Goal: Task Accomplishment & Management: Manage account settings

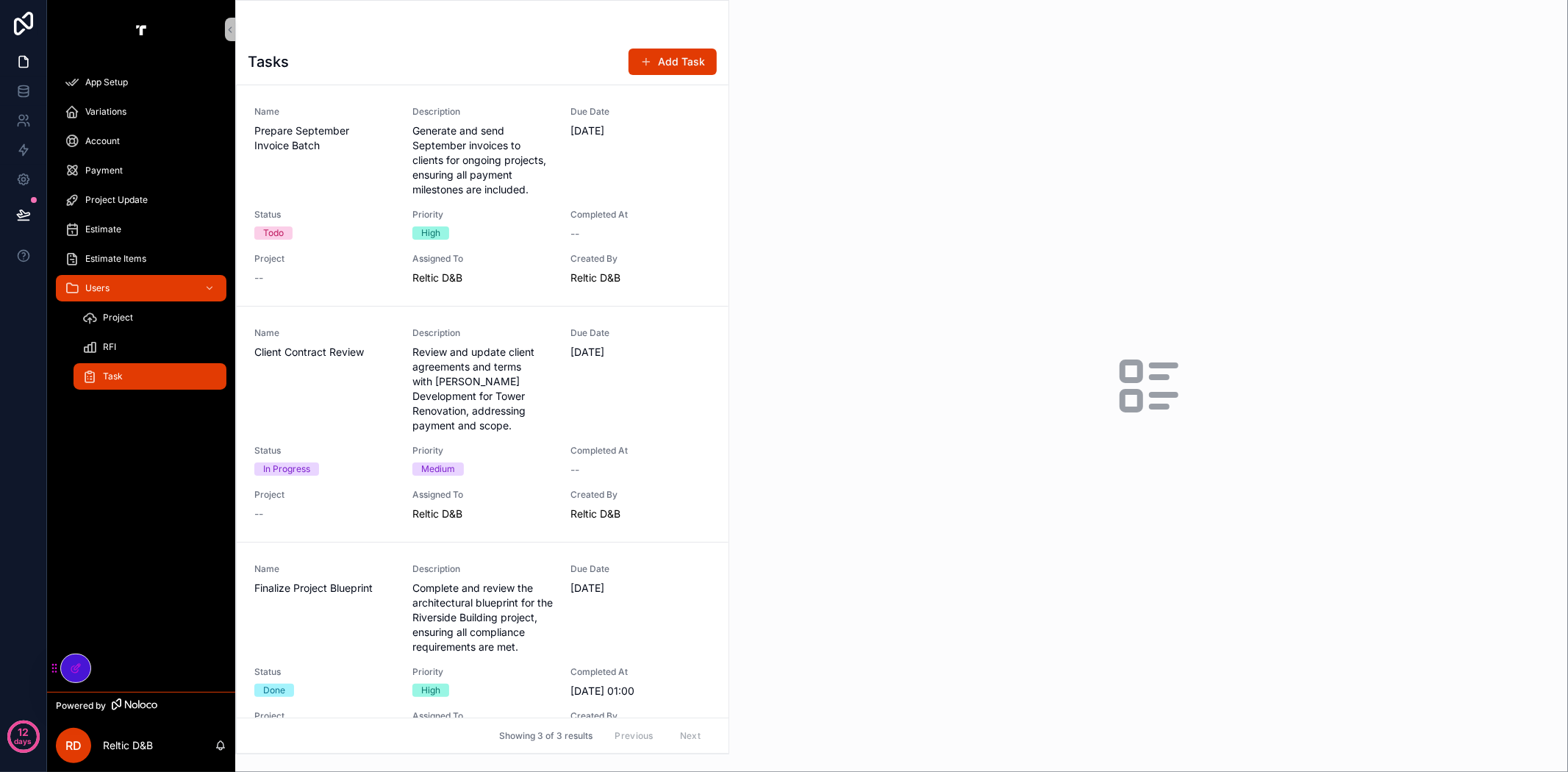
drag, startPoint x: 86, startPoint y: 666, endPoint x: 123, endPoint y: 647, distance: 41.6
click at [86, 666] on div at bounding box center [75, 669] width 29 height 28
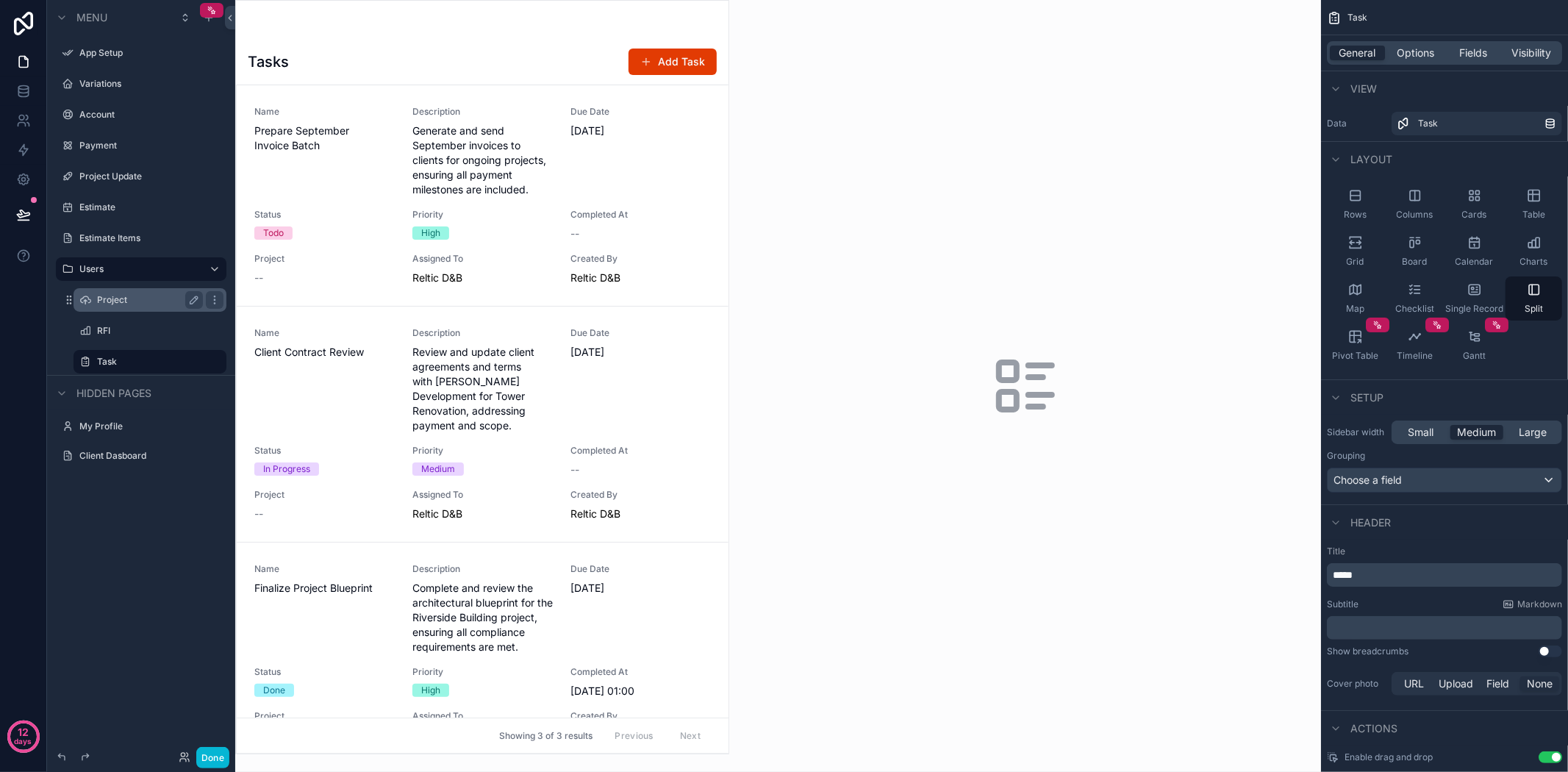
click at [113, 298] on label "Project" at bounding box center [147, 300] width 100 height 12
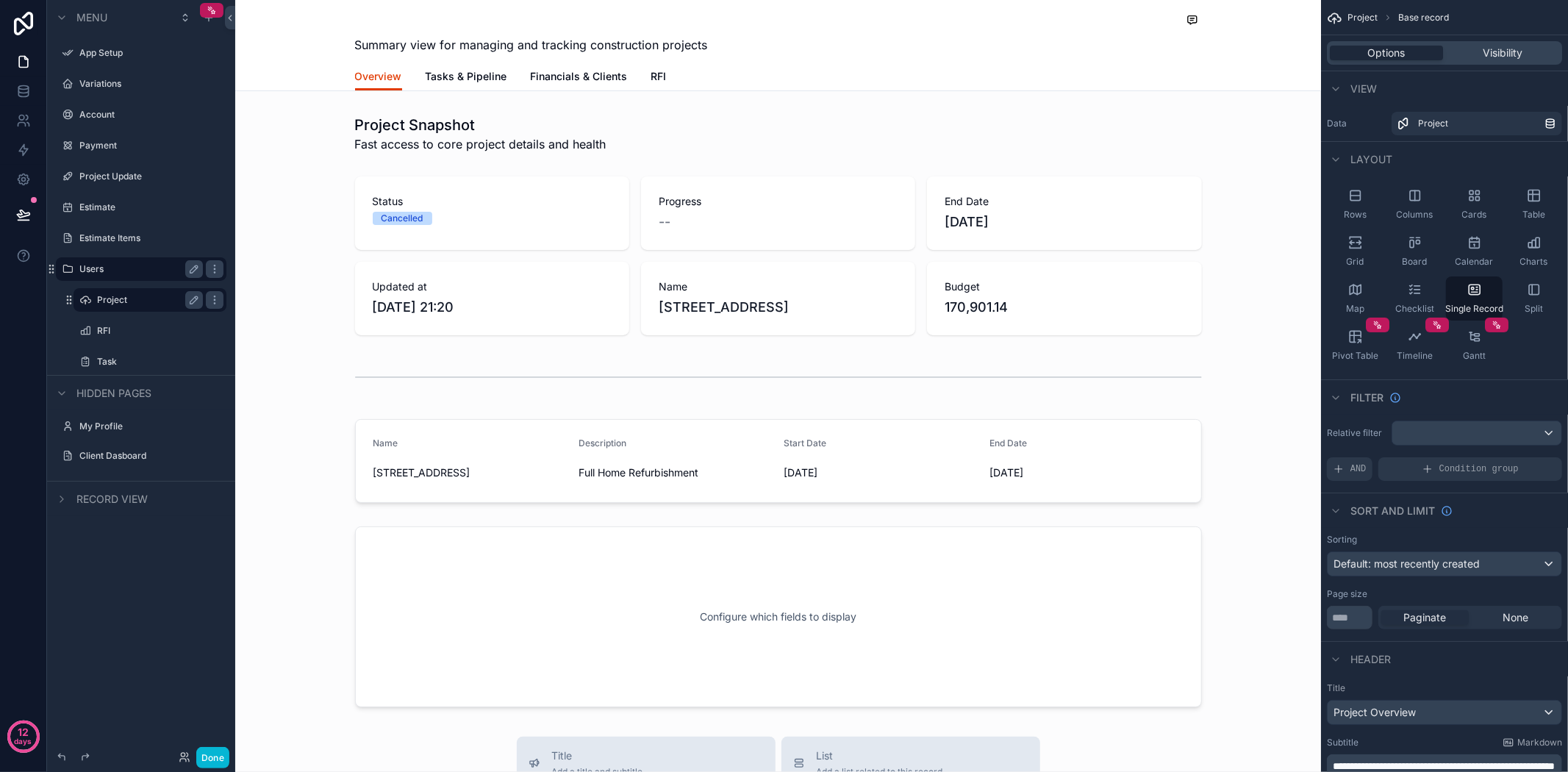
click at [127, 268] on label "Users" at bounding box center [138, 269] width 118 height 12
click at [1527, 55] on div "Visibility" at bounding box center [1502, 52] width 113 height 15
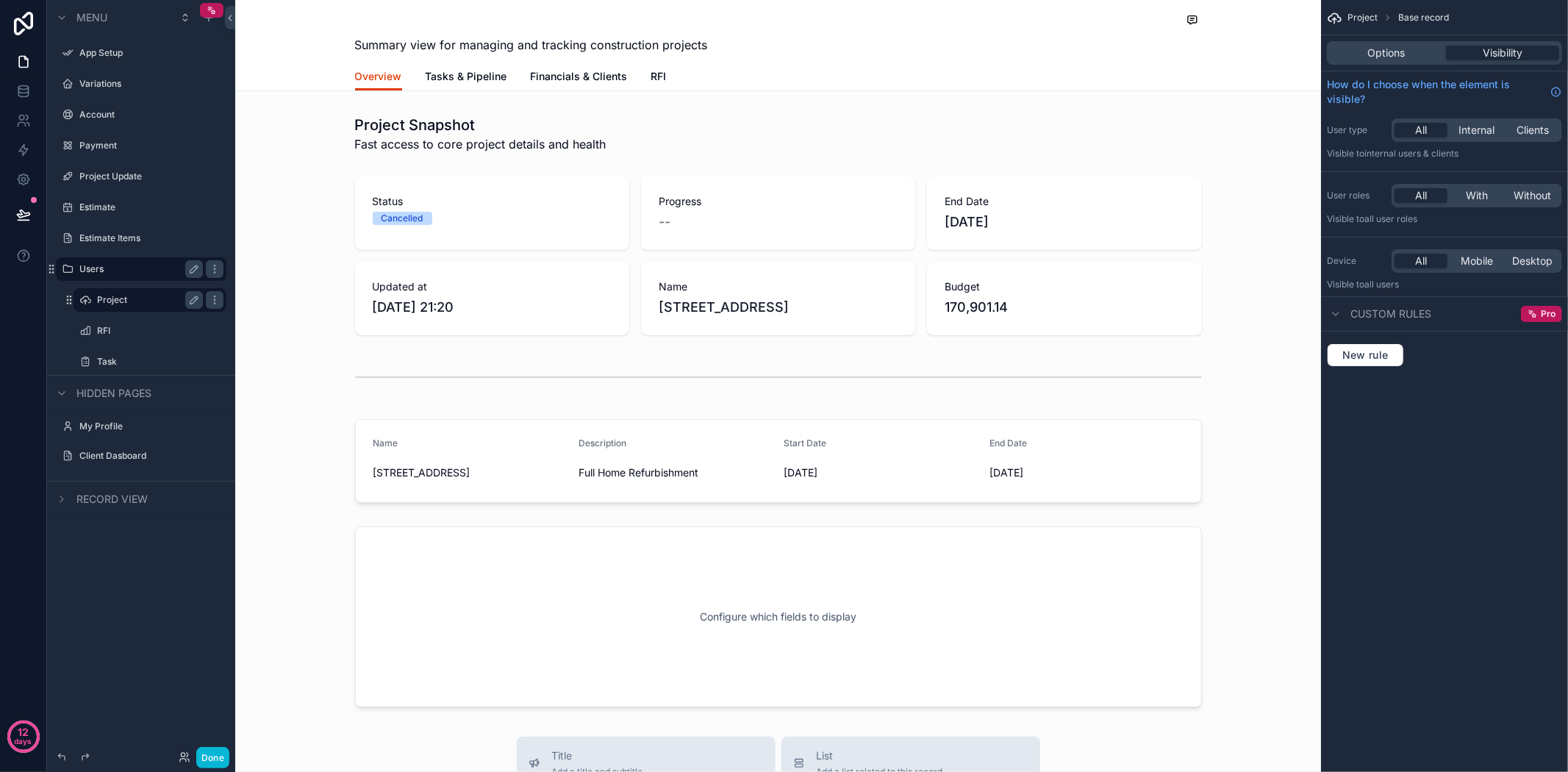
click at [120, 300] on label "Project" at bounding box center [147, 300] width 100 height 12
click at [1554, 119] on div "All Internal Clients" at bounding box center [1477, 131] width 171 height 24
click at [1554, 126] on div "Clients" at bounding box center [1533, 130] width 53 height 15
click at [124, 322] on div "RFI" at bounding box center [150, 331] width 106 height 18
click at [118, 331] on label "RFI" at bounding box center [147, 331] width 100 height 12
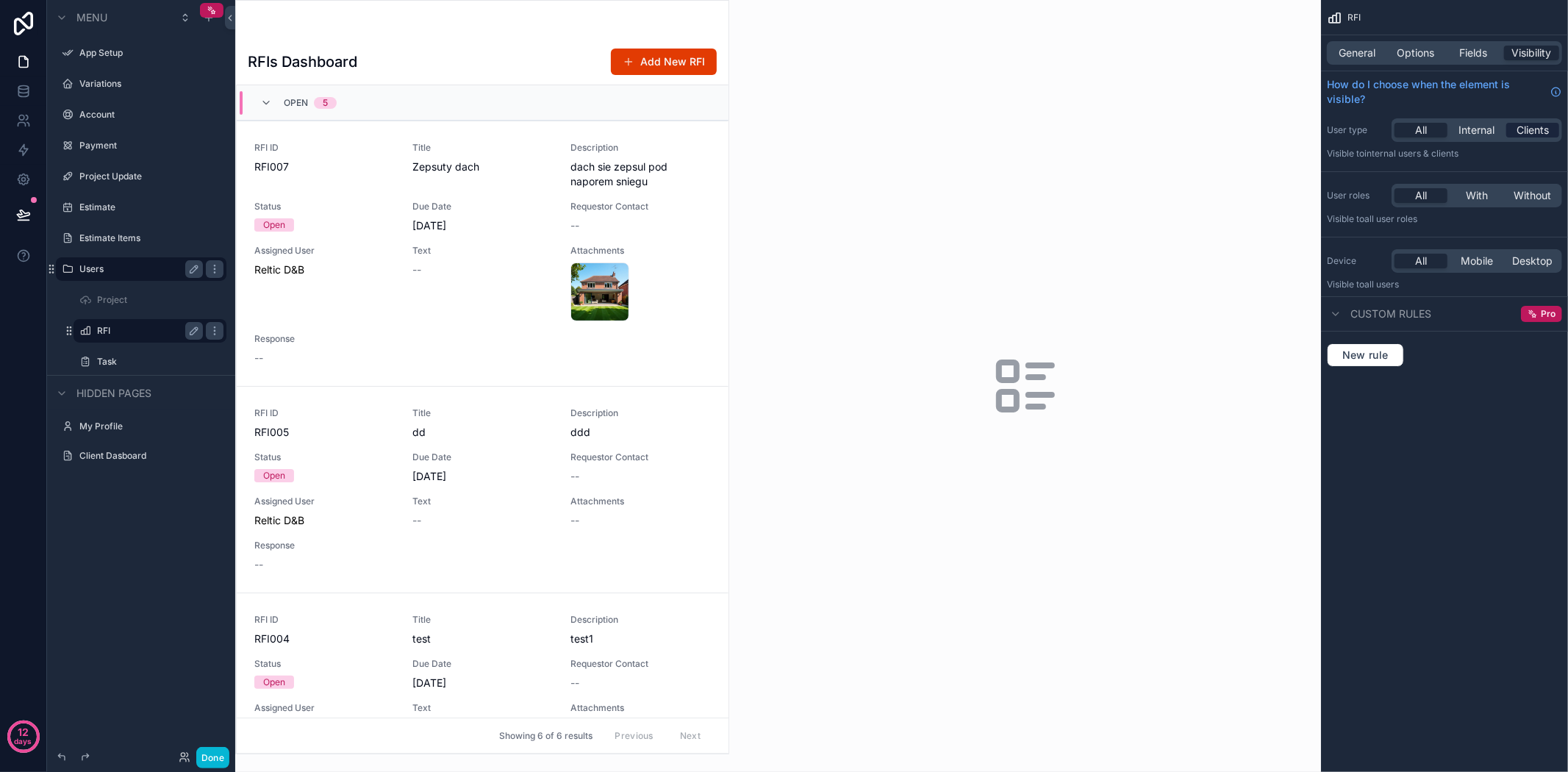
click at [1551, 133] on div "Clients" at bounding box center [1533, 130] width 53 height 15
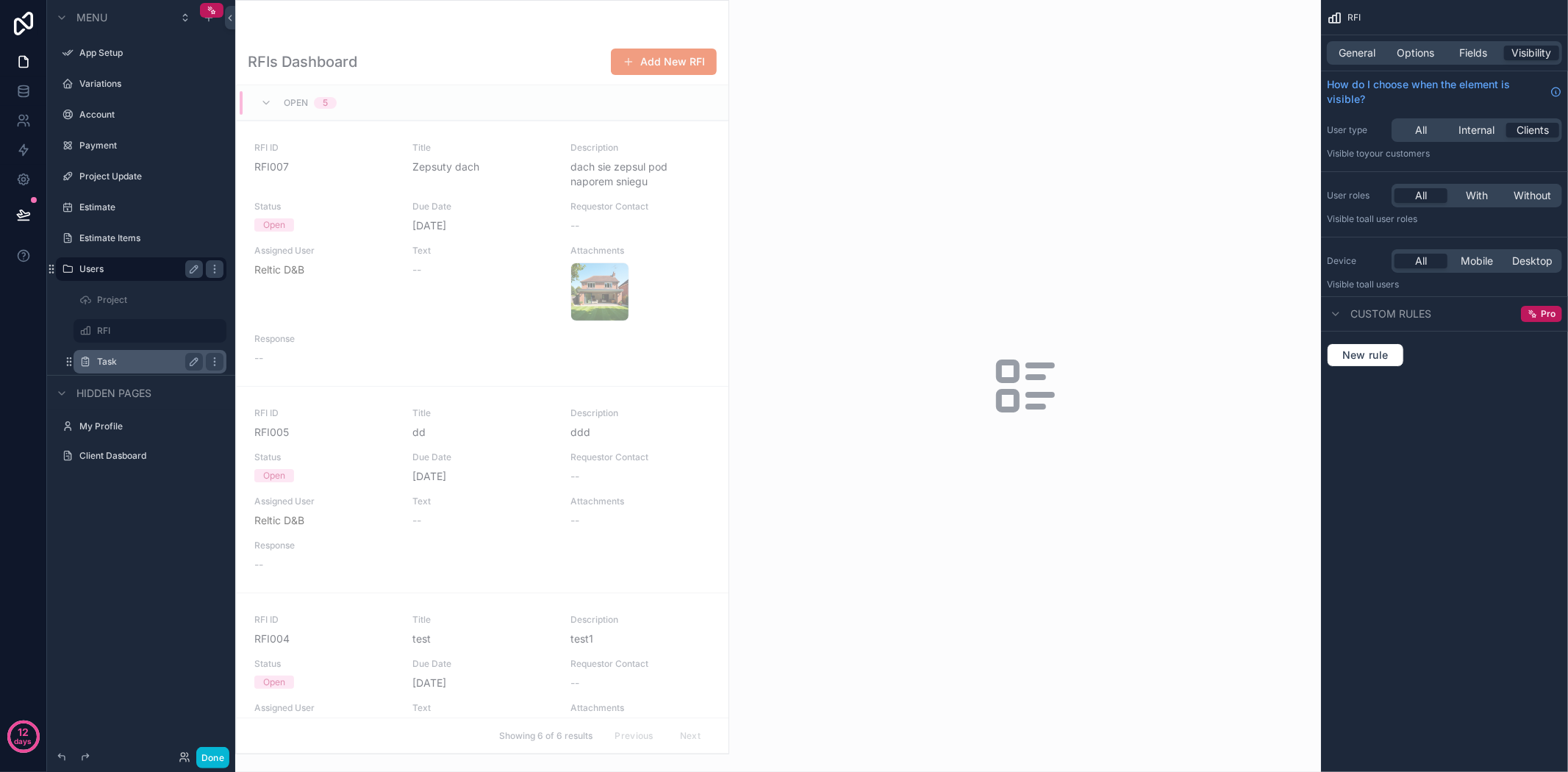
click at [144, 362] on label "Task" at bounding box center [147, 362] width 100 height 12
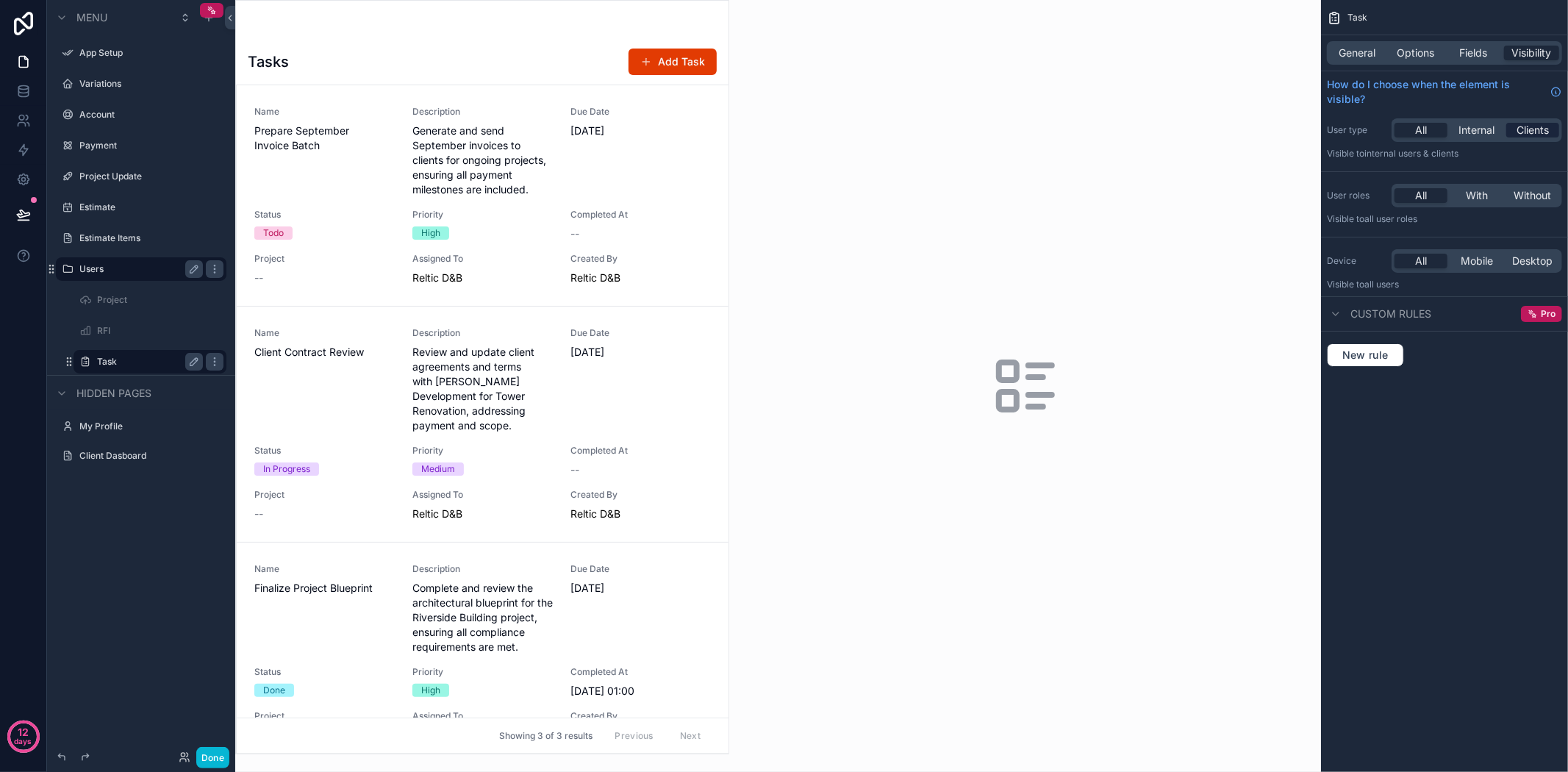
click at [1552, 123] on div "Clients" at bounding box center [1533, 130] width 53 height 15
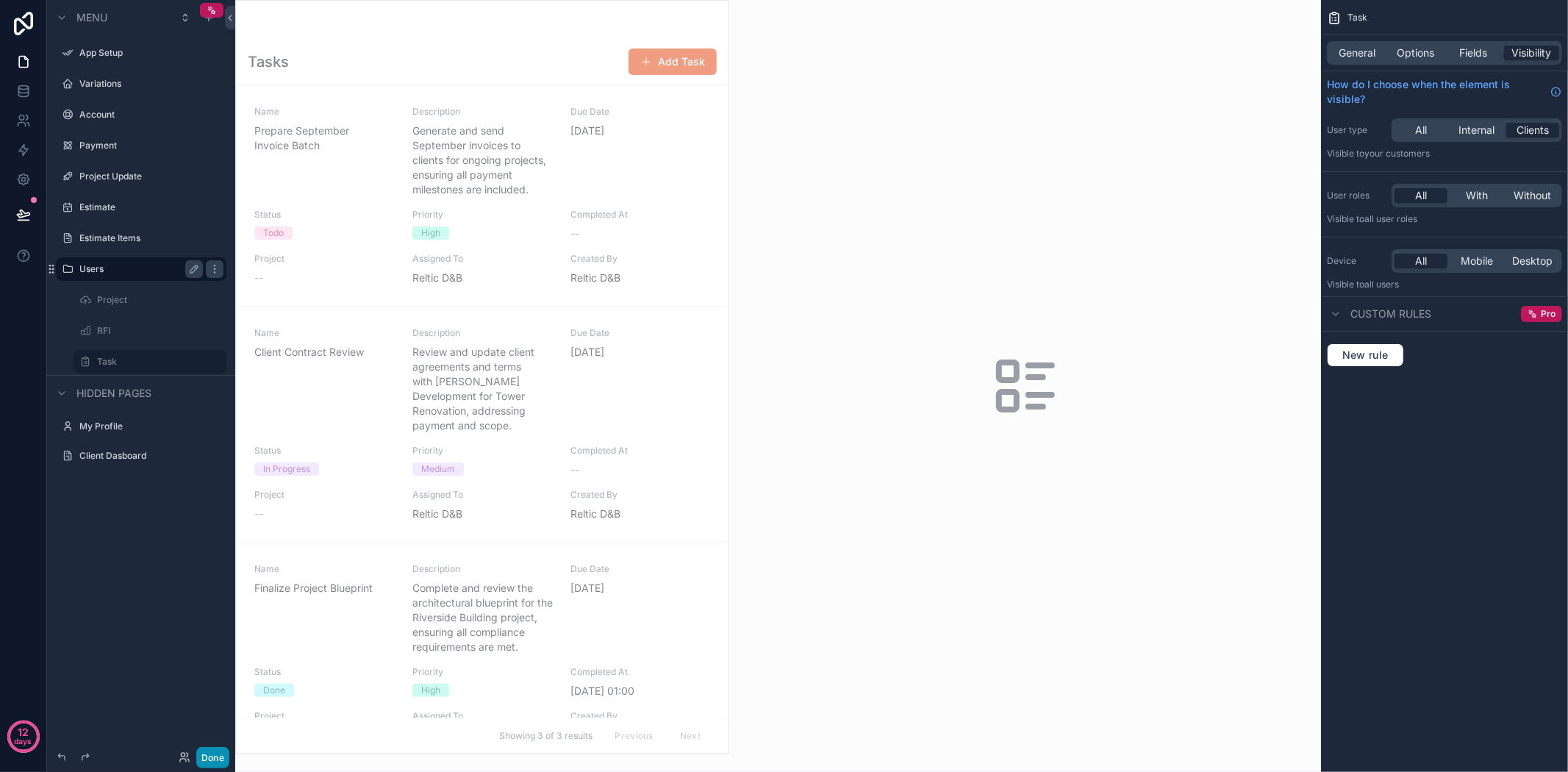
click at [222, 761] on button "Done" at bounding box center [213, 757] width 33 height 21
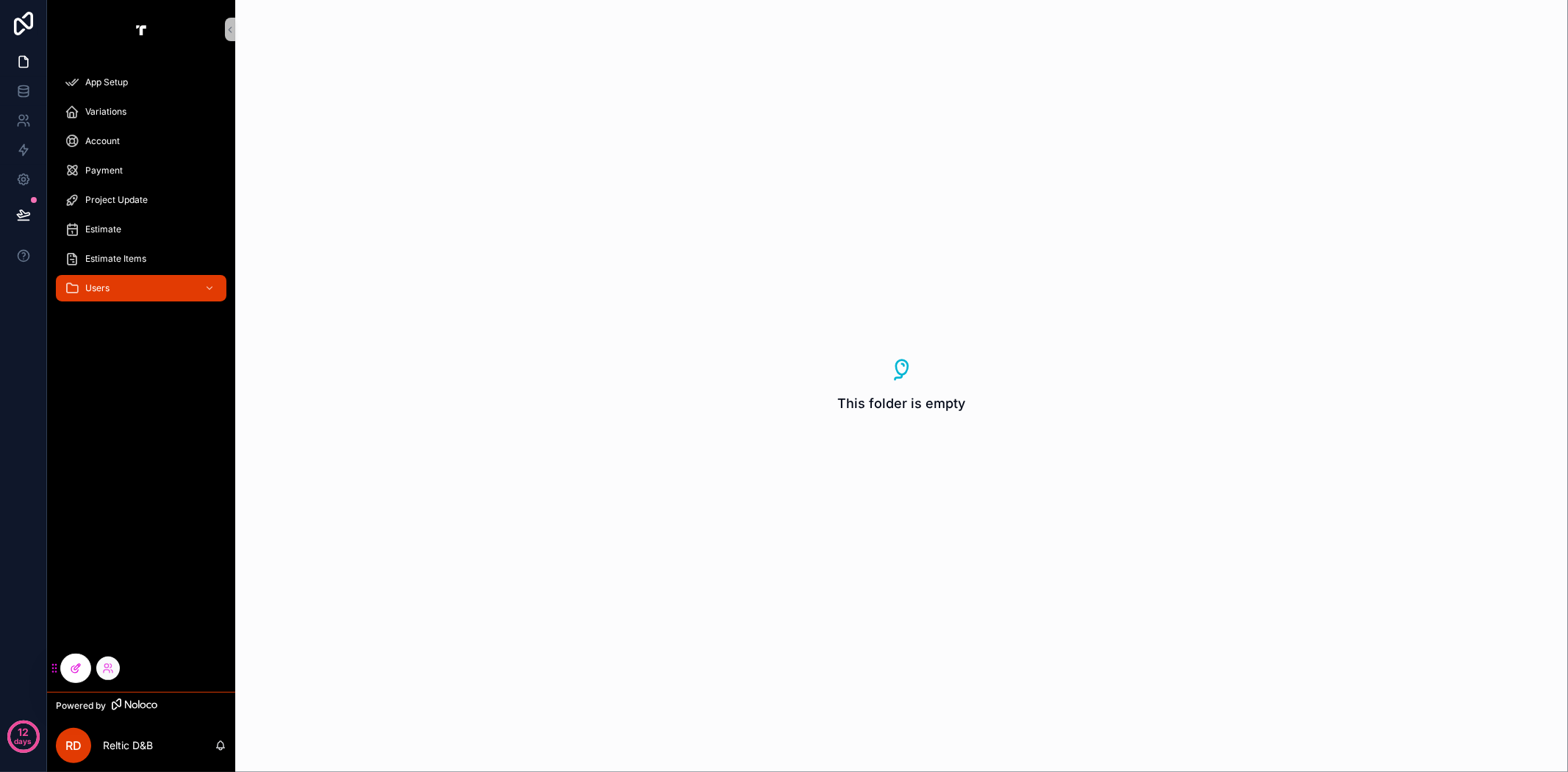
click at [70, 666] on icon at bounding box center [76, 669] width 12 height 12
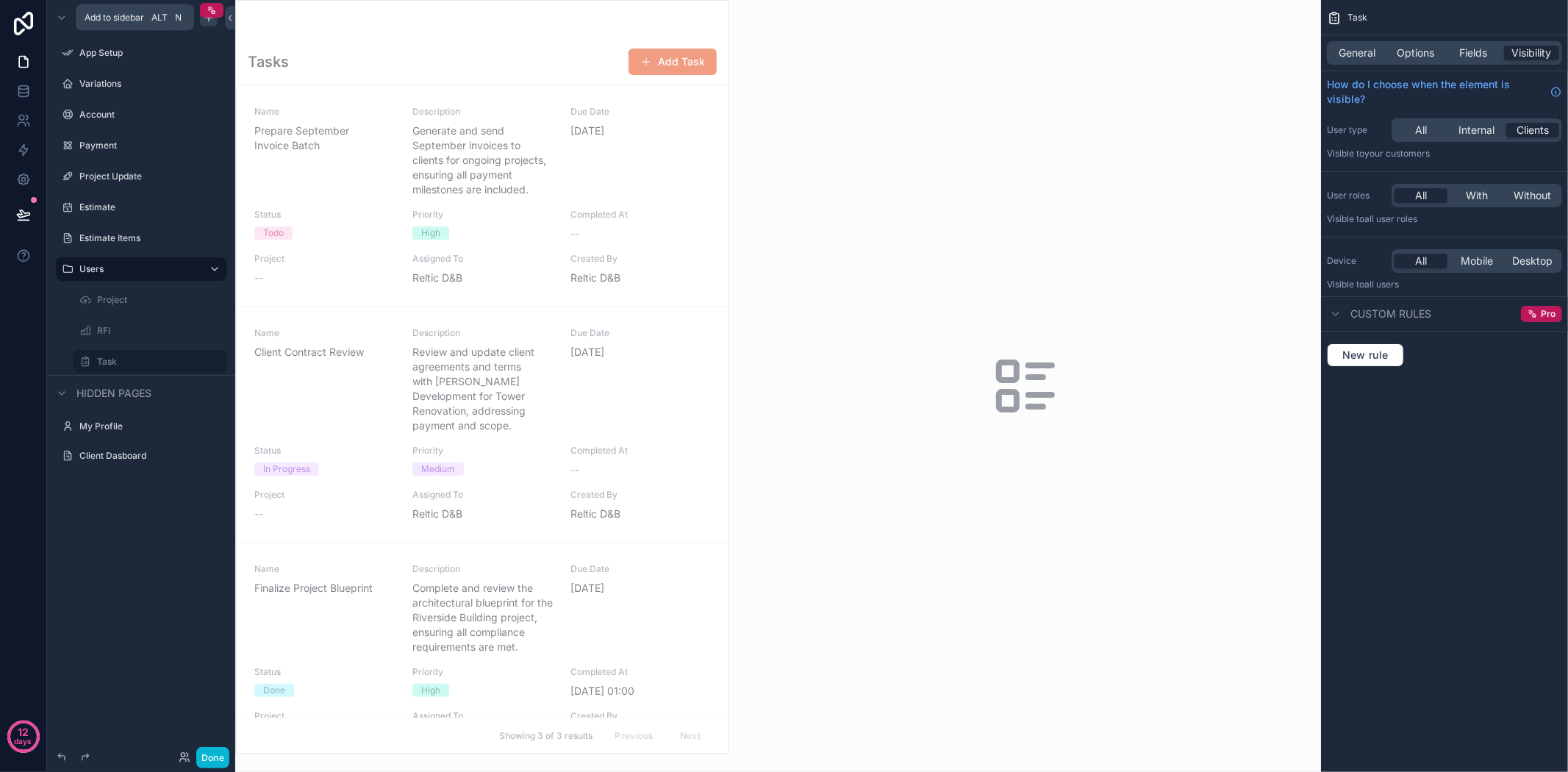
click at [208, 19] on icon "scrollable content" at bounding box center [208, 17] width 0 height 7
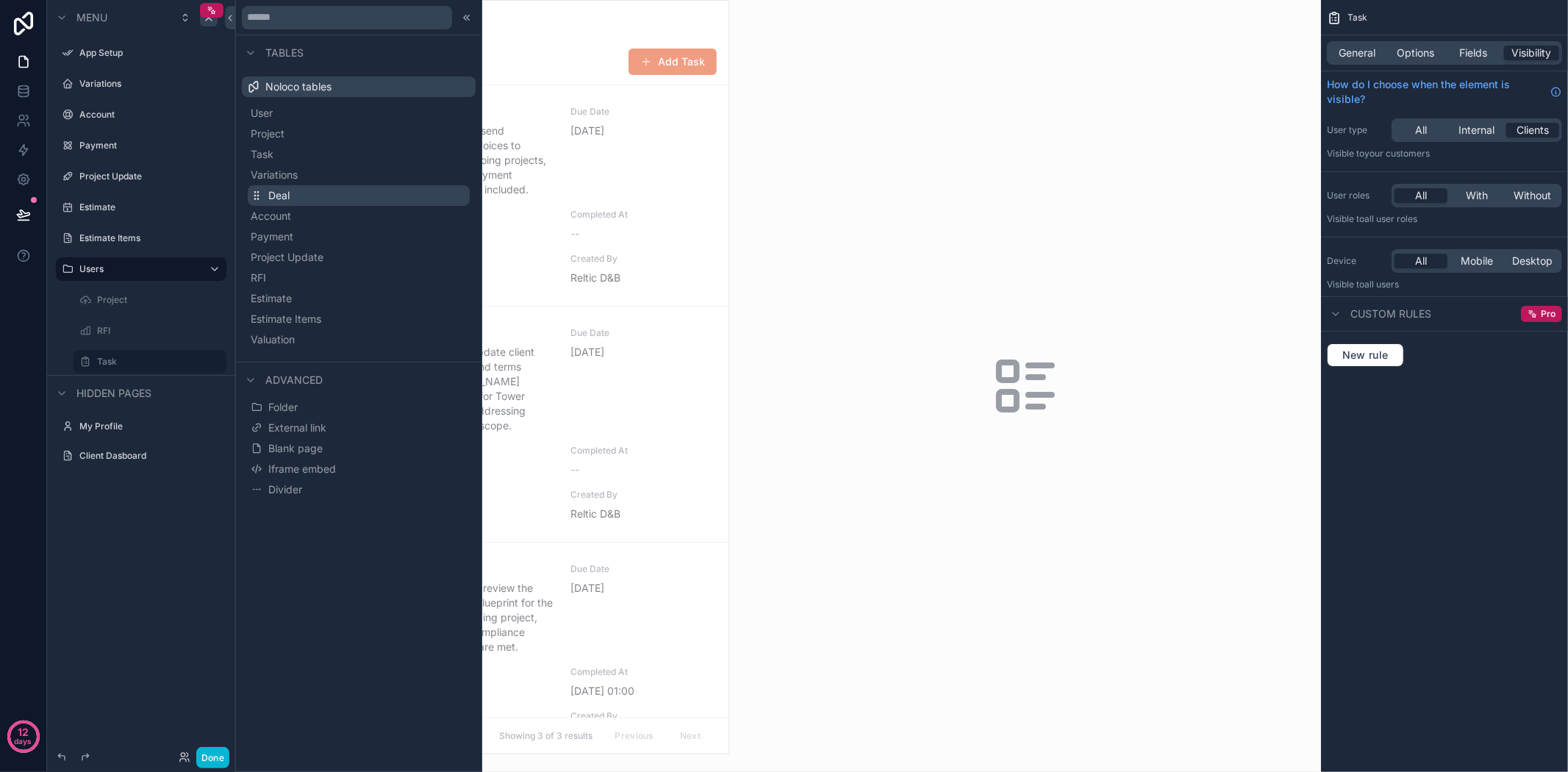
click at [361, 192] on button "Deal" at bounding box center [359, 196] width 222 height 21
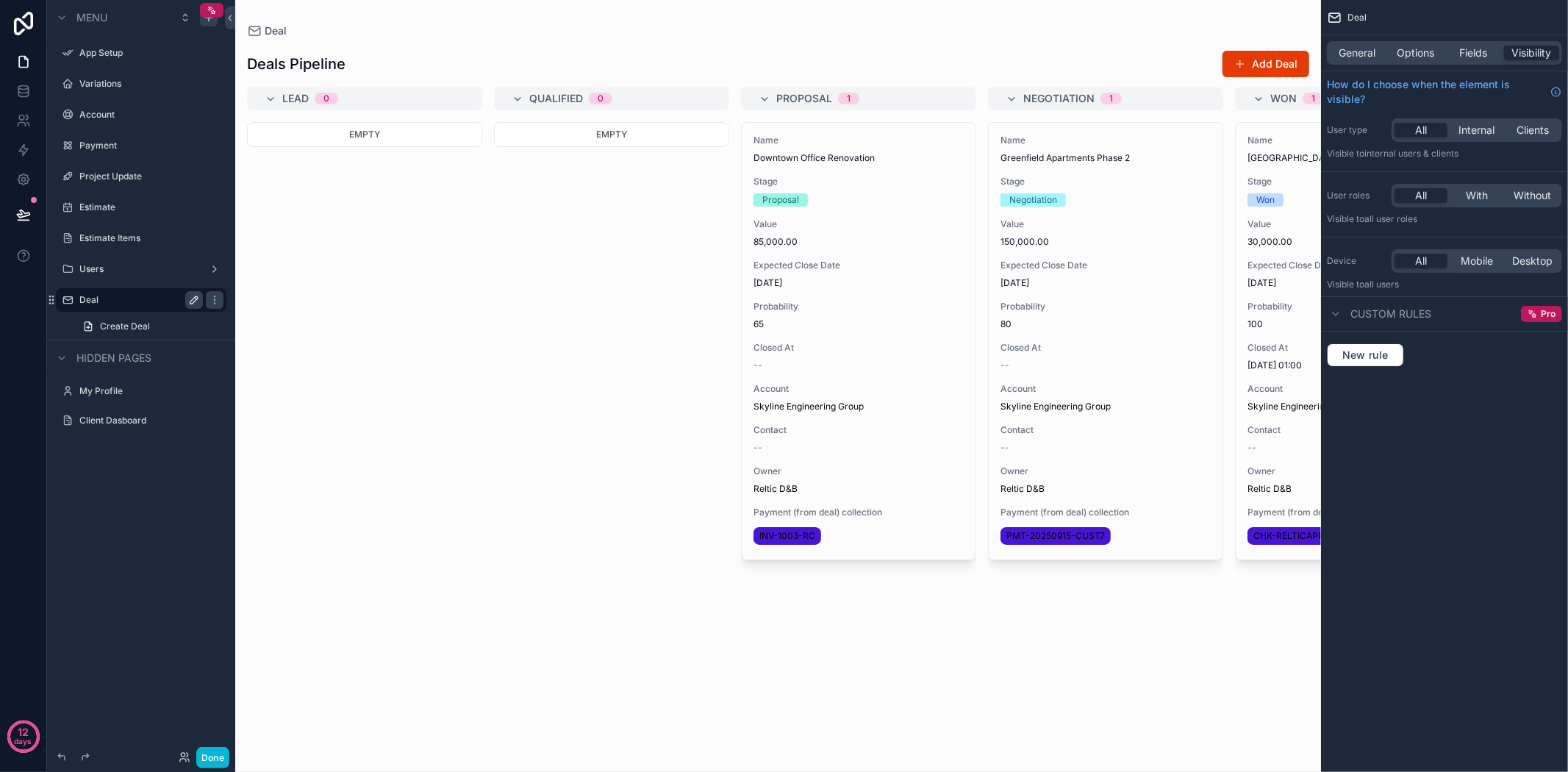
click at [198, 298] on icon "scrollable content" at bounding box center [194, 300] width 12 height 12
click at [142, 299] on input "****" at bounding box center [129, 300] width 100 height 18
type input "*****"
click at [217, 382] on div "scrollable content" at bounding box center [214, 391] width 18 height 18
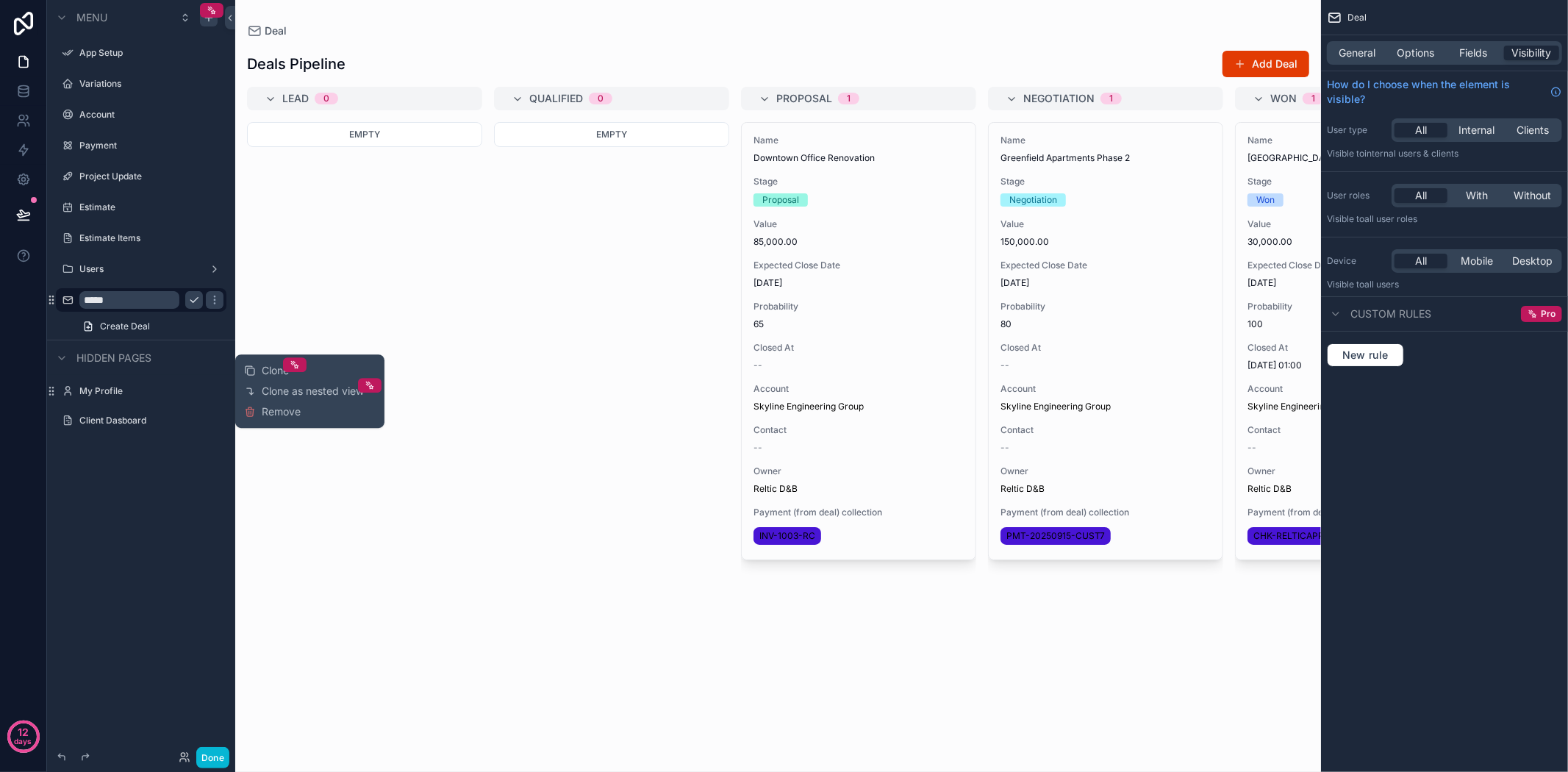
click at [191, 296] on icon "scrollable content" at bounding box center [194, 300] width 12 height 12
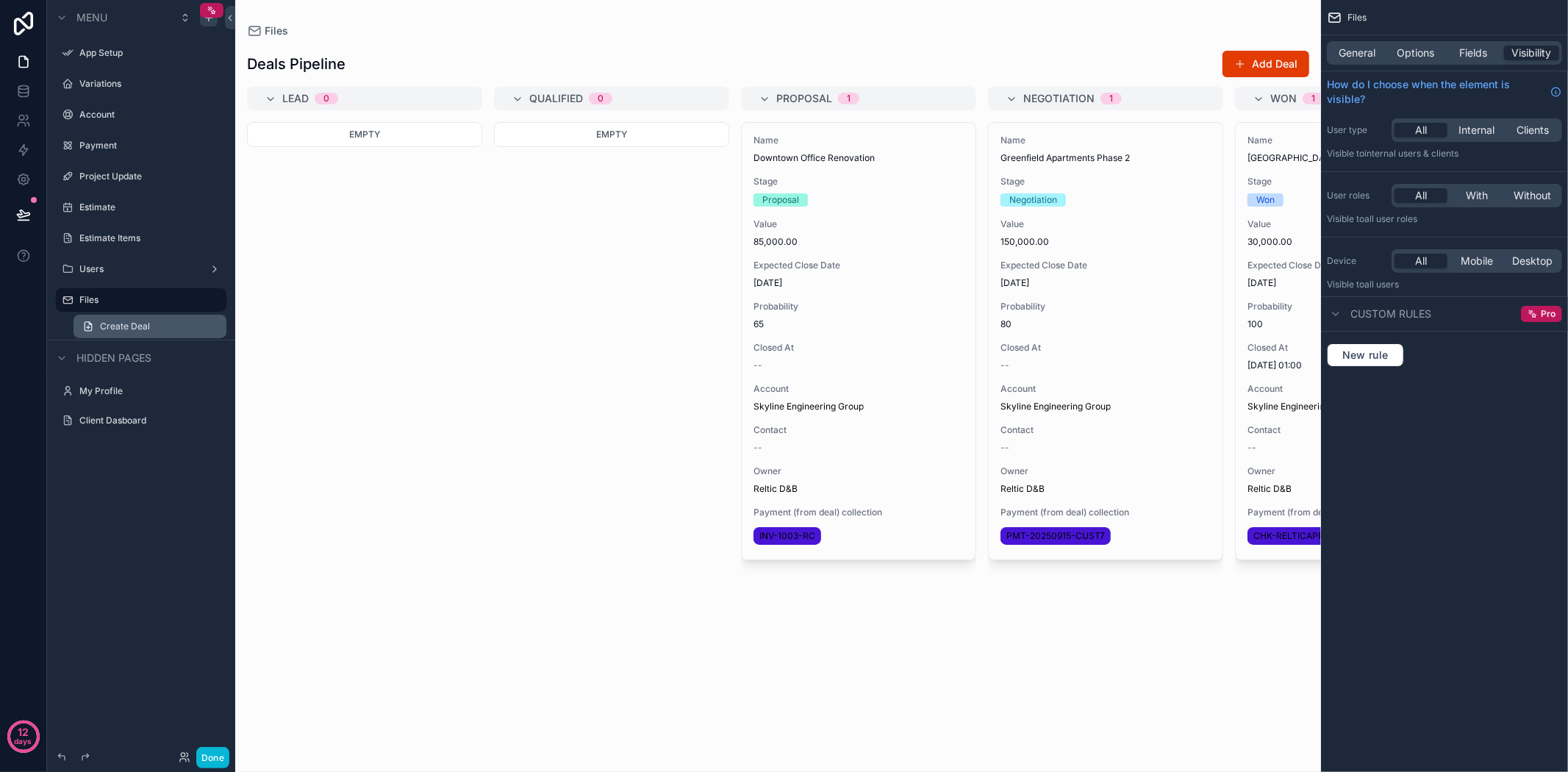
click at [115, 321] on span "Create Deal" at bounding box center [125, 327] width 50 height 12
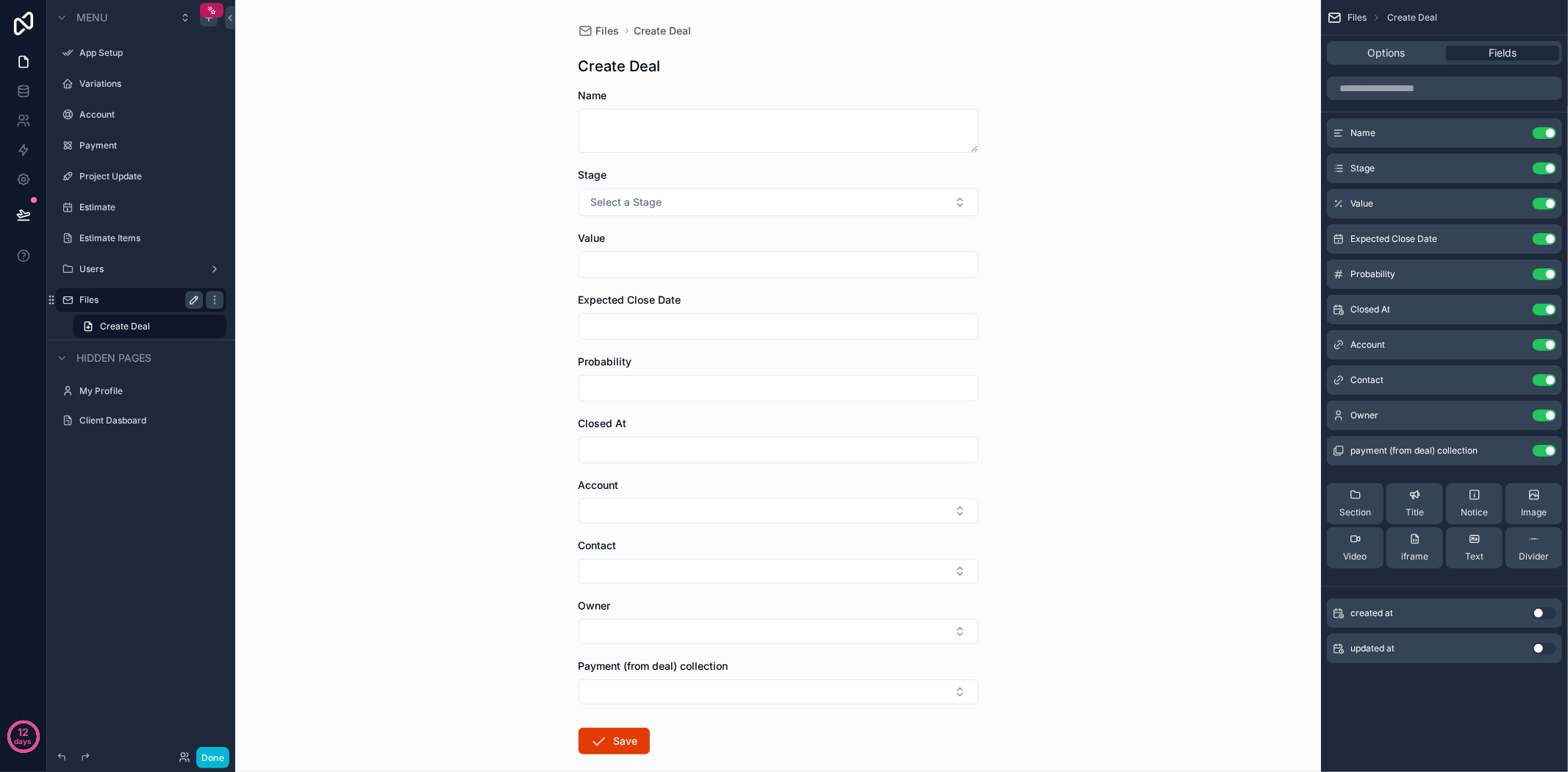
click at [108, 298] on label "Files" at bounding box center [138, 300] width 118 height 12
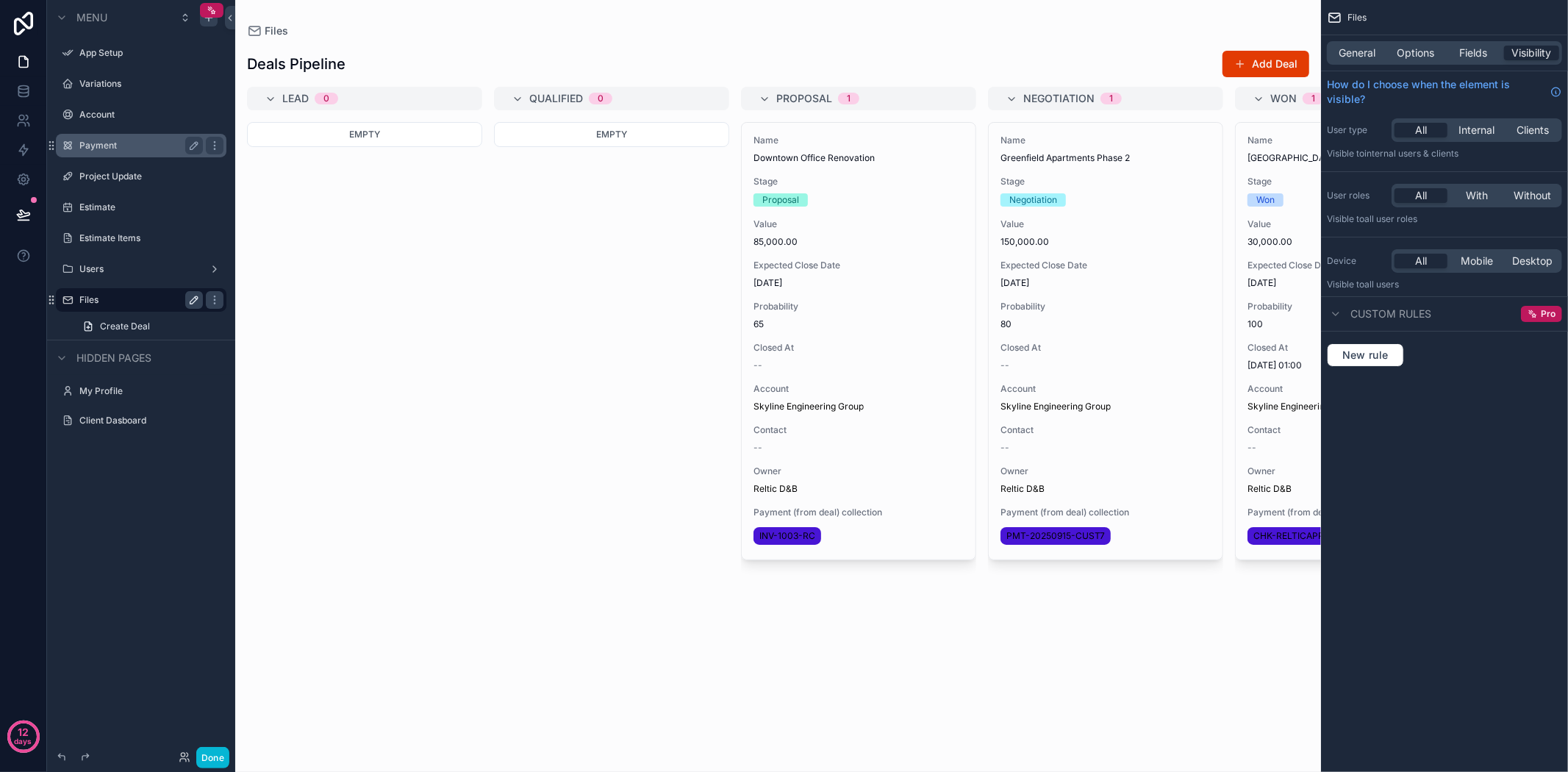
click at [106, 144] on label "Payment" at bounding box center [138, 145] width 118 height 12
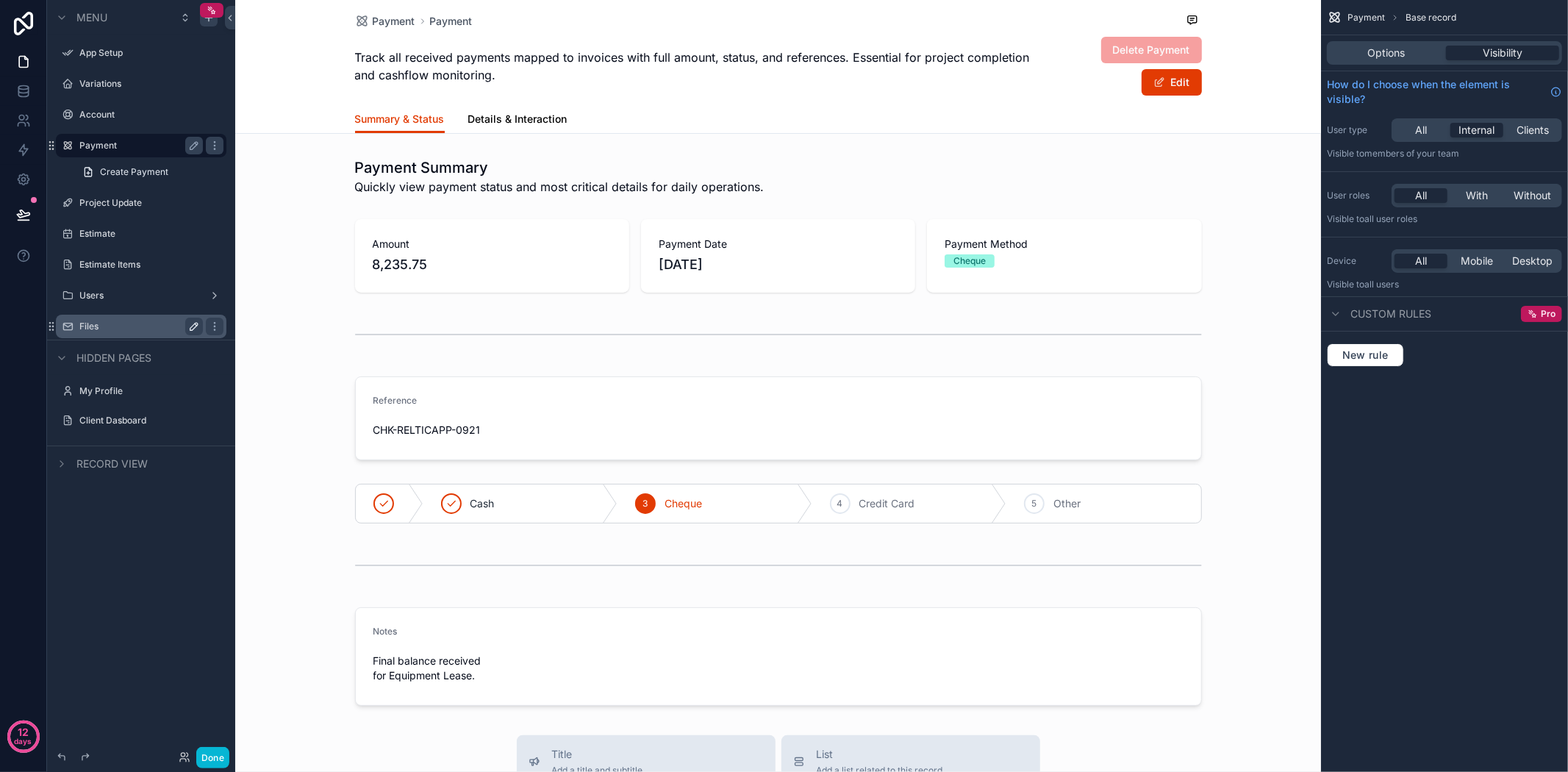
click at [532, 119] on span "Details & Interaction" at bounding box center [518, 119] width 99 height 15
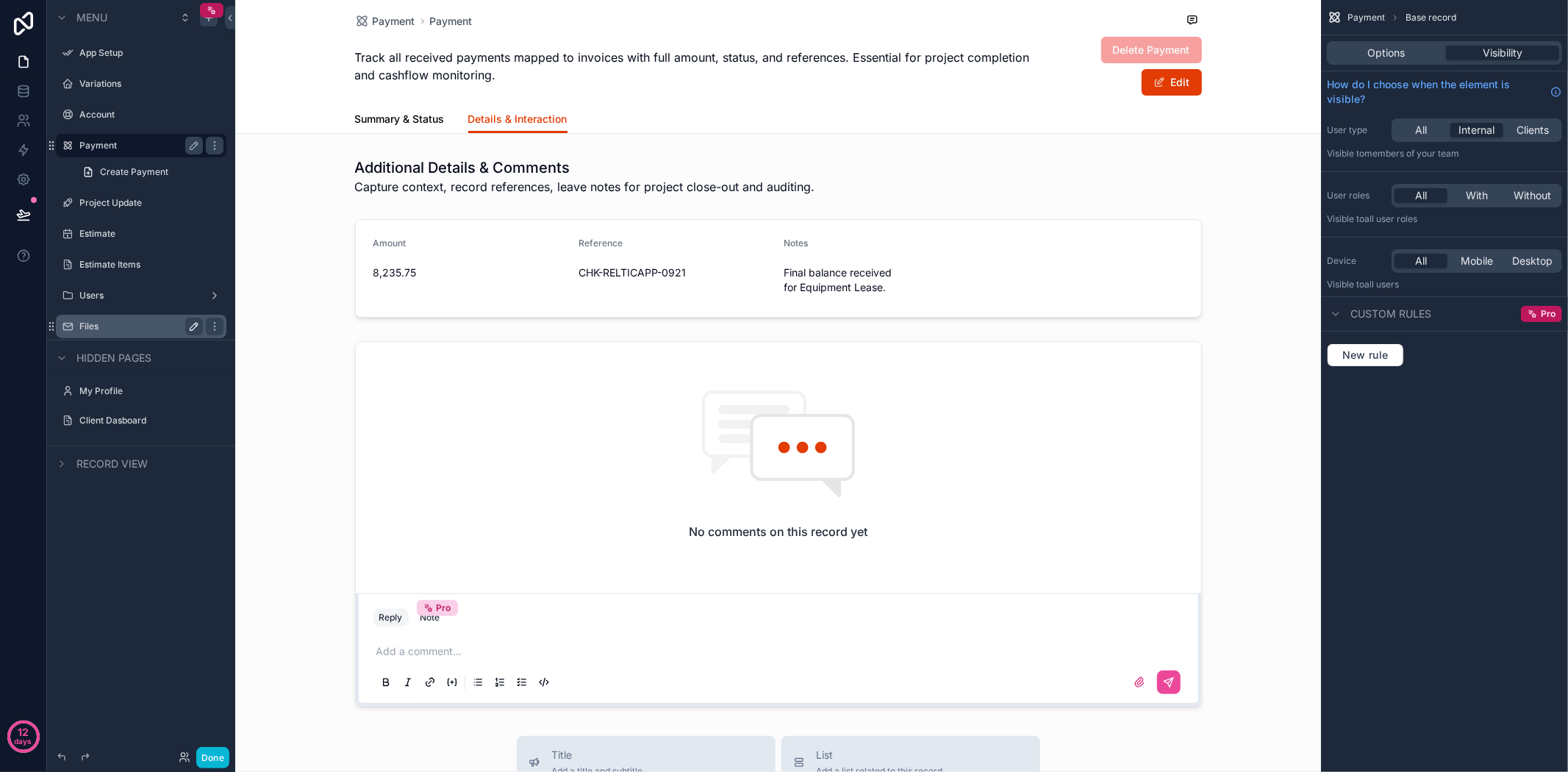
click at [429, 118] on span "Summary & Status" at bounding box center [400, 119] width 90 height 15
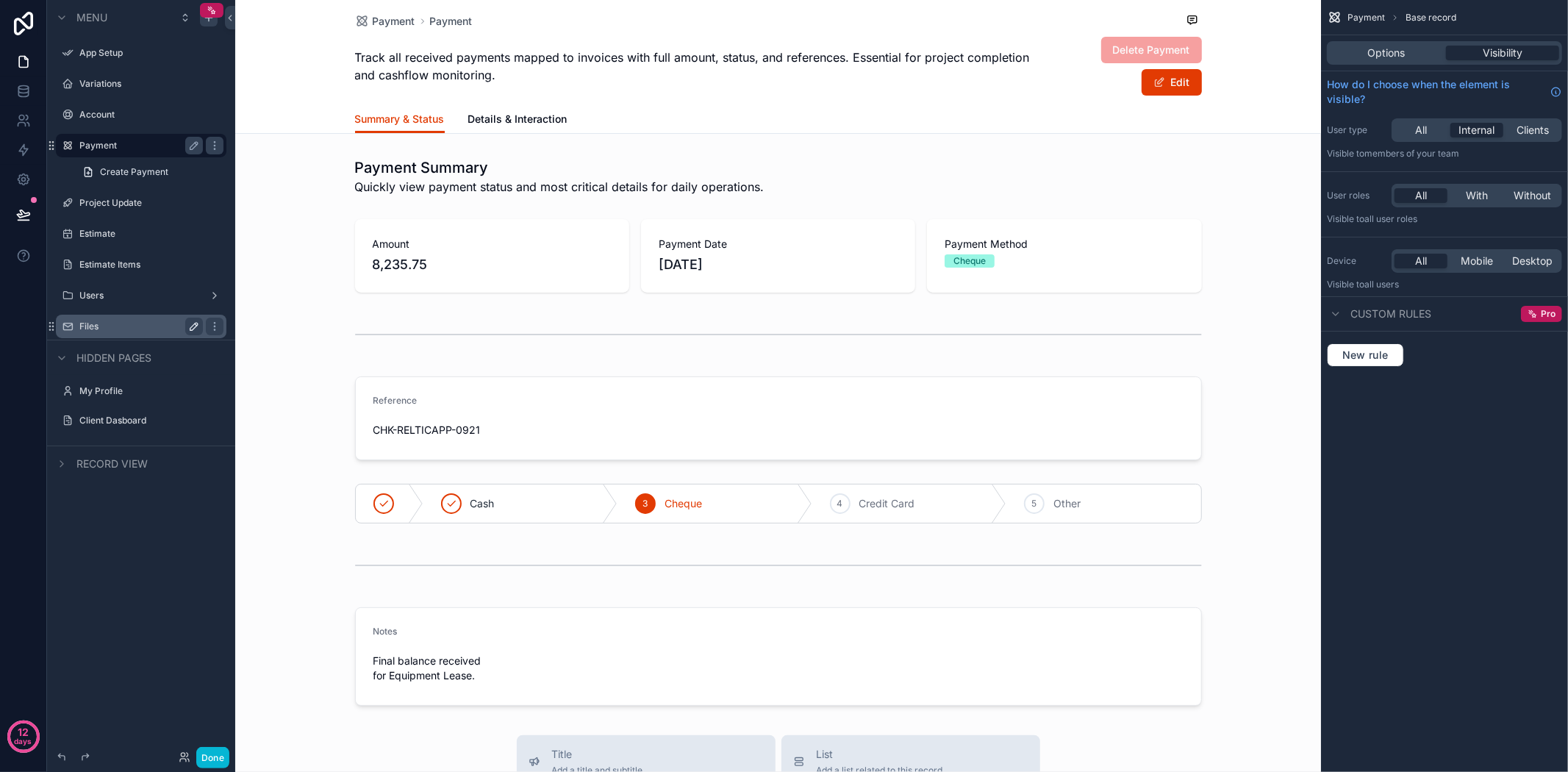
click at [119, 325] on label "Files" at bounding box center [138, 327] width 118 height 12
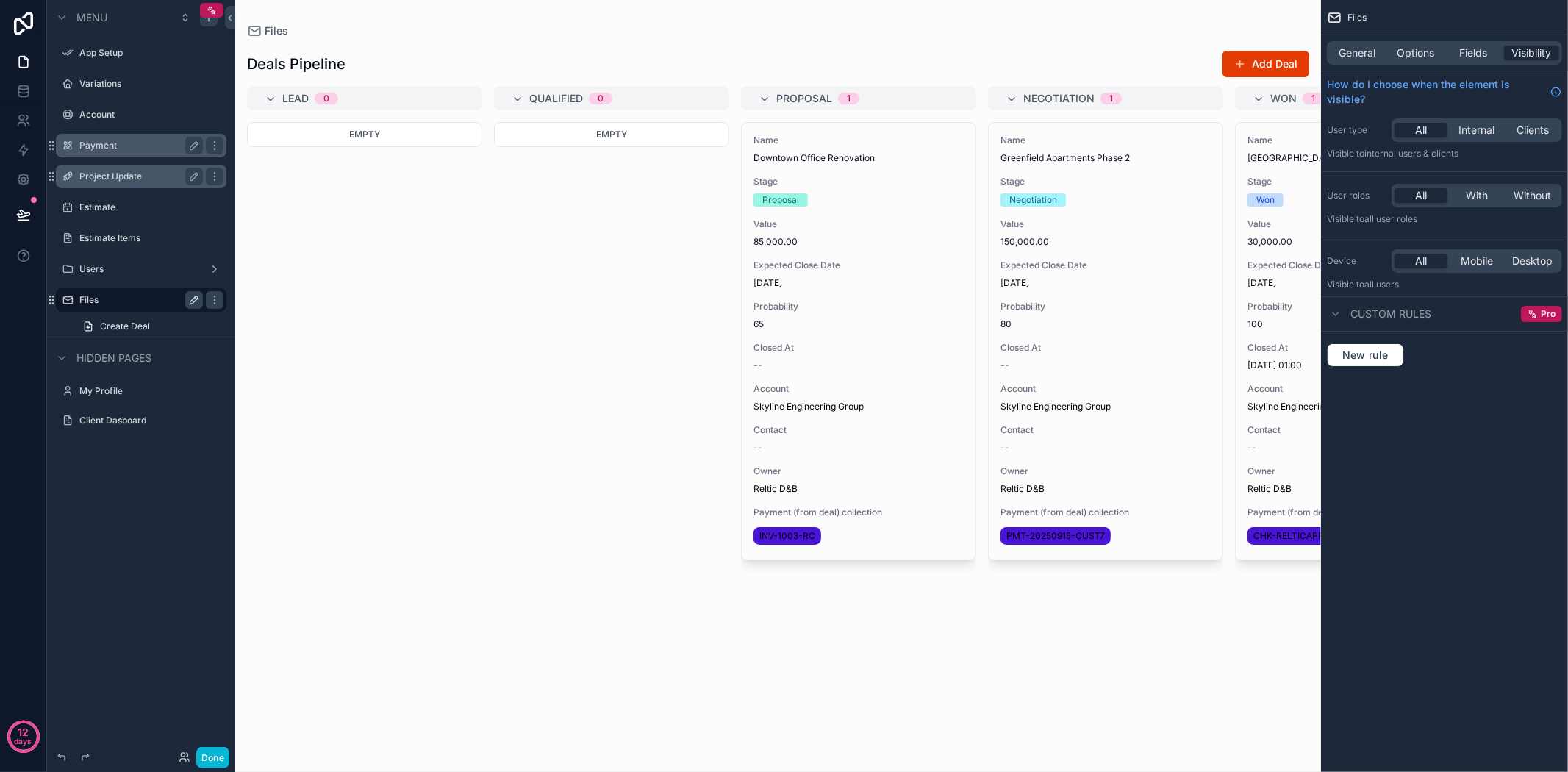
click at [129, 178] on label "Project Update" at bounding box center [138, 177] width 118 height 12
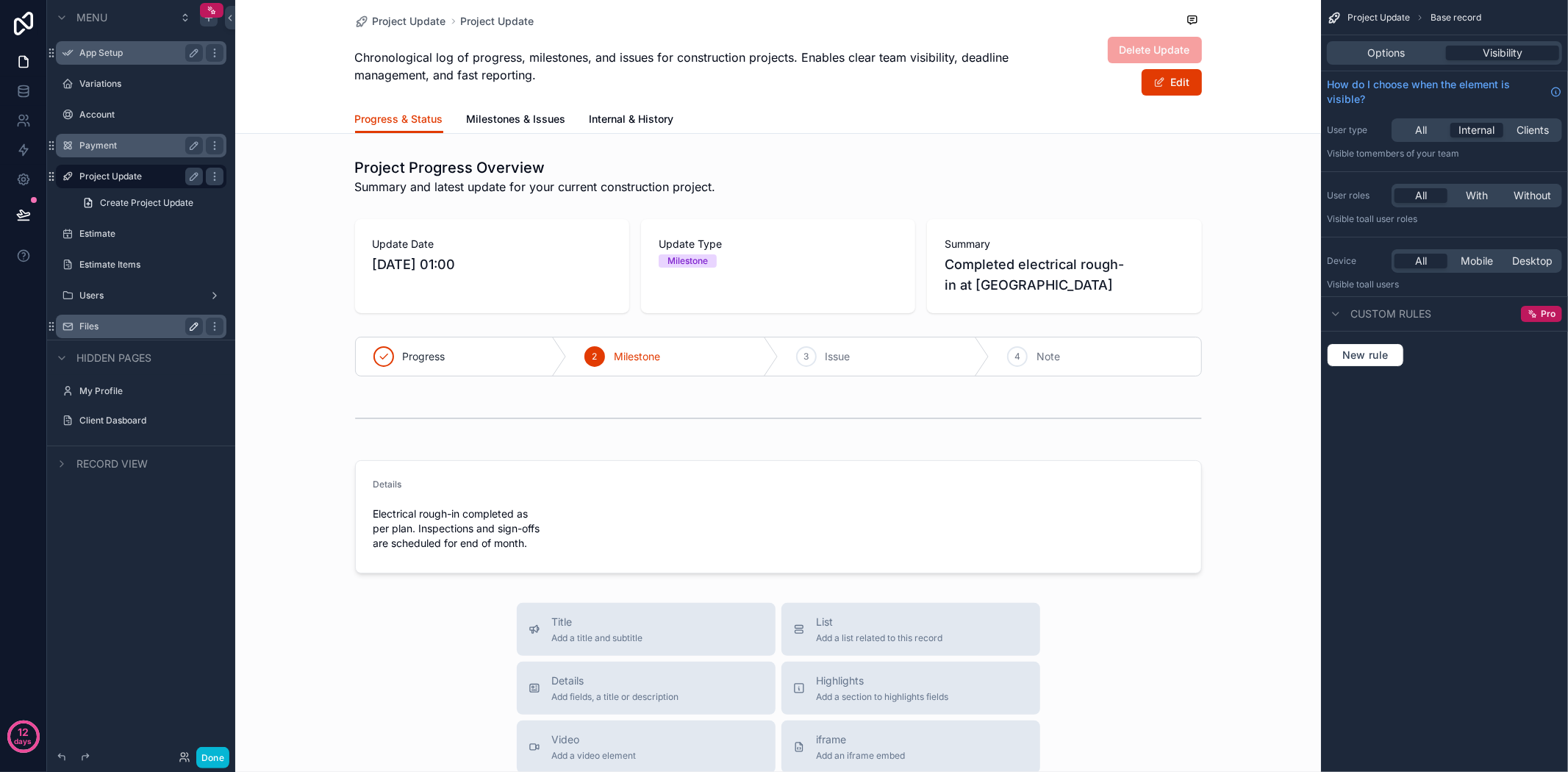
click at [103, 47] on label "App Setup" at bounding box center [138, 53] width 118 height 12
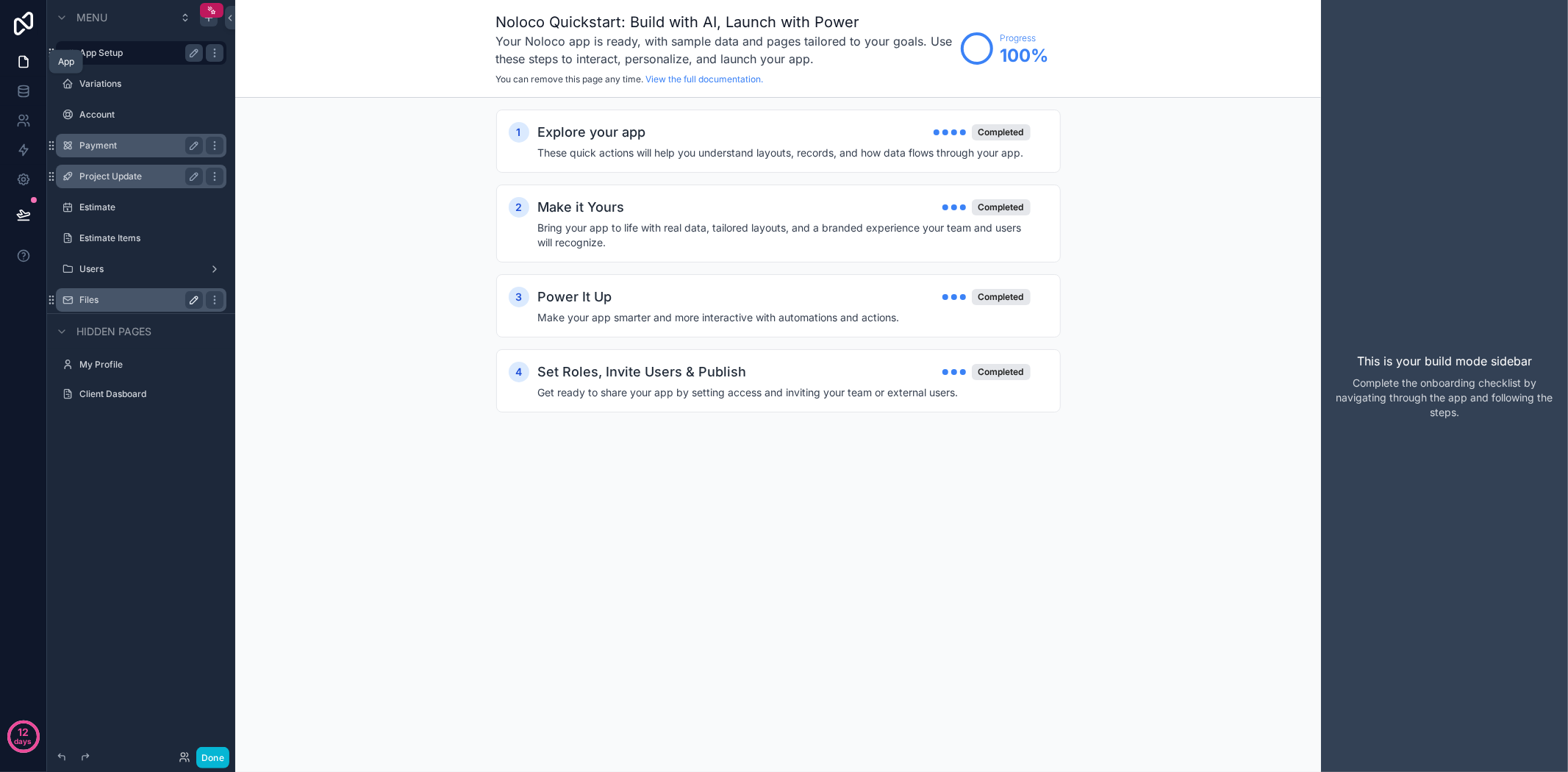
click at [24, 59] on icon at bounding box center [23, 62] width 15 height 15
click at [24, 178] on icon at bounding box center [23, 180] width 3 height 3
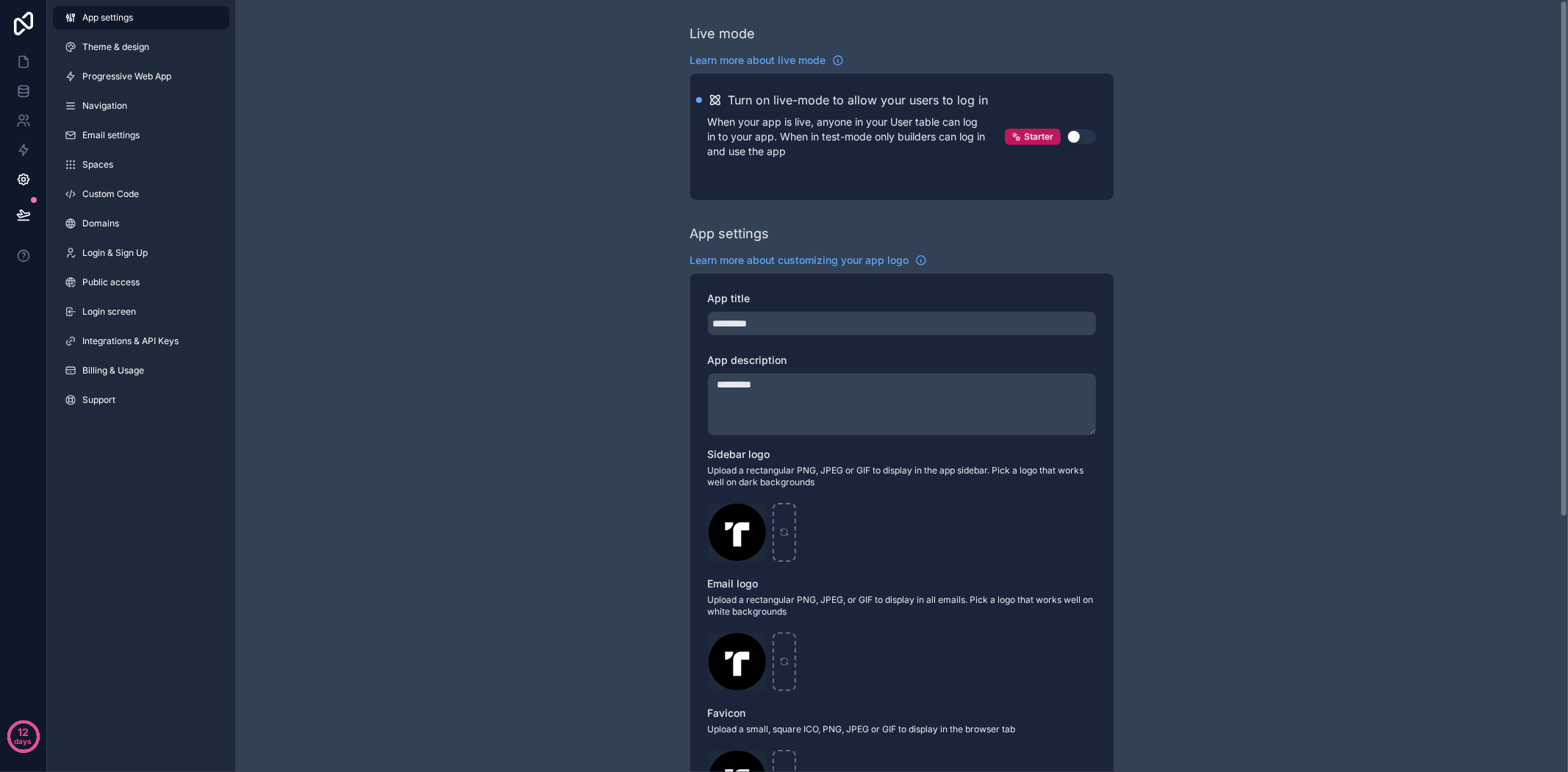
click at [123, 15] on span "App settings" at bounding box center [107, 18] width 50 height 12
click at [30, 56] on icon at bounding box center [23, 62] width 15 height 15
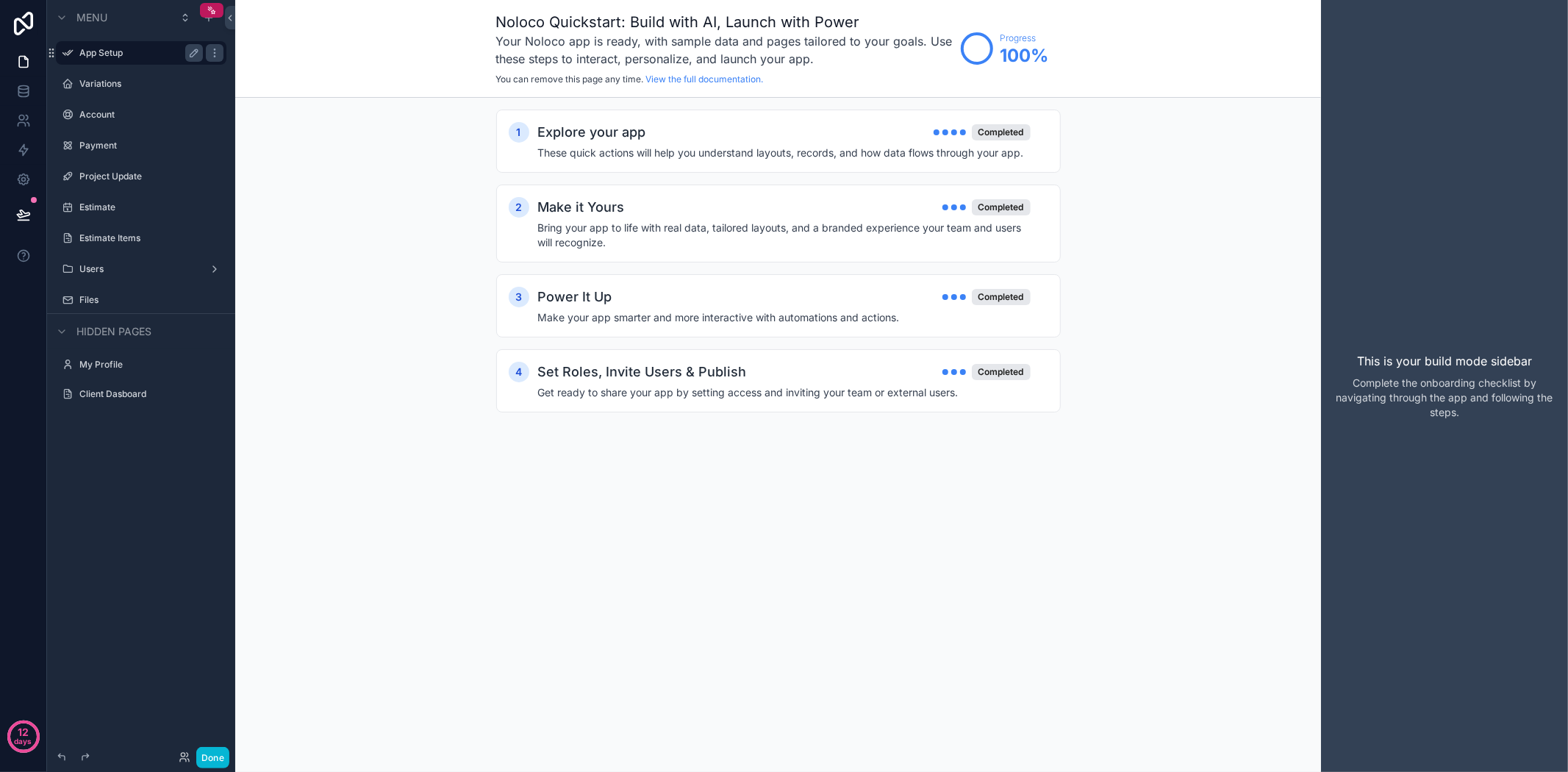
click at [101, 50] on label "App Setup" at bounding box center [138, 53] width 118 height 12
click at [1239, 562] on div "Noloco Quickstart: Build with AI, Launch with Power Your Noloco app is ready, w…" at bounding box center [778, 386] width 1086 height 772
click at [122, 85] on label "Variations" at bounding box center [138, 84] width 118 height 12
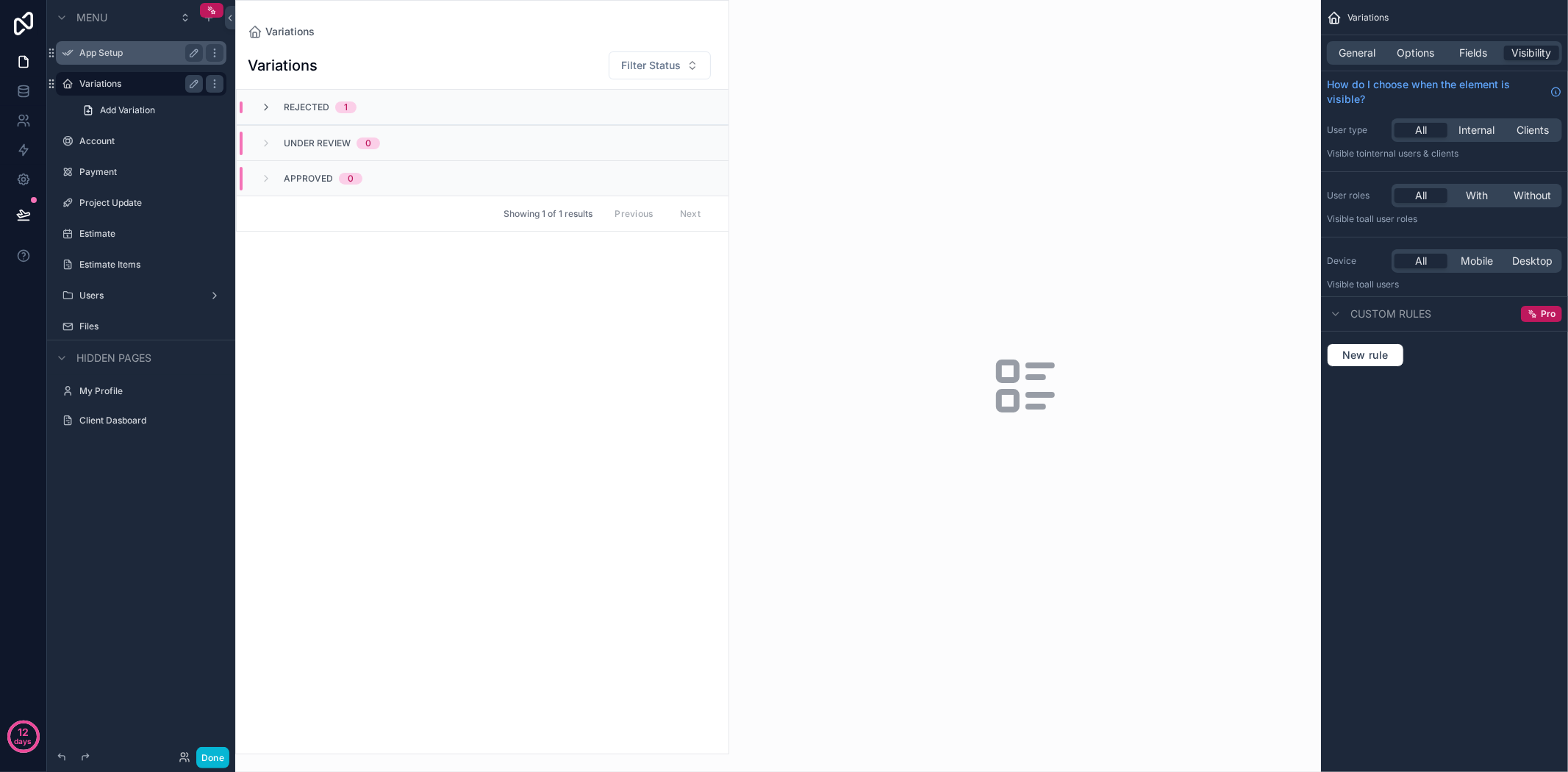
click at [109, 61] on div "App Setup" at bounding box center [141, 53] width 124 height 18
click at [230, 21] on icon at bounding box center [230, 18] width 10 height 11
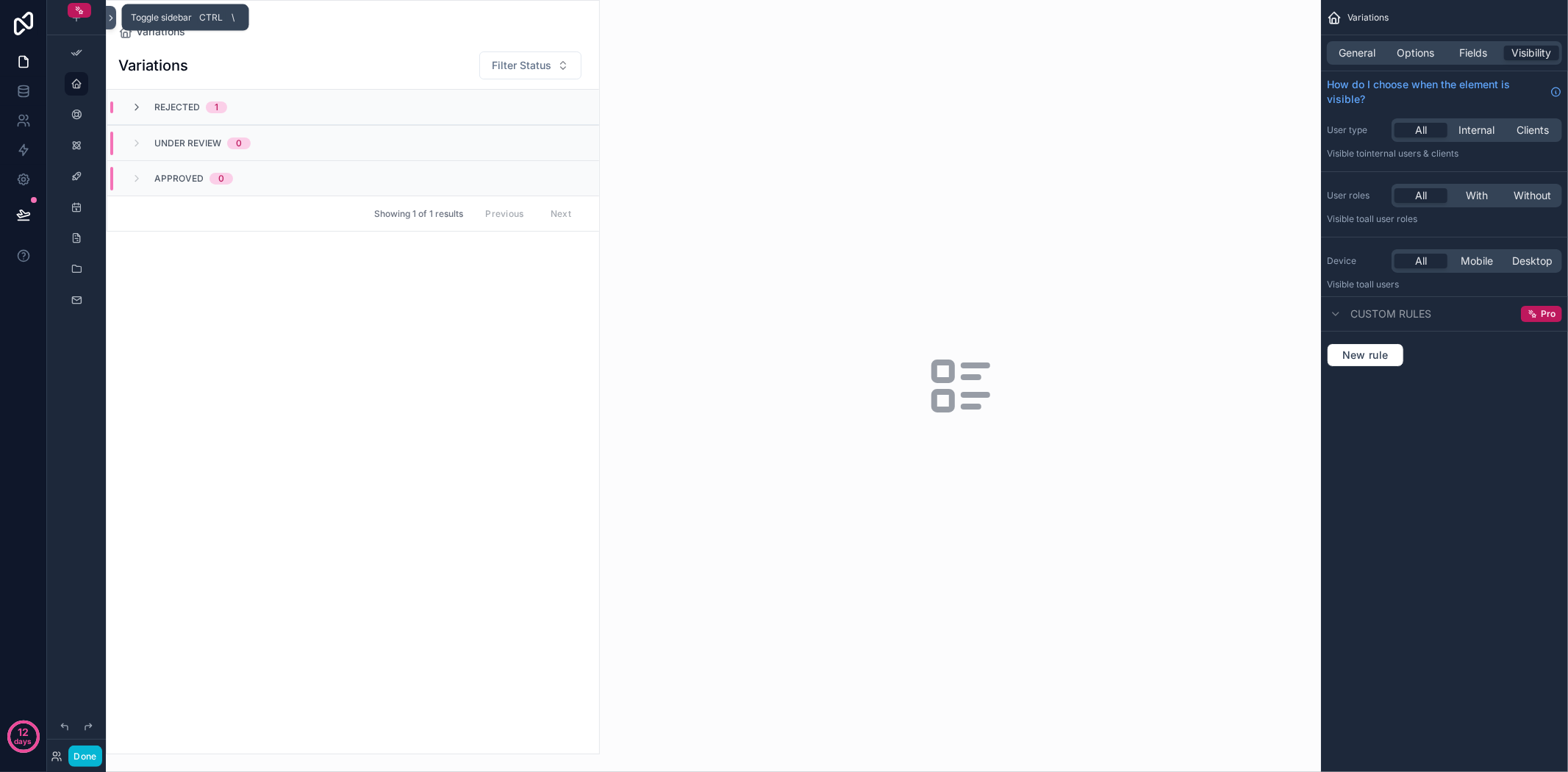
click at [111, 16] on icon at bounding box center [110, 18] width 3 height 5
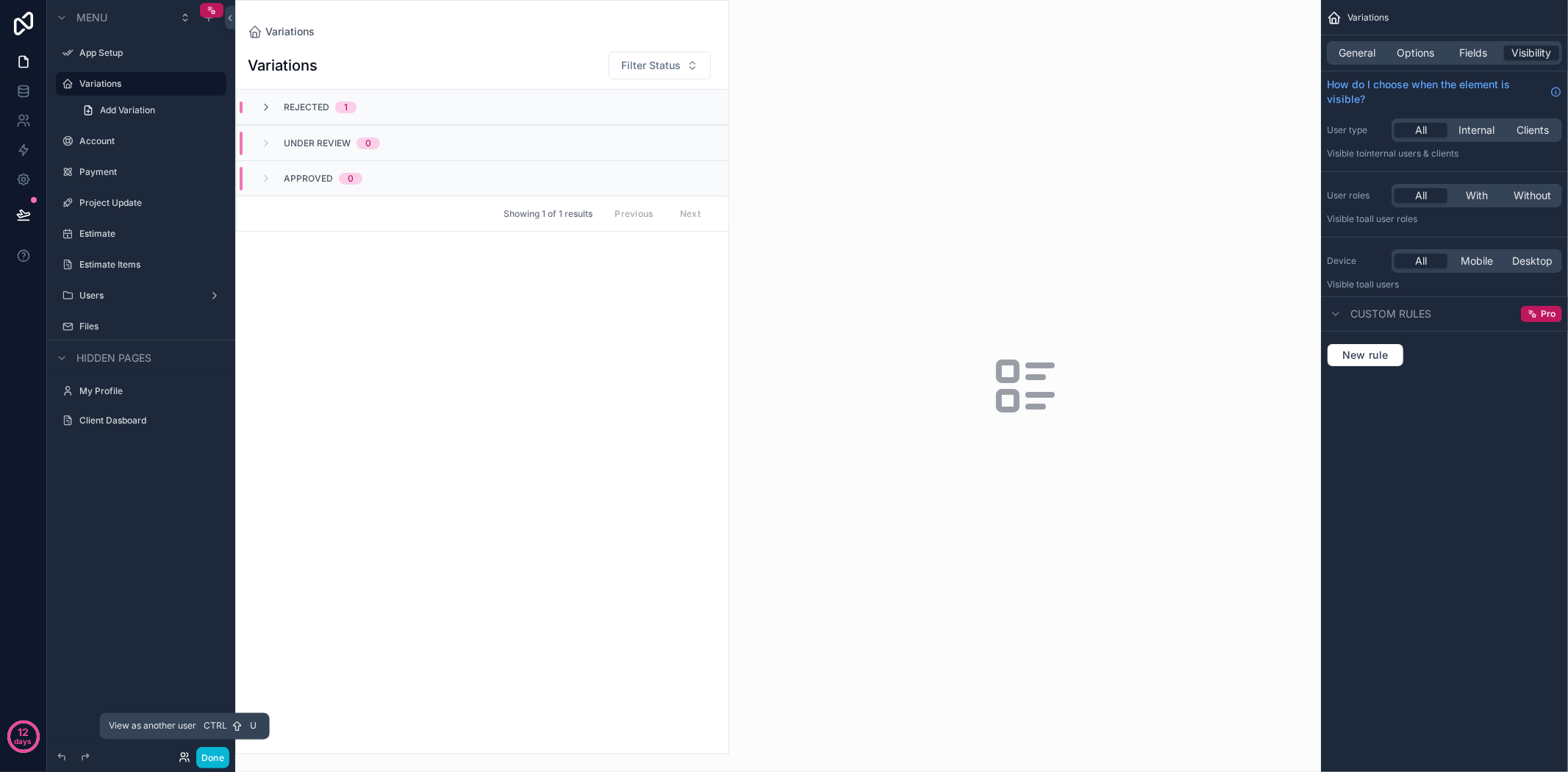
click at [185, 759] on icon at bounding box center [183, 760] width 6 height 3
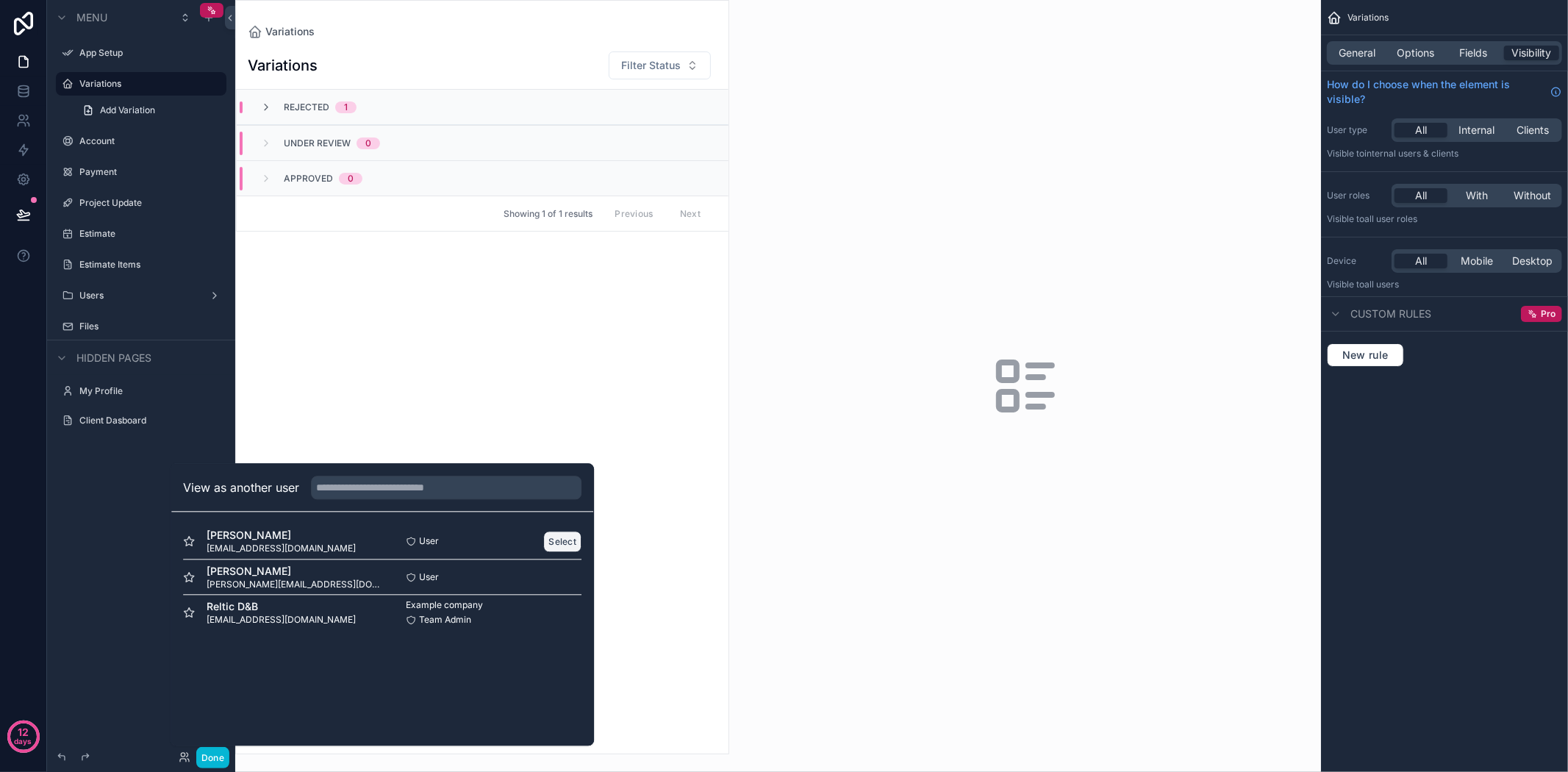
click at [561, 540] on button "Select" at bounding box center [562, 541] width 38 height 21
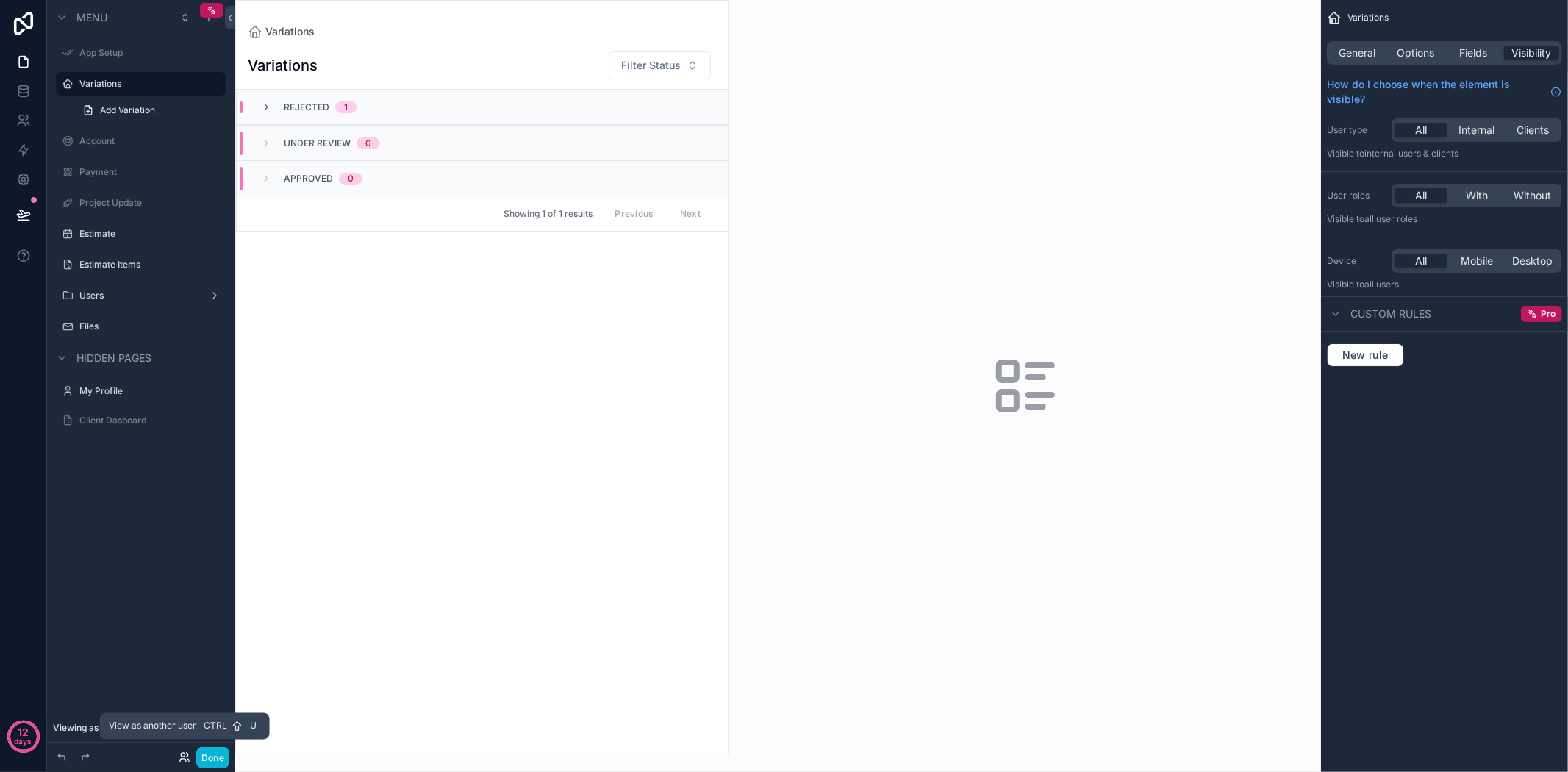
click at [185, 754] on icon at bounding box center [185, 757] width 12 height 12
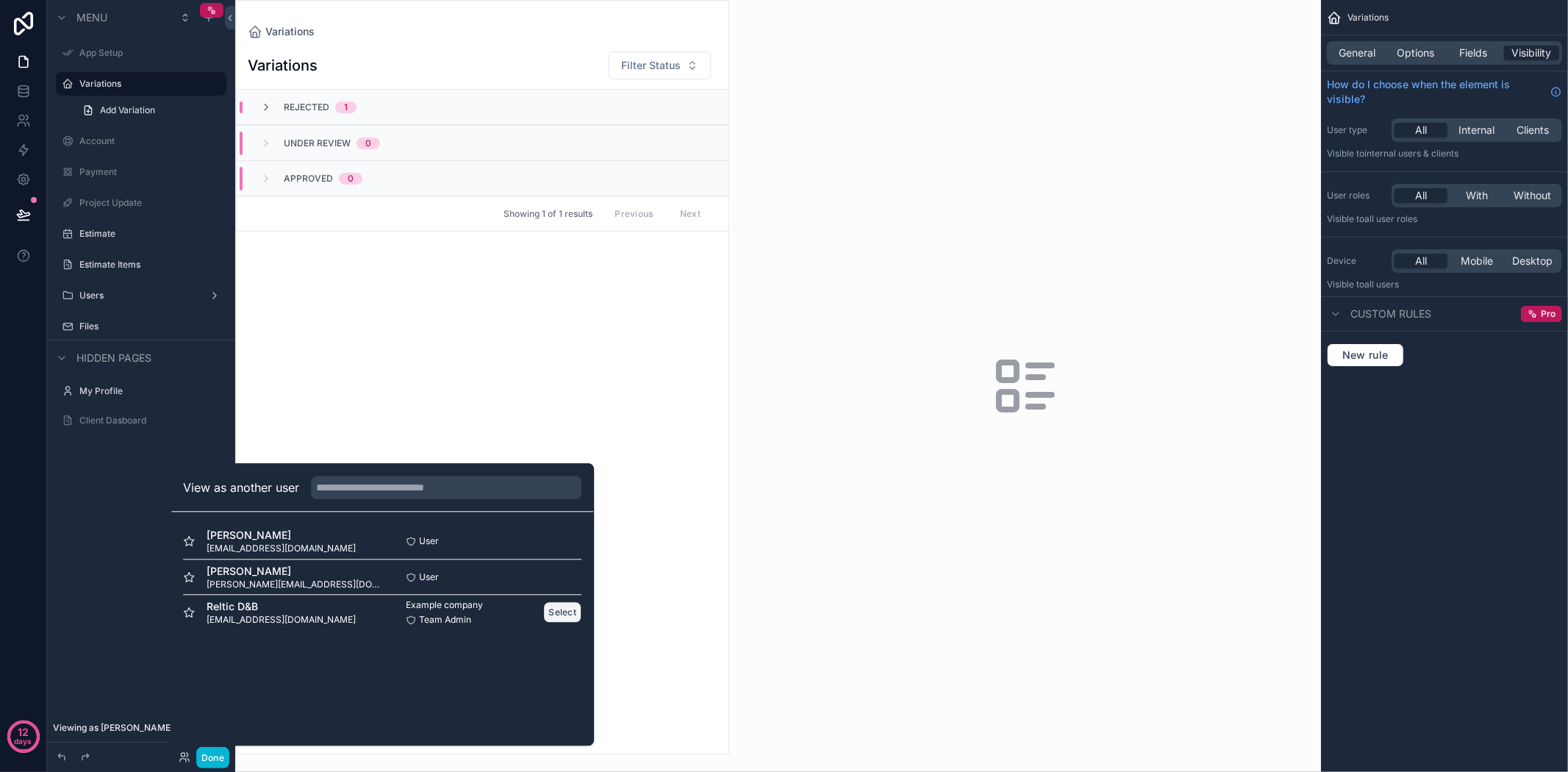
click at [555, 608] on button "Select" at bounding box center [562, 612] width 38 height 21
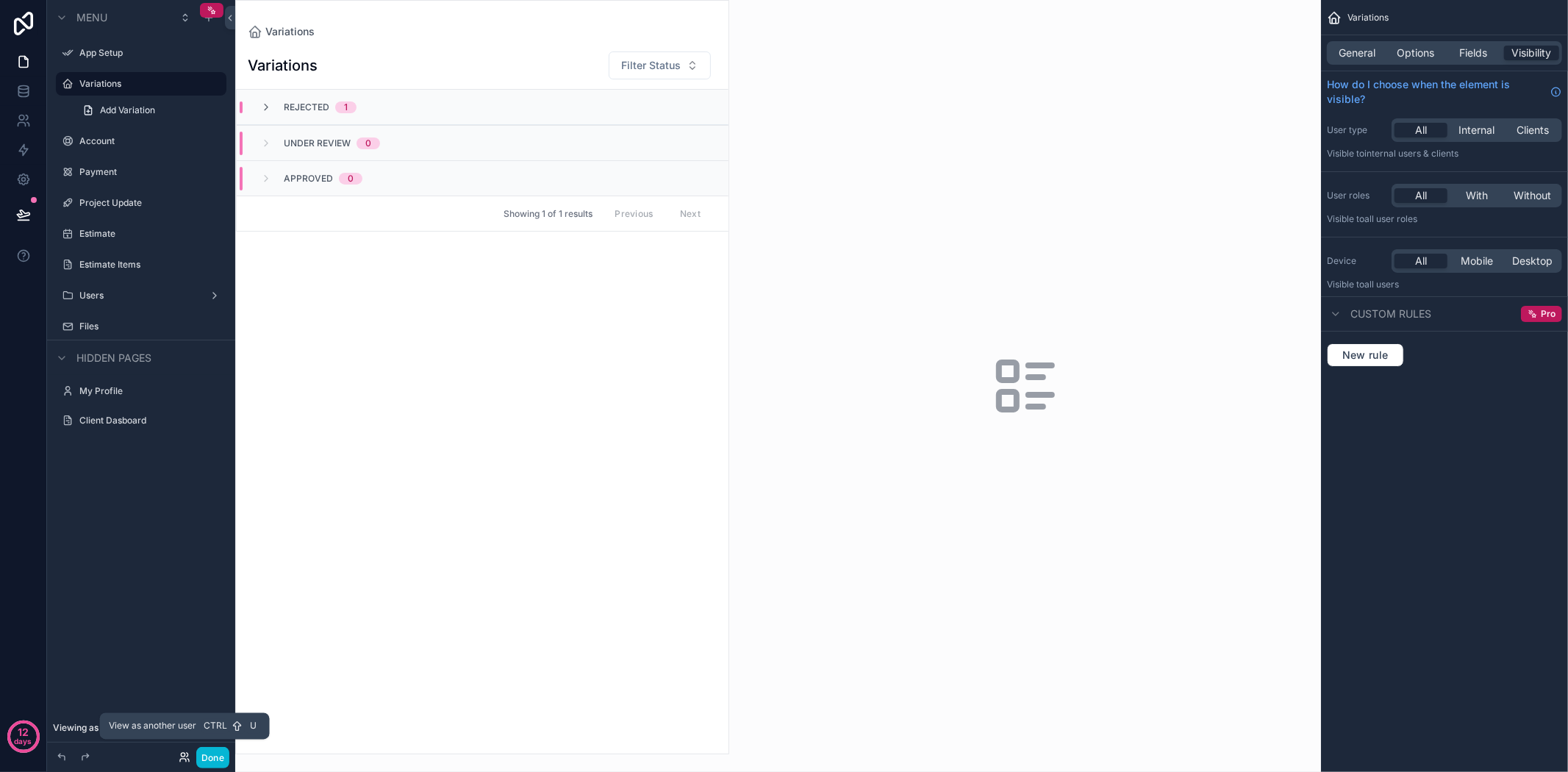
click at [184, 757] on icon at bounding box center [185, 757] width 12 height 12
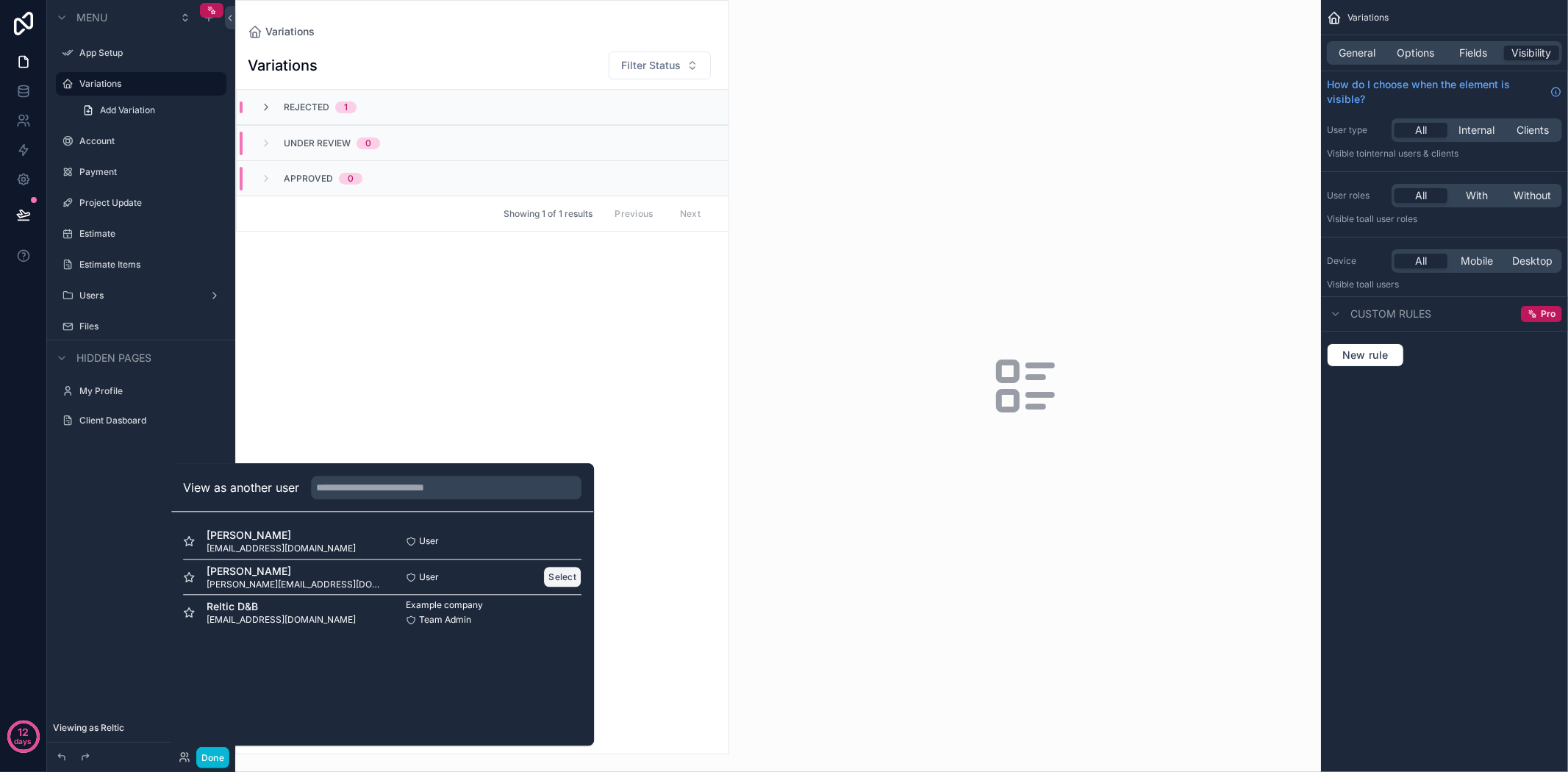
click at [560, 576] on button "Select" at bounding box center [562, 576] width 38 height 21
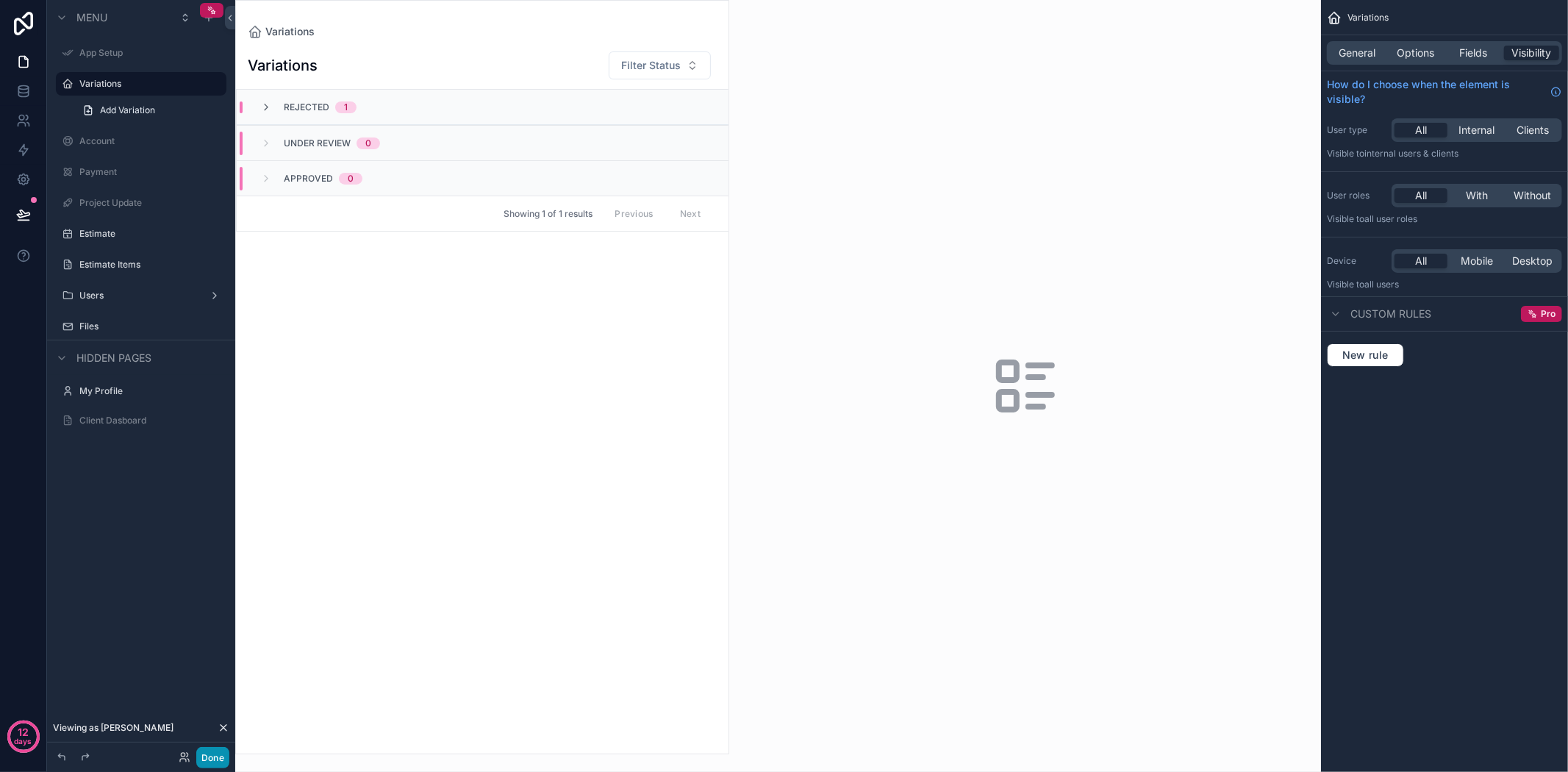
click at [211, 761] on button "Done" at bounding box center [213, 757] width 33 height 21
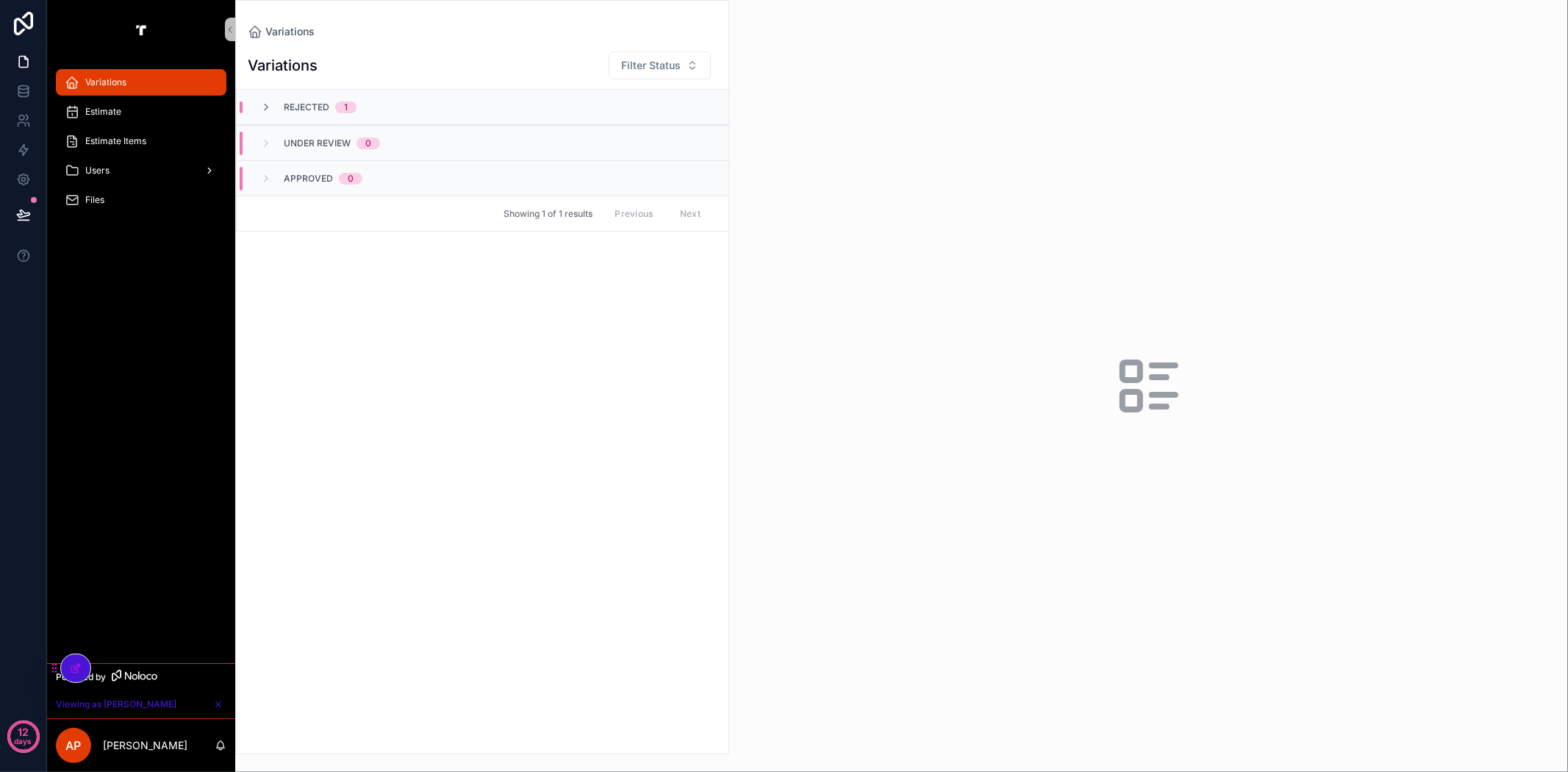
click at [138, 171] on div "Users" at bounding box center [141, 171] width 153 height 24
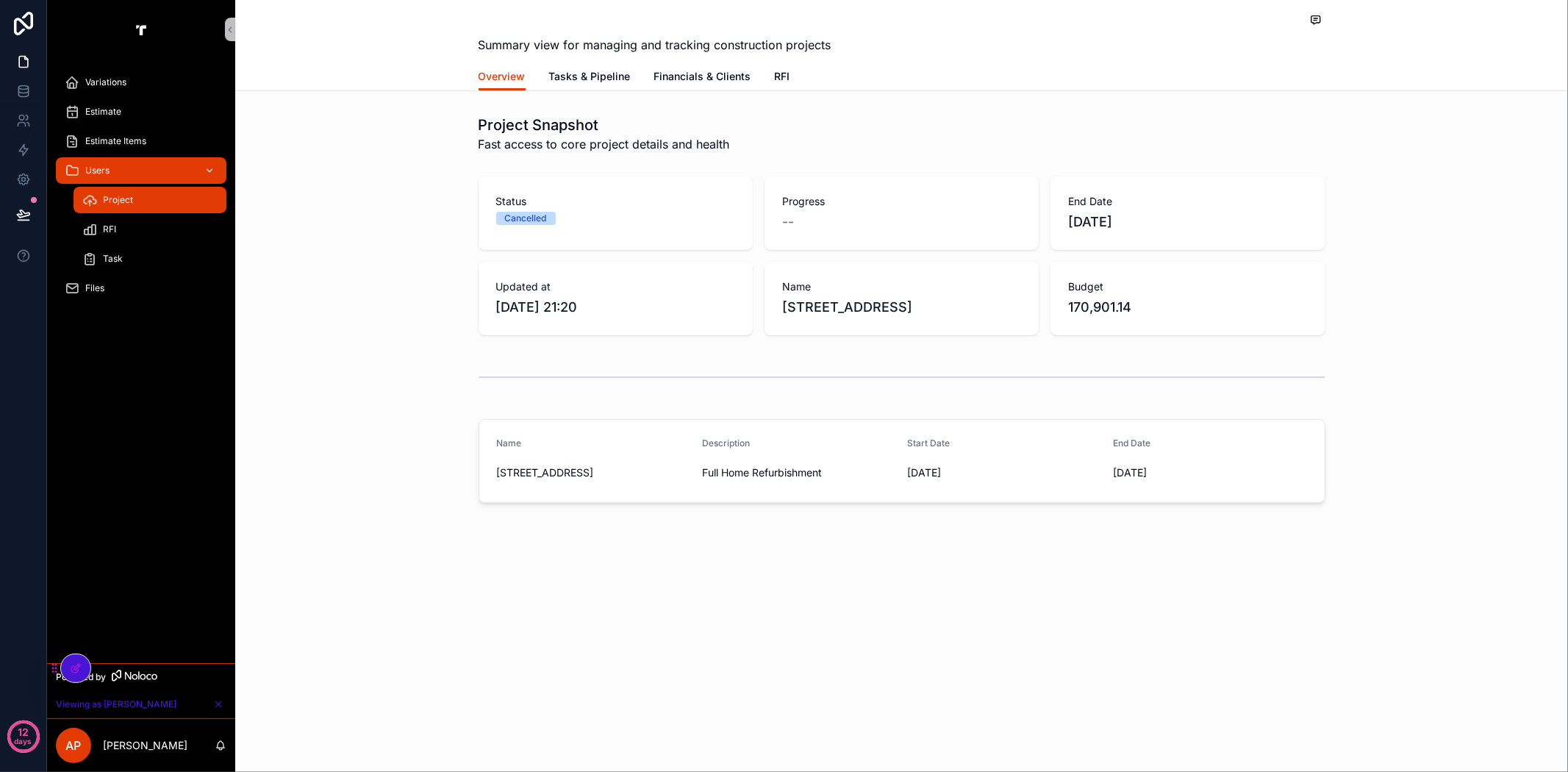
click at [115, 169] on div "Users" at bounding box center [141, 171] width 153 height 24
click at [177, 162] on div "Users" at bounding box center [141, 171] width 153 height 24
click at [69, 676] on div at bounding box center [75, 669] width 29 height 28
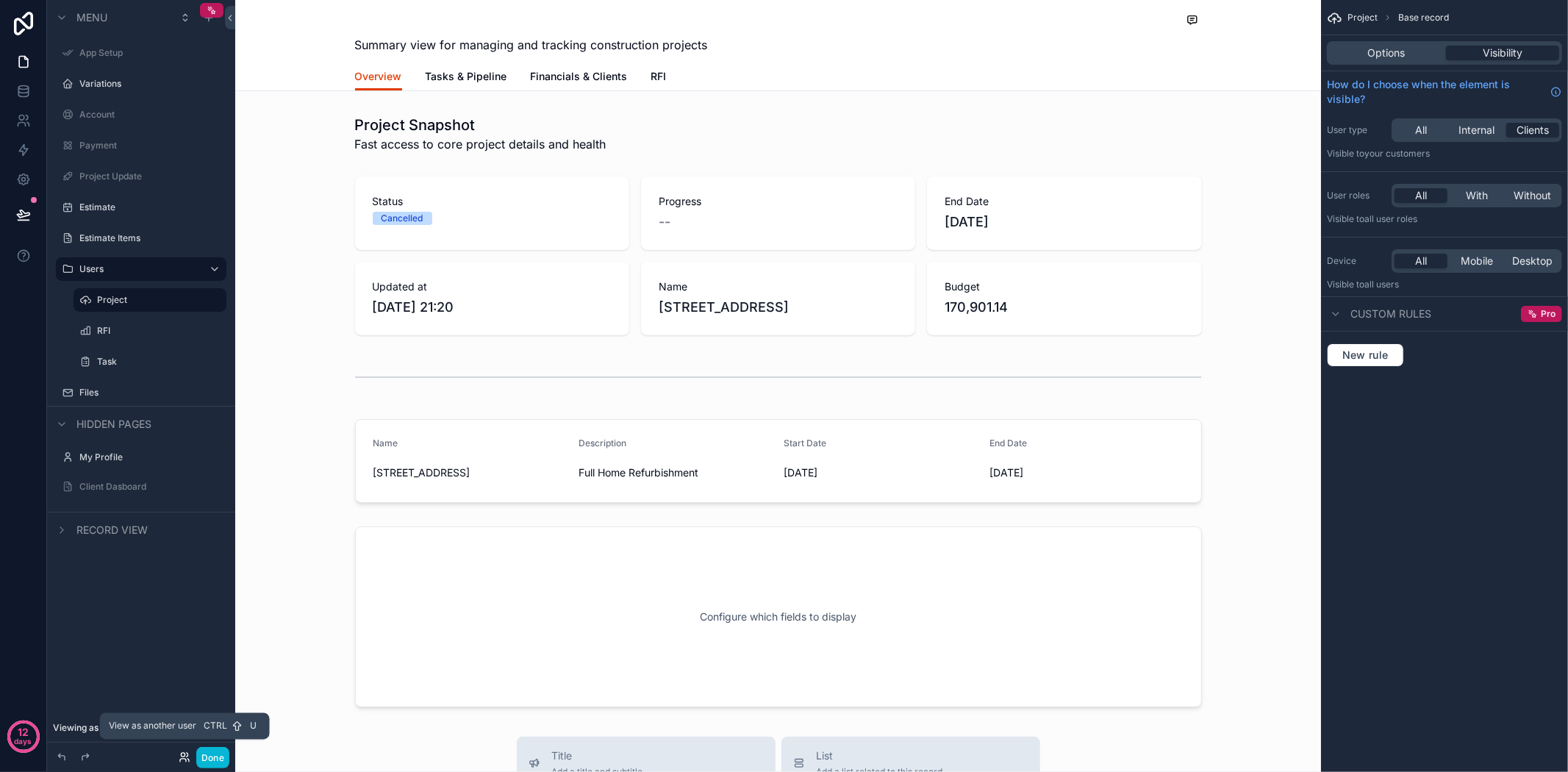
click at [184, 759] on icon at bounding box center [183, 760] width 6 height 3
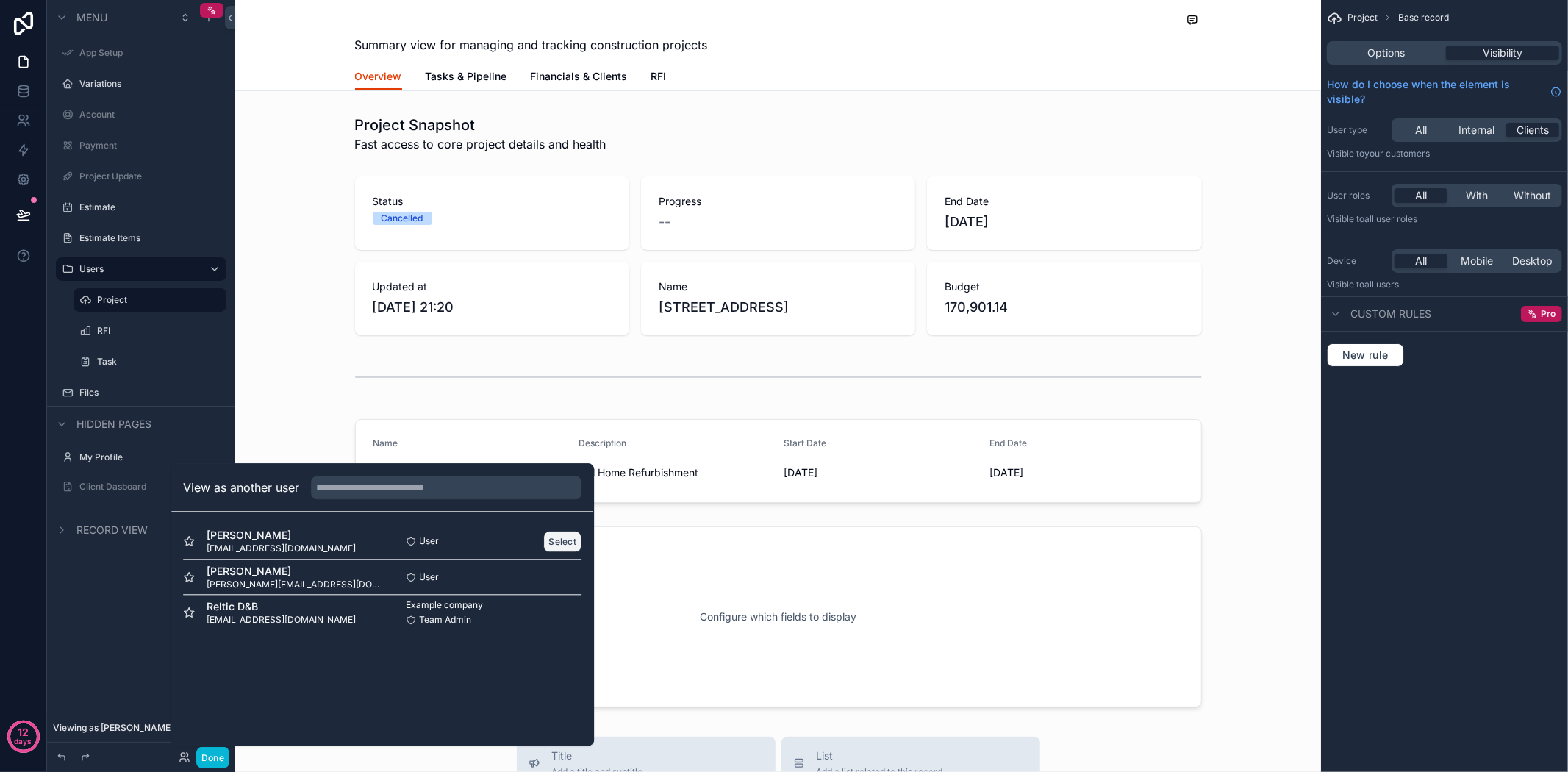
click at [573, 532] on button "Select" at bounding box center [562, 541] width 38 height 21
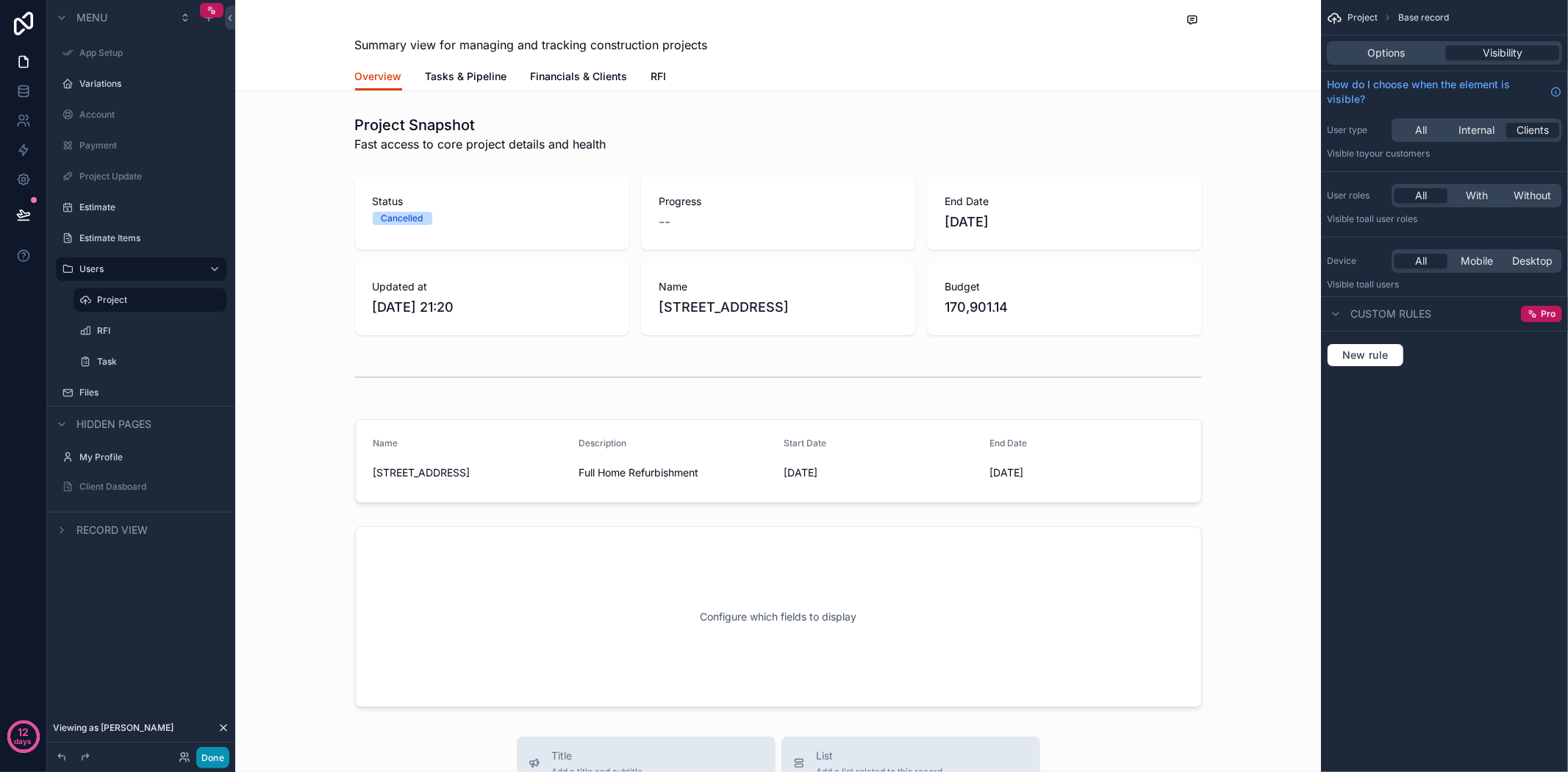
click at [208, 761] on button "Done" at bounding box center [213, 757] width 33 height 21
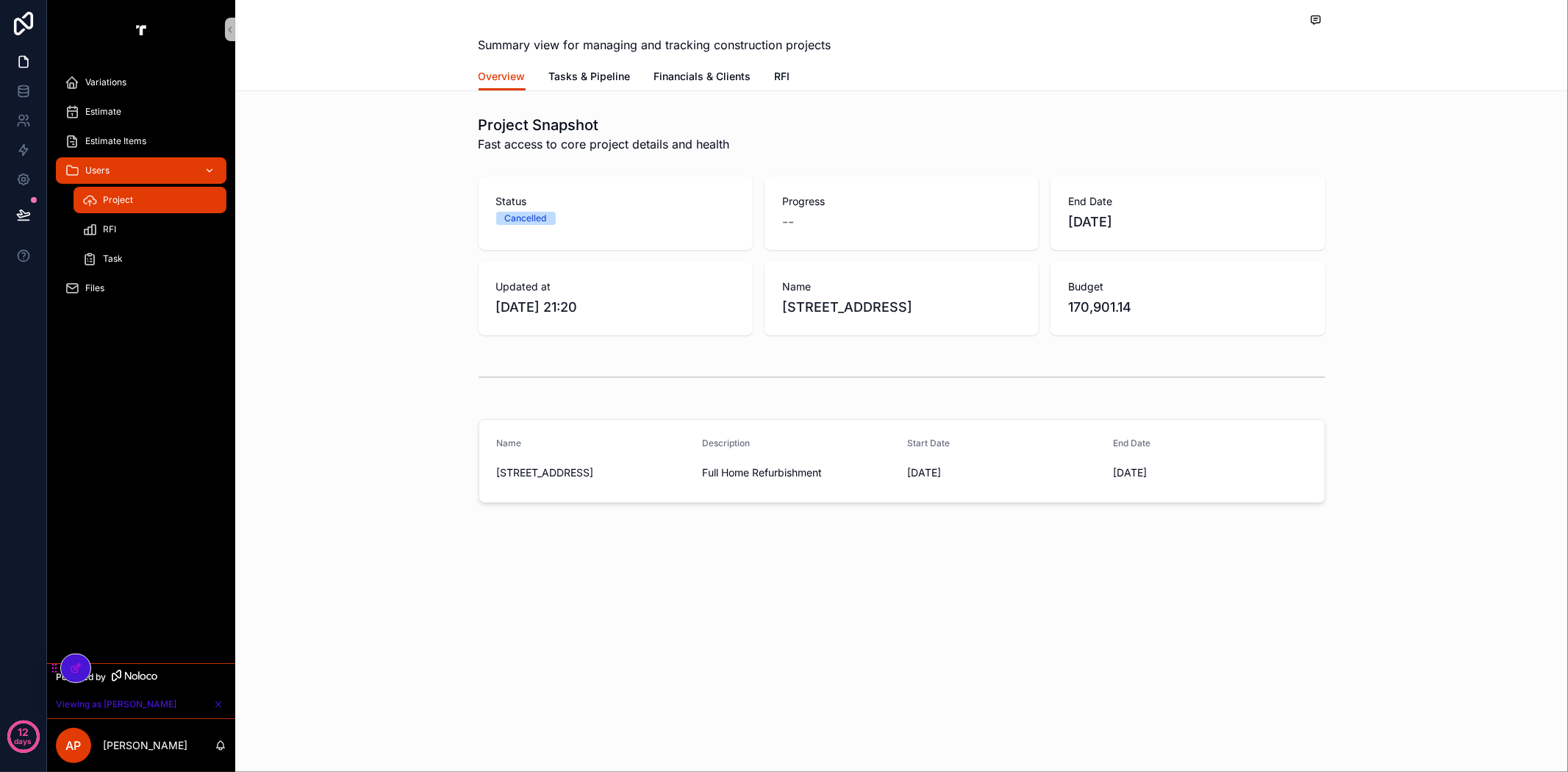
click at [208, 169] on icon "scrollable content" at bounding box center [209, 171] width 10 height 10
click at [73, 673] on icon at bounding box center [76, 669] width 12 height 12
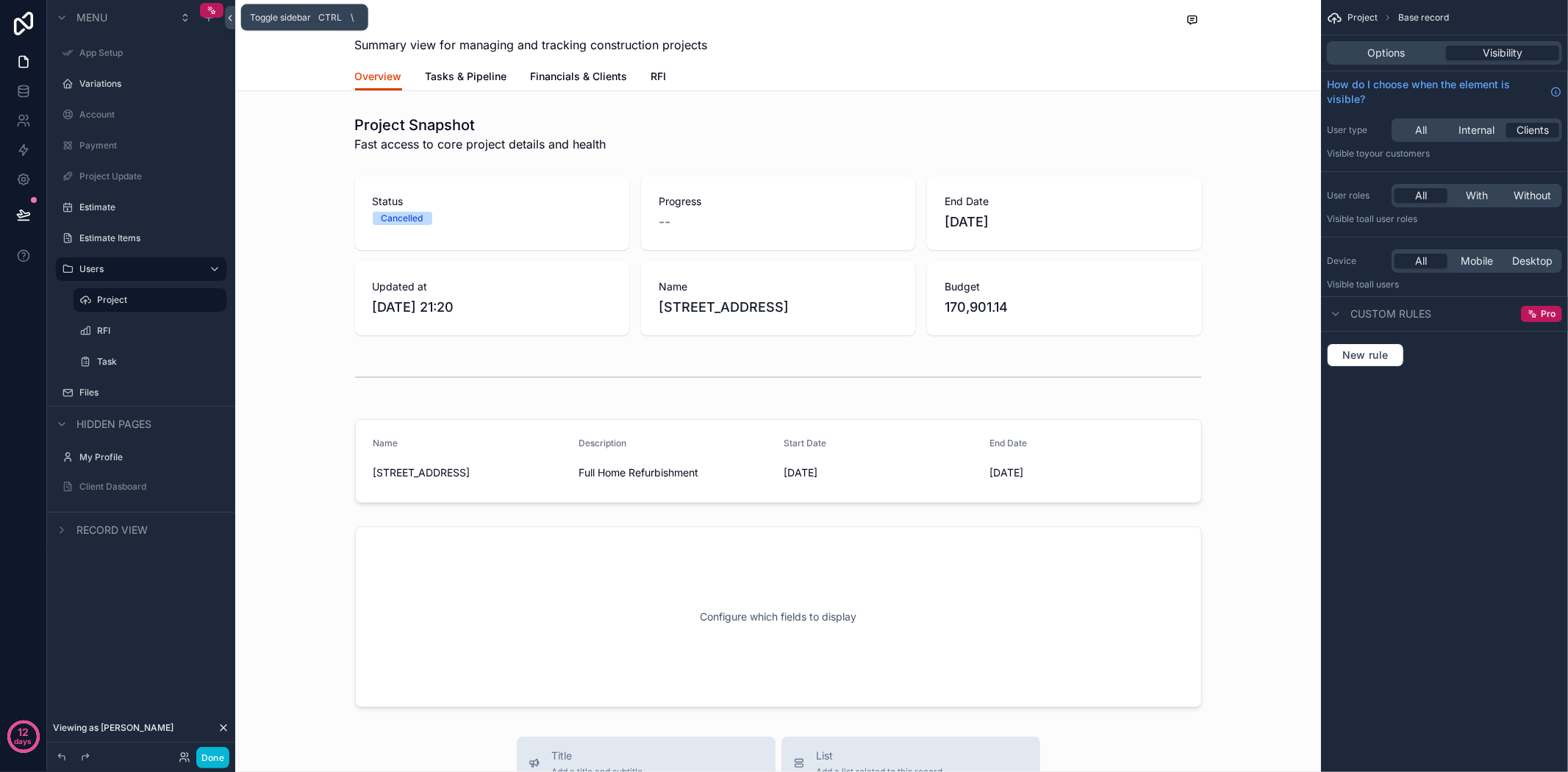
click at [232, 23] on icon at bounding box center [230, 18] width 10 height 11
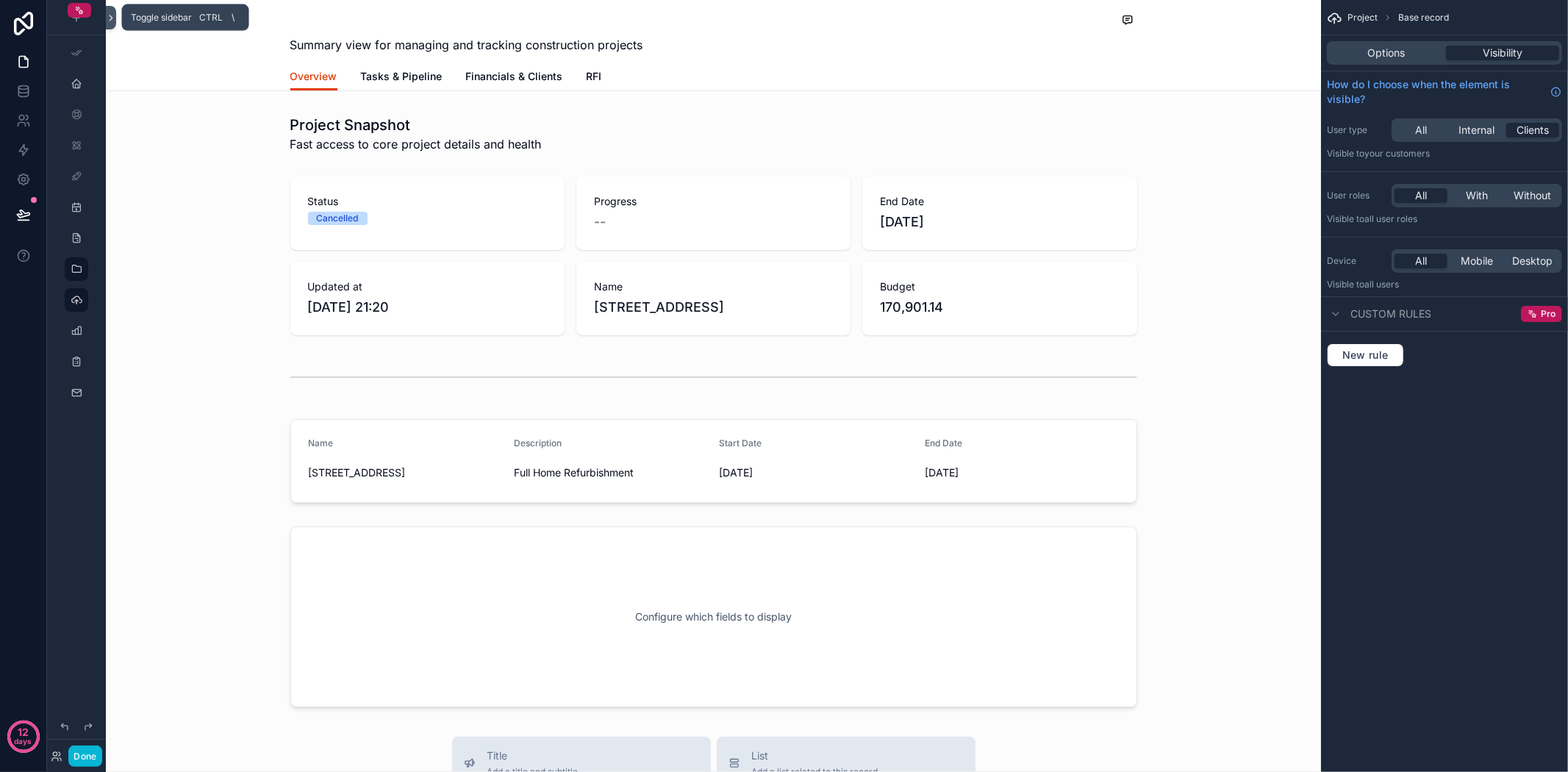
click at [111, 24] on button at bounding box center [111, 18] width 10 height 24
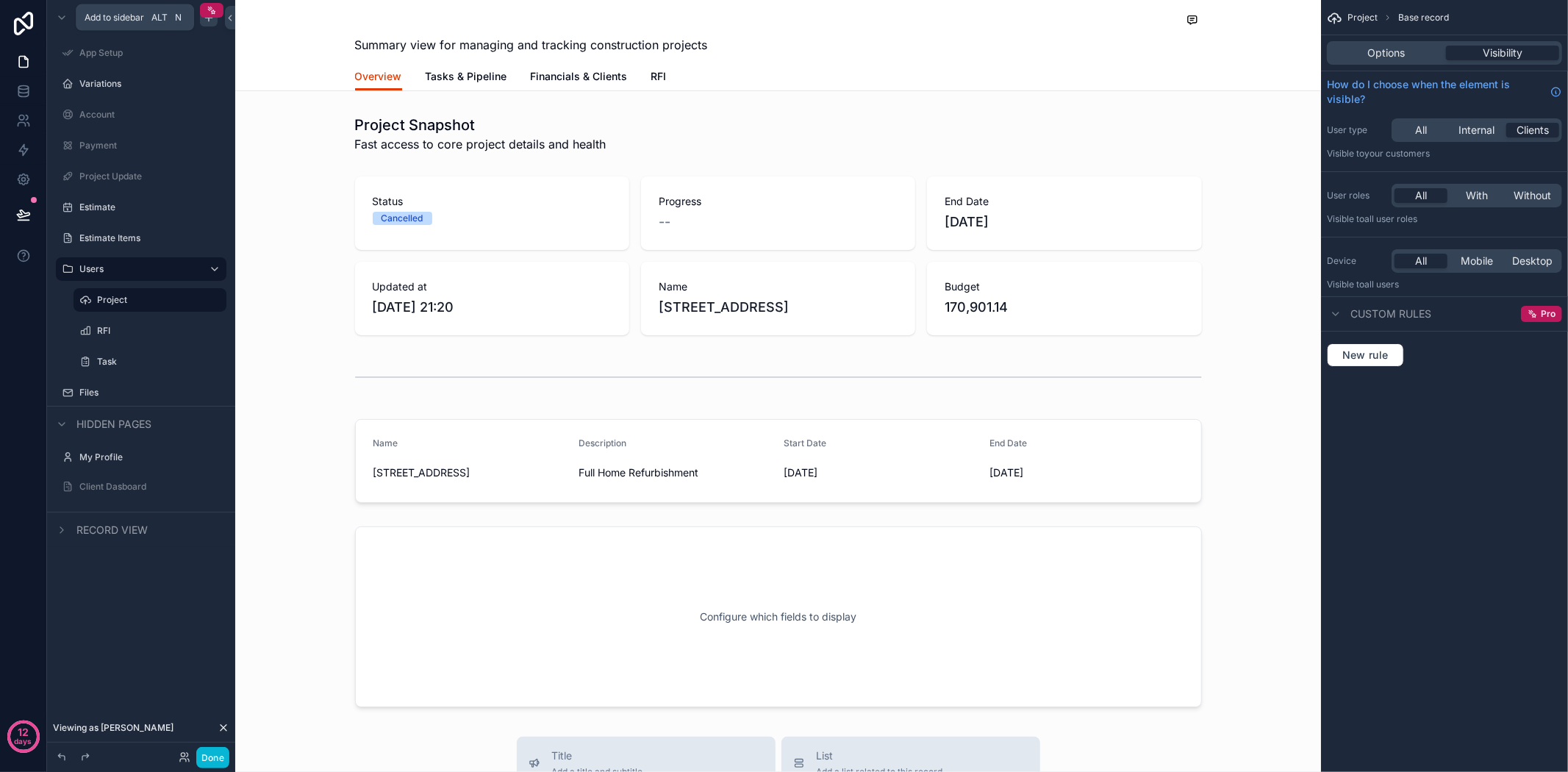
click at [206, 21] on icon "scrollable content" at bounding box center [208, 18] width 12 height 12
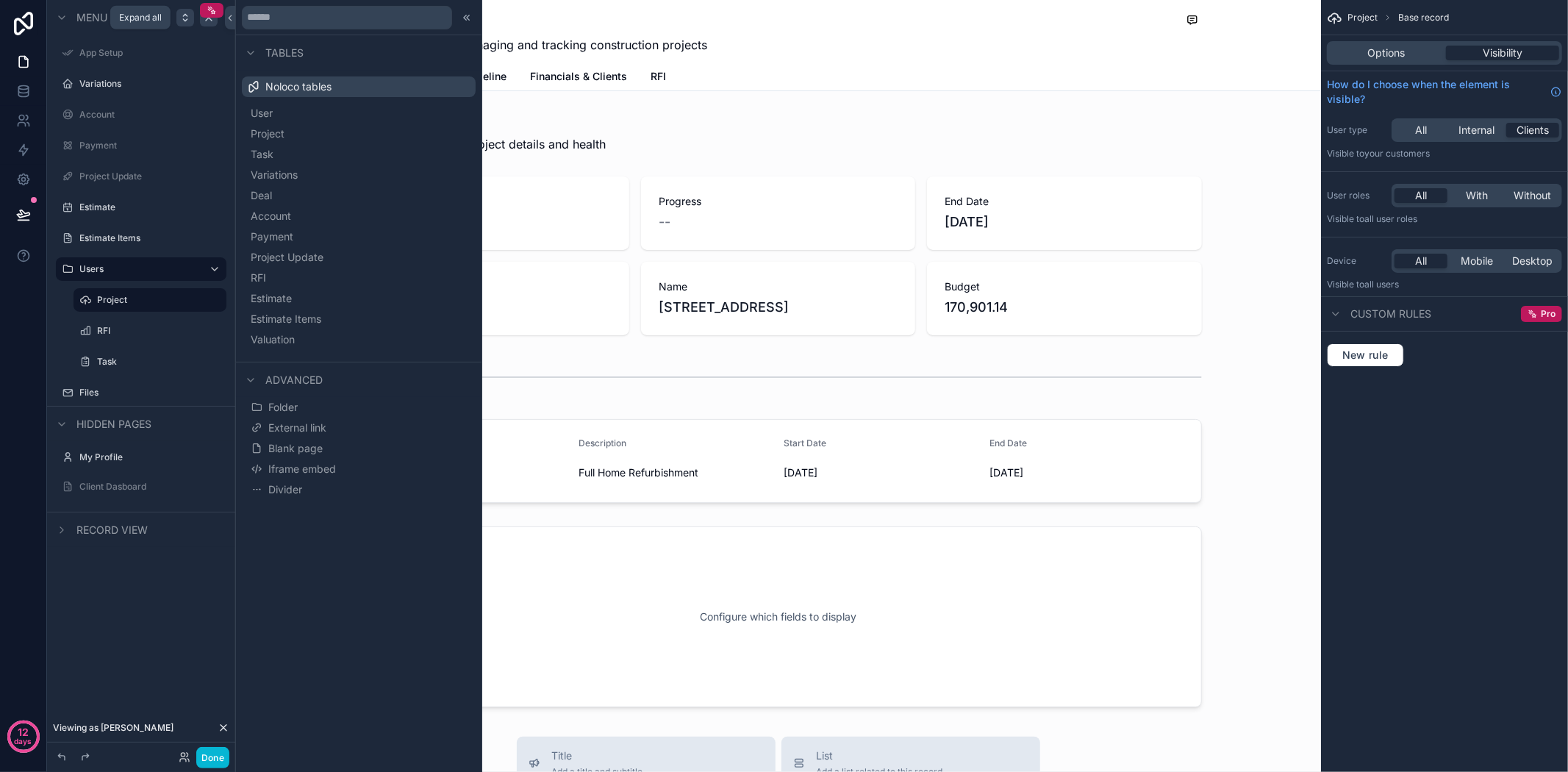
click at [189, 19] on icon "scrollable content" at bounding box center [185, 18] width 12 height 12
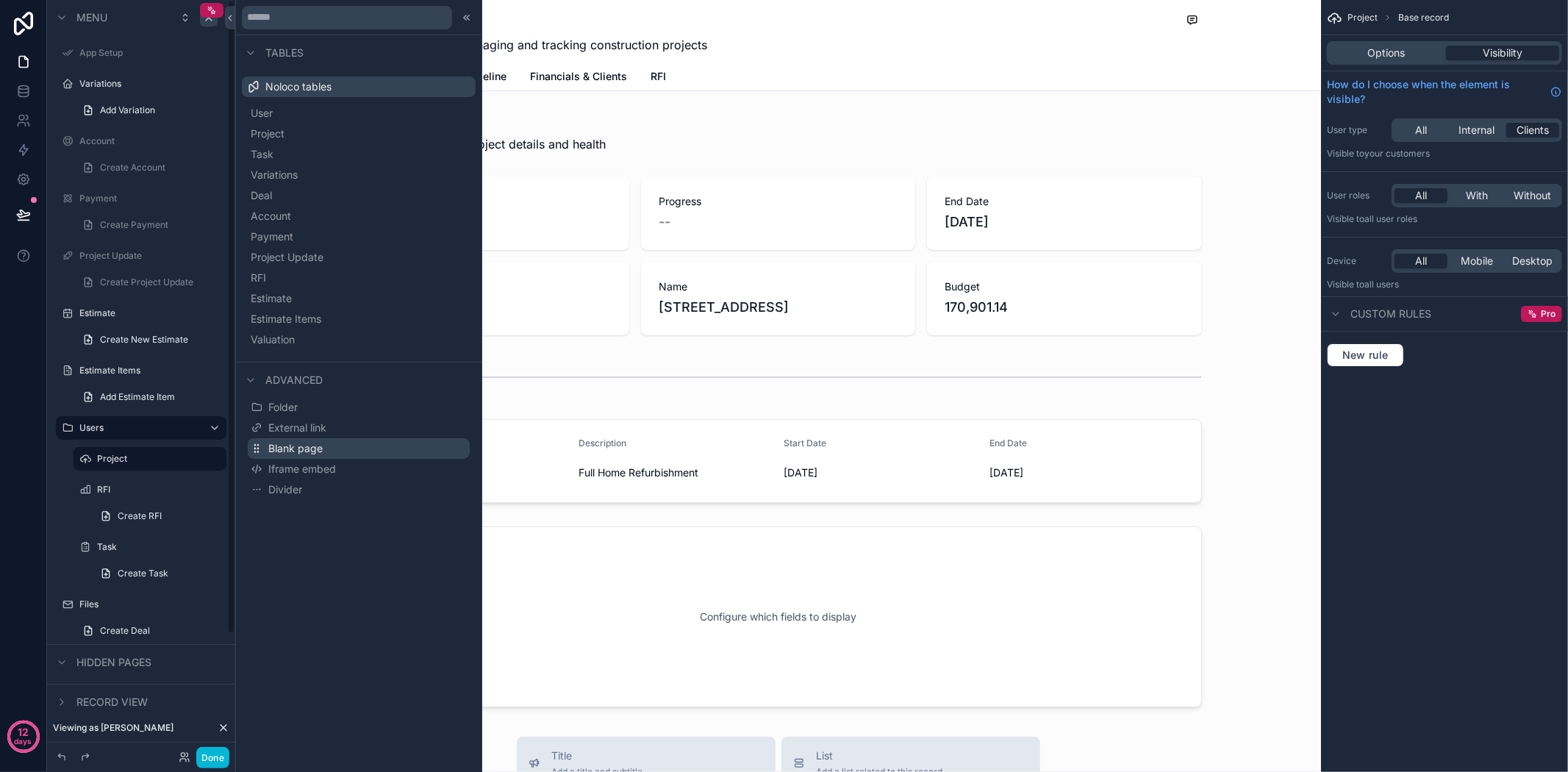
click at [344, 444] on button "Blank page" at bounding box center [359, 449] width 222 height 21
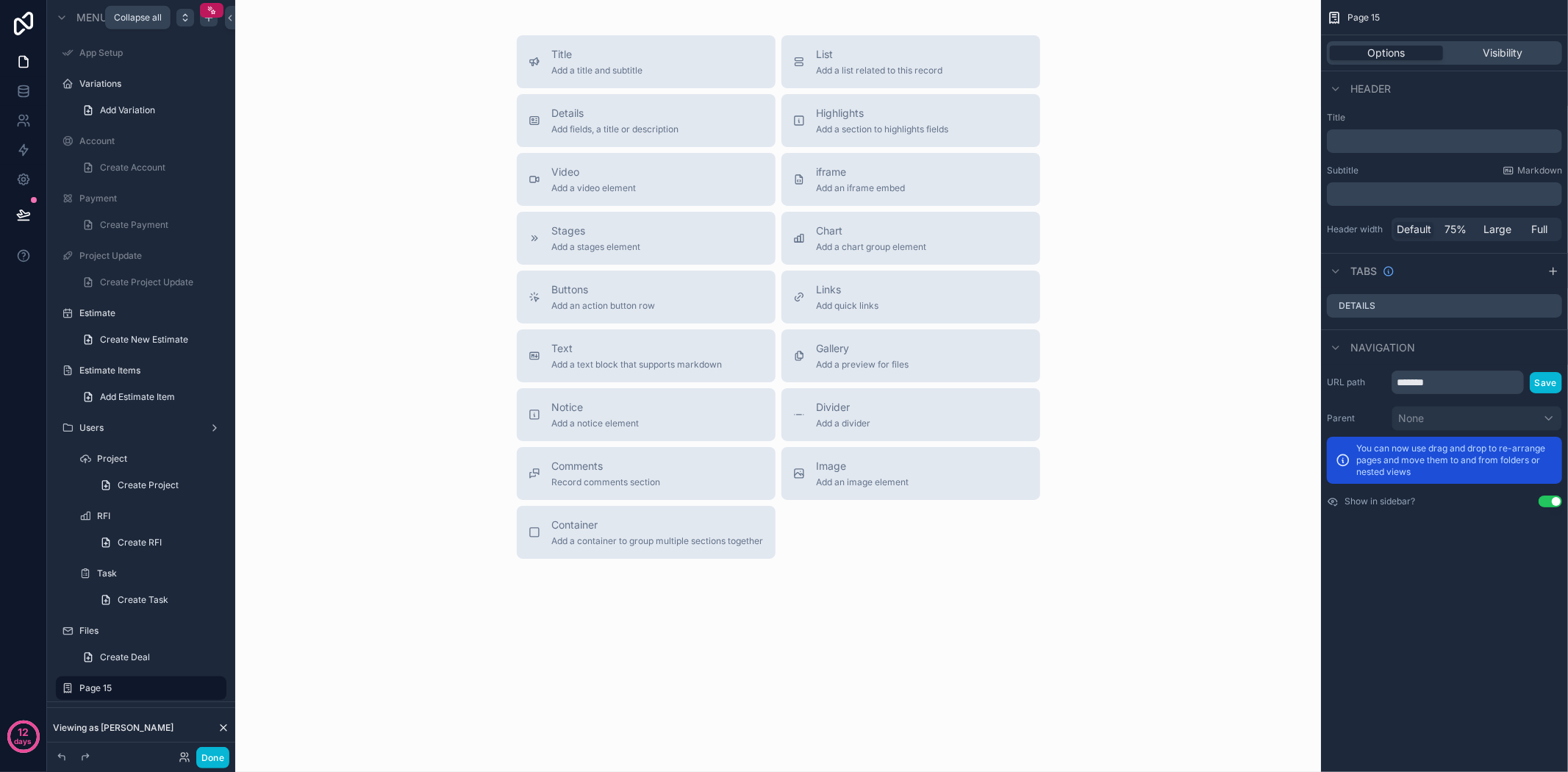
click at [181, 19] on icon "scrollable content" at bounding box center [185, 18] width 12 height 12
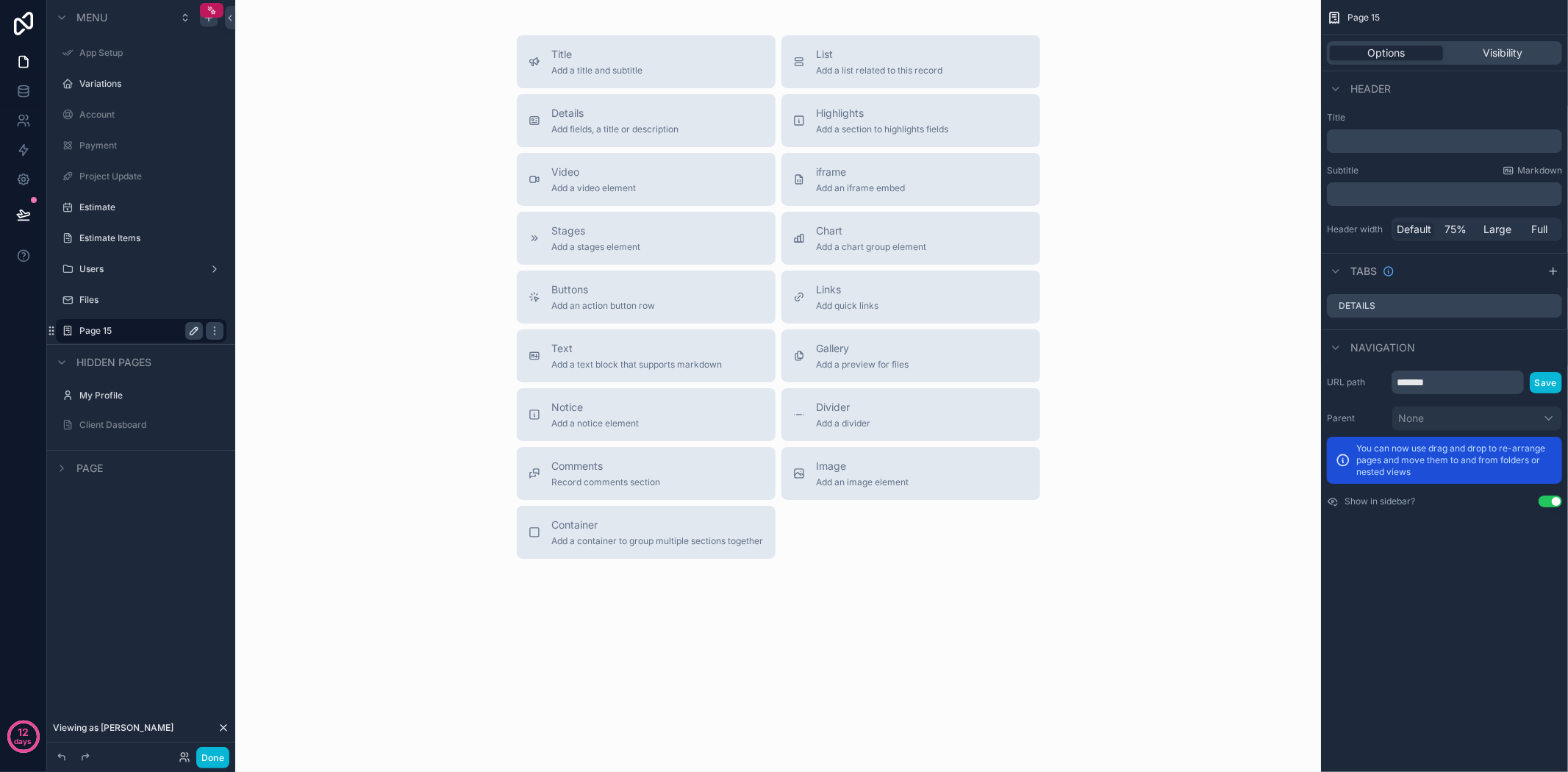
click at [190, 325] on icon "scrollable content" at bounding box center [194, 331] width 12 height 12
click at [155, 334] on input "*******" at bounding box center [129, 331] width 100 height 18
type input "*"
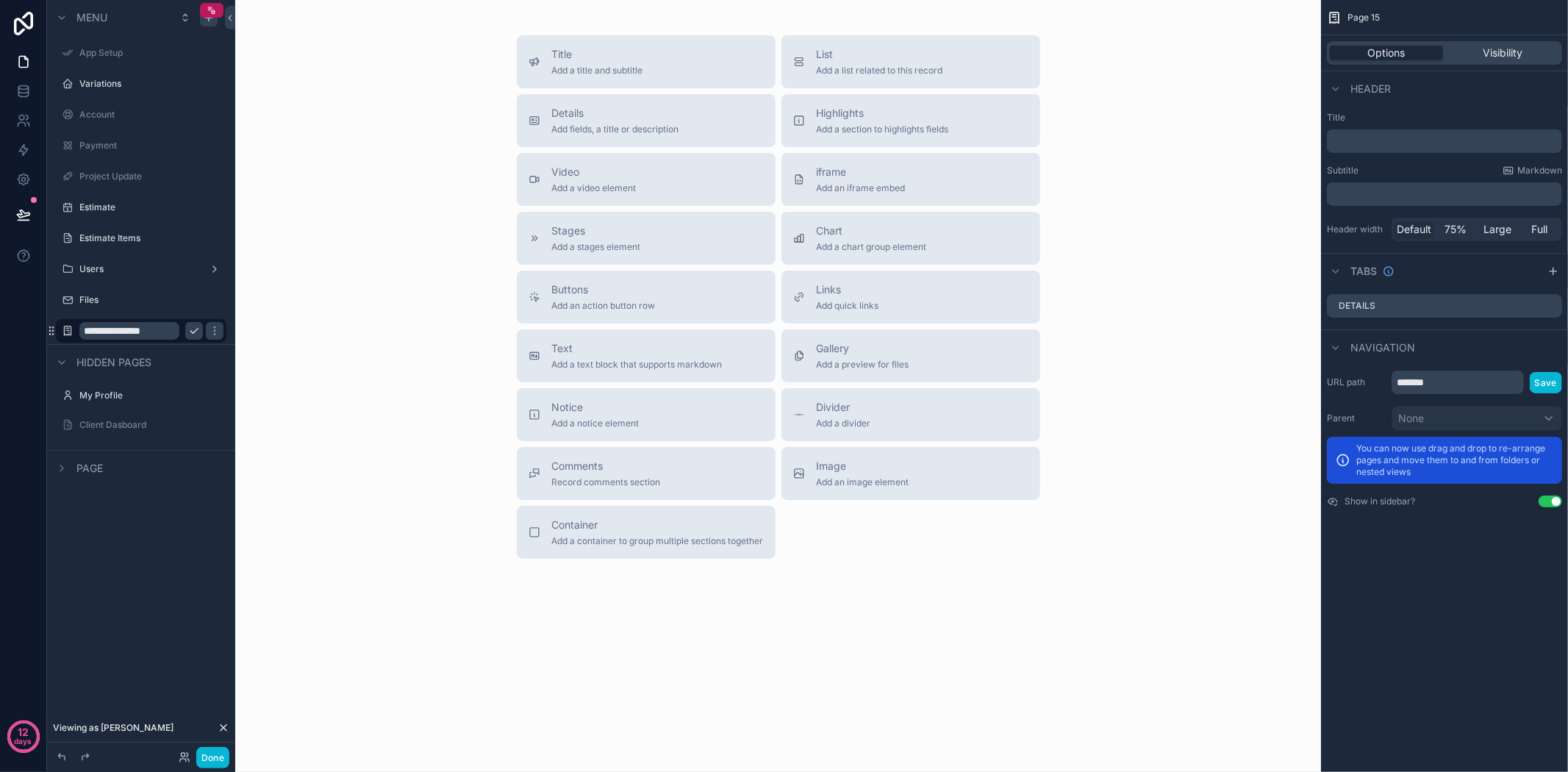
type input "**********"
click at [193, 336] on button "scrollable content" at bounding box center [194, 331] width 18 height 18
click at [232, 13] on icon at bounding box center [230, 18] width 10 height 11
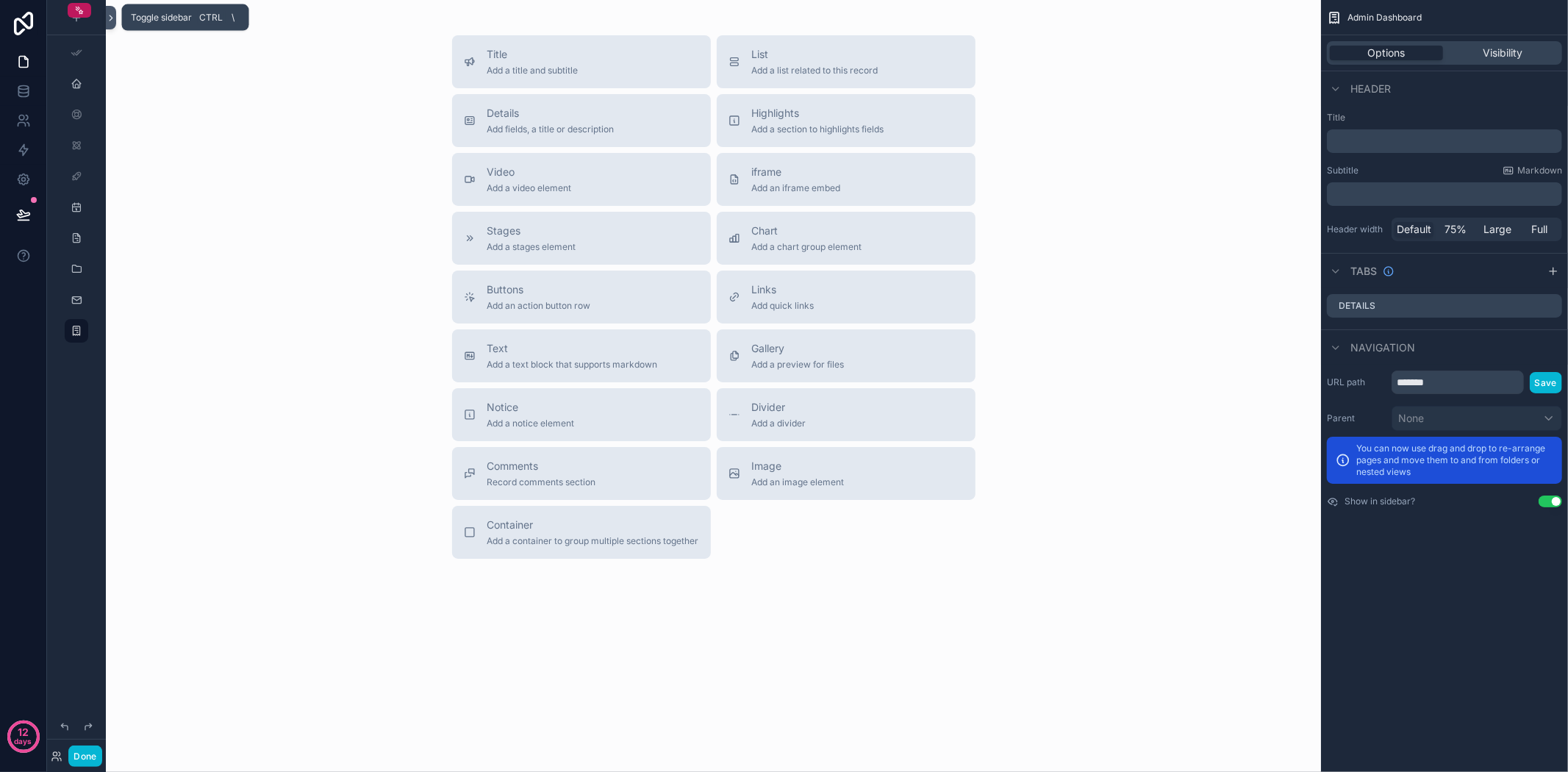
click at [110, 15] on icon at bounding box center [111, 18] width 10 height 11
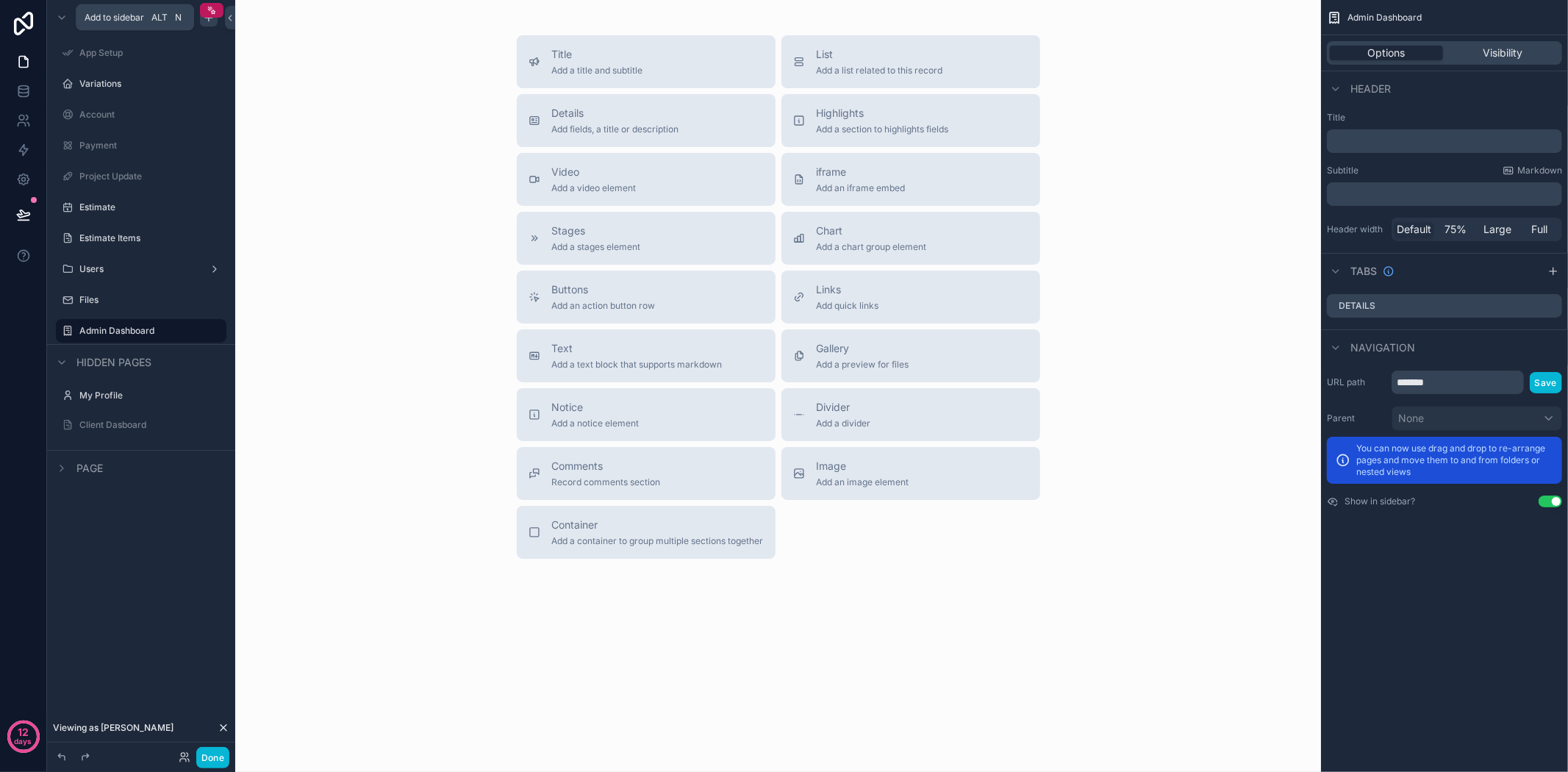
click at [208, 21] on icon "scrollable content" at bounding box center [208, 18] width 12 height 12
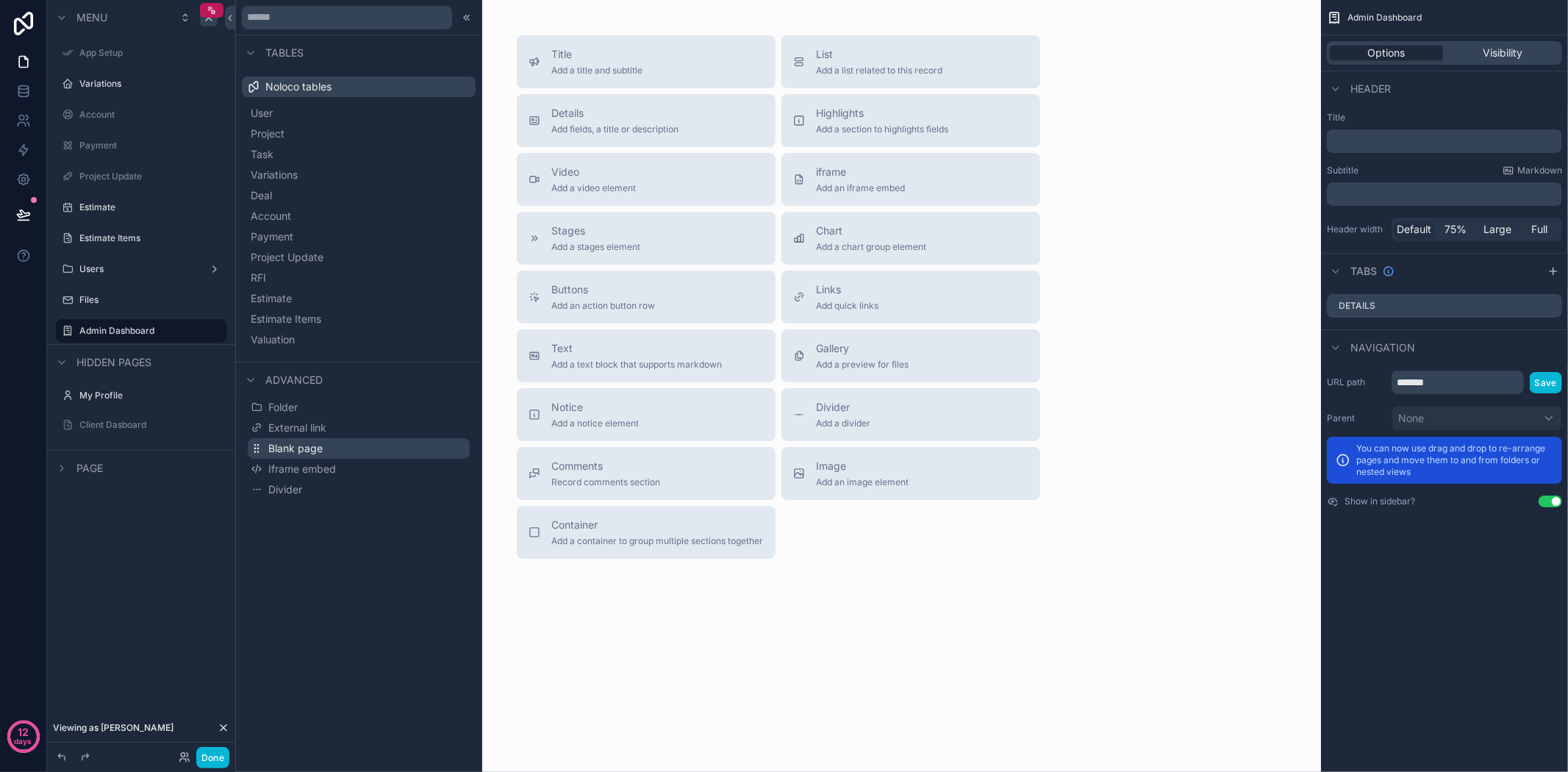
click at [325, 444] on button "Blank page" at bounding box center [359, 449] width 222 height 21
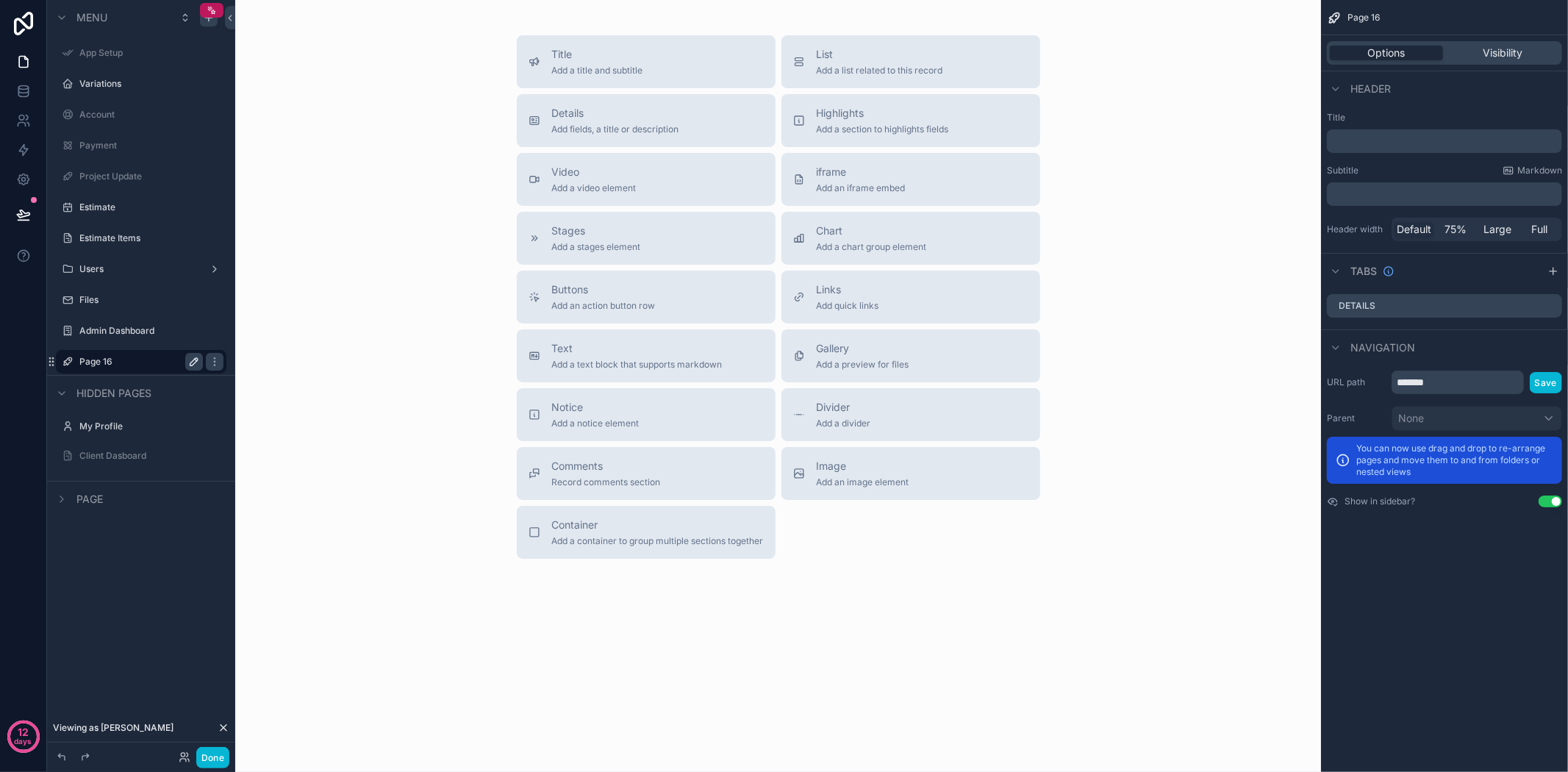
click at [192, 357] on icon "scrollable content" at bounding box center [194, 362] width 12 height 12
click at [152, 359] on input "*******" at bounding box center [129, 362] width 100 height 18
click at [135, 364] on input "**********" at bounding box center [129, 362] width 100 height 18
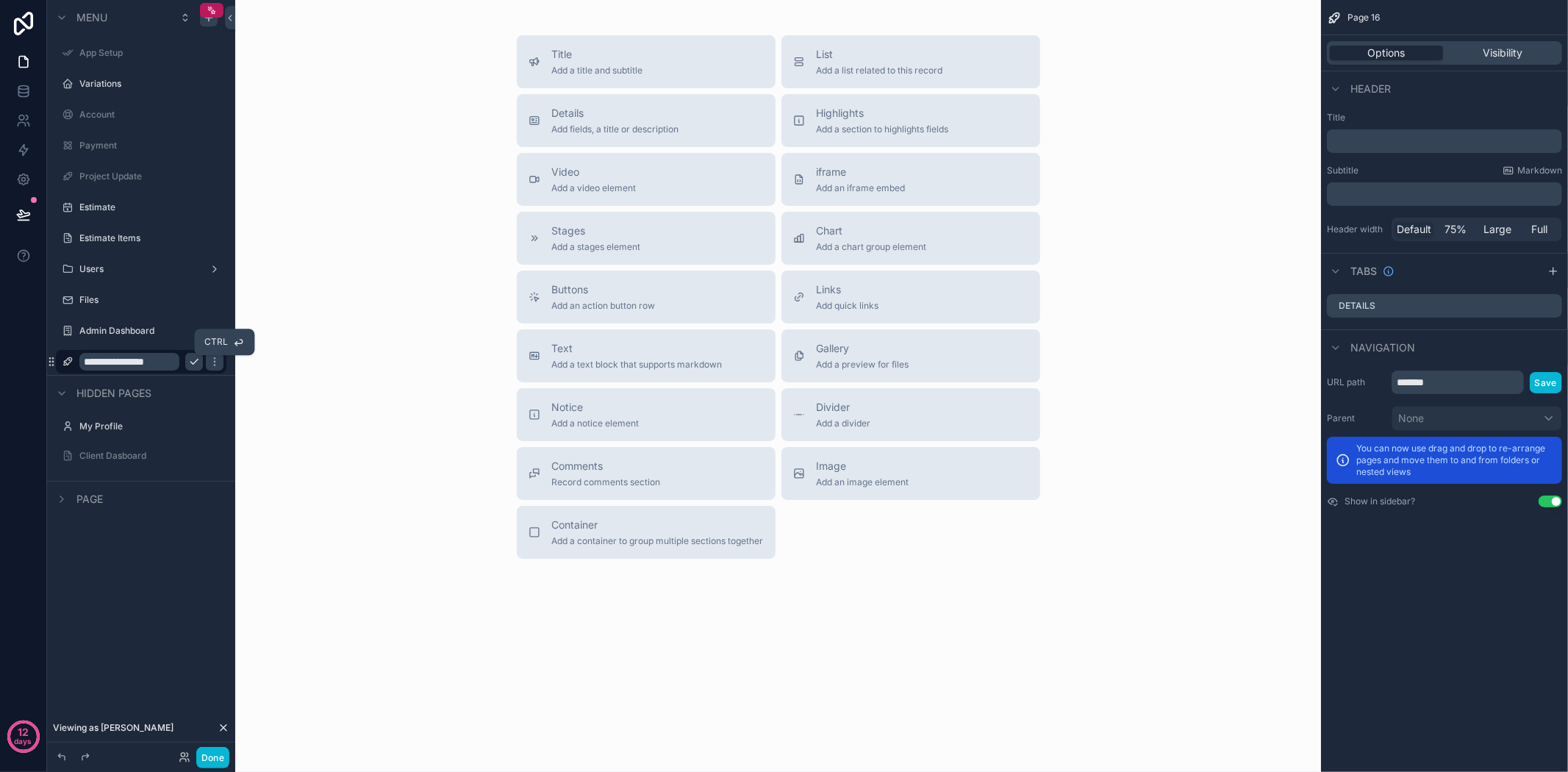
type input "**********"
click at [198, 361] on icon "scrollable content" at bounding box center [194, 362] width 12 height 12
click at [109, 332] on label "Admin Dashboard" at bounding box center [138, 331] width 118 height 12
click at [1505, 53] on span "Visibility" at bounding box center [1502, 52] width 39 height 15
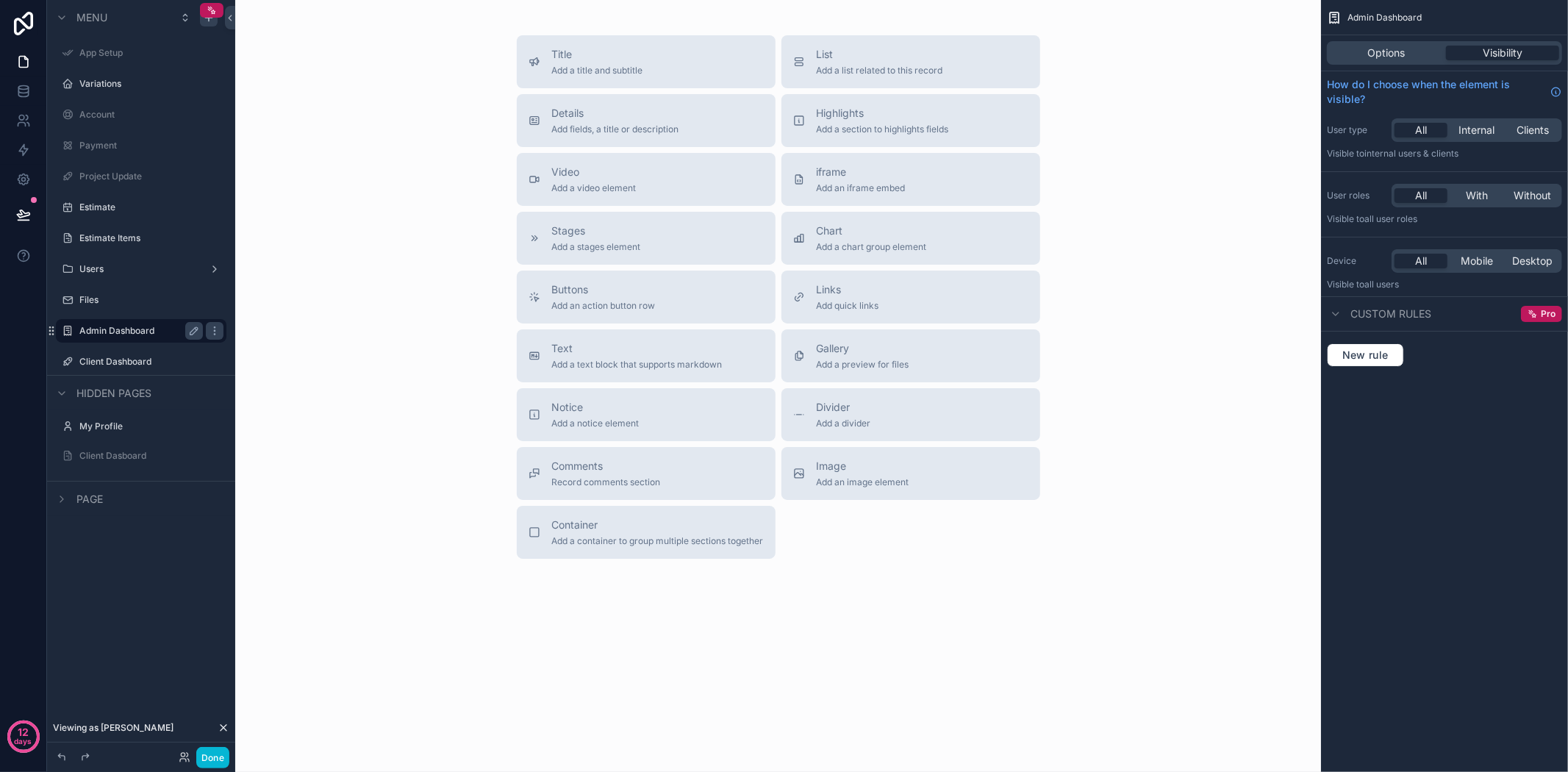
click at [91, 497] on span "Page" at bounding box center [89, 499] width 26 height 15
click at [220, 500] on icon "scrollable content" at bounding box center [220, 499] width 0 height 7
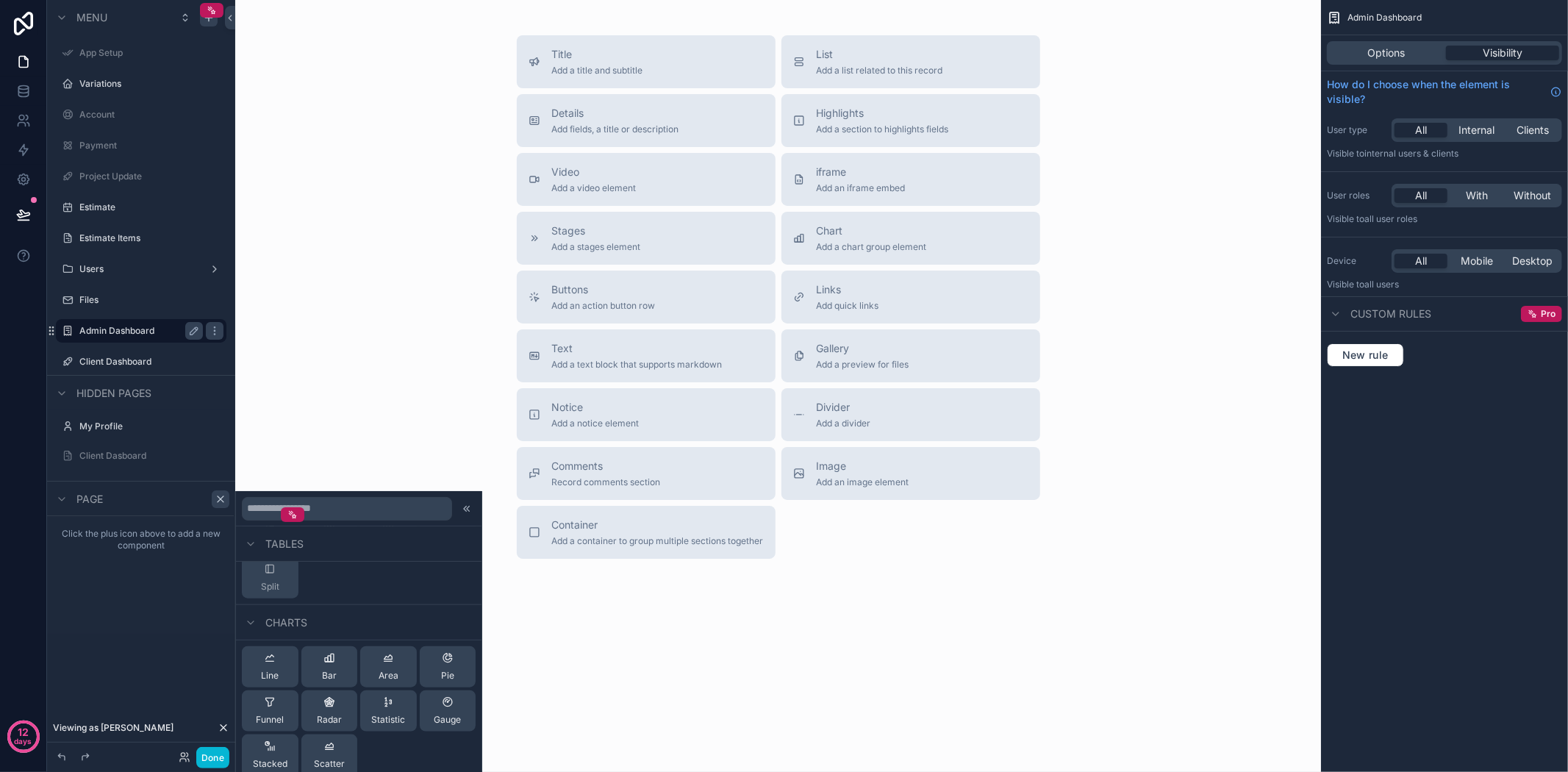
scroll to position [450, 0]
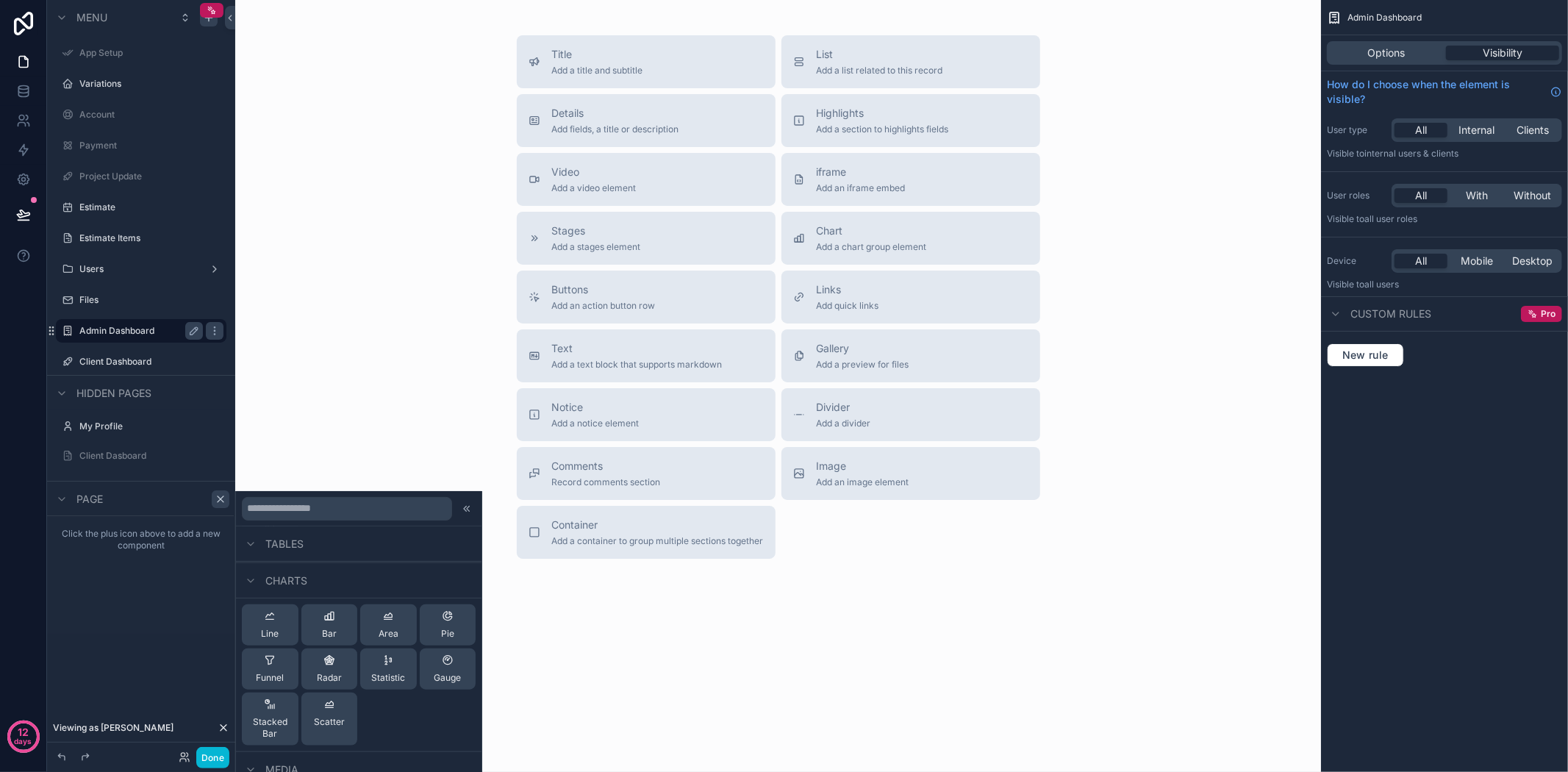
click at [132, 633] on div "Click the plus icon above to add a new component" at bounding box center [141, 575] width 188 height 118
click at [94, 504] on span "Page" at bounding box center [89, 499] width 26 height 15
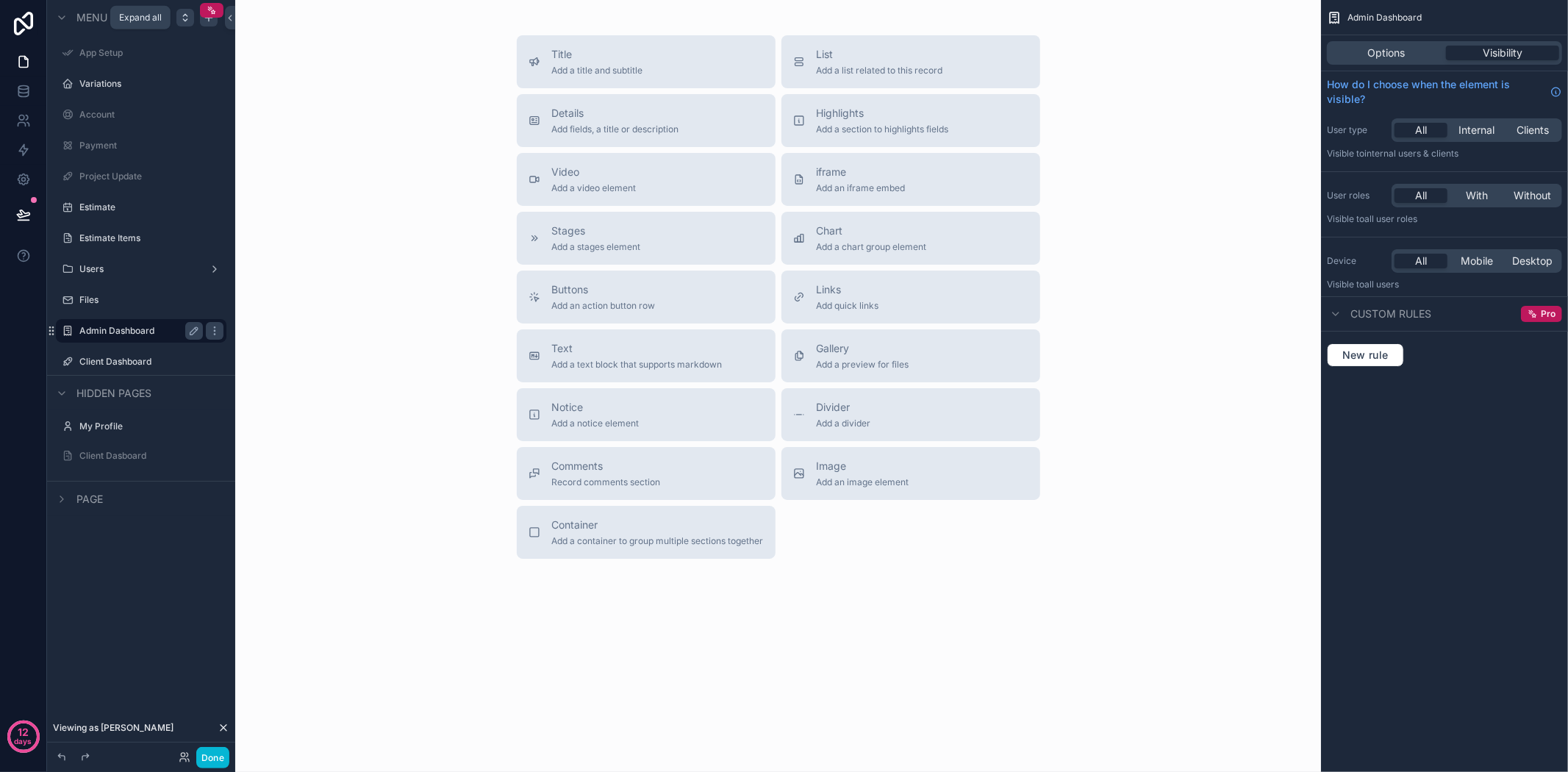
click at [187, 15] on icon "scrollable content" at bounding box center [185, 15] width 3 height 3
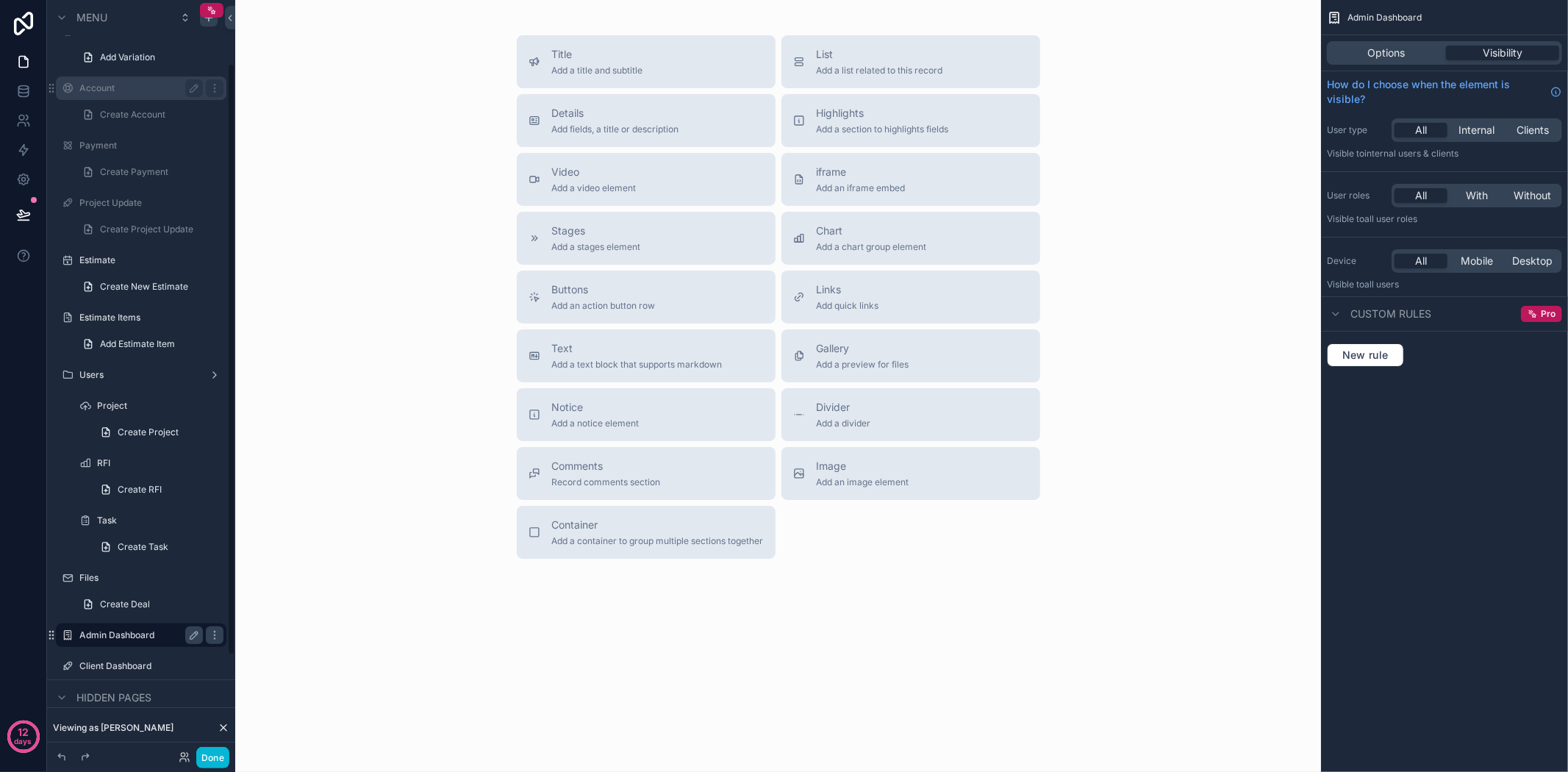
scroll to position [81, 0]
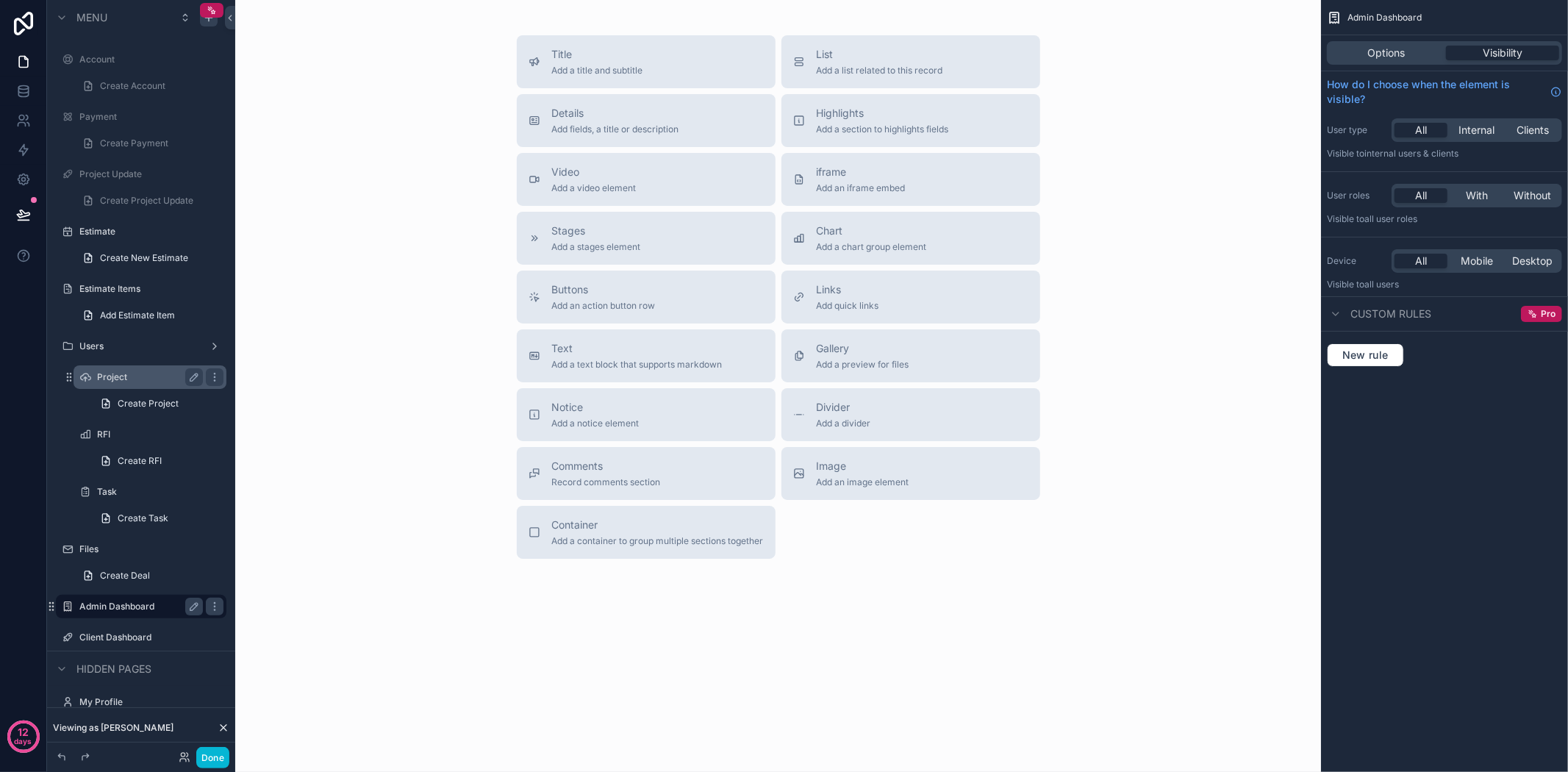
click at [150, 382] on label "Project" at bounding box center [147, 377] width 100 height 12
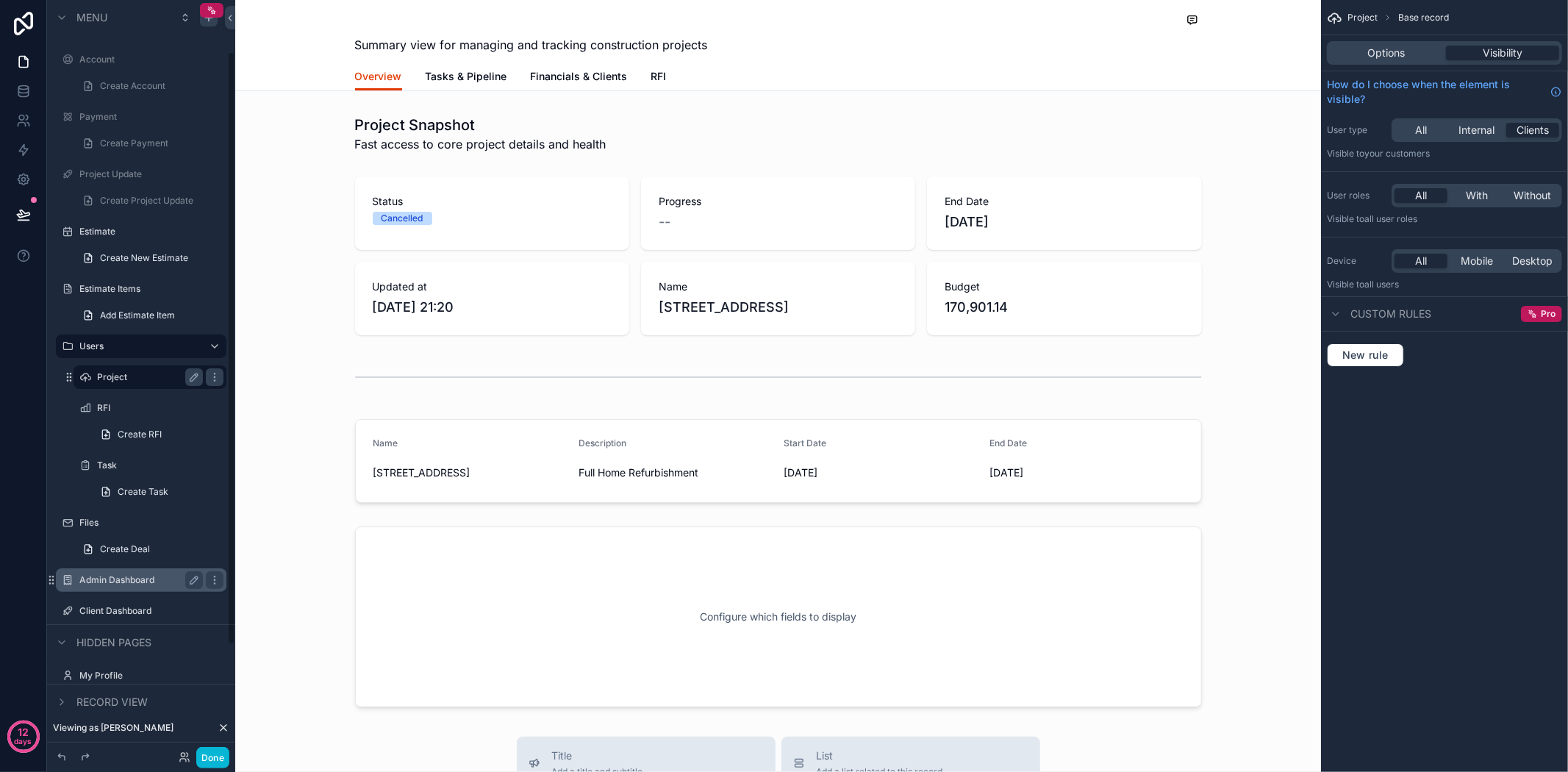
scroll to position [65, 0]
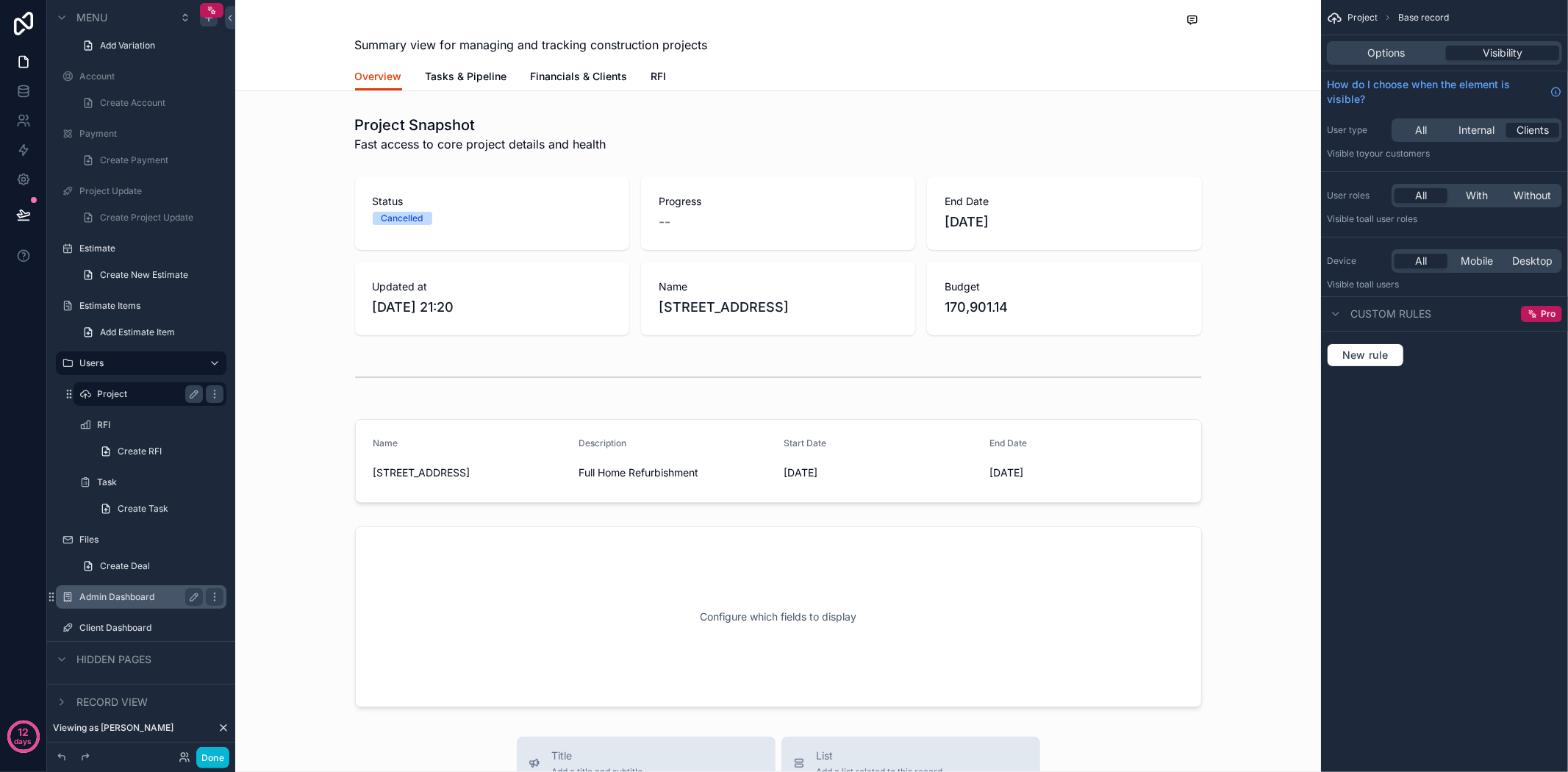
click at [138, 393] on label "Project" at bounding box center [147, 394] width 100 height 12
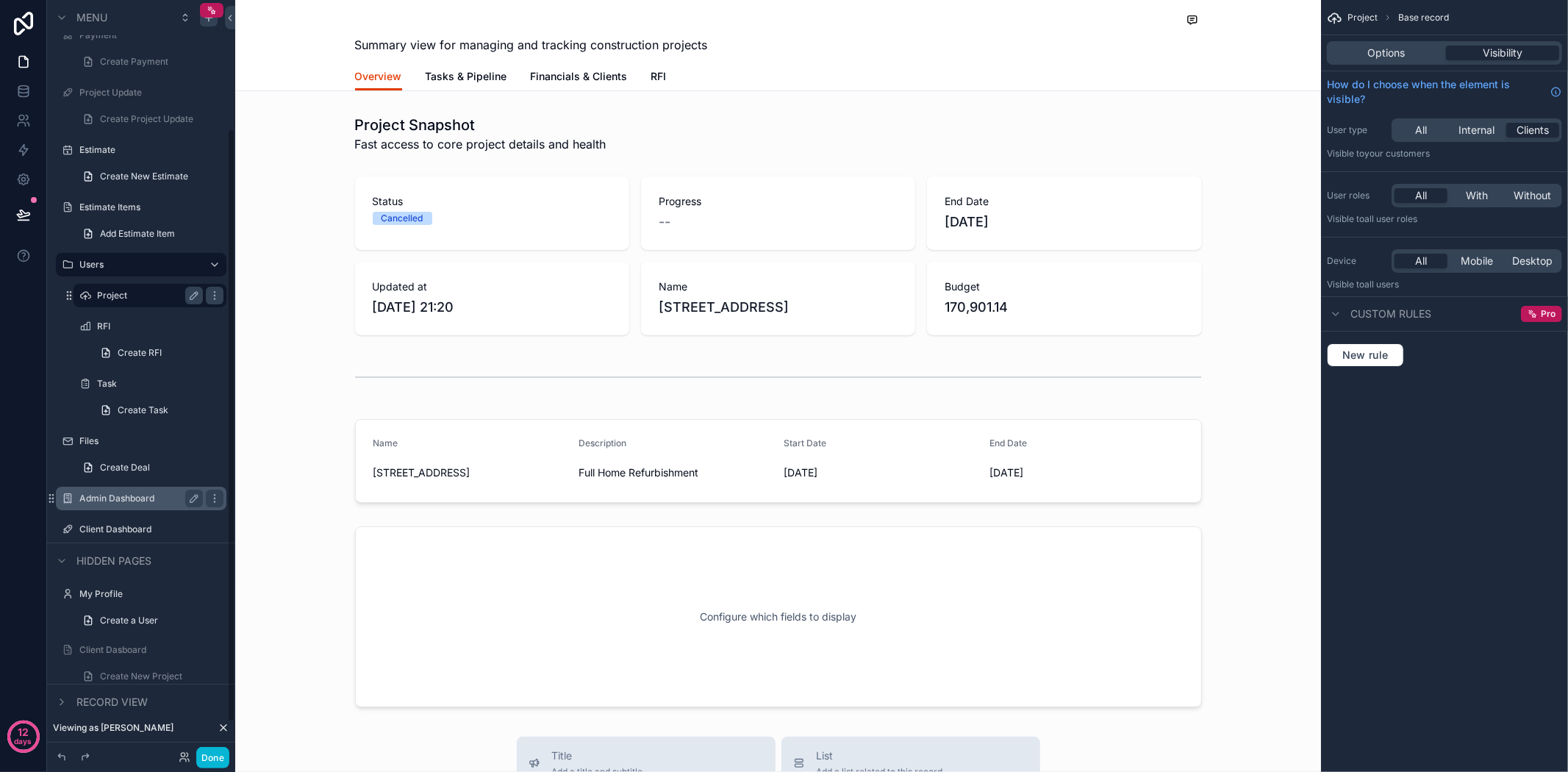
scroll to position [203, 0]
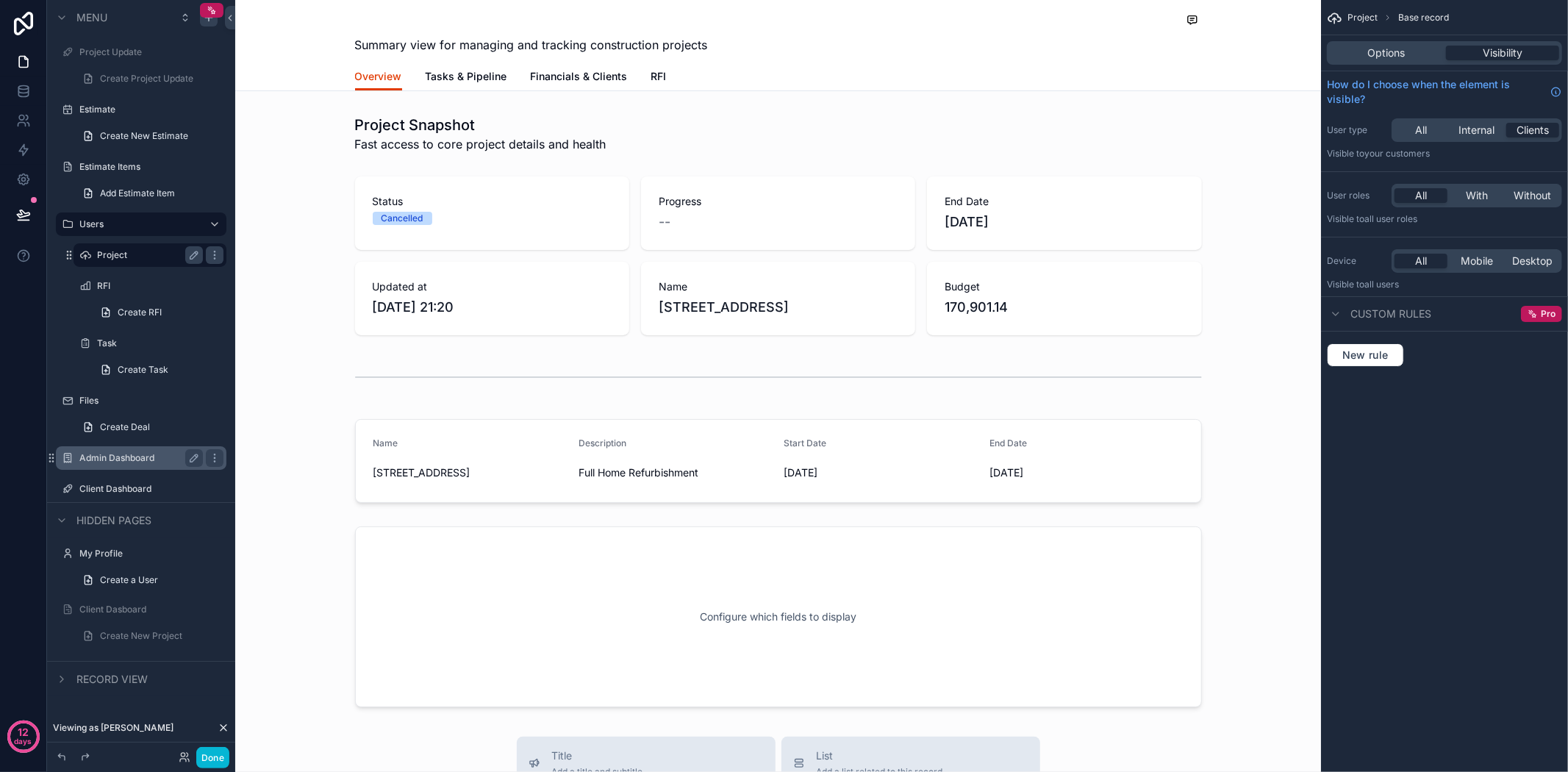
click at [123, 250] on label "Project" at bounding box center [147, 256] width 100 height 12
click at [113, 281] on label "RFI" at bounding box center [147, 286] width 100 height 12
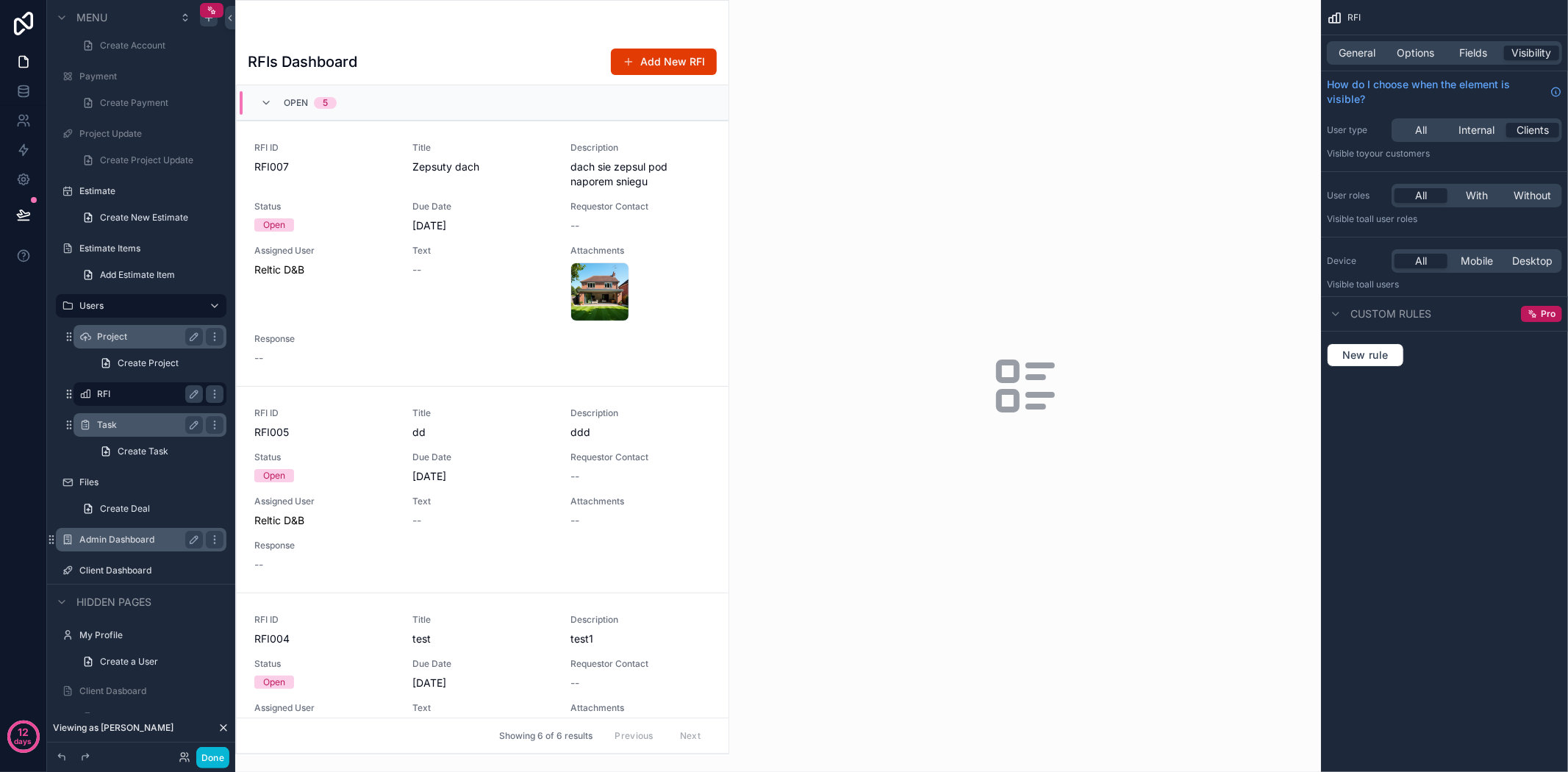
click at [118, 422] on label "Task" at bounding box center [147, 425] width 100 height 12
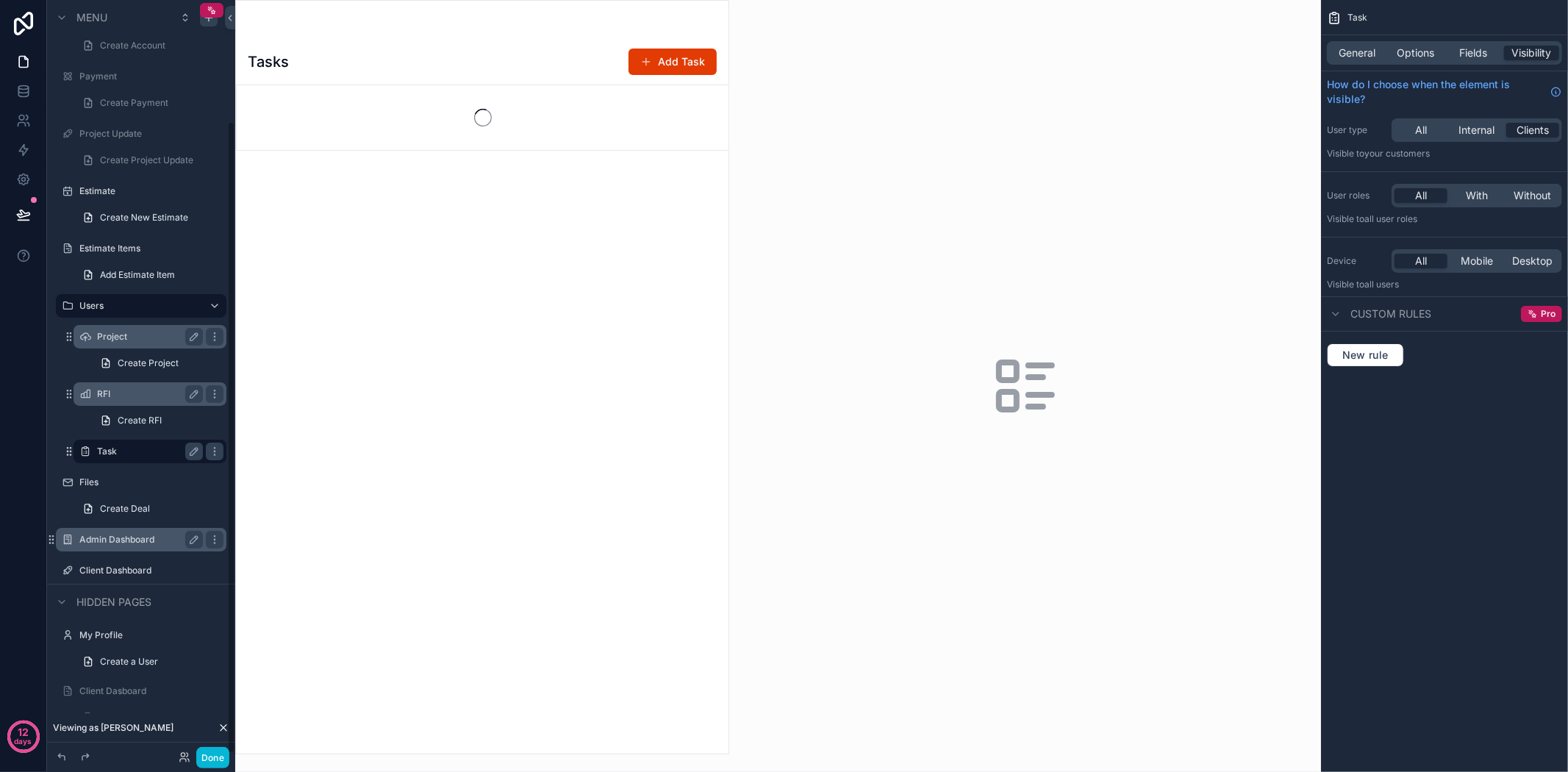
scroll to position [144, 0]
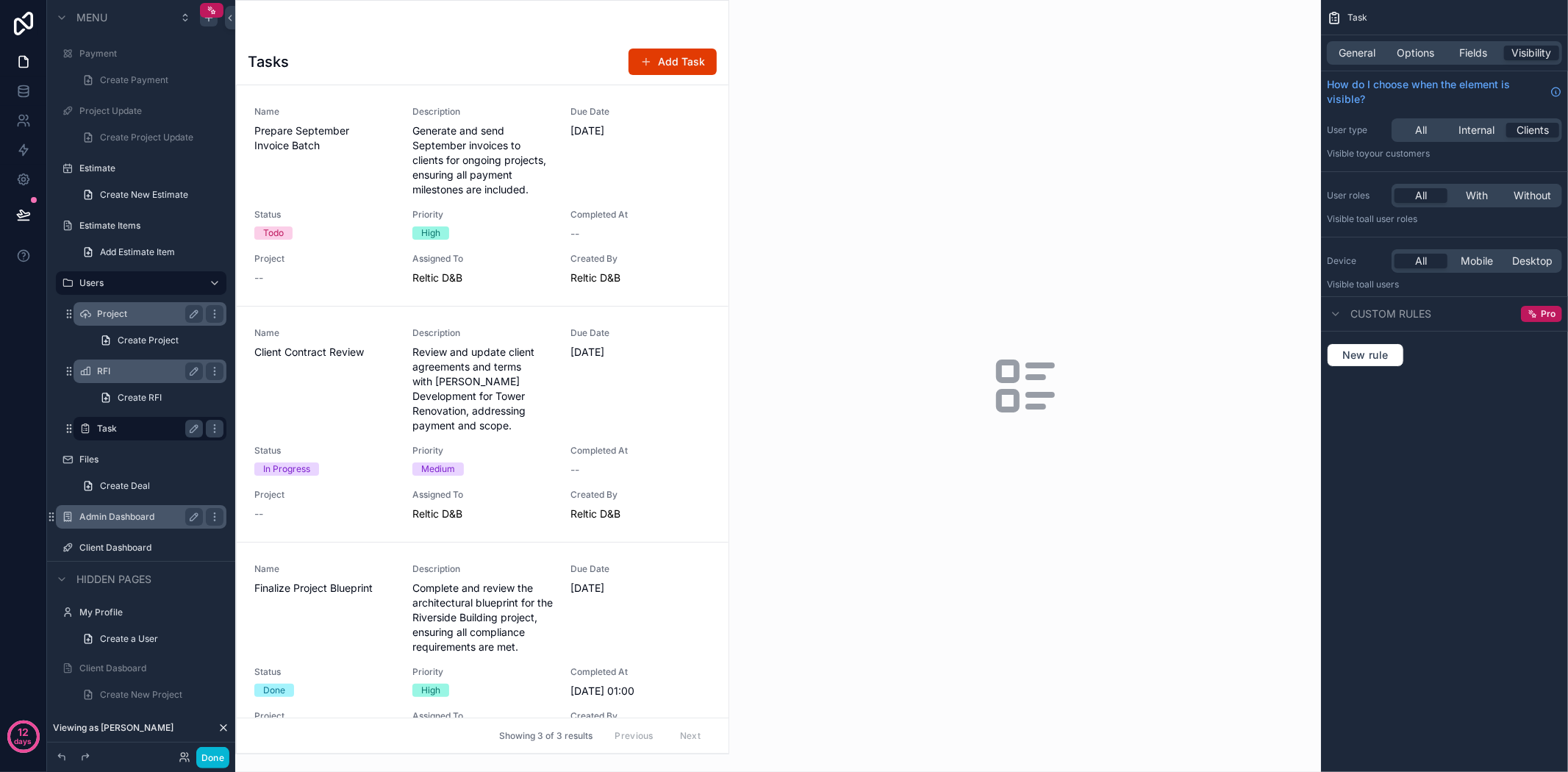
click at [106, 373] on label "RFI" at bounding box center [147, 372] width 100 height 12
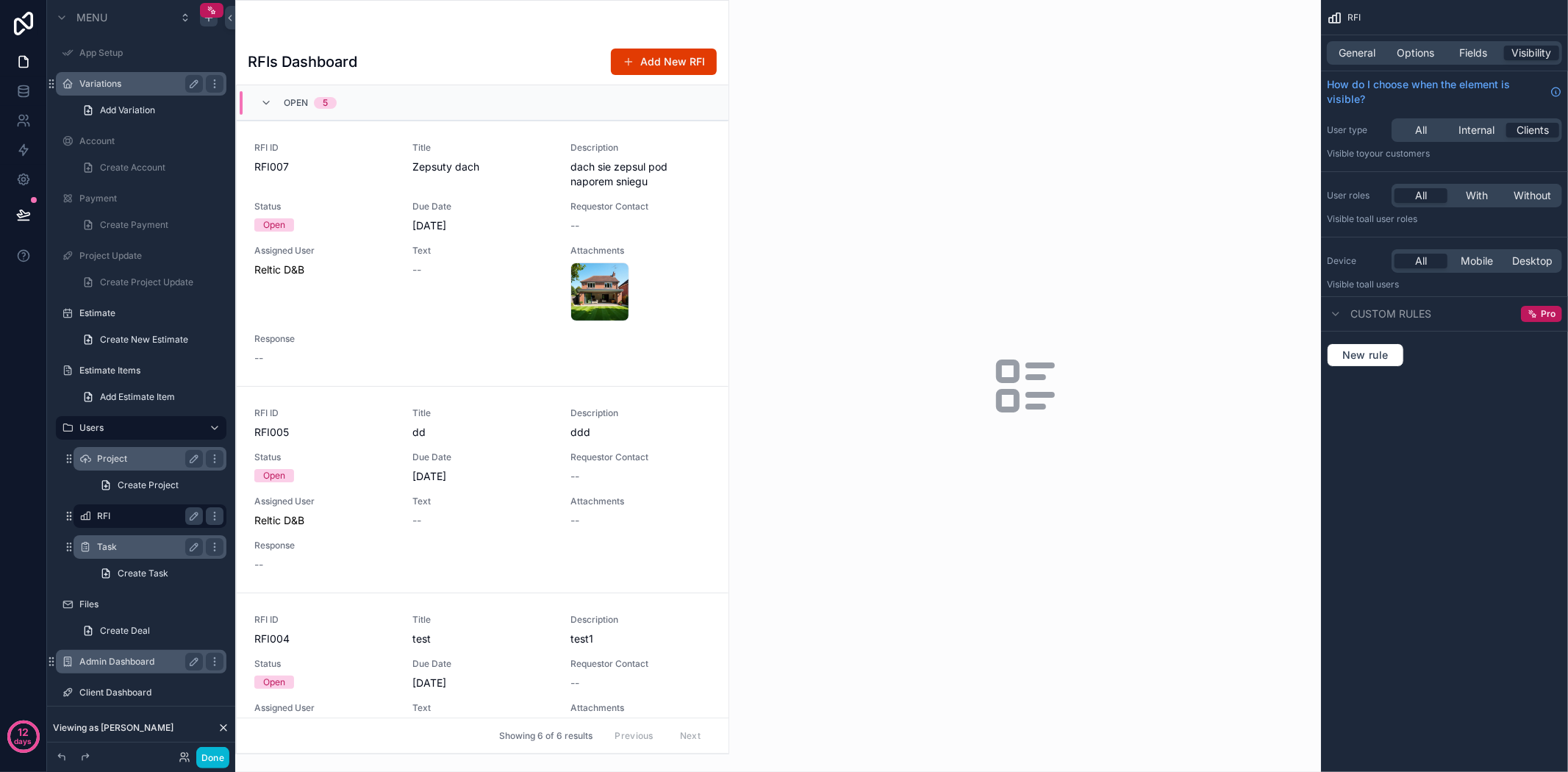
click at [108, 76] on div "Variations" at bounding box center [141, 84] width 124 height 18
click at [113, 138] on label "Account" at bounding box center [138, 141] width 118 height 12
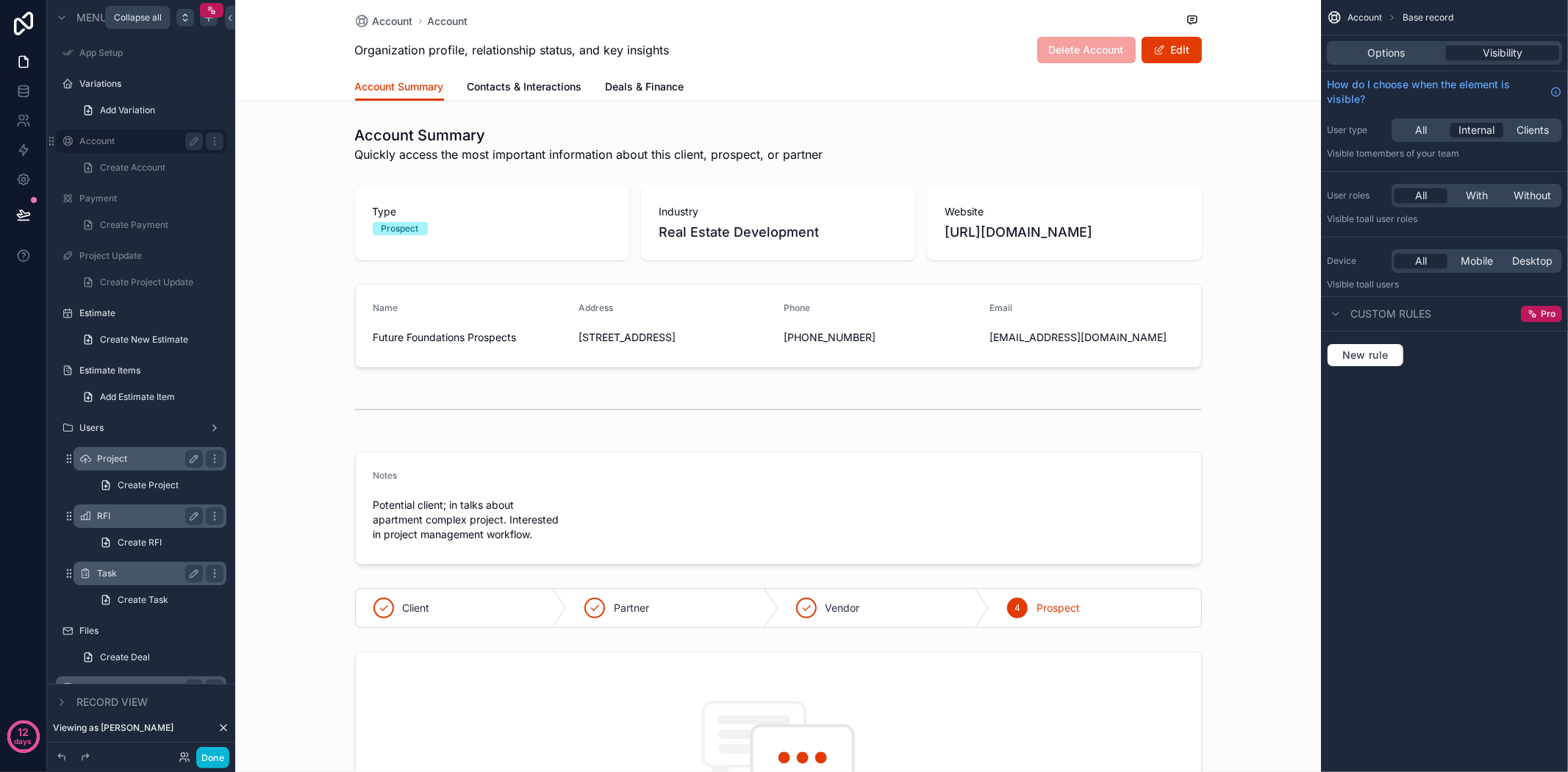
click at [185, 19] on icon "scrollable content" at bounding box center [185, 18] width 12 height 12
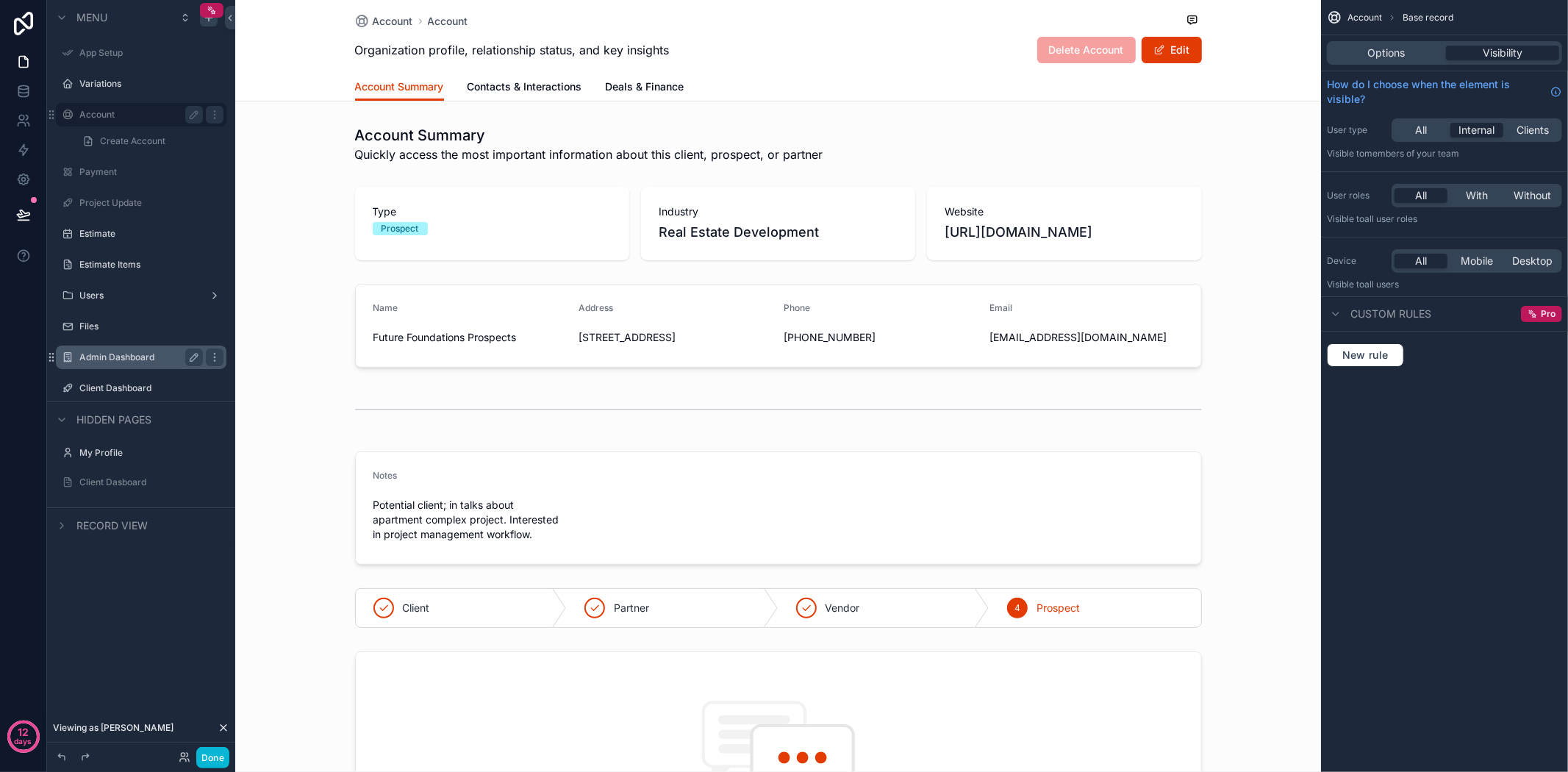
click at [77, 113] on div "Account" at bounding box center [141, 115] width 165 height 24
click at [186, 754] on icon at bounding box center [185, 757] width 12 height 12
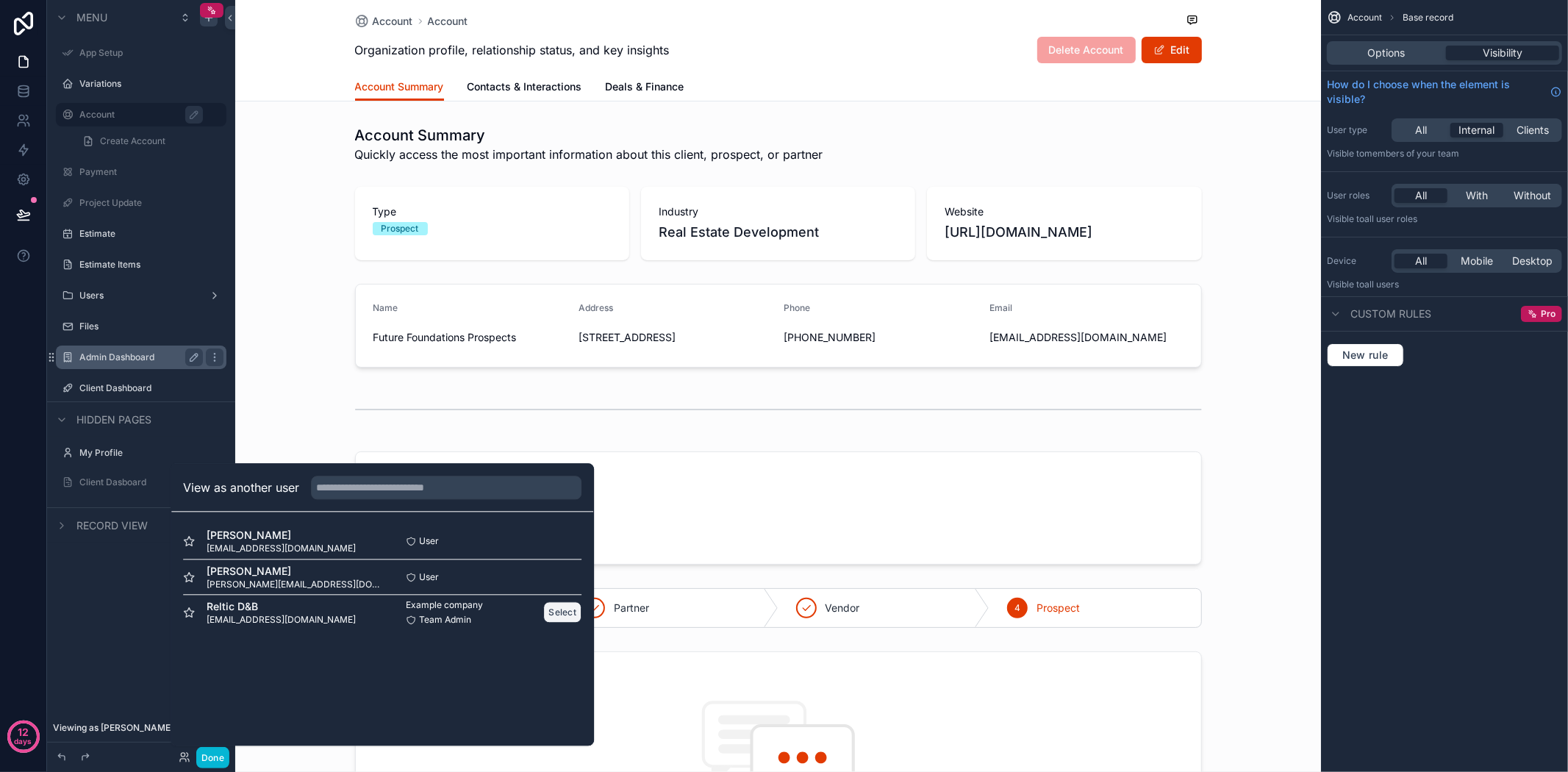
click at [562, 616] on button "Select" at bounding box center [562, 612] width 38 height 21
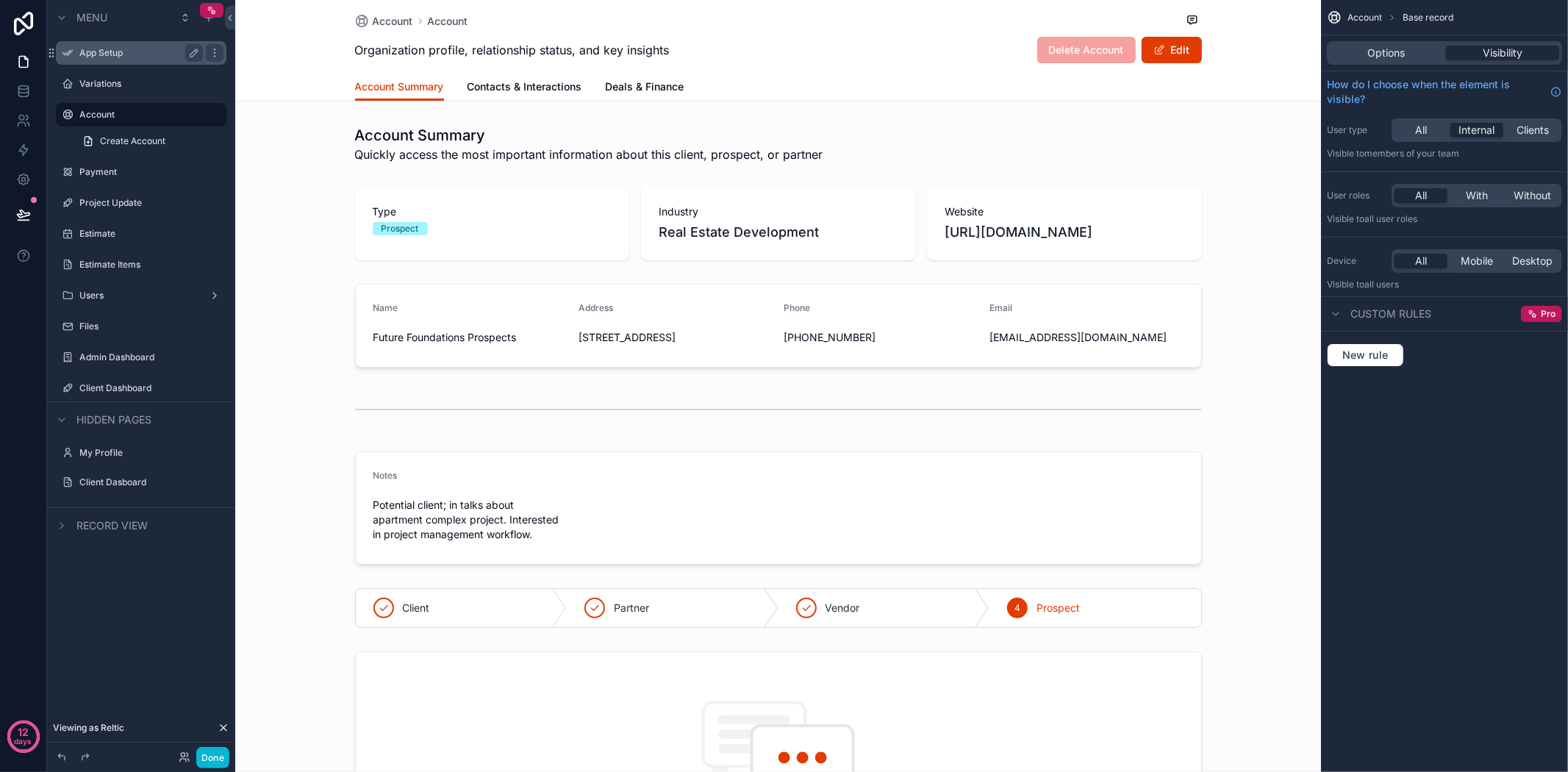
click at [113, 55] on label "App Setup" at bounding box center [138, 53] width 118 height 12
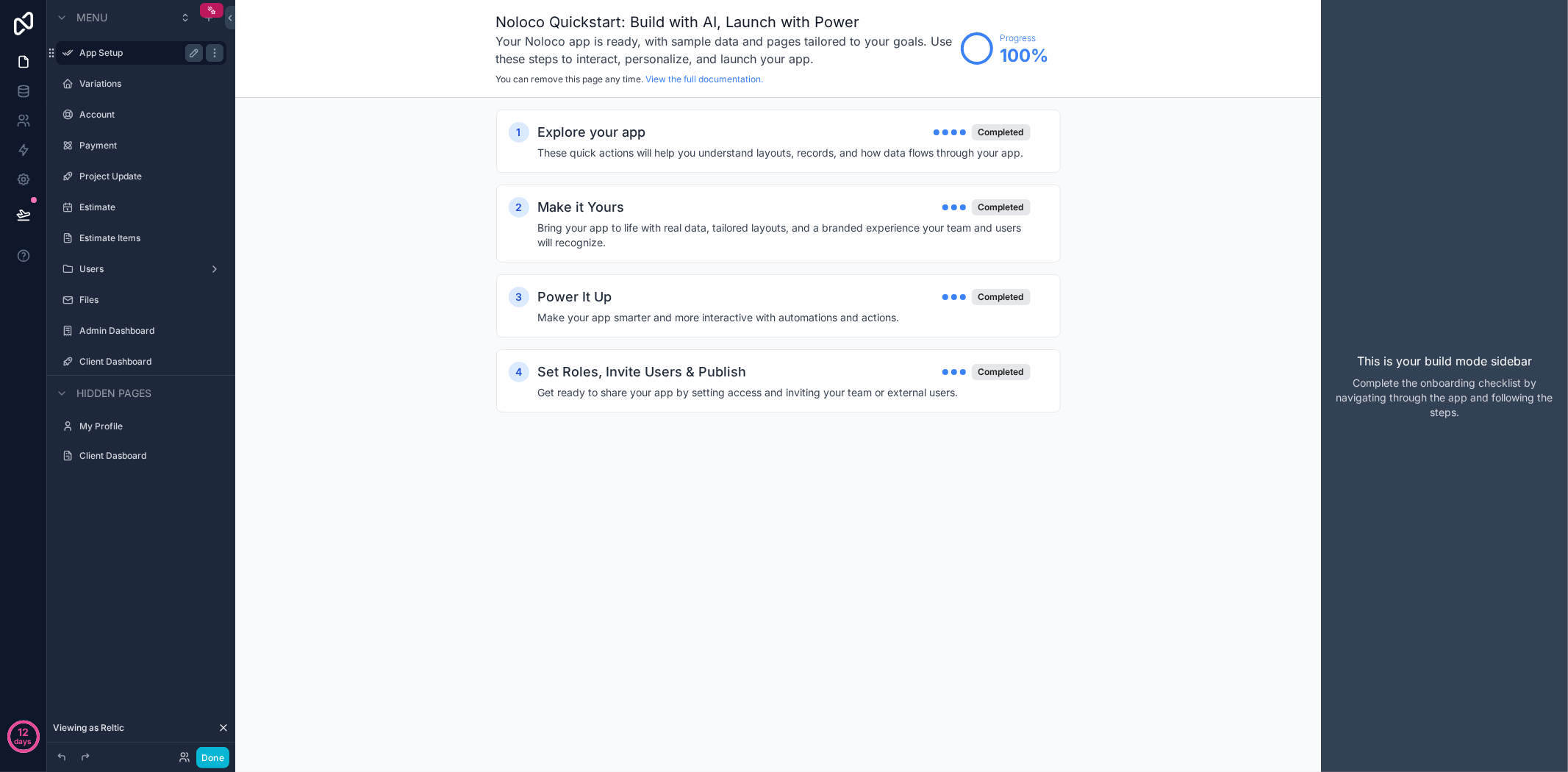
click at [109, 55] on label "App Setup" at bounding box center [138, 53] width 118 height 12
click at [108, 334] on label "Admin Dashboard" at bounding box center [138, 331] width 118 height 12
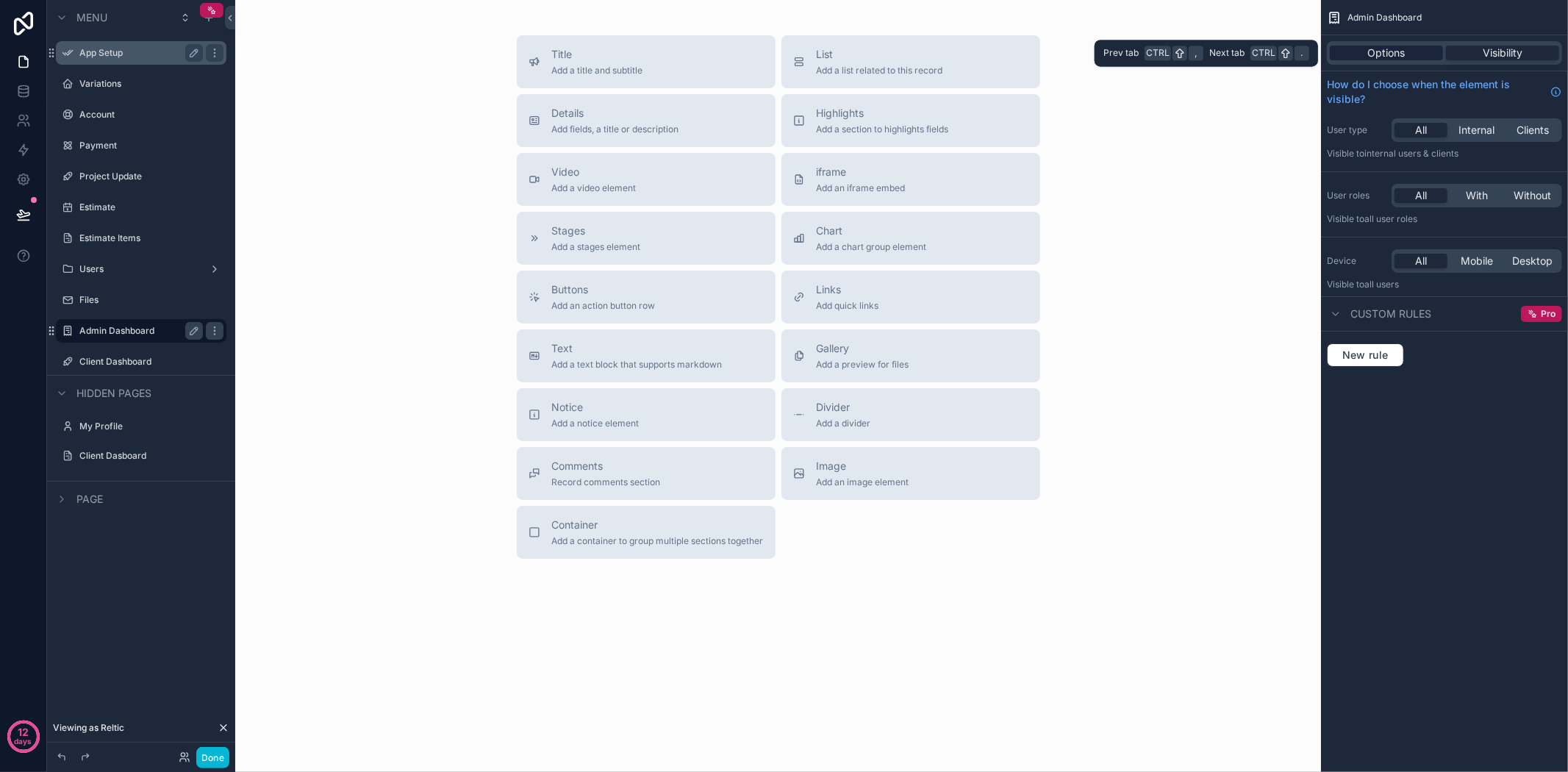
click at [1418, 47] on div "Options" at bounding box center [1386, 52] width 113 height 15
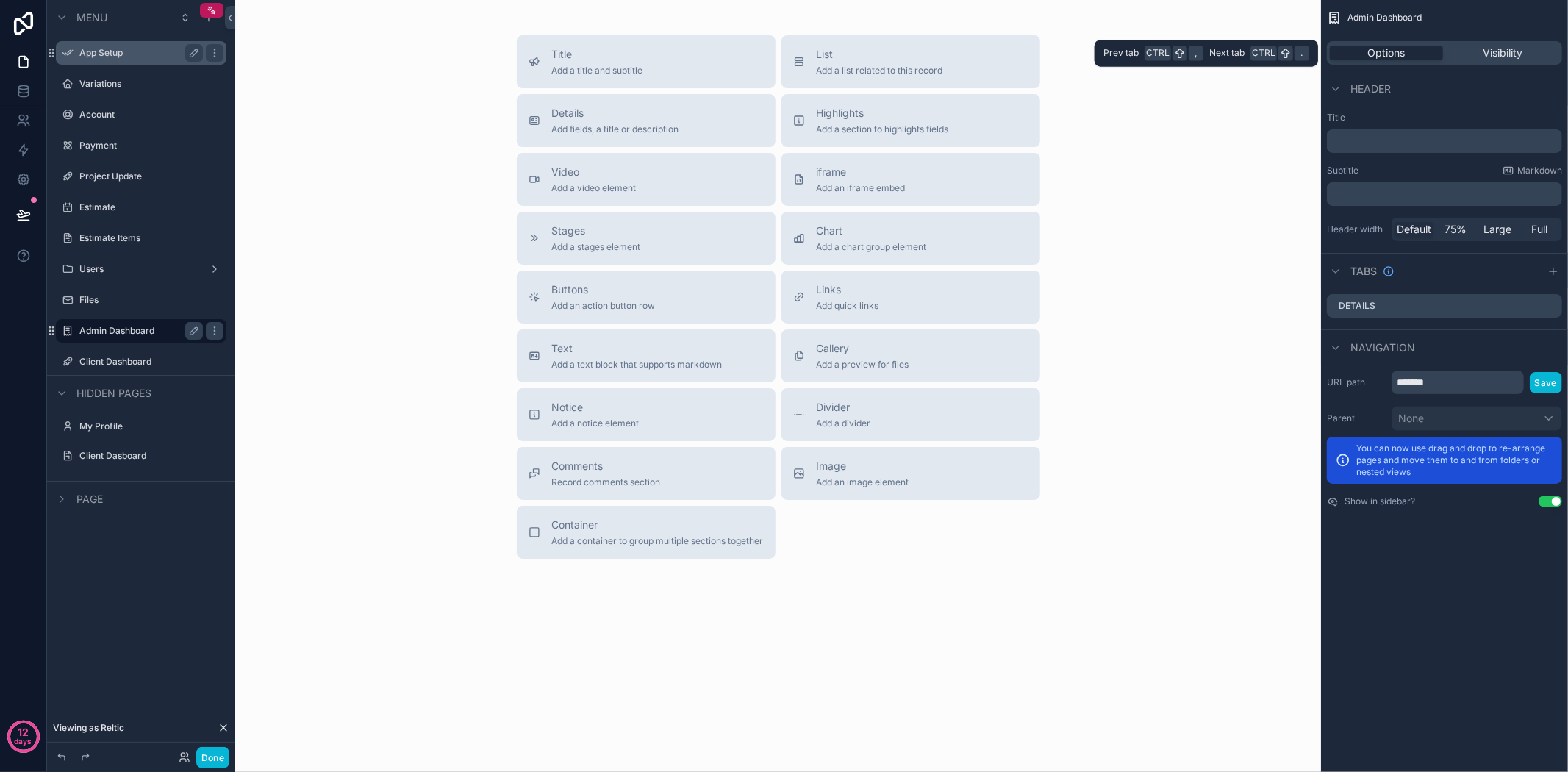
click at [1501, 38] on div "Options Visibility" at bounding box center [1444, 52] width 247 height 35
click at [111, 56] on label "App Setup" at bounding box center [138, 53] width 118 height 12
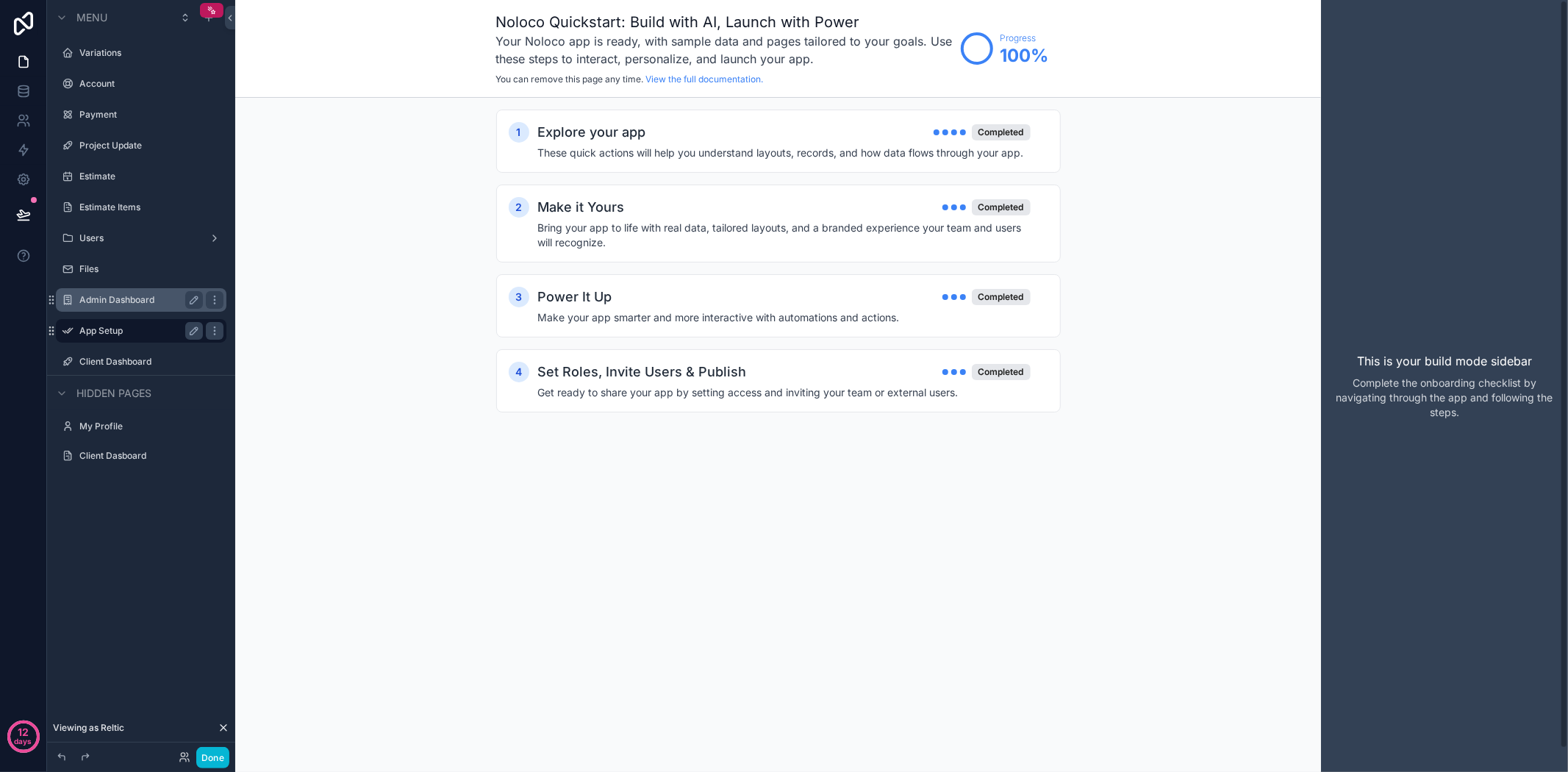
click at [97, 326] on label "App Setup" at bounding box center [138, 331] width 118 height 12
click at [186, 22] on icon "scrollable content" at bounding box center [185, 18] width 12 height 12
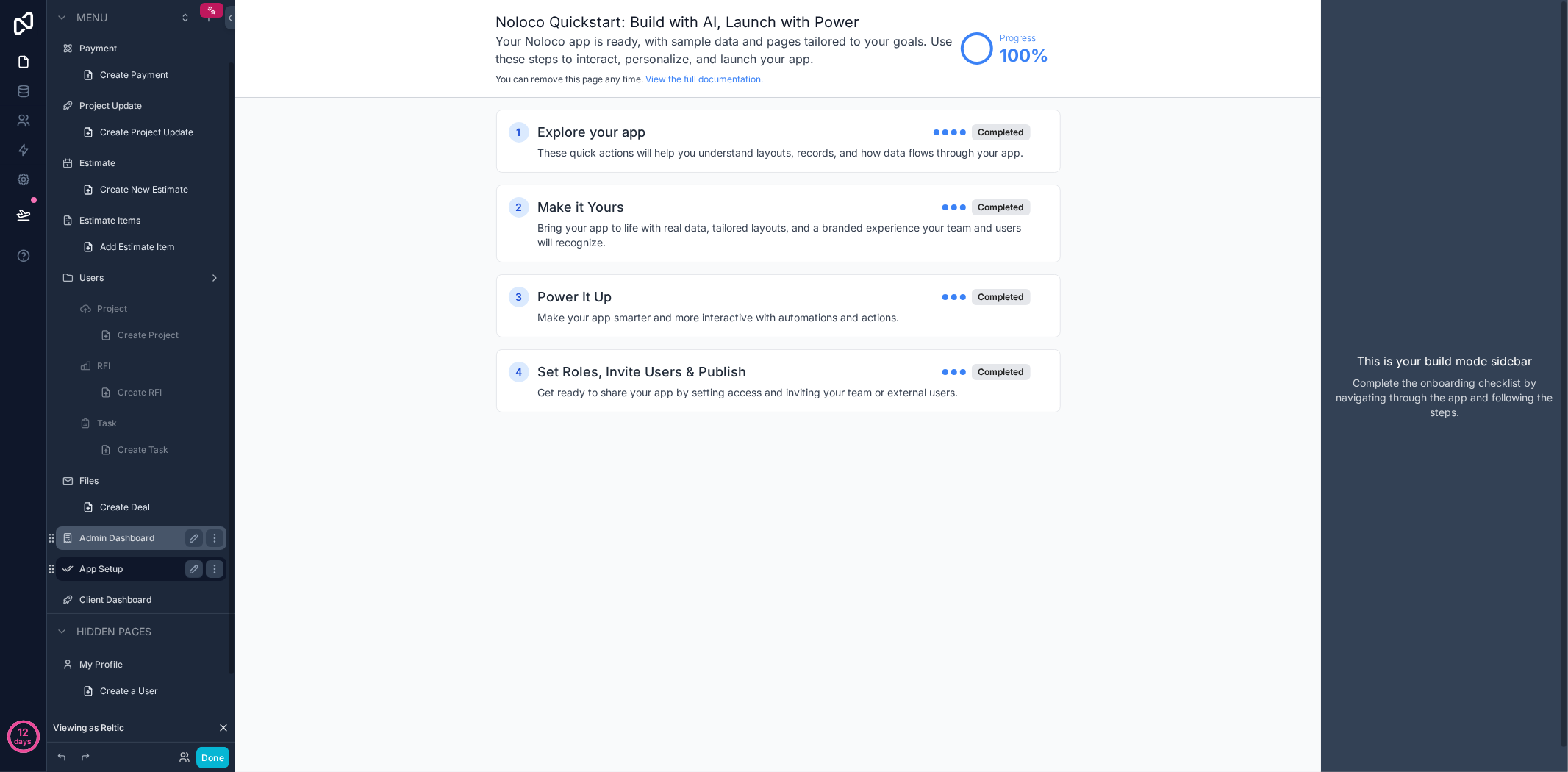
scroll to position [9, 0]
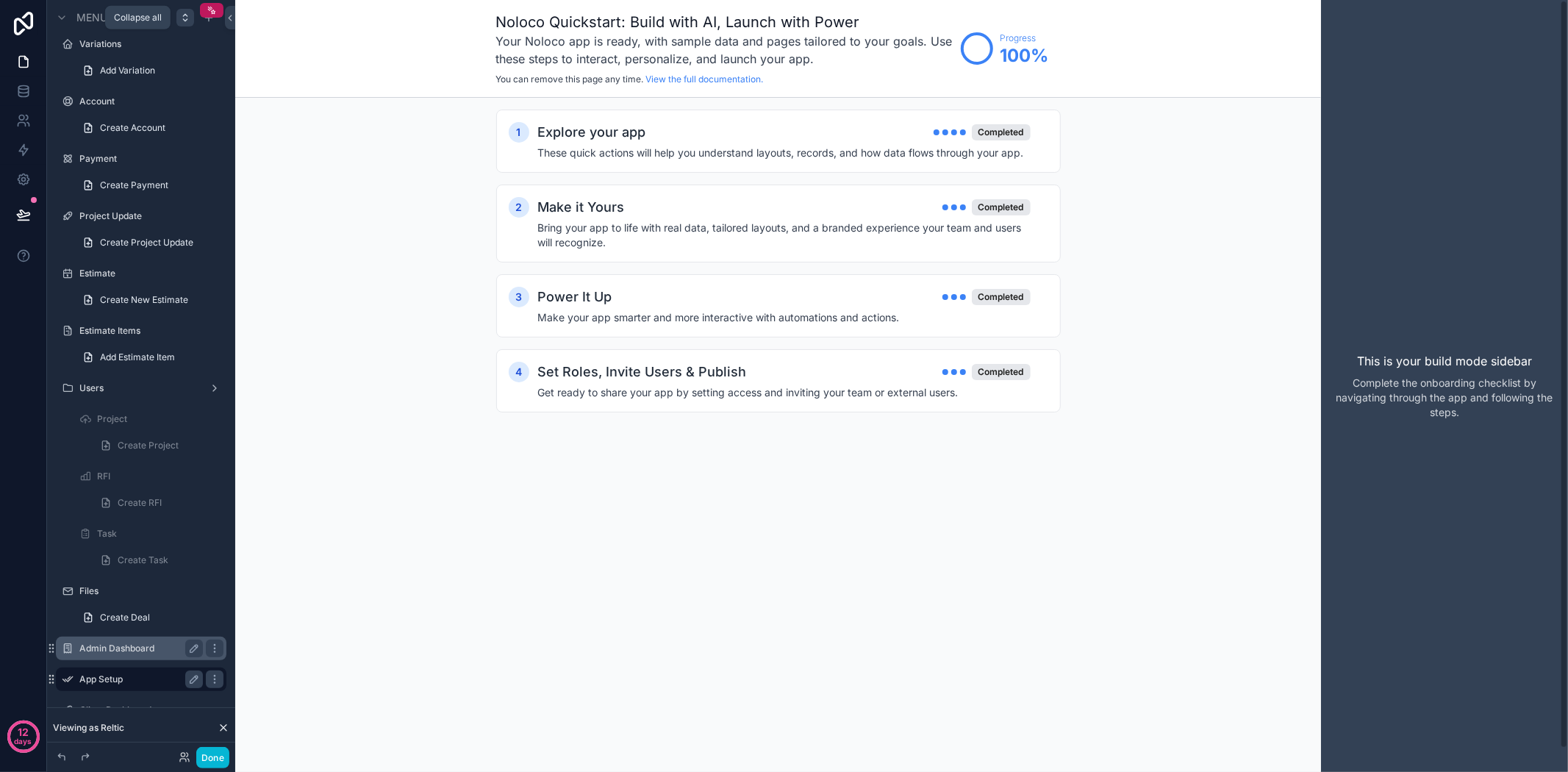
click at [181, 19] on icon "scrollable content" at bounding box center [185, 18] width 12 height 12
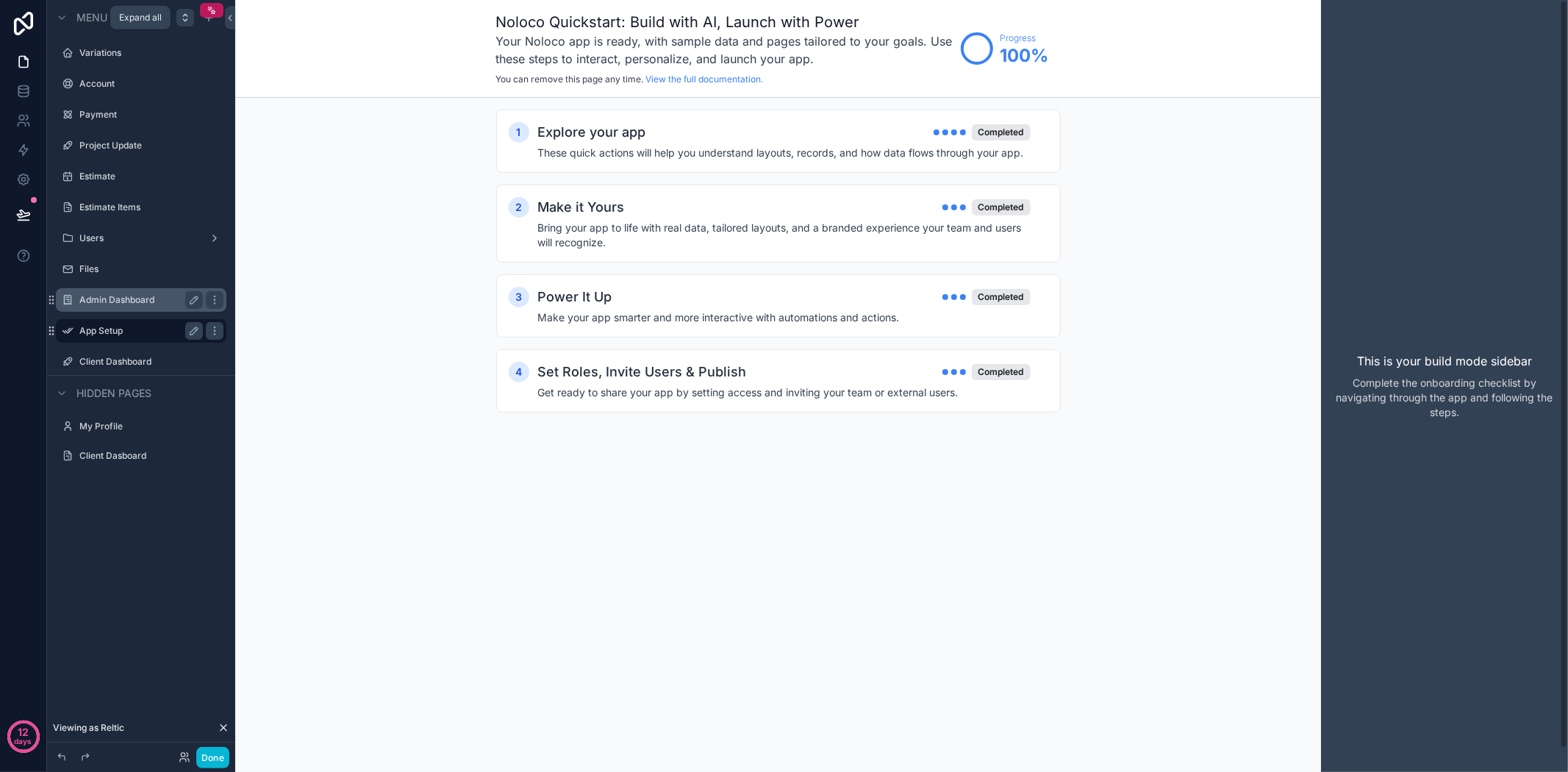
scroll to position [0, 0]
click at [134, 299] on label "Admin Dashboard" at bounding box center [138, 300] width 118 height 12
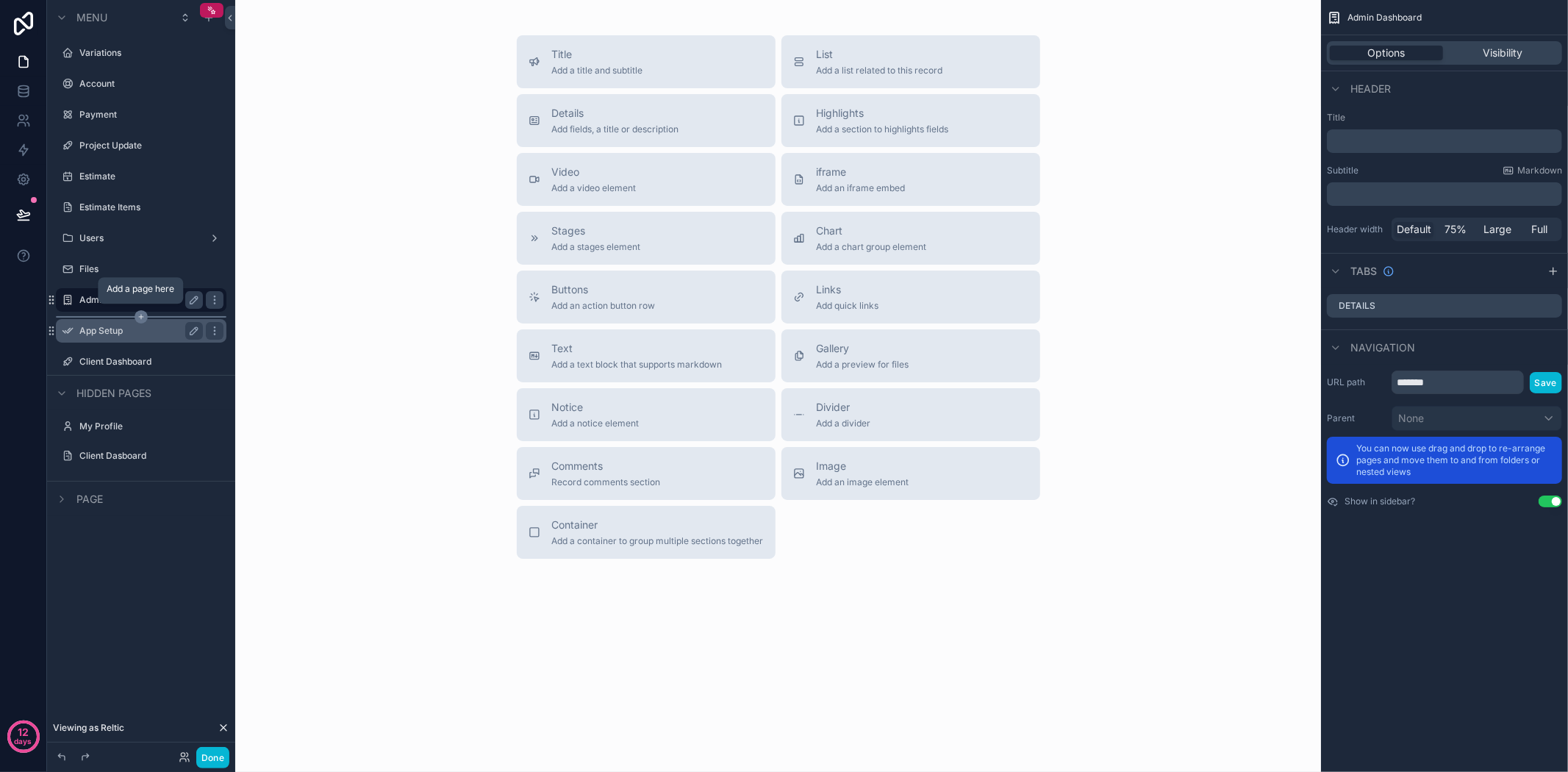
click at [144, 312] on icon "scrollable content" at bounding box center [140, 316] width 13 height 13
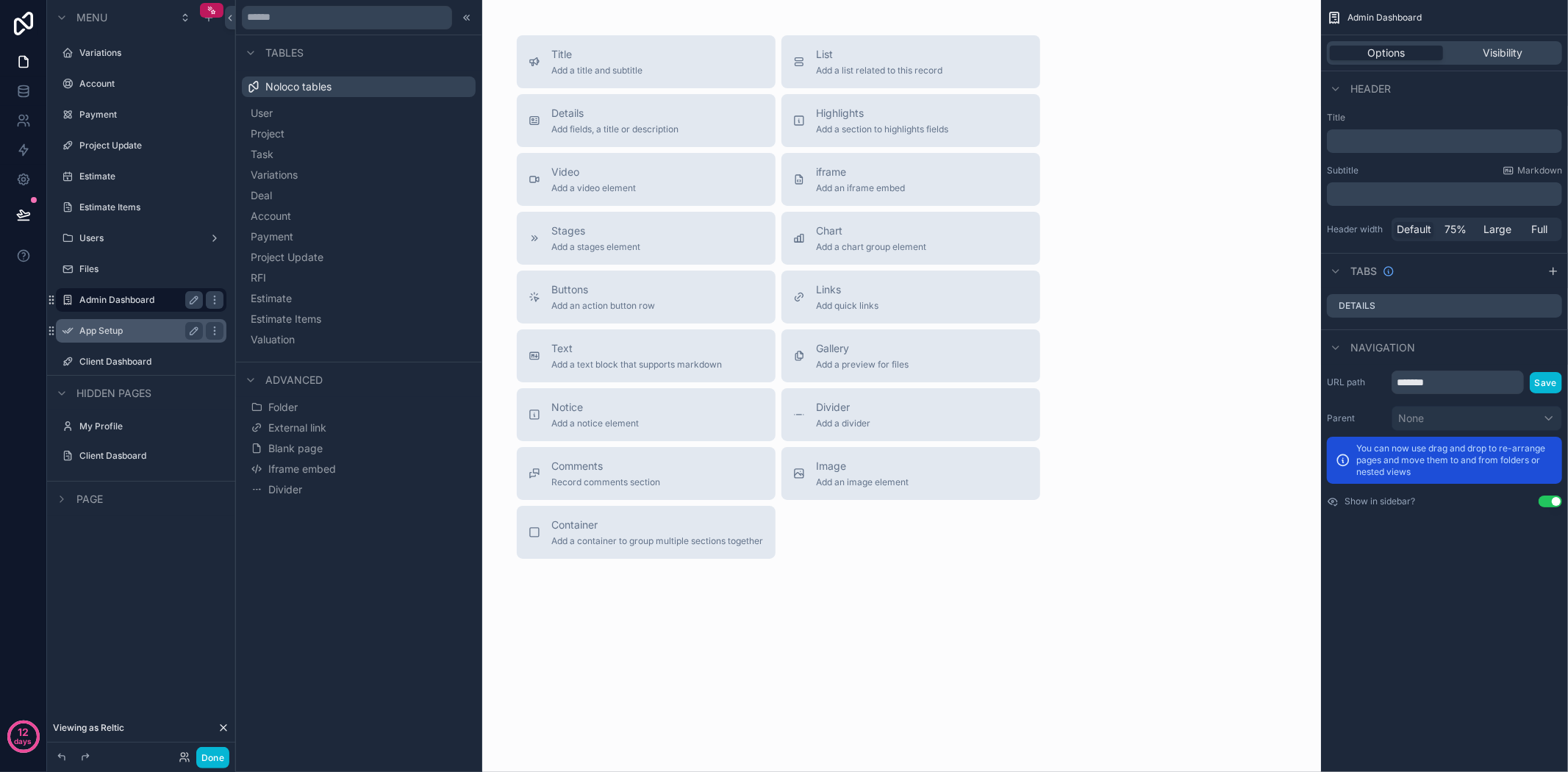
click at [116, 298] on label "Admin Dashboard" at bounding box center [138, 300] width 118 height 12
click at [99, 303] on label "Admin Dashboard" at bounding box center [138, 300] width 118 height 12
click at [141, 315] on icon "scrollable content" at bounding box center [141, 316] width 0 height 4
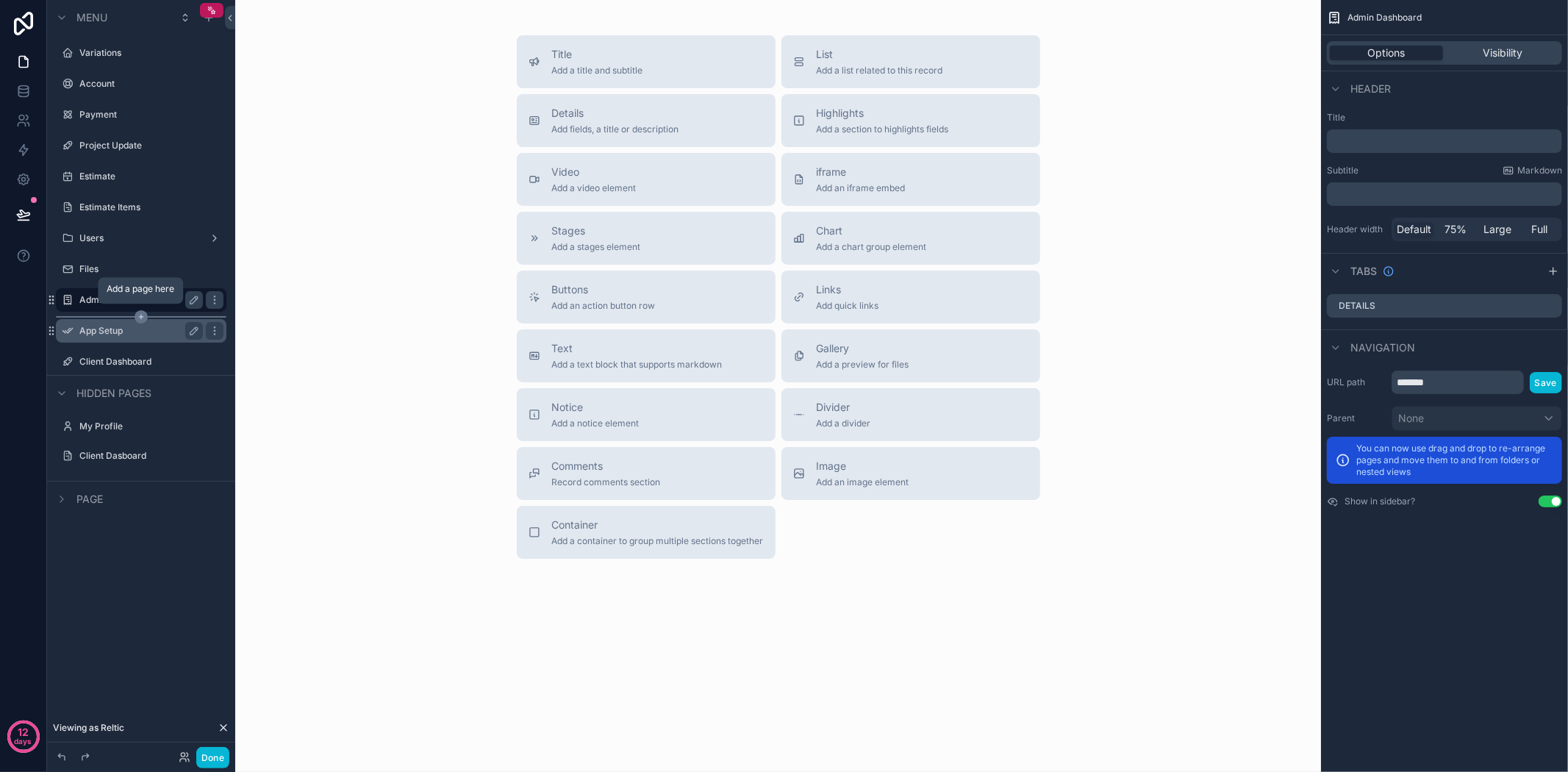
click at [141, 315] on icon "scrollable content" at bounding box center [141, 316] width 0 height 4
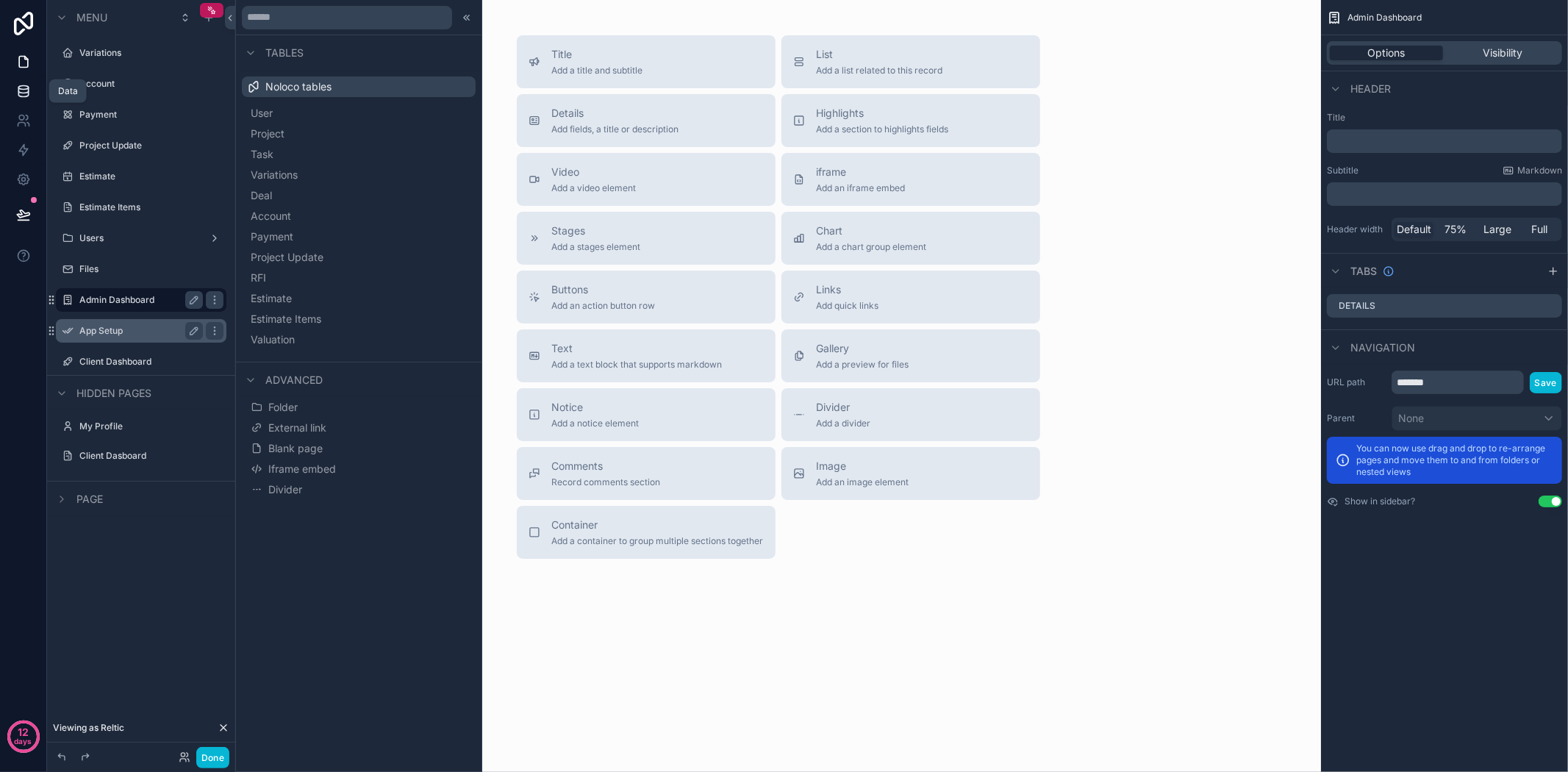
click at [26, 96] on icon at bounding box center [23, 94] width 9 height 6
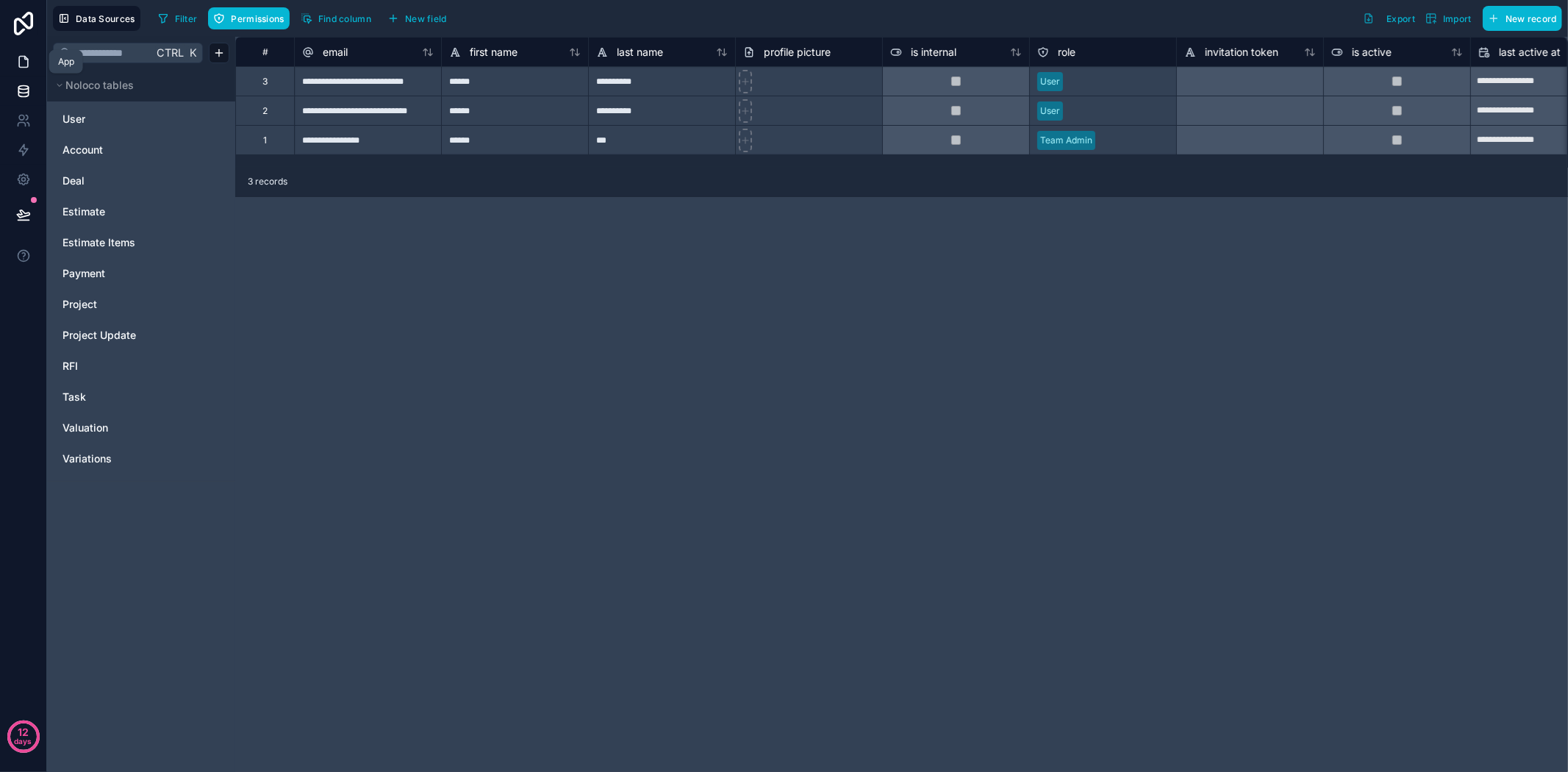
drag, startPoint x: 27, startPoint y: 64, endPoint x: 37, endPoint y: 62, distance: 10.2
click at [27, 64] on icon at bounding box center [23, 62] width 9 height 11
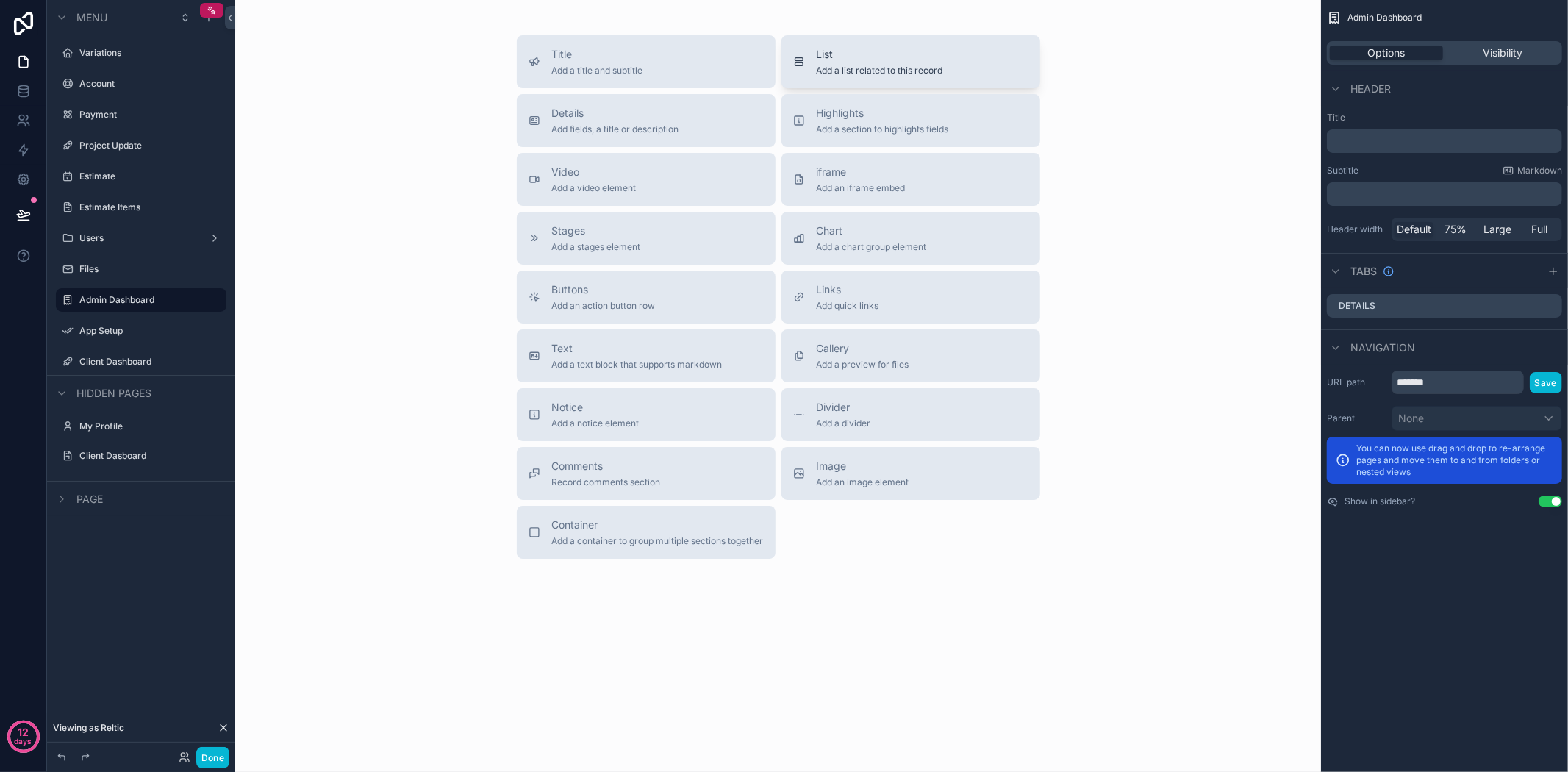
click at [833, 57] on span "List" at bounding box center [880, 54] width 126 height 15
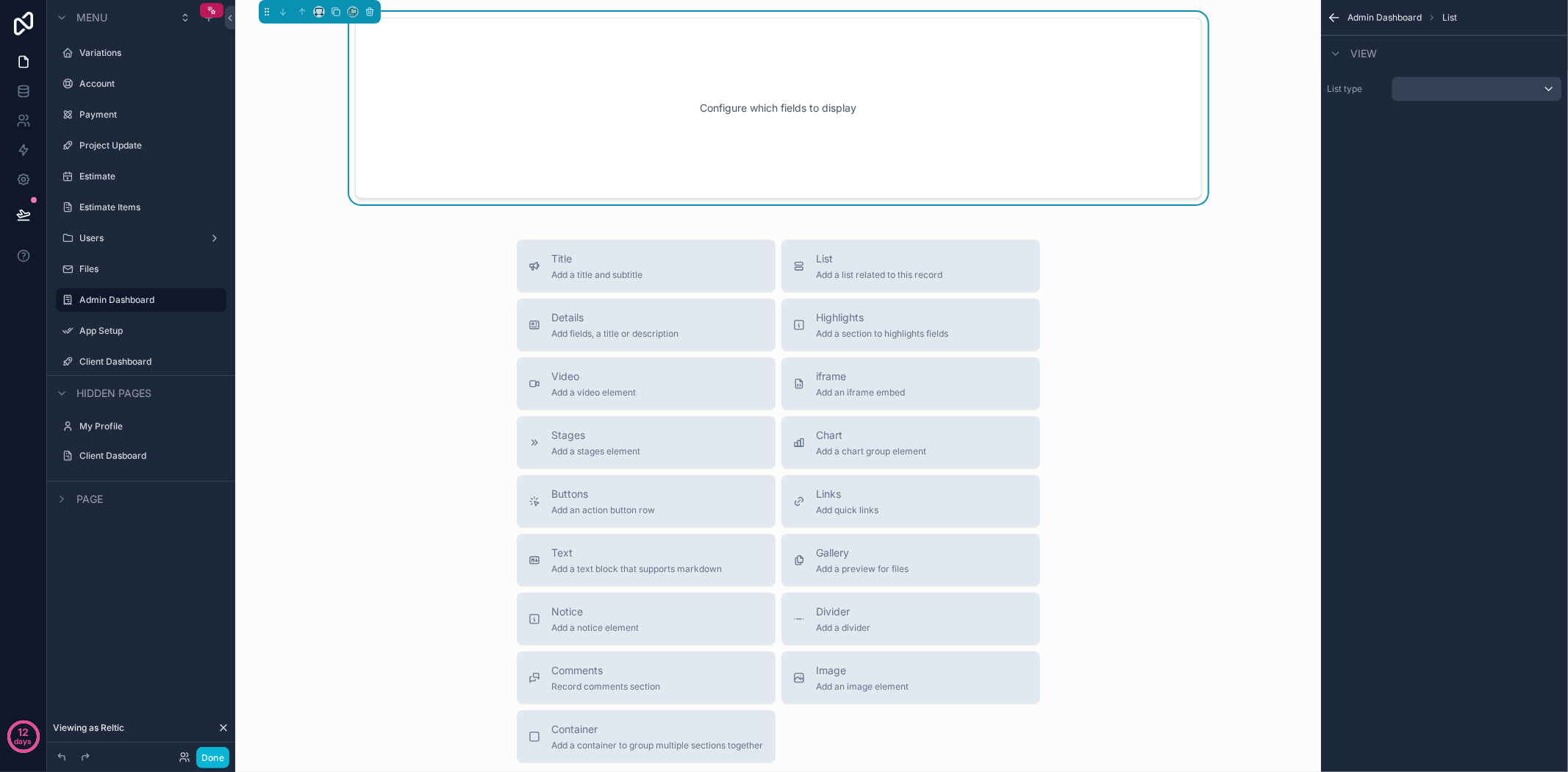
click at [829, 118] on div "Configure which fields to display" at bounding box center [778, 108] width 798 height 133
click at [1542, 91] on div "scrollable content" at bounding box center [1477, 89] width 169 height 24
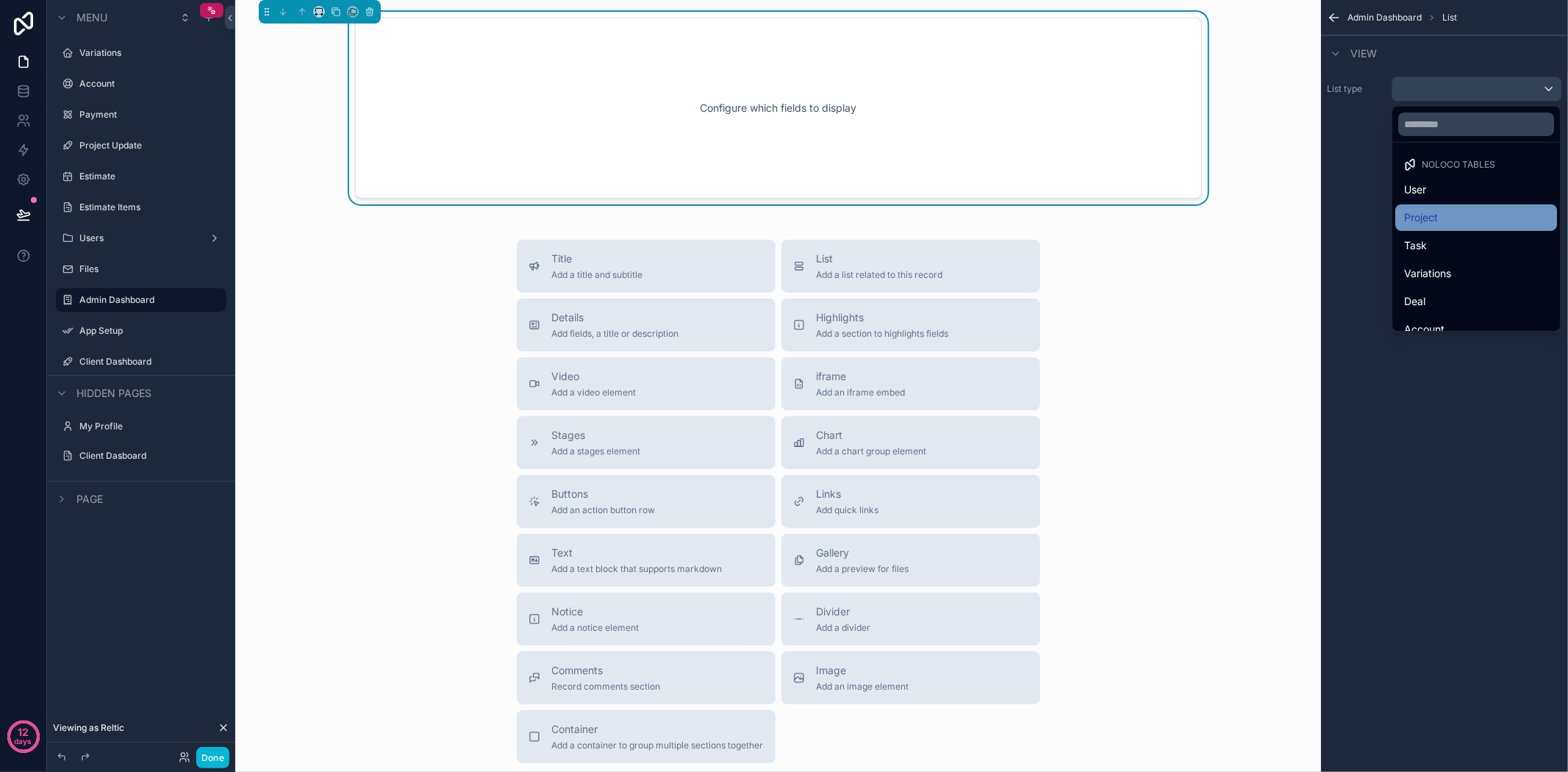
click at [1453, 215] on div "Project" at bounding box center [1476, 217] width 144 height 18
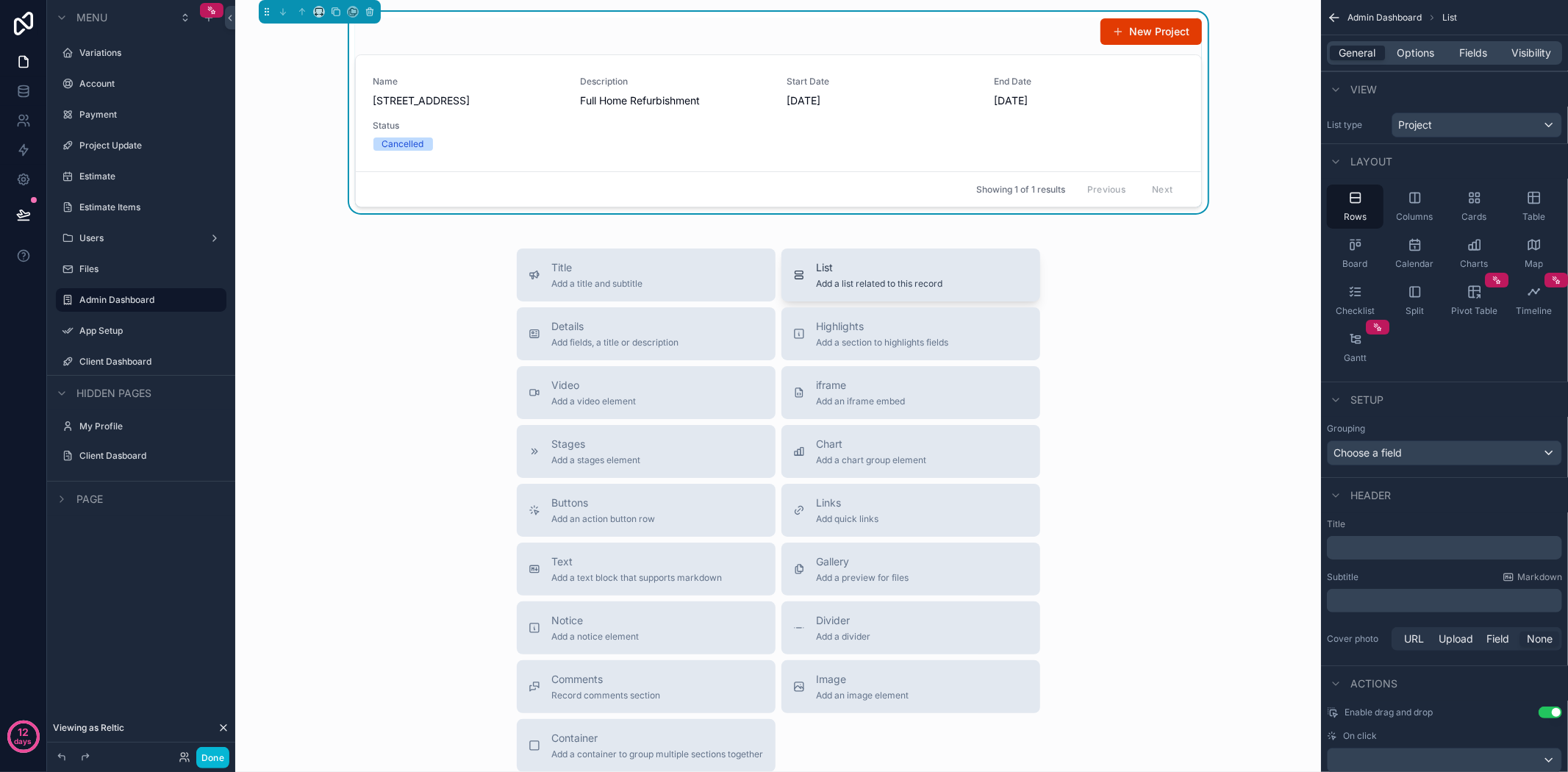
click at [913, 275] on span "List" at bounding box center [880, 268] width 126 height 15
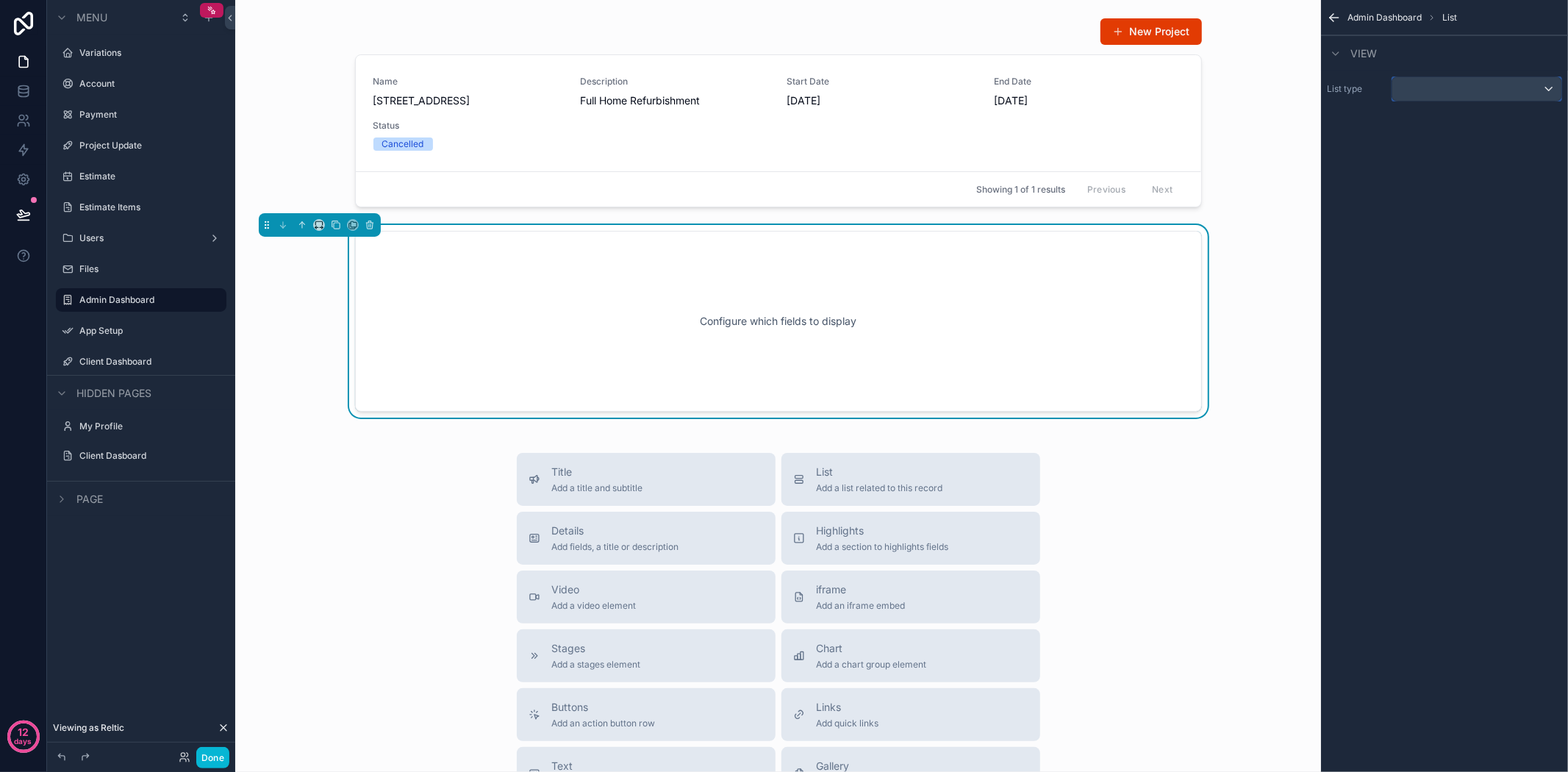
click at [1530, 87] on div "scrollable content" at bounding box center [1477, 89] width 169 height 24
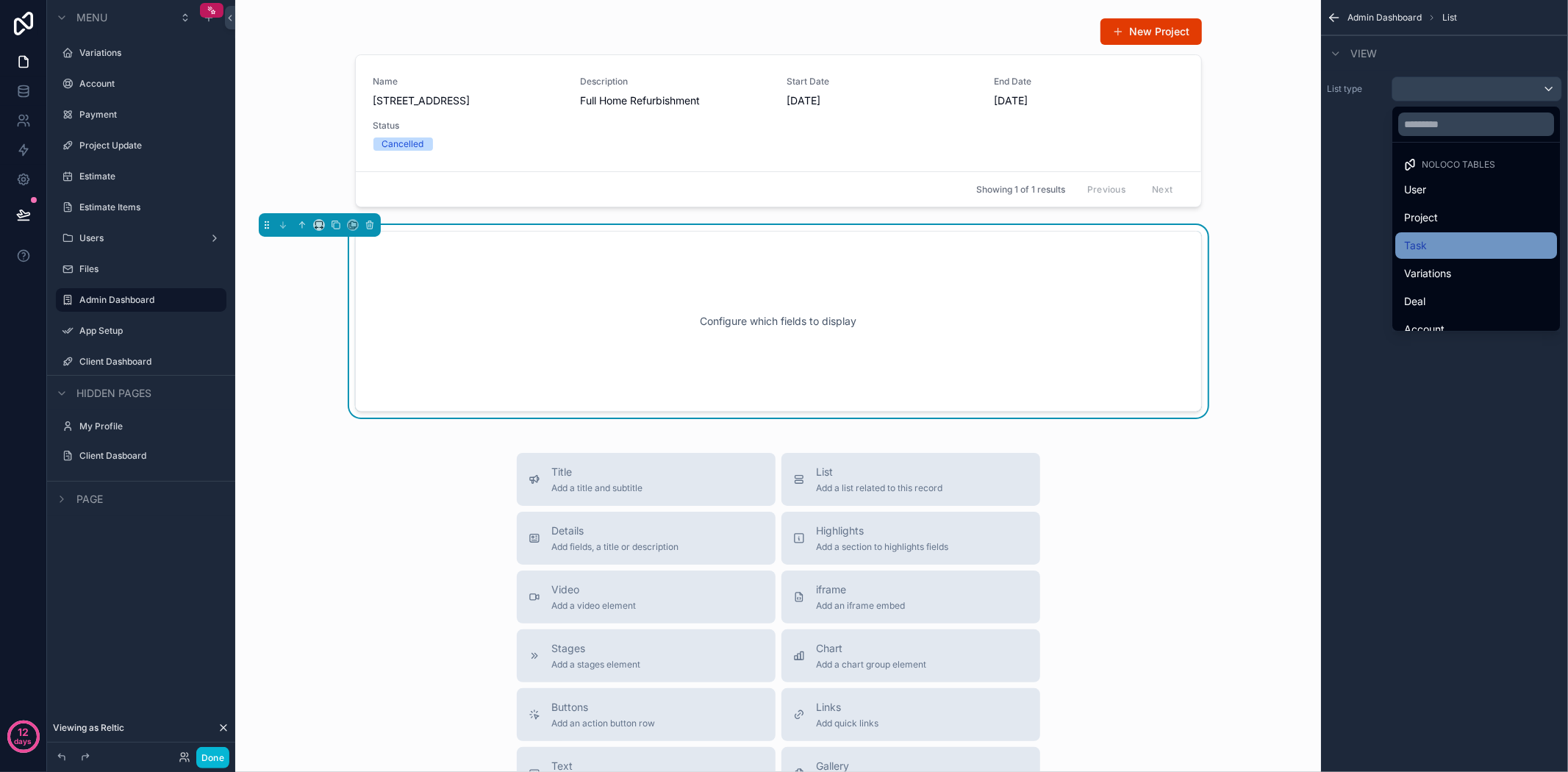
click at [1467, 244] on div "Task" at bounding box center [1476, 245] width 144 height 18
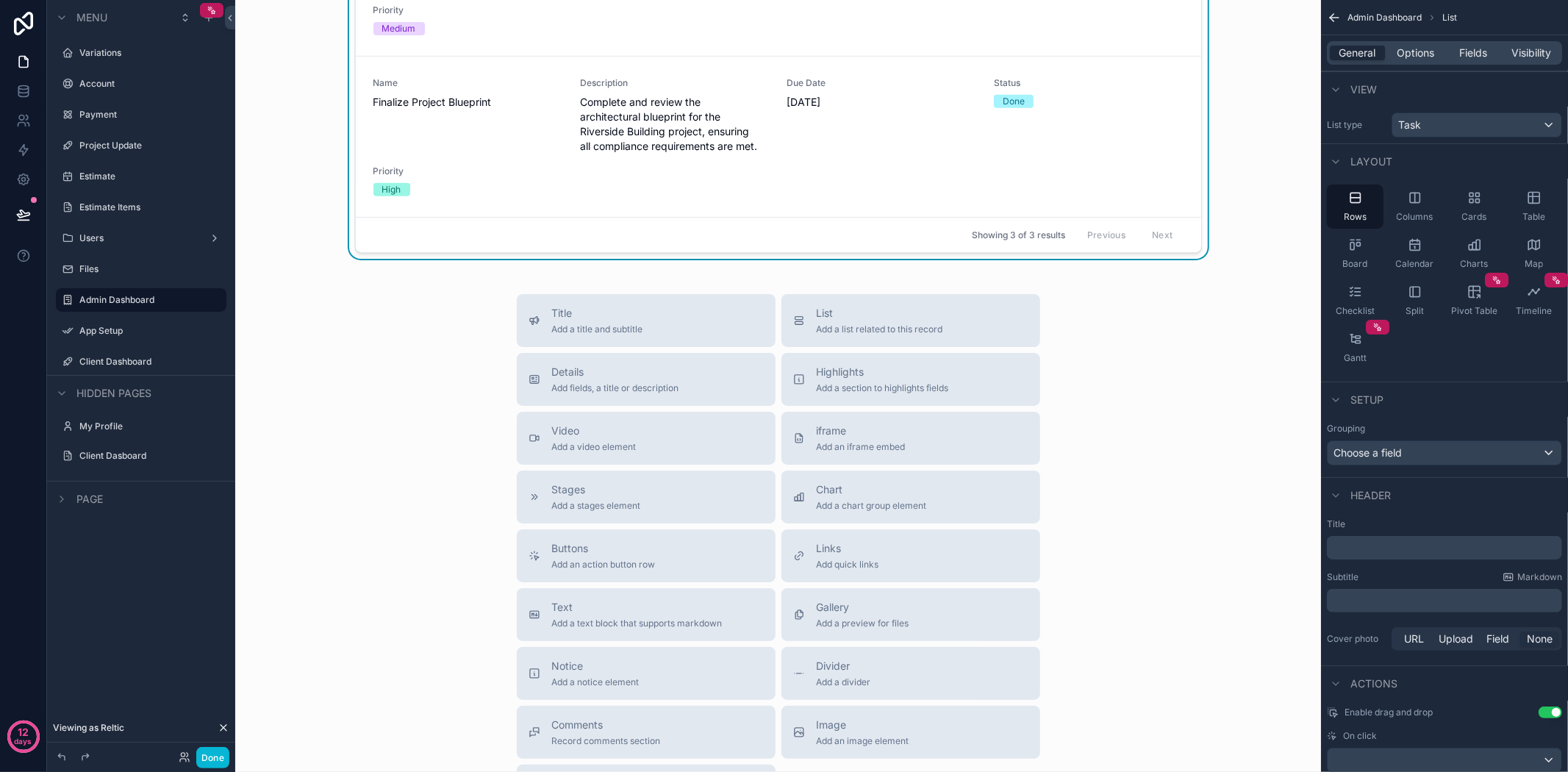
scroll to position [571, 0]
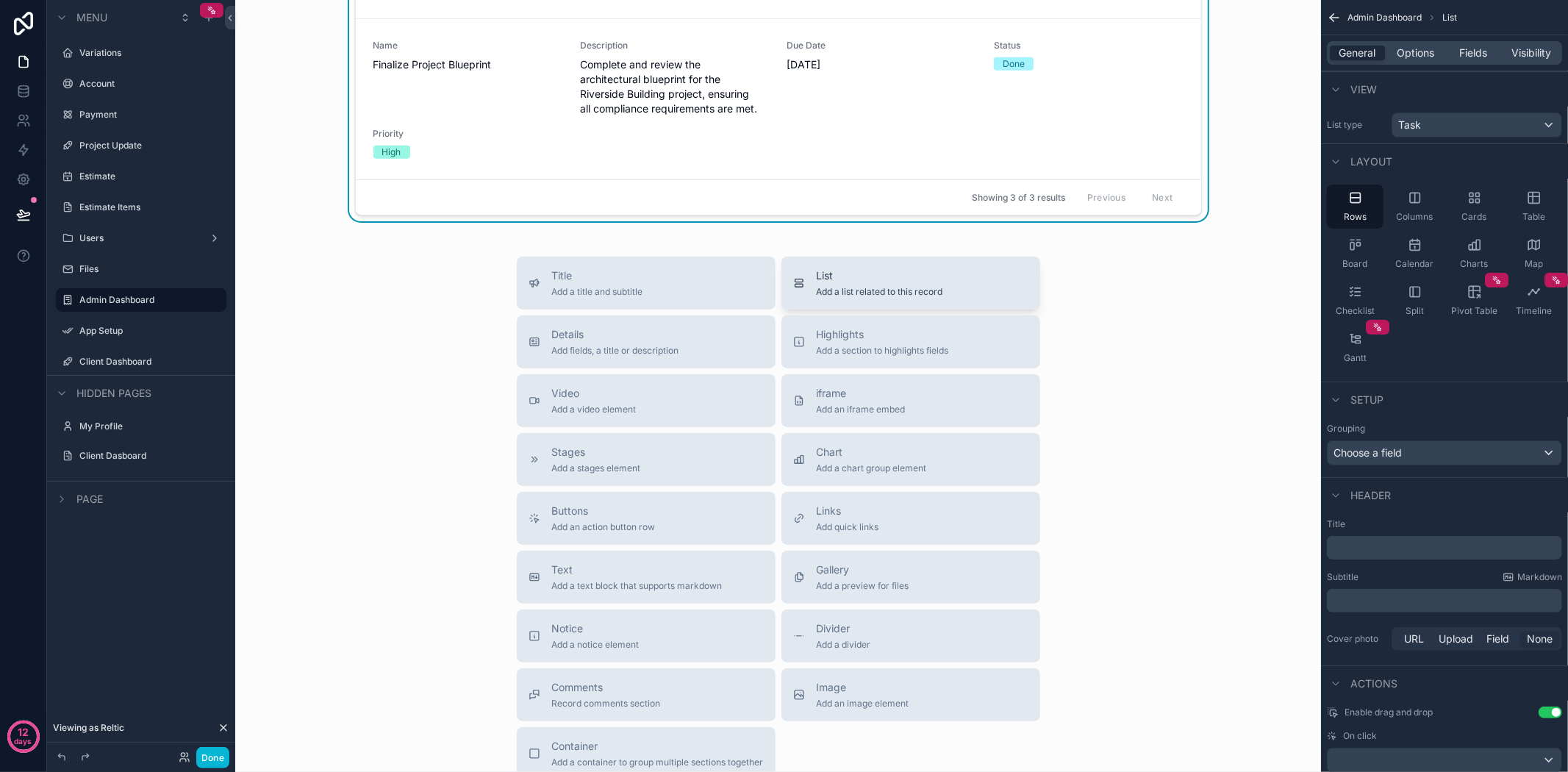
click at [818, 283] on span "List" at bounding box center [880, 275] width 126 height 15
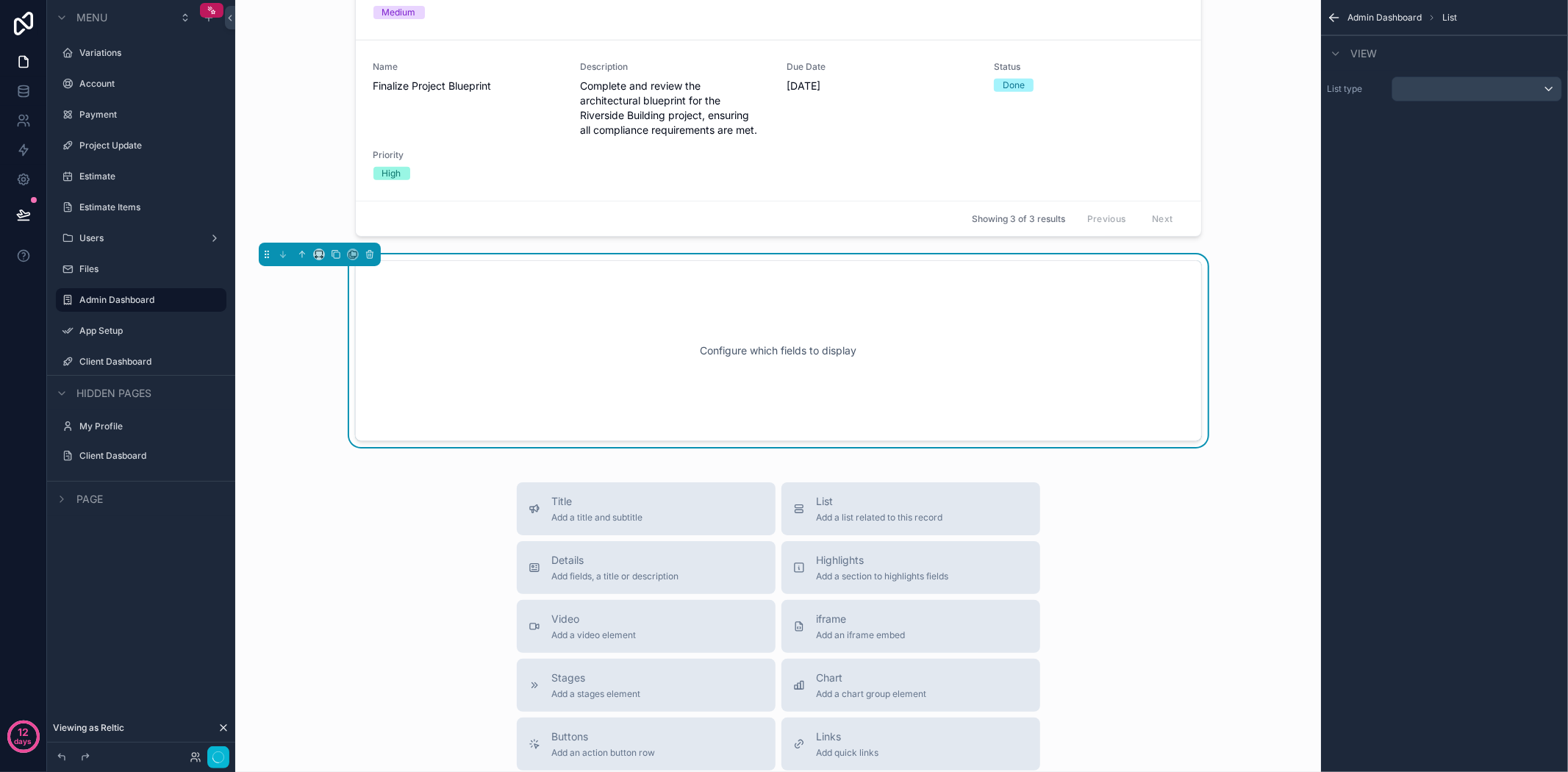
scroll to position [527, 0]
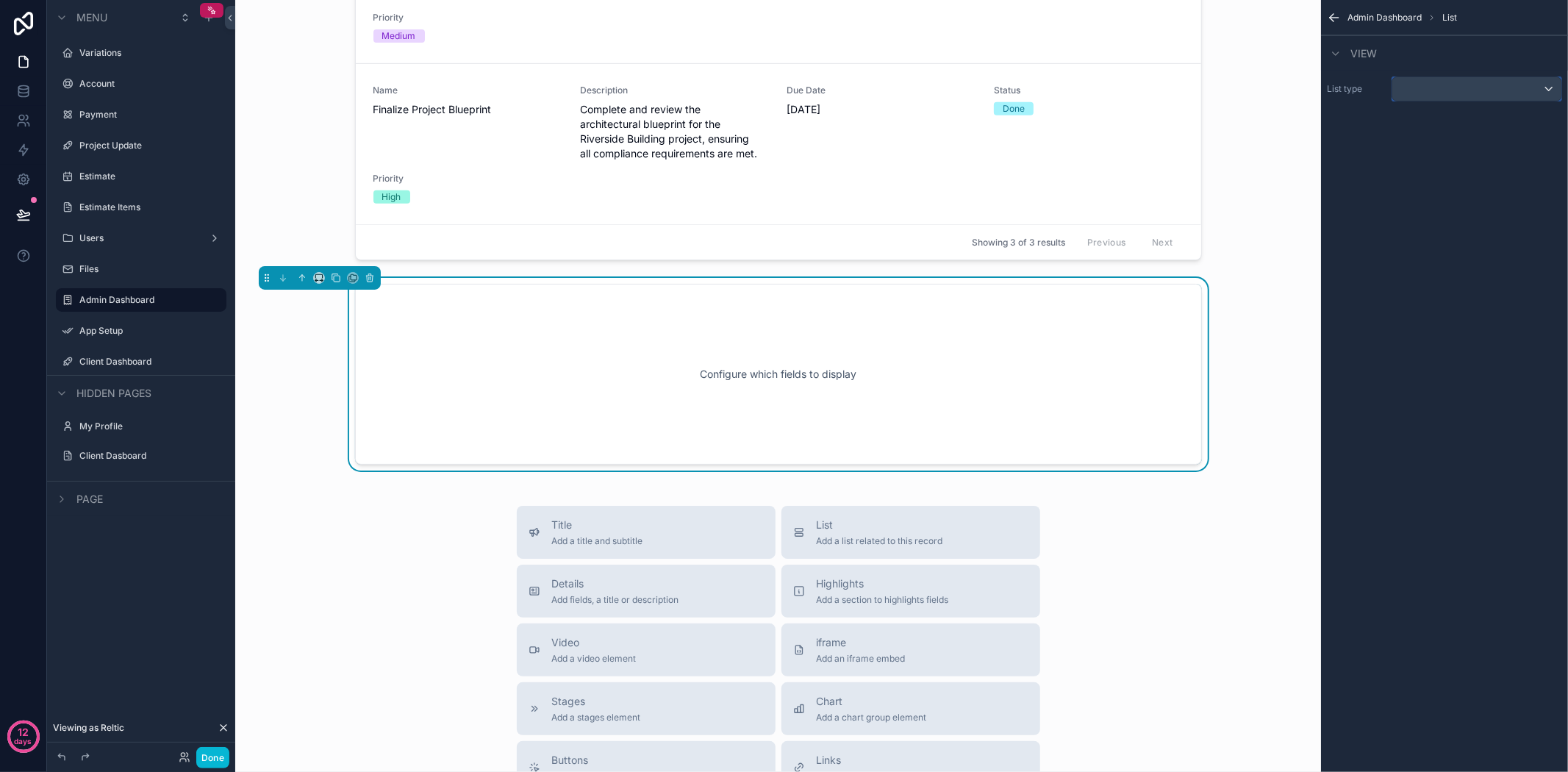
click at [1524, 85] on div "scrollable content" at bounding box center [1477, 89] width 169 height 24
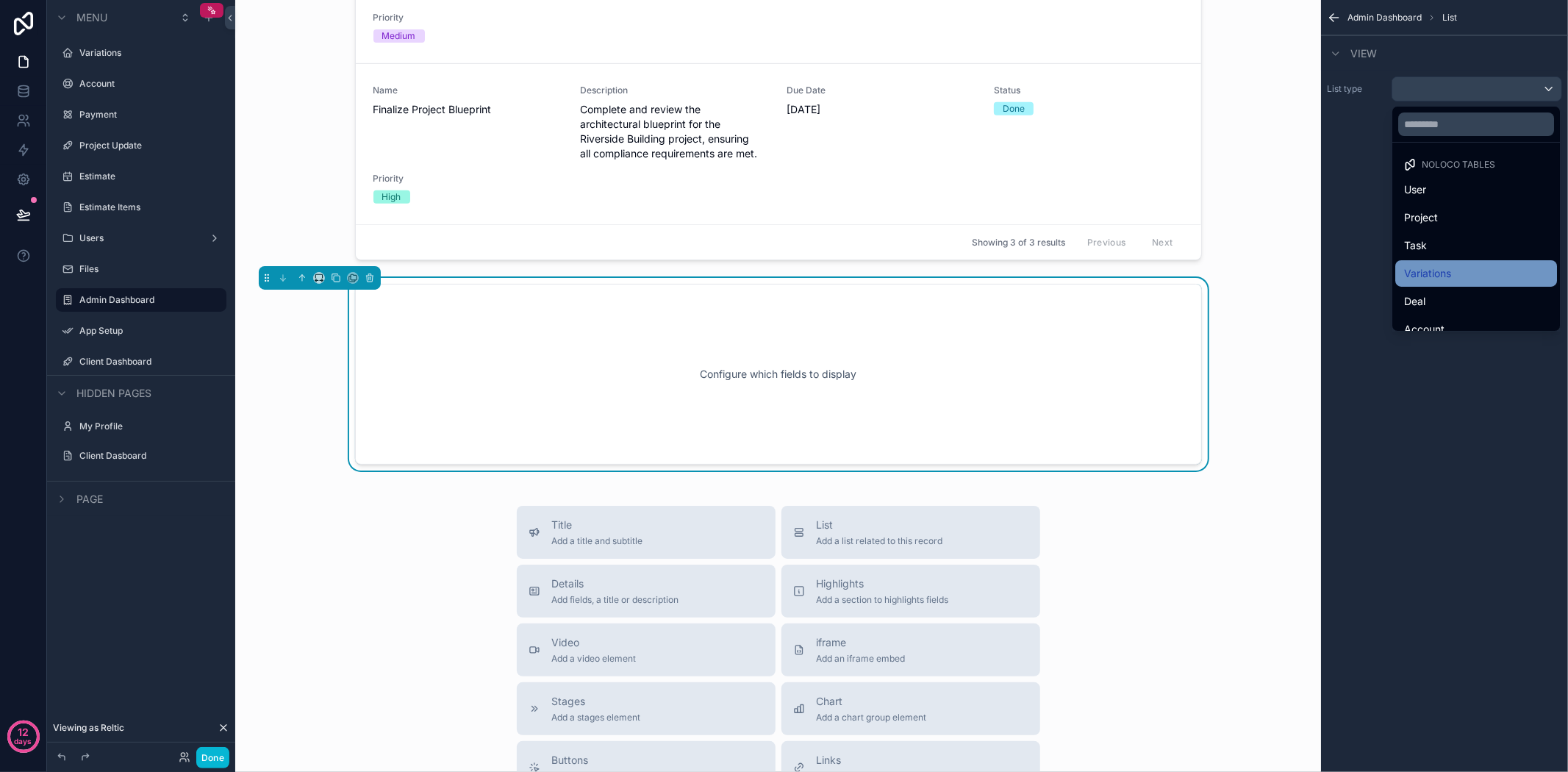
click at [1454, 271] on div "Variations" at bounding box center [1476, 274] width 144 height 18
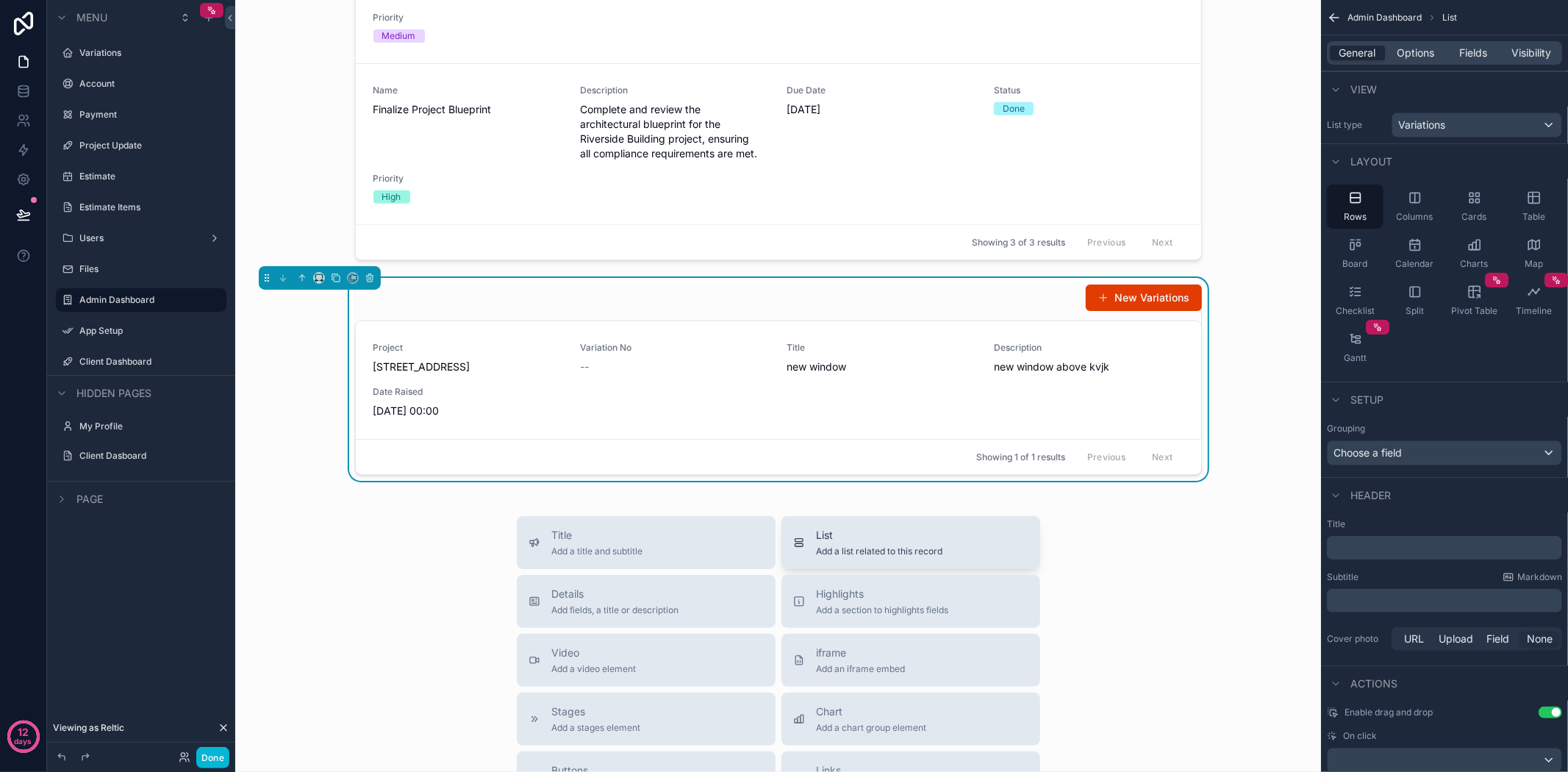
click at [837, 557] on span "Add a list related to this record" at bounding box center [880, 551] width 126 height 12
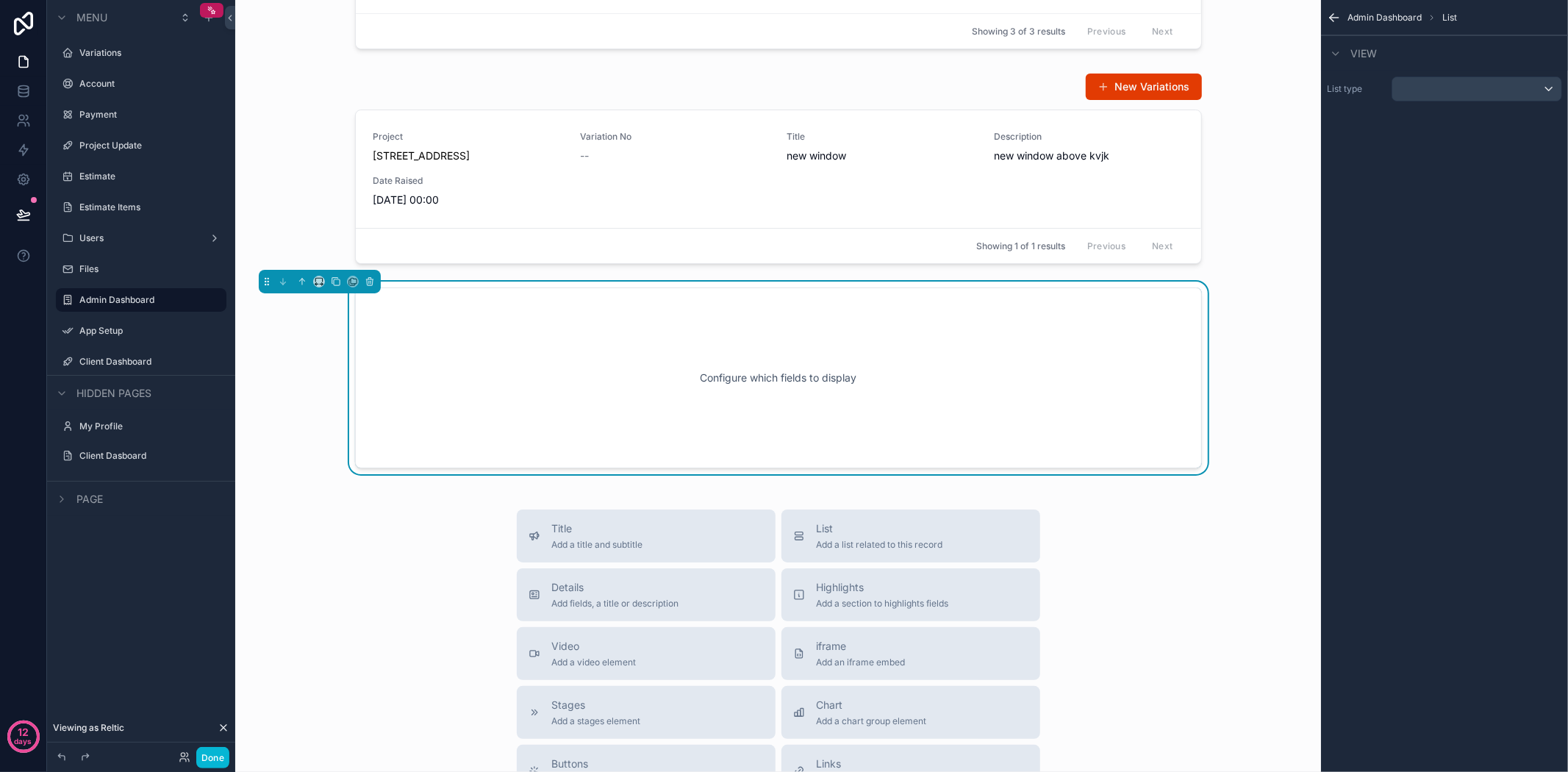
scroll to position [740, 0]
click at [1478, 91] on div "scrollable content" at bounding box center [1477, 89] width 169 height 24
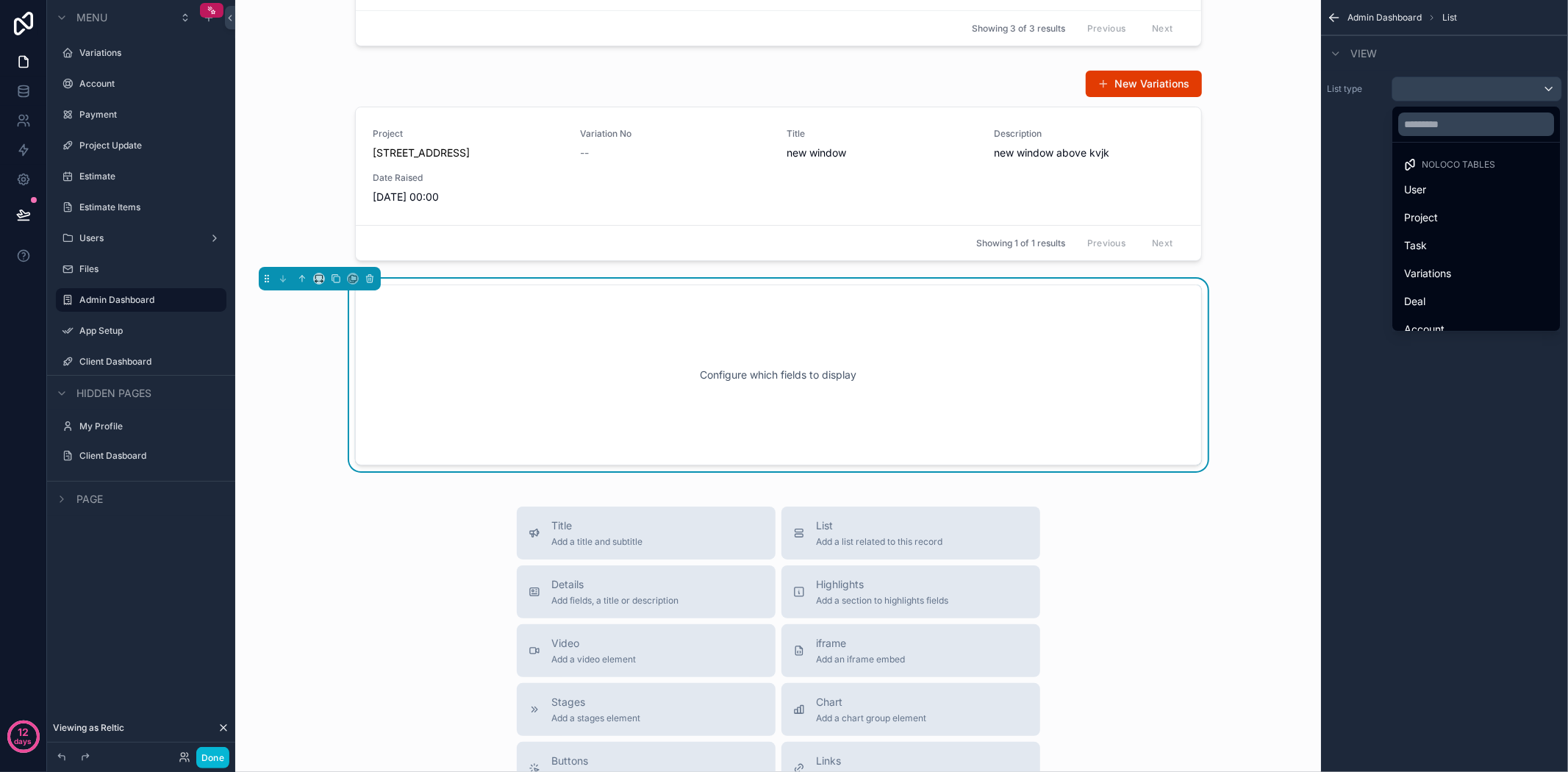
click at [431, 605] on div "Title Add a title and subtitle List Add a list related to this record Details A…" at bounding box center [778, 769] width 1062 height 524
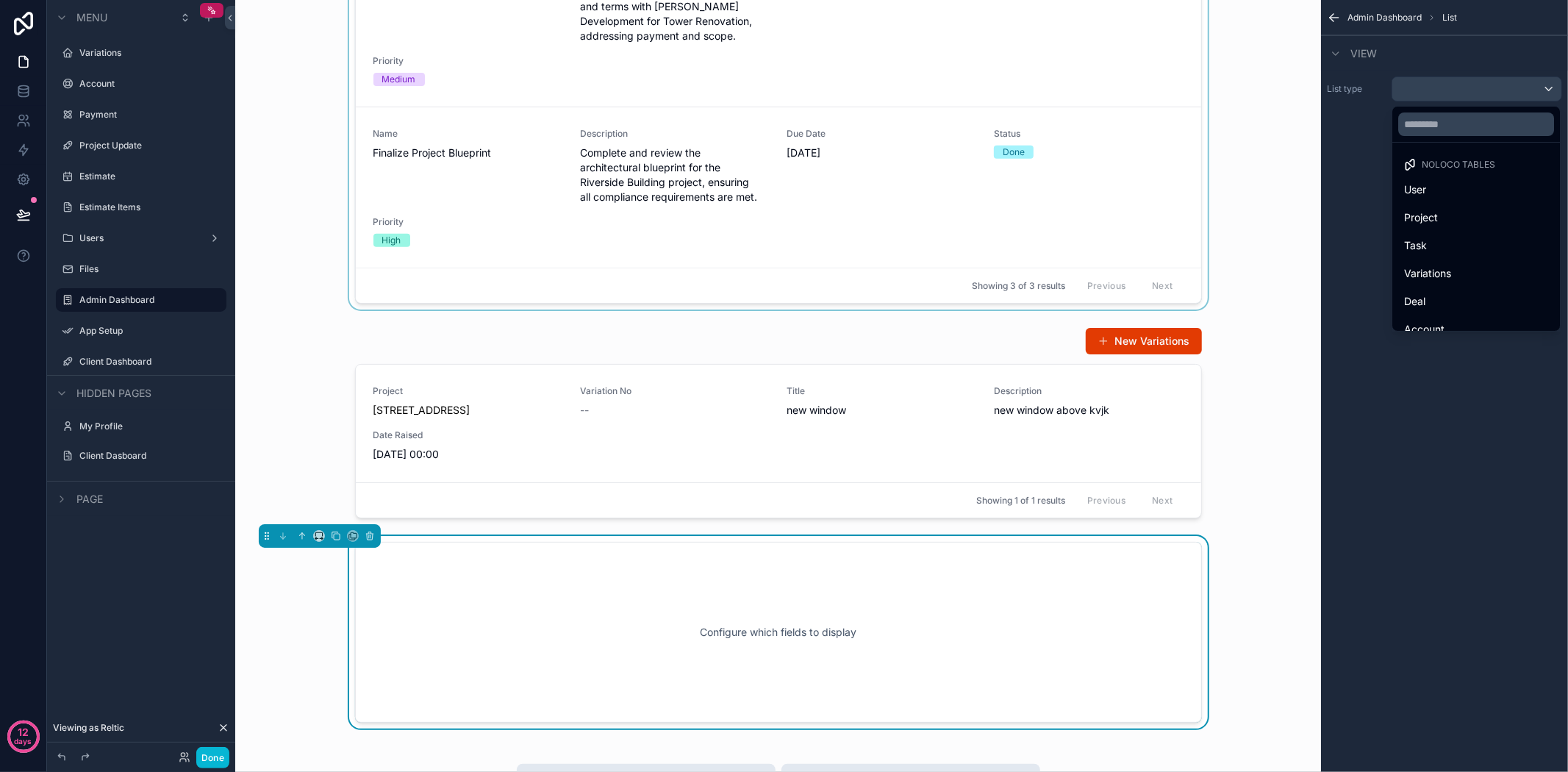
scroll to position [571, 0]
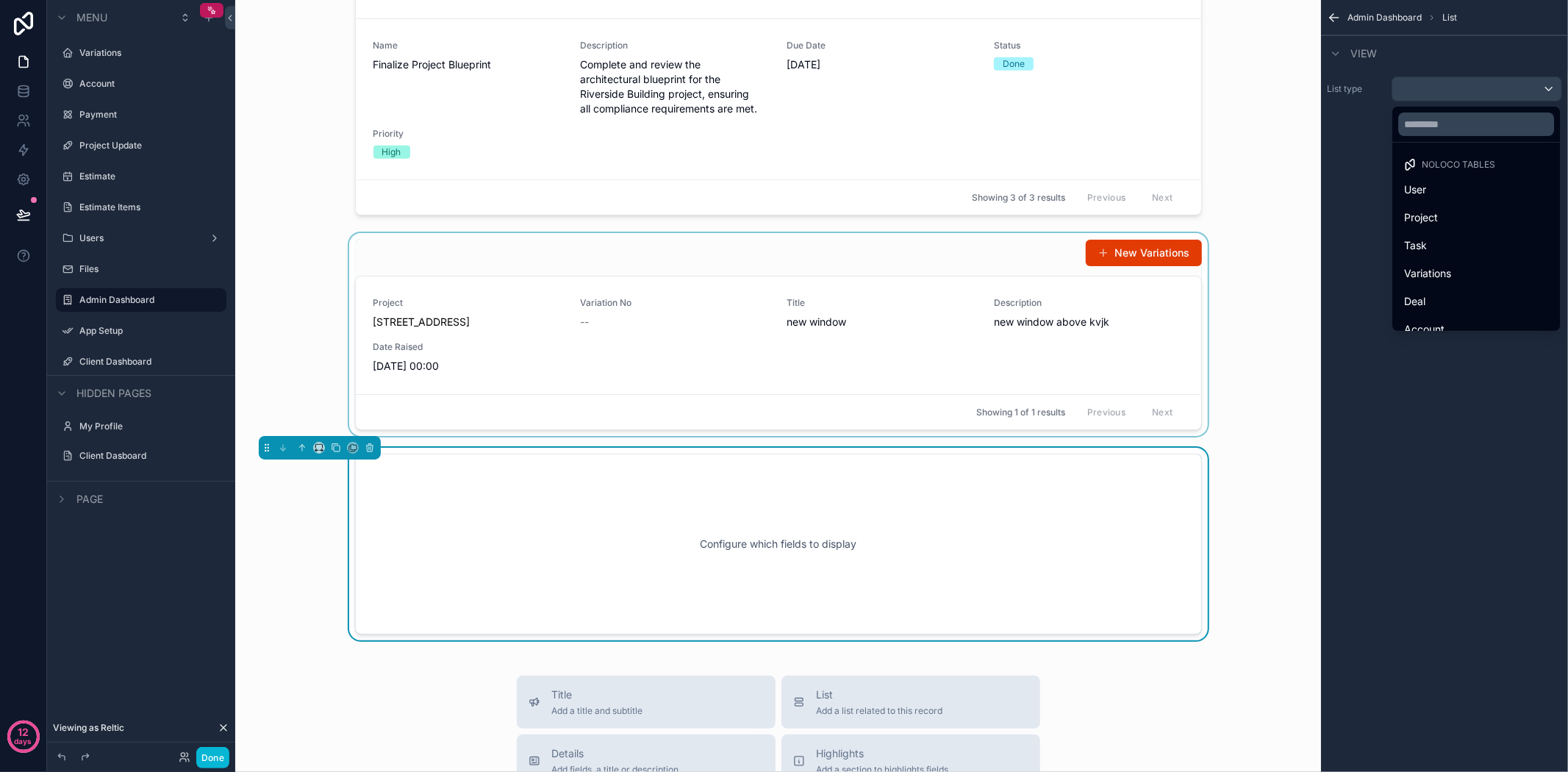
click at [1183, 321] on div "scrollable content" at bounding box center [778, 334] width 1062 height 203
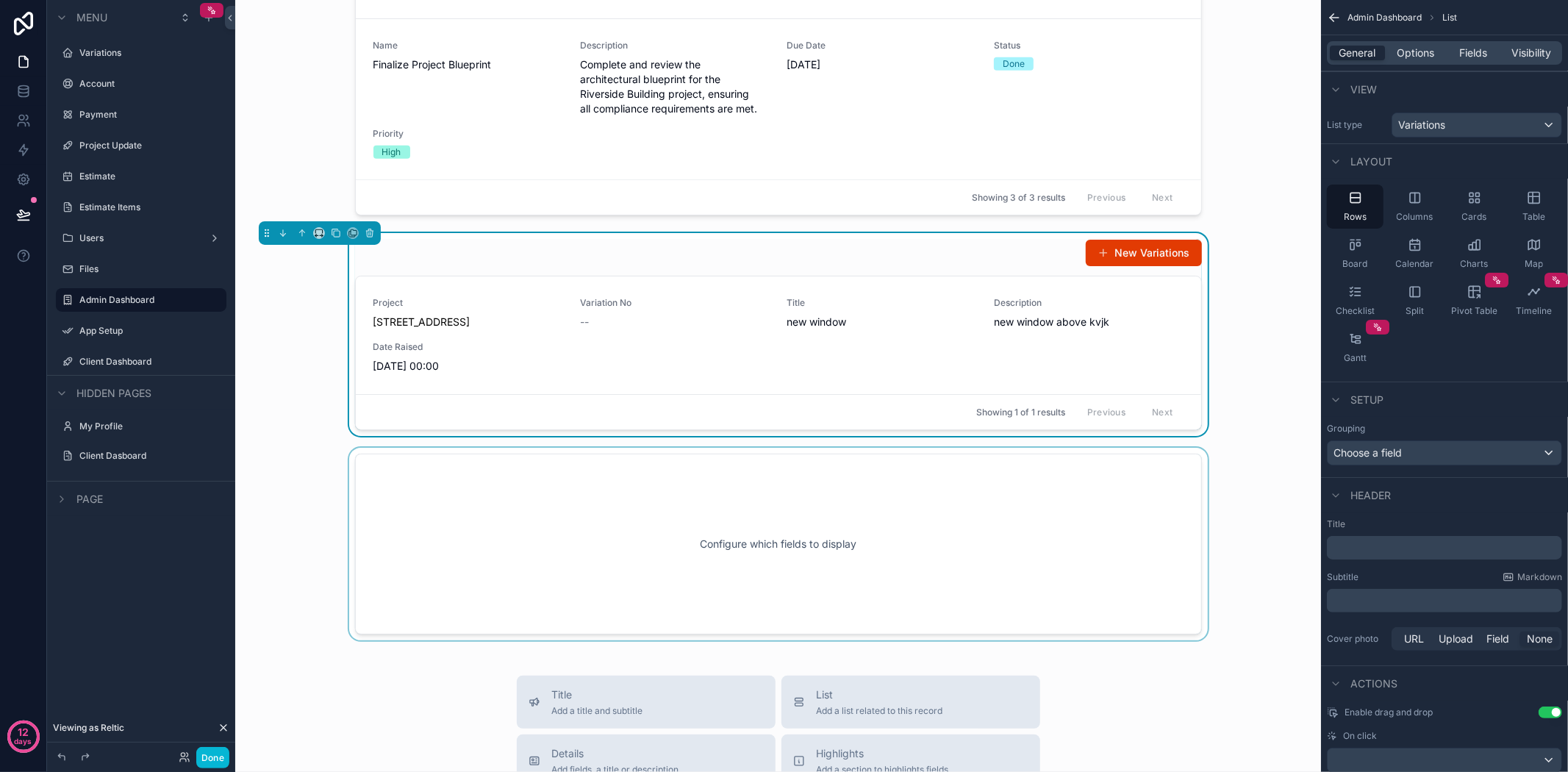
click at [1171, 550] on div "scrollable content" at bounding box center [778, 544] width 1062 height 192
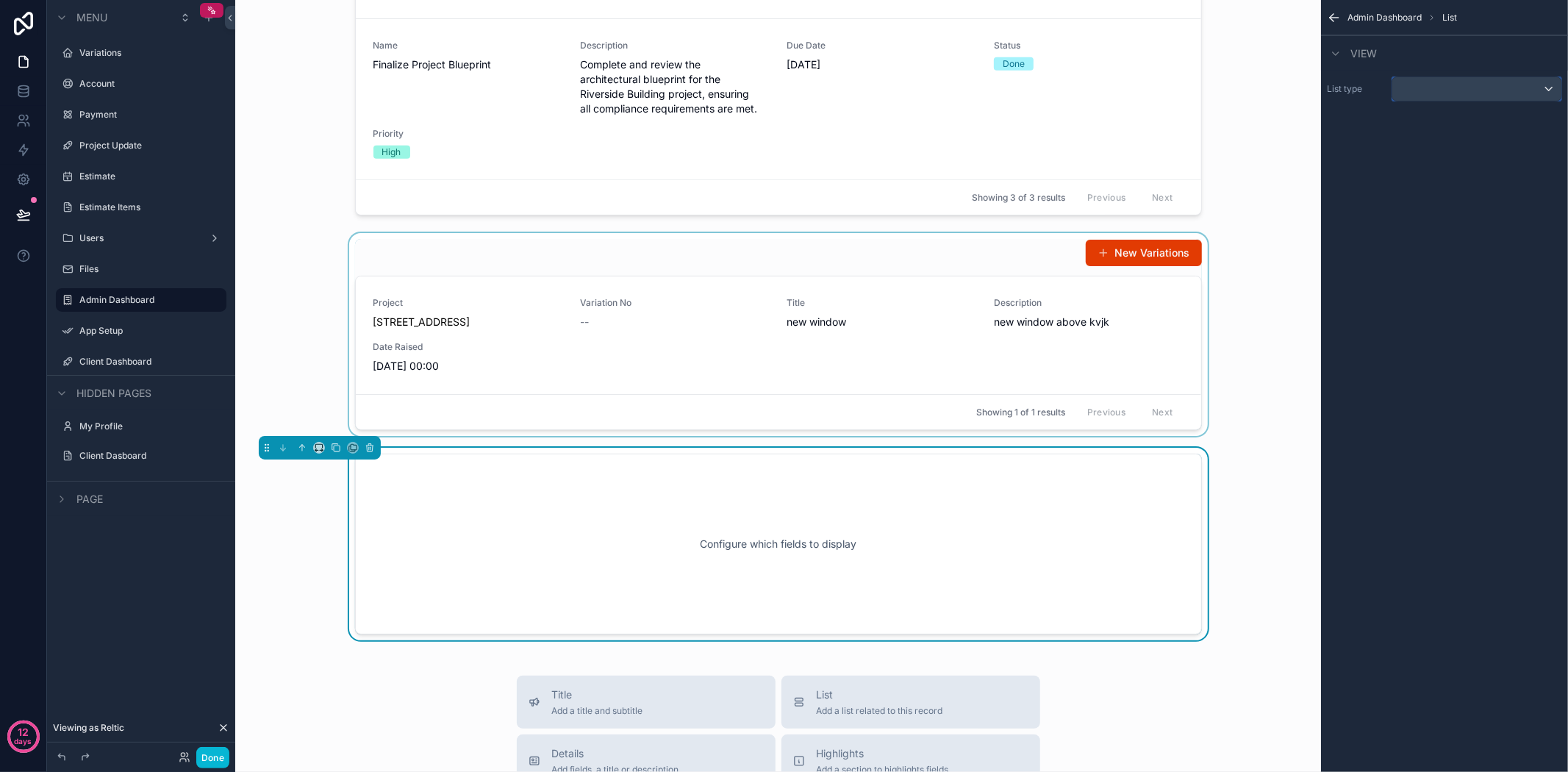
click at [1538, 89] on div "scrollable content" at bounding box center [1477, 89] width 169 height 24
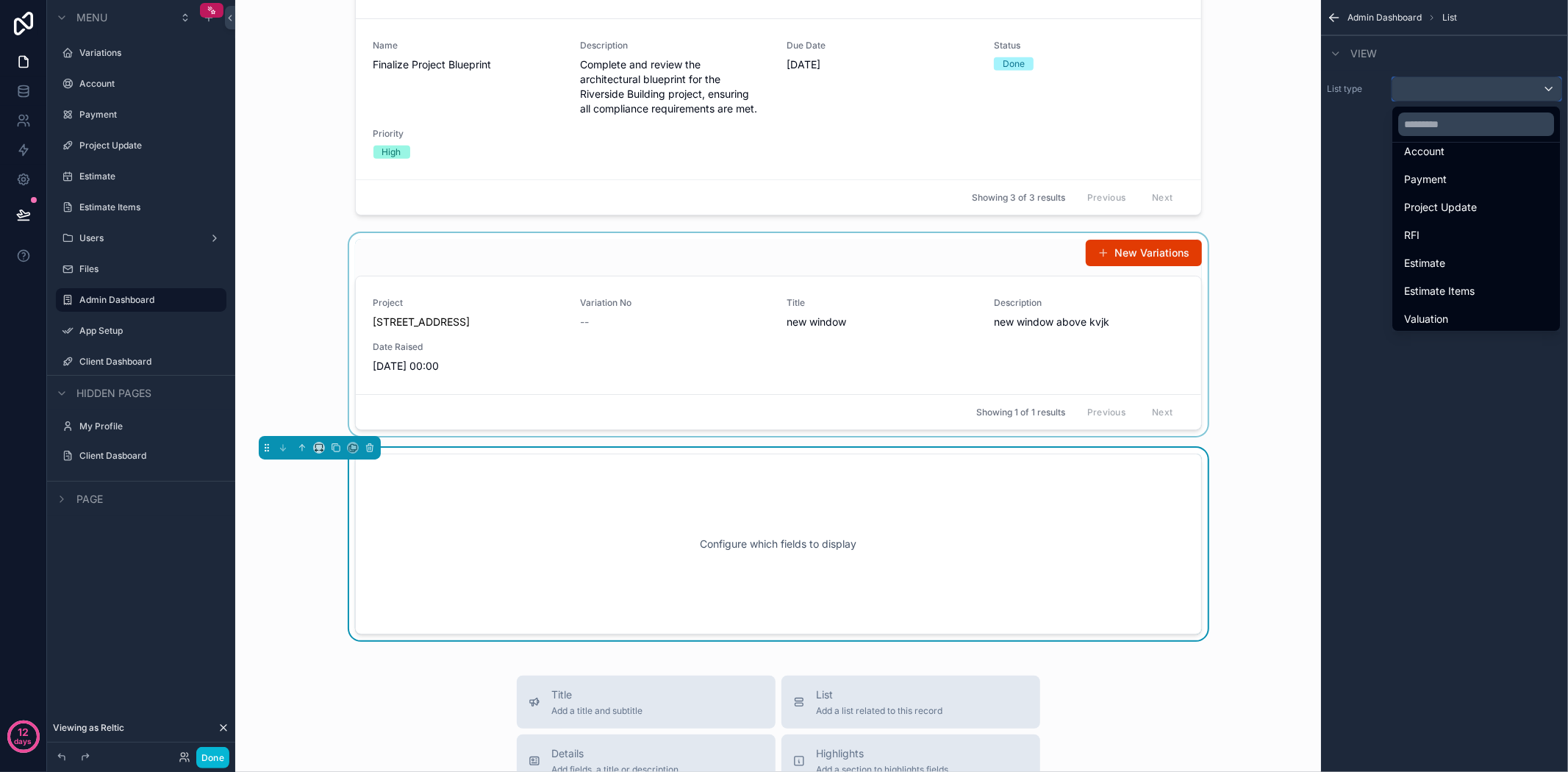
scroll to position [181, 0]
click at [1490, 311] on div "Valuation" at bounding box center [1476, 315] width 144 height 18
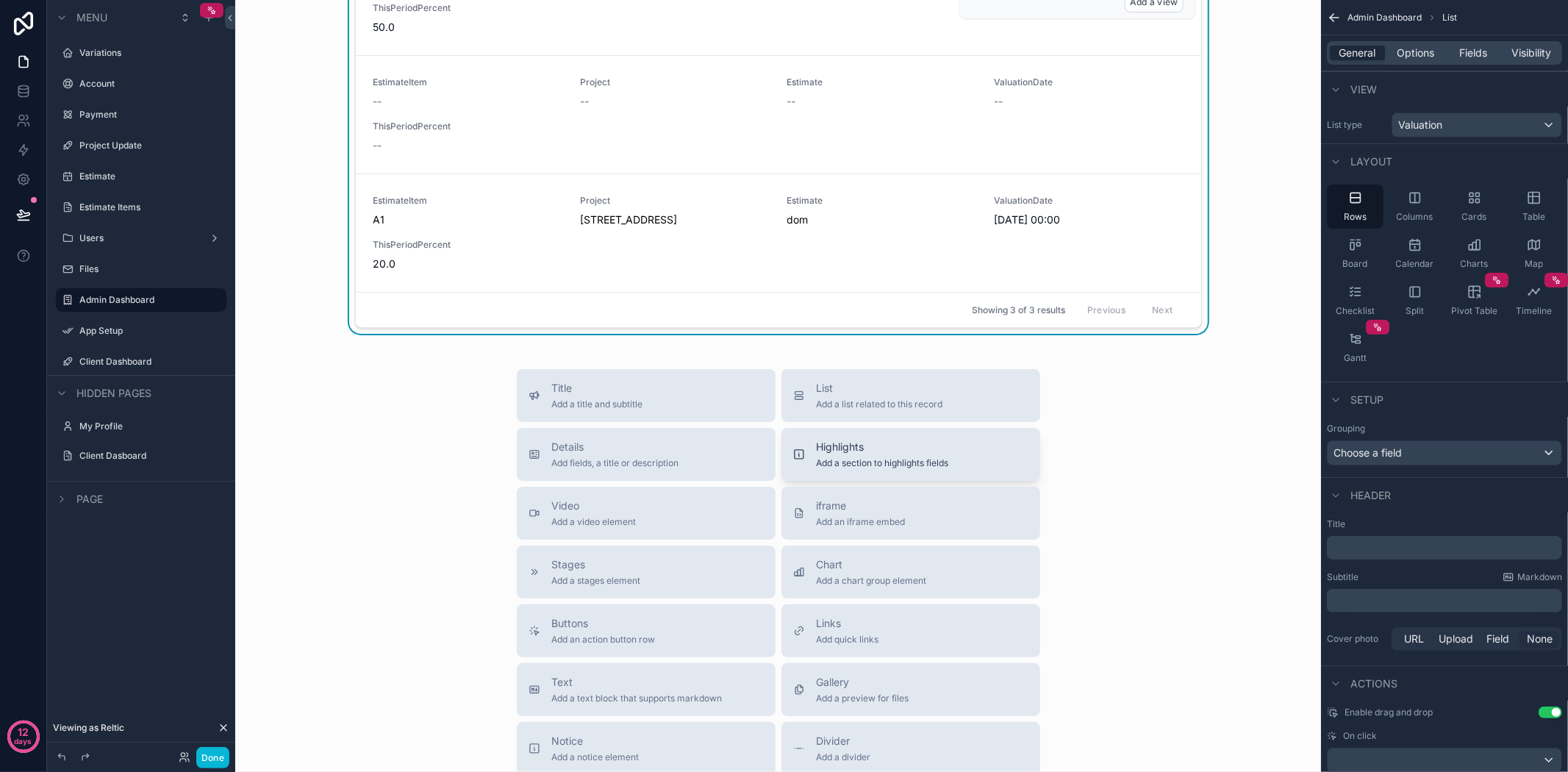
scroll to position [1144, 0]
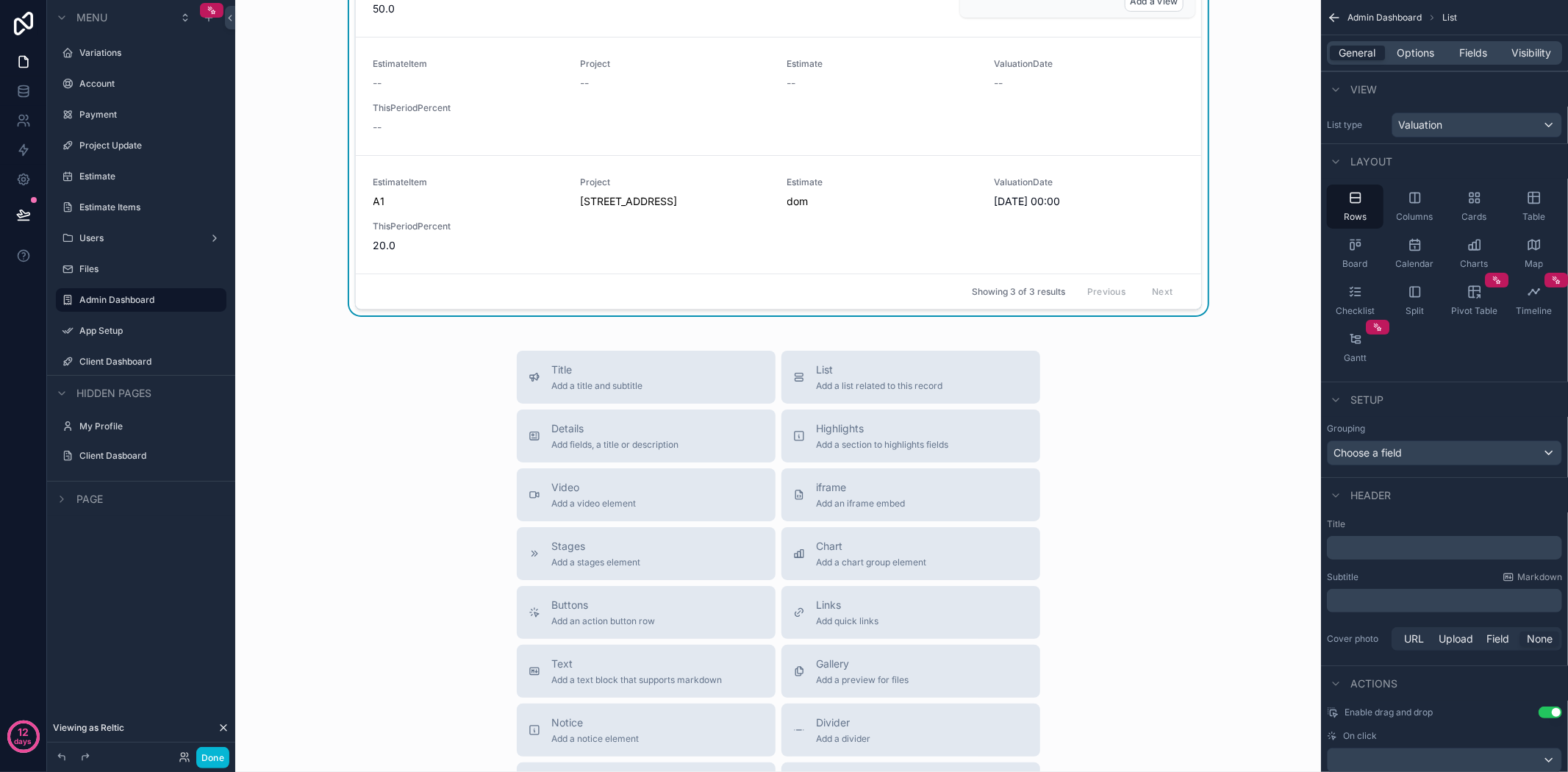
click at [842, 377] on span "List" at bounding box center [880, 369] width 126 height 15
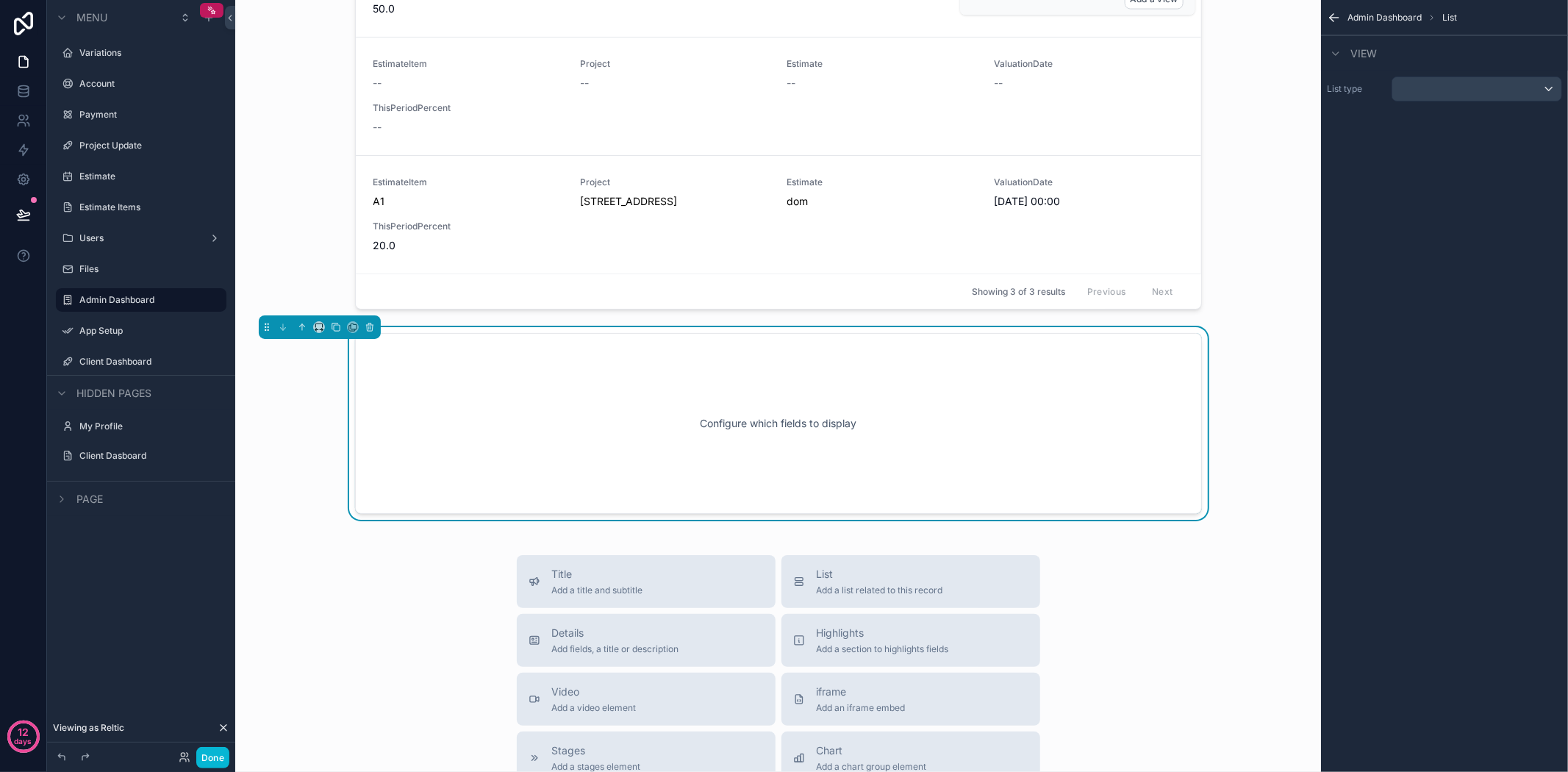
scroll to position [1192, 0]
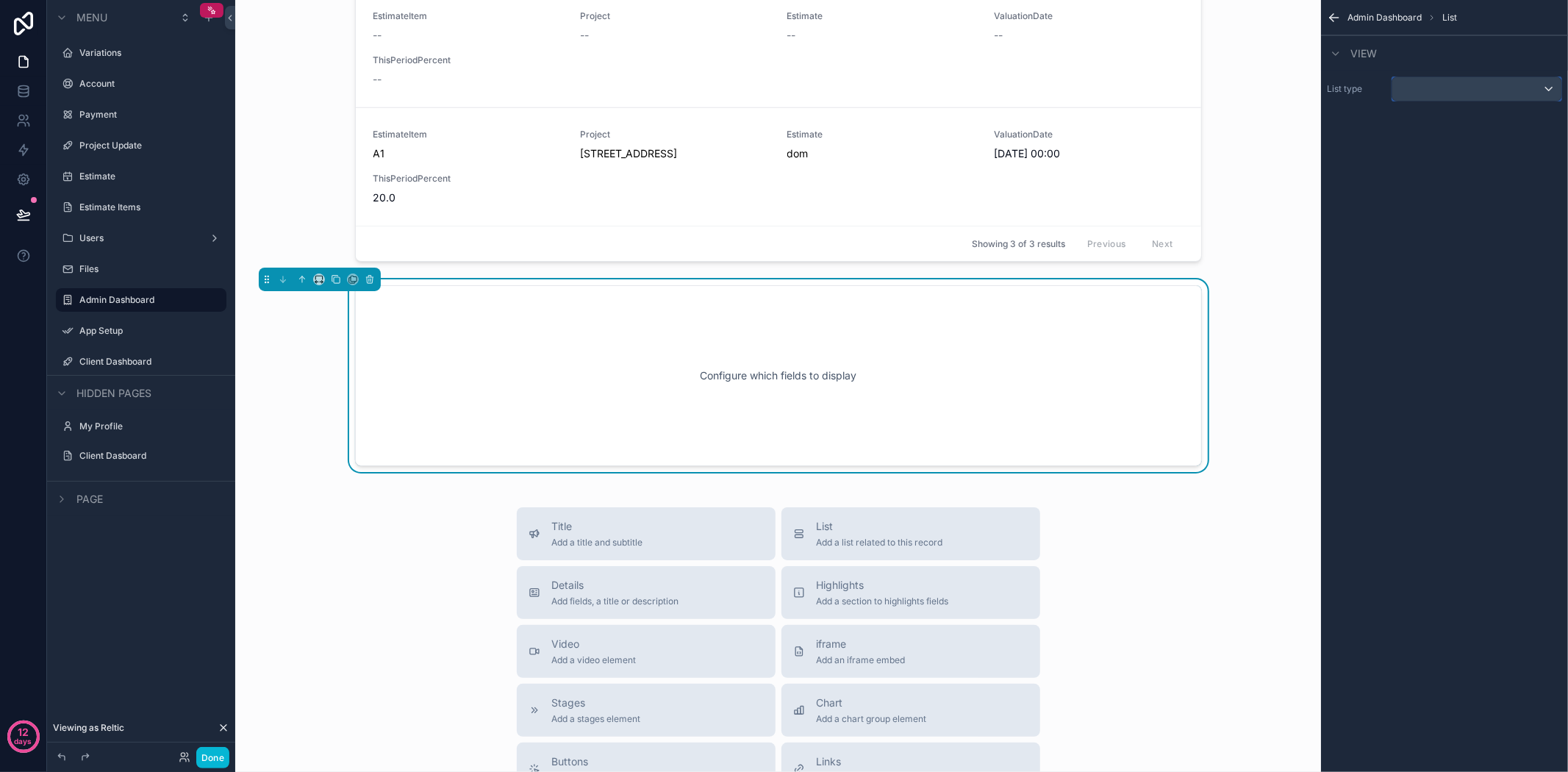
click at [1481, 86] on div "scrollable content" at bounding box center [1477, 89] width 169 height 24
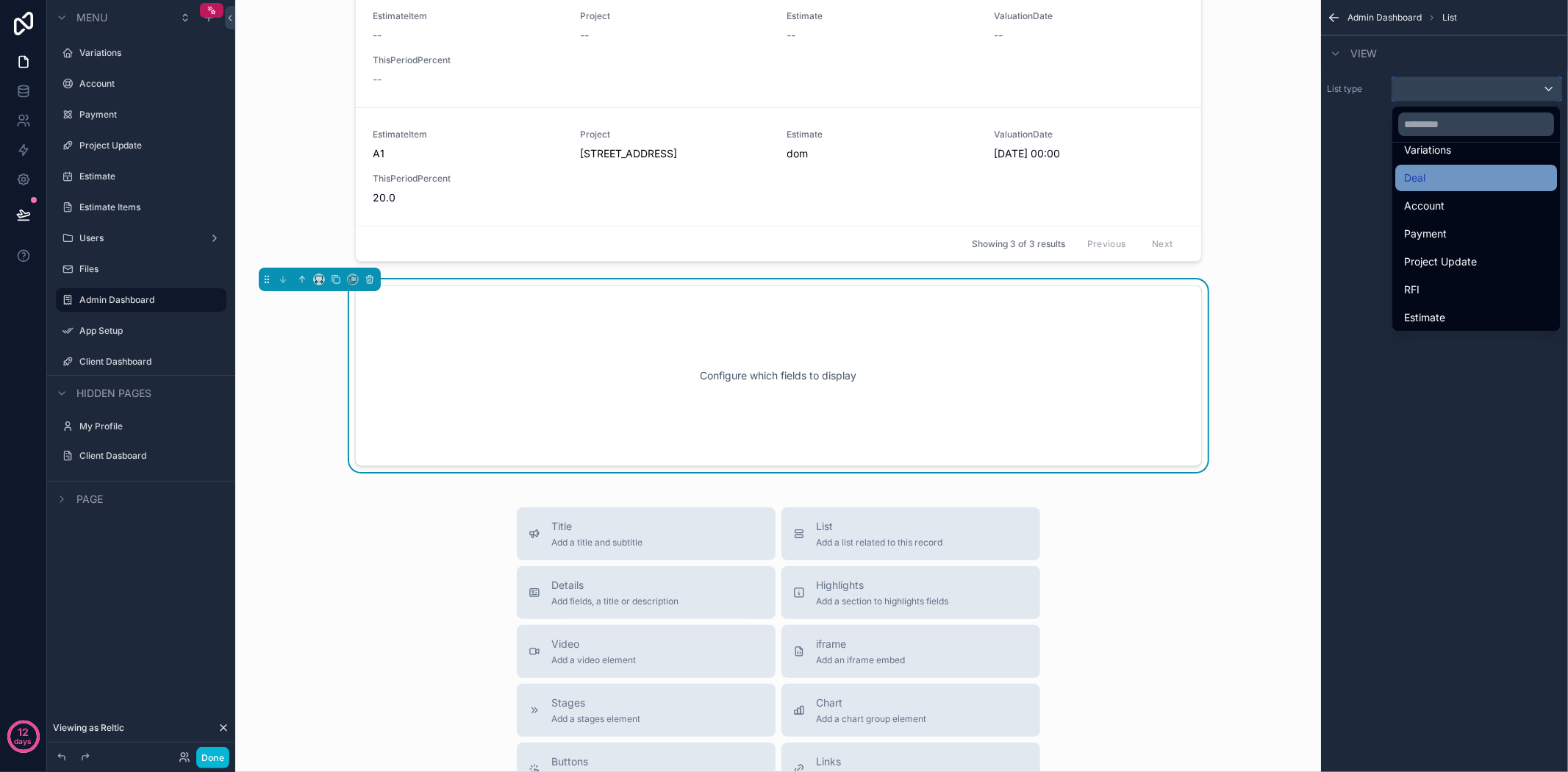
scroll to position [163, 0]
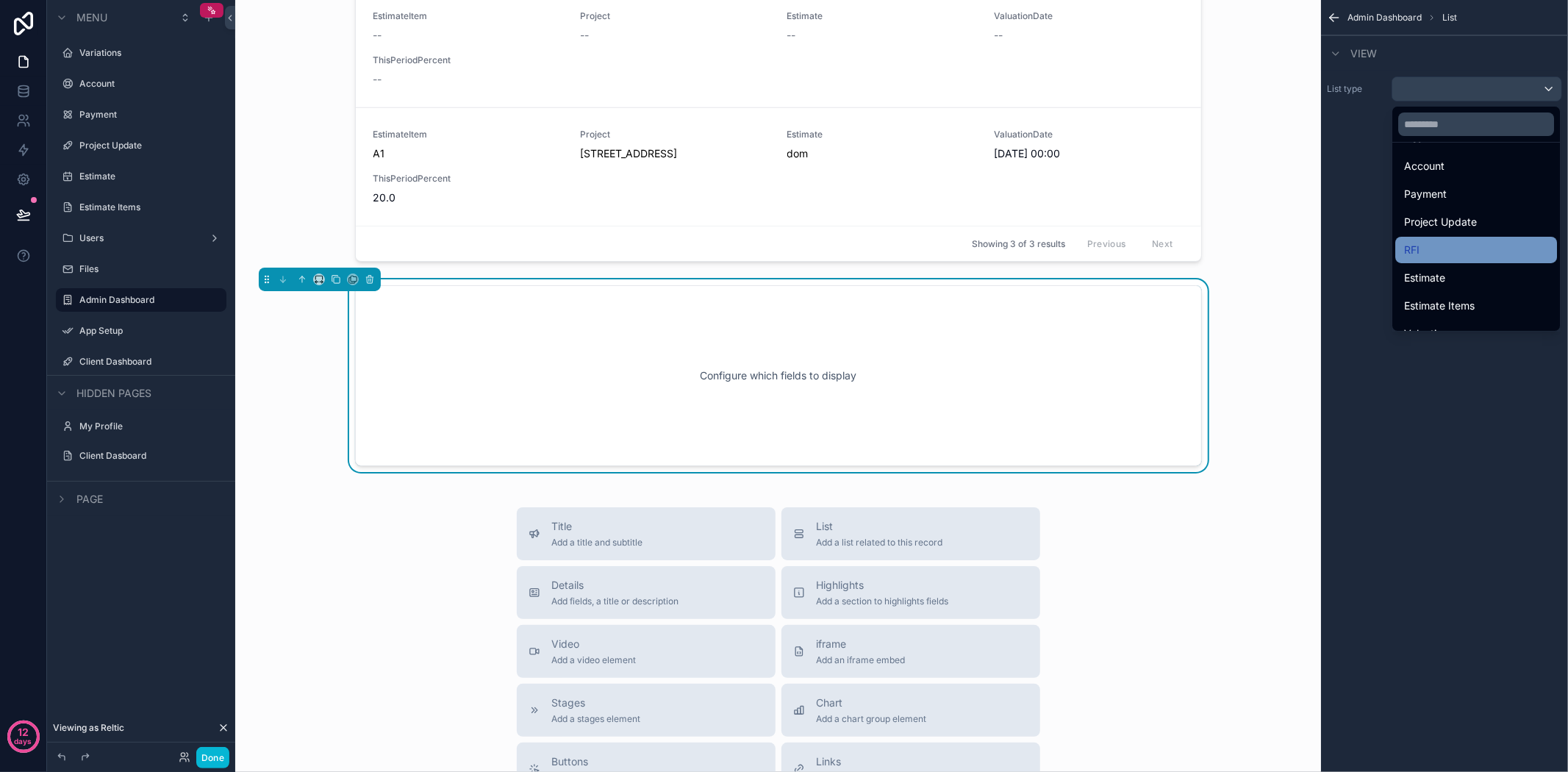
click at [1479, 238] on div "RFI" at bounding box center [1476, 250] width 161 height 27
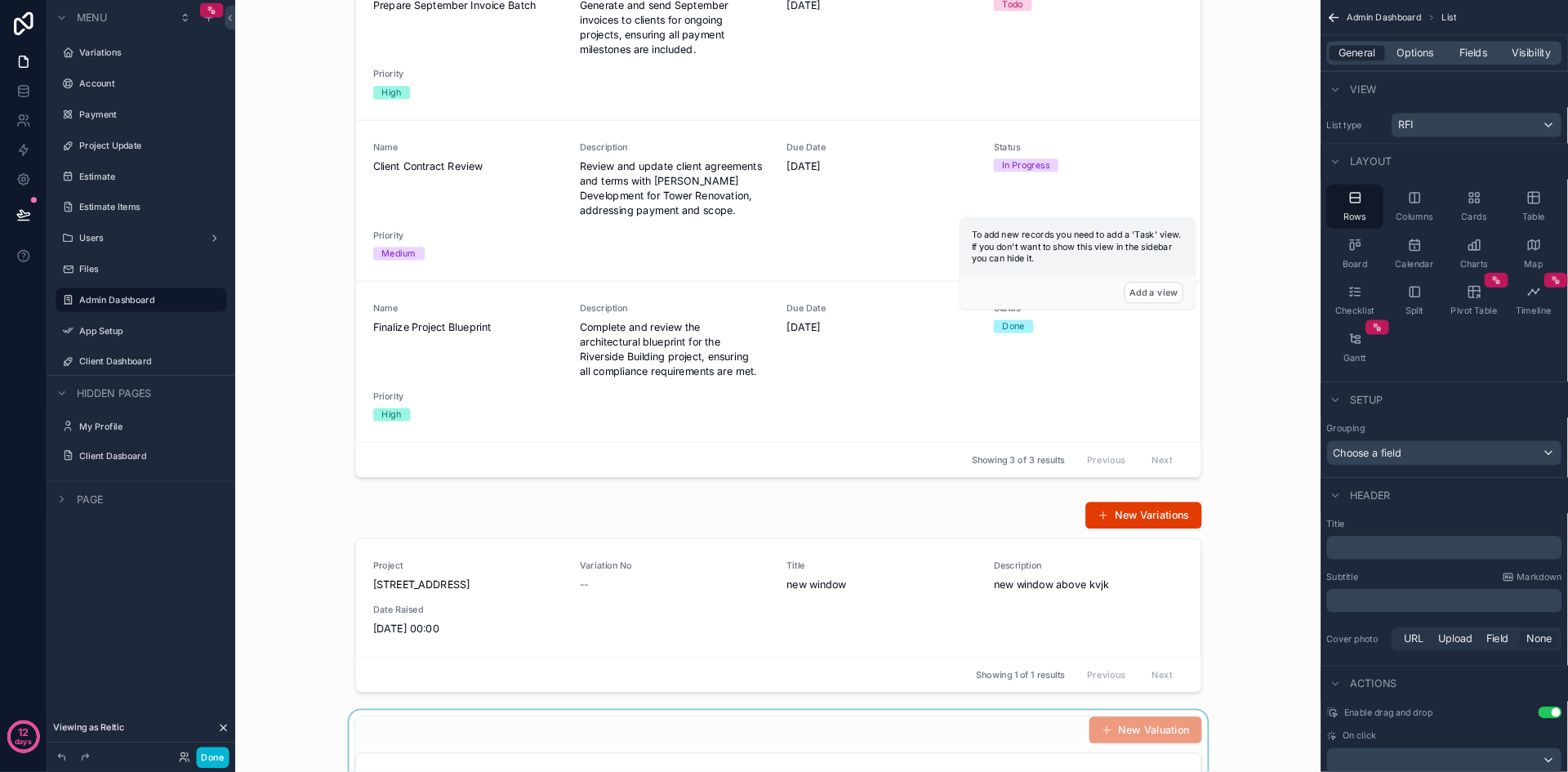
scroll to position [0, 0]
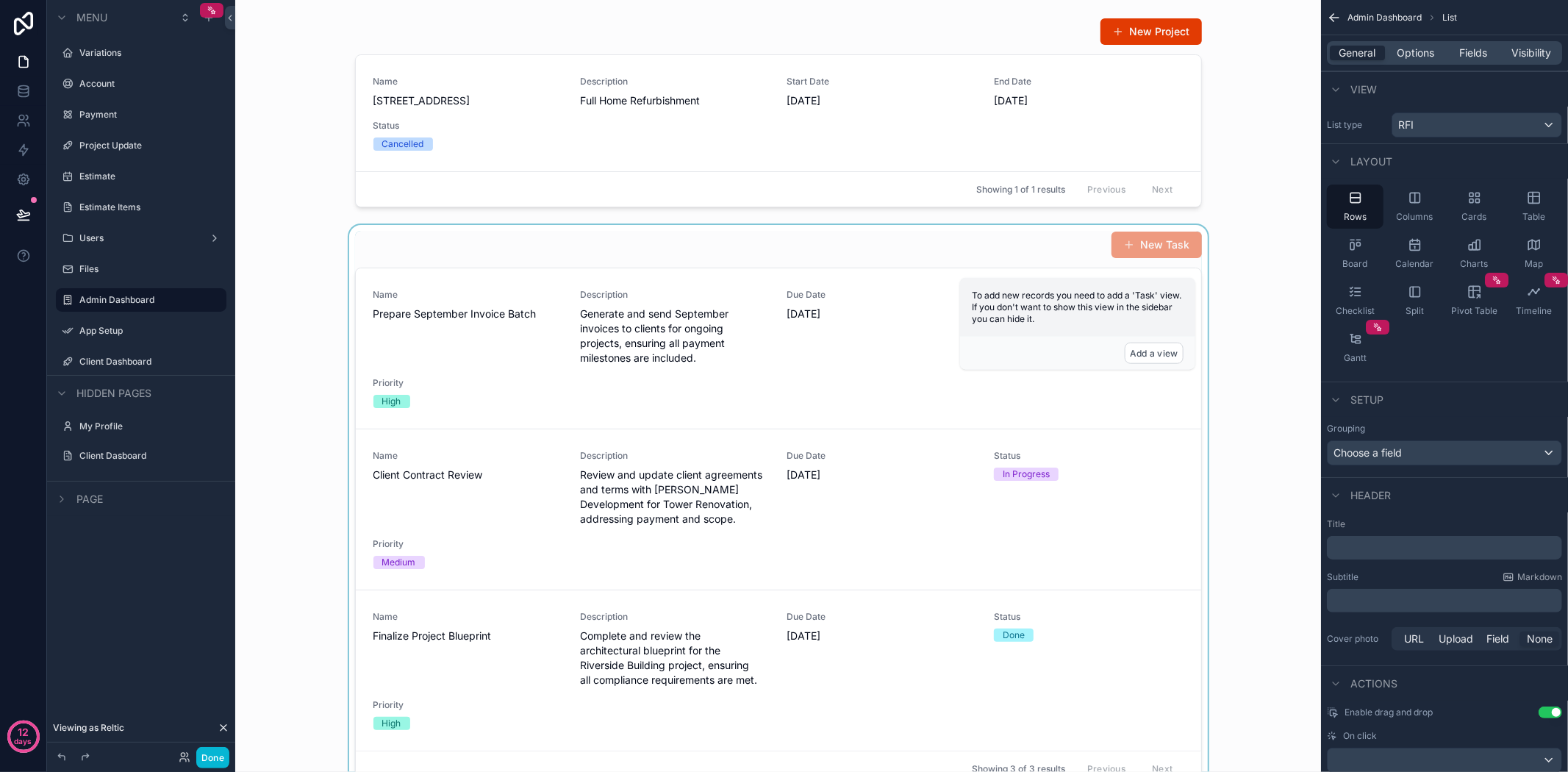
click at [986, 274] on div "scrollable content" at bounding box center [778, 509] width 1062 height 568
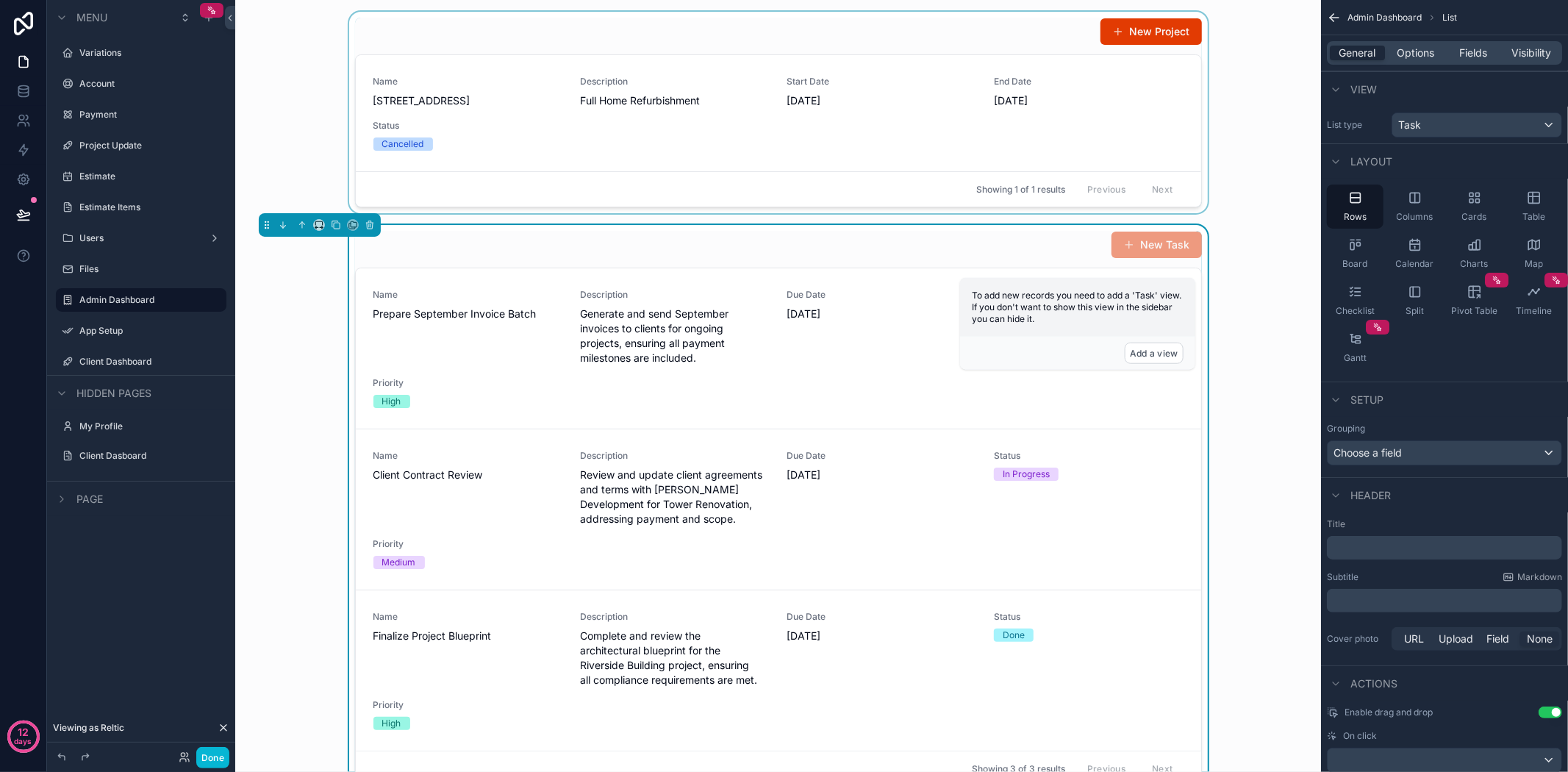
click at [1028, 144] on div "scrollable content" at bounding box center [778, 113] width 1062 height 202
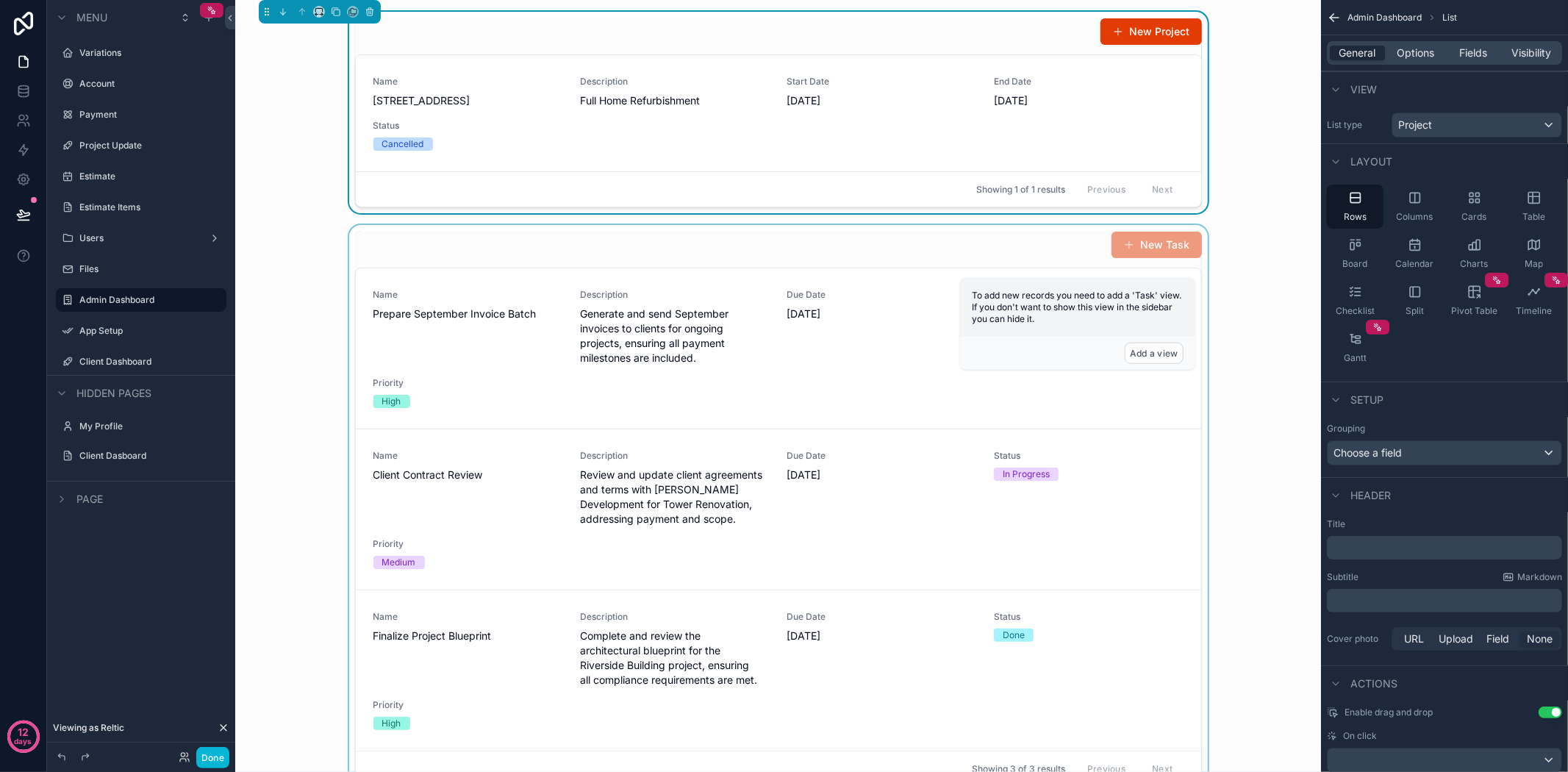
click at [1424, 547] on p "﻿" at bounding box center [1446, 547] width 226 height 15
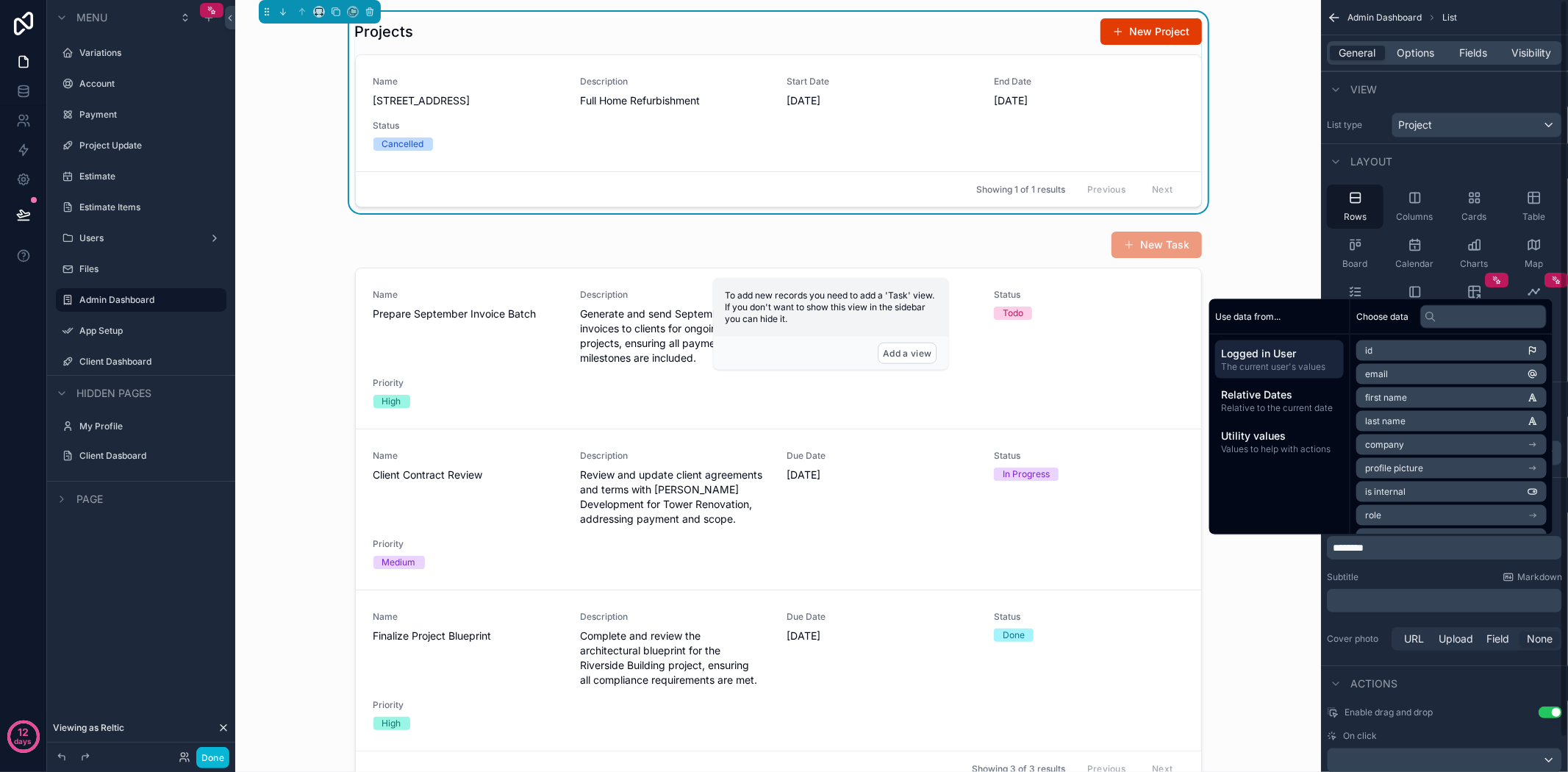
click at [1422, 584] on div "Subtitle Markdown ﻿" at bounding box center [1444, 592] width 235 height 41
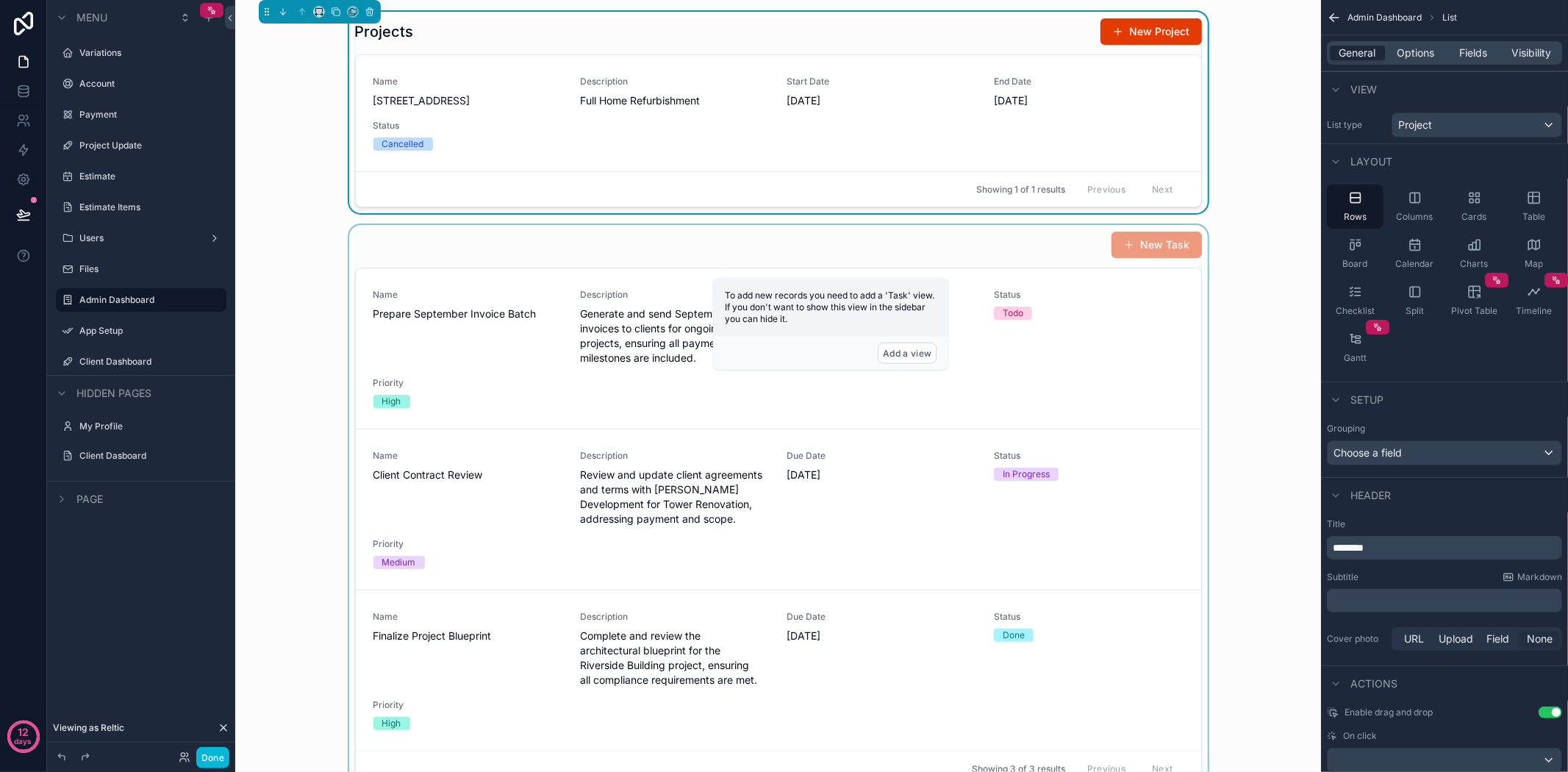
click at [1262, 520] on div "scrollable content" at bounding box center [778, 509] width 1062 height 568
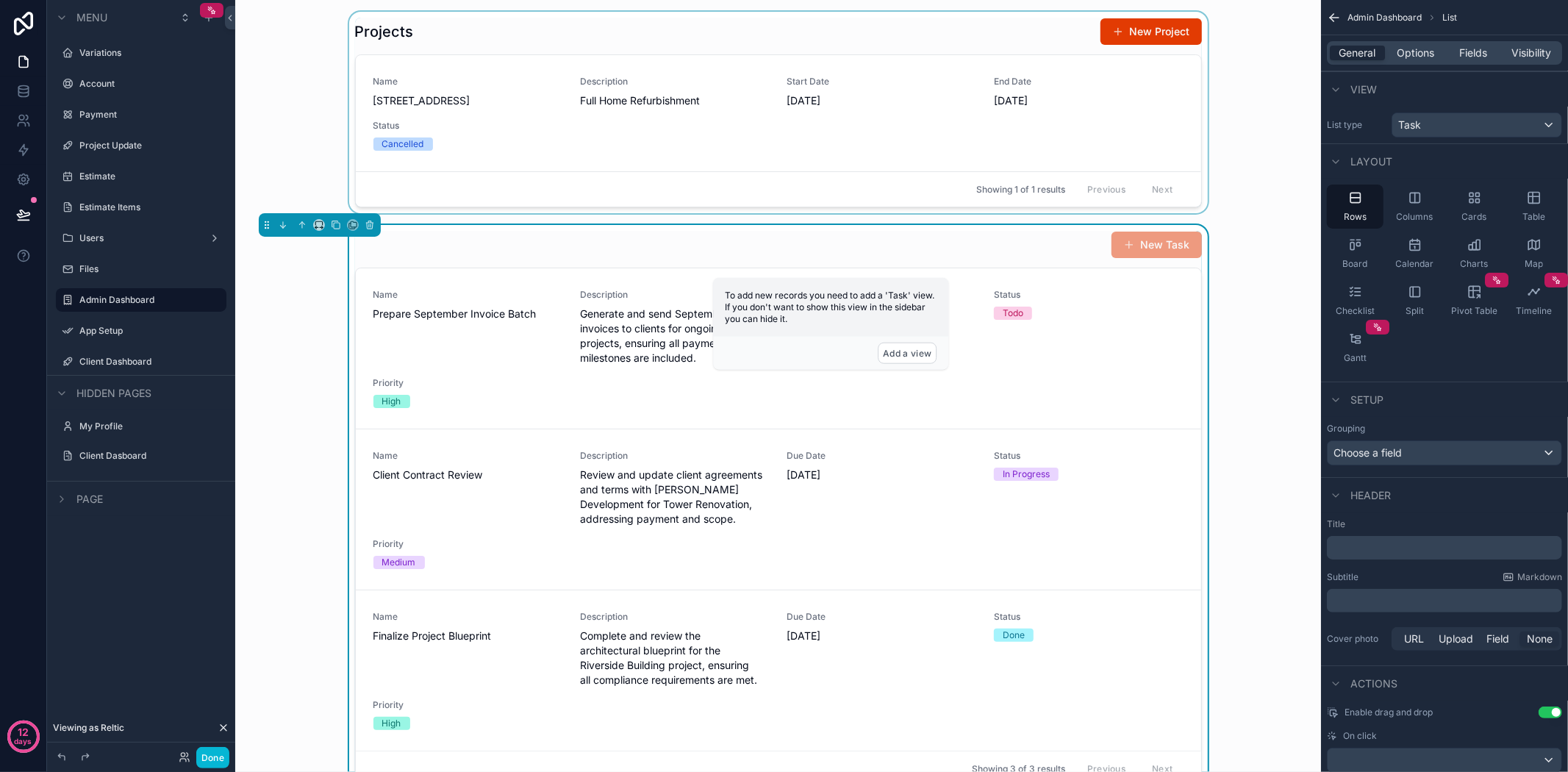
click at [1113, 167] on div "scrollable content" at bounding box center [778, 113] width 1062 height 202
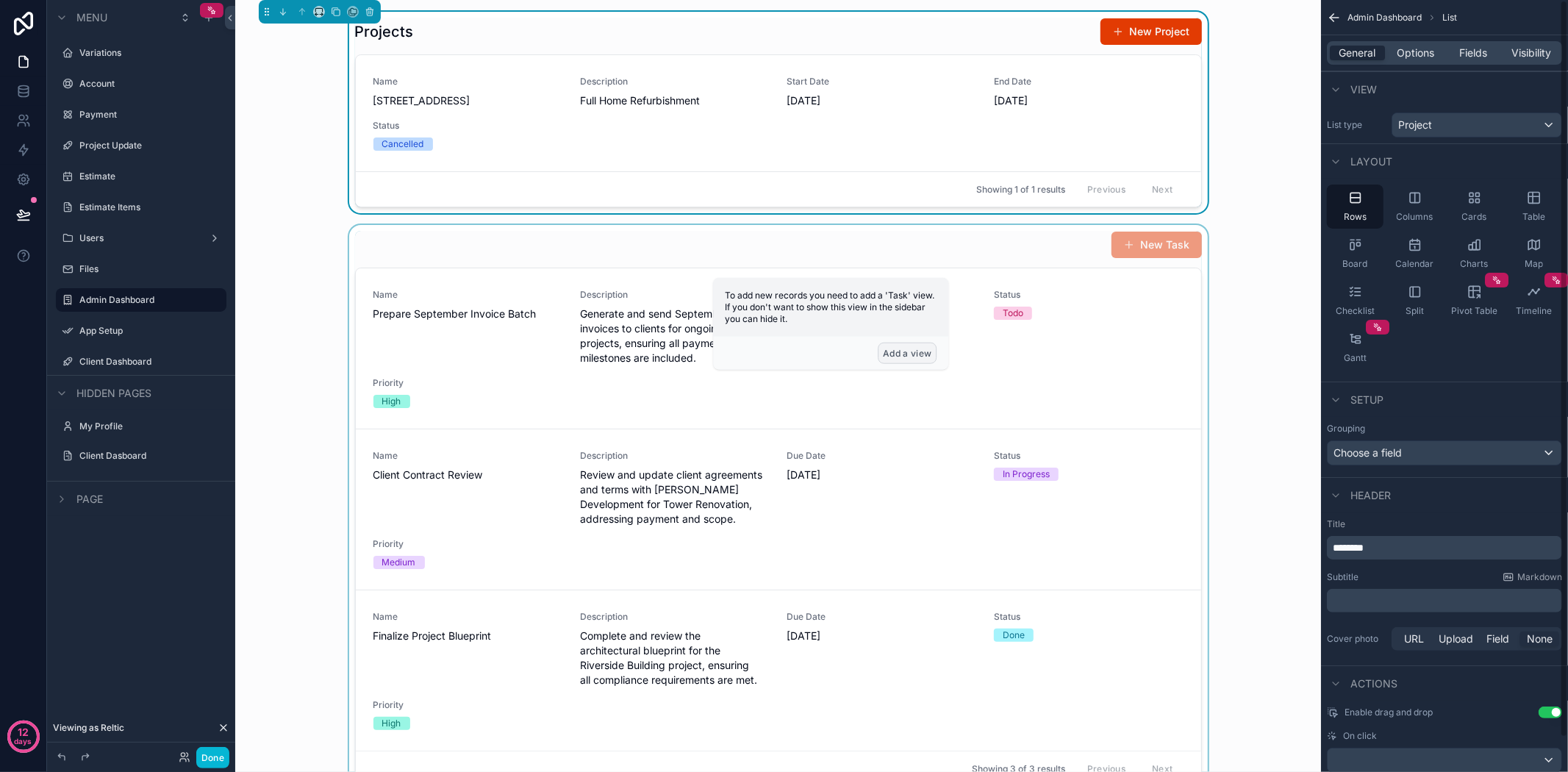
click at [934, 362] on button "Add a view" at bounding box center [907, 353] width 59 height 21
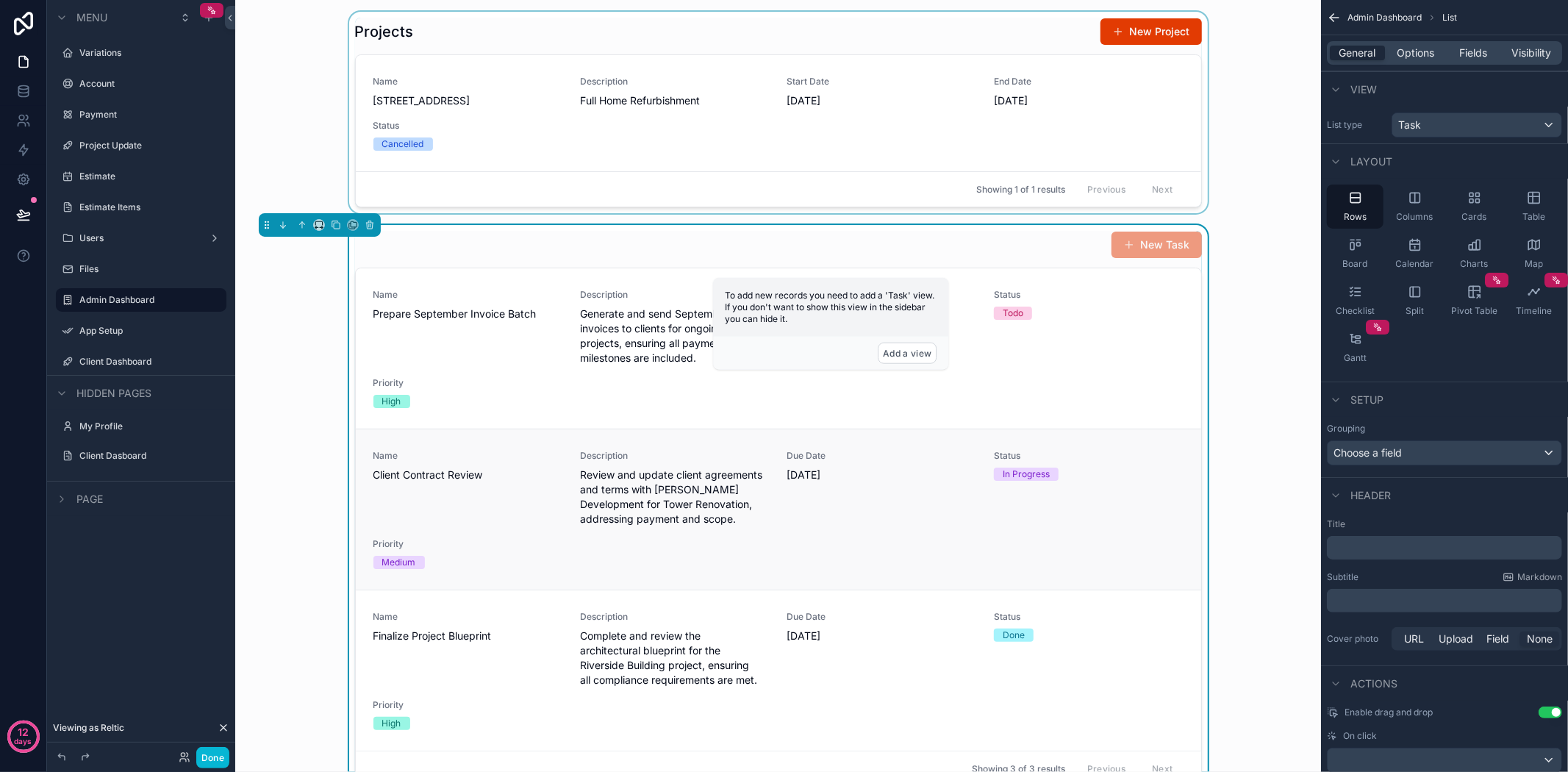
click at [1149, 481] on div "In Progress" at bounding box center [1089, 474] width 190 height 13
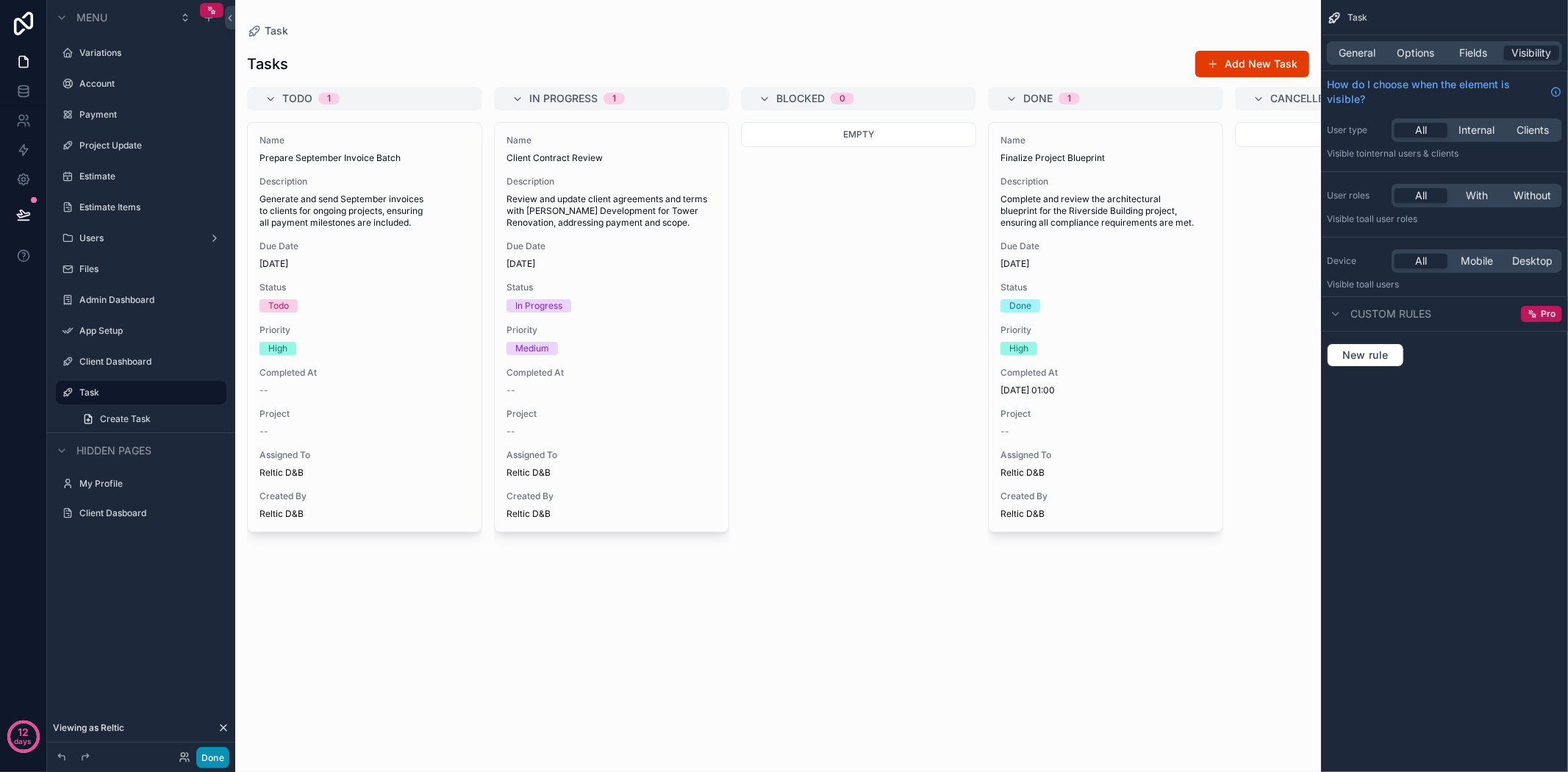
click at [208, 757] on button "Done" at bounding box center [213, 757] width 33 height 21
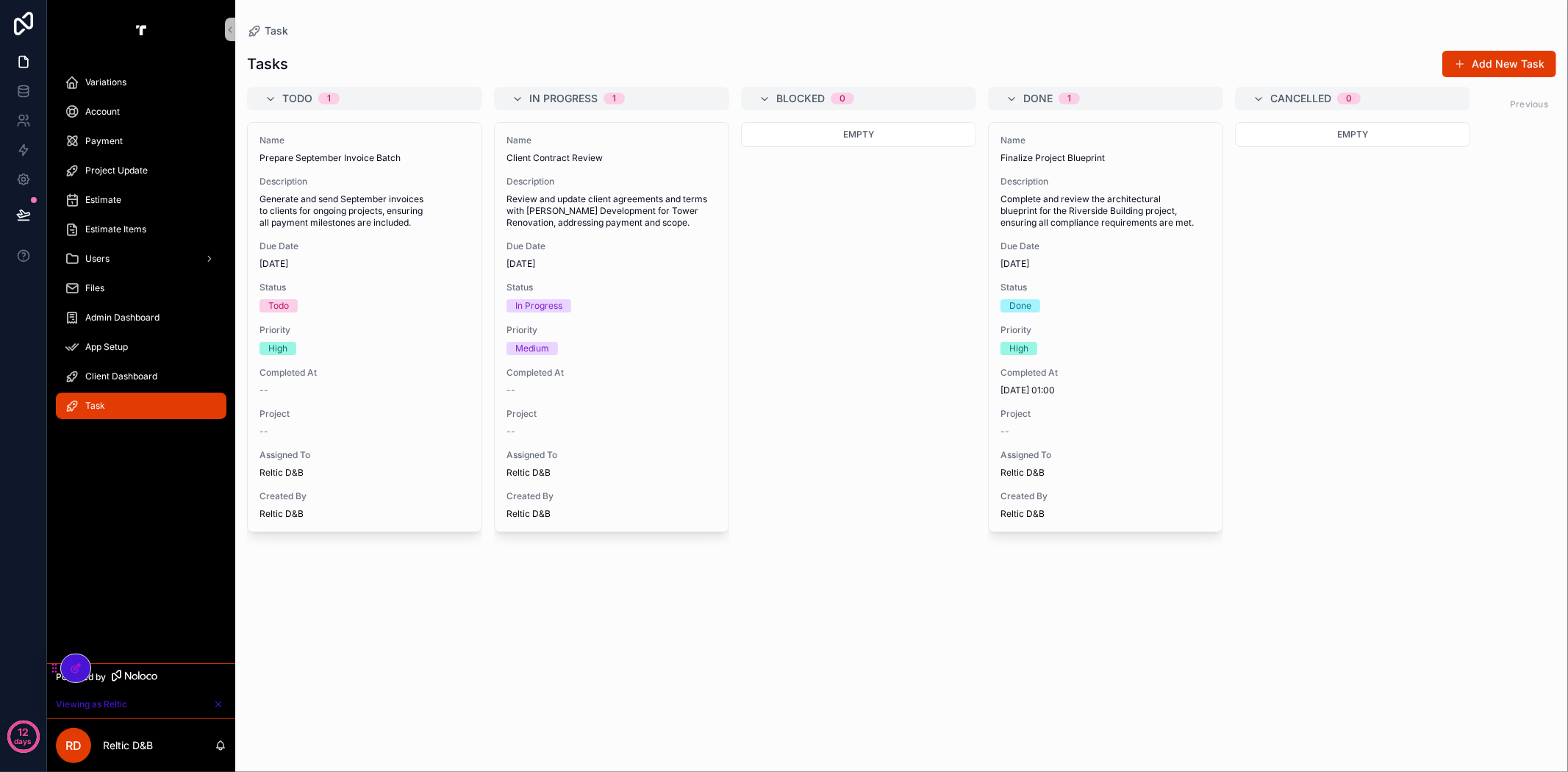
click at [121, 80] on span "Variations" at bounding box center [106, 82] width 41 height 12
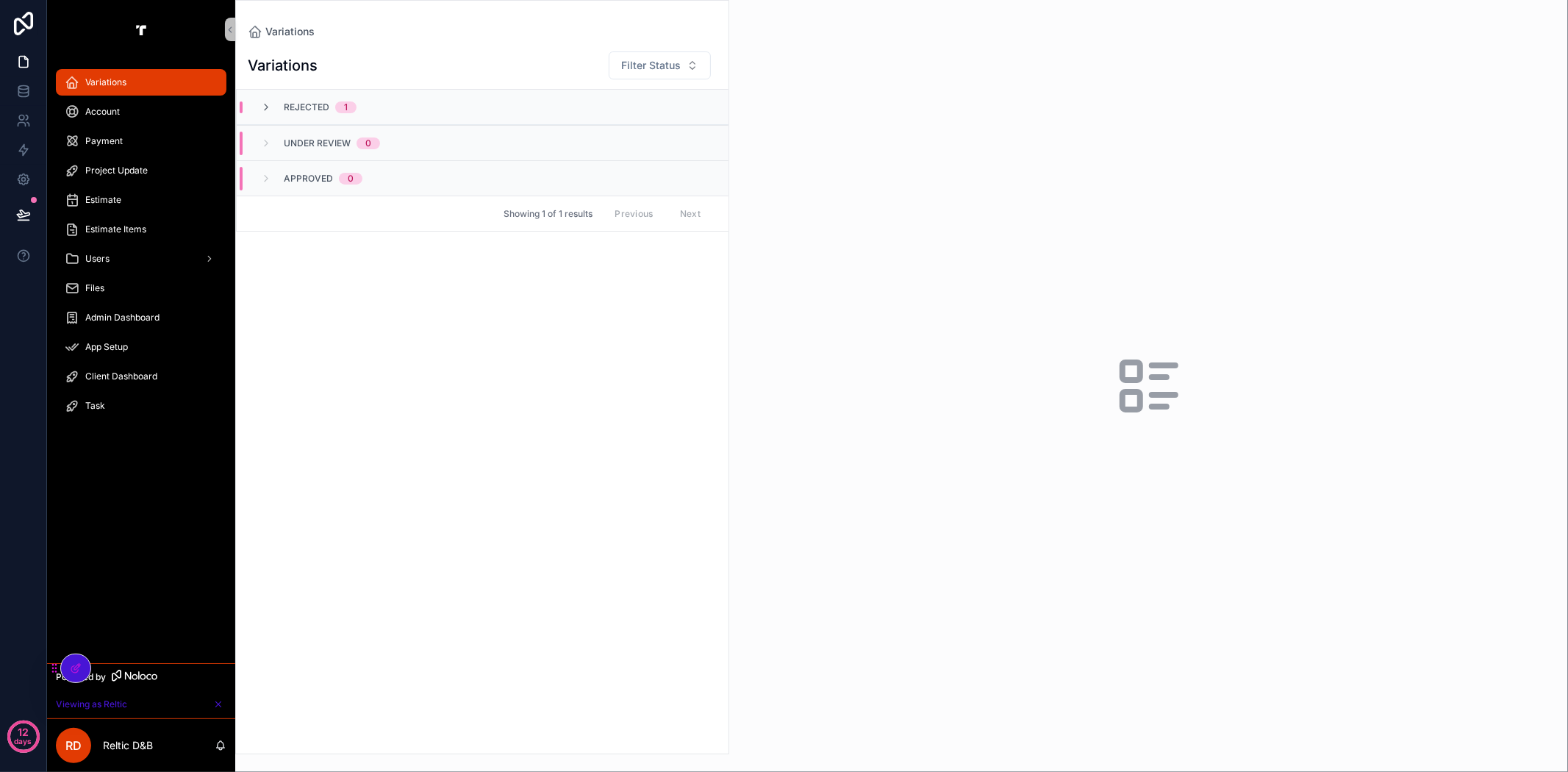
click at [102, 106] on span "Account" at bounding box center [103, 112] width 34 height 12
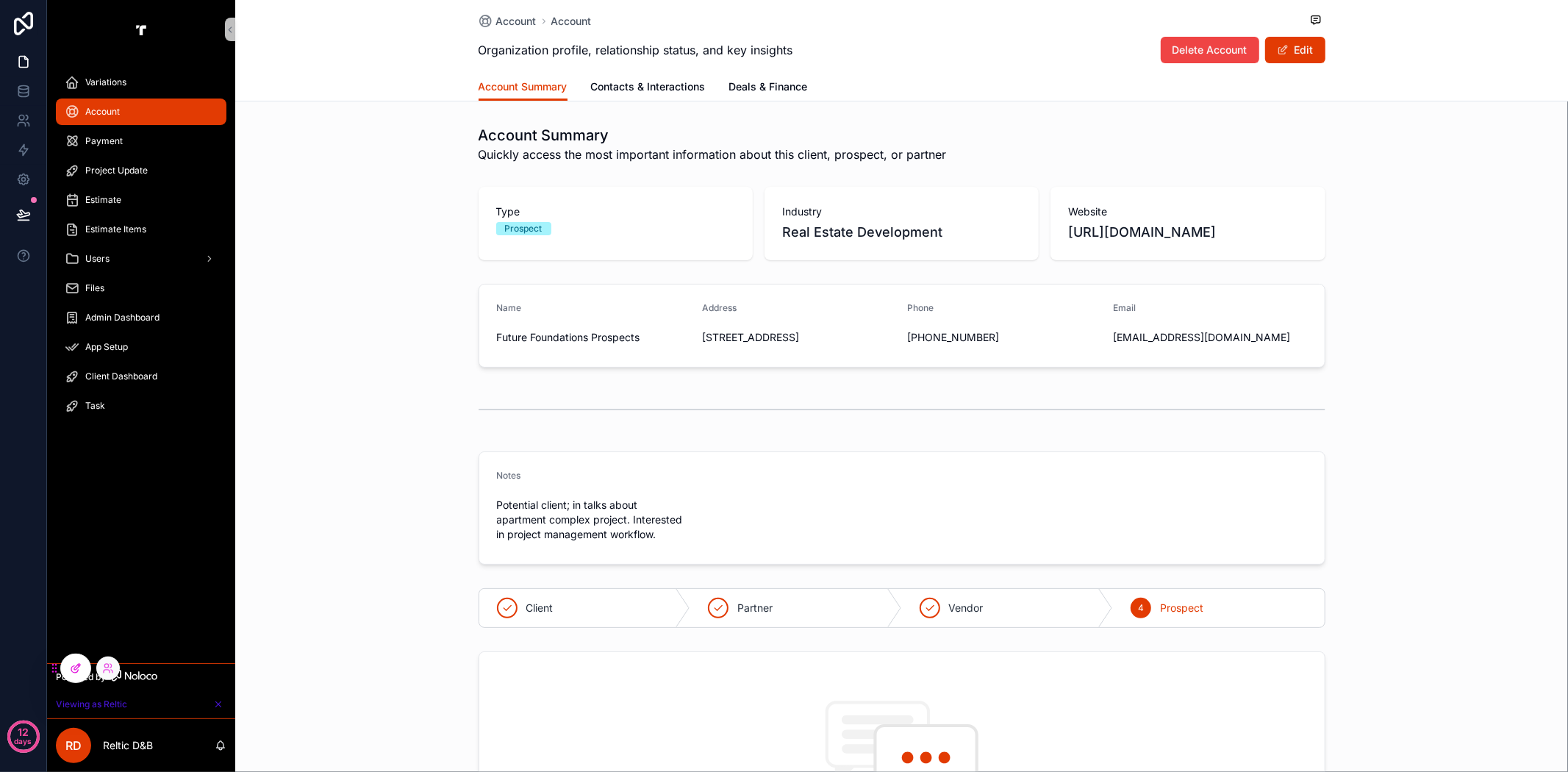
click at [79, 667] on icon at bounding box center [76, 669] width 12 height 12
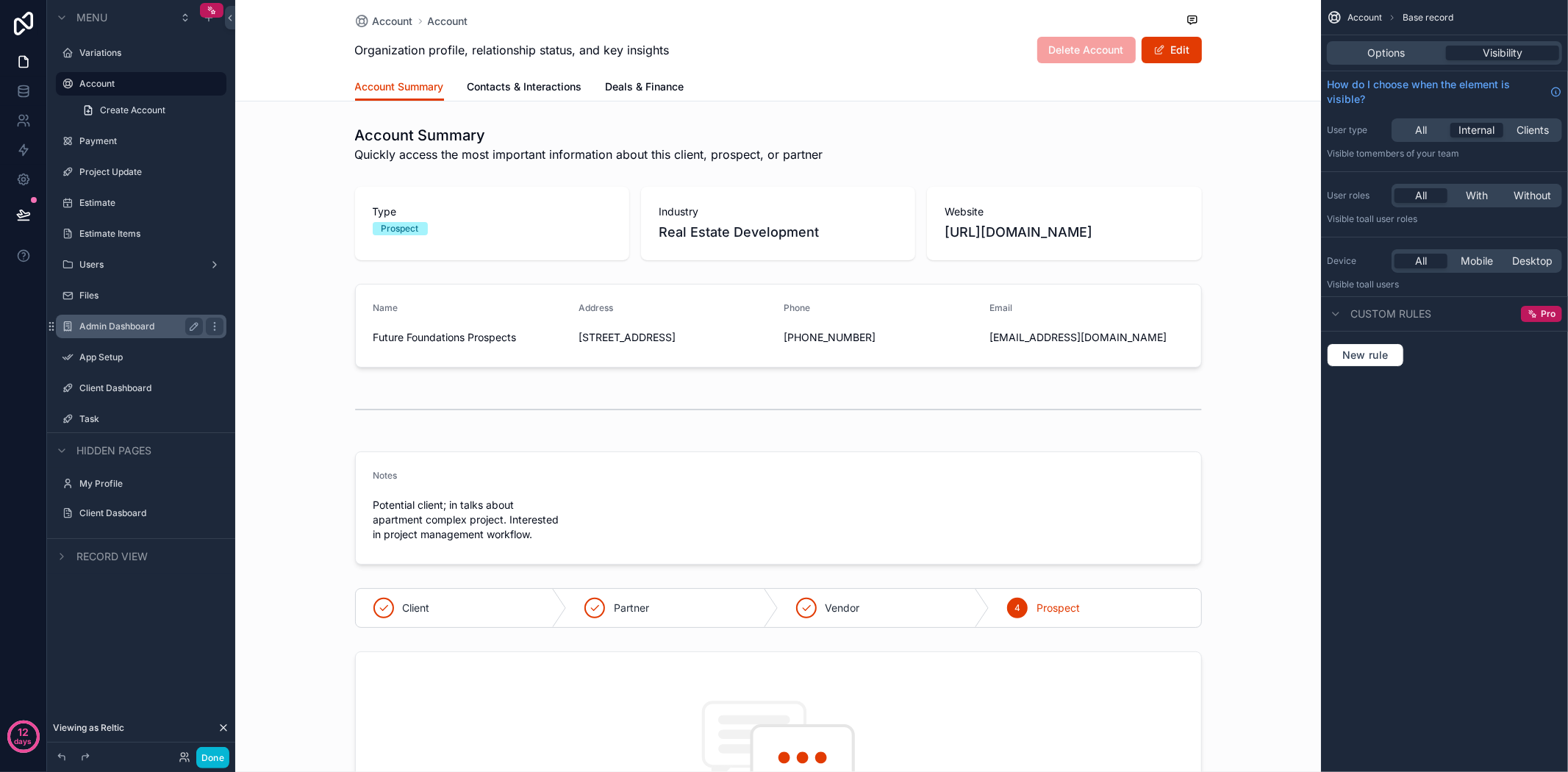
click at [100, 329] on label "Admin Dashboard" at bounding box center [138, 327] width 118 height 12
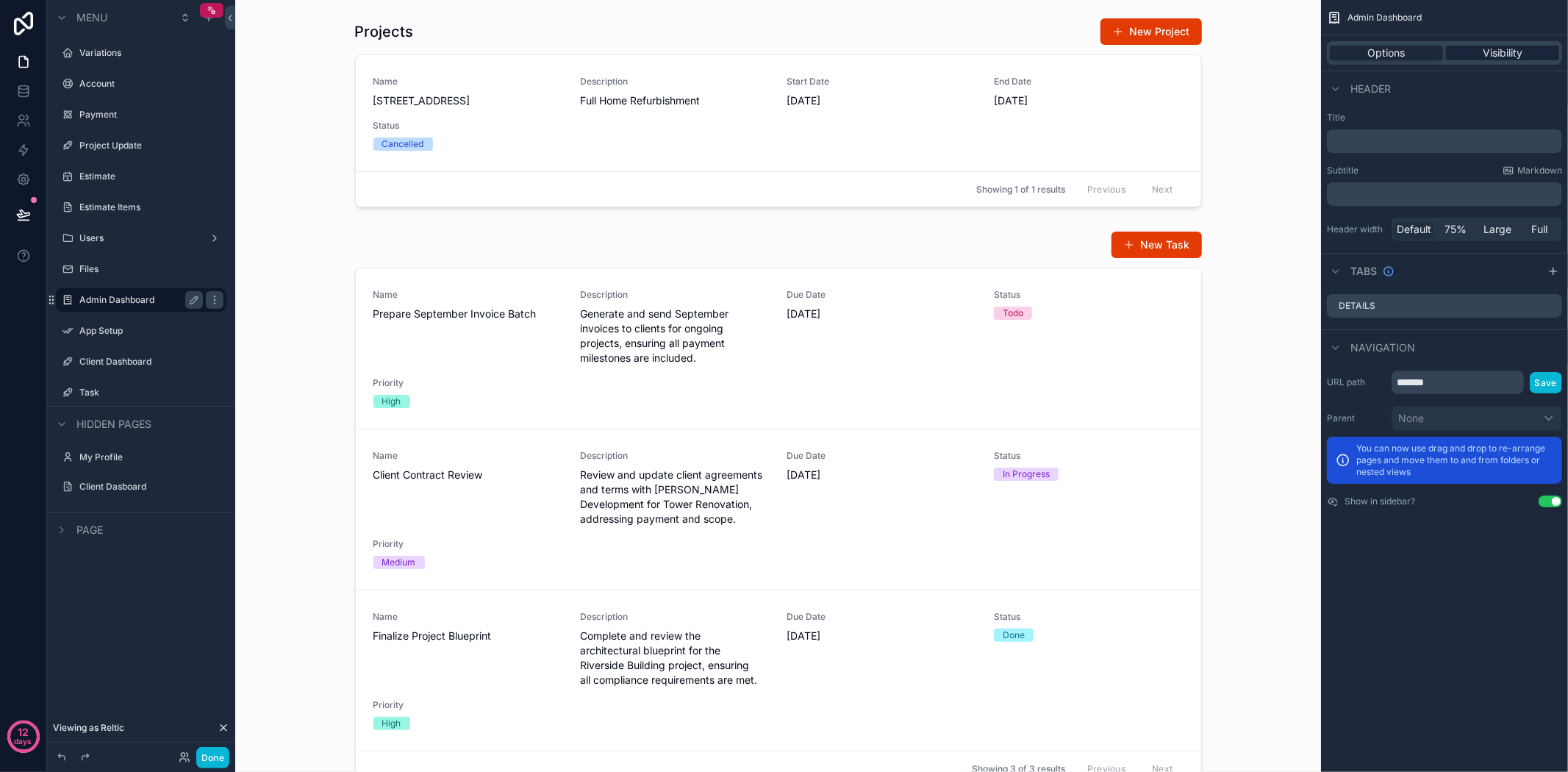
click at [1509, 51] on span "Visibility" at bounding box center [1502, 52] width 39 height 15
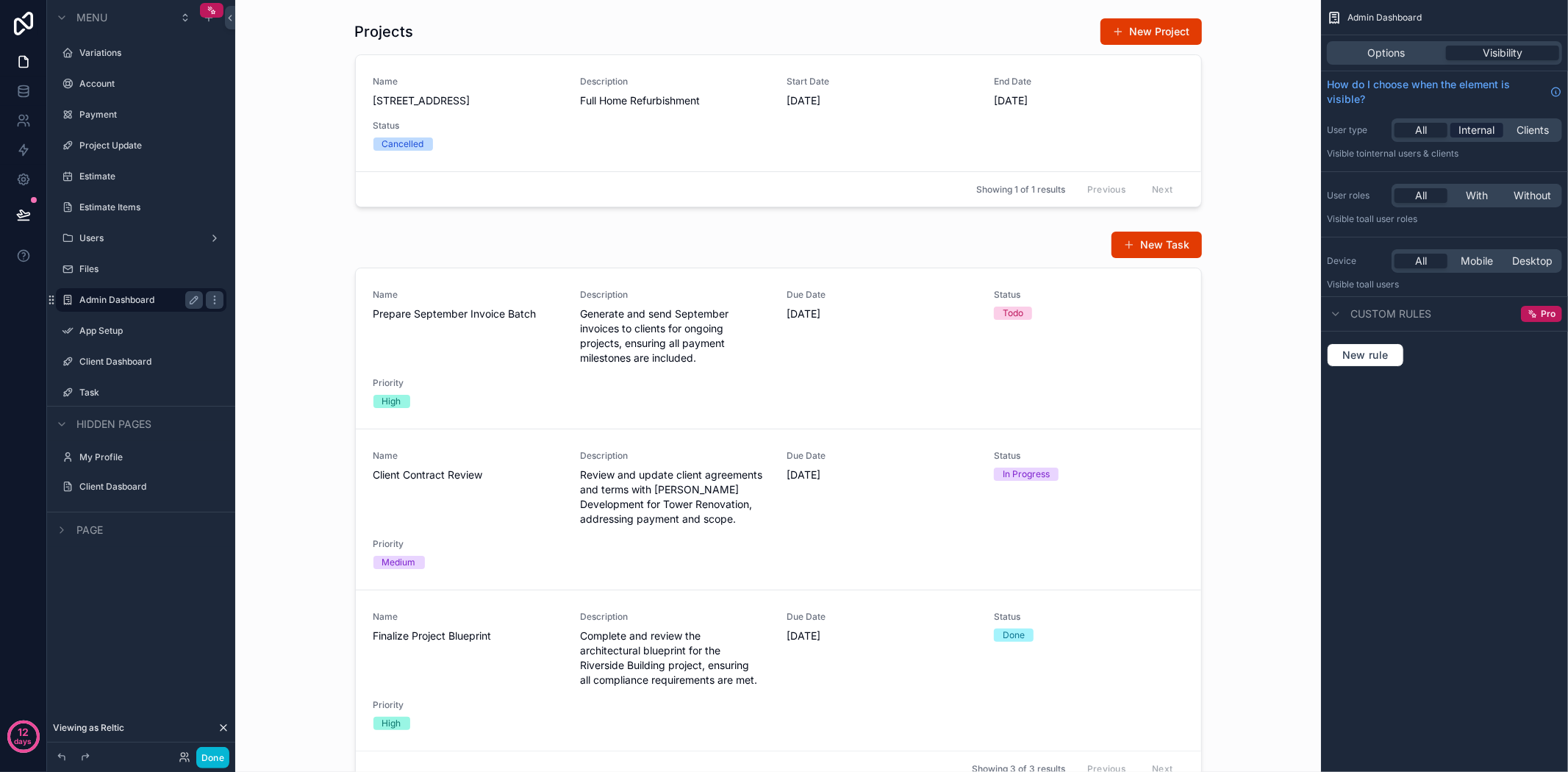
click at [1488, 129] on span "Internal" at bounding box center [1477, 130] width 36 height 15
click at [1481, 193] on span "With" at bounding box center [1477, 195] width 22 height 15
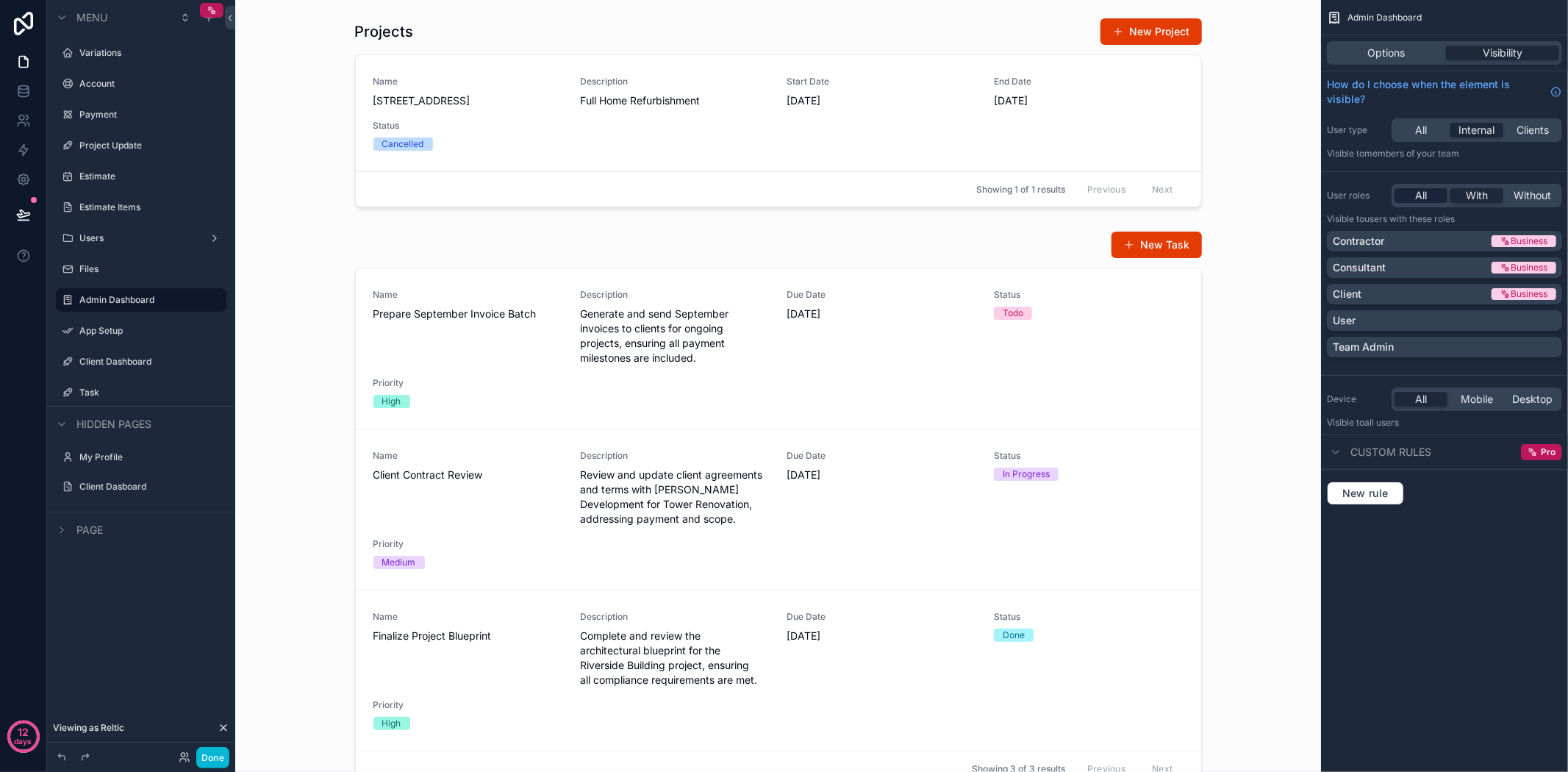
click at [1410, 200] on div "All" at bounding box center [1421, 195] width 53 height 15
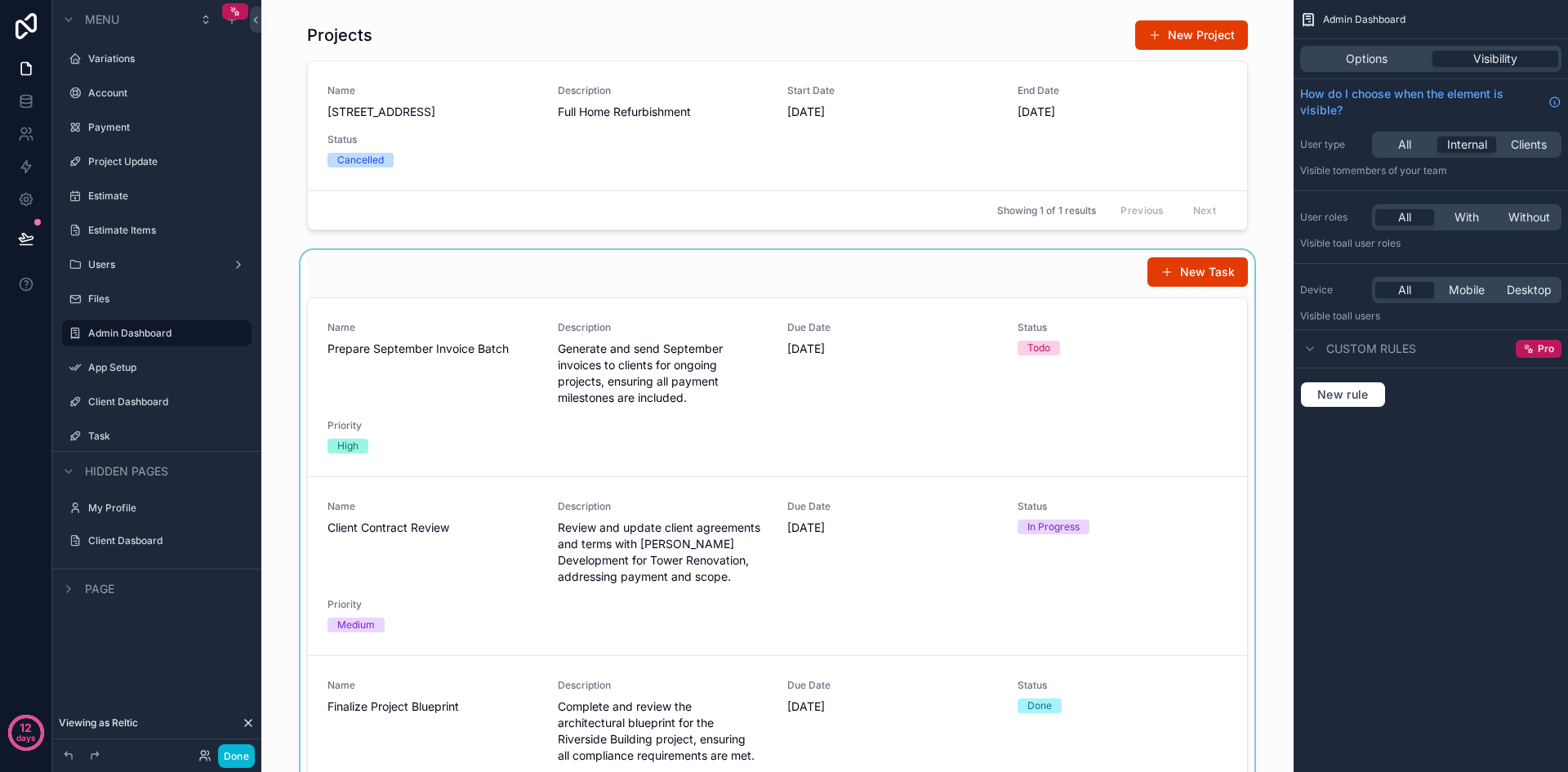
drag, startPoint x: 1413, startPoint y: 0, endPoint x: 1256, endPoint y: 336, distance: 370.9
click at [1256, 336] on div "scrollable content" at bounding box center [777, 565] width 1006 height 631
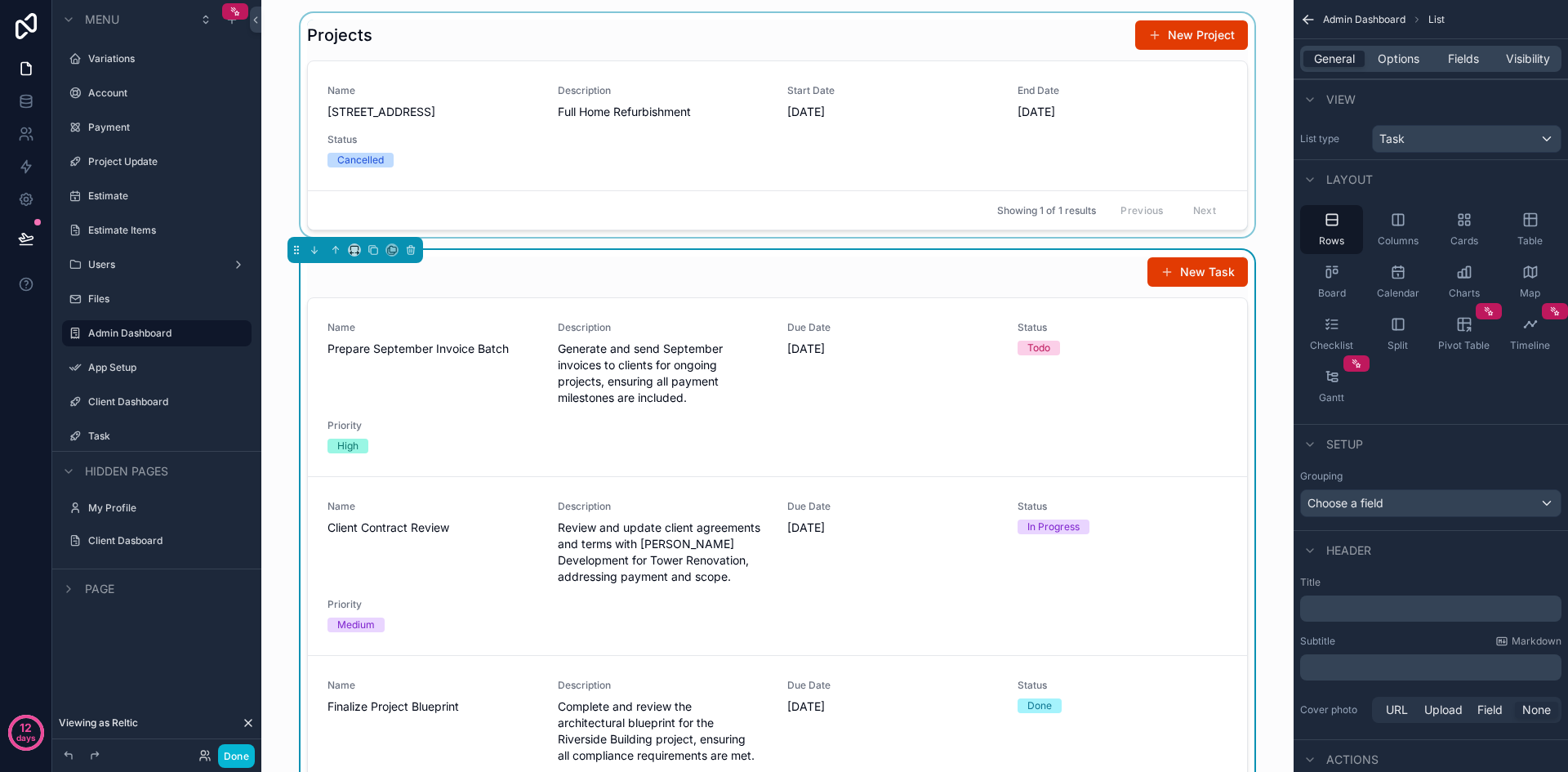
click at [544, 209] on div "Showing 1 of 1 results Previous Next" at bounding box center [776, 209] width 939 height 39
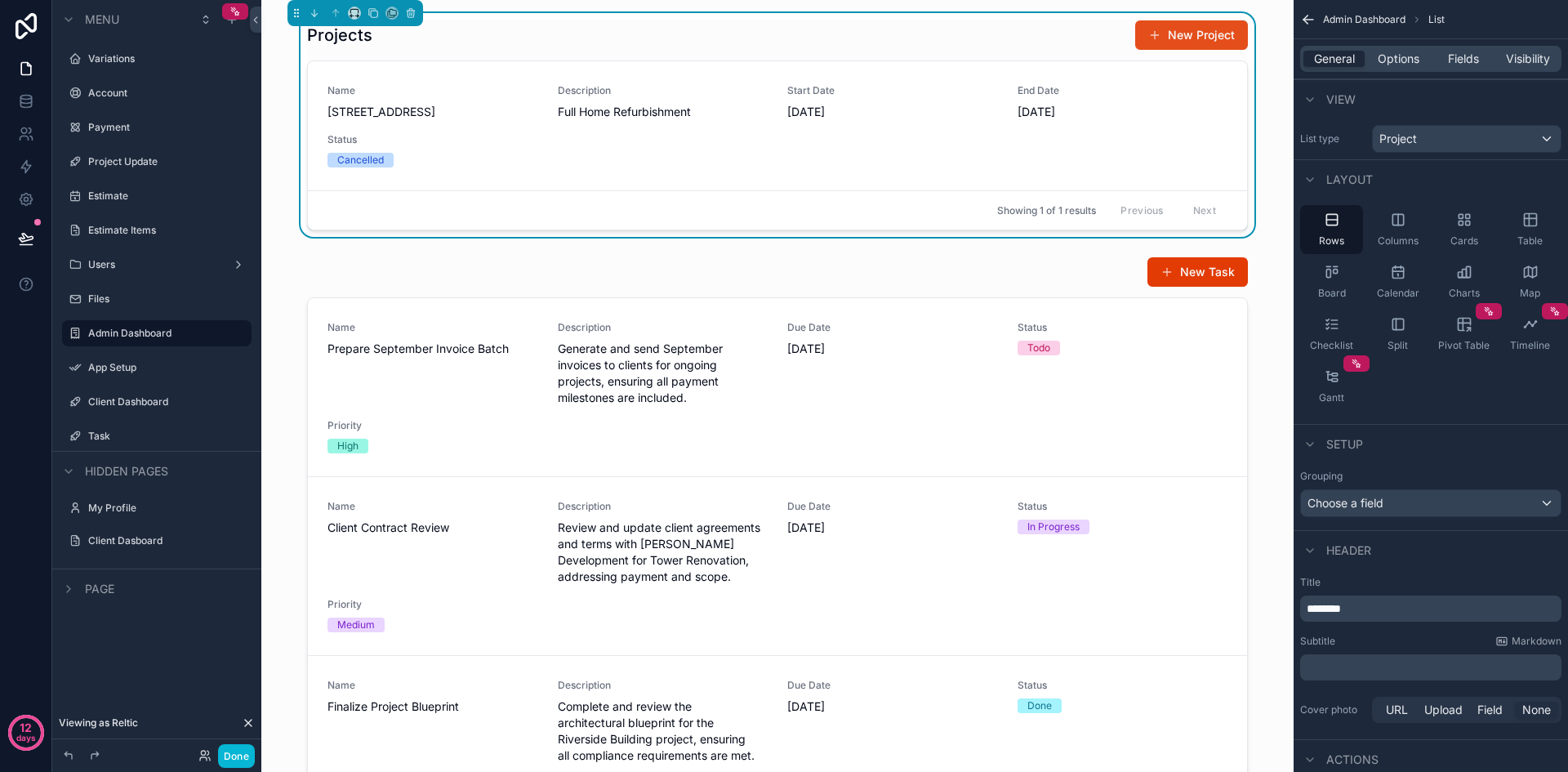
click at [1182, 31] on button "New Project" at bounding box center [1191, 35] width 113 height 29
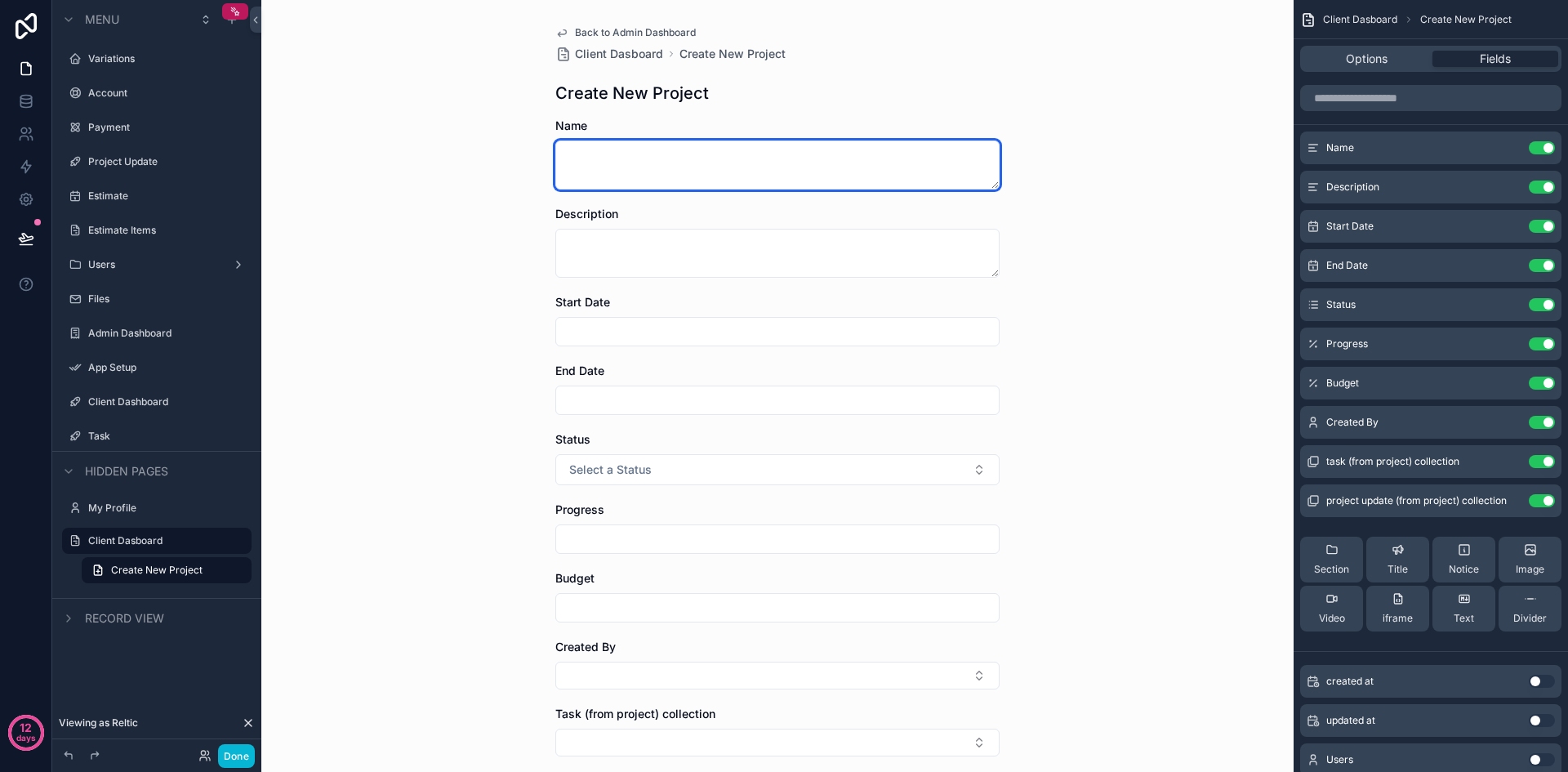
click at [739, 160] on textarea "scrollable content" at bounding box center [777, 165] width 444 height 49
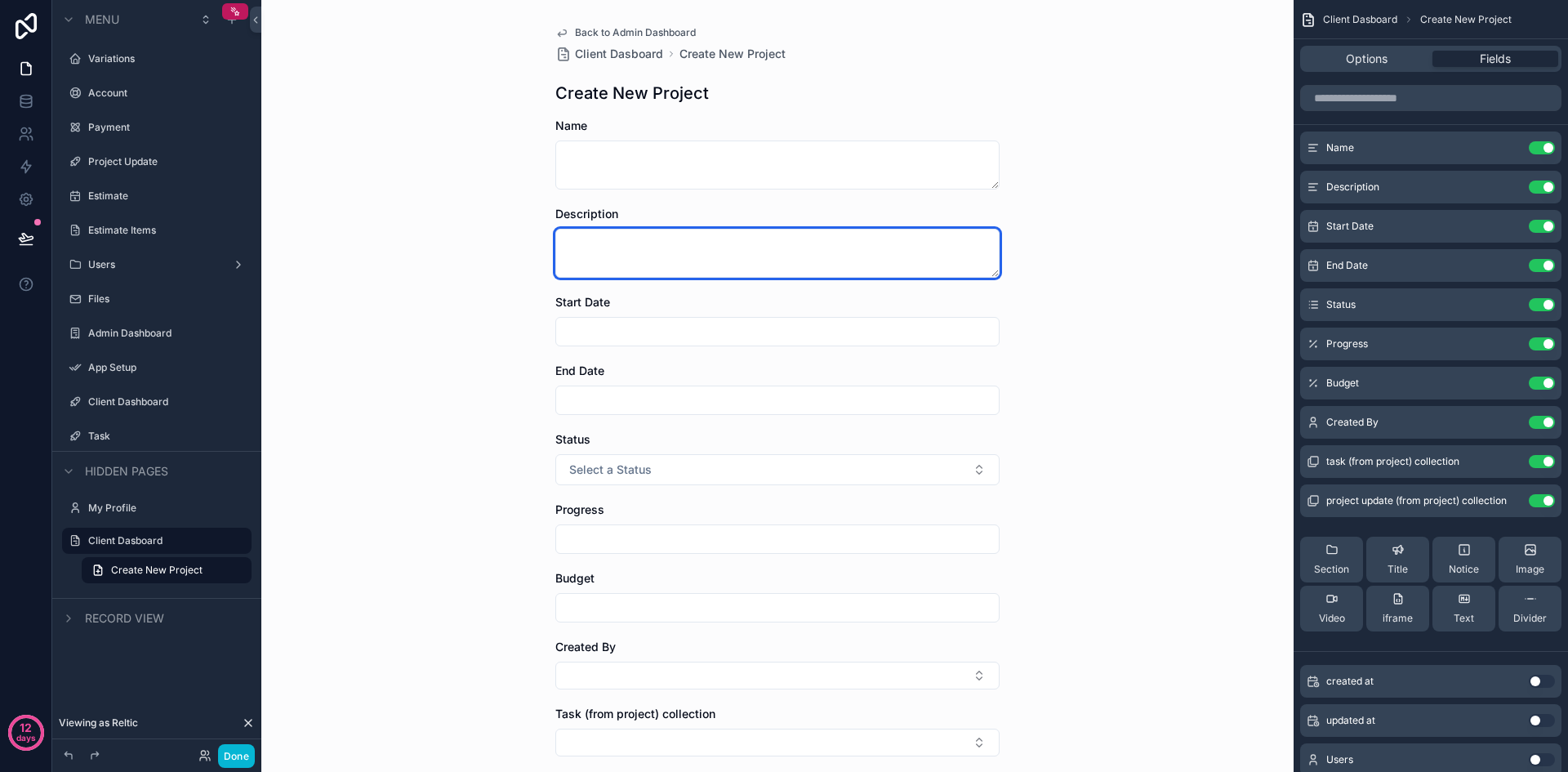
click at [731, 249] on textarea "scrollable content" at bounding box center [777, 254] width 444 height 49
type textarea "****"
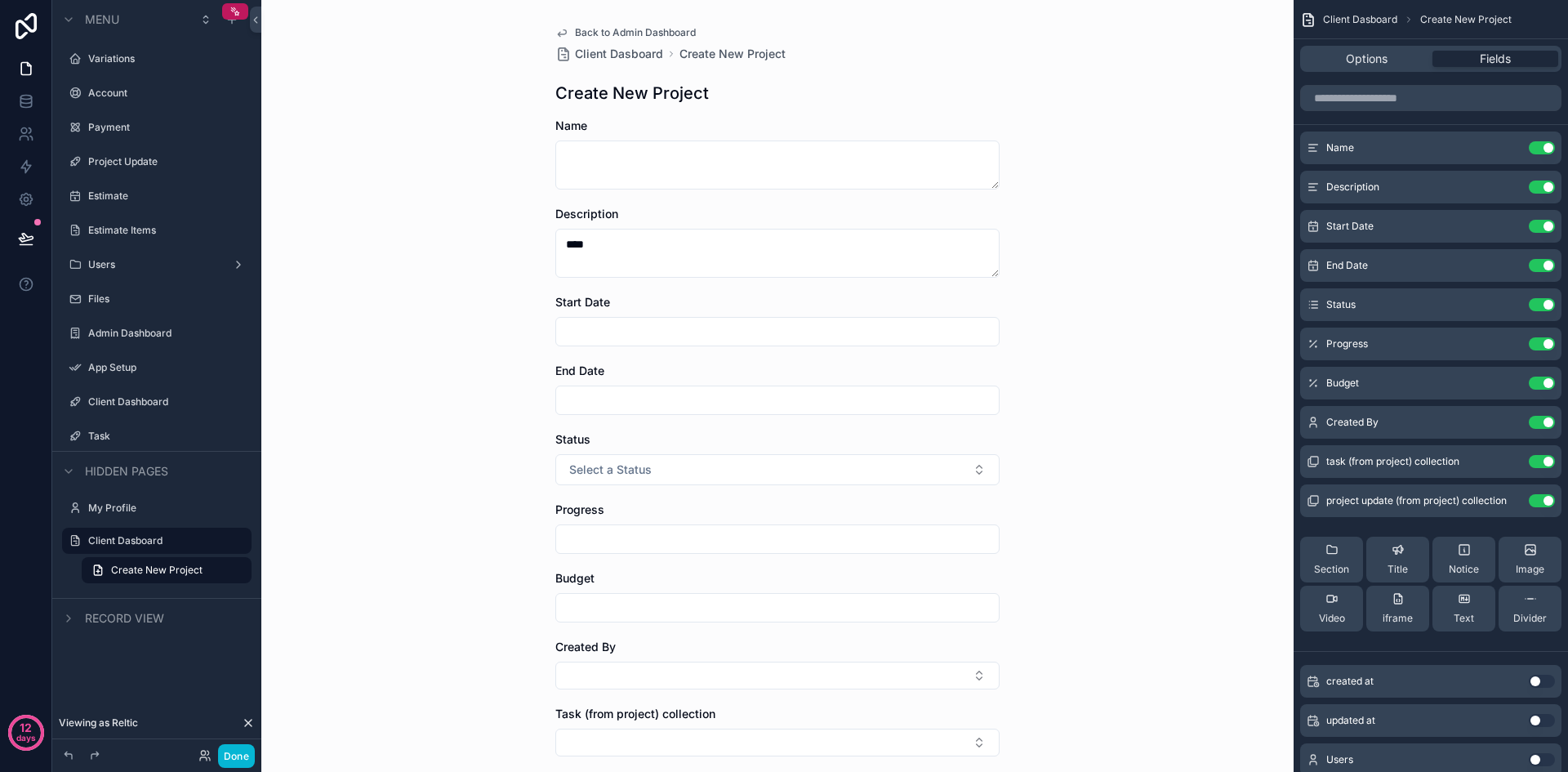
click at [643, 344] on div "scrollable content" at bounding box center [777, 331] width 444 height 29
click at [658, 324] on input "scrollable content" at bounding box center [777, 331] width 442 height 23
click at [752, 494] on button "10" at bounding box center [741, 502] width 29 height 29
type input "**********"
click at [619, 403] on input "scrollable content" at bounding box center [777, 400] width 442 height 23
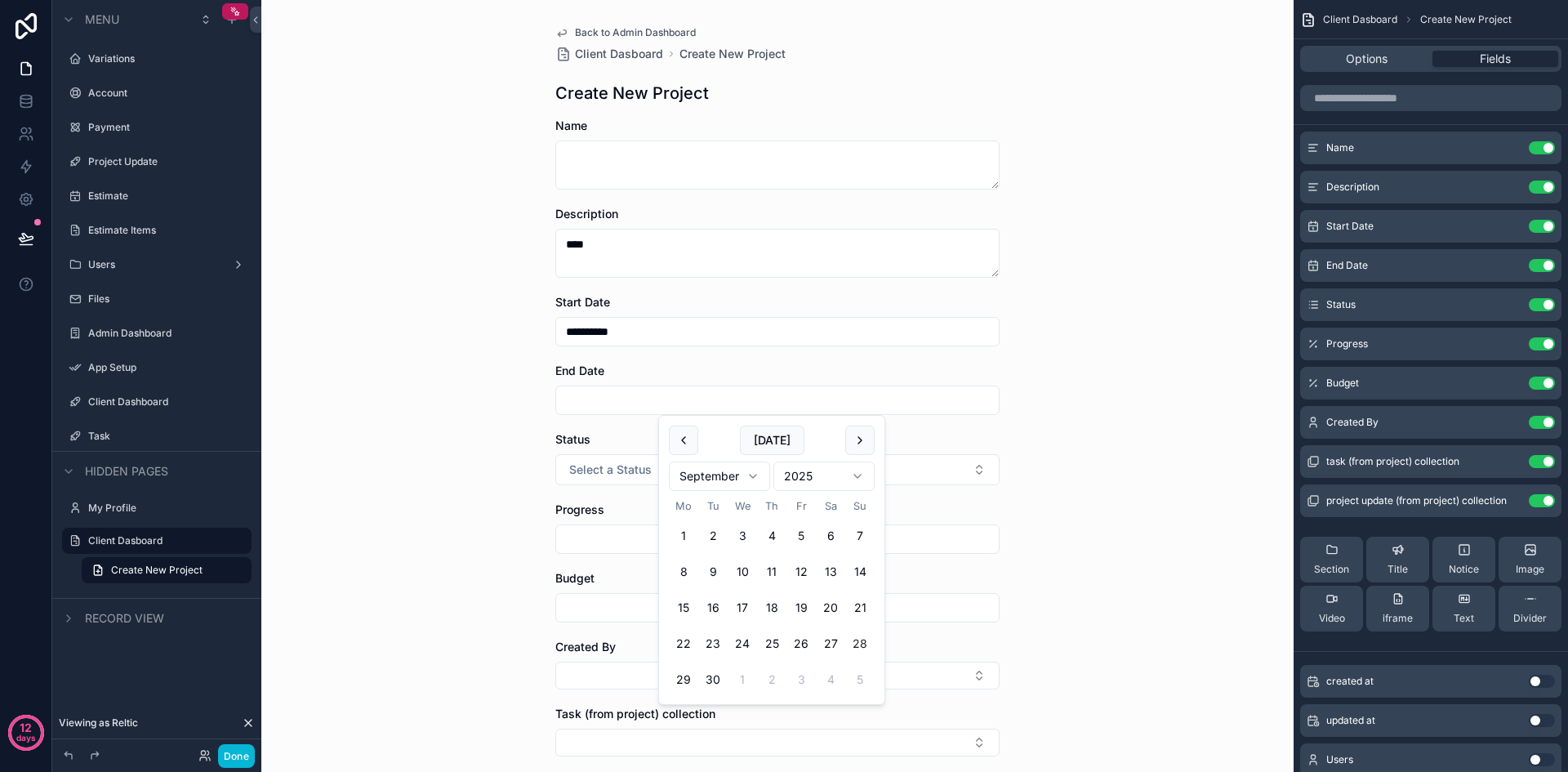
click at [793, 541] on button "5" at bounding box center [800, 536] width 29 height 29
type input "**********"
click at [596, 472] on span "Select a Status" at bounding box center [610, 469] width 83 height 16
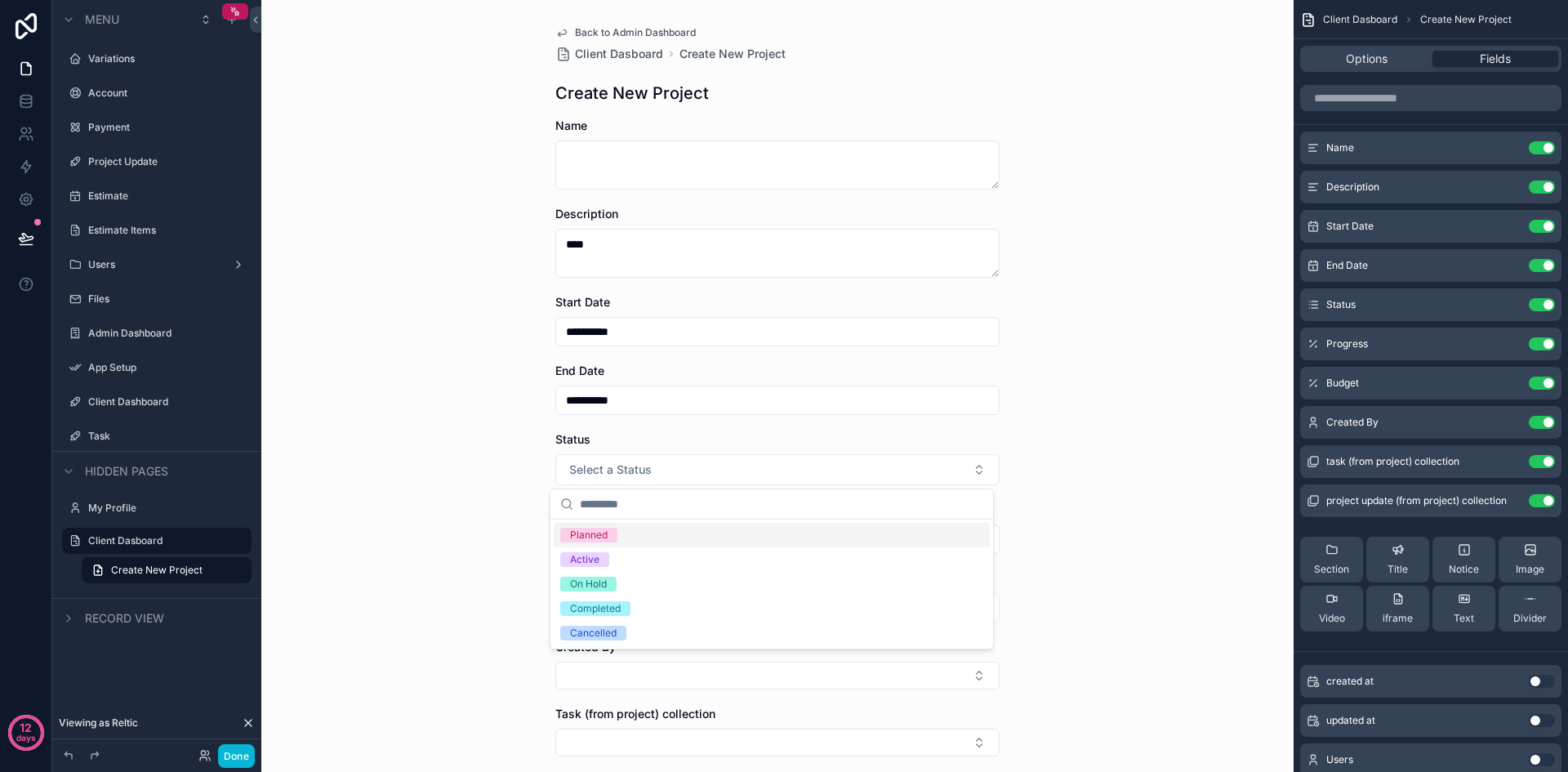
click at [622, 534] on div "Planned" at bounding box center [771, 536] width 436 height 25
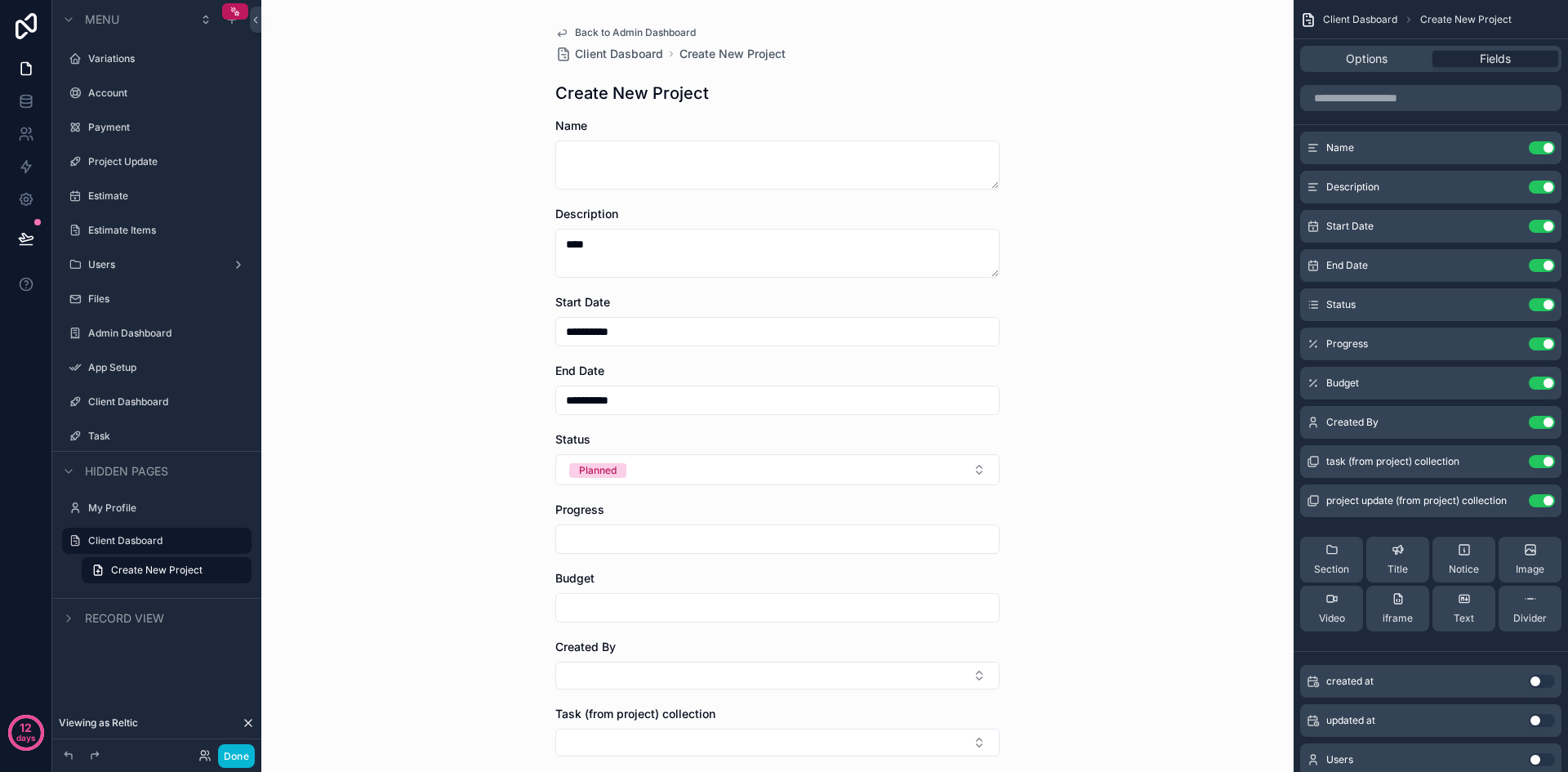
click at [625, 537] on input "scrollable content" at bounding box center [777, 539] width 442 height 23
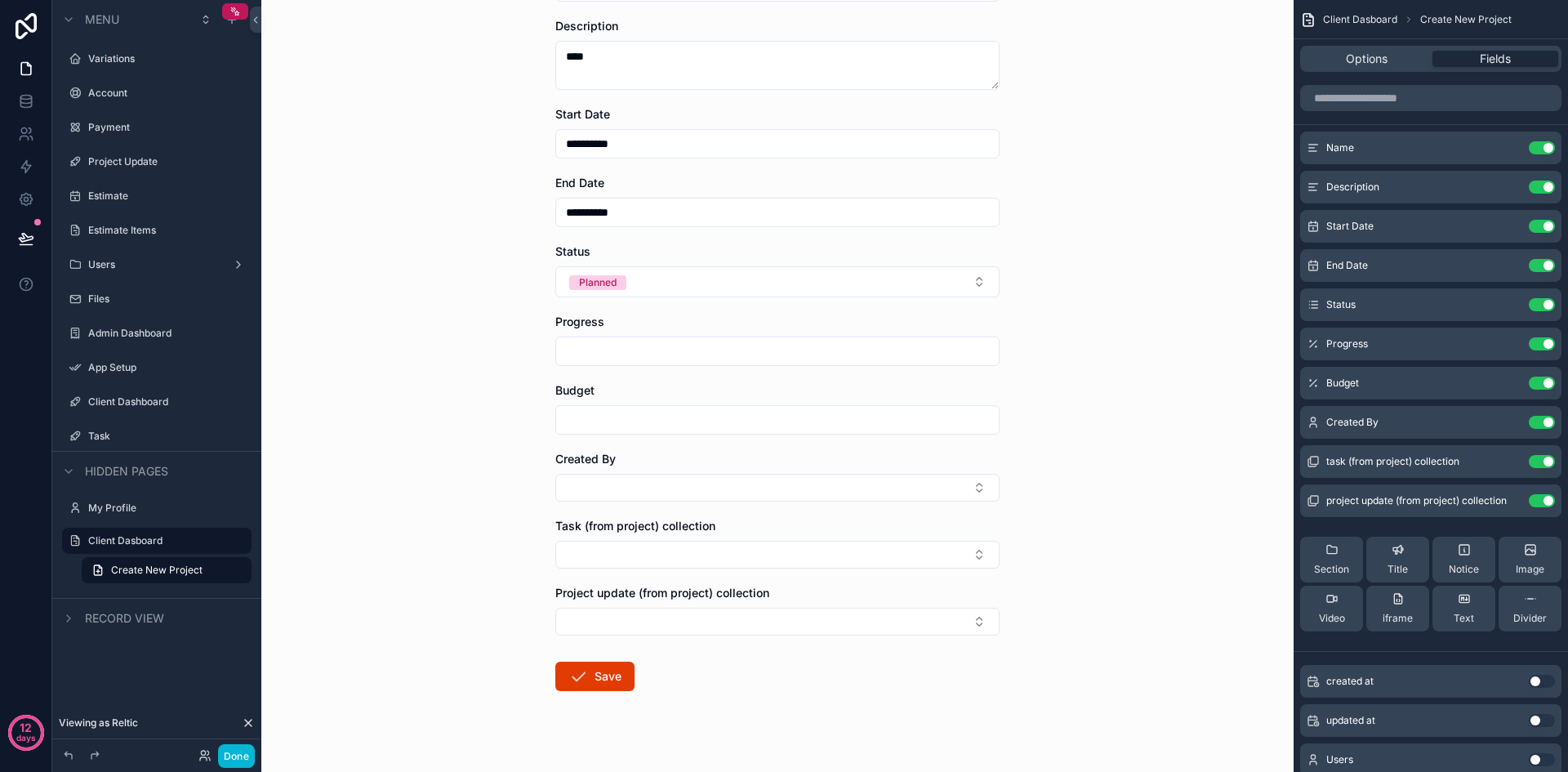
scroll to position [212, 0]
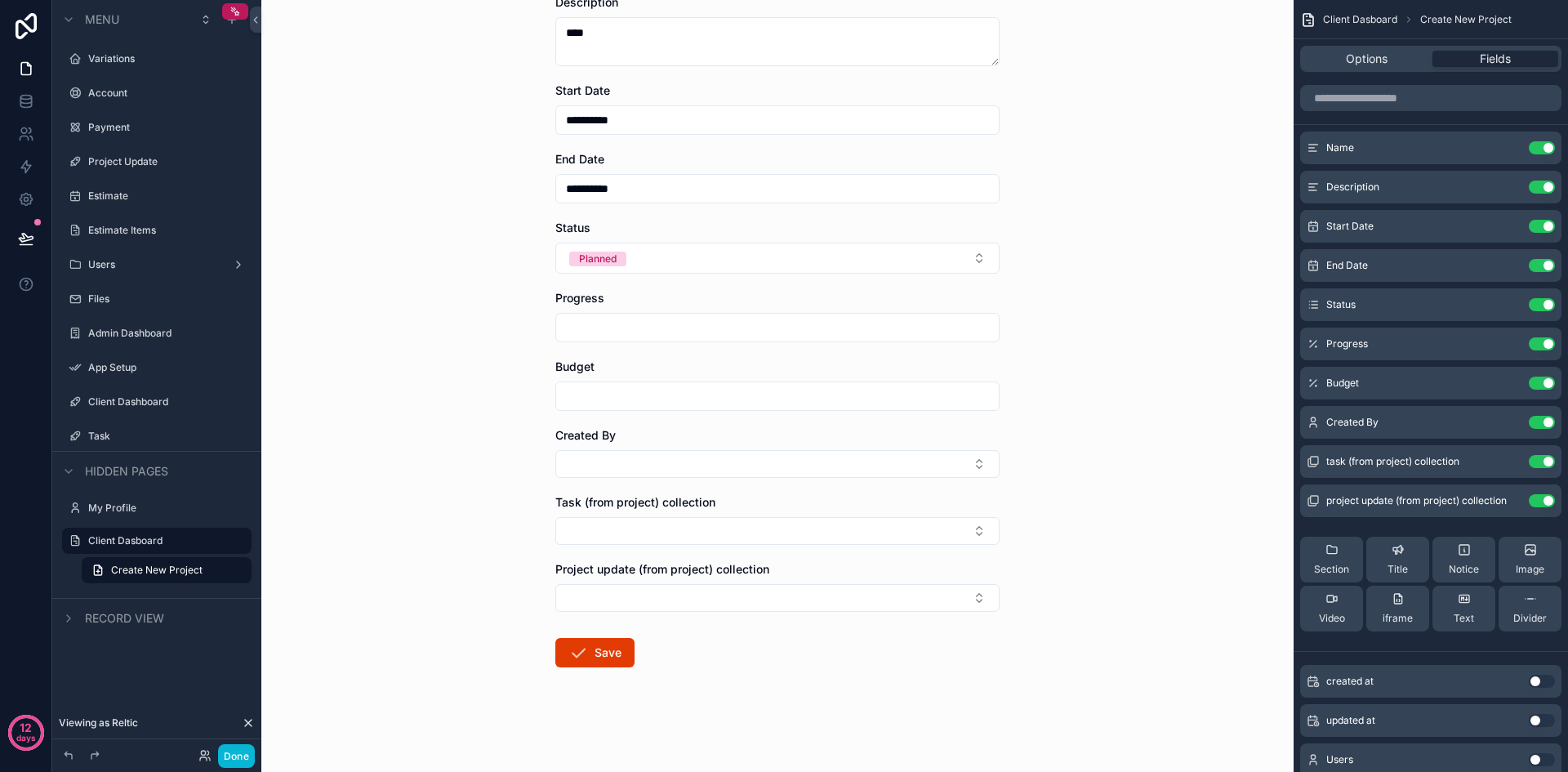
click at [696, 396] on input "scrollable content" at bounding box center [777, 396] width 442 height 23
type input "*******"
click at [607, 661] on button "Save" at bounding box center [594, 652] width 79 height 29
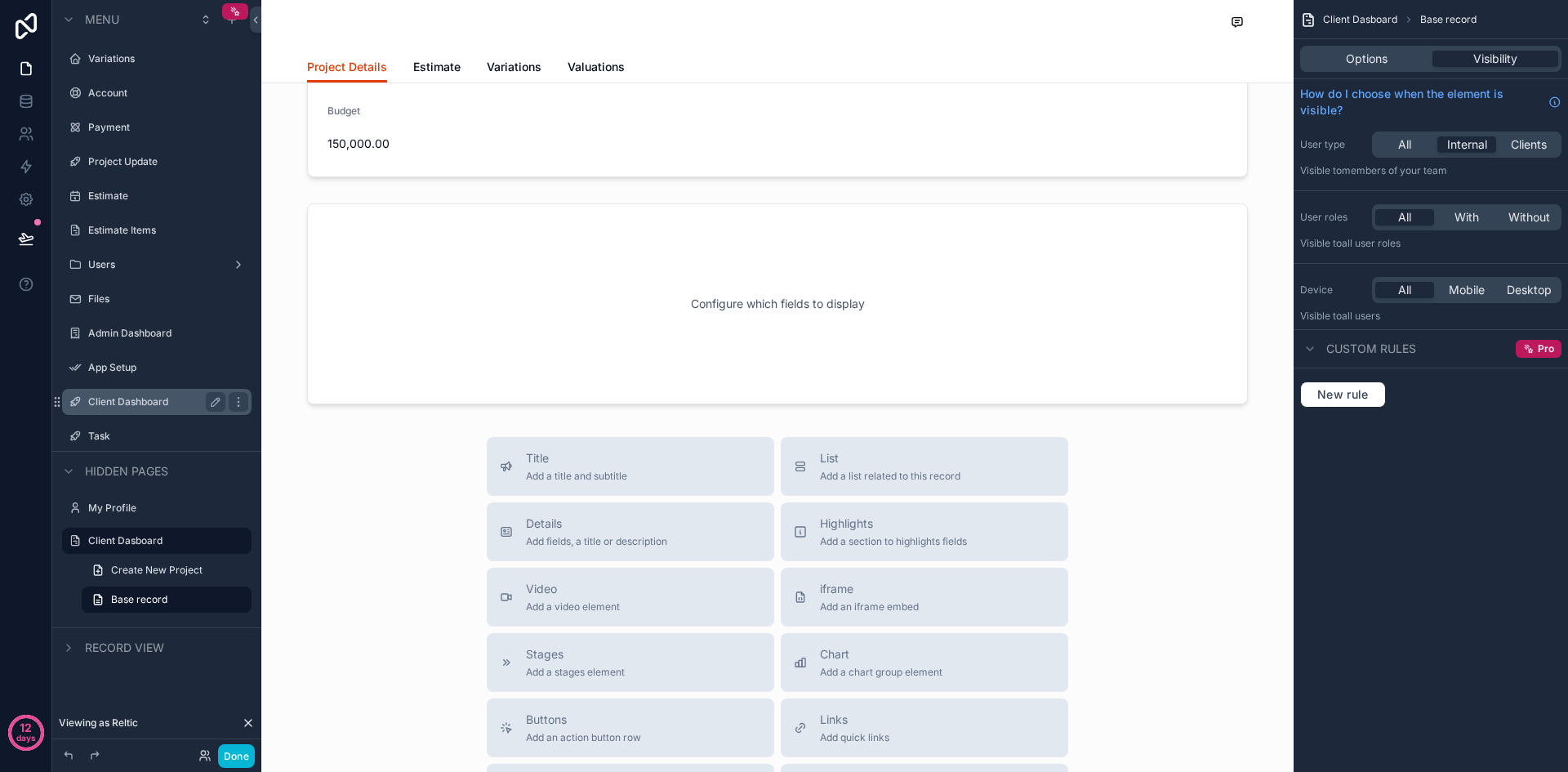
click at [121, 405] on label "Client Dashboard" at bounding box center [154, 402] width 131 height 13
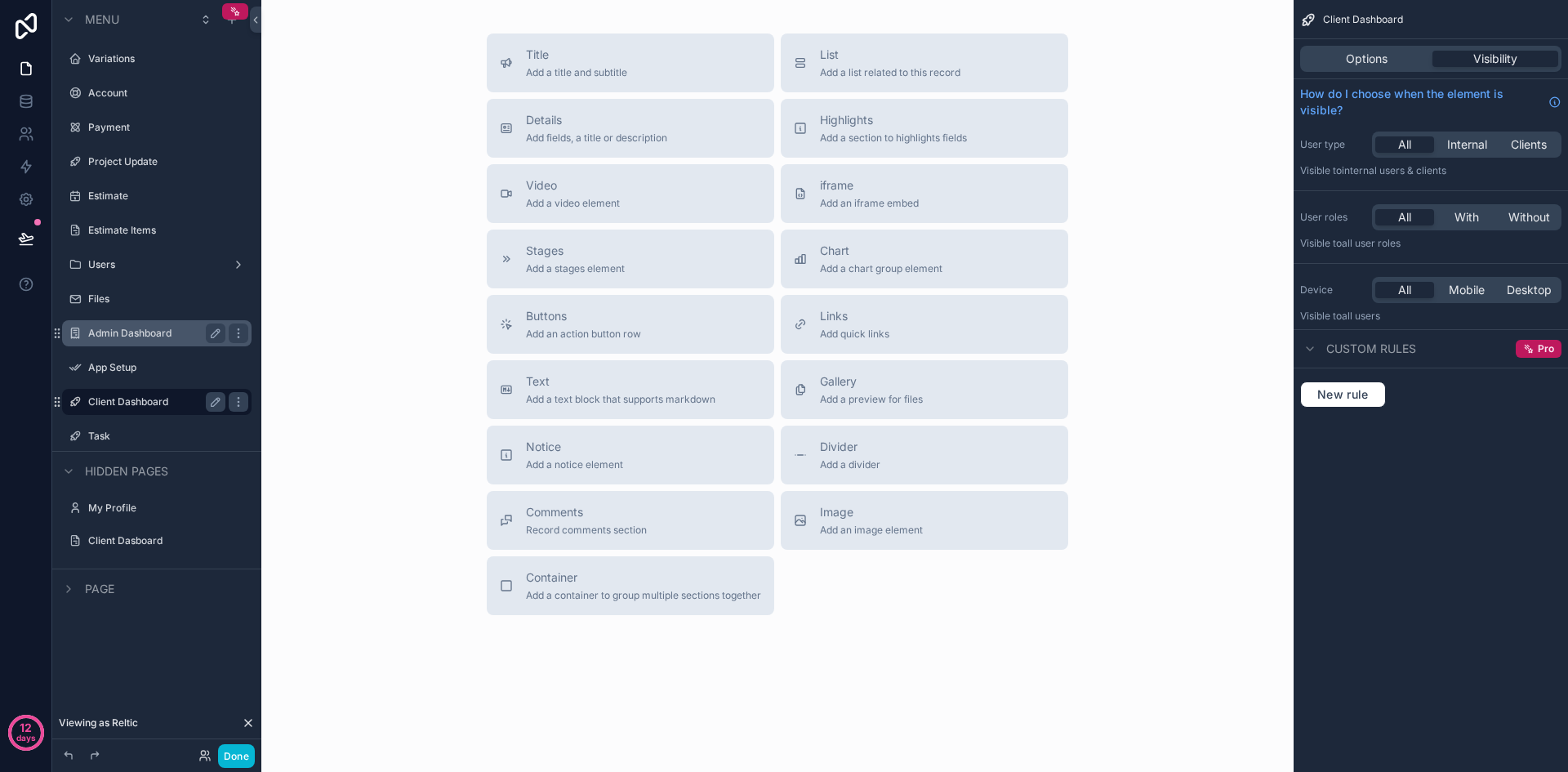
click at [120, 336] on label "Admin Dashboard" at bounding box center [154, 333] width 131 height 13
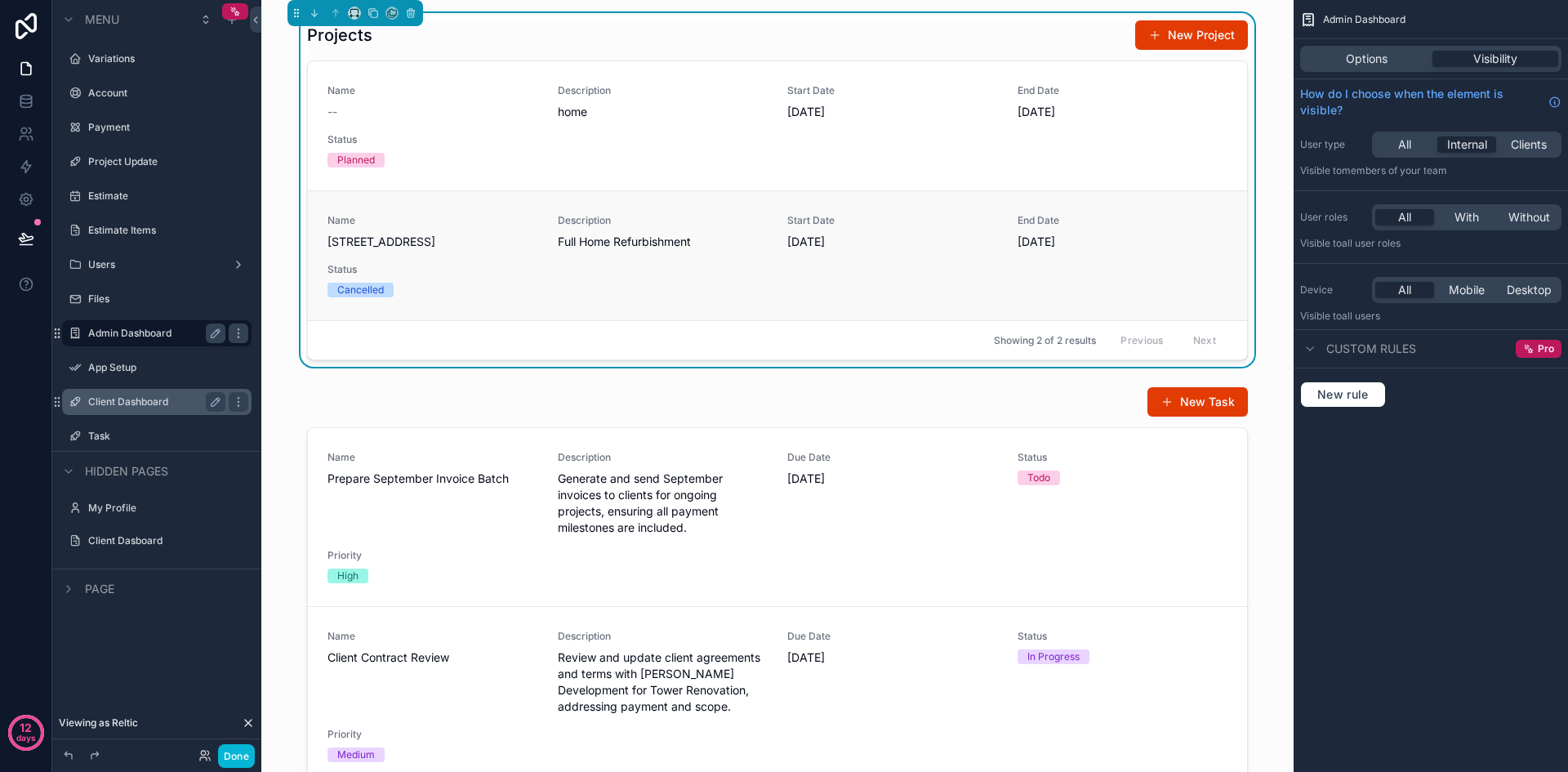
click at [724, 250] on div "Description Full Home Refurbishment" at bounding box center [663, 232] width 211 height 36
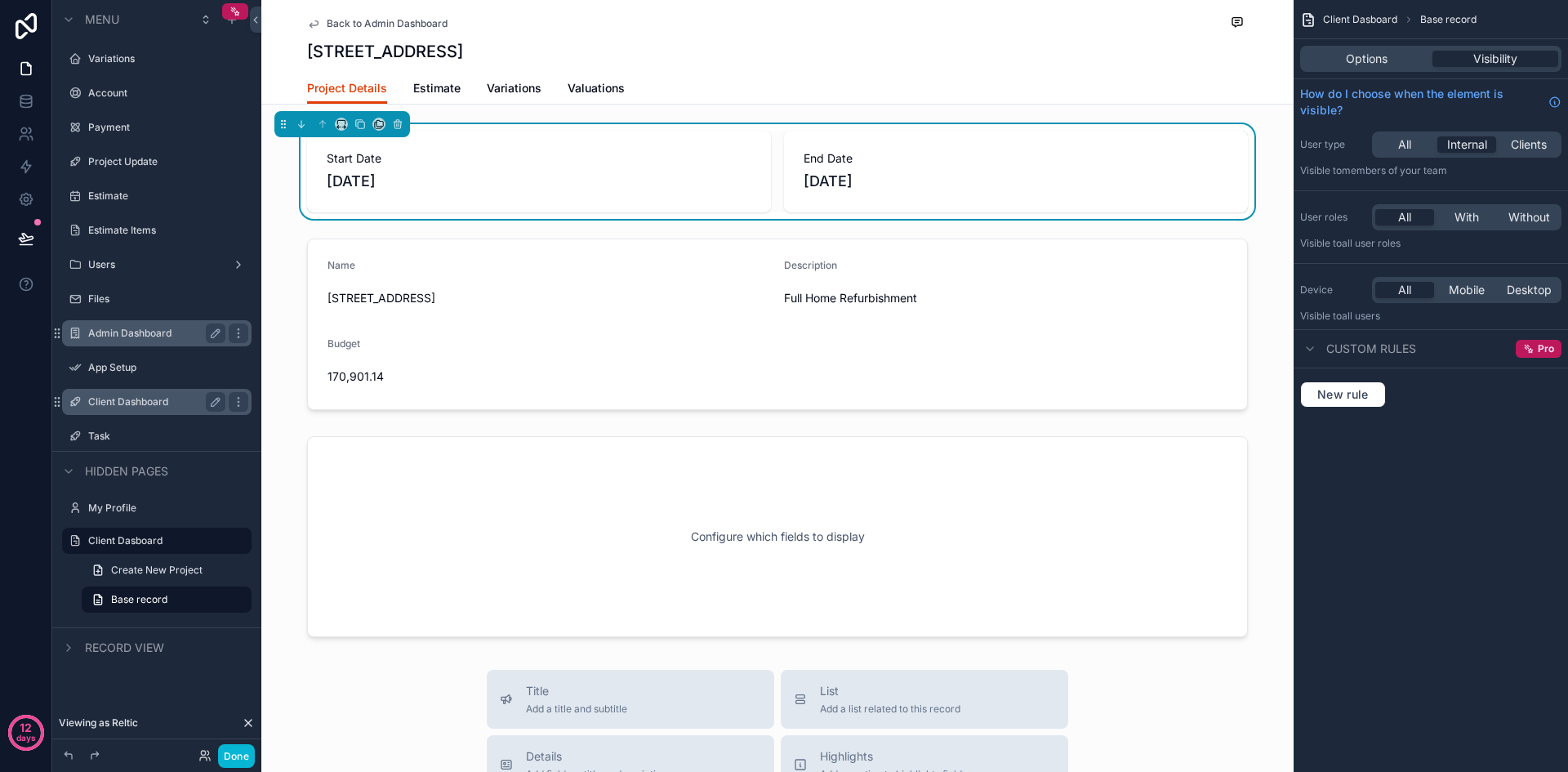
click at [121, 330] on label "Admin Dashboard" at bounding box center [154, 333] width 131 height 13
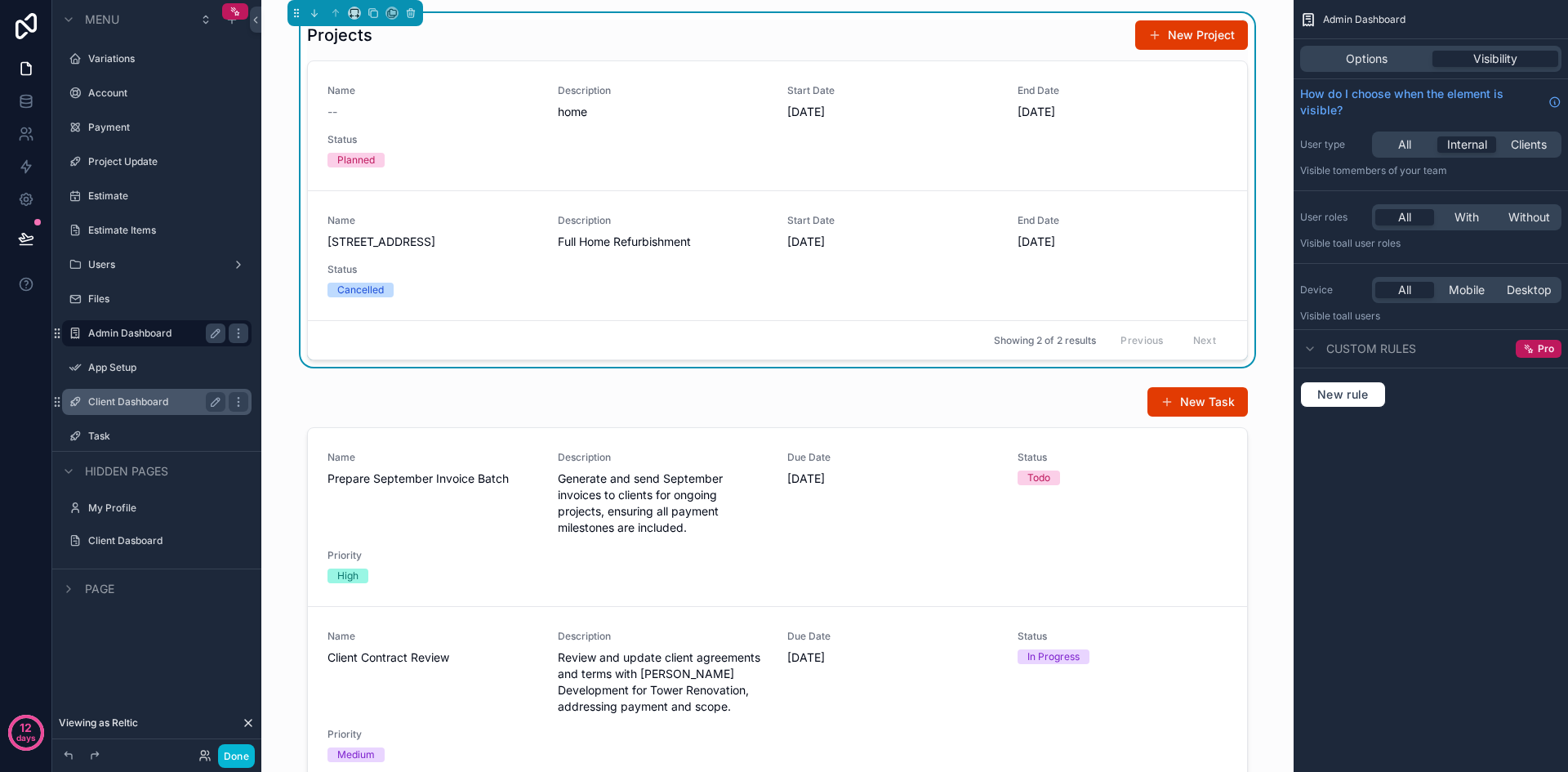
click at [103, 591] on span "Page" at bounding box center [99, 589] width 29 height 16
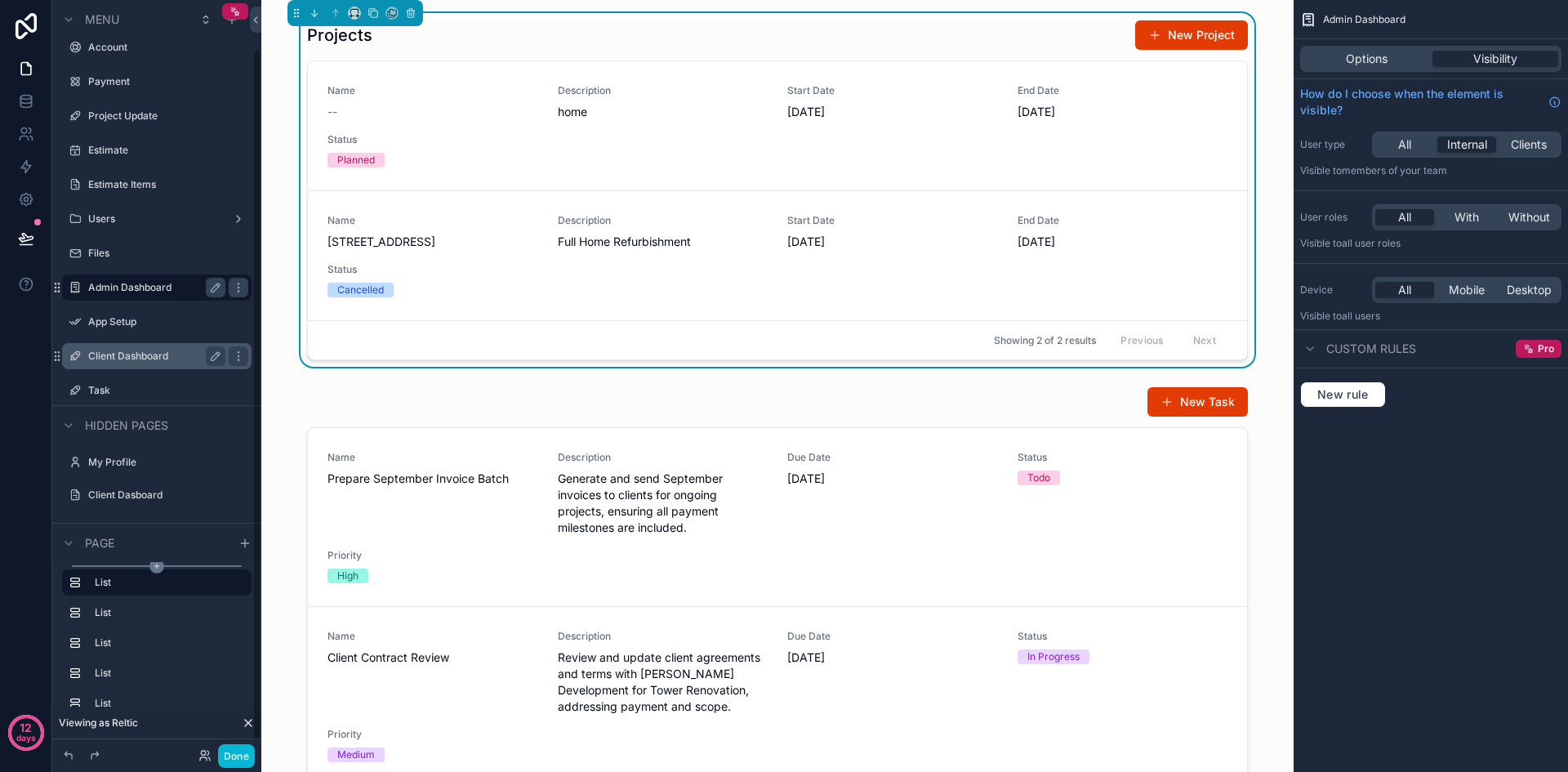
scroll to position [66, 0]
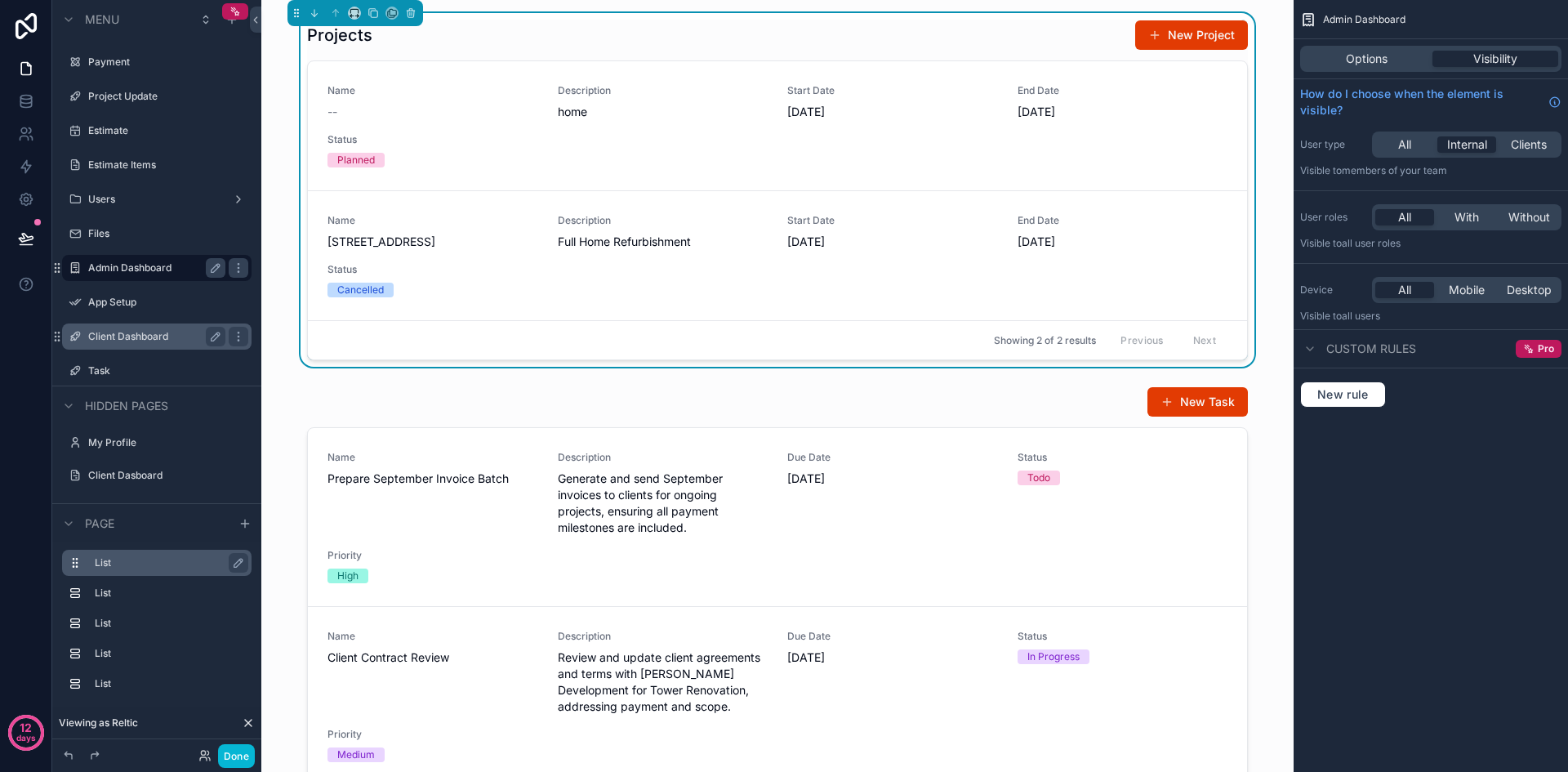
click at [122, 563] on label "List" at bounding box center [166, 563] width 143 height 13
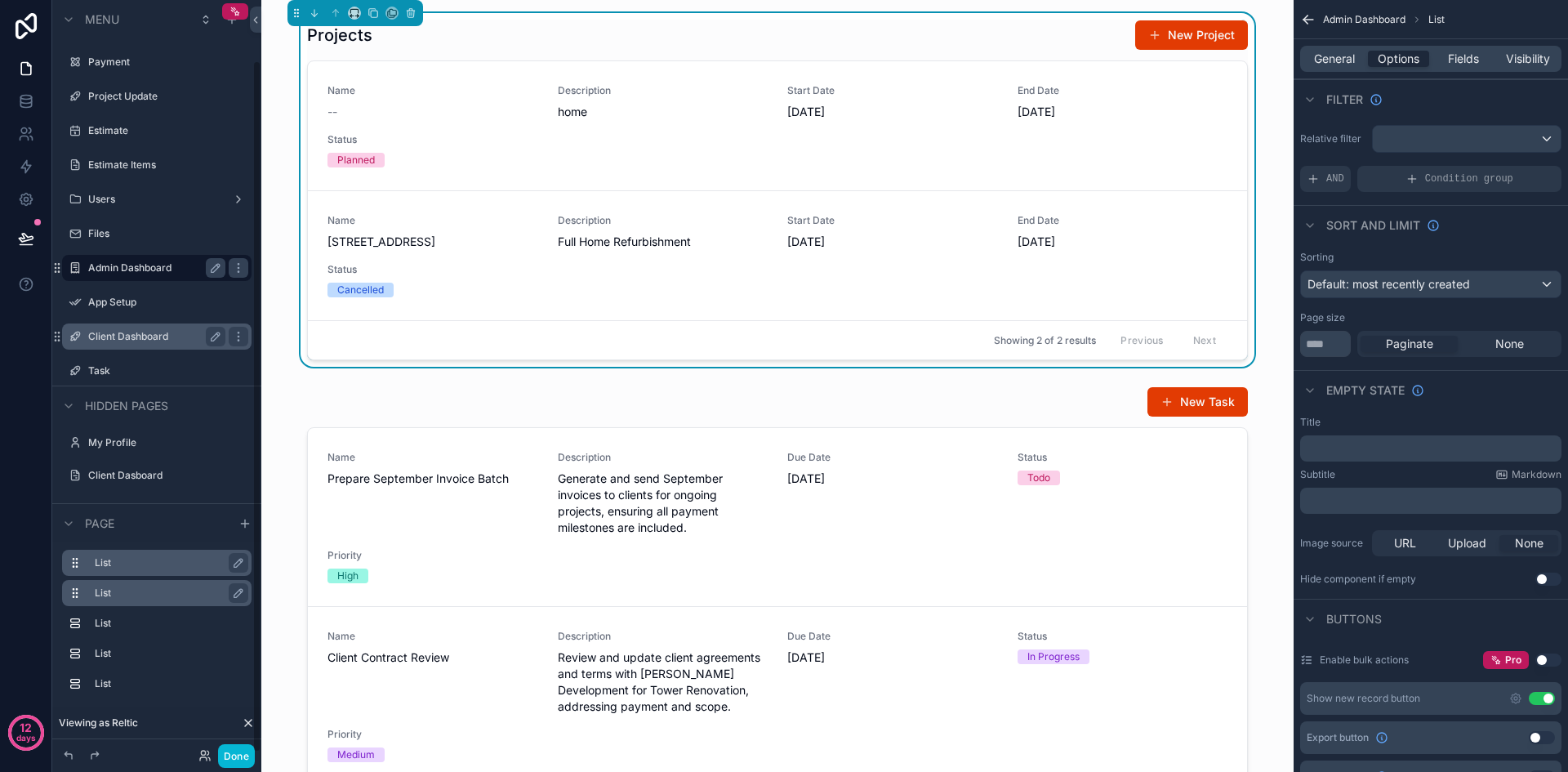
click at [128, 595] on label "List" at bounding box center [166, 593] width 143 height 13
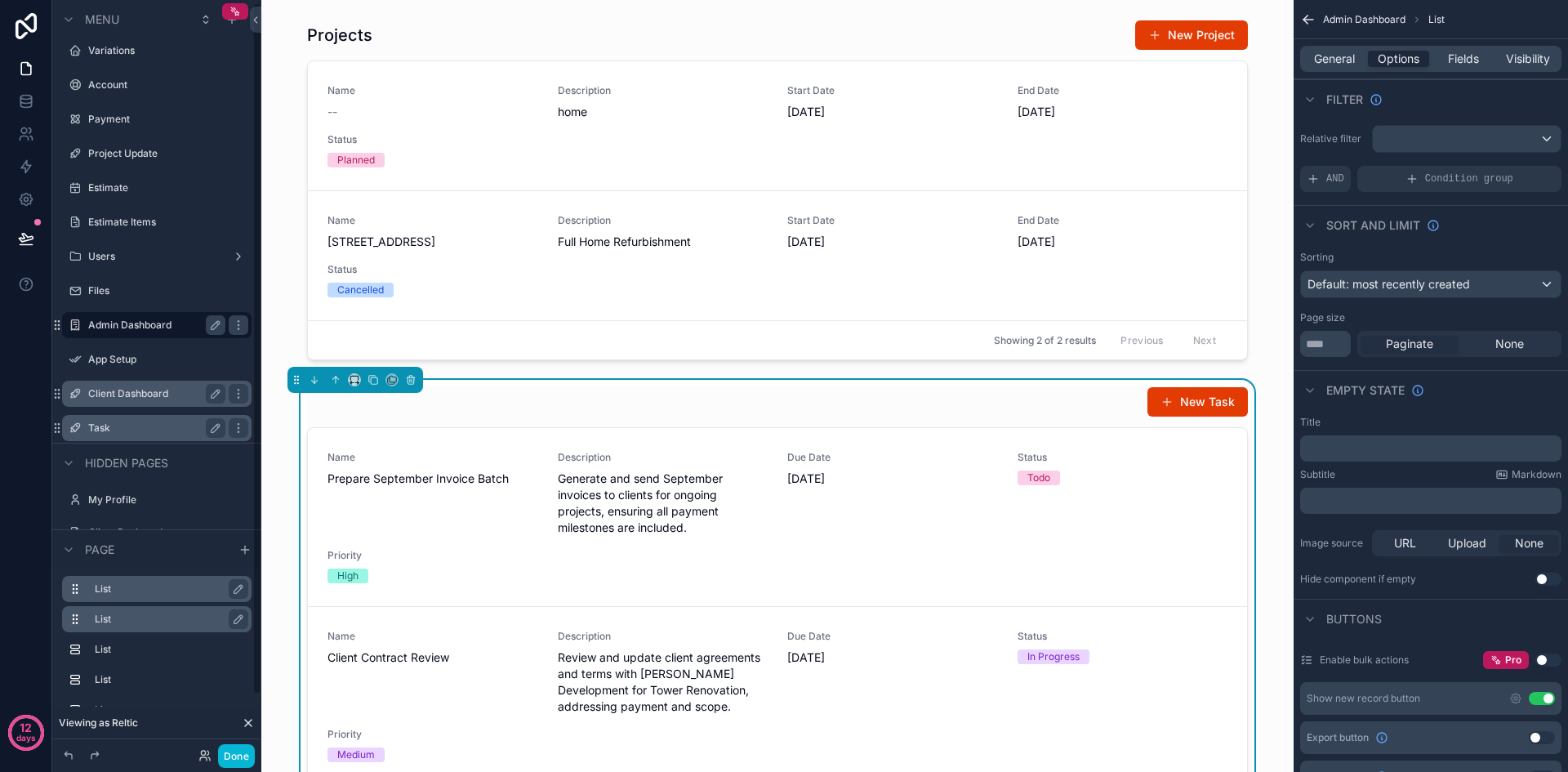
scroll to position [0, 0]
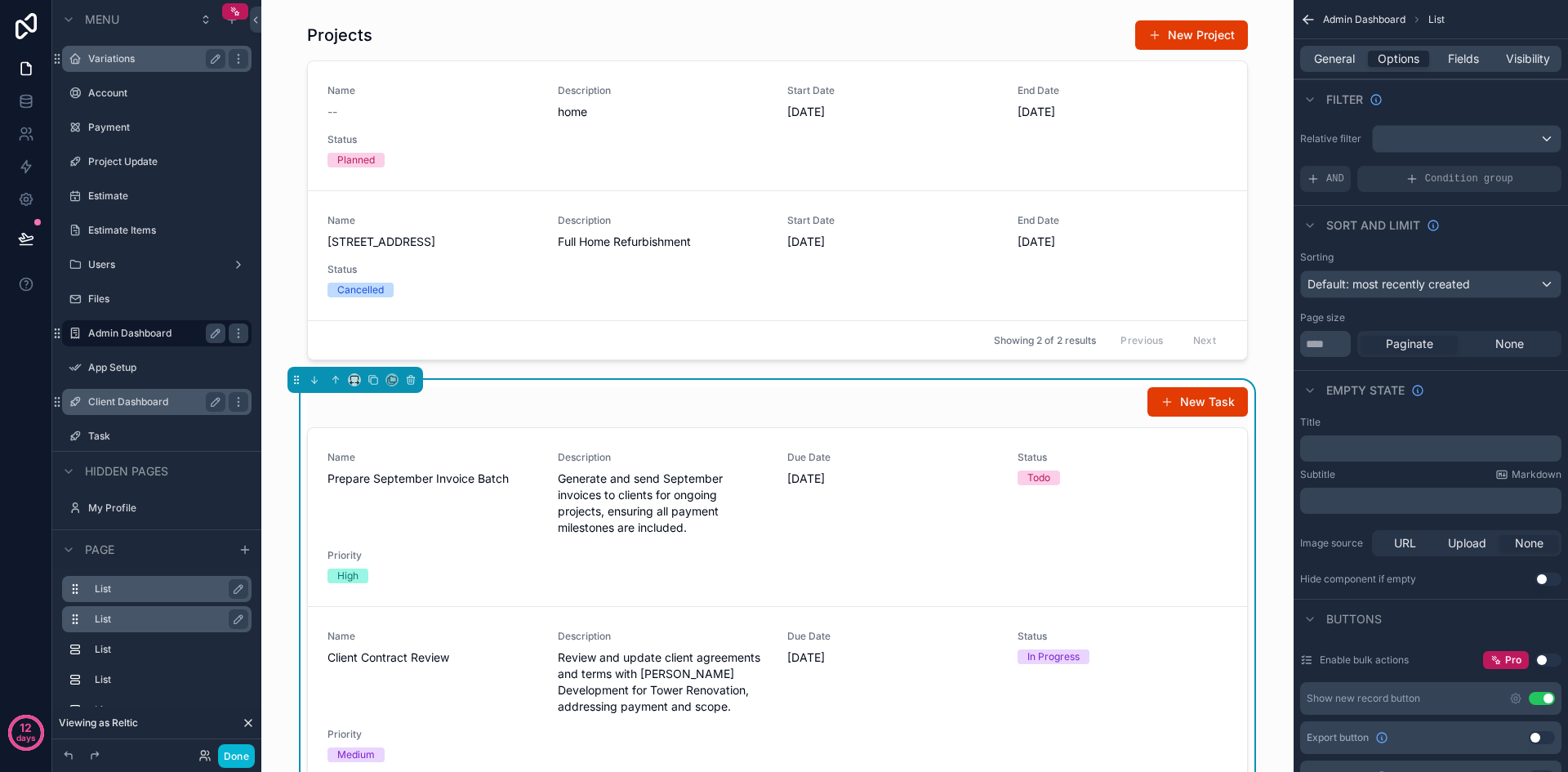
click at [99, 66] on div "Variations" at bounding box center [157, 59] width 138 height 20
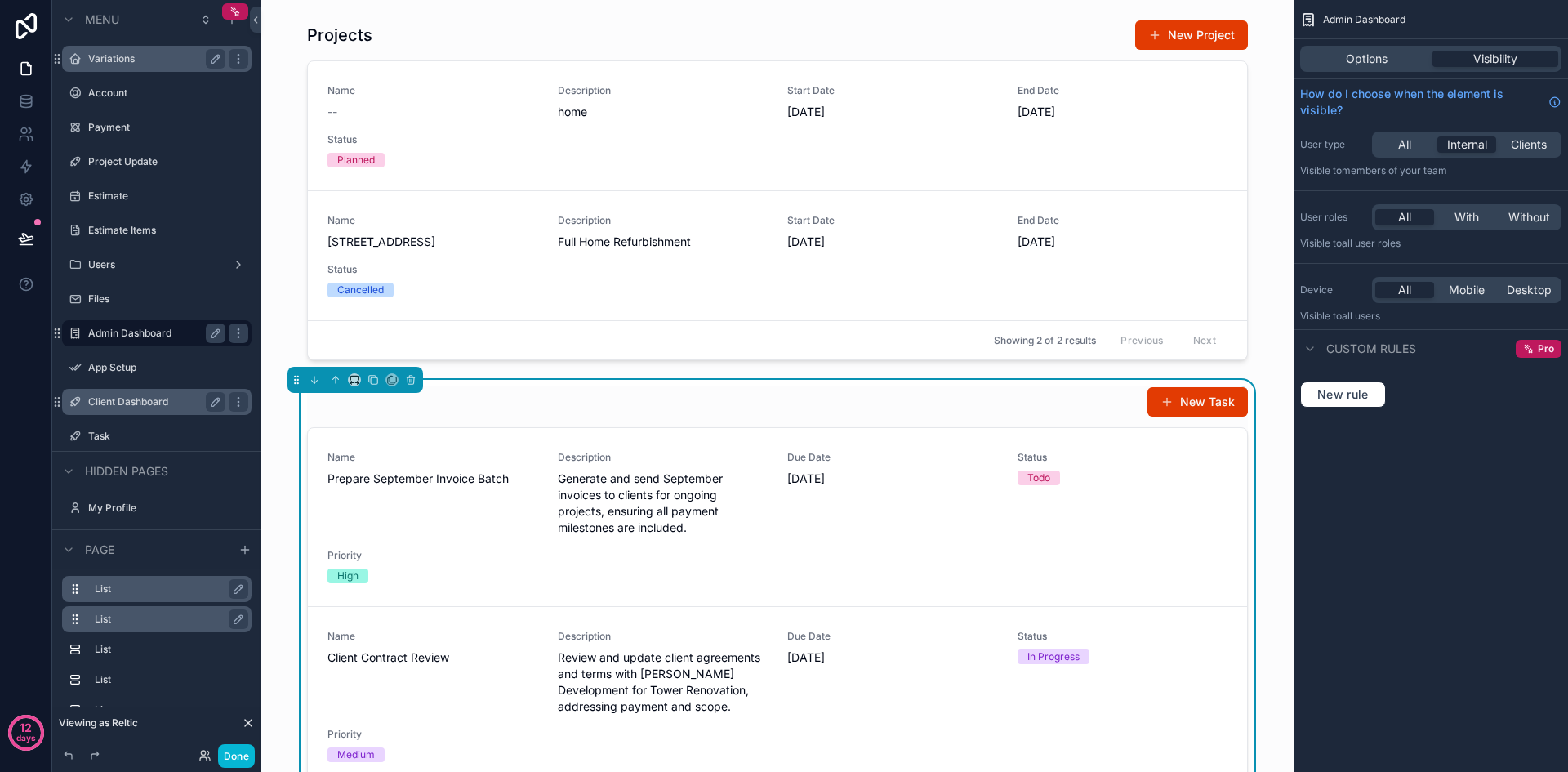
click at [101, 62] on label "Variations" at bounding box center [154, 59] width 131 height 13
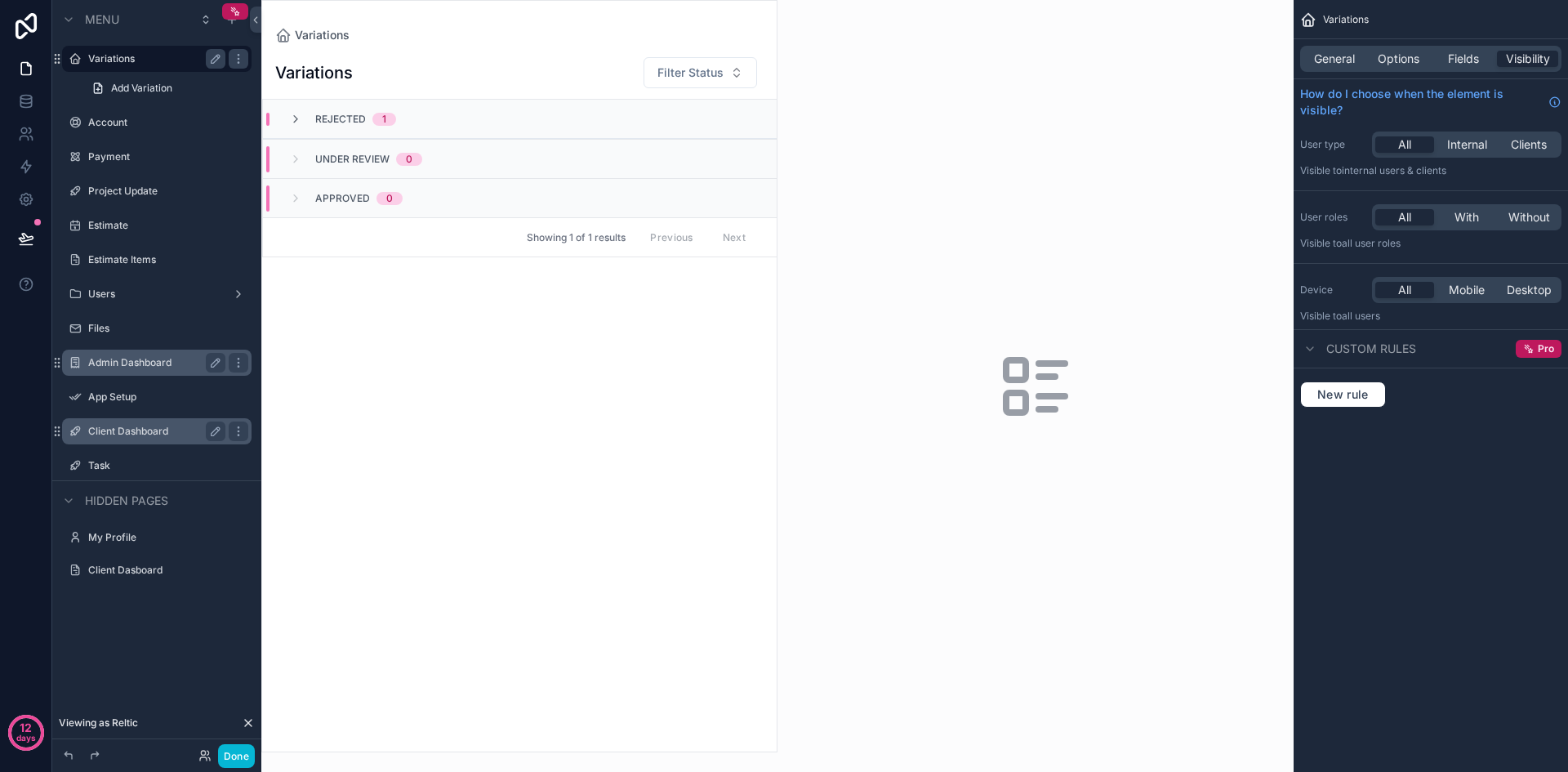
click at [101, 62] on label "Variations" at bounding box center [154, 59] width 131 height 13
click at [84, 57] on div "scrollable content" at bounding box center [75, 59] width 20 height 20
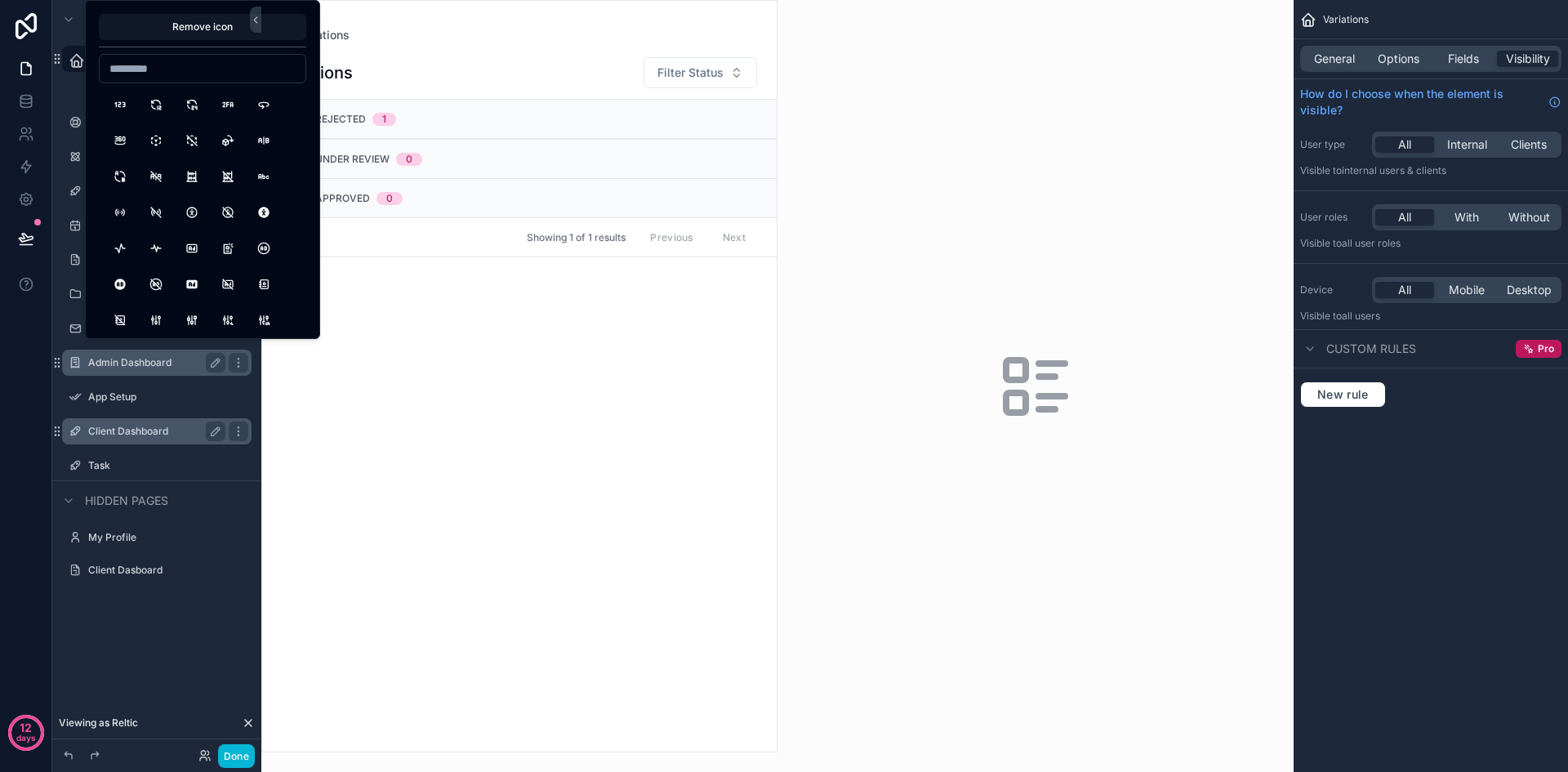
click at [329, 484] on div "scrollable content" at bounding box center [519, 376] width 514 height 751
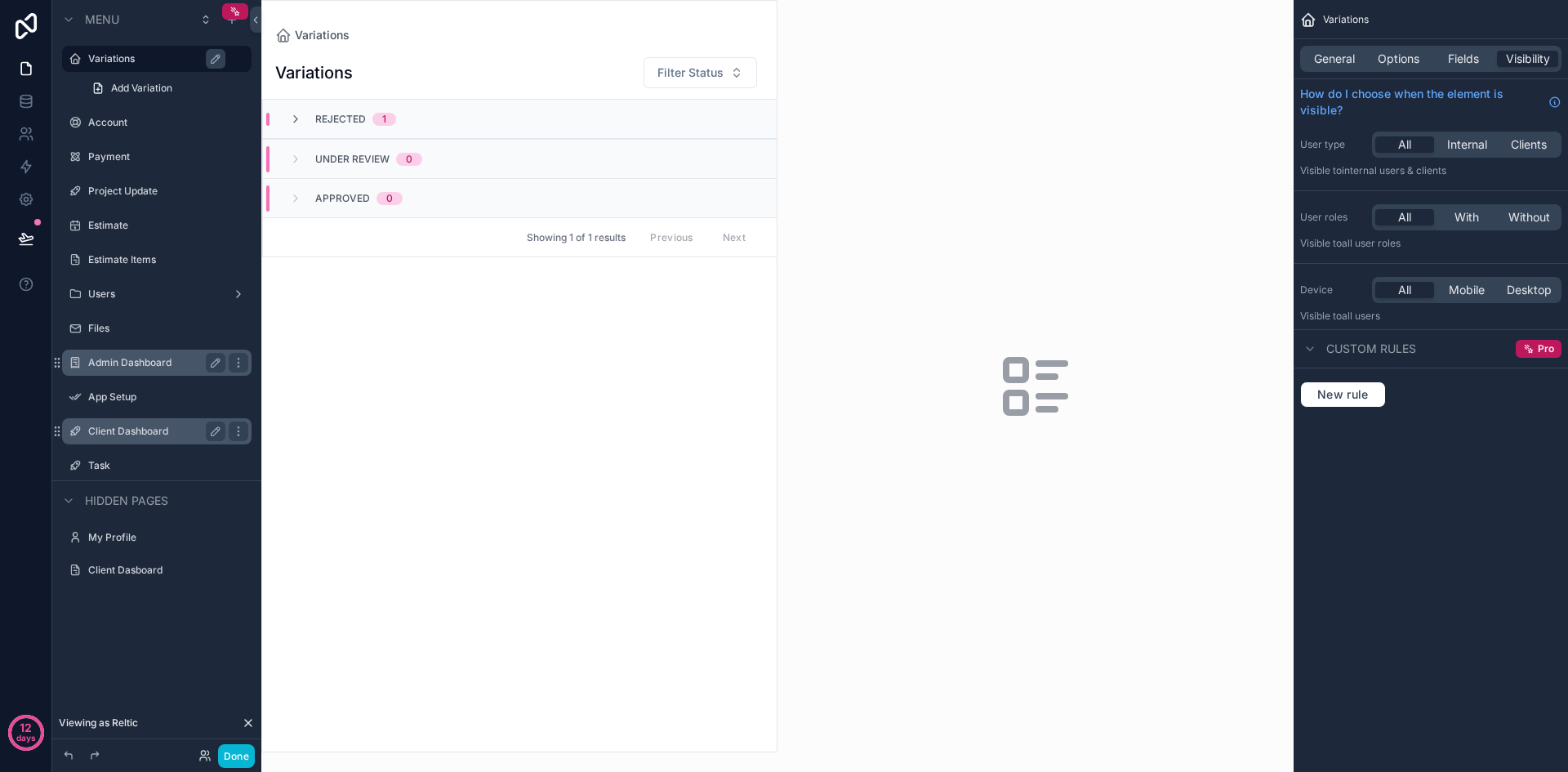
click at [132, 52] on label "Variations" at bounding box center [165, 59] width 154 height 13
click at [103, 126] on label "Account" at bounding box center [154, 122] width 131 height 13
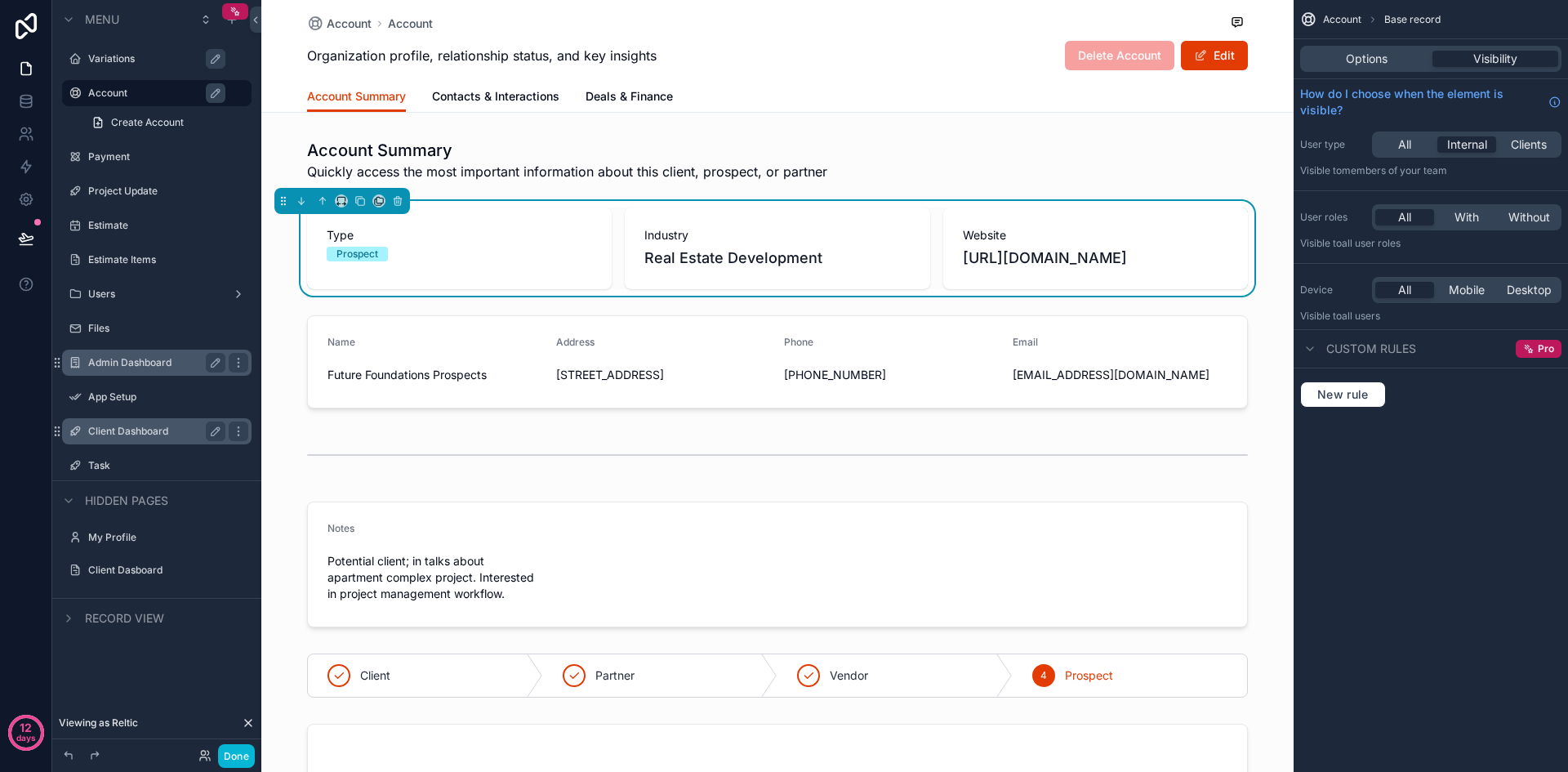
click at [216, 672] on div "Menu Variations Account Create Account Payment Project Update Estimate Estimate…" at bounding box center [157, 351] width 209 height 703
click at [67, 617] on icon "scrollable content" at bounding box center [68, 618] width 13 height 13
click at [159, 597] on label "Divider" at bounding box center [166, 593] width 143 height 13
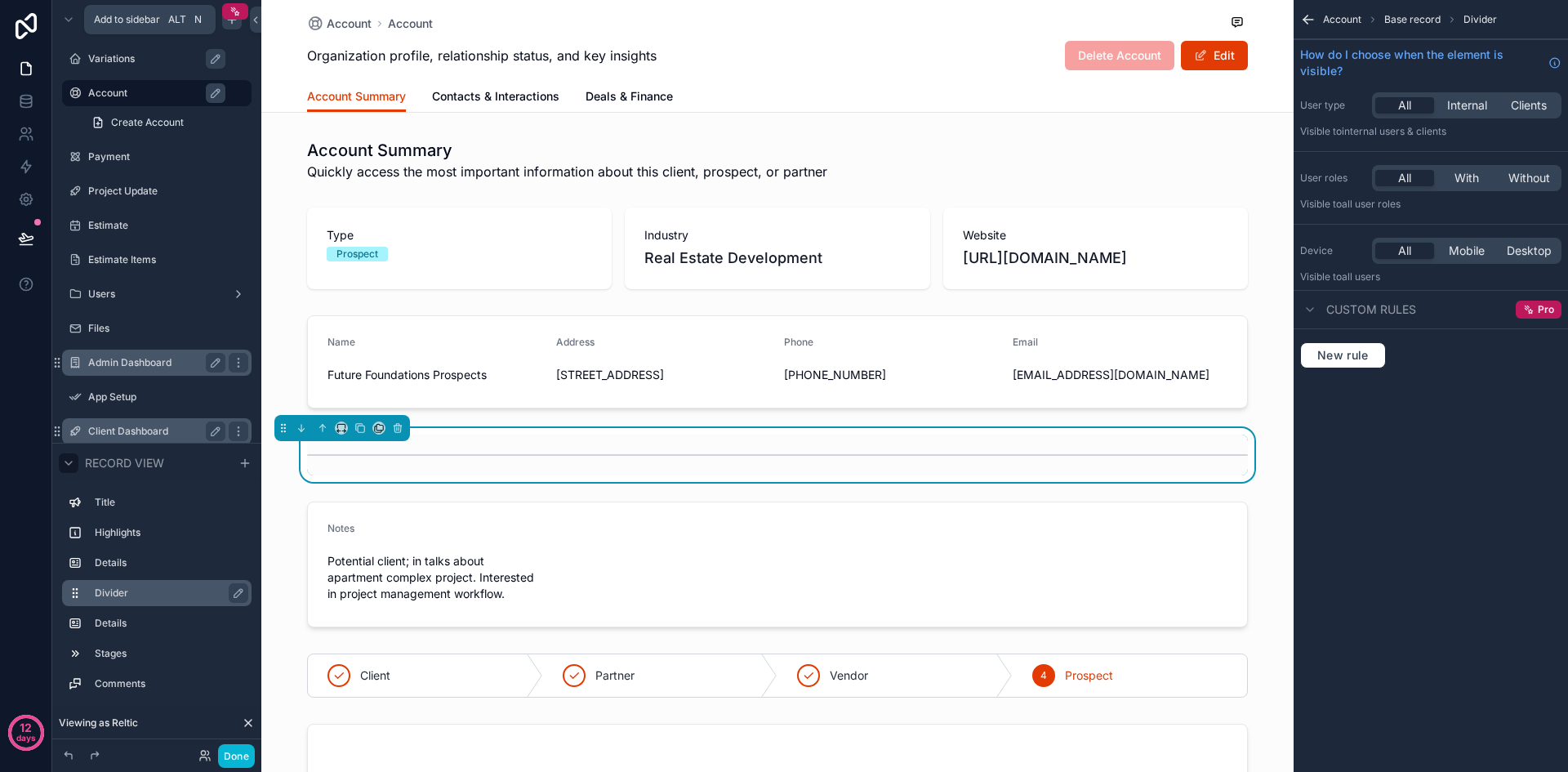
click at [233, 27] on div "scrollable content" at bounding box center [232, 19] width 20 height 20
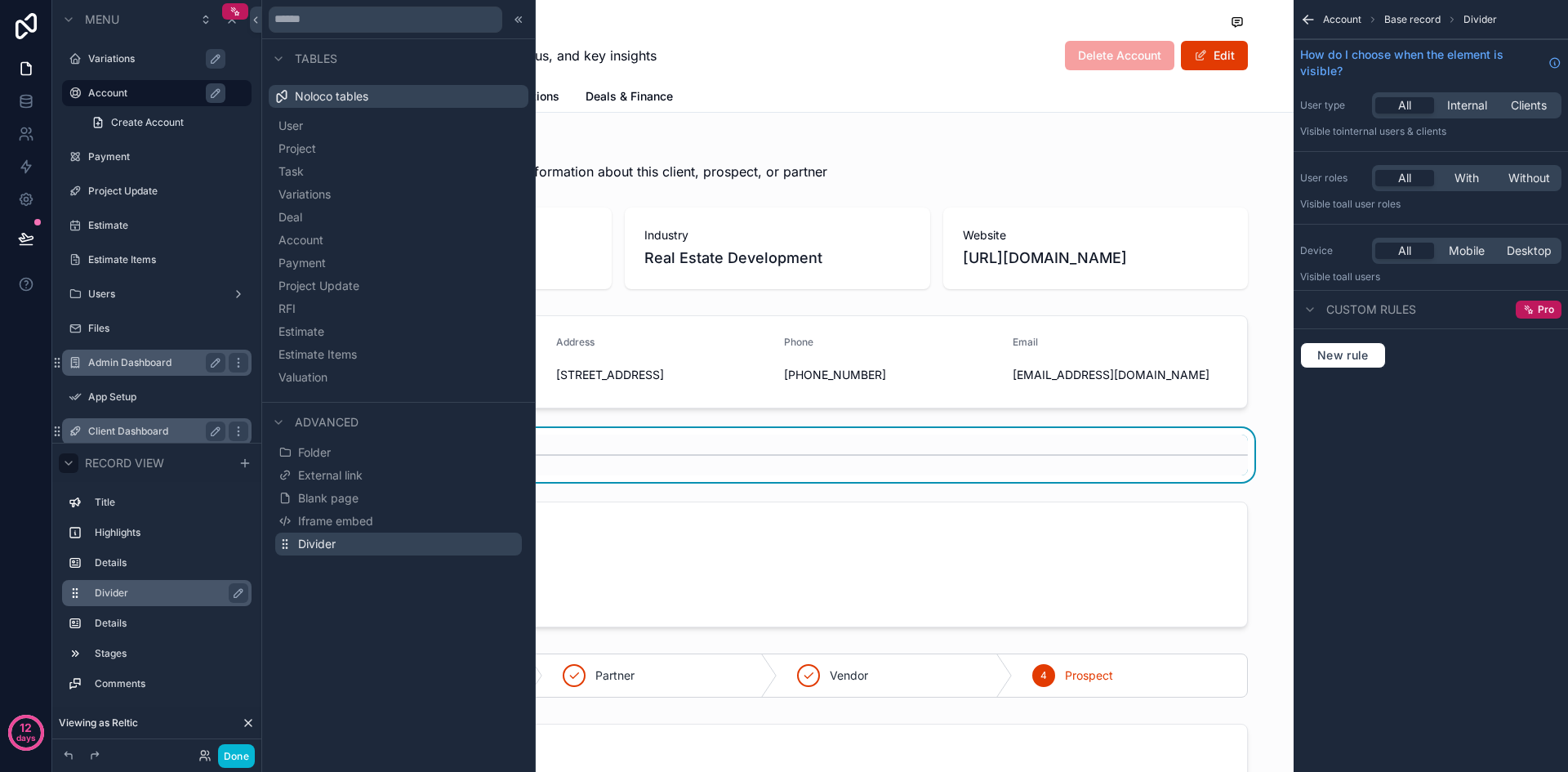
click at [366, 549] on button "Divider" at bounding box center [399, 544] width 247 height 23
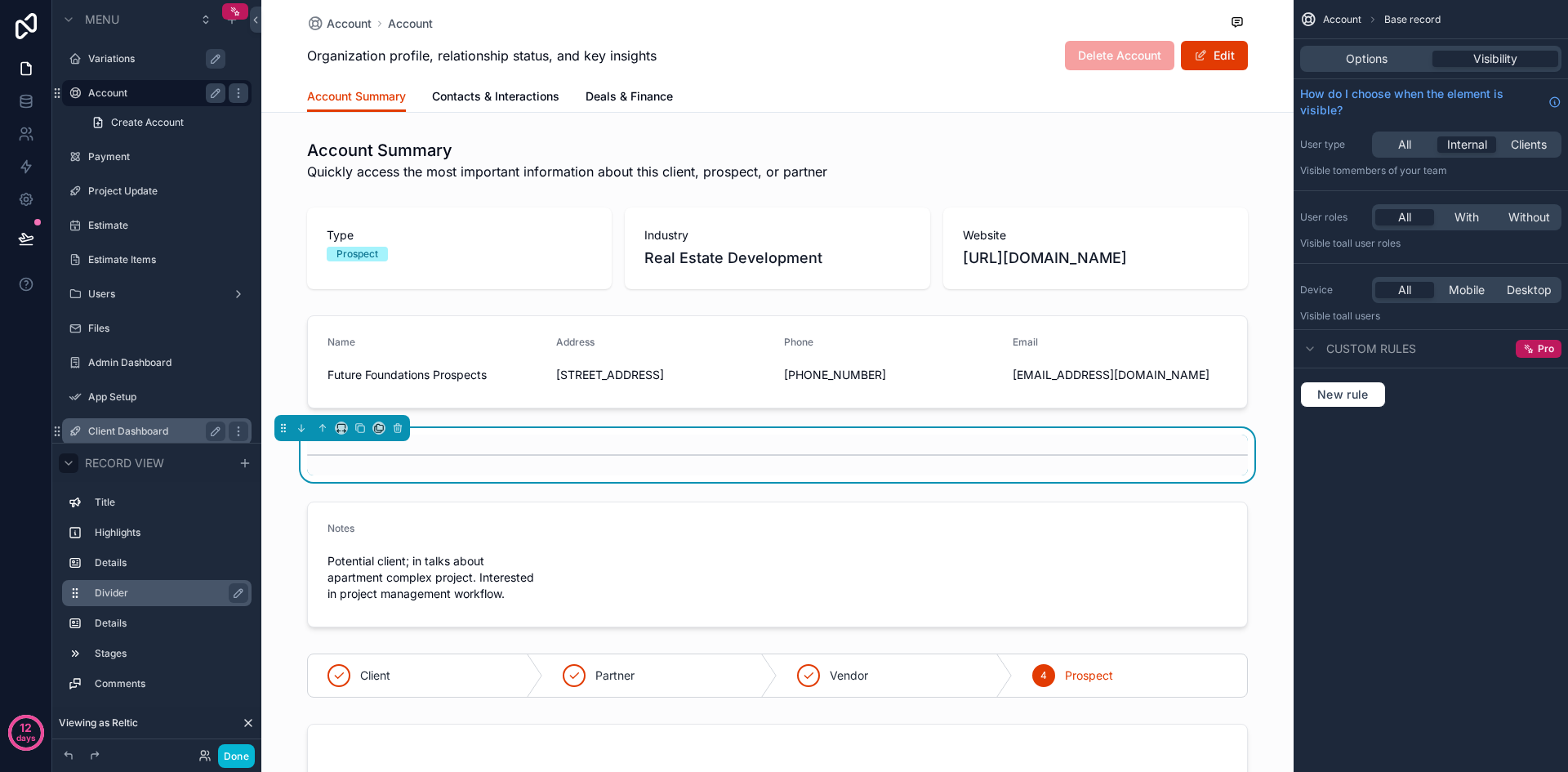
click at [136, 95] on label "Account" at bounding box center [154, 93] width 131 height 13
click at [110, 160] on label "Payment" at bounding box center [154, 157] width 131 height 13
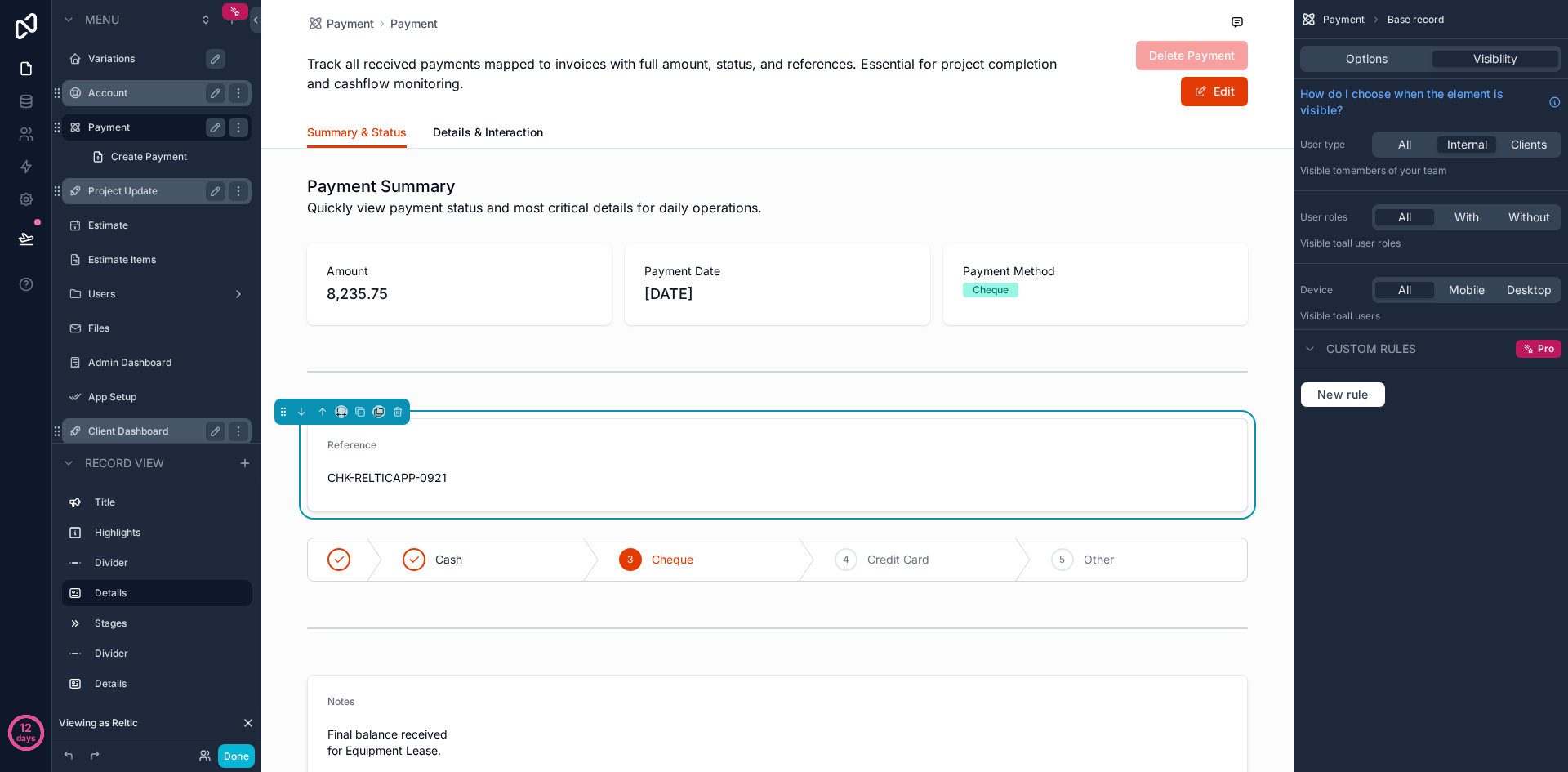
click at [139, 188] on label "Project Update" at bounding box center [154, 191] width 131 height 13
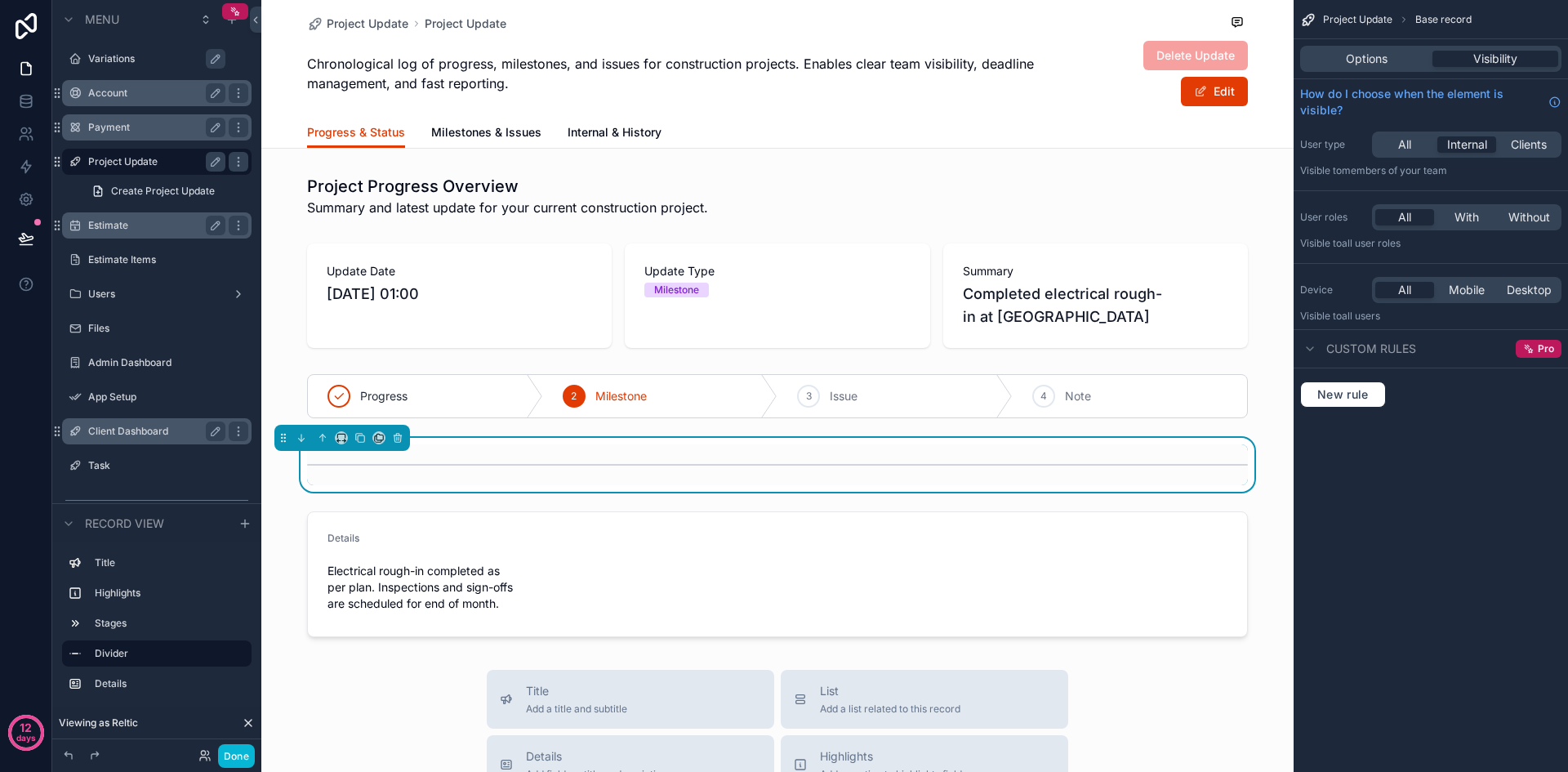
click at [105, 229] on label "Estimate" at bounding box center [154, 226] width 131 height 13
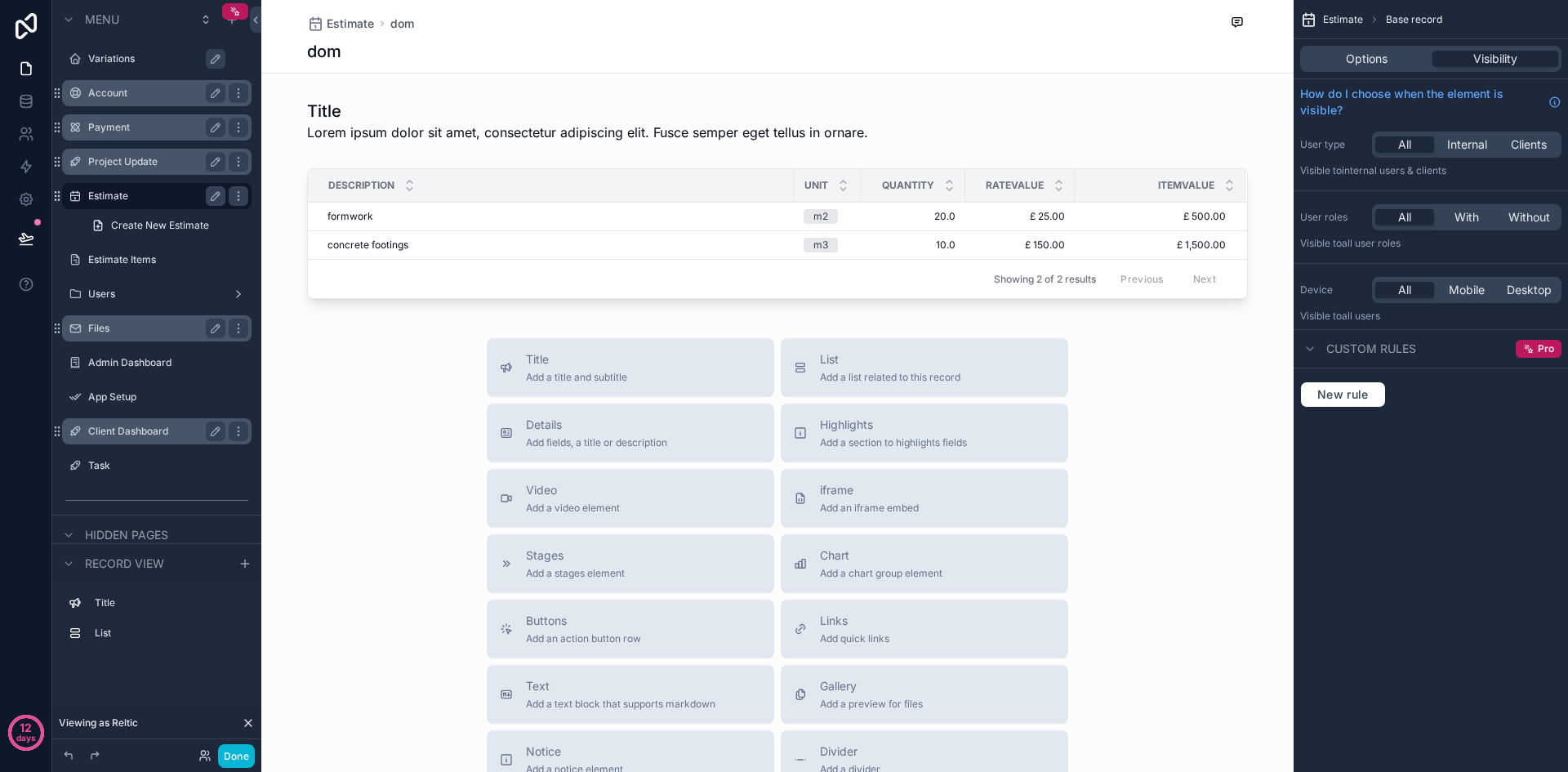
click at [125, 329] on label "Files" at bounding box center [154, 329] width 131 height 13
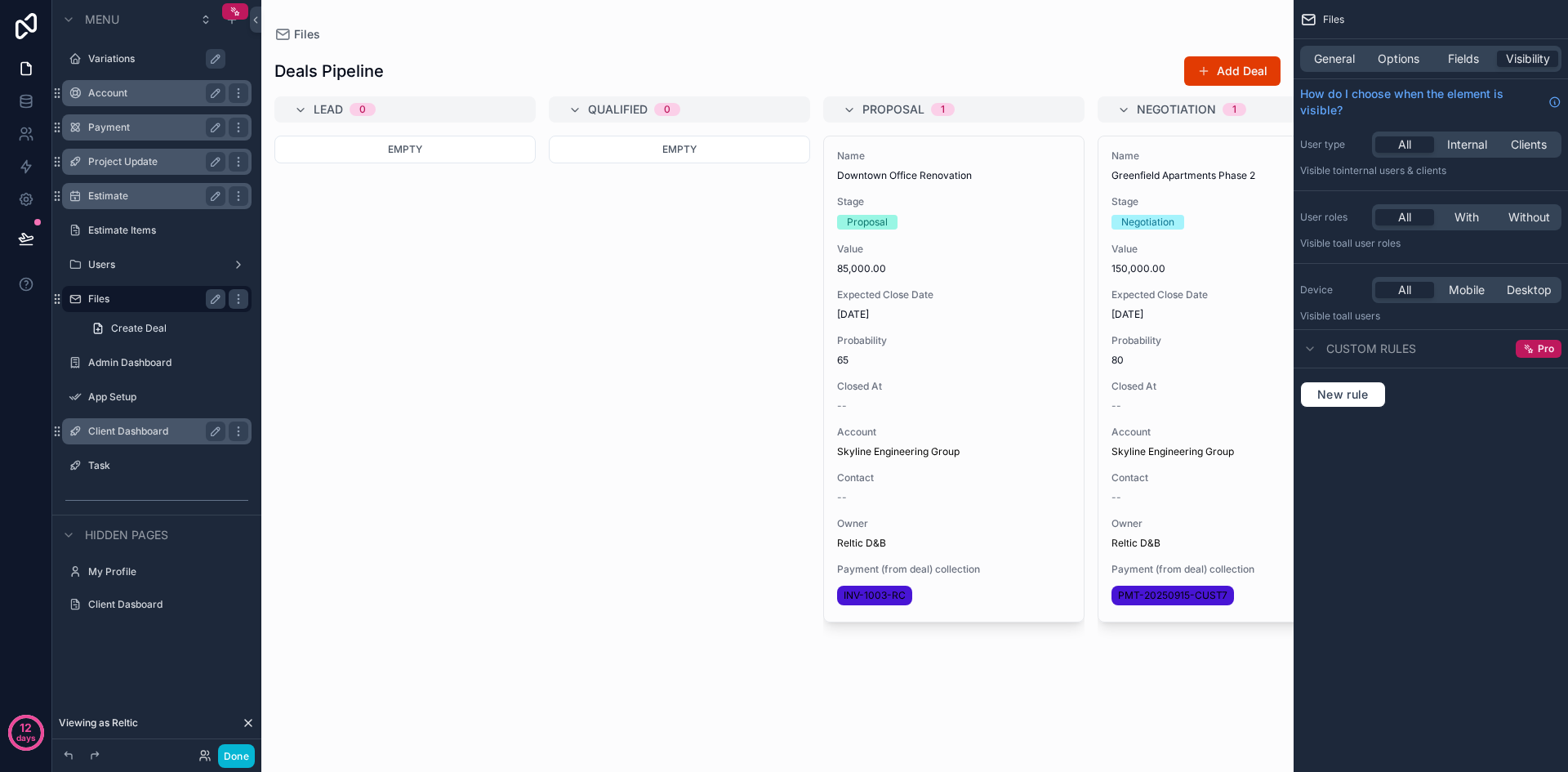
click at [146, 425] on label "Client Dashboard" at bounding box center [154, 431] width 131 height 13
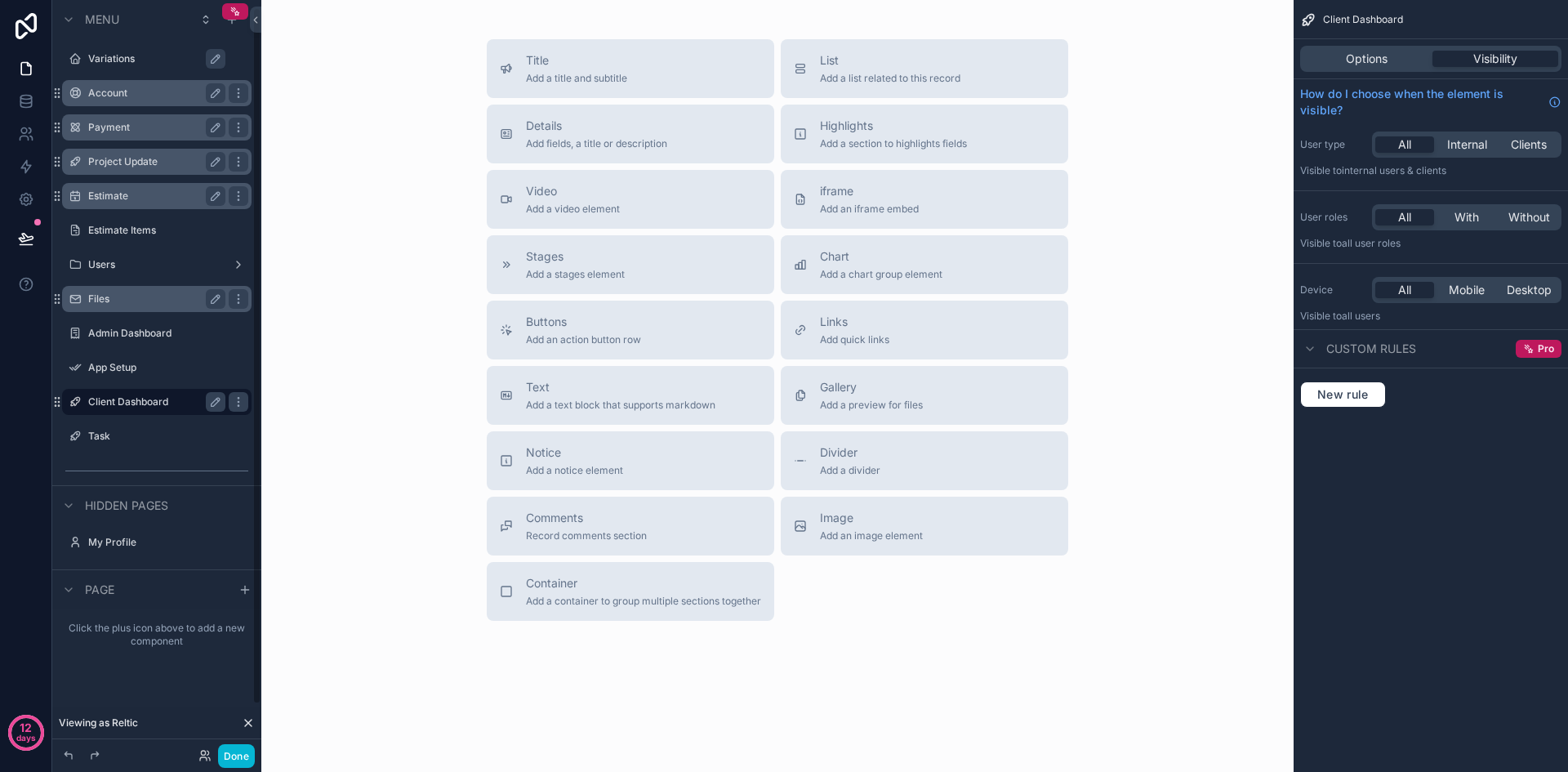
scroll to position [9, 0]
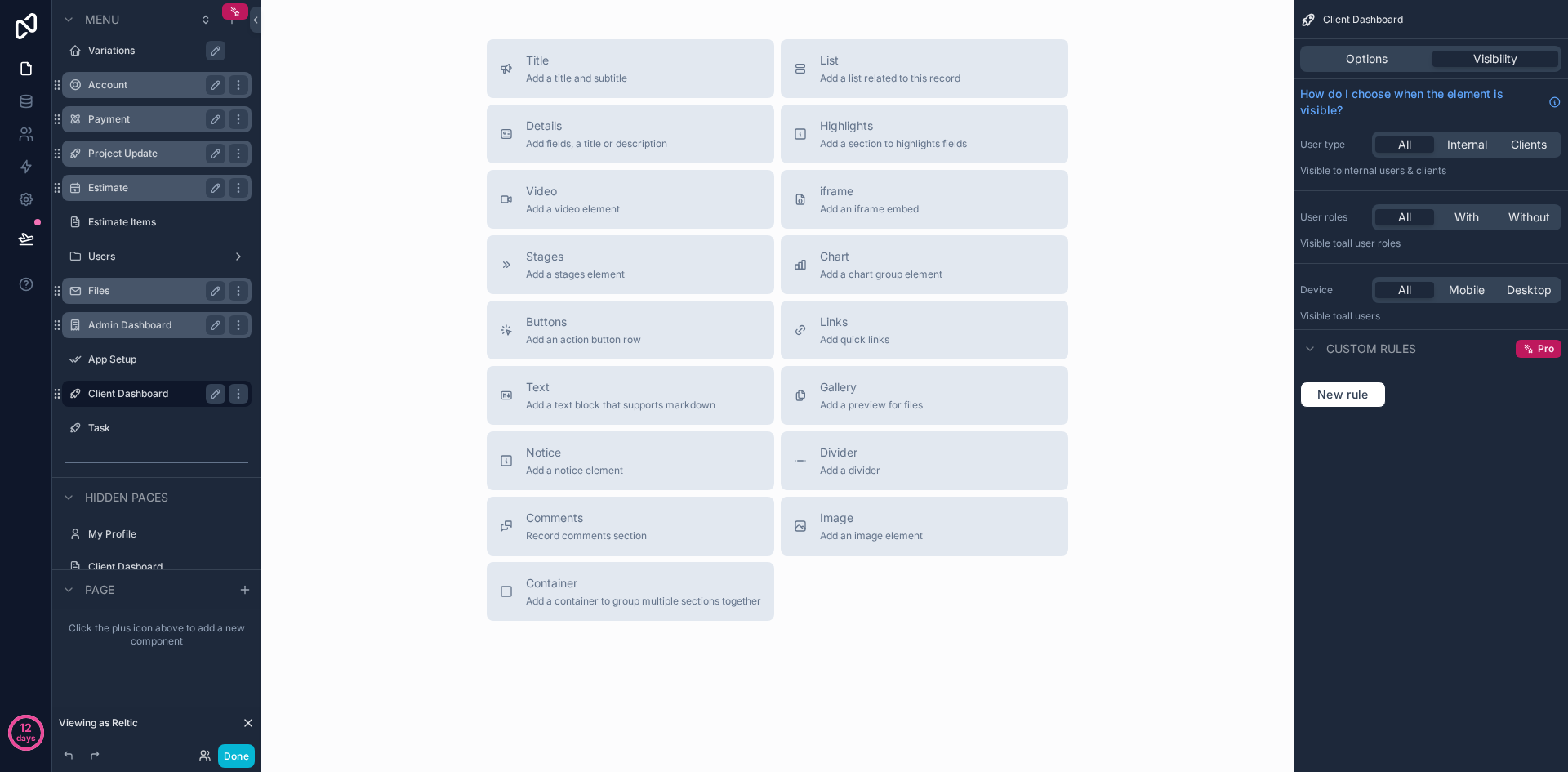
click at [107, 329] on label "Admin Dashboard" at bounding box center [154, 326] width 131 height 13
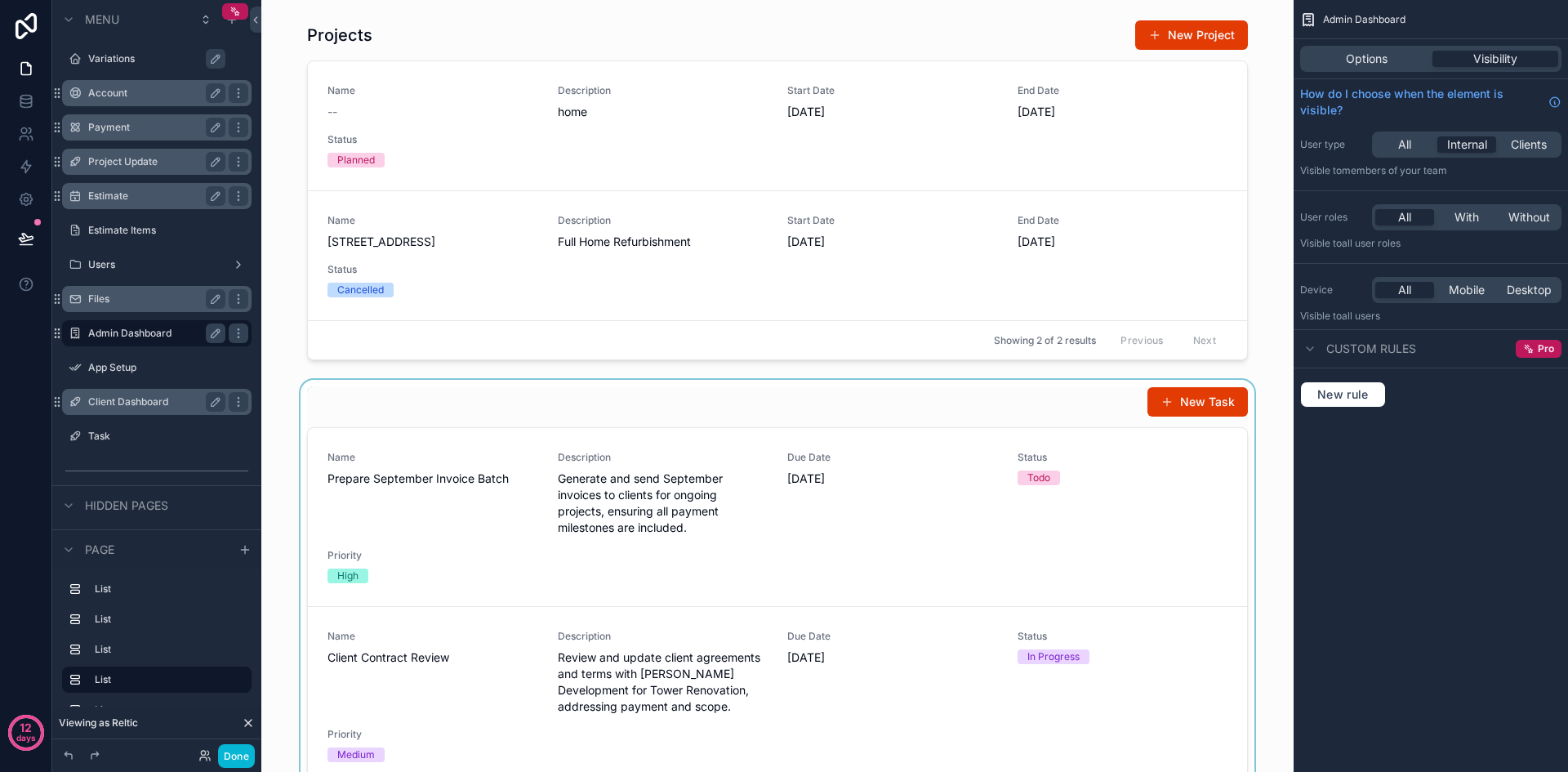
click at [612, 407] on div "scrollable content" at bounding box center [777, 695] width 1006 height 631
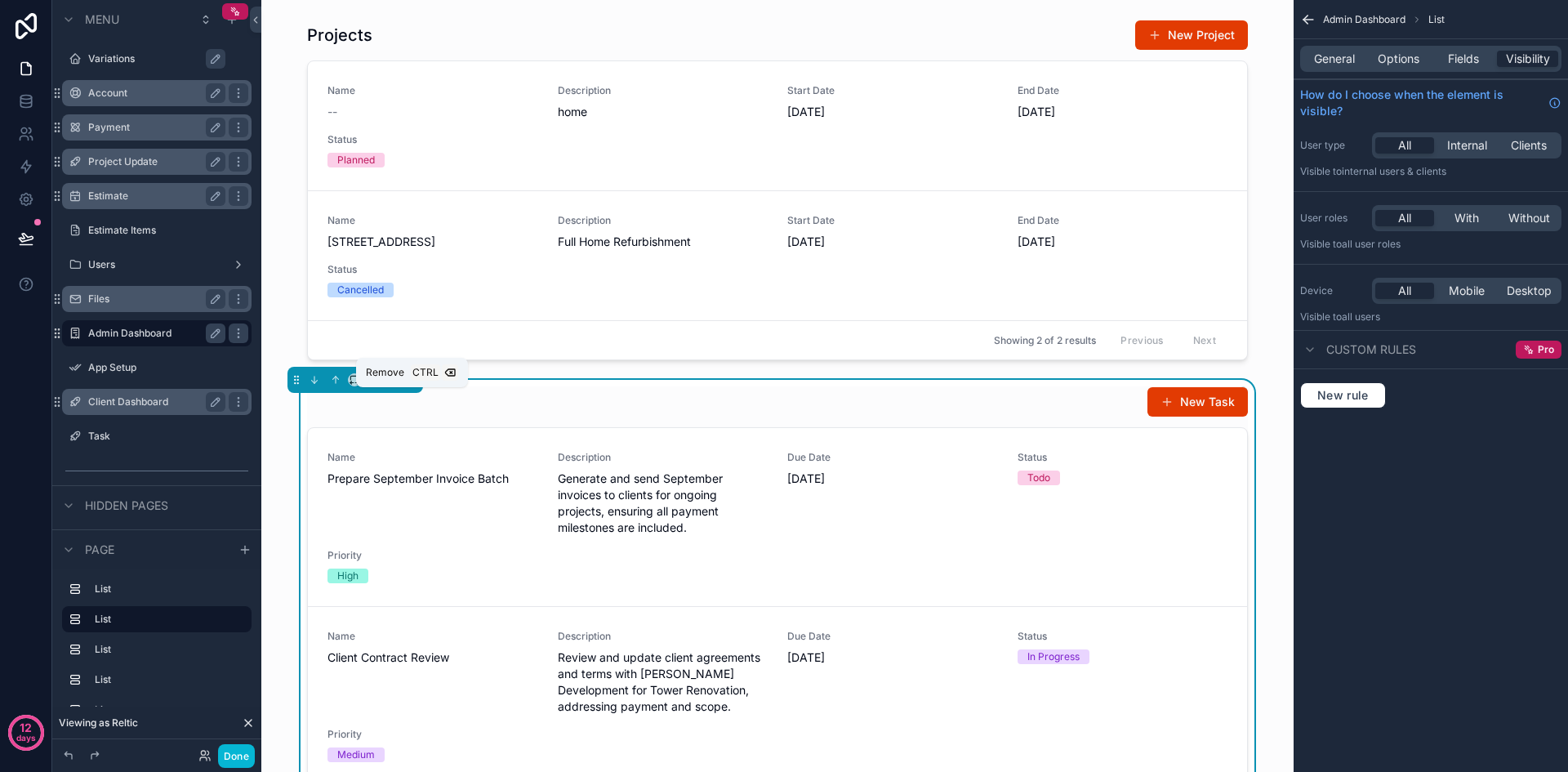
click at [407, 384] on icon "scrollable content" at bounding box center [410, 380] width 7 height 7
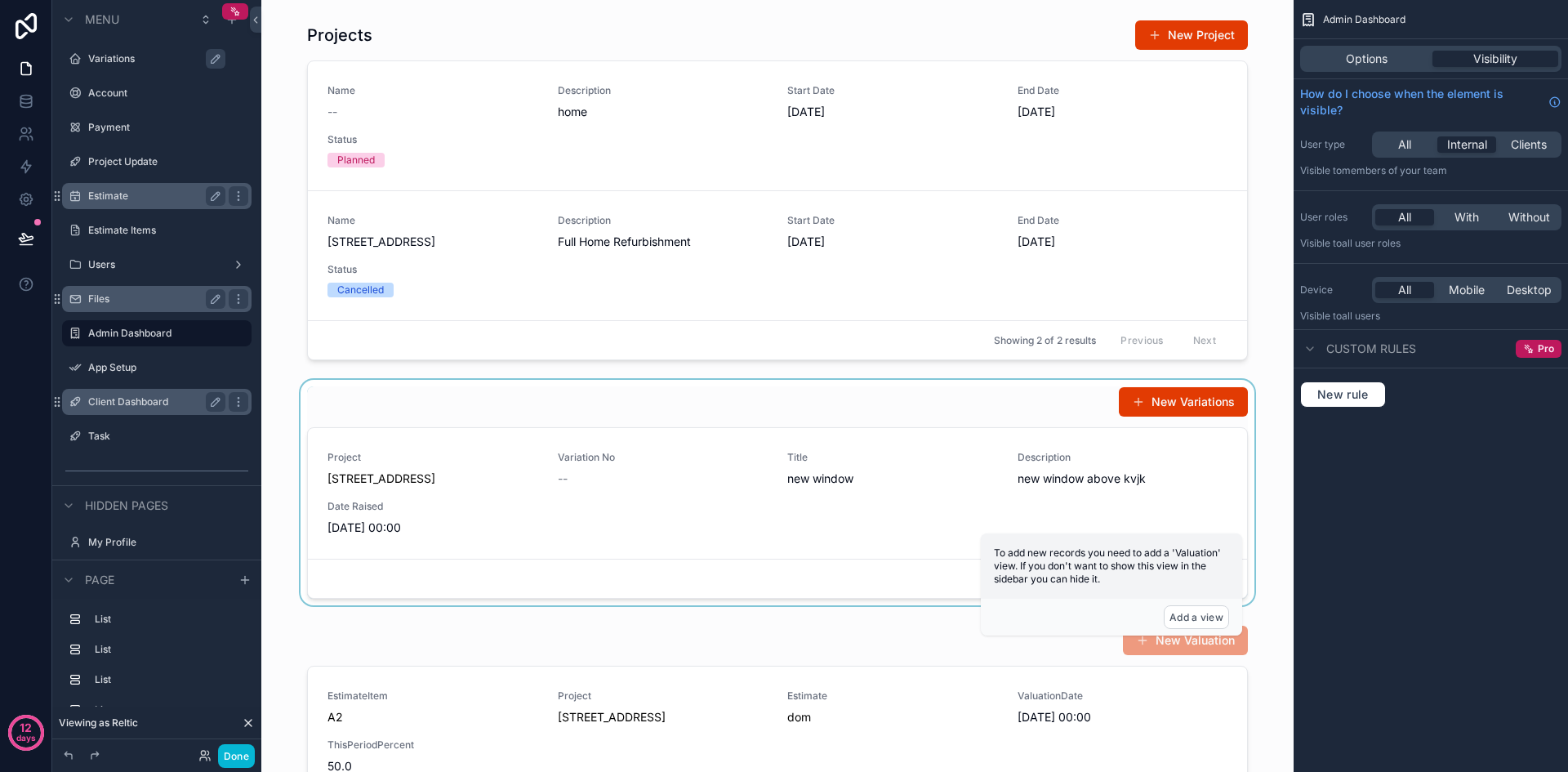
click at [460, 416] on div "scrollable content" at bounding box center [777, 492] width 1006 height 225
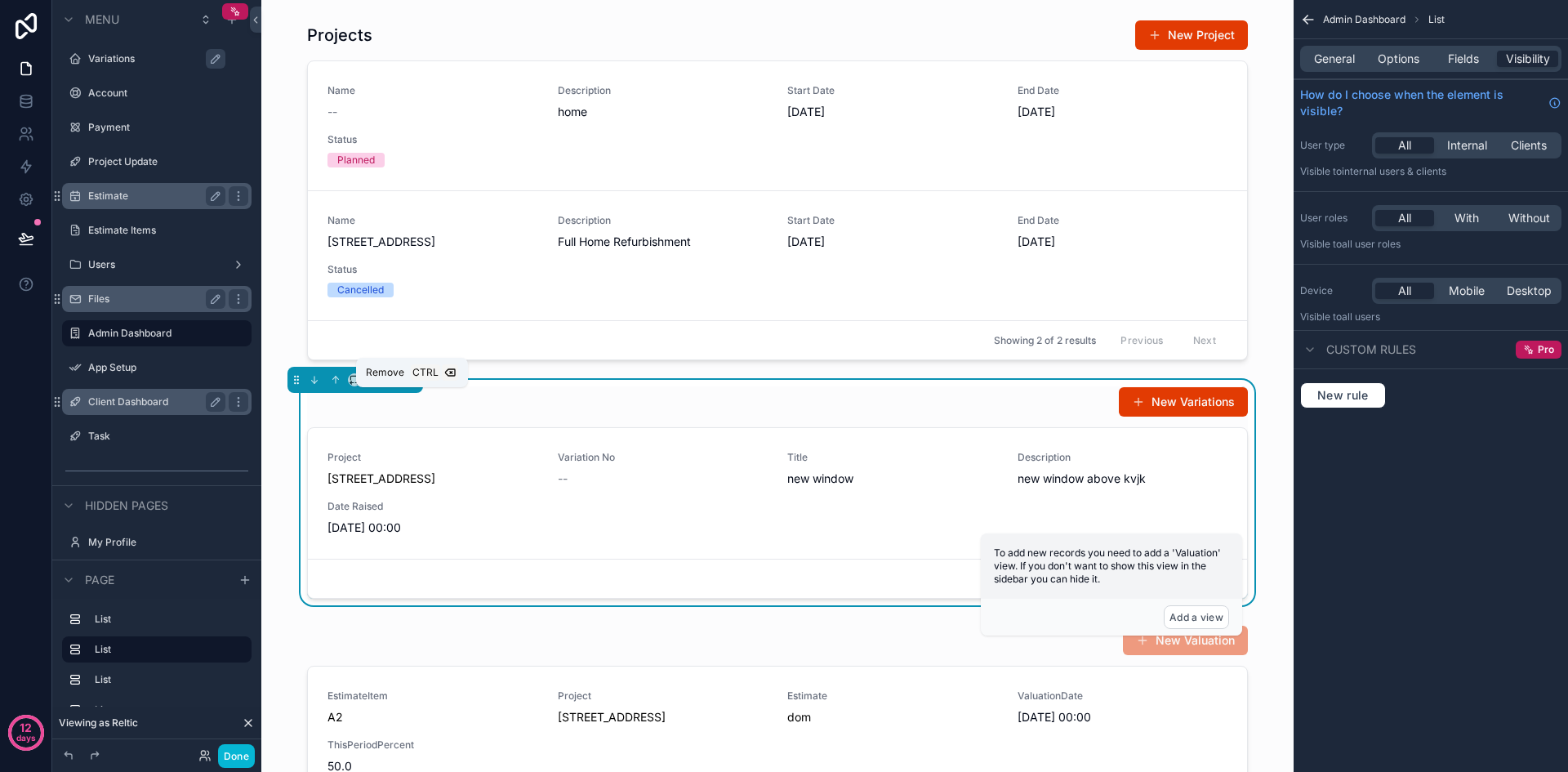
click at [412, 386] on icon "scrollable content" at bounding box center [411, 380] width 11 height 11
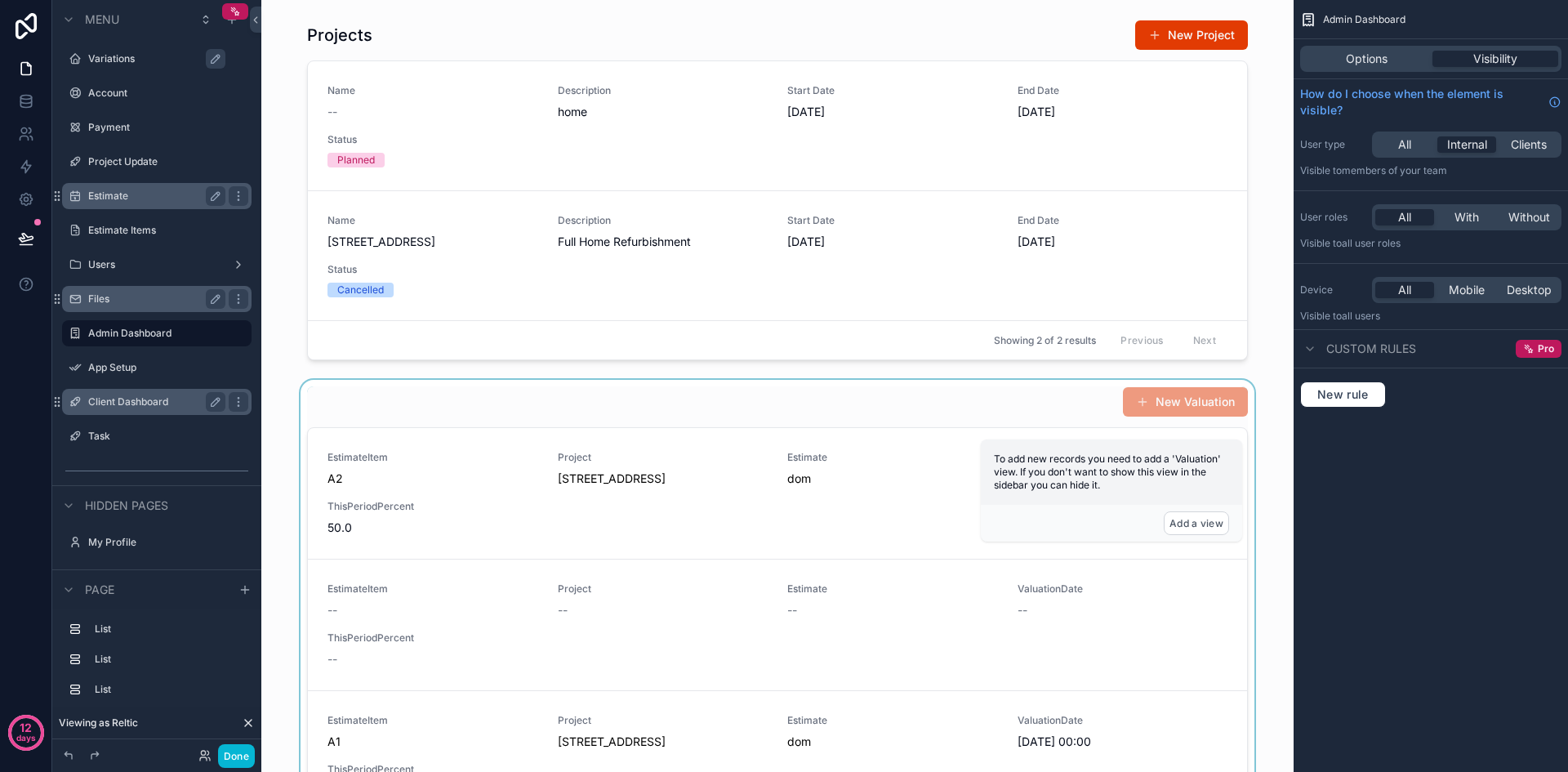
click at [457, 413] on div "scrollable content" at bounding box center [777, 624] width 1006 height 488
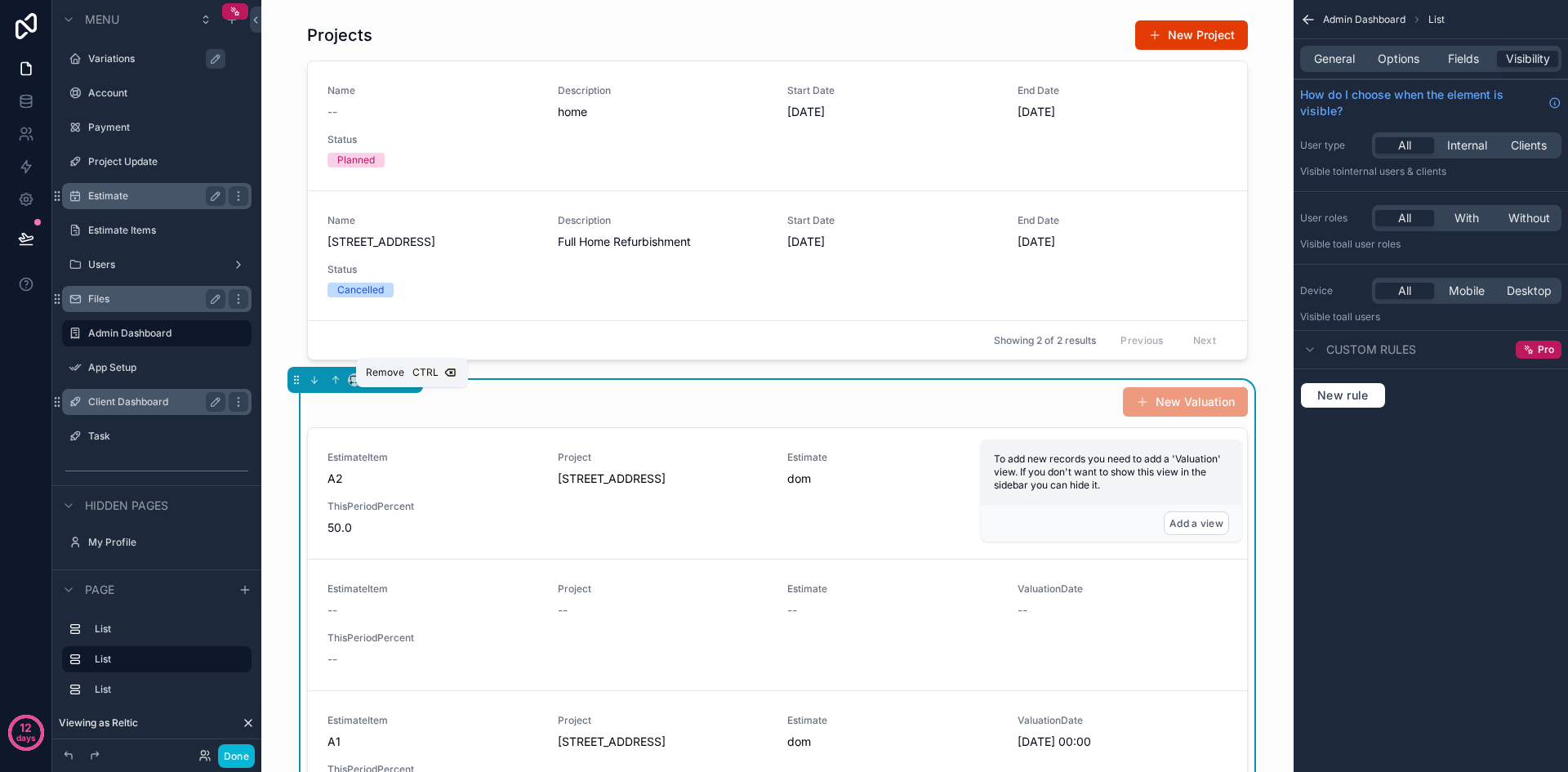
click at [412, 377] on icon "scrollable content" at bounding box center [410, 377] width 3 height 2
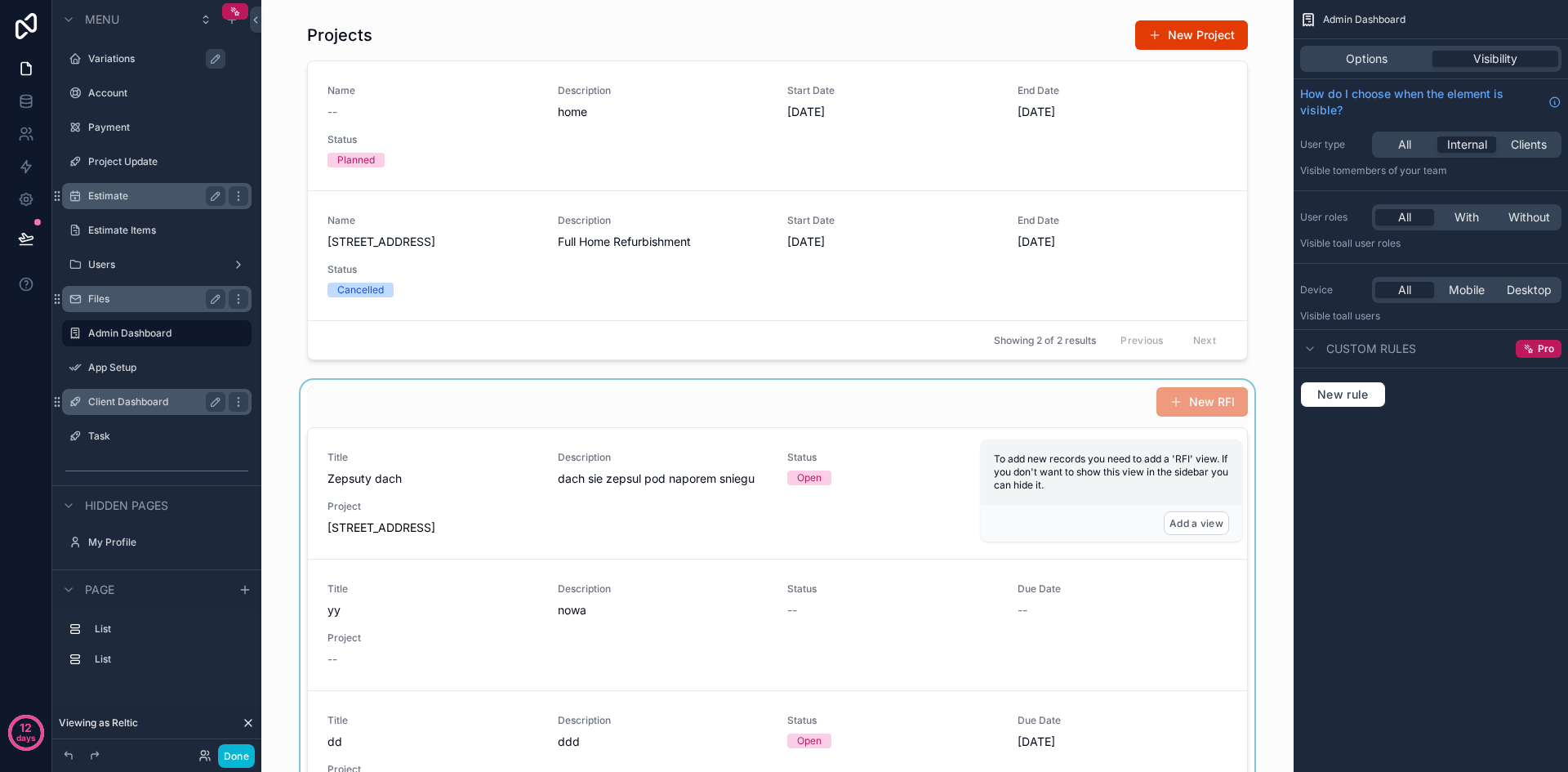
click at [423, 412] on div "scrollable content" at bounding box center [777, 696] width 1006 height 633
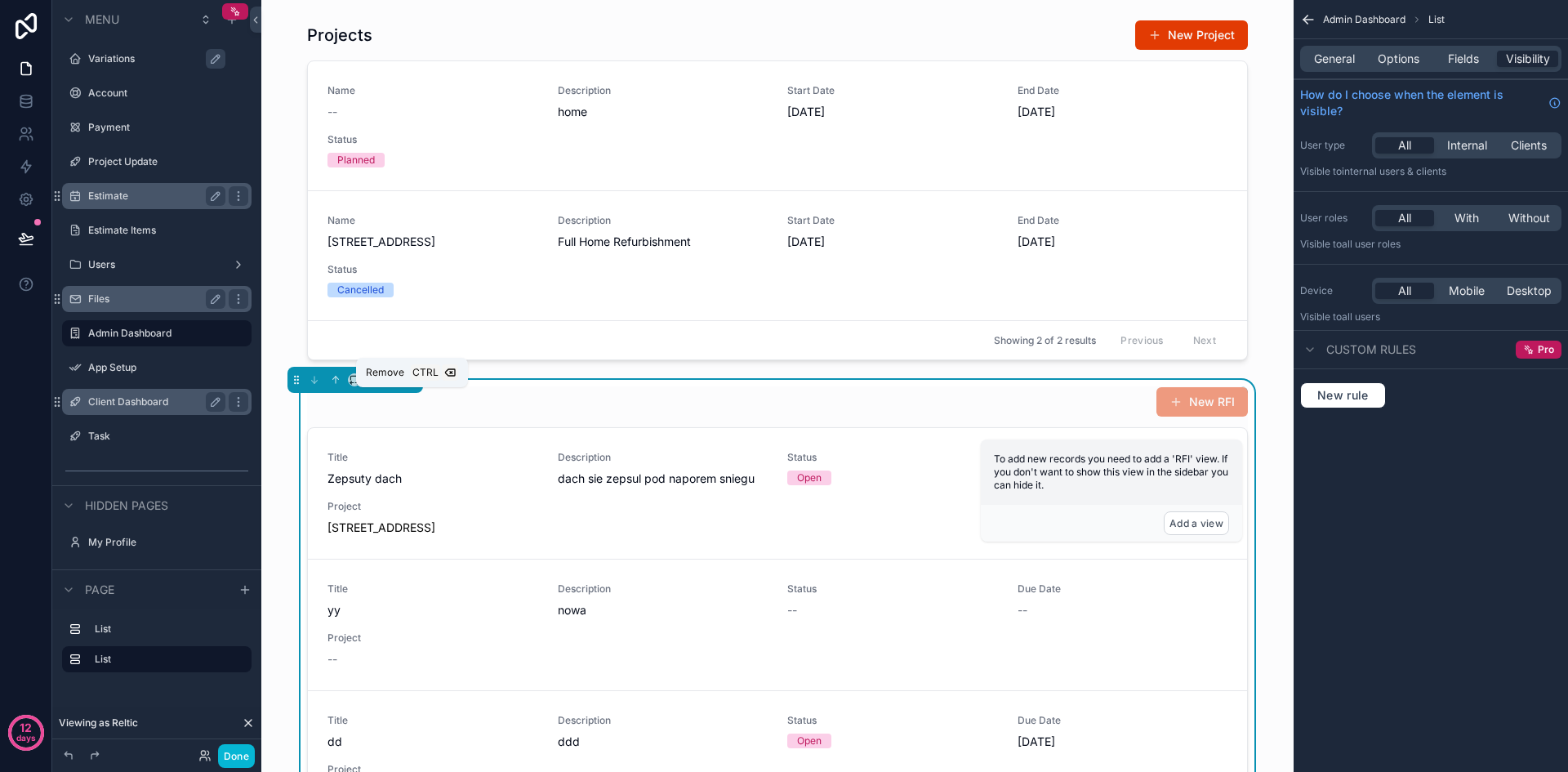
click at [407, 384] on icon "scrollable content" at bounding box center [410, 380] width 7 height 7
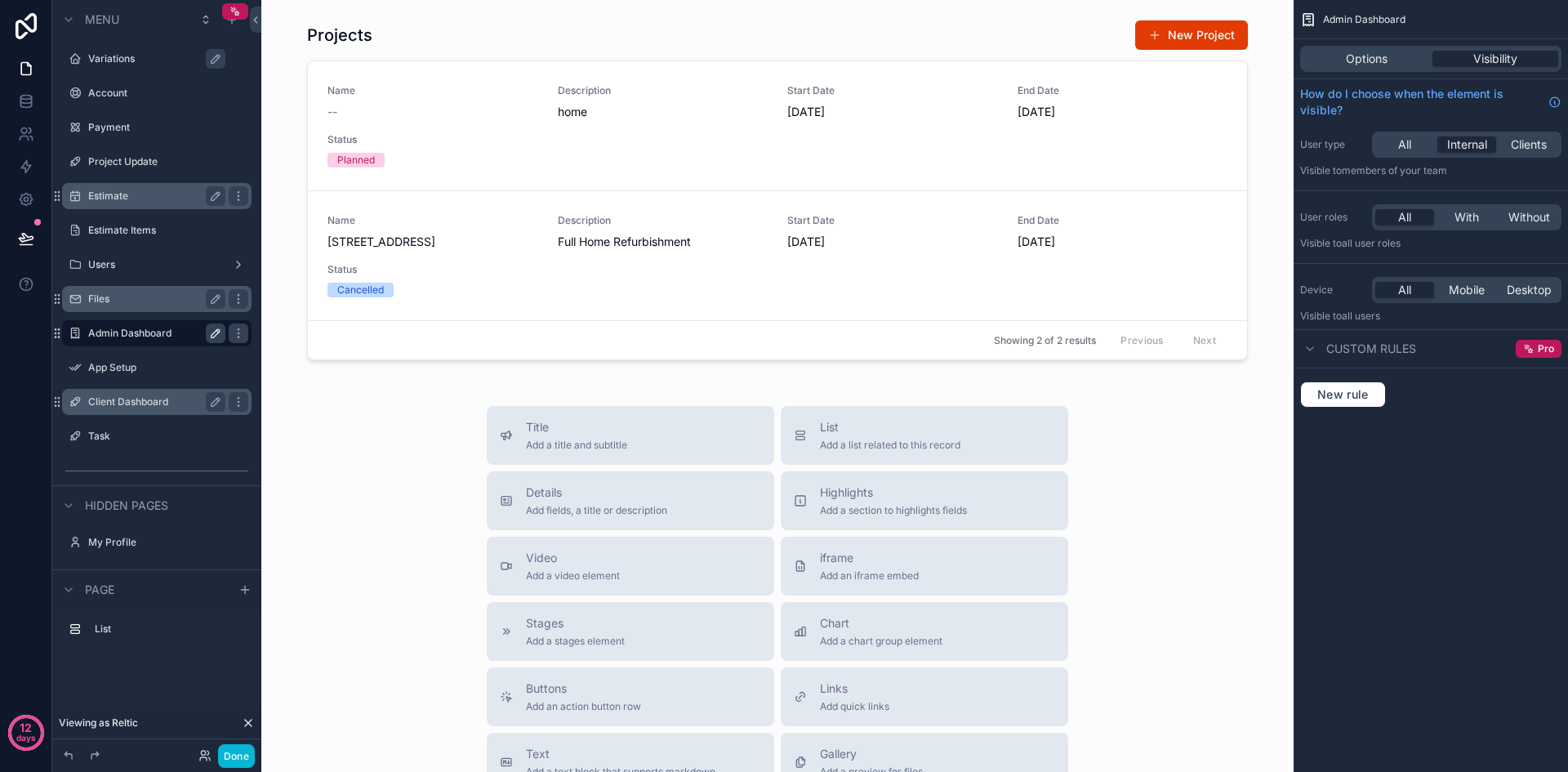
click at [214, 336] on icon "scrollable content" at bounding box center [215, 333] width 13 height 13
click at [191, 328] on input "**********" at bounding box center [143, 333] width 111 height 20
type input "********"
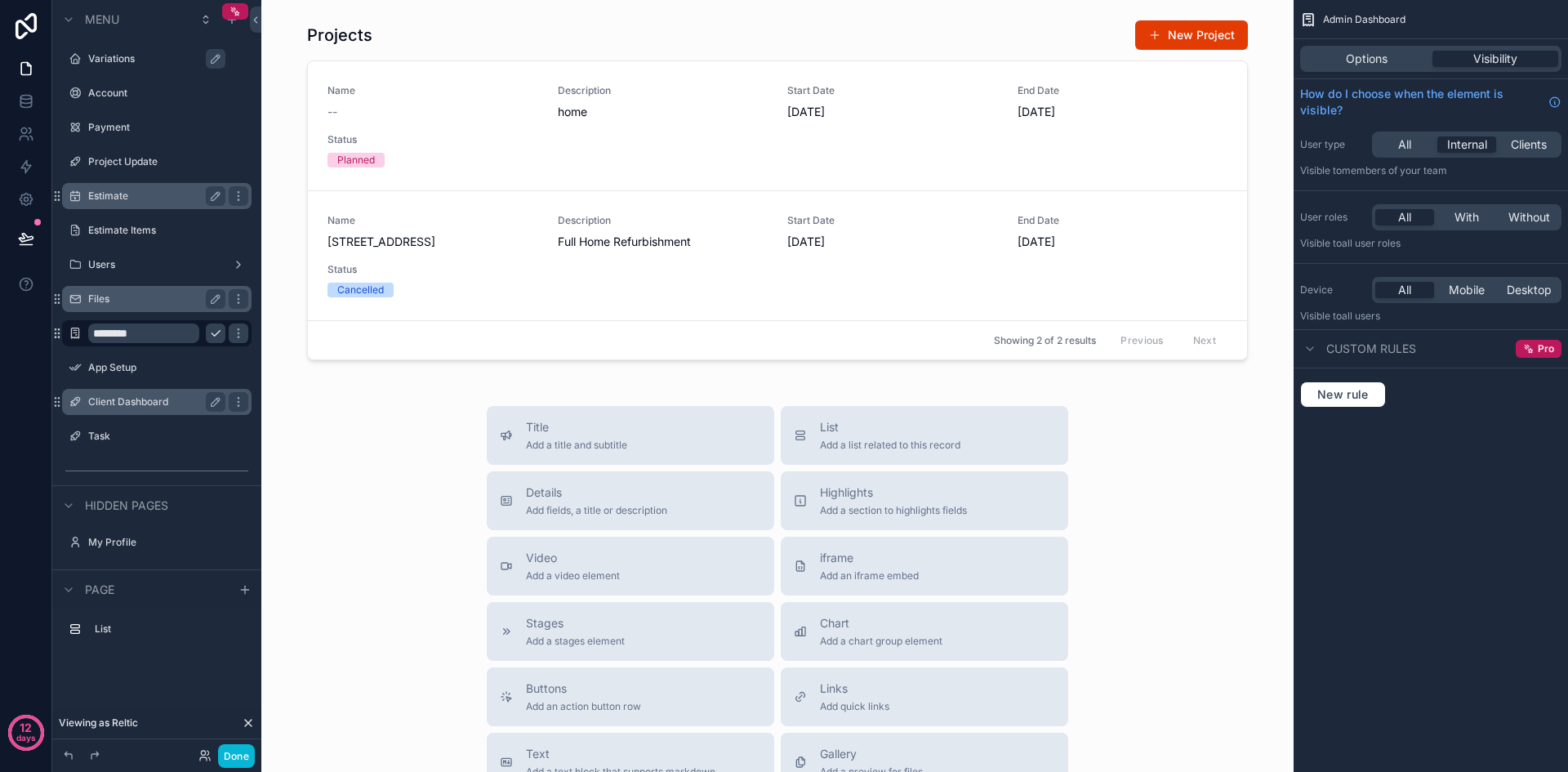
click at [213, 330] on icon "scrollable content" at bounding box center [215, 333] width 13 height 13
click at [159, 336] on label "Projects" at bounding box center [154, 333] width 131 height 13
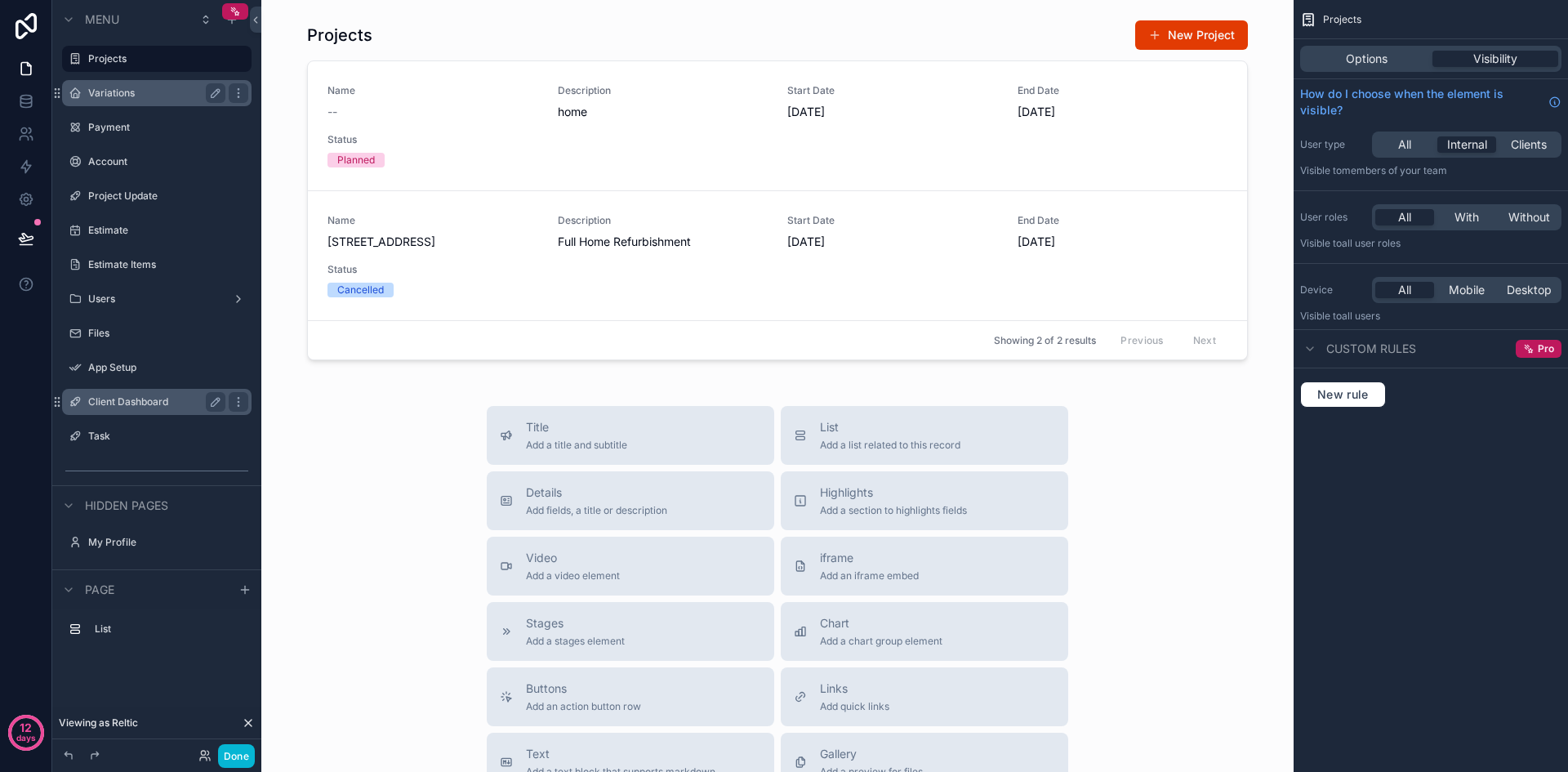
click at [114, 87] on label "Variations" at bounding box center [154, 93] width 131 height 13
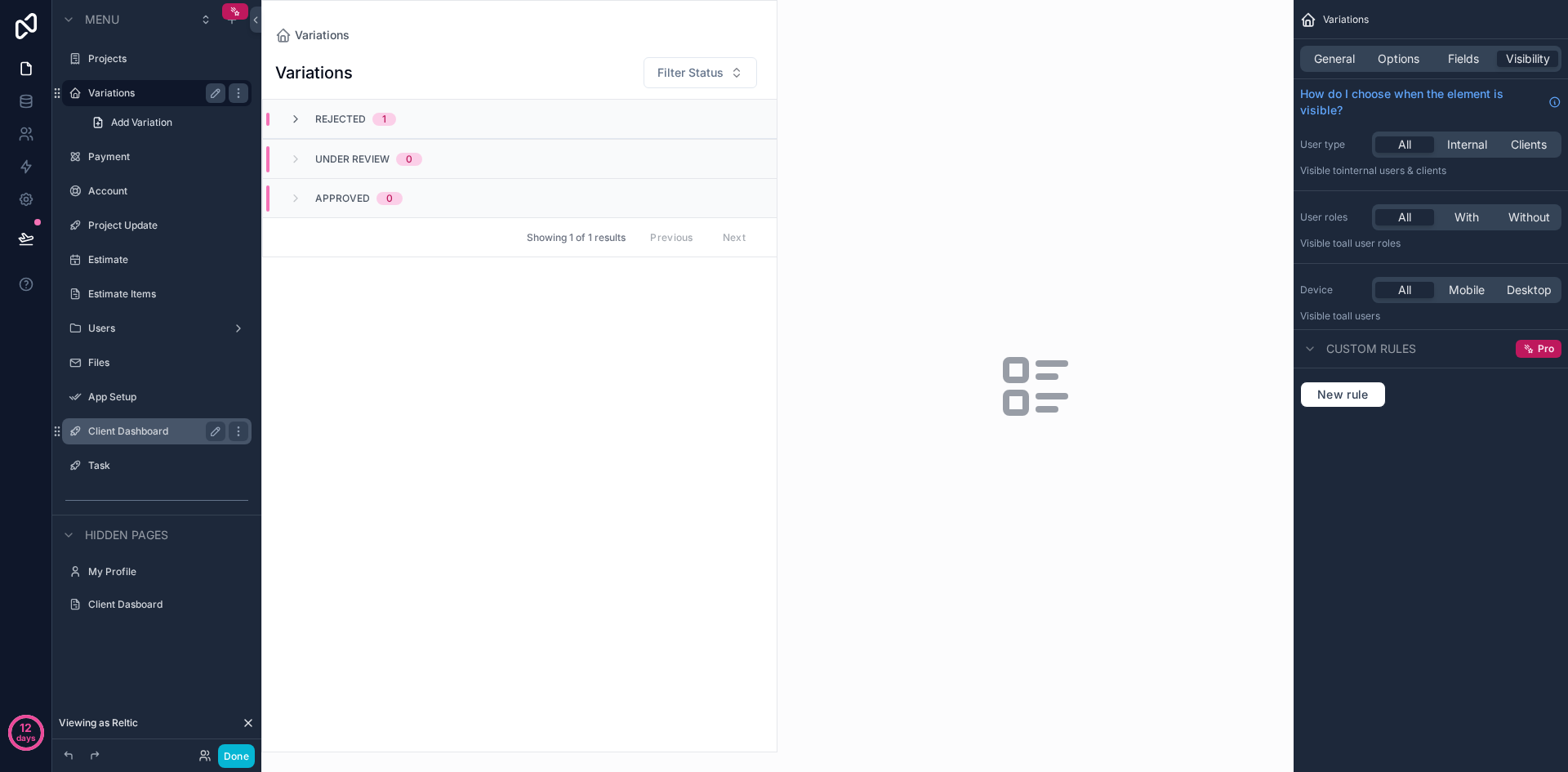
click at [114, 87] on label "Variations" at bounding box center [154, 93] width 131 height 13
click at [125, 435] on label "Client Dashboard" at bounding box center [154, 431] width 131 height 13
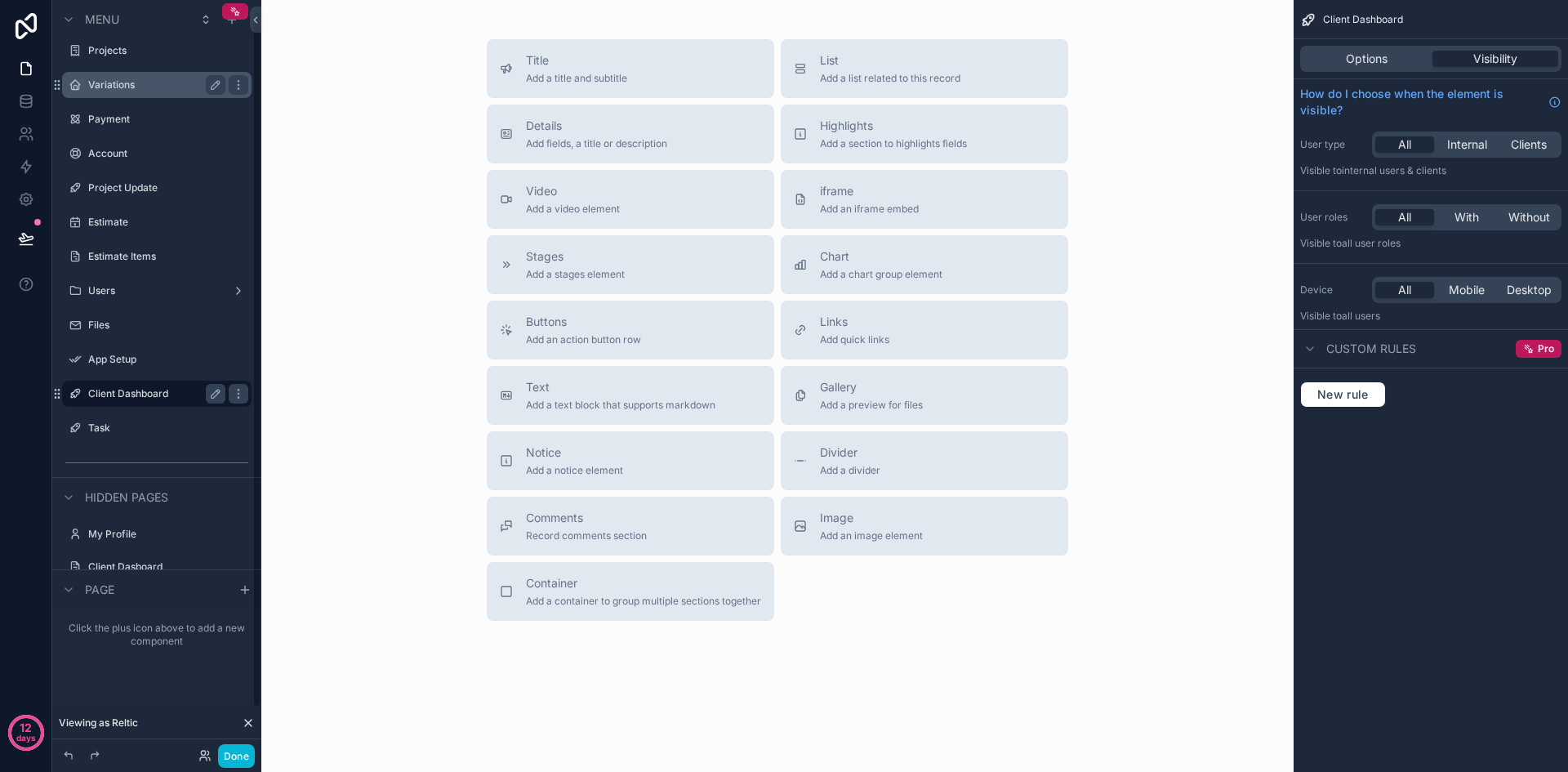
scroll to position [60, 0]
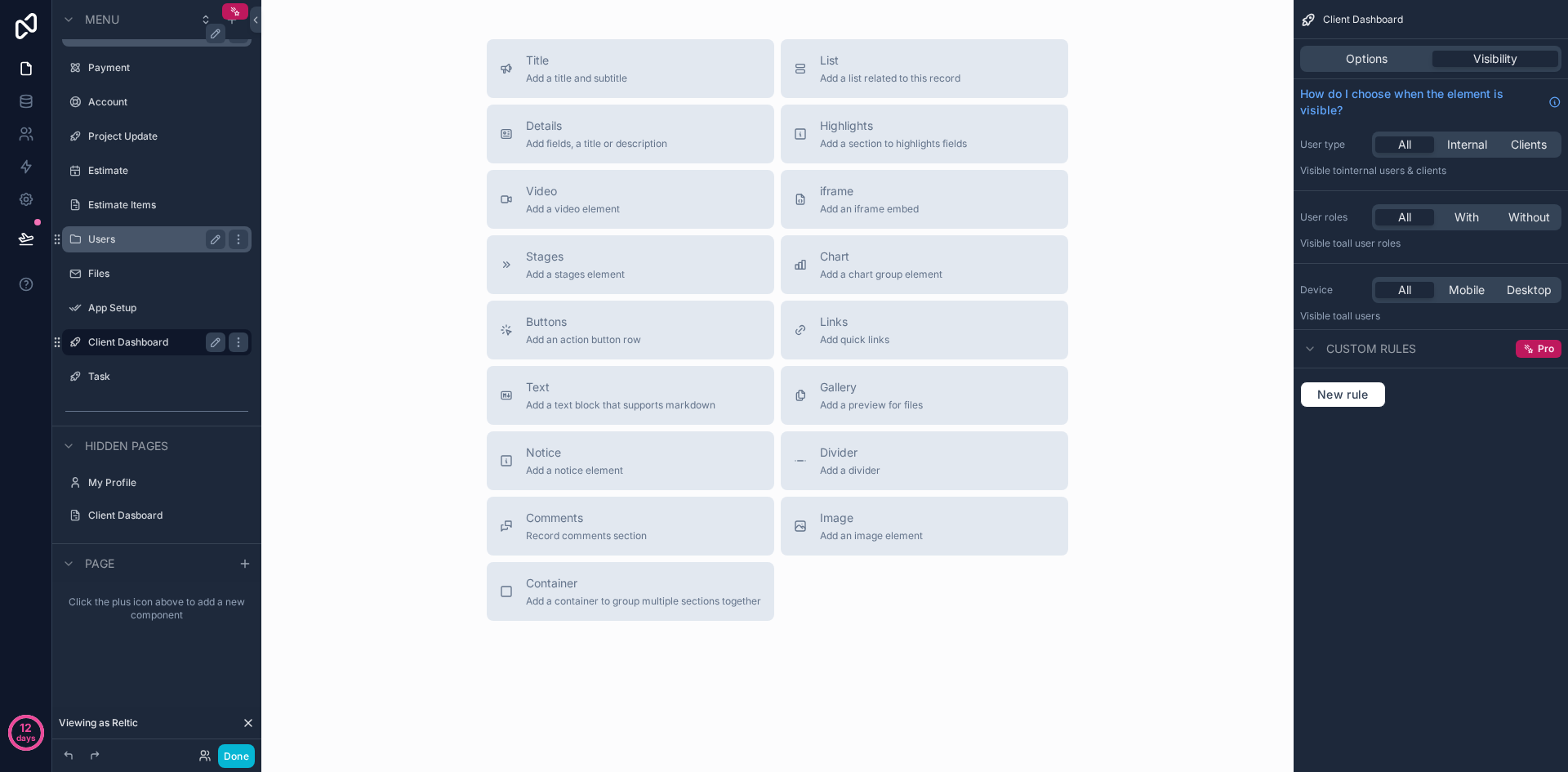
click at [119, 238] on label "Users" at bounding box center [154, 239] width 131 height 13
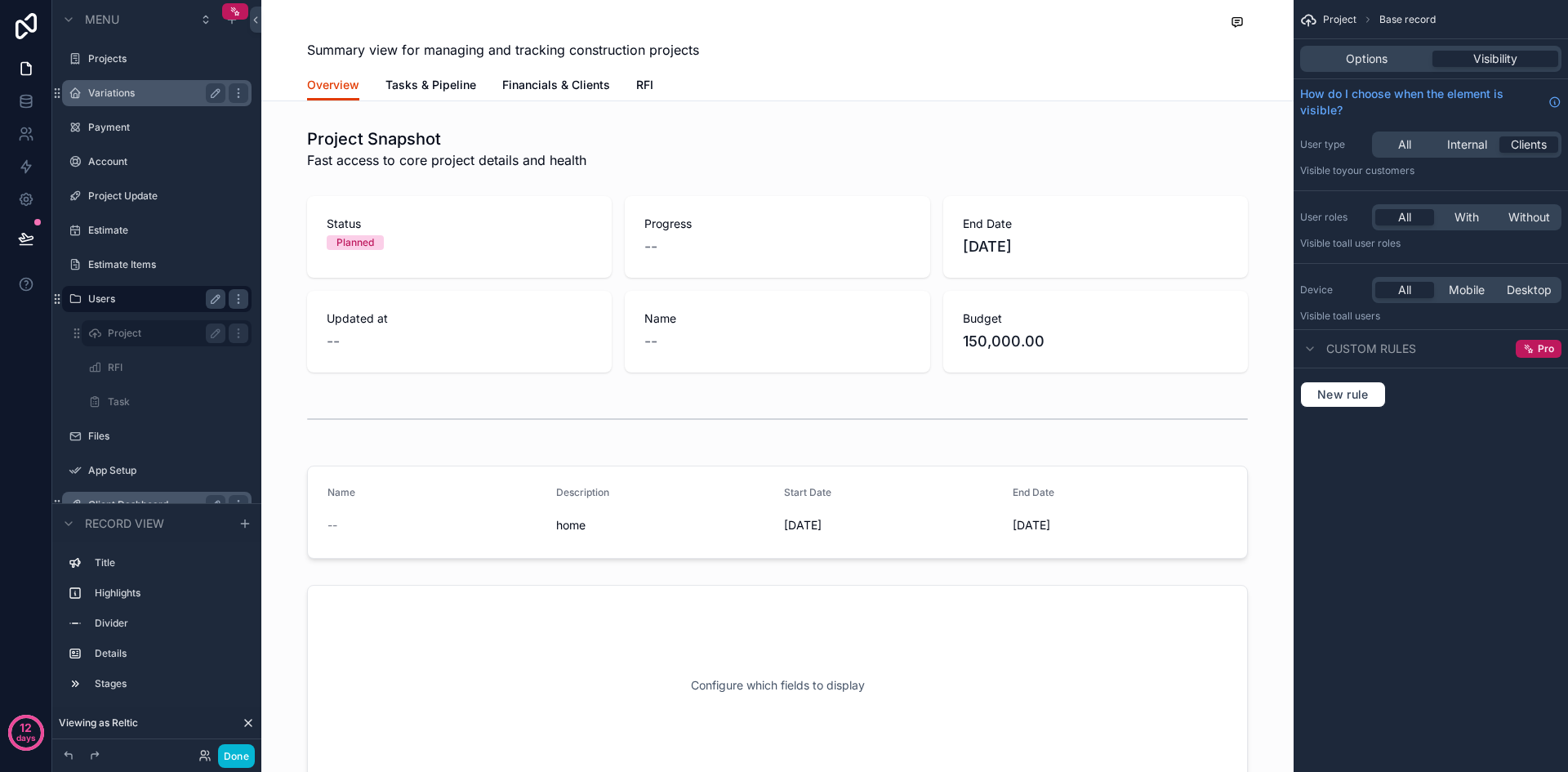
click at [154, 336] on label "Project" at bounding box center [163, 333] width 111 height 13
click at [1411, 144] on span "All" at bounding box center [1405, 144] width 13 height 16
click at [242, 332] on icon "scrollable content" at bounding box center [238, 333] width 13 height 13
click at [295, 323] on span "Clone" at bounding box center [306, 321] width 30 height 16
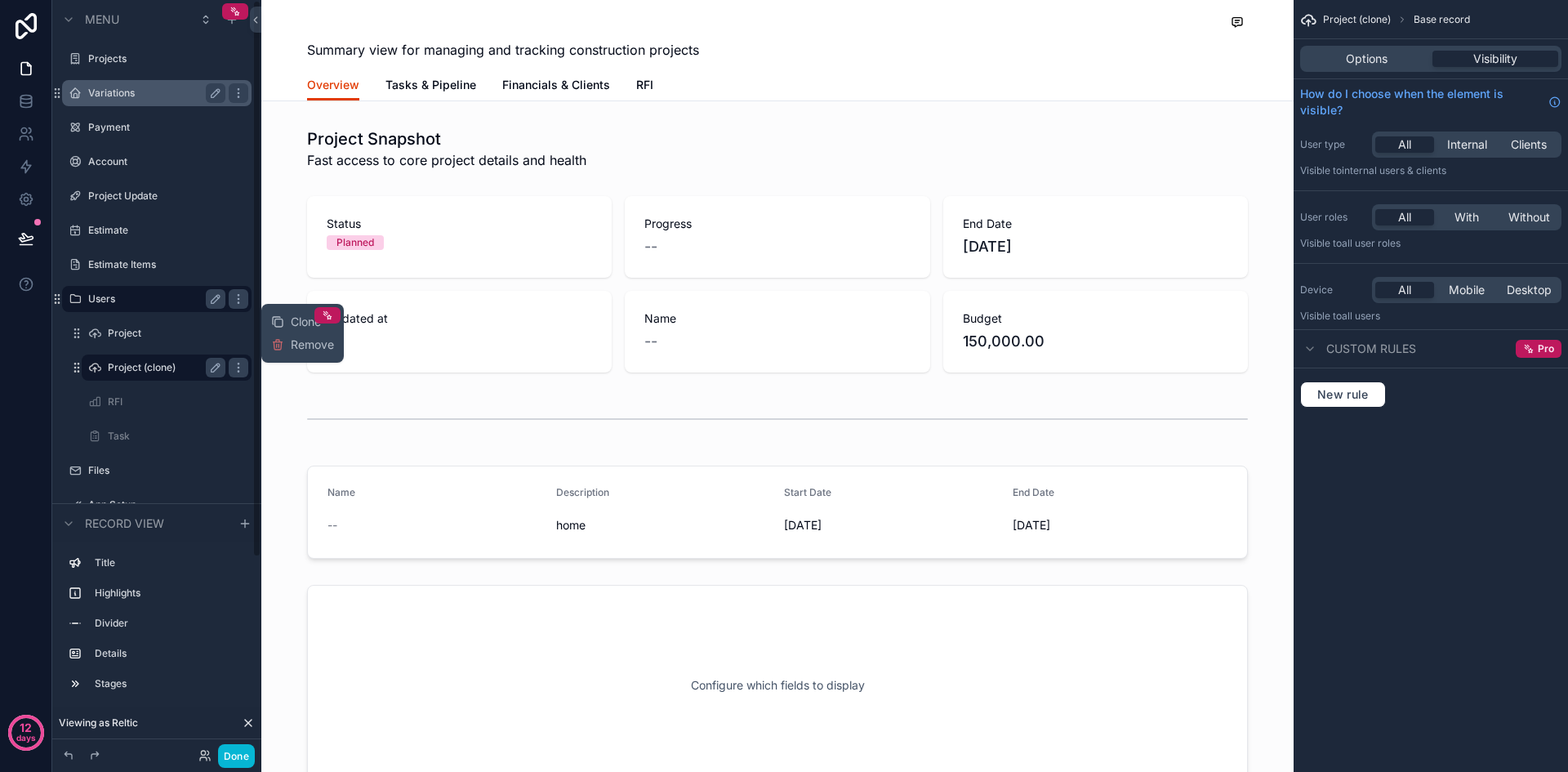
click at [161, 369] on label "Project (clone)" at bounding box center [163, 367] width 111 height 13
click at [214, 367] on icon "scrollable content" at bounding box center [215, 367] width 9 height 9
click at [190, 367] on input "**********" at bounding box center [154, 367] width 91 height 20
type input "********"
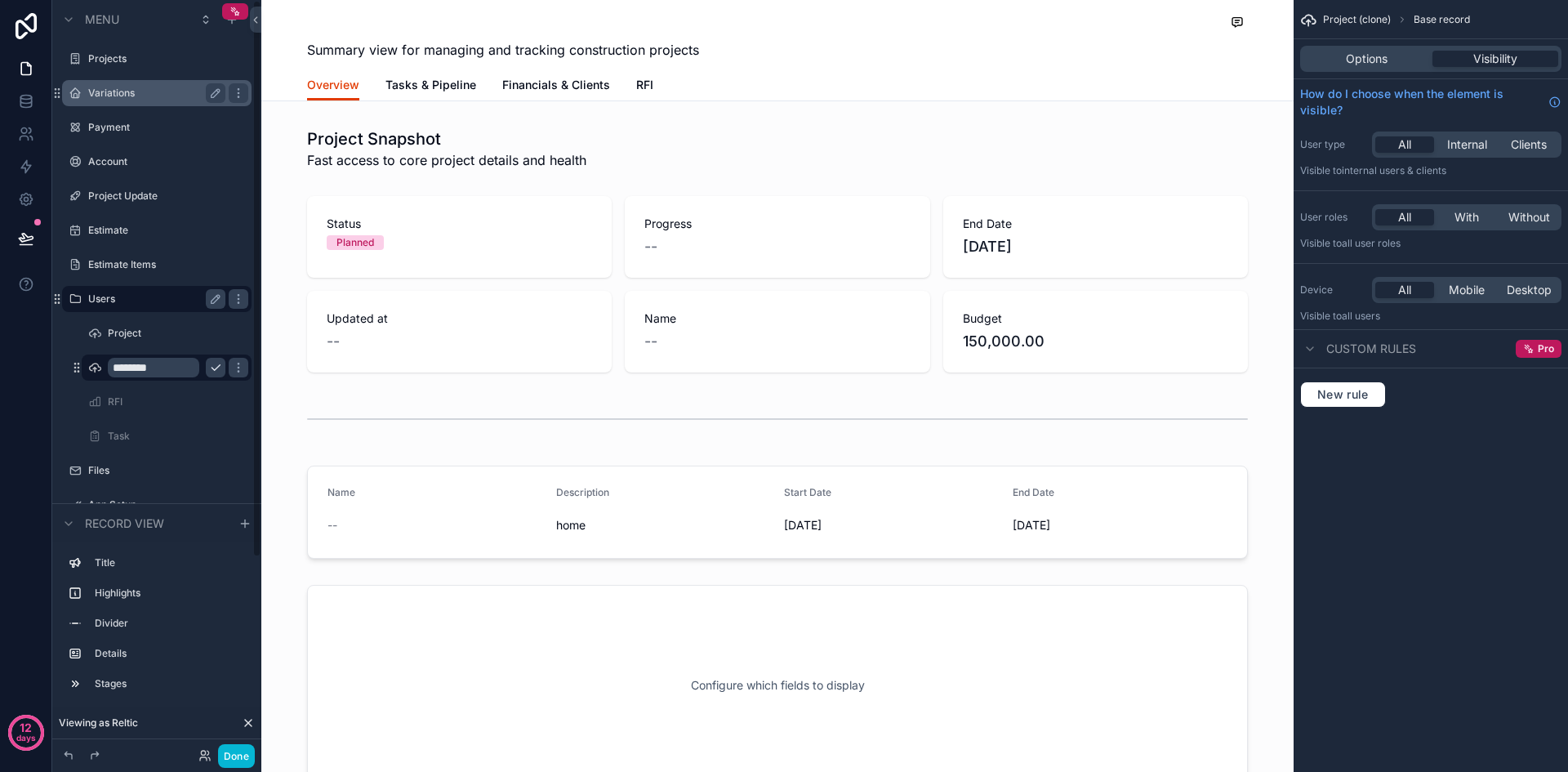
click at [215, 366] on icon "scrollable content" at bounding box center [215, 367] width 13 height 13
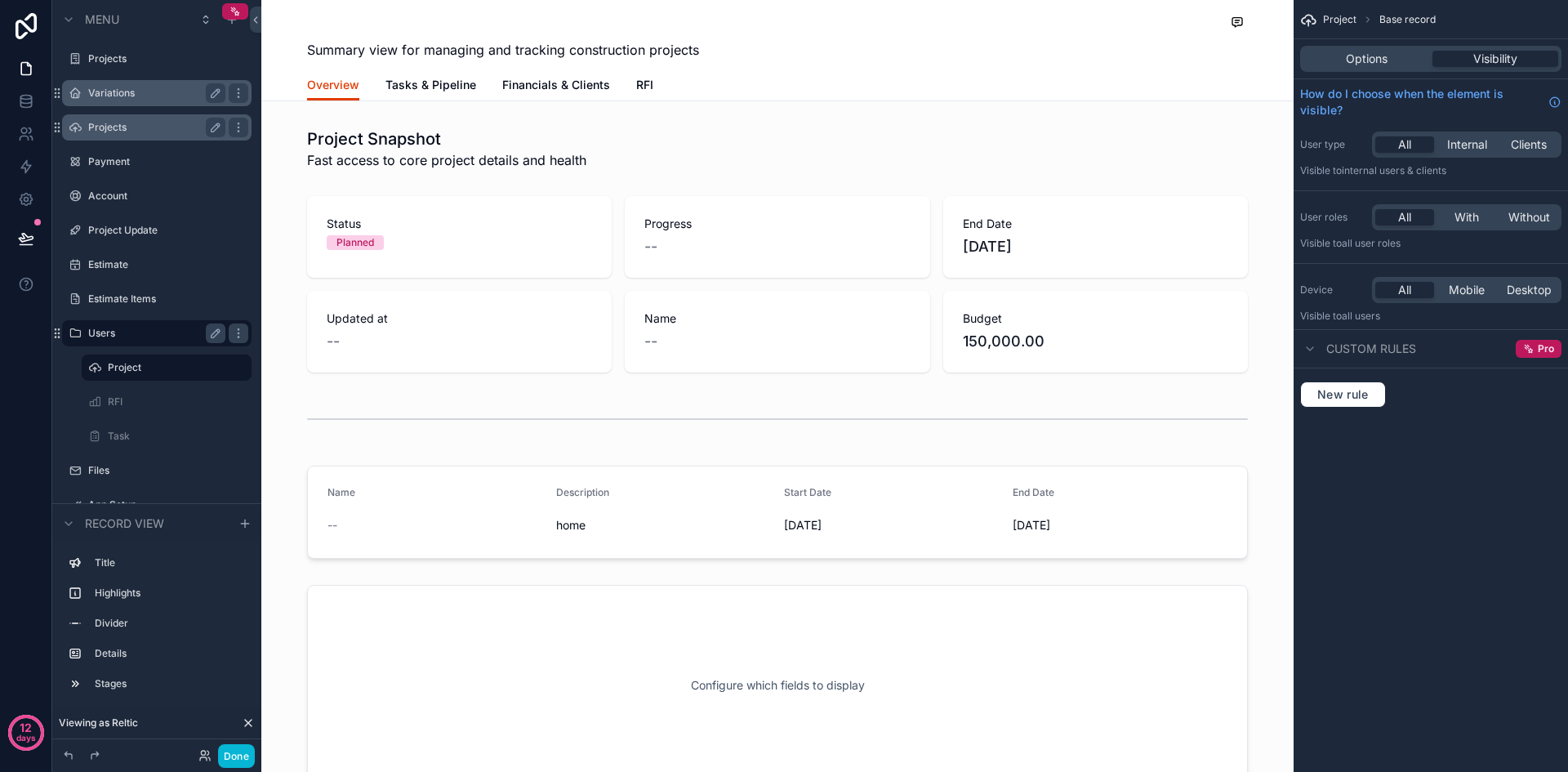
click at [141, 126] on label "Projects" at bounding box center [154, 127] width 131 height 13
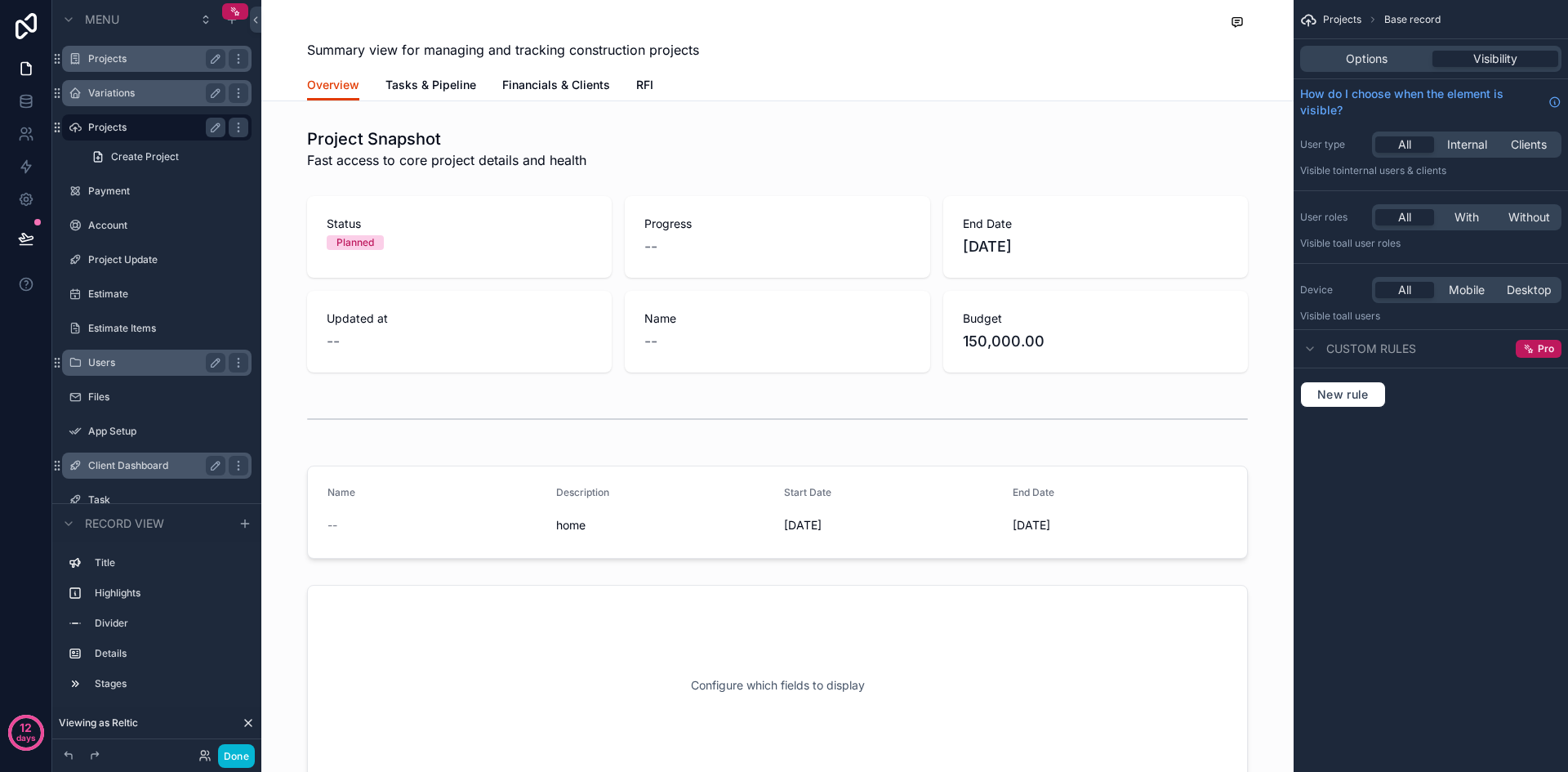
click at [177, 62] on label "Projects" at bounding box center [154, 59] width 131 height 13
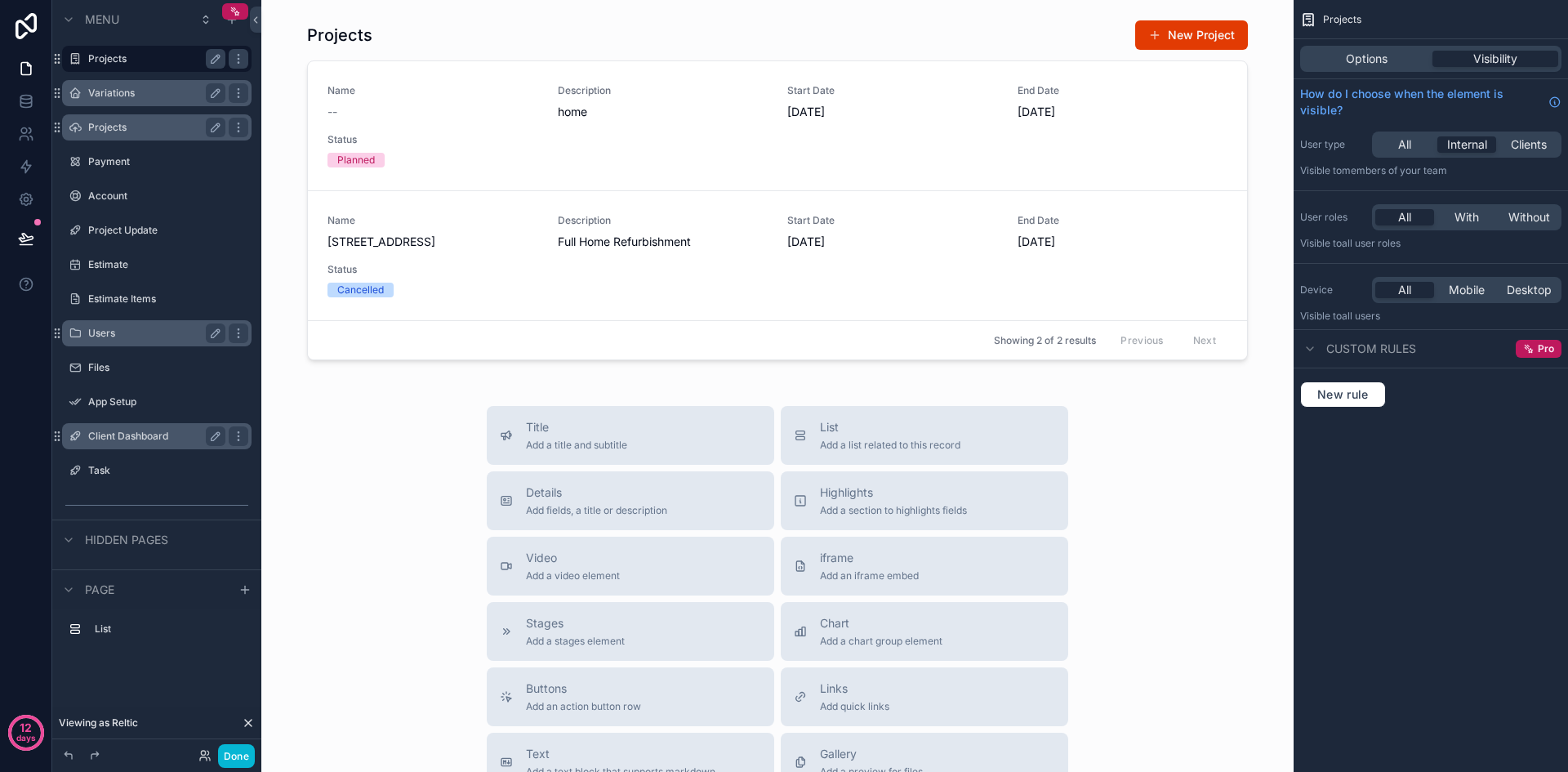
click at [156, 127] on label "Projects" at bounding box center [154, 127] width 131 height 13
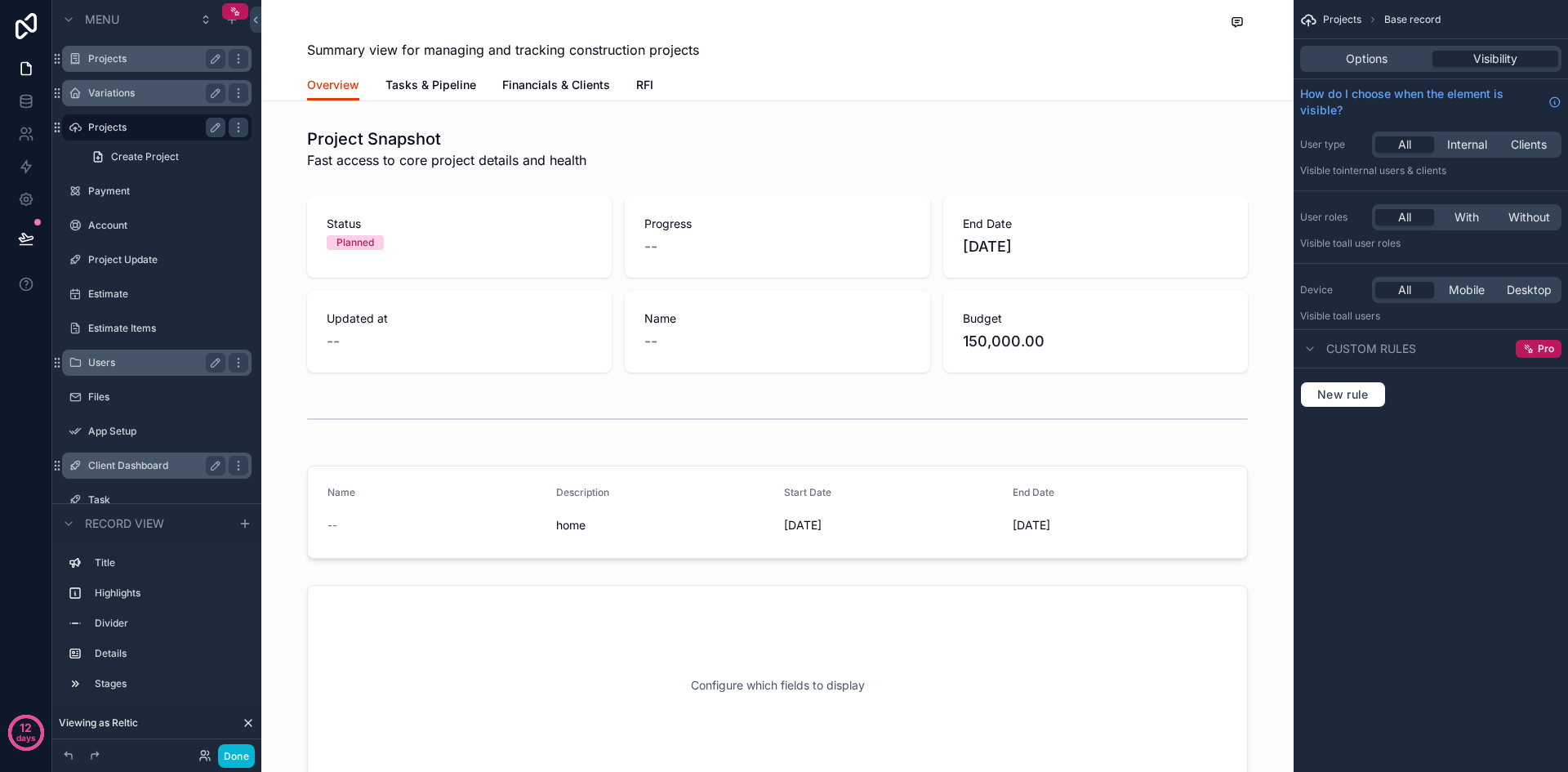
click at [147, 58] on label "Projects" at bounding box center [154, 59] width 131 height 13
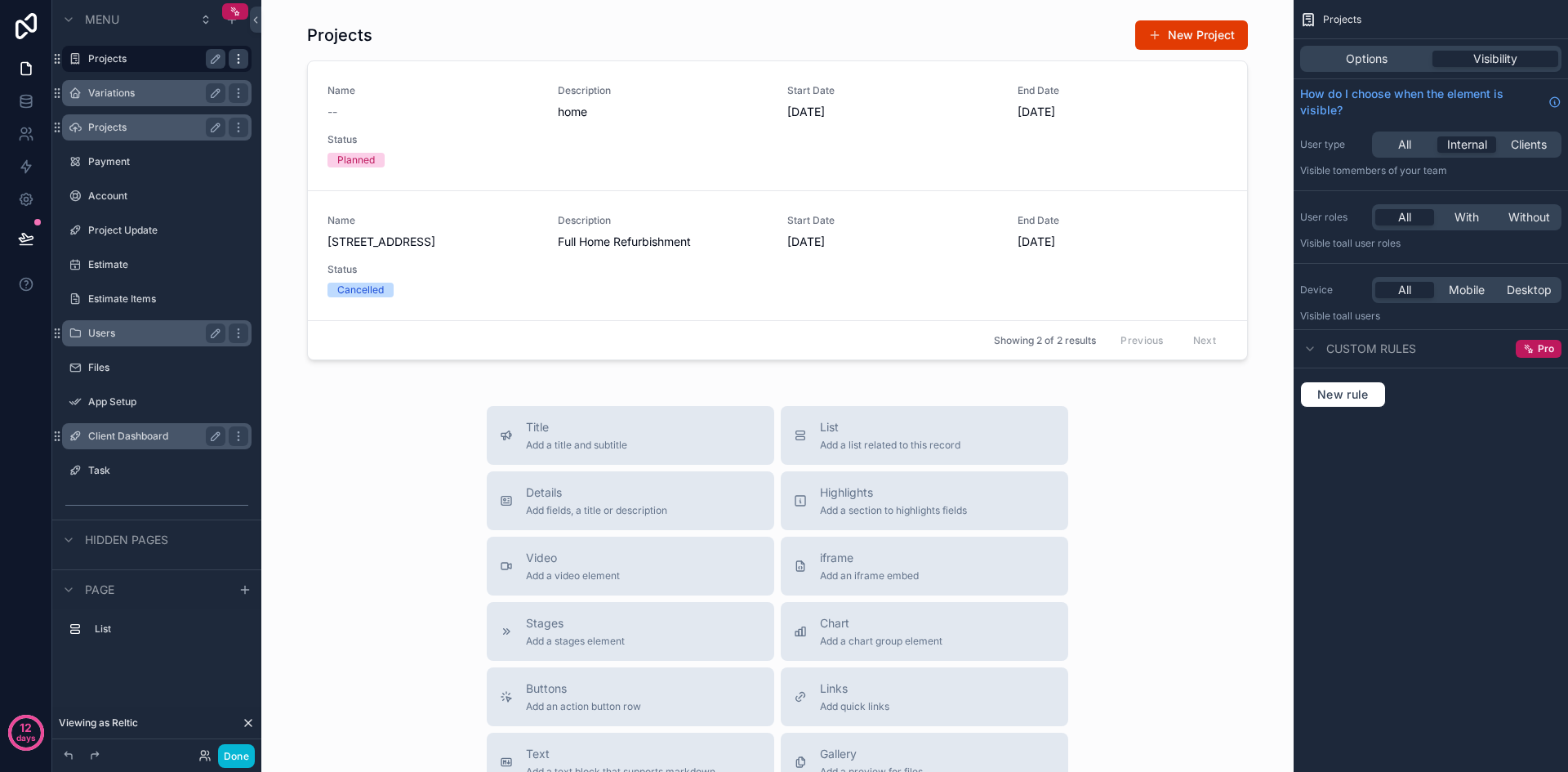
click at [239, 54] on icon "scrollable content" at bounding box center [238, 59] width 13 height 13
click at [302, 74] on span "Remove" at bounding box center [312, 69] width 44 height 16
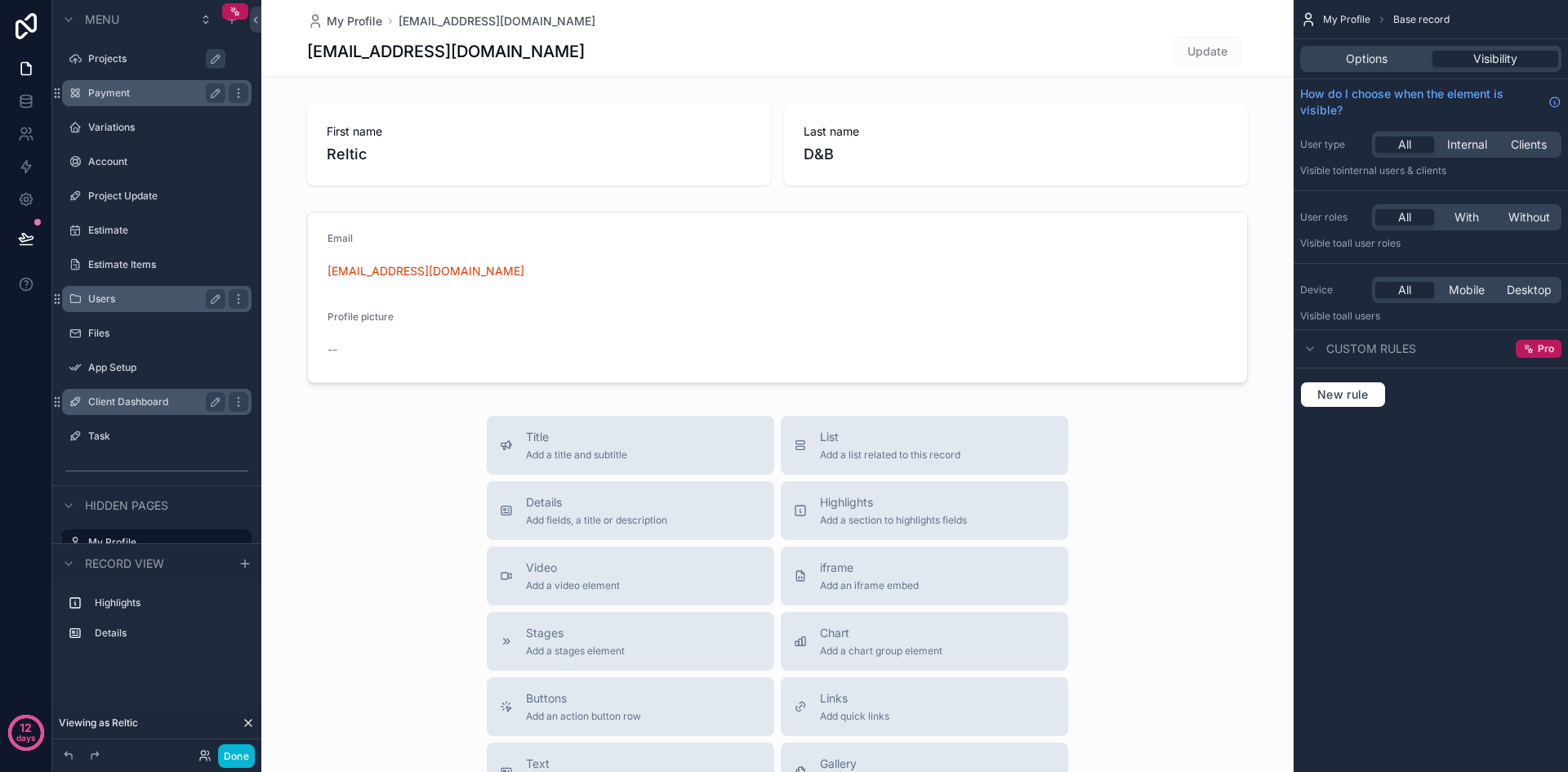
click at [103, 94] on label "Payment" at bounding box center [154, 93] width 131 height 13
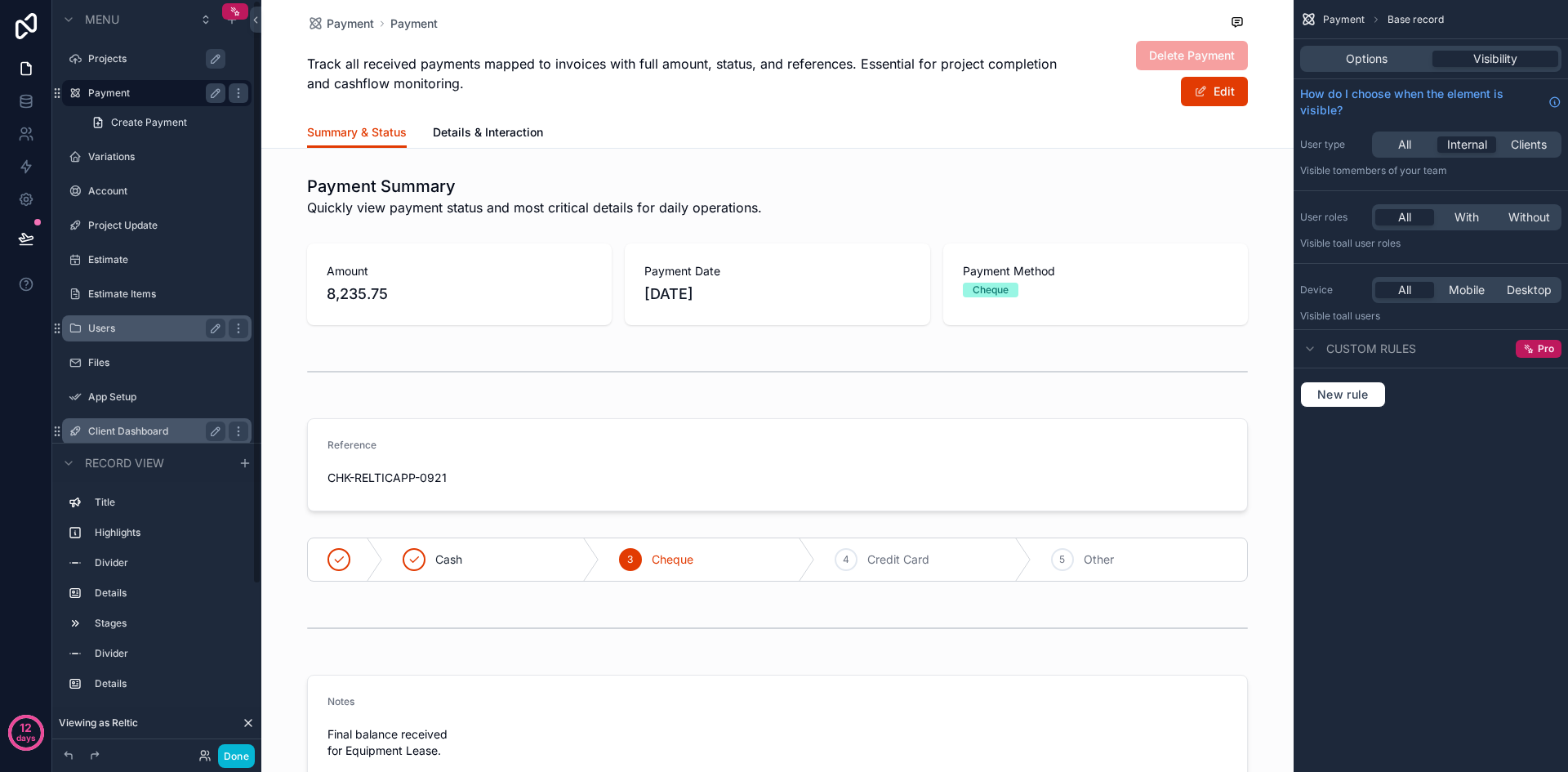
click at [103, 94] on label "Payment" at bounding box center [154, 93] width 131 height 13
click at [103, 64] on label "Projects" at bounding box center [165, 59] width 154 height 13
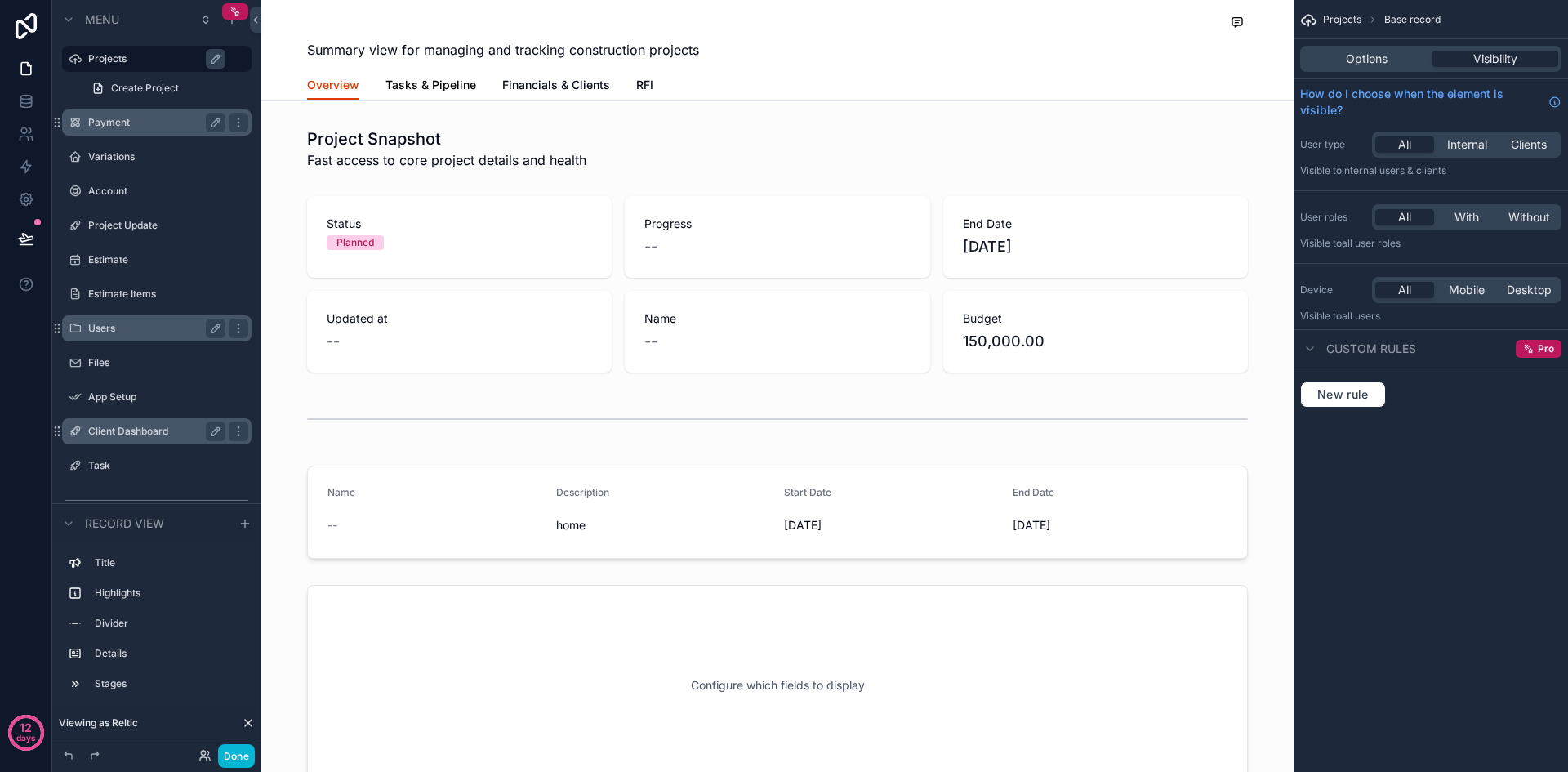
click at [422, 89] on span "Tasks & Pipeline" at bounding box center [430, 85] width 90 height 16
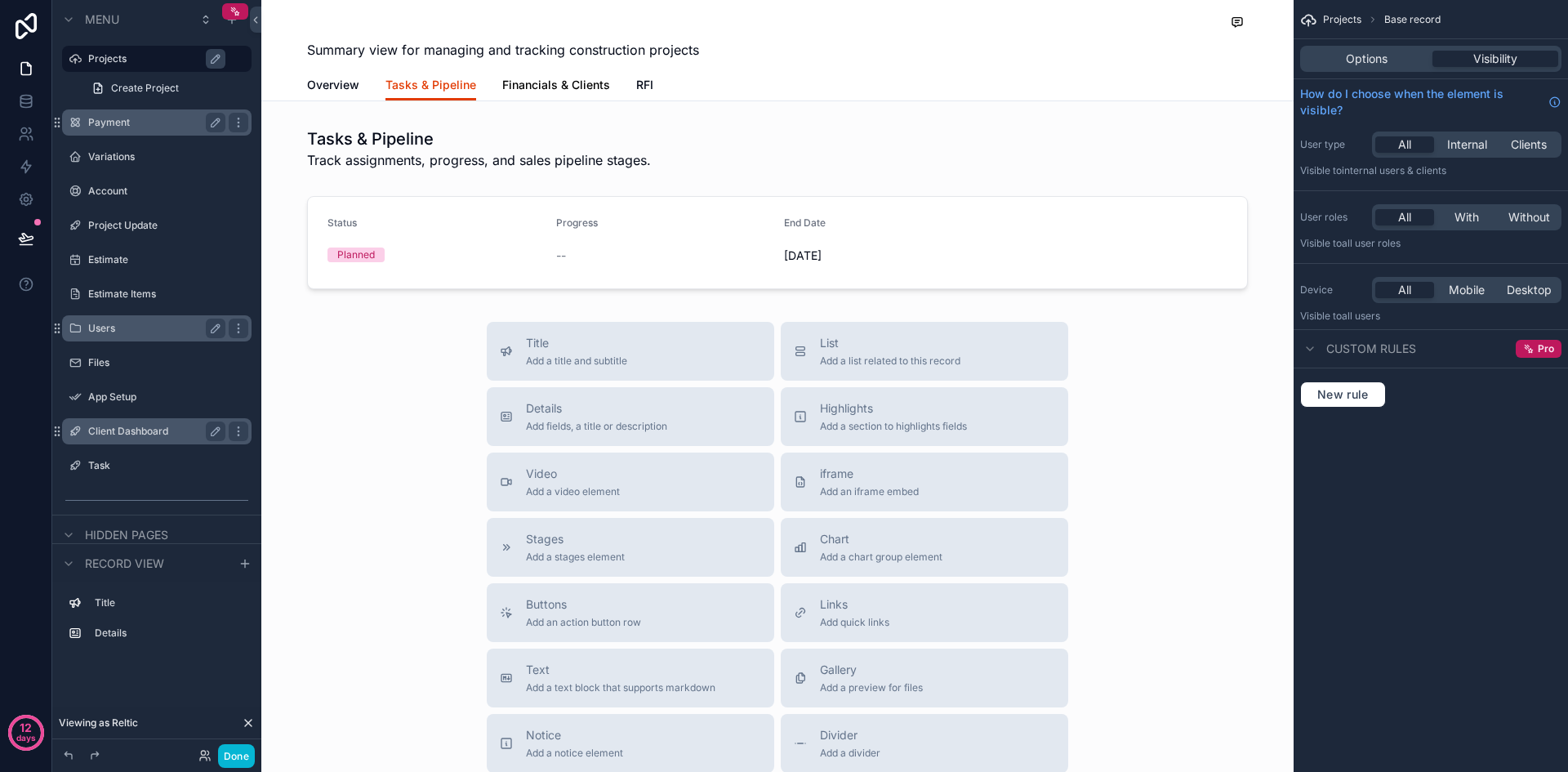
click at [544, 82] on span "Financials & Clients" at bounding box center [556, 85] width 108 height 16
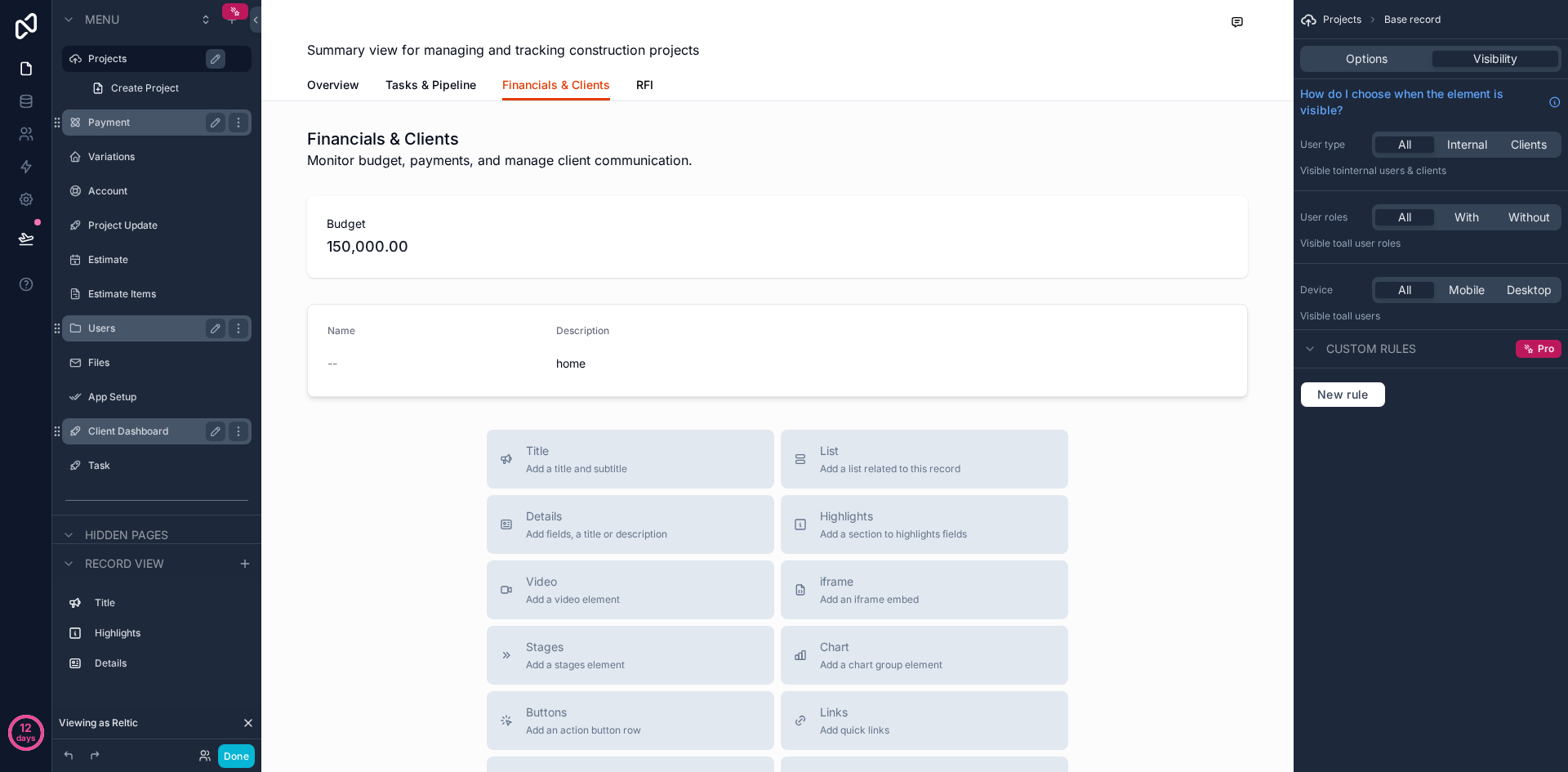
click at [636, 80] on span "RFI" at bounding box center [644, 85] width 17 height 16
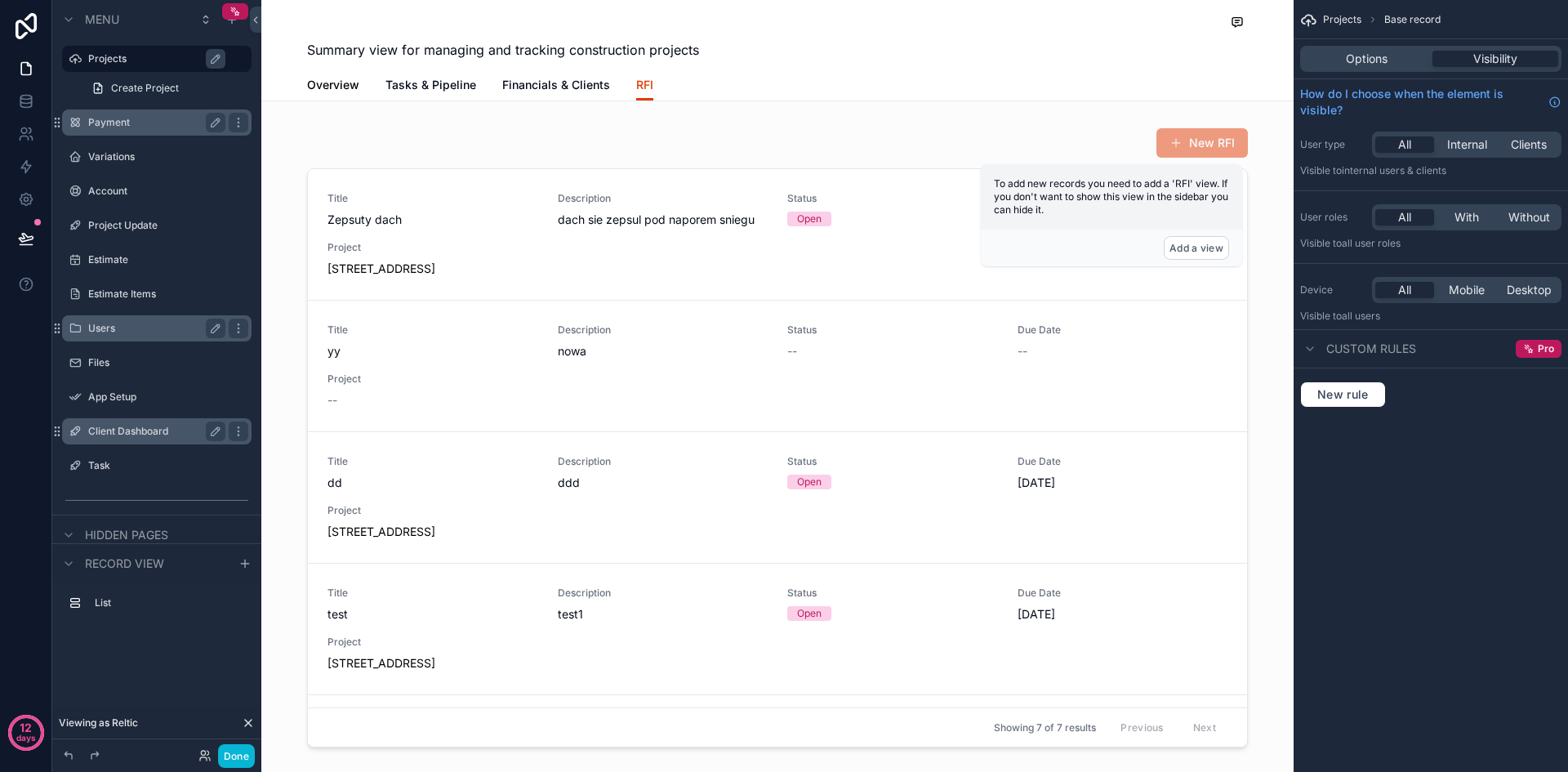
click at [338, 88] on span "Overview" at bounding box center [332, 85] width 52 height 16
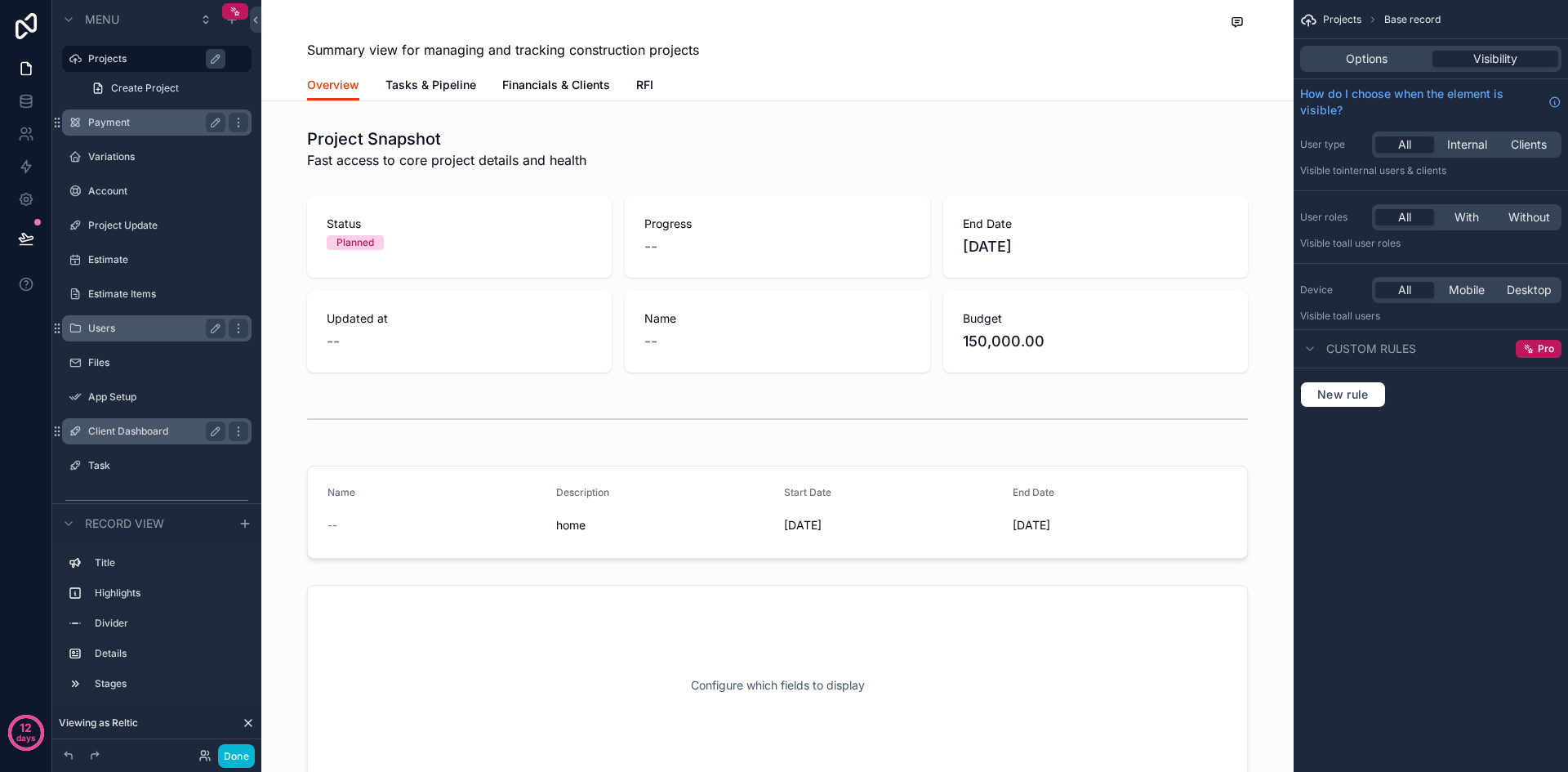
click at [570, 77] on span "Financials & Clients" at bounding box center [556, 85] width 108 height 16
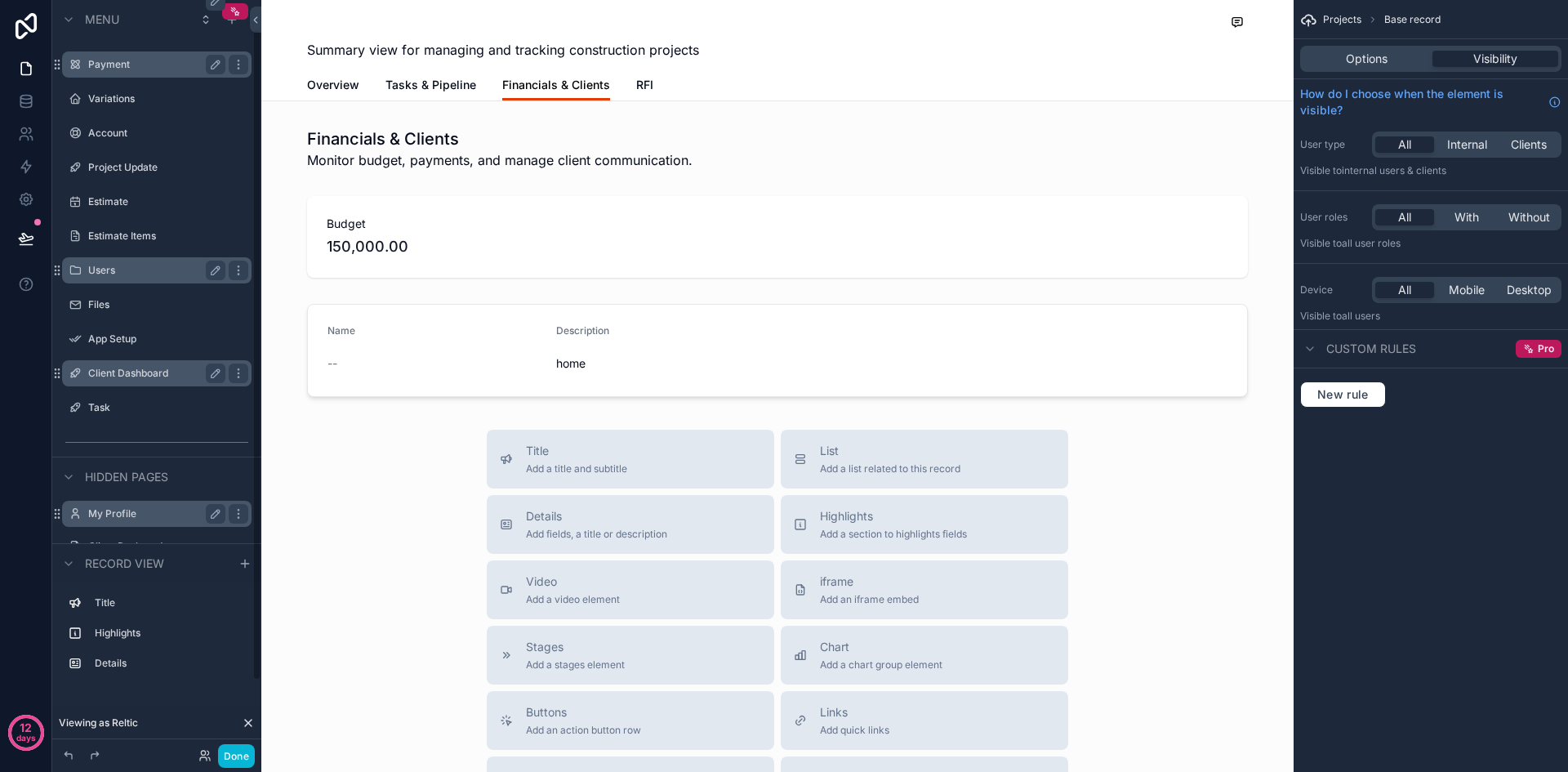
scroll to position [33, 0]
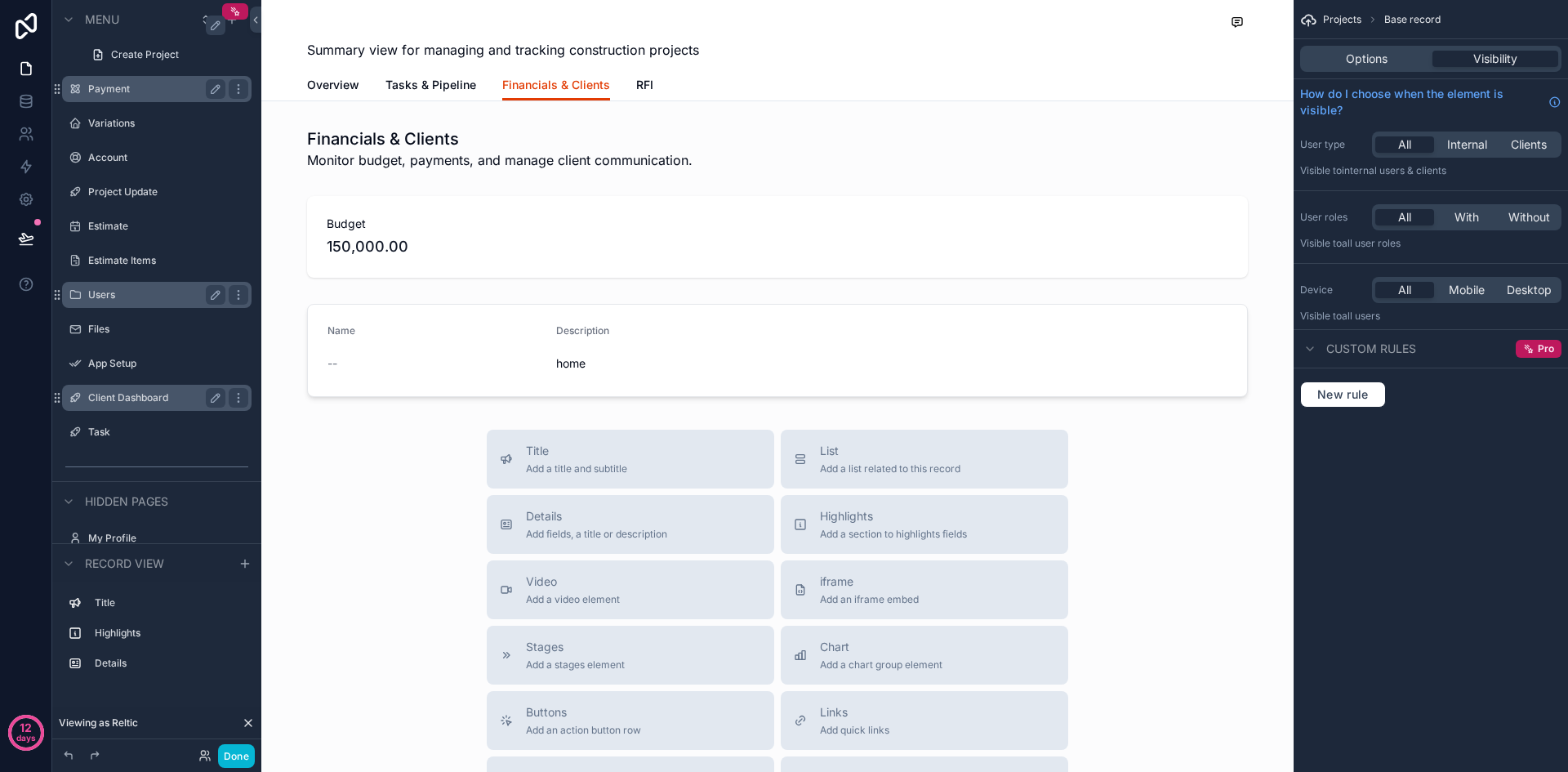
click at [117, 302] on div "Users" at bounding box center [157, 294] width 138 height 20
click at [138, 292] on label "Users" at bounding box center [154, 295] width 131 height 13
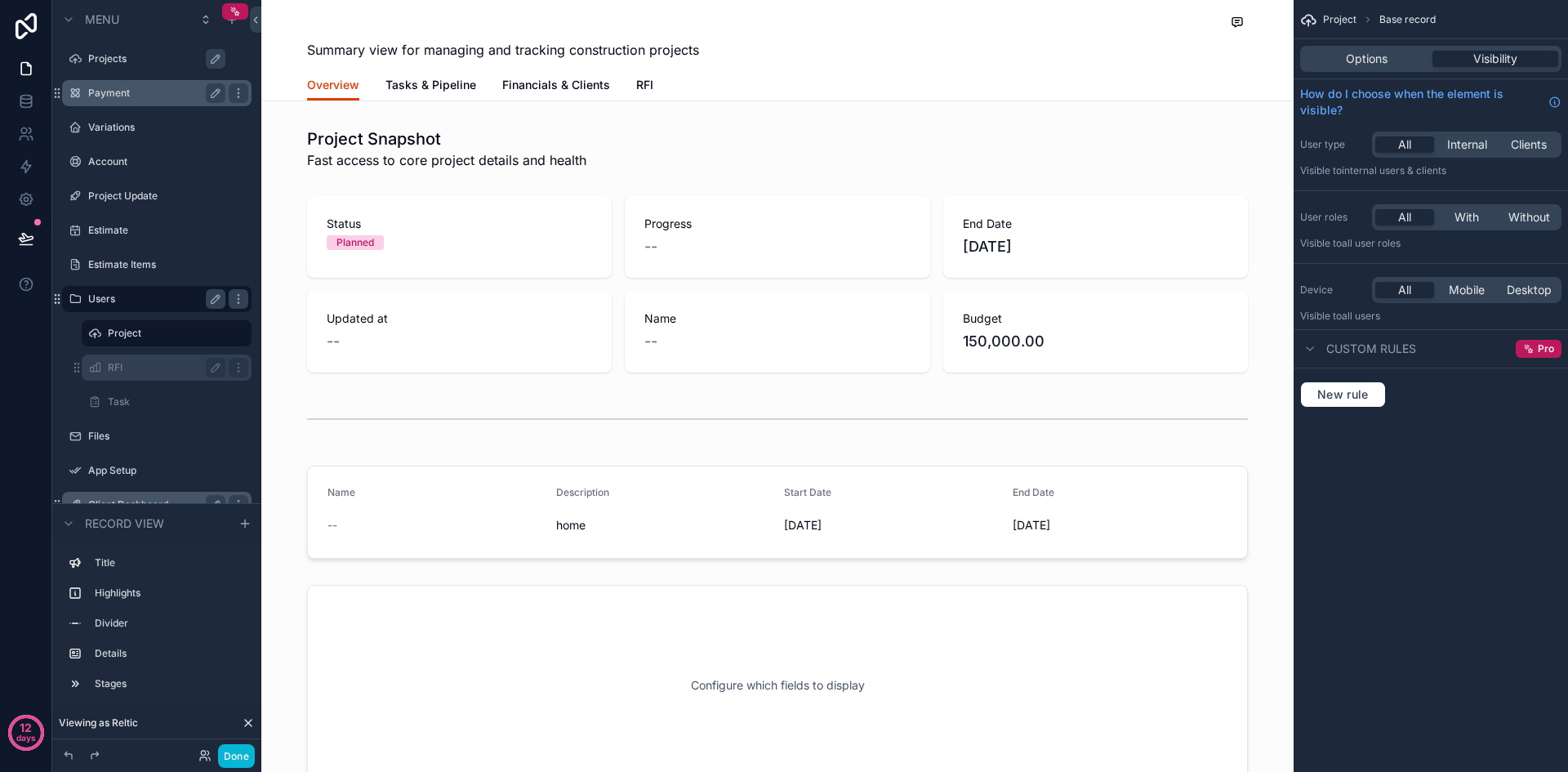
click at [155, 368] on label "RFI" at bounding box center [163, 367] width 111 height 13
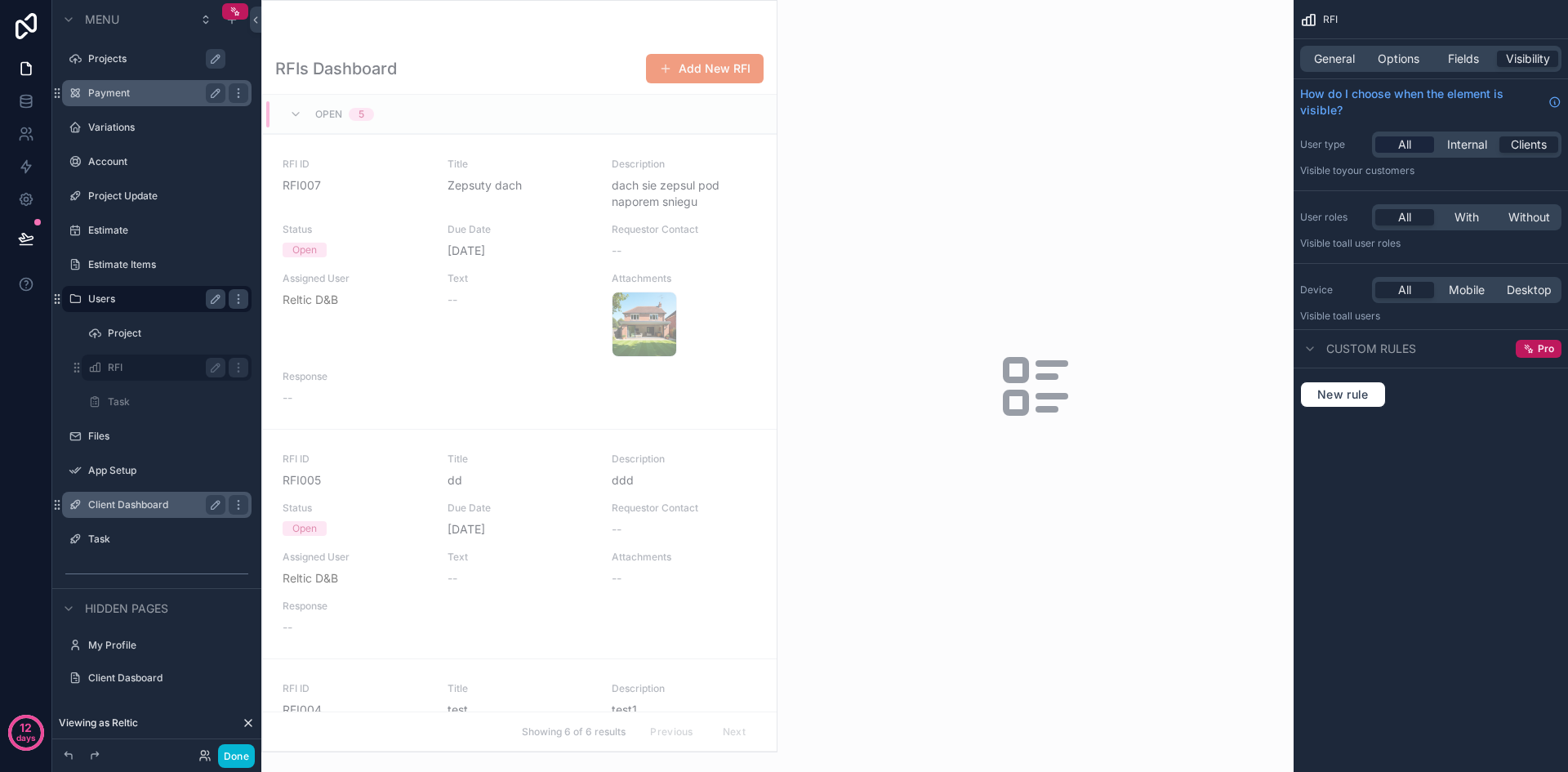
click at [1401, 145] on span "All" at bounding box center [1405, 144] width 13 height 16
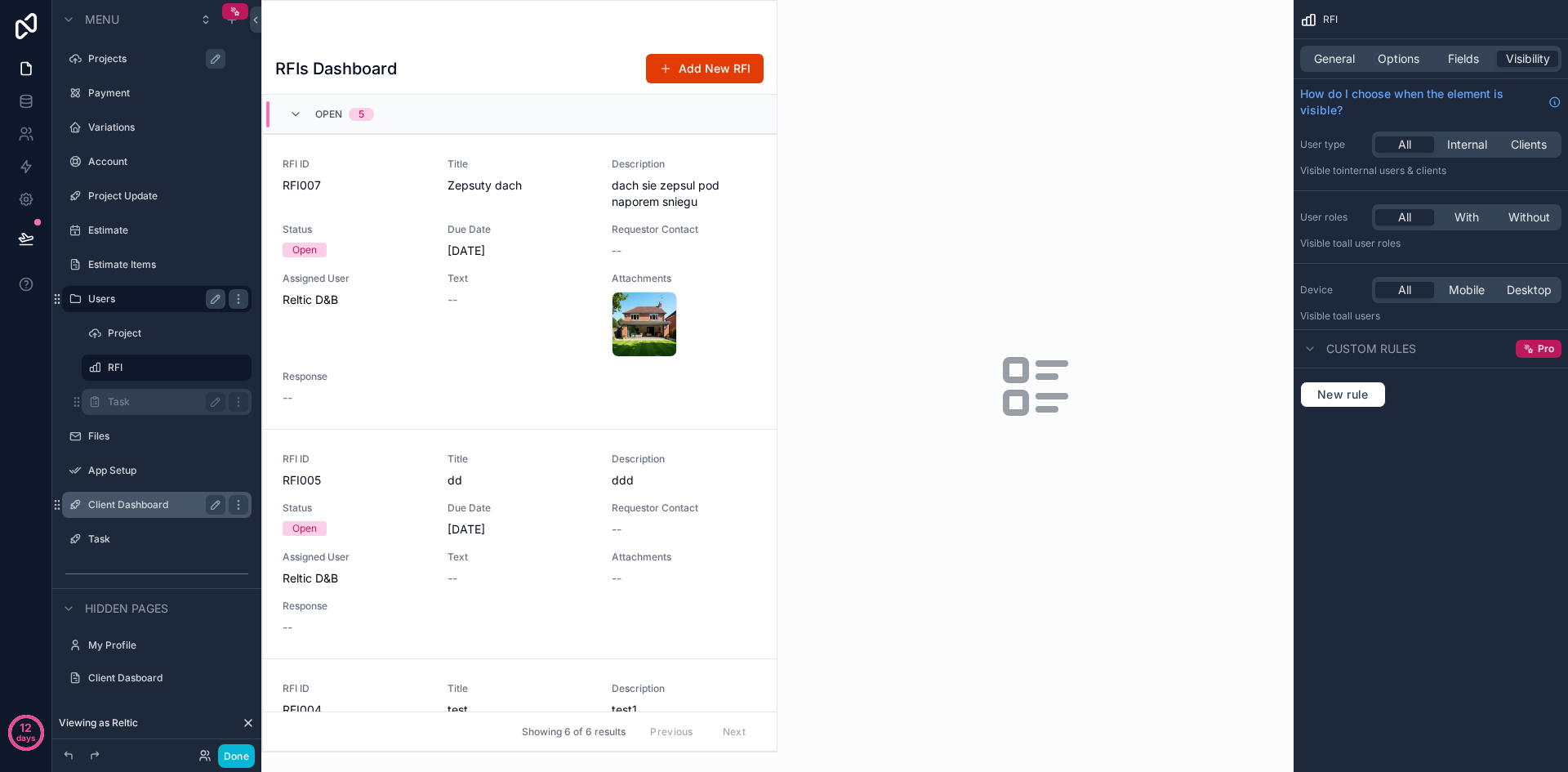
click at [141, 407] on label "Task" at bounding box center [163, 402] width 111 height 13
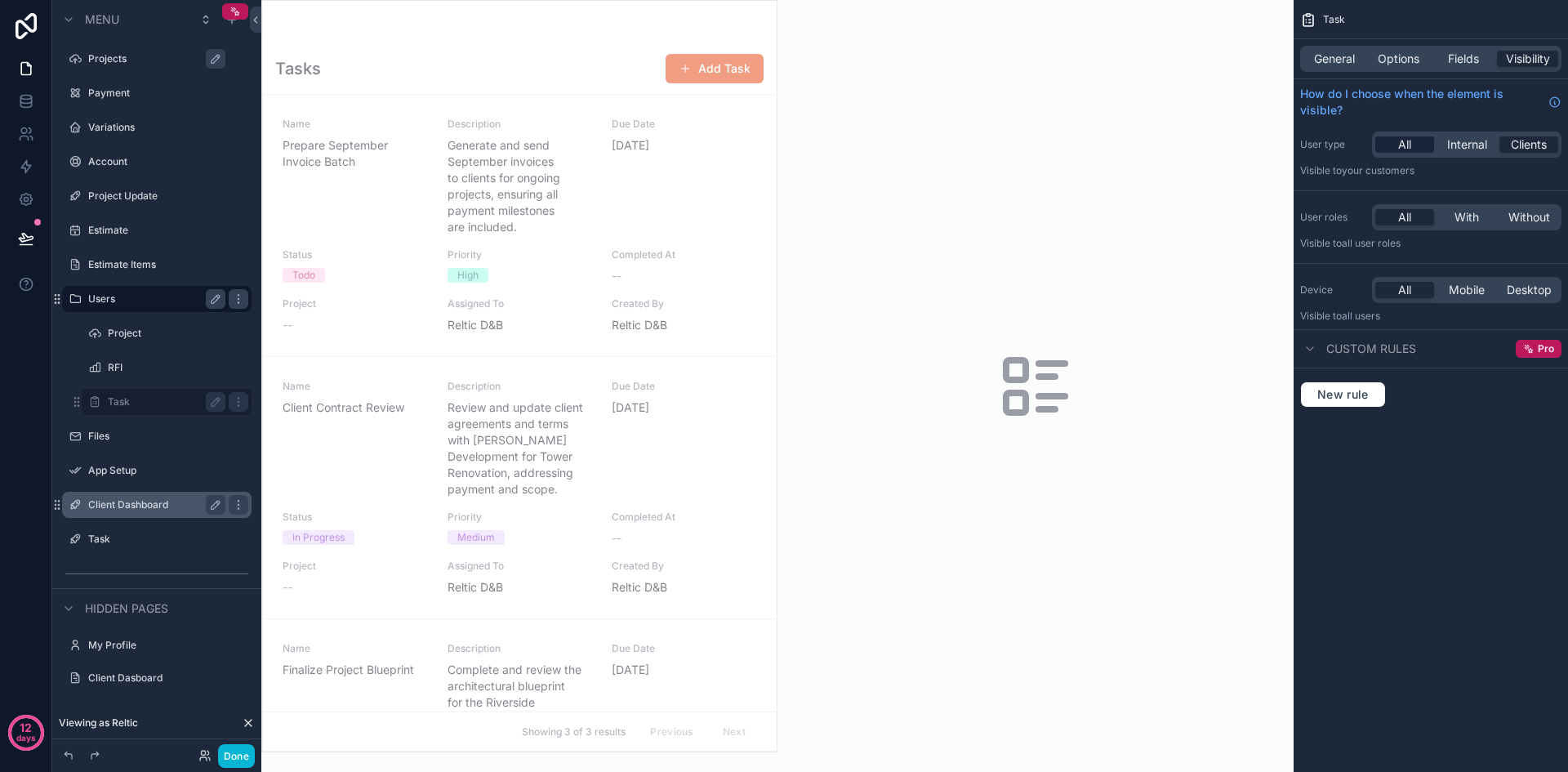
click at [1409, 141] on span "All" at bounding box center [1405, 144] width 13 height 16
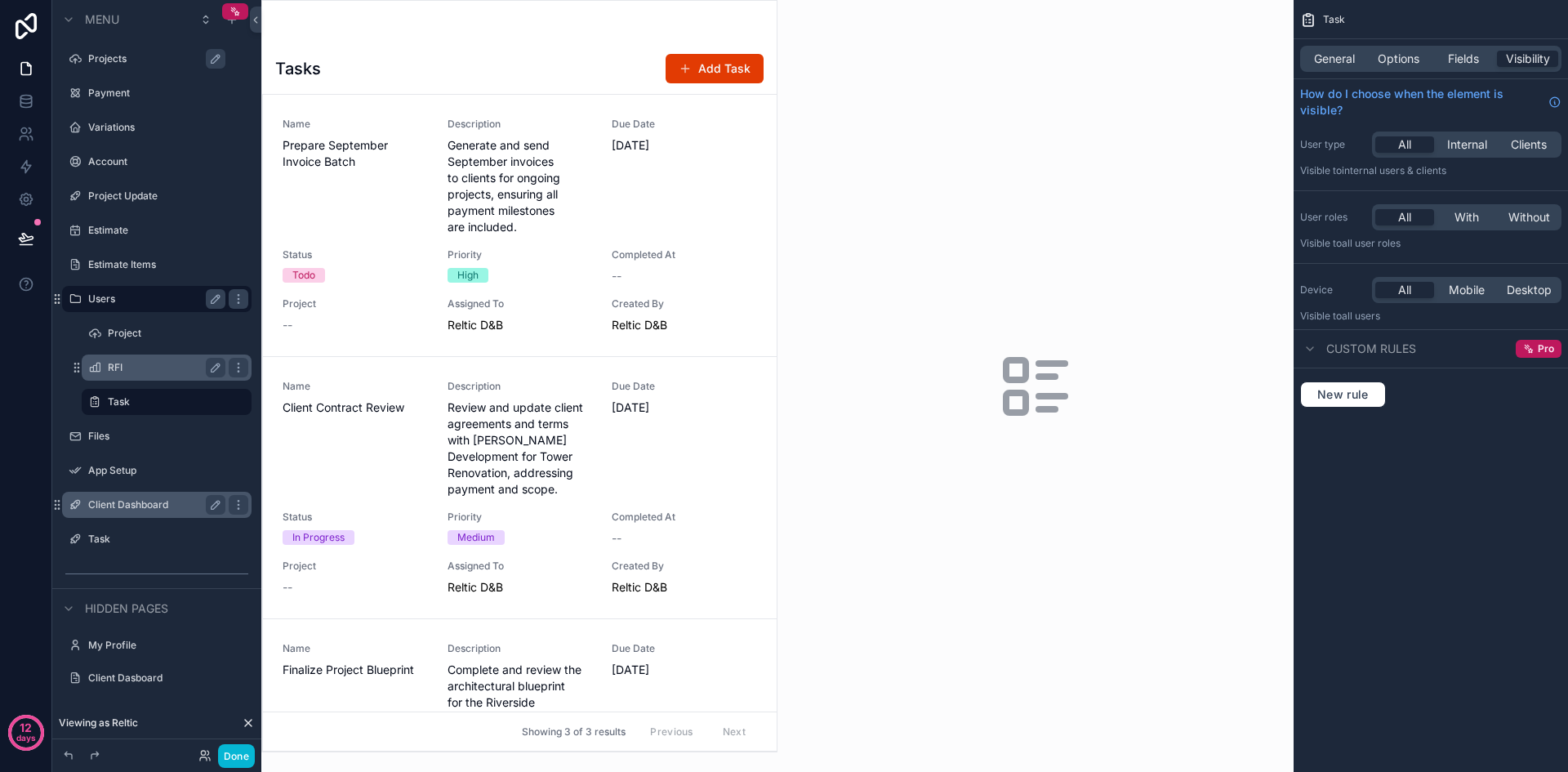
click at [140, 371] on label "RFI" at bounding box center [163, 367] width 111 height 13
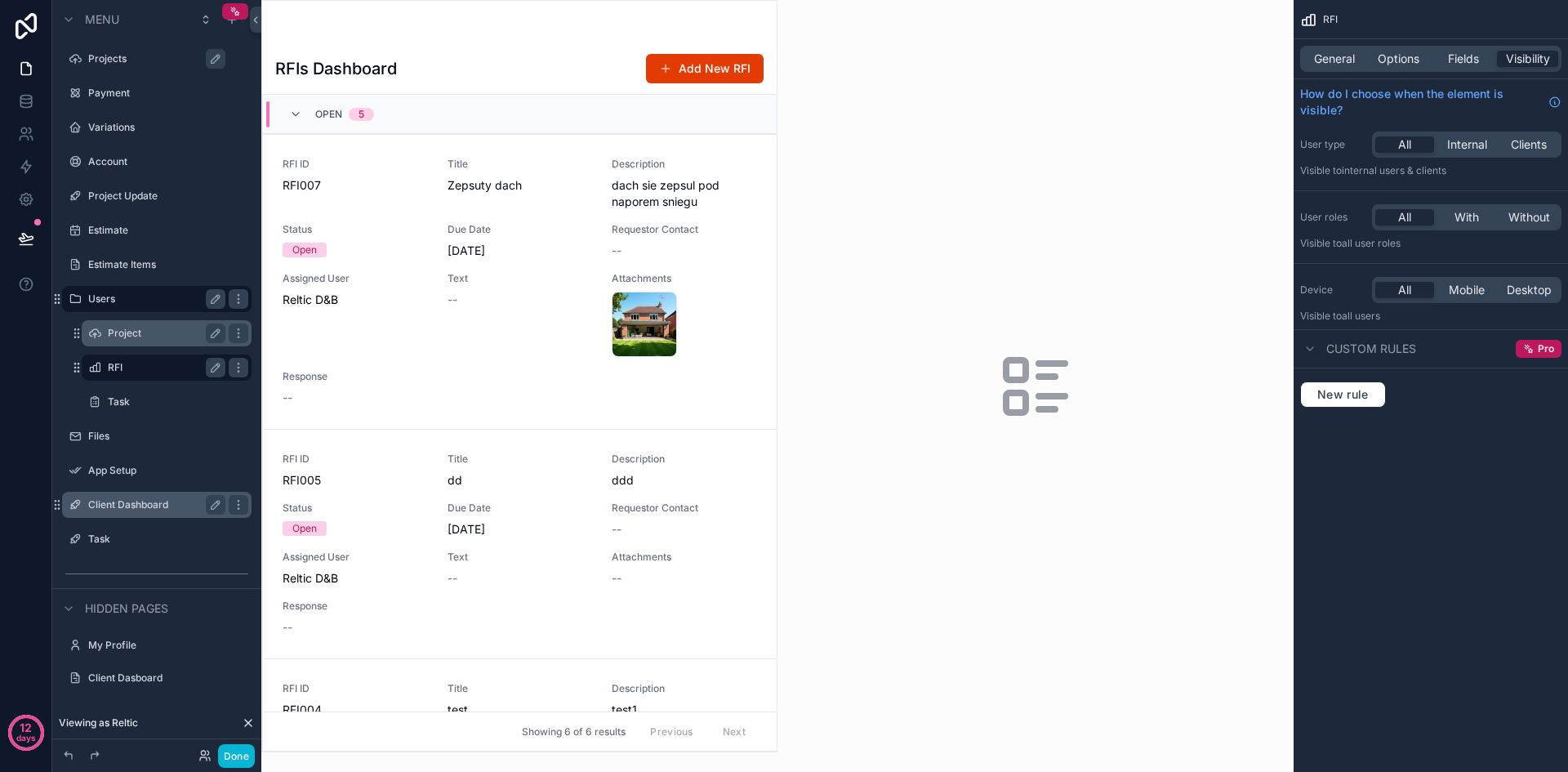
click at [154, 330] on label "Project" at bounding box center [163, 333] width 111 height 13
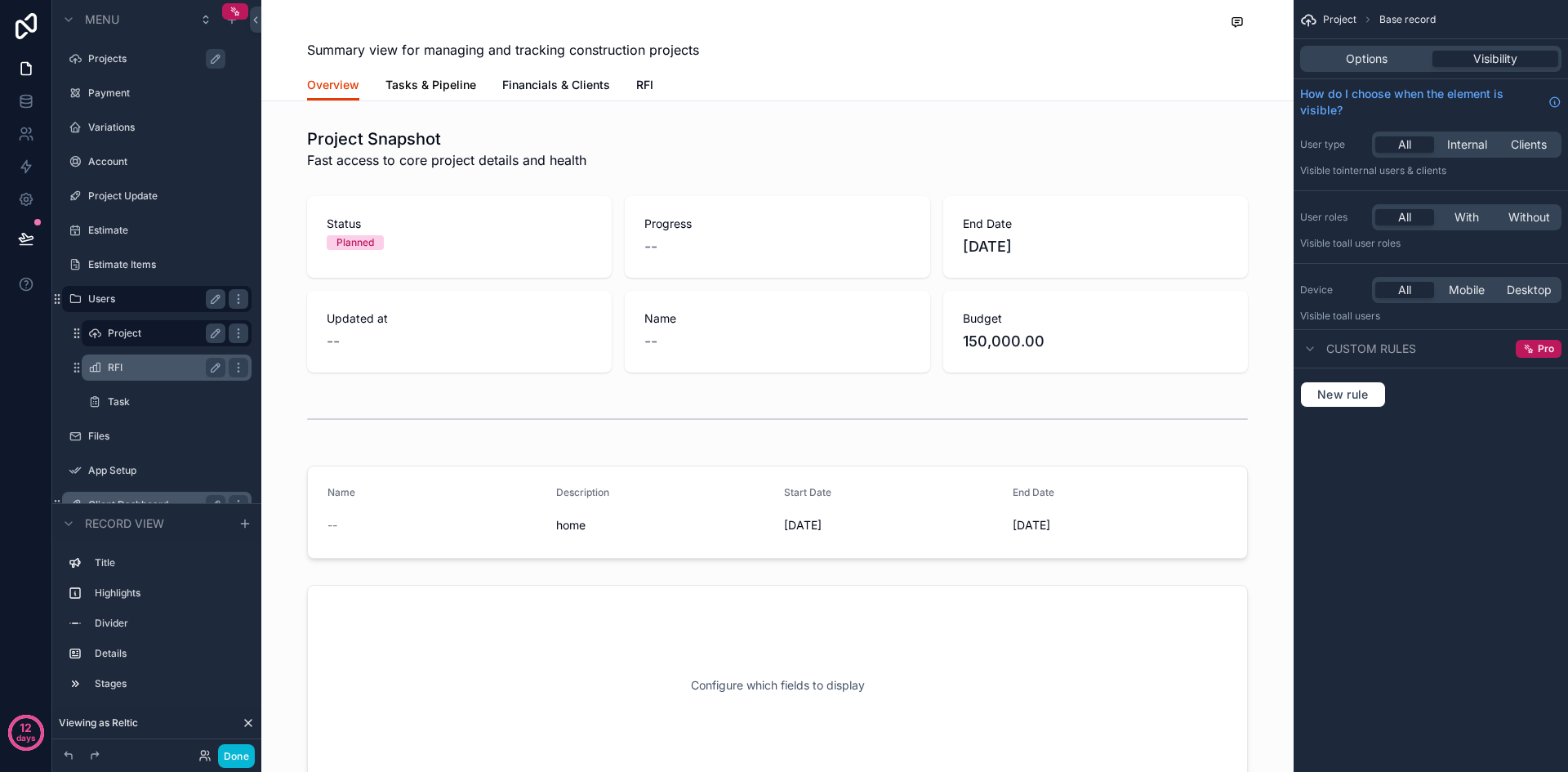
click at [439, 85] on span "Tasks & Pipeline" at bounding box center [430, 85] width 90 height 16
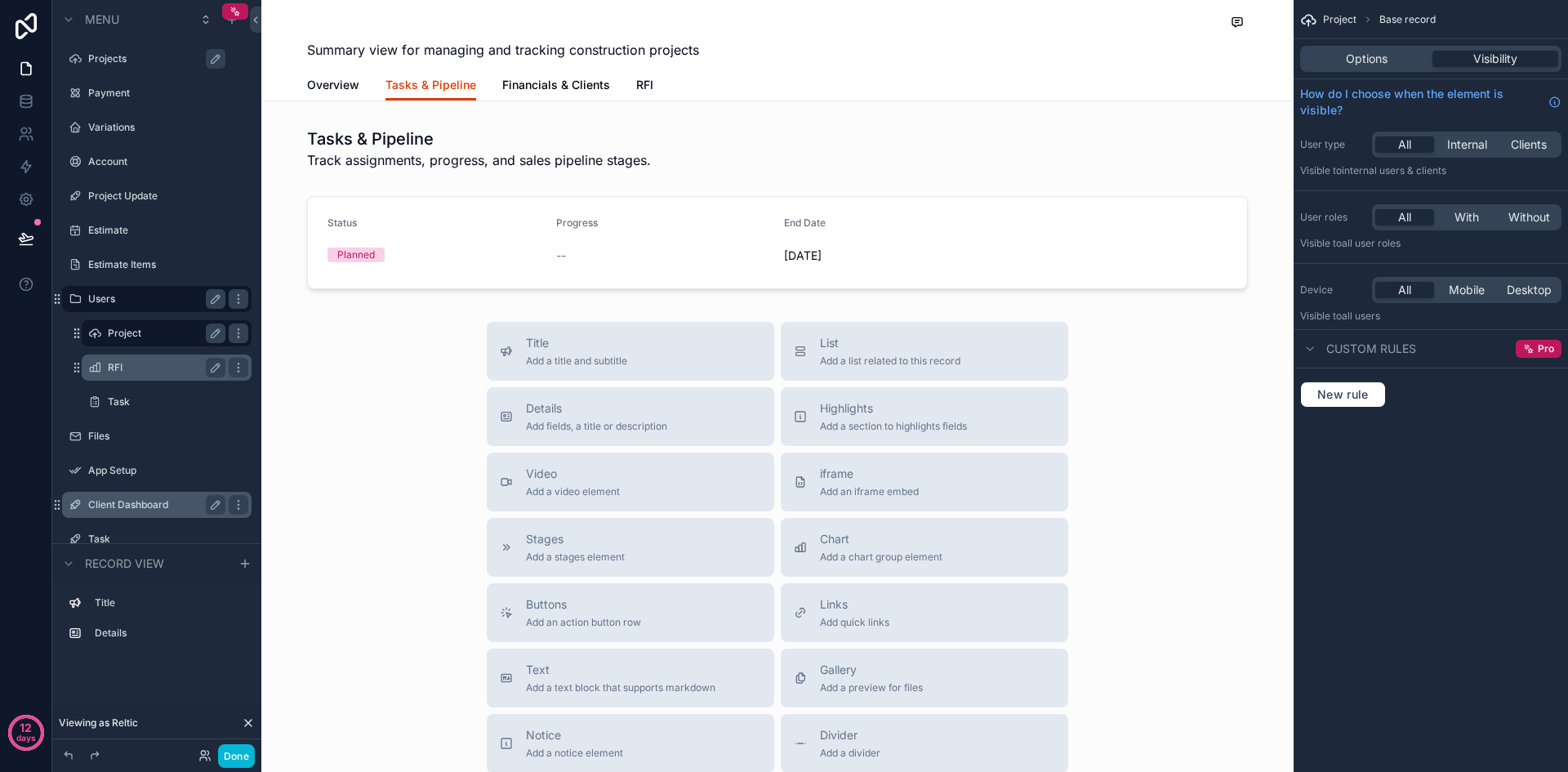
click at [541, 89] on span "Financials & Clients" at bounding box center [556, 85] width 108 height 16
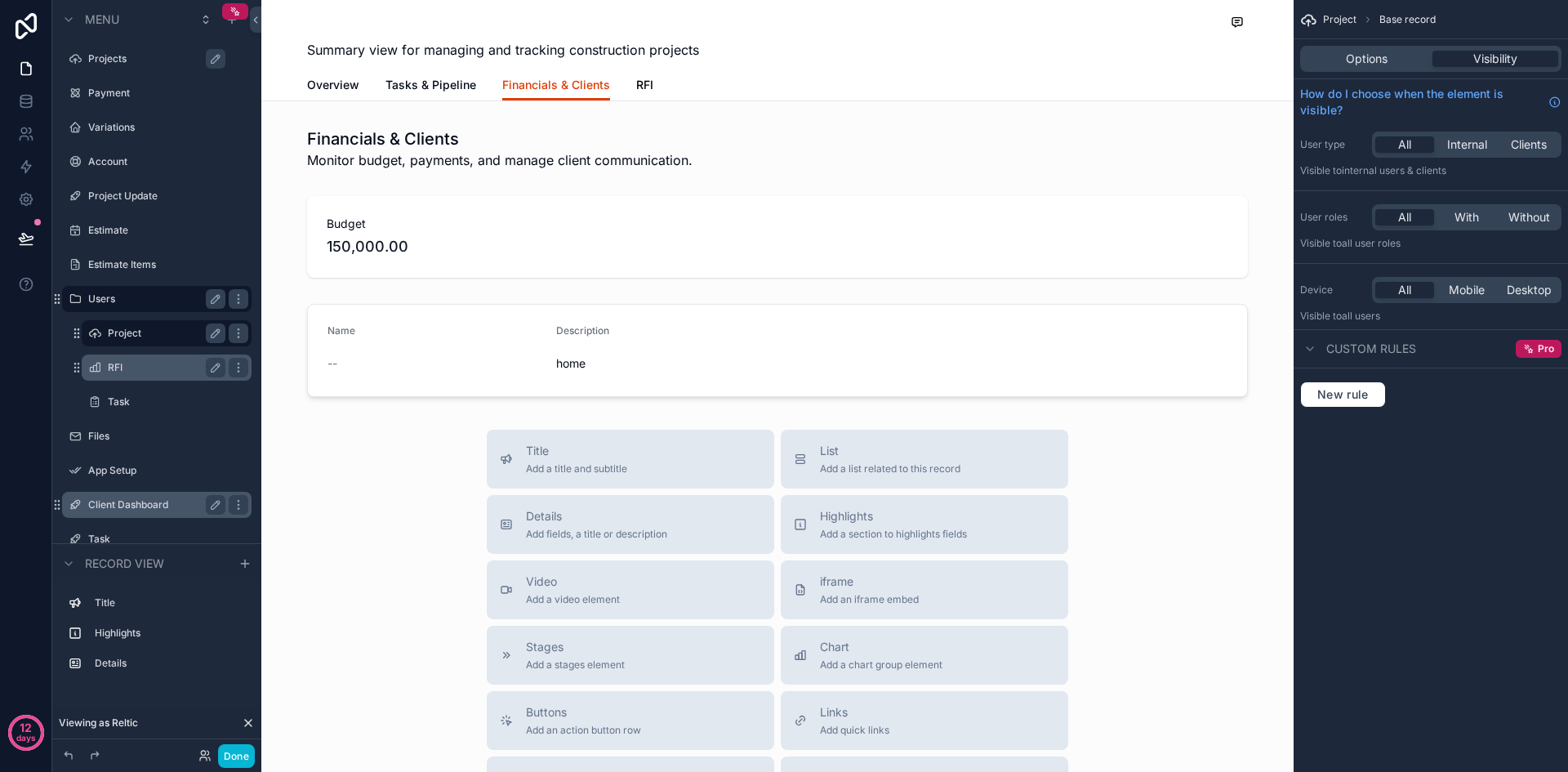
click at [640, 91] on span "RFI" at bounding box center [644, 85] width 17 height 16
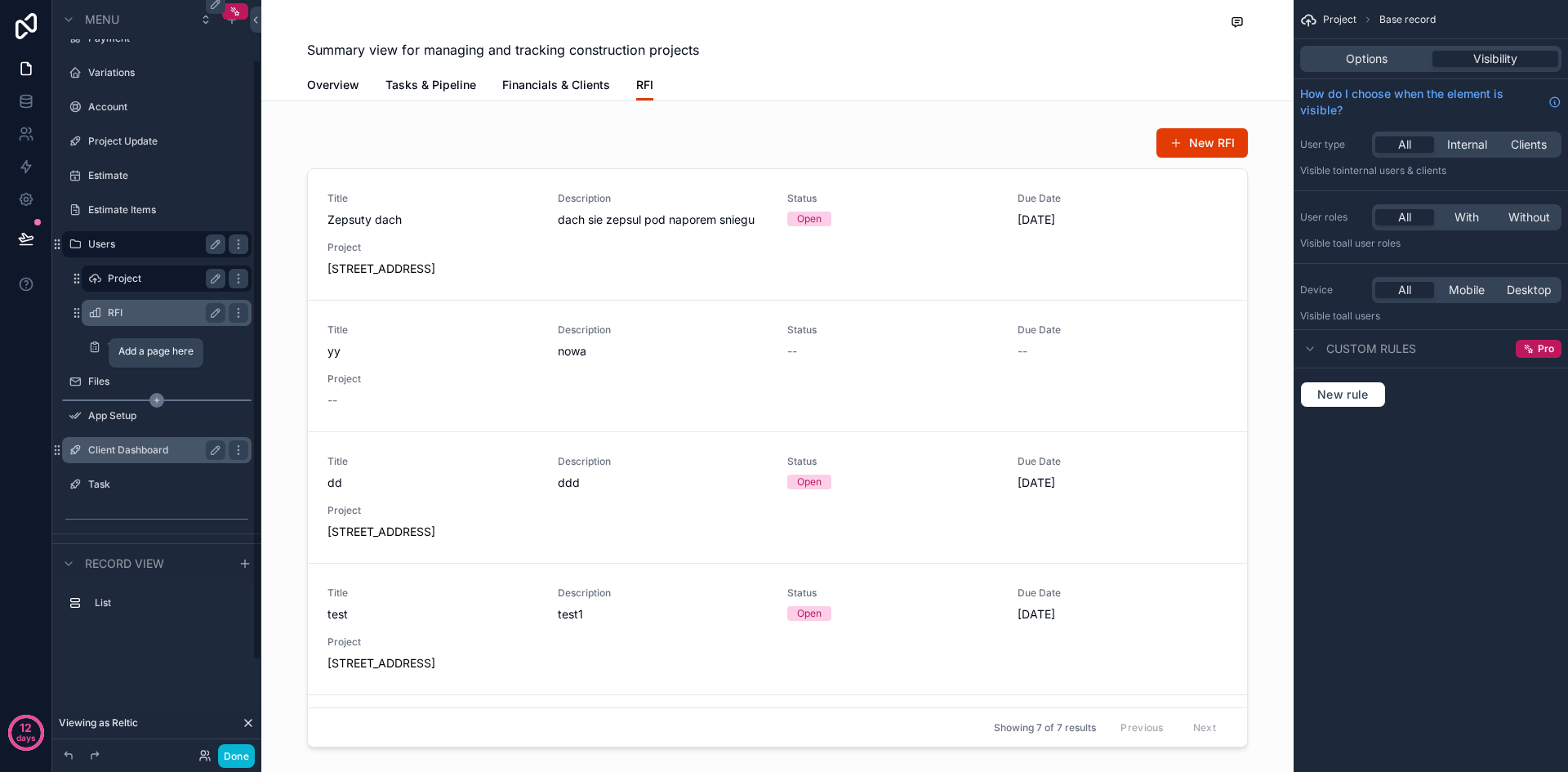
scroll to position [82, 0]
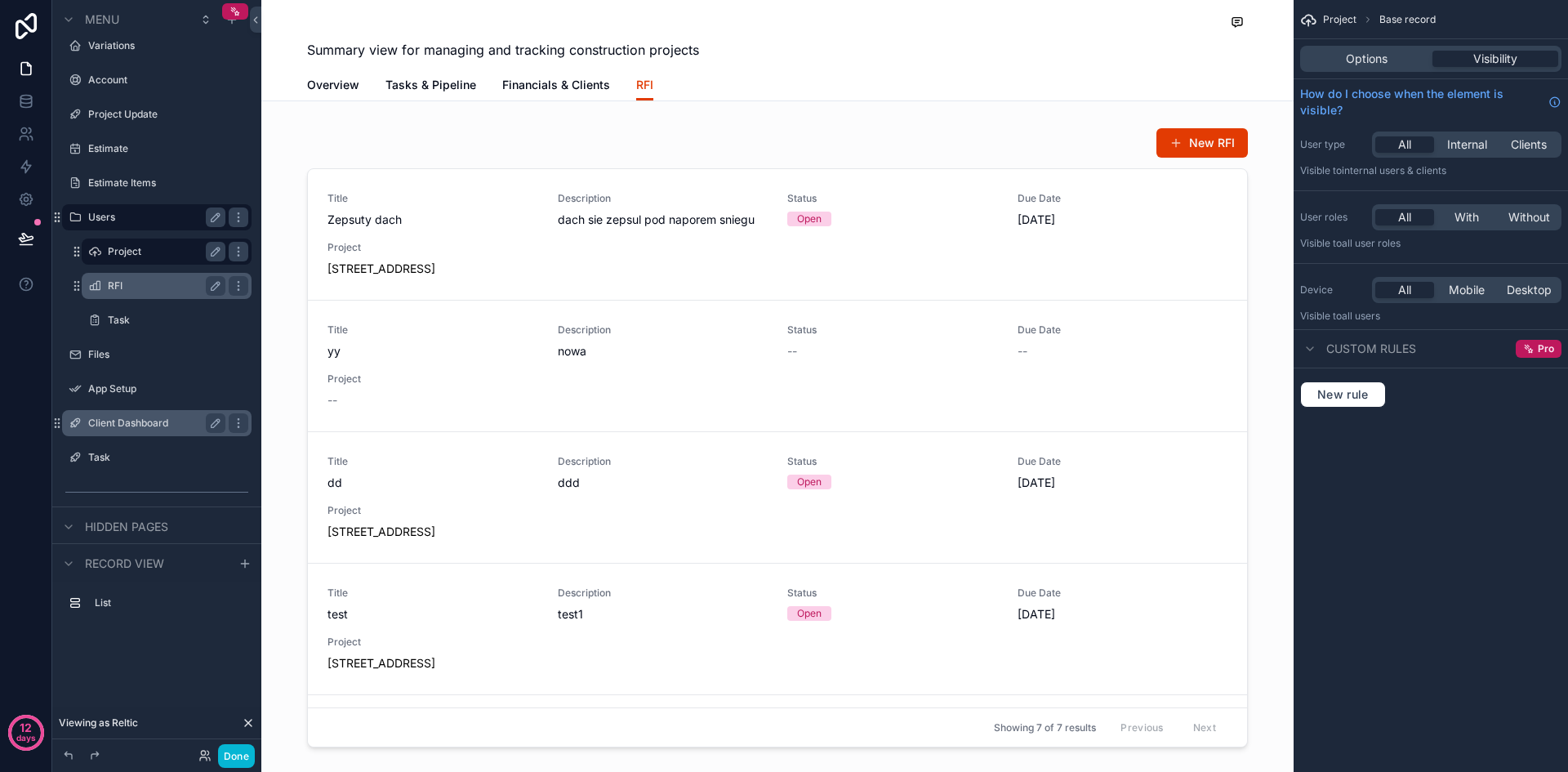
click at [166, 425] on label "Client Dashboard" at bounding box center [154, 424] width 131 height 13
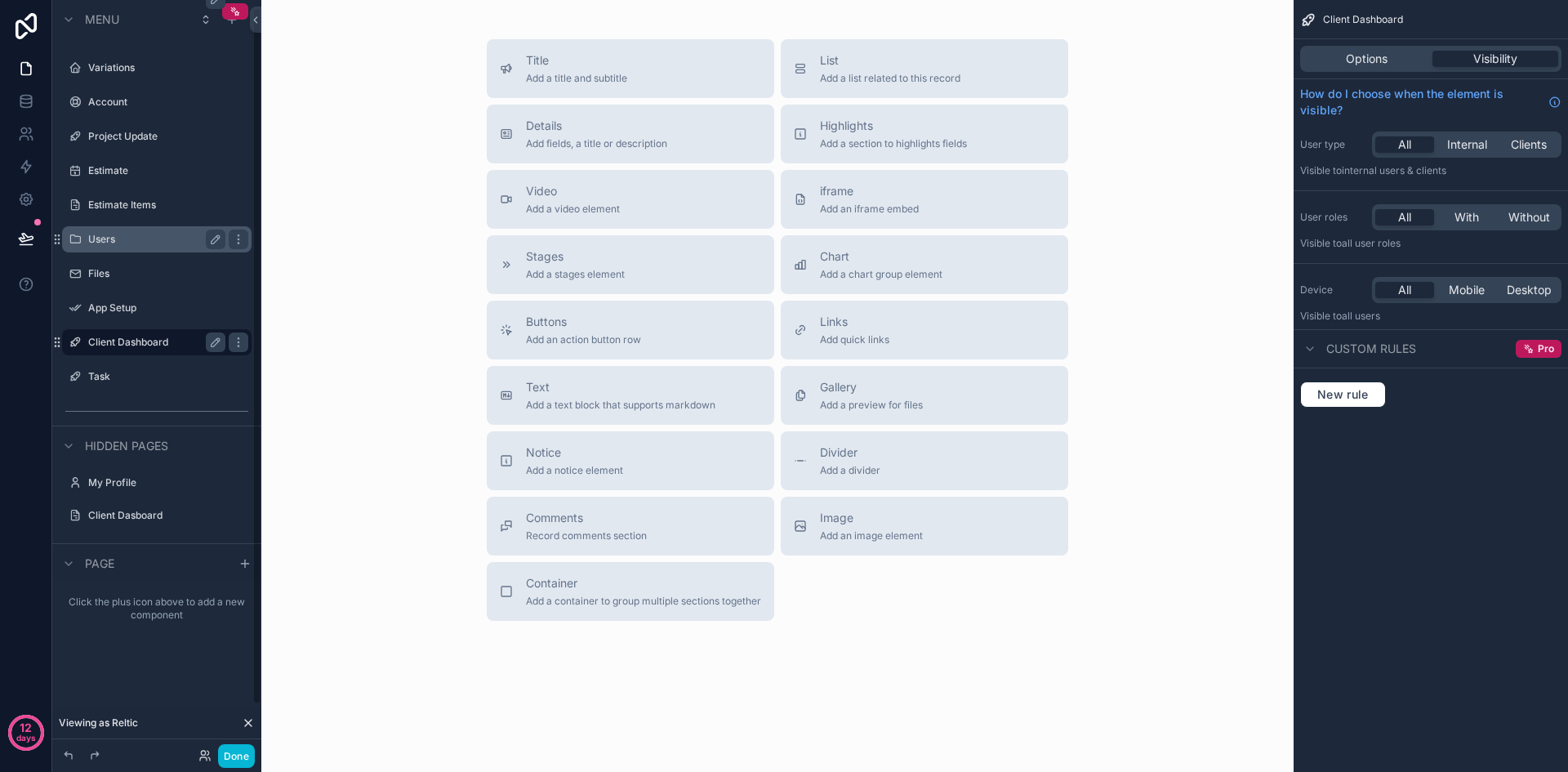
scroll to position [9, 0]
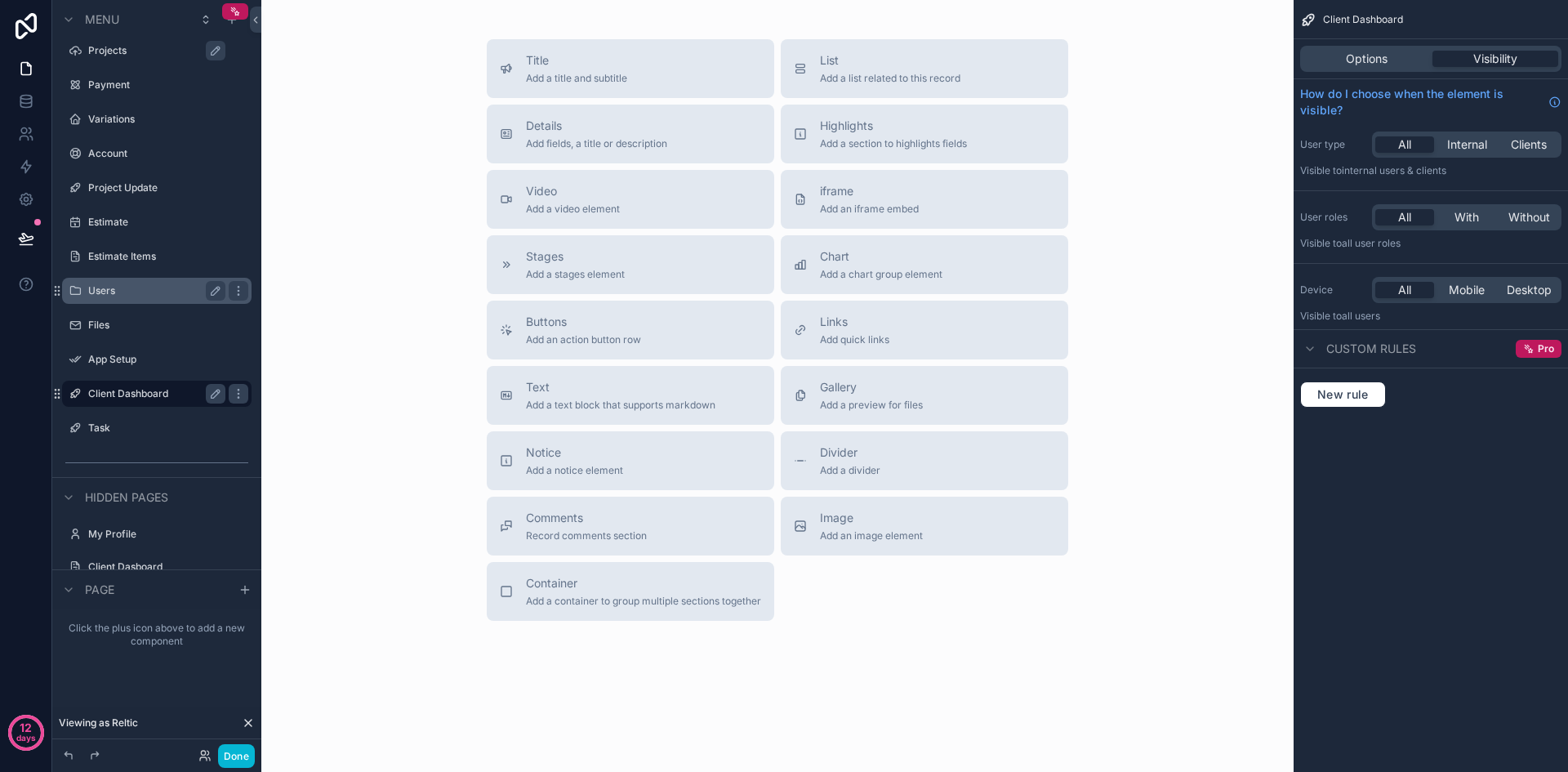
click at [108, 397] on label "Client Dashboard" at bounding box center [154, 394] width 131 height 13
click at [105, 424] on label "Task" at bounding box center [154, 428] width 131 height 13
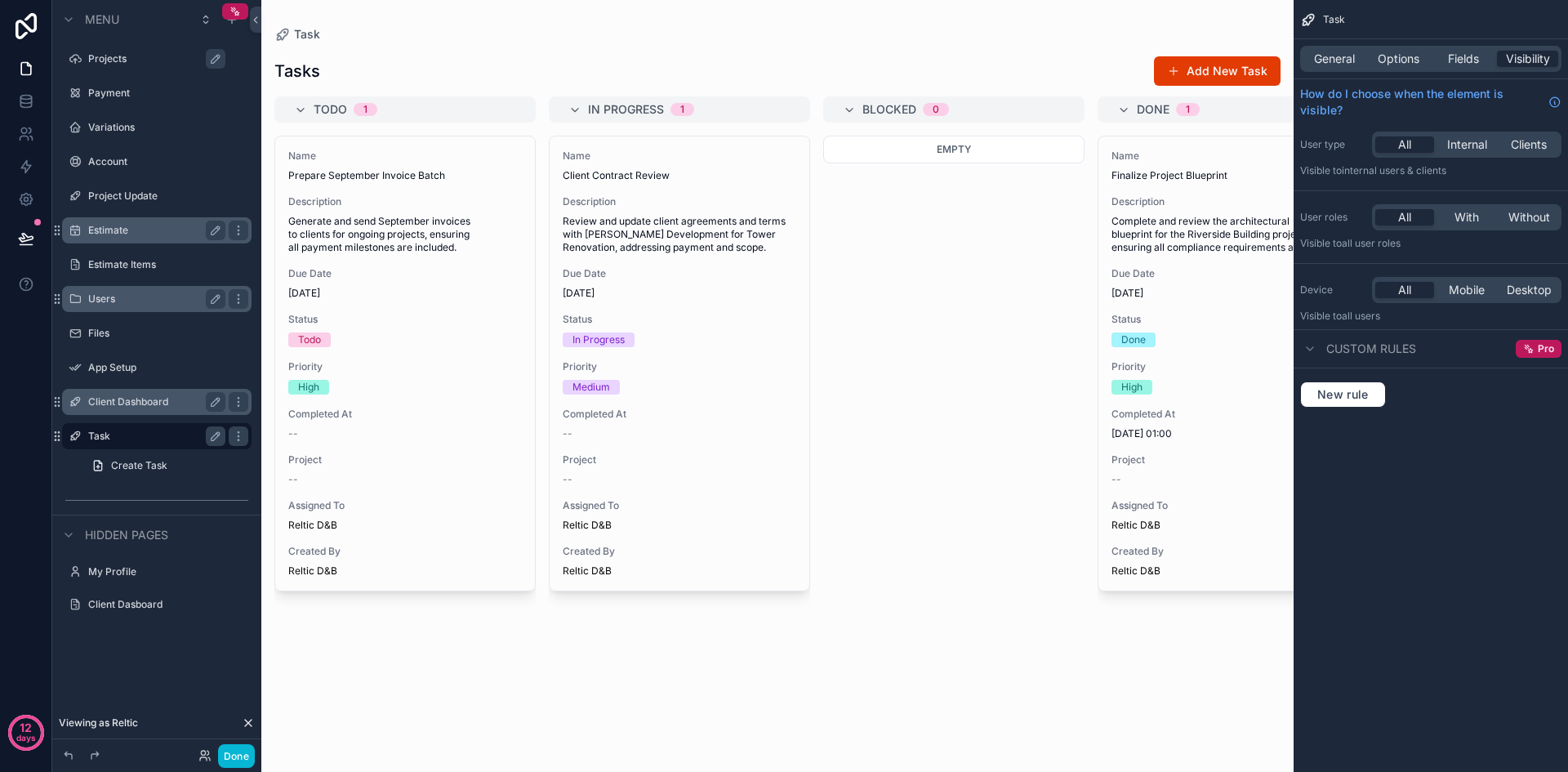
click at [106, 229] on label "Estimate" at bounding box center [154, 231] width 131 height 13
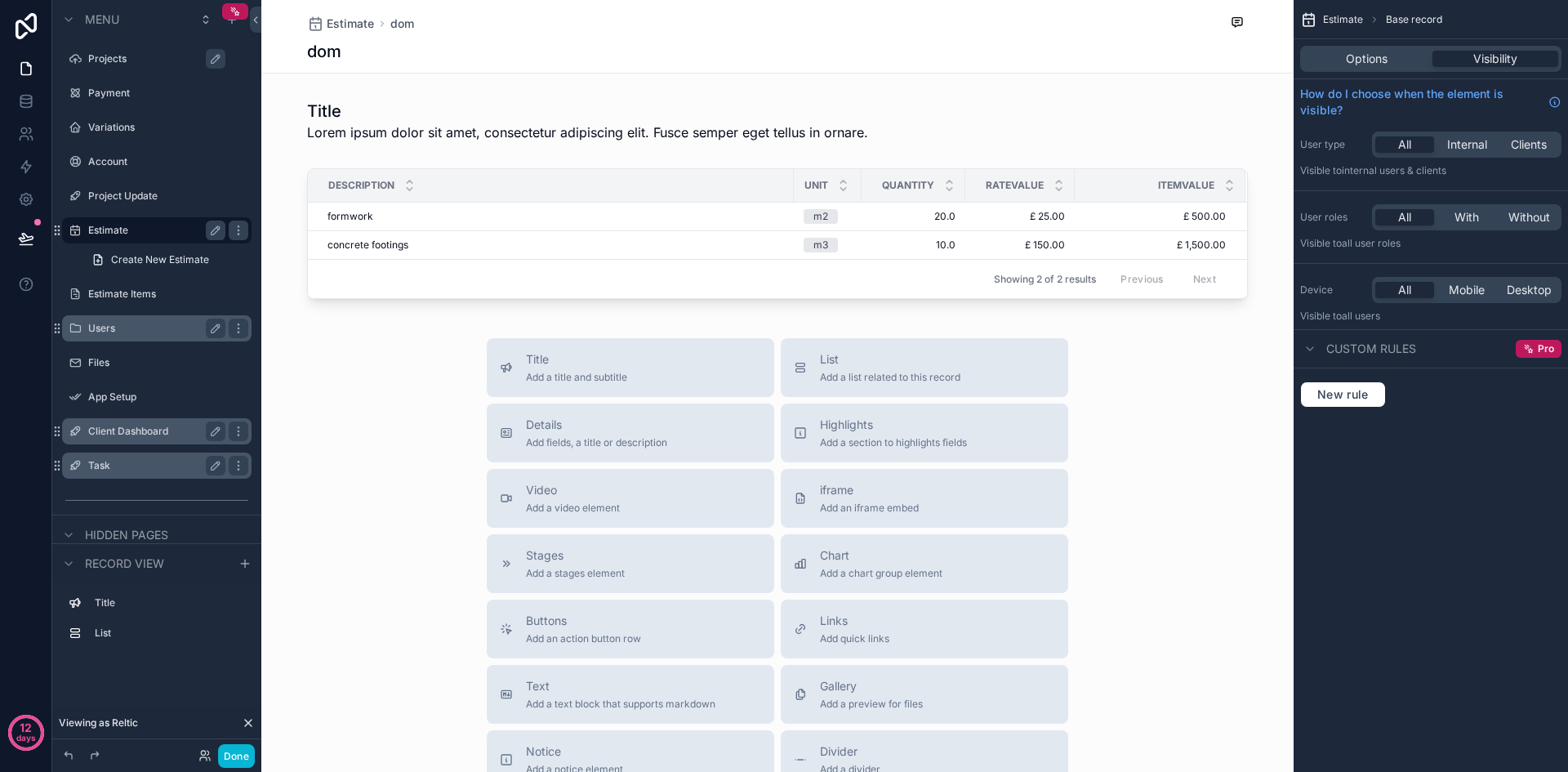
click at [132, 235] on label "Estimate" at bounding box center [154, 231] width 131 height 13
click at [217, 231] on icon "scrollable content" at bounding box center [215, 230] width 9 height 9
click at [243, 234] on icon "scrollable content" at bounding box center [238, 231] width 13 height 13
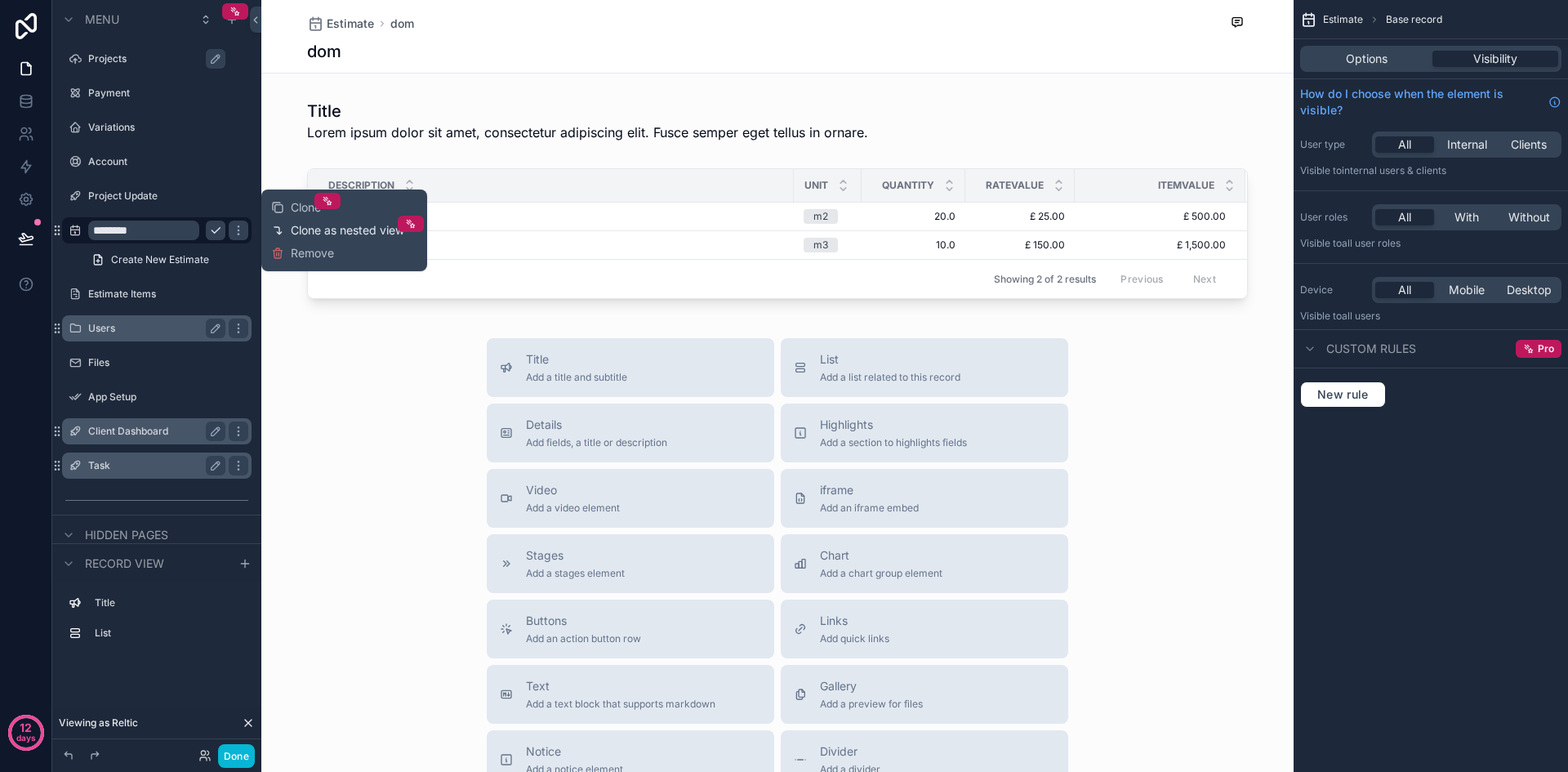
click at [301, 231] on span "Clone as nested view" at bounding box center [347, 230] width 114 height 16
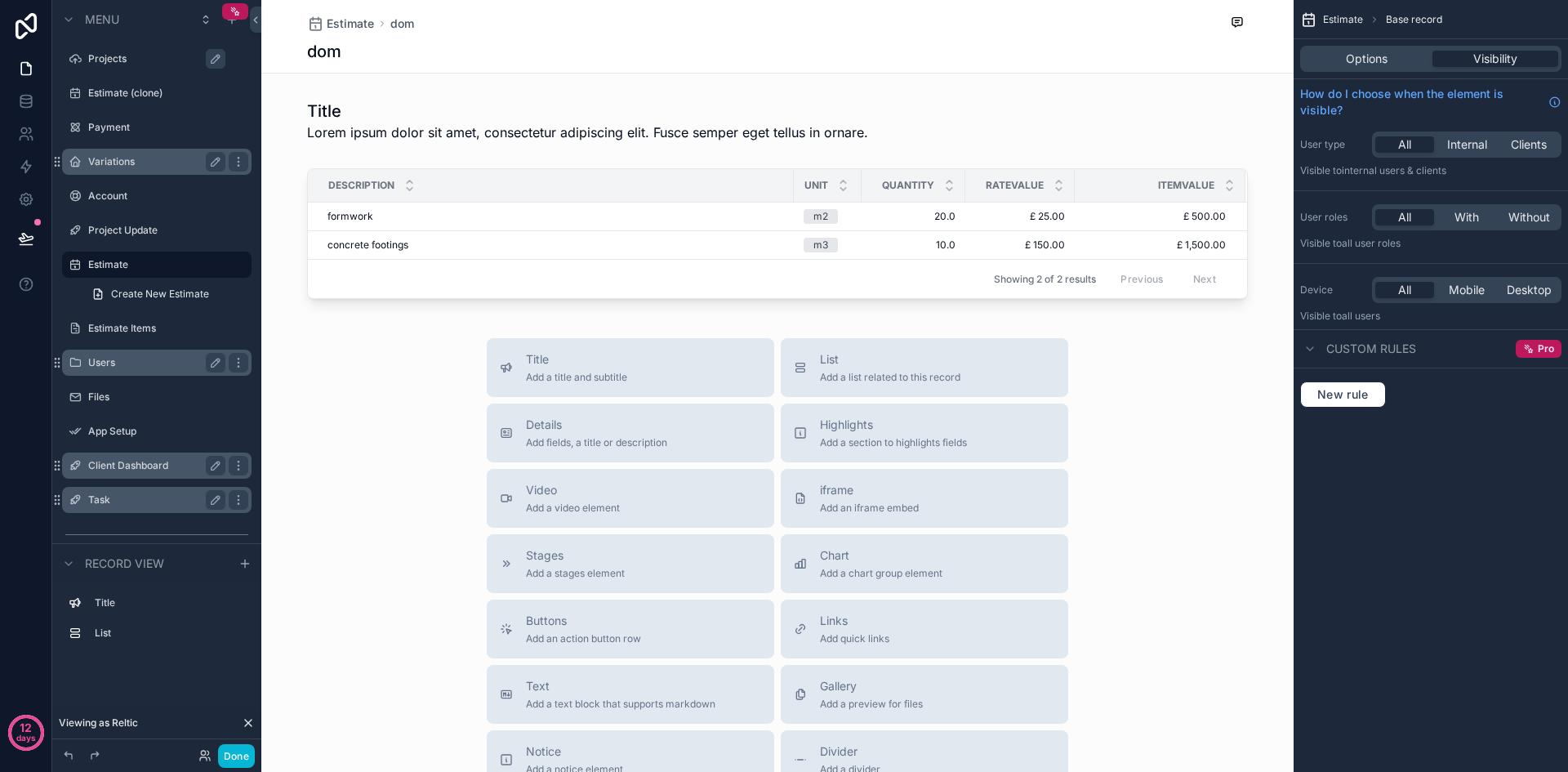
click at [160, 165] on label "Variations" at bounding box center [154, 161] width 131 height 13
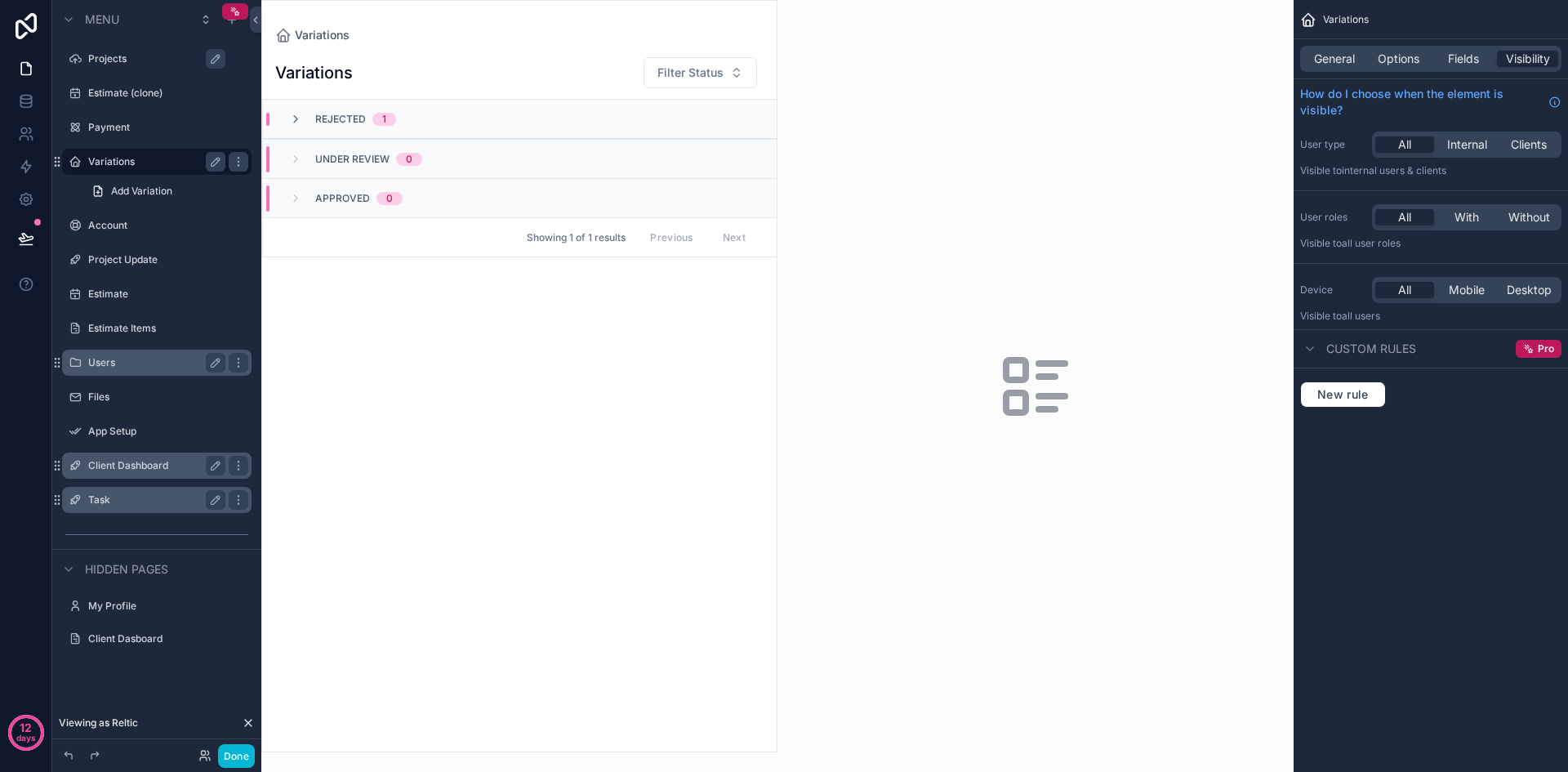
click at [160, 165] on label "Variations" at bounding box center [154, 161] width 131 height 13
click at [217, 160] on icon "scrollable content" at bounding box center [215, 161] width 13 height 13
click at [173, 161] on input "**********" at bounding box center [143, 161] width 111 height 20
click at [234, 203] on link "Add Variation" at bounding box center [166, 192] width 170 height 27
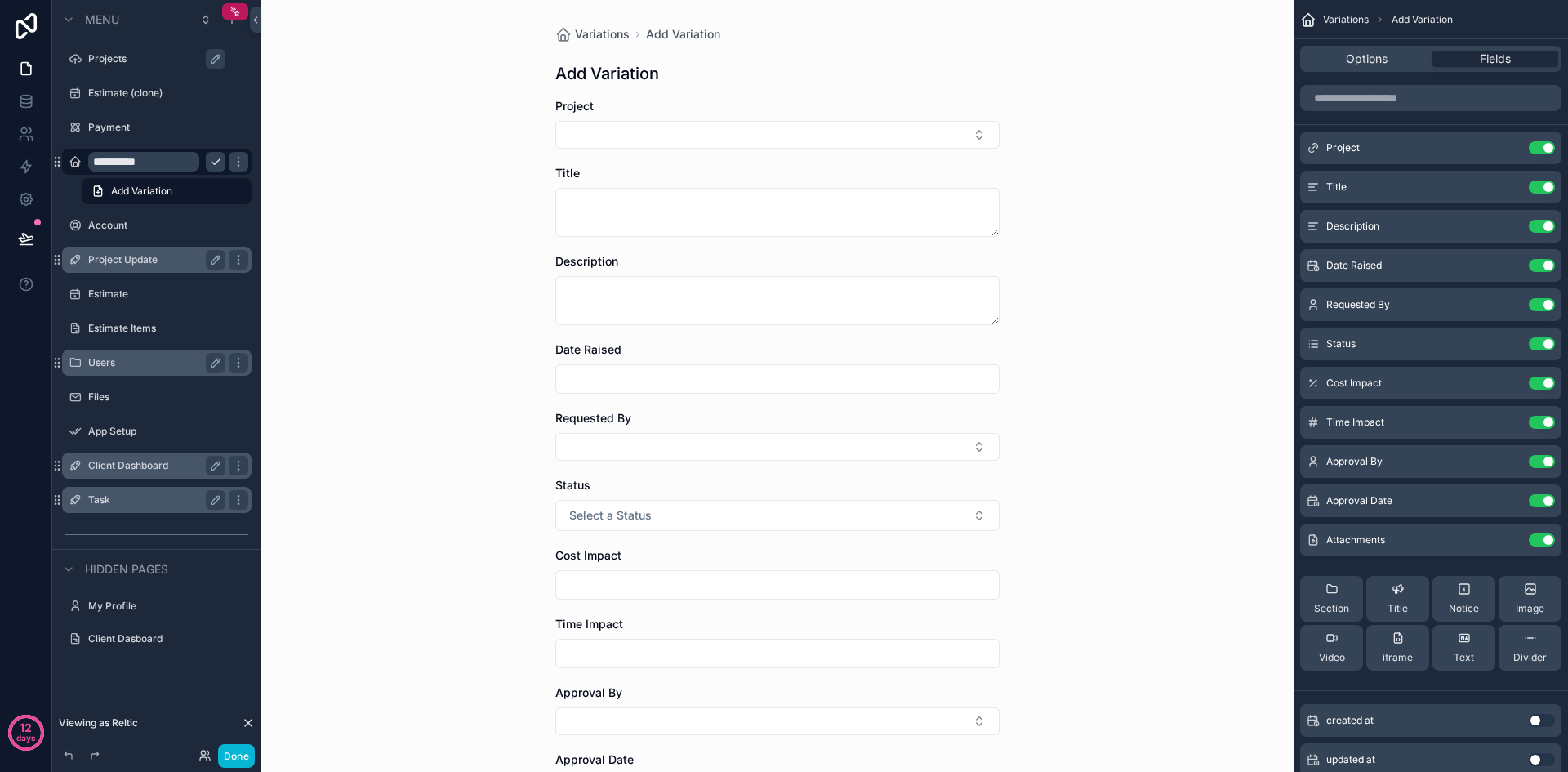
click at [139, 264] on label "Project Update" at bounding box center [154, 260] width 131 height 13
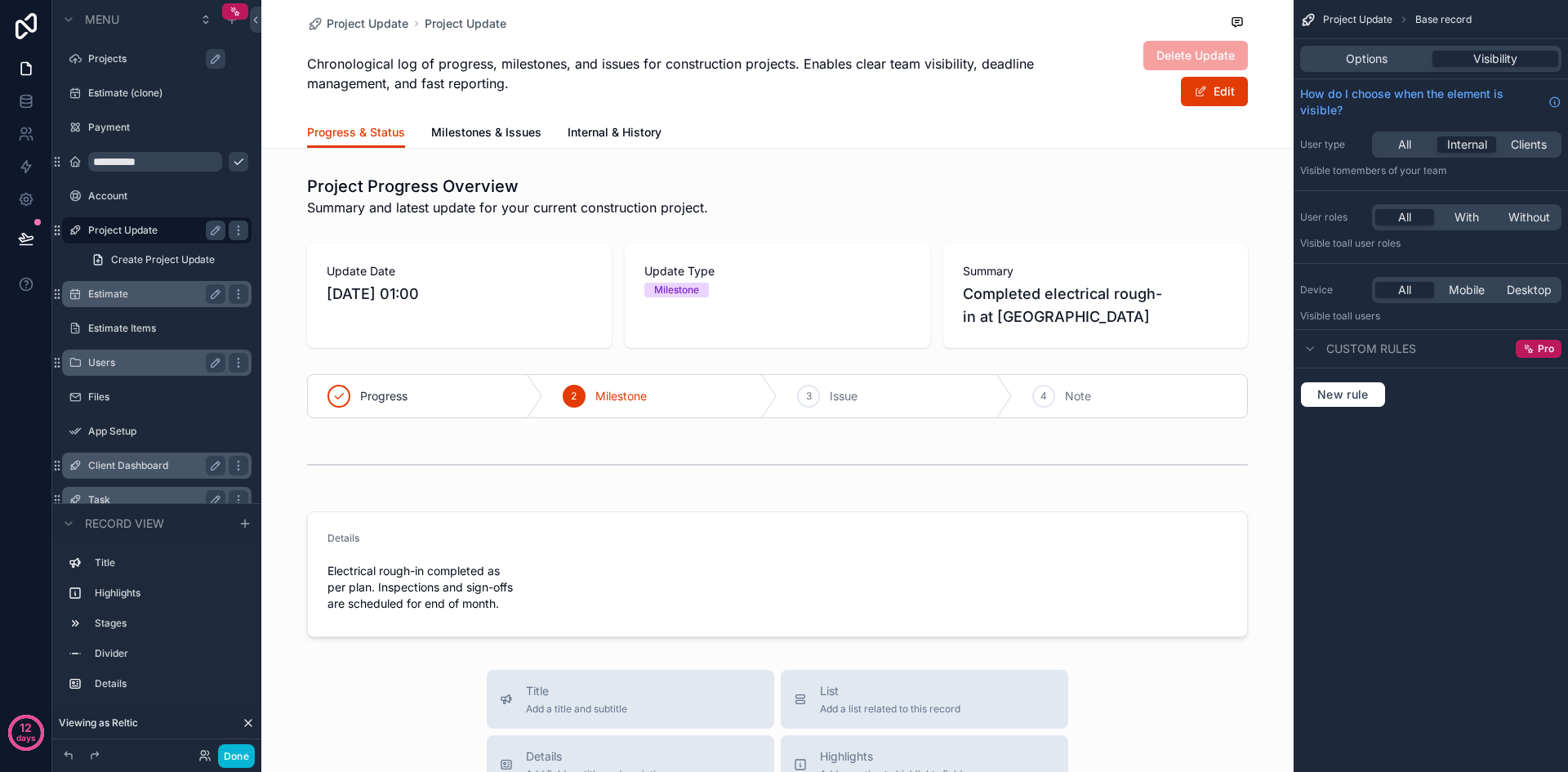
click at [121, 300] on label "Estimate" at bounding box center [154, 294] width 131 height 13
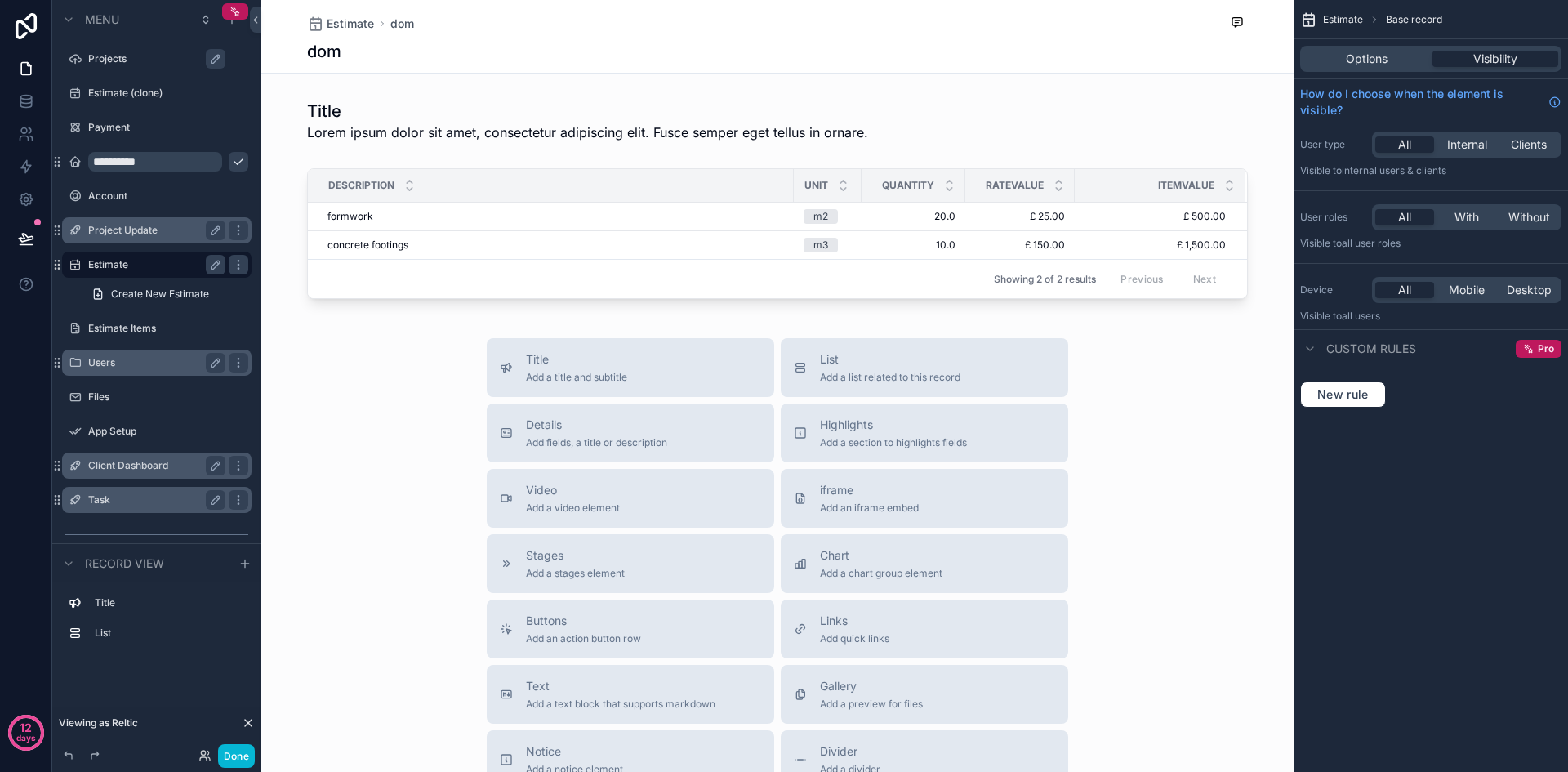
click at [111, 360] on label "Users" at bounding box center [154, 363] width 131 height 13
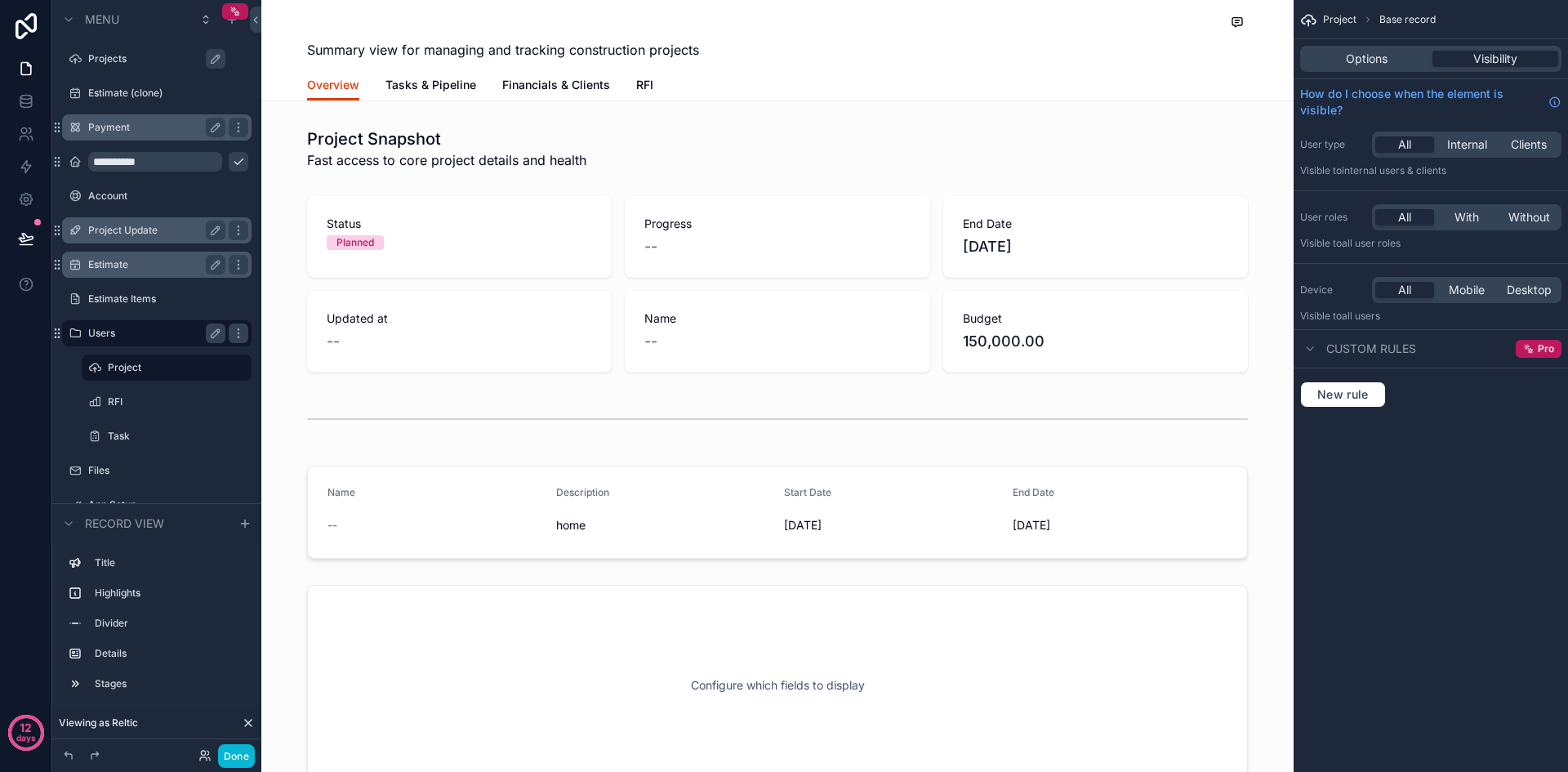
click at [112, 125] on label "Payment" at bounding box center [154, 127] width 131 height 13
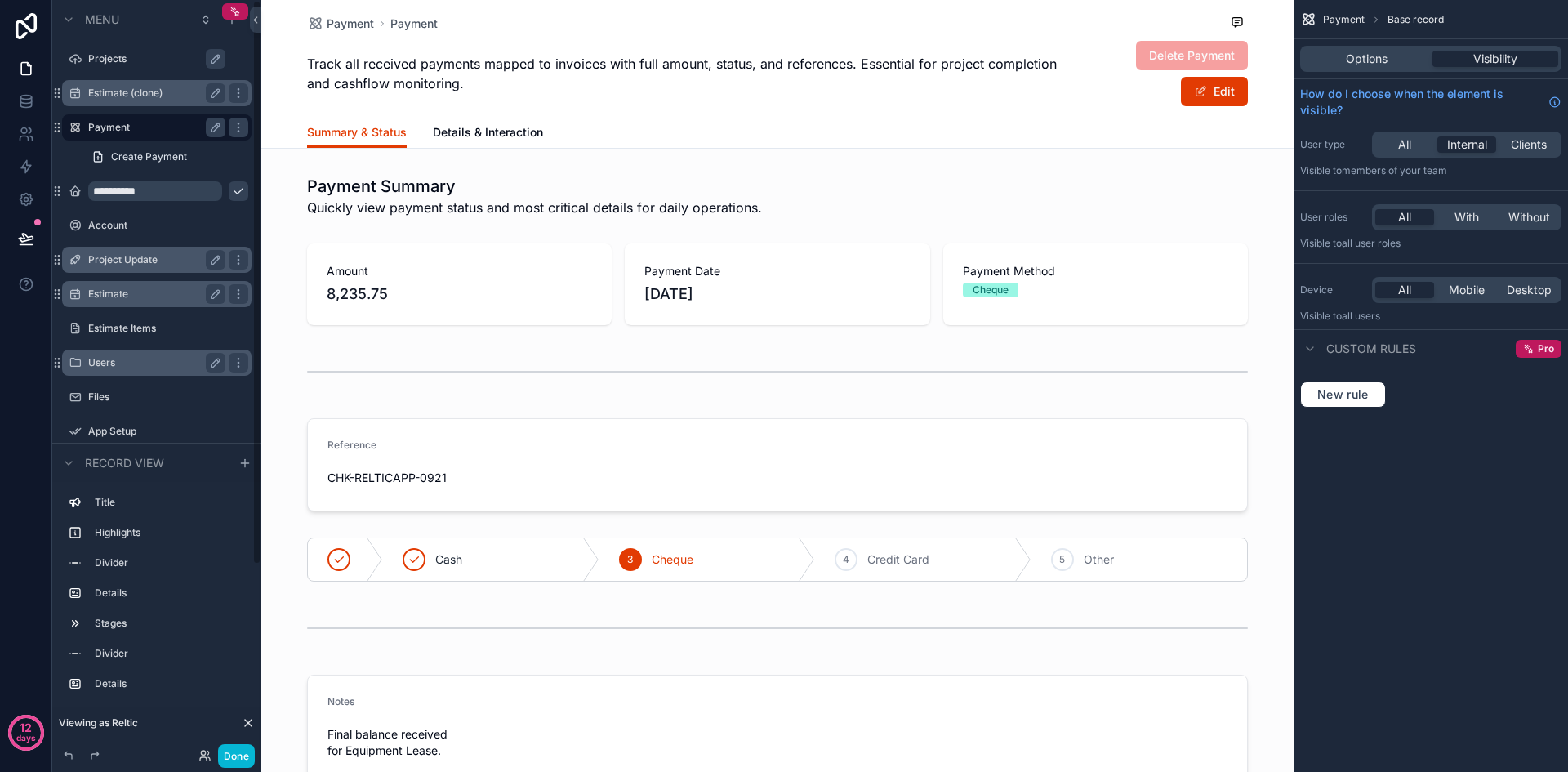
click at [111, 97] on label "Estimate (clone)" at bounding box center [154, 93] width 131 height 13
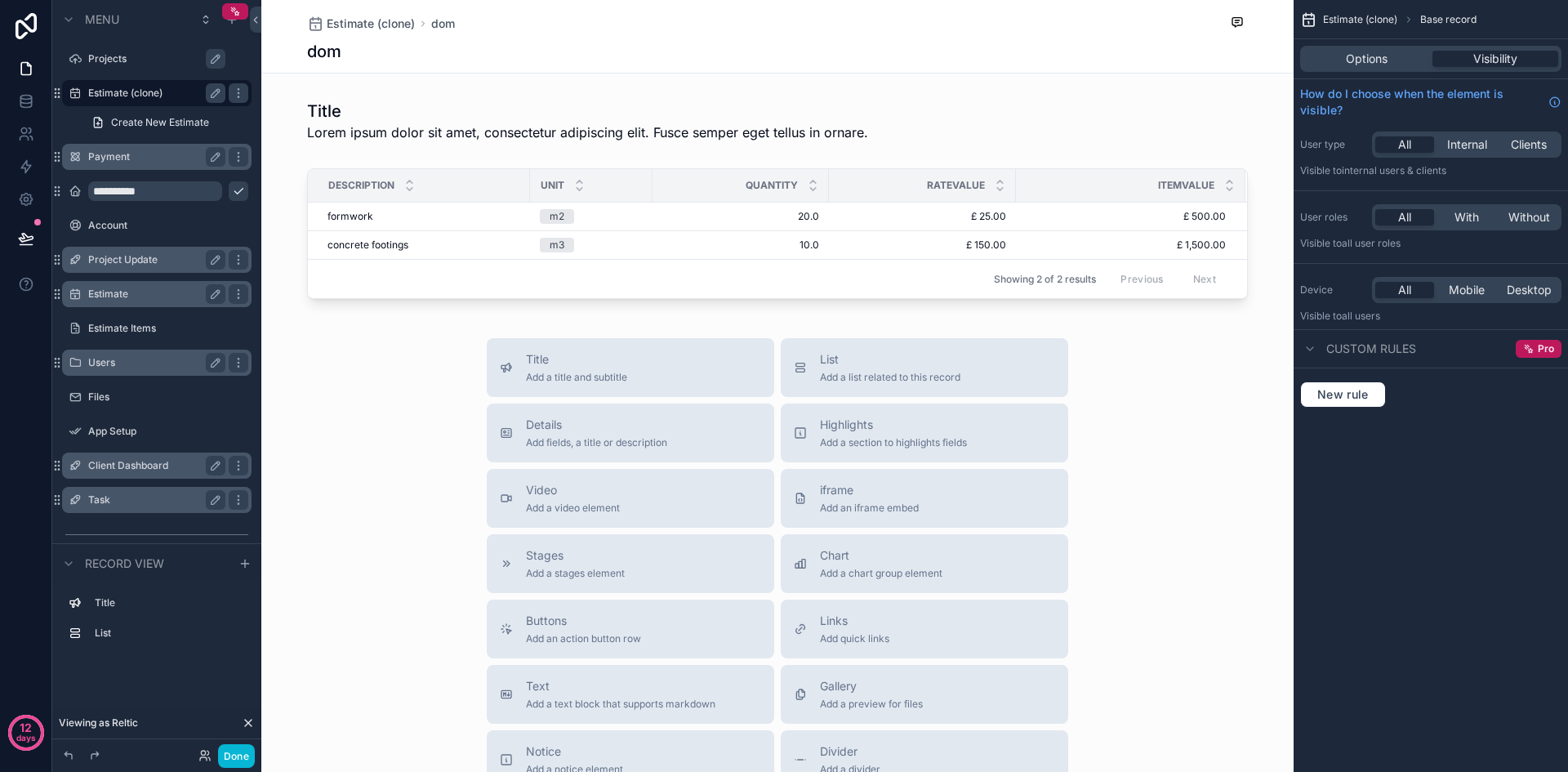
click at [105, 59] on label "Projects" at bounding box center [165, 59] width 154 height 13
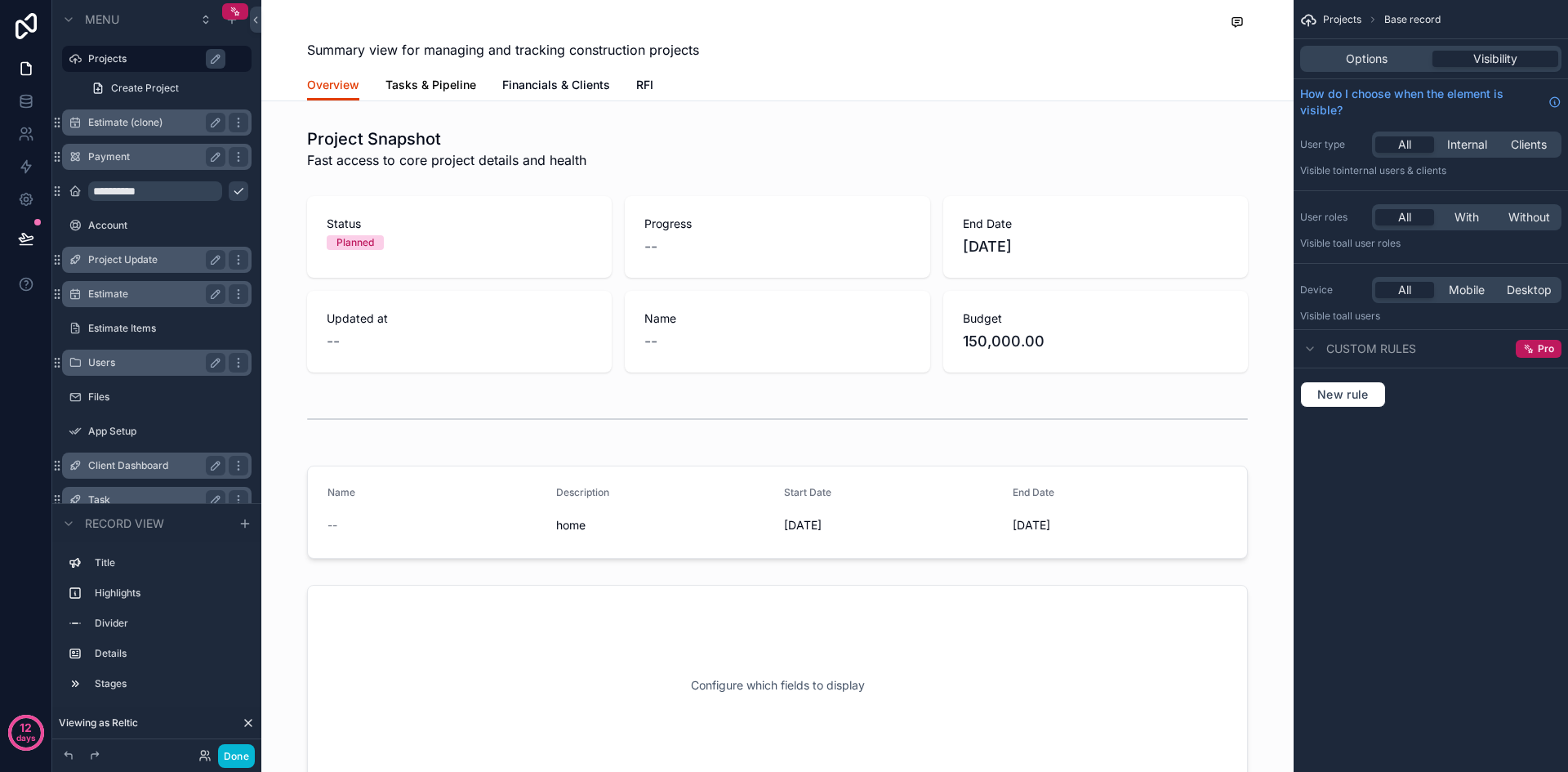
click at [444, 74] on link "Tasks & Pipeline" at bounding box center [430, 86] width 90 height 32
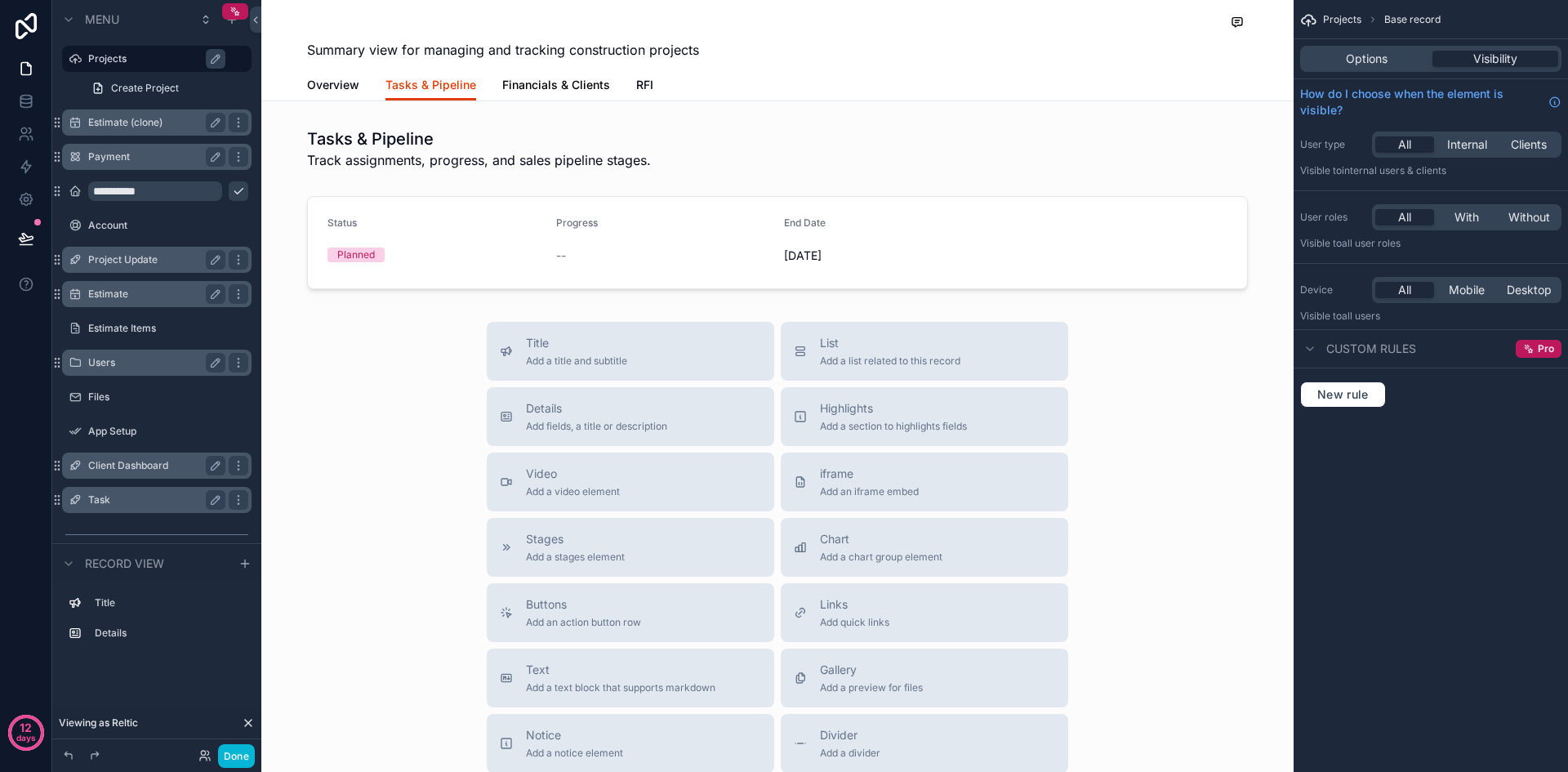
click at [503, 85] on span "Financials & Clients" at bounding box center [556, 85] width 108 height 16
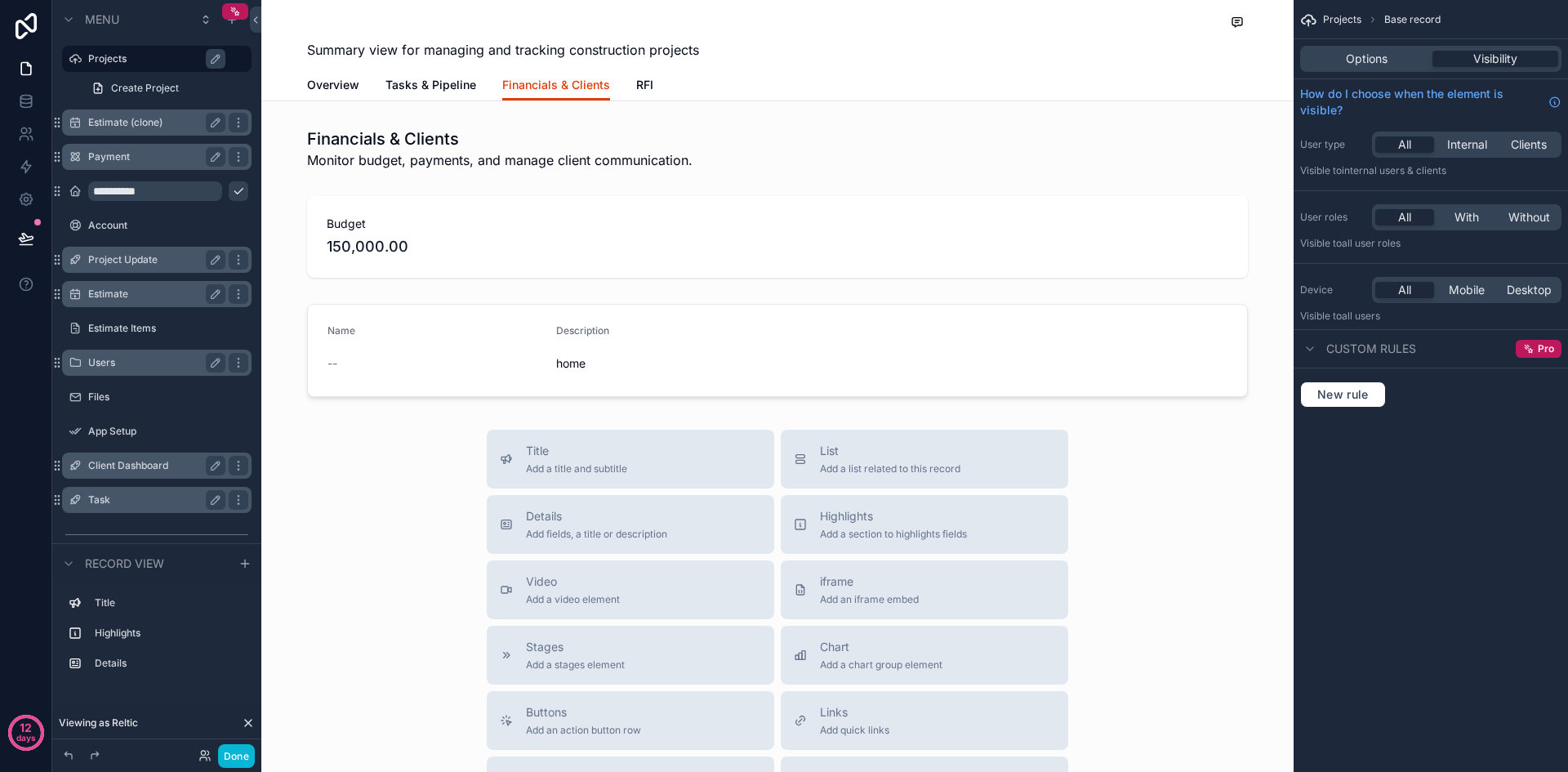
click at [644, 86] on div "Overview Tasks & Pipeline Financials & Clients RFI" at bounding box center [776, 85] width 941 height 31
click at [331, 89] on span "Overview" at bounding box center [332, 85] width 52 height 16
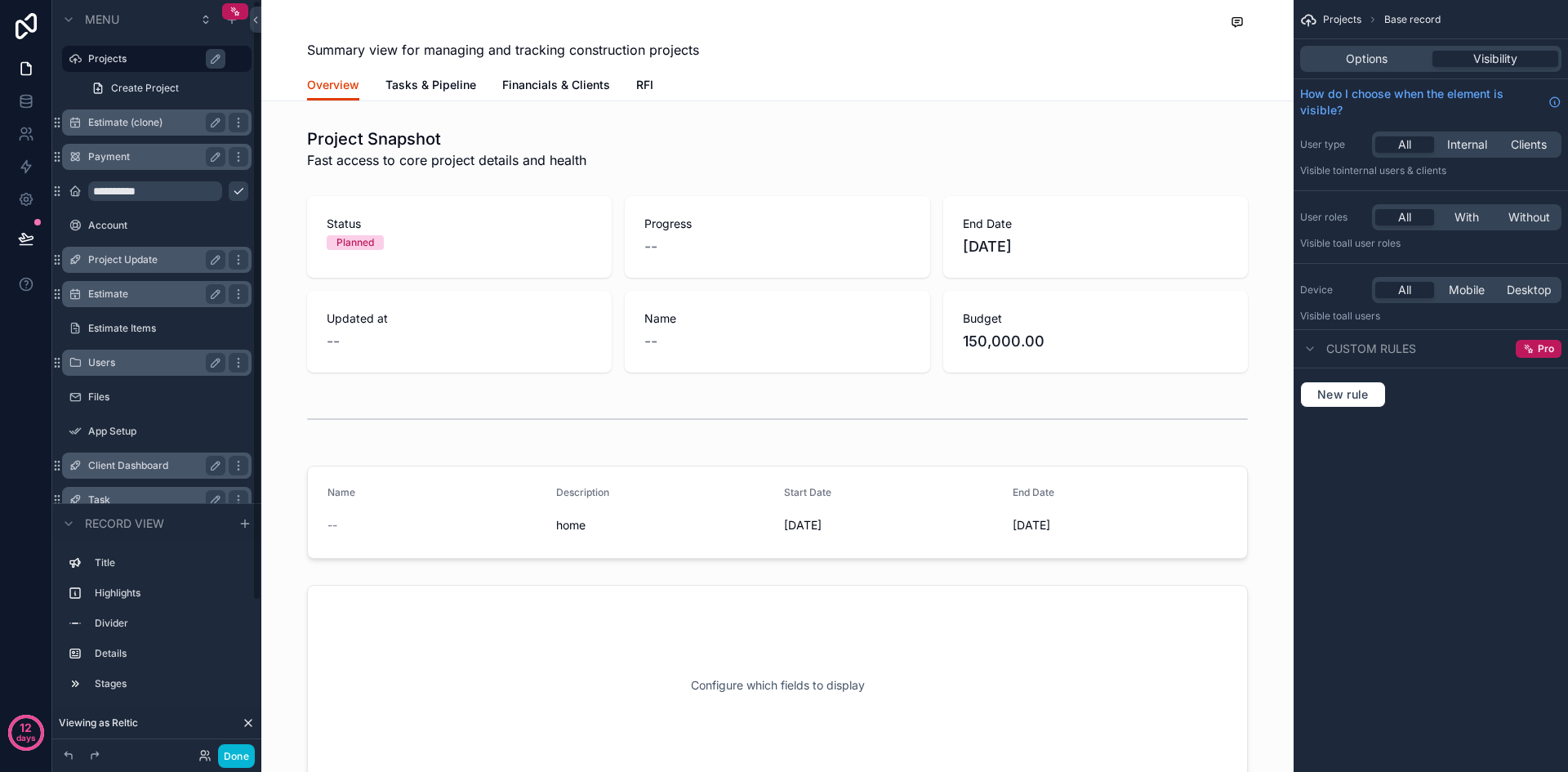
click at [116, 122] on label "Estimate (clone)" at bounding box center [154, 122] width 131 height 13
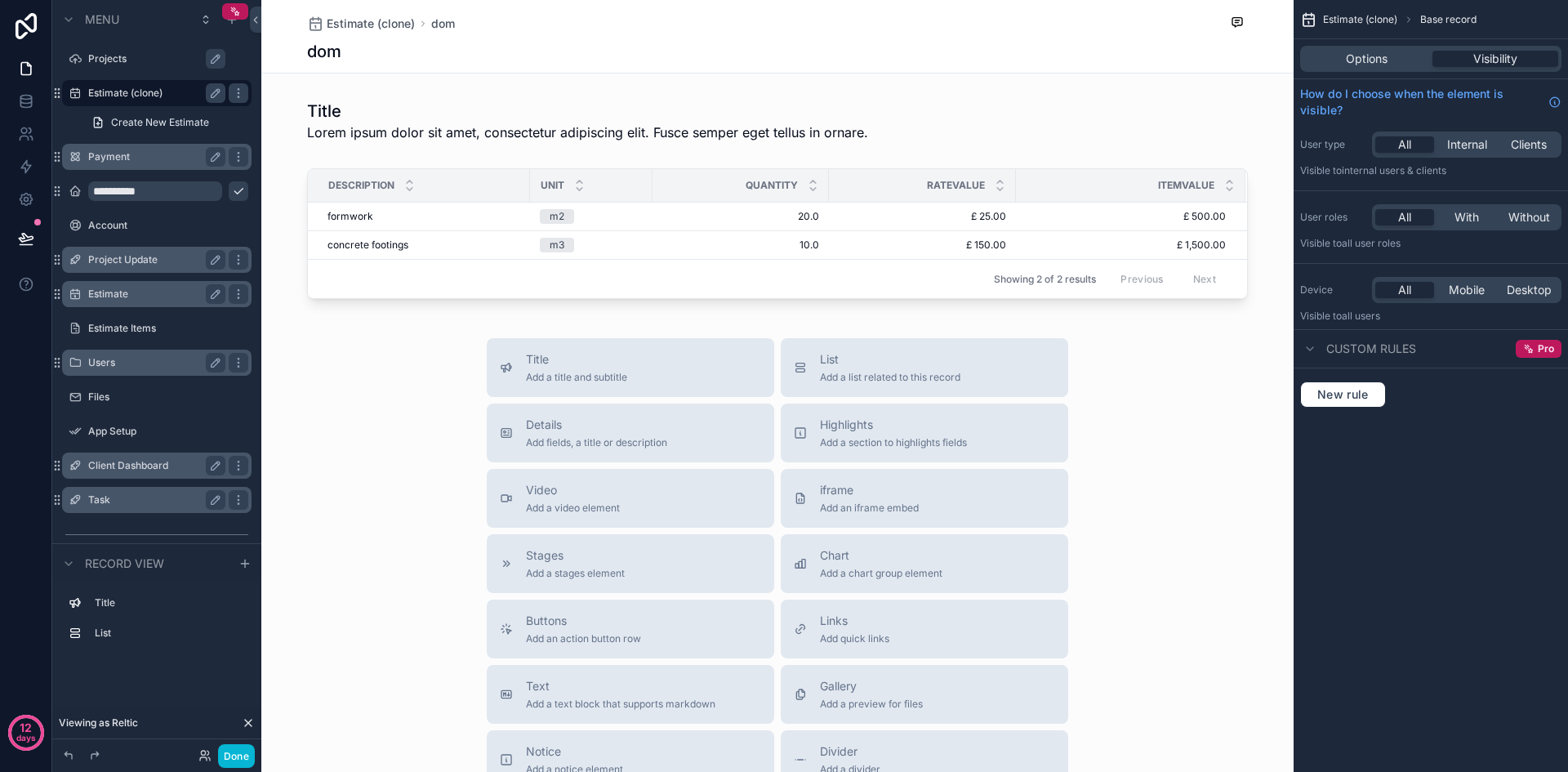
click at [116, 122] on span "Create New Estimate" at bounding box center [159, 122] width 98 height 13
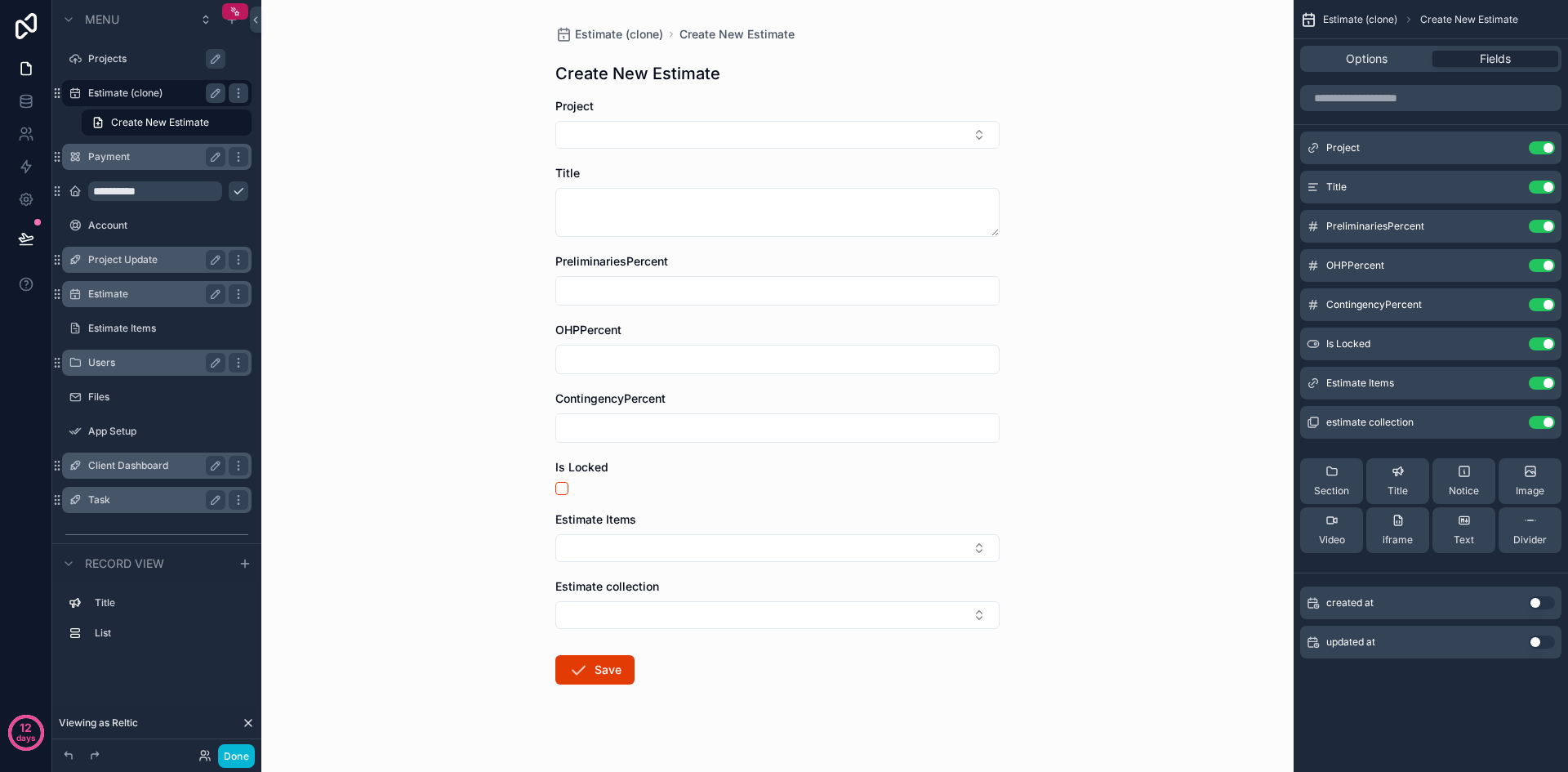
click at [125, 163] on div "Payment" at bounding box center [157, 157] width 138 height 20
click at [97, 230] on label "Account" at bounding box center [154, 226] width 131 height 13
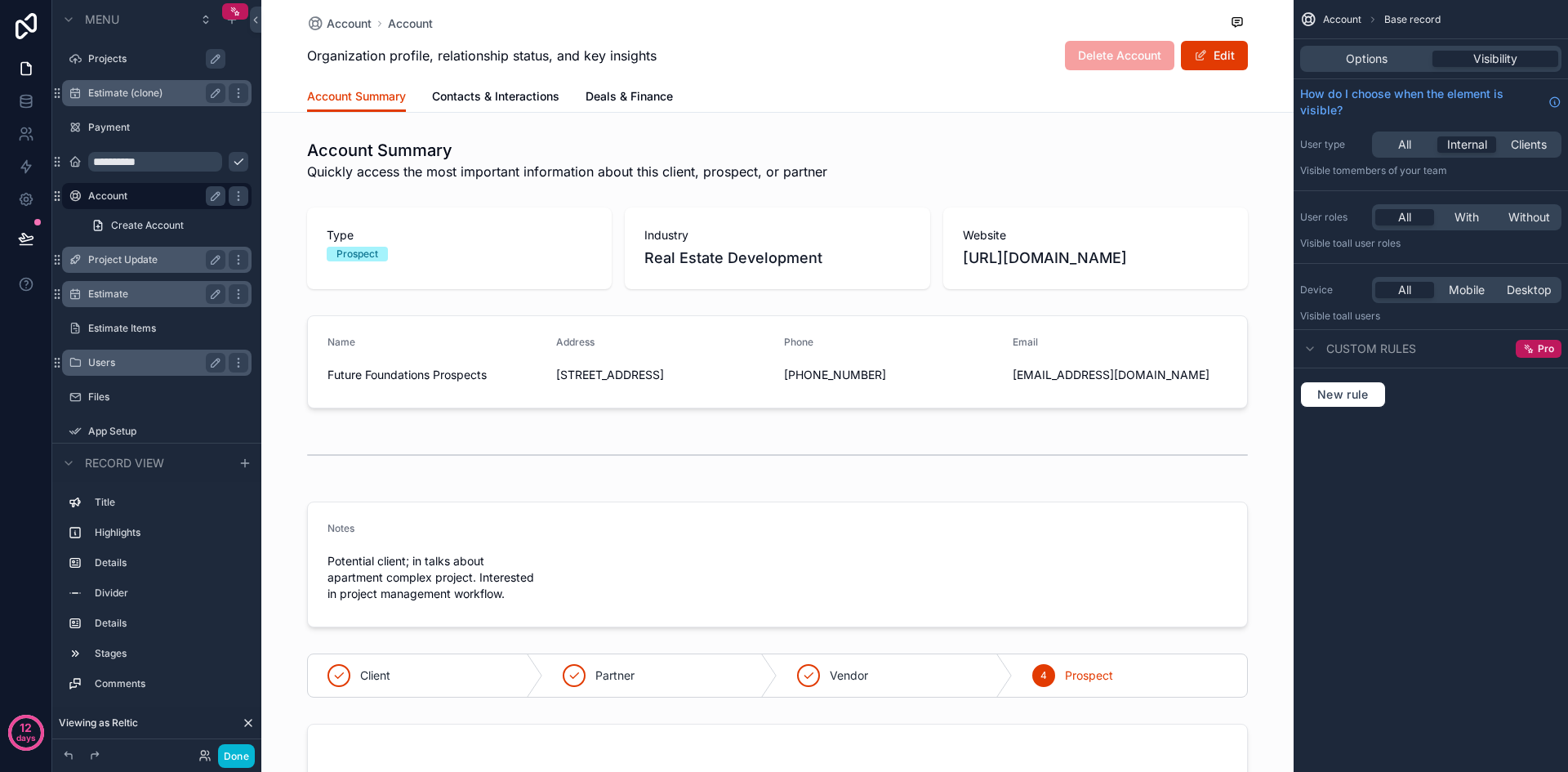
click at [95, 196] on label "Account" at bounding box center [154, 197] width 131 height 13
click at [180, 332] on label "Estimate Items" at bounding box center [154, 329] width 131 height 13
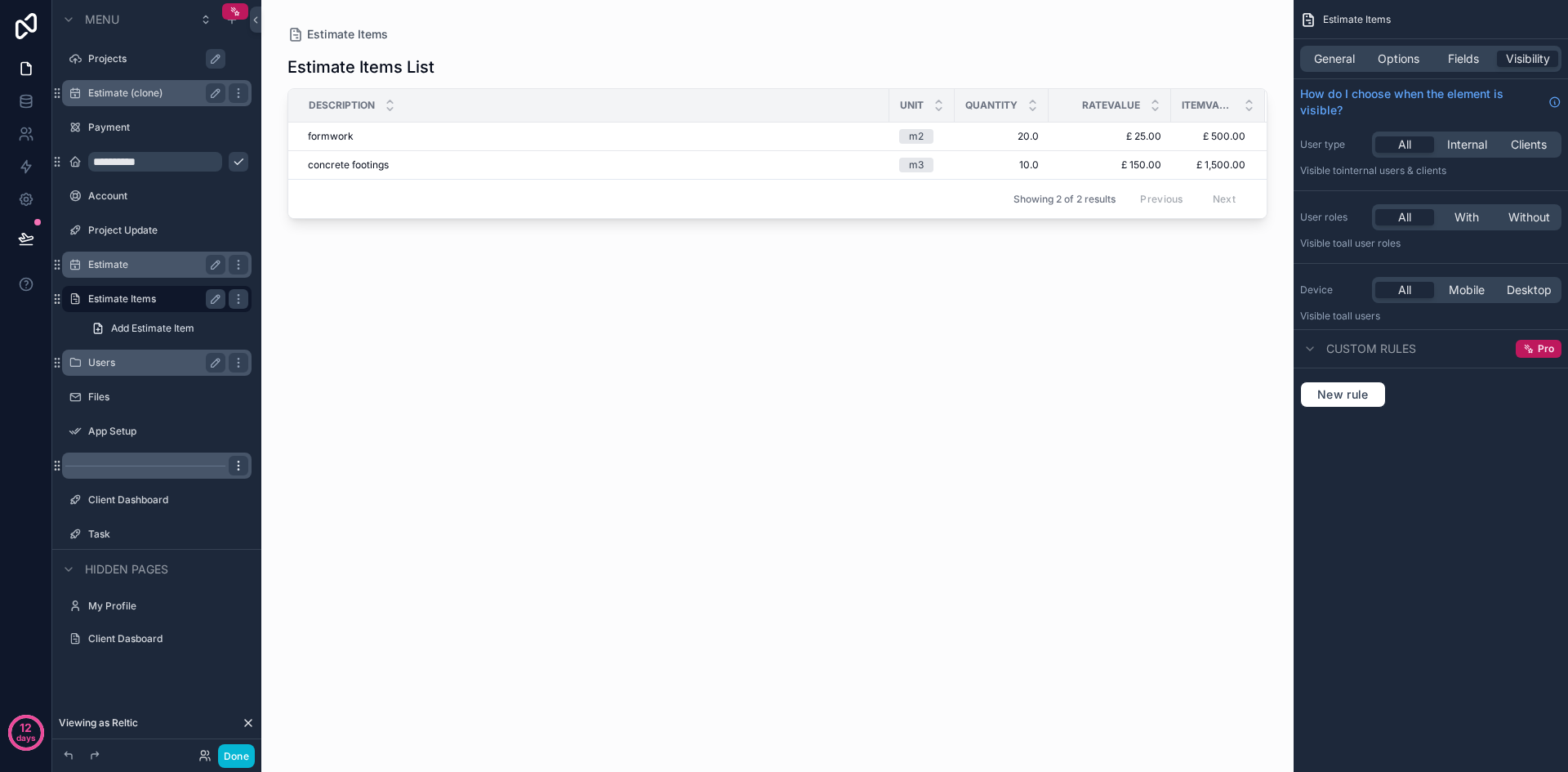
click at [238, 462] on icon "scrollable content" at bounding box center [237, 461] width 1 height 1
click at [818, 464] on div "scrollable content" at bounding box center [776, 376] width 1032 height 752
click at [238, 160] on icon "scrollable content" at bounding box center [238, 161] width 13 height 13
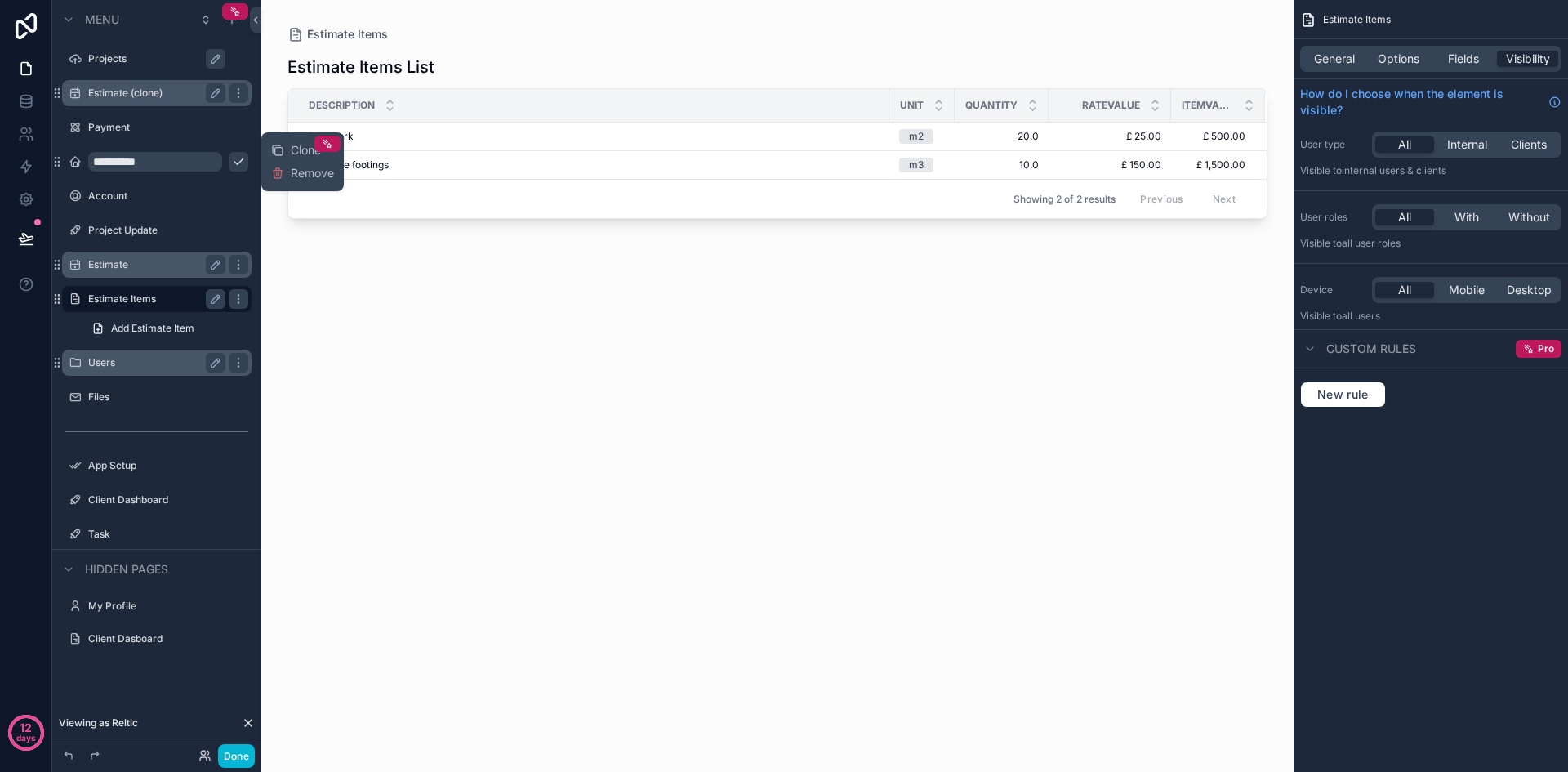
click at [232, 160] on icon "scrollable content" at bounding box center [238, 161] width 13 height 13
click at [127, 165] on label "Variations" at bounding box center [154, 161] width 131 height 13
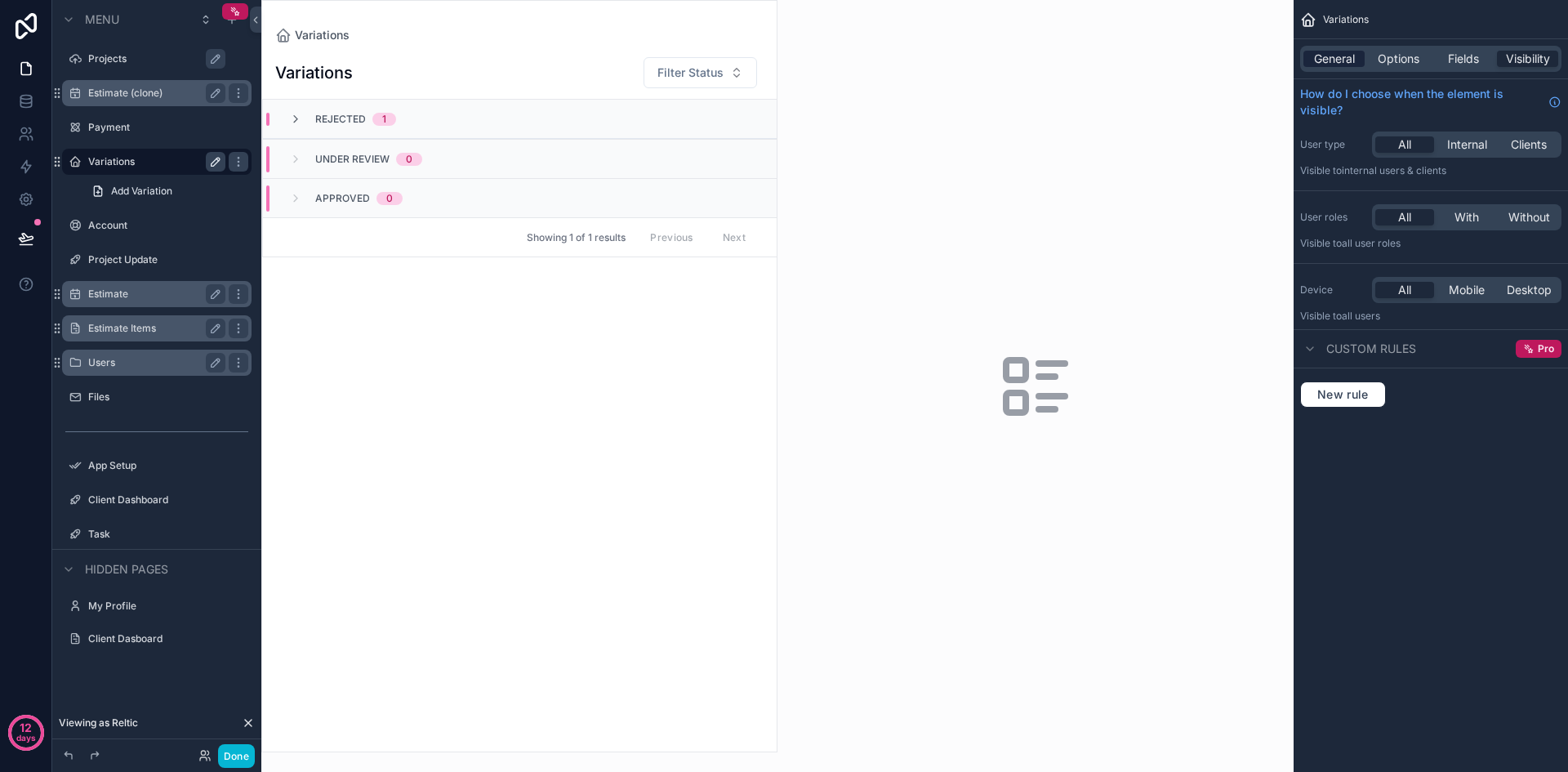
click at [1330, 55] on span "General" at bounding box center [1334, 58] width 41 height 16
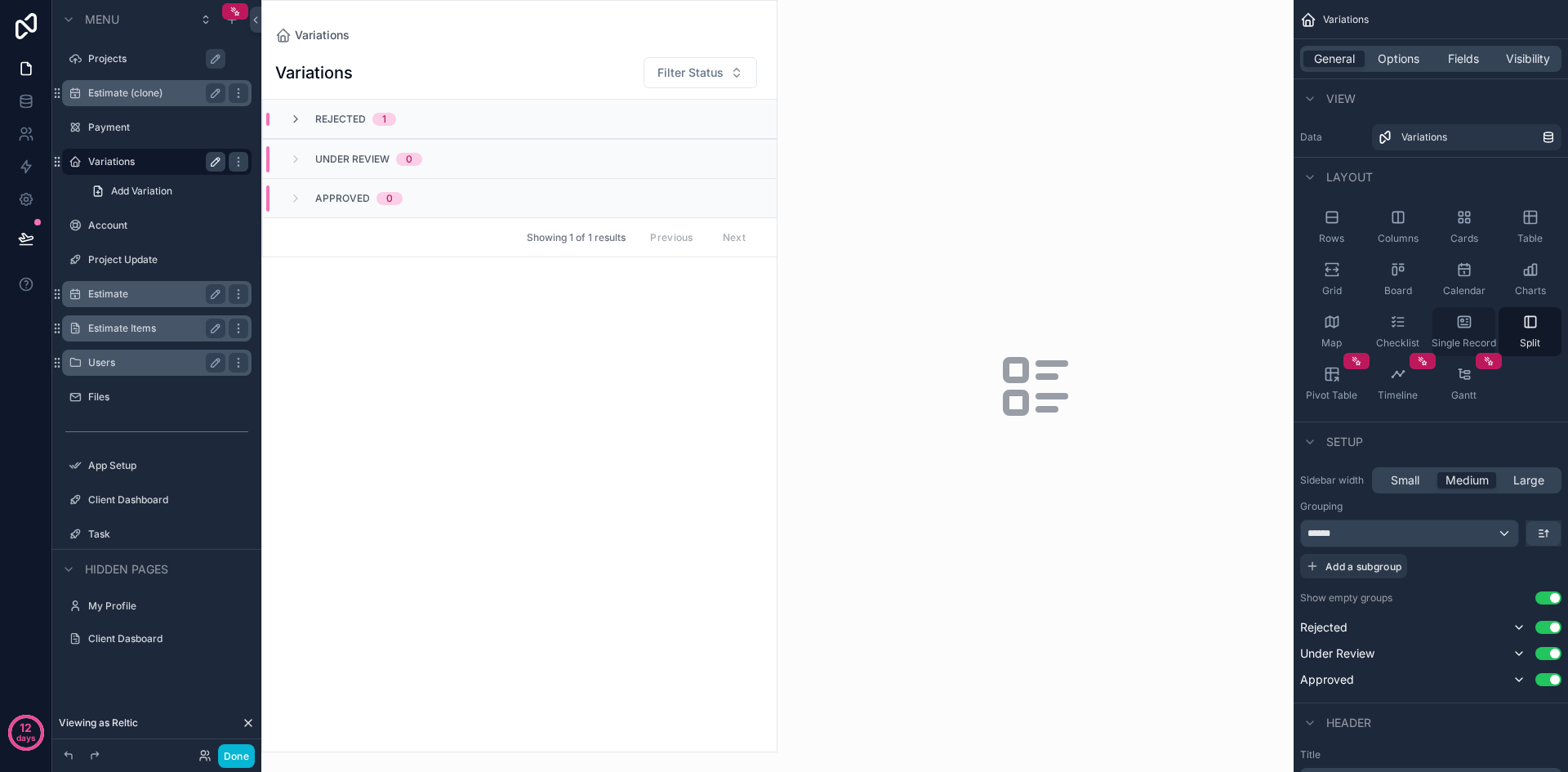
click at [1452, 325] on div "Single Record" at bounding box center [1464, 331] width 63 height 49
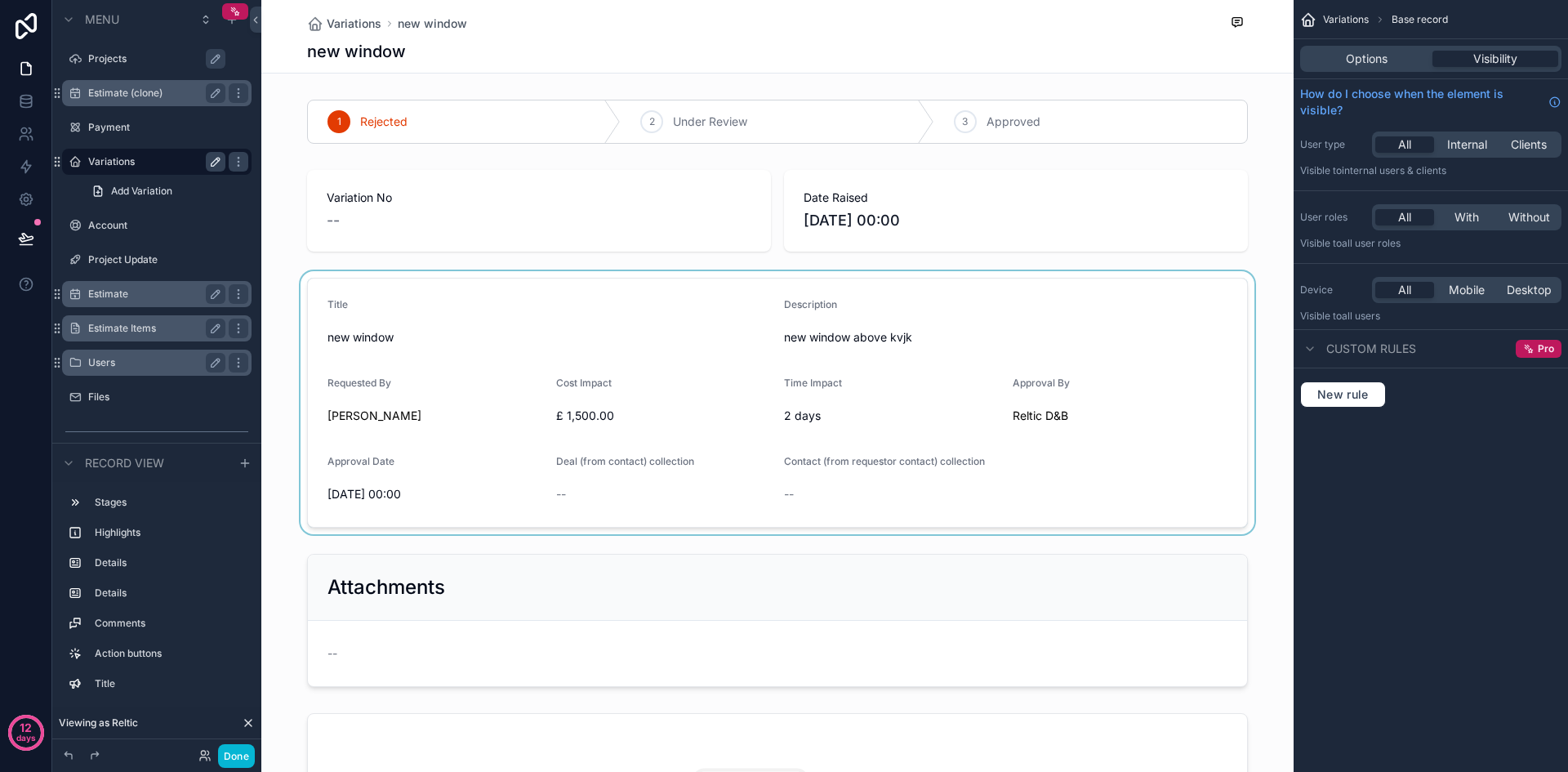
click at [1219, 286] on div "scrollable content" at bounding box center [776, 403] width 1032 height 263
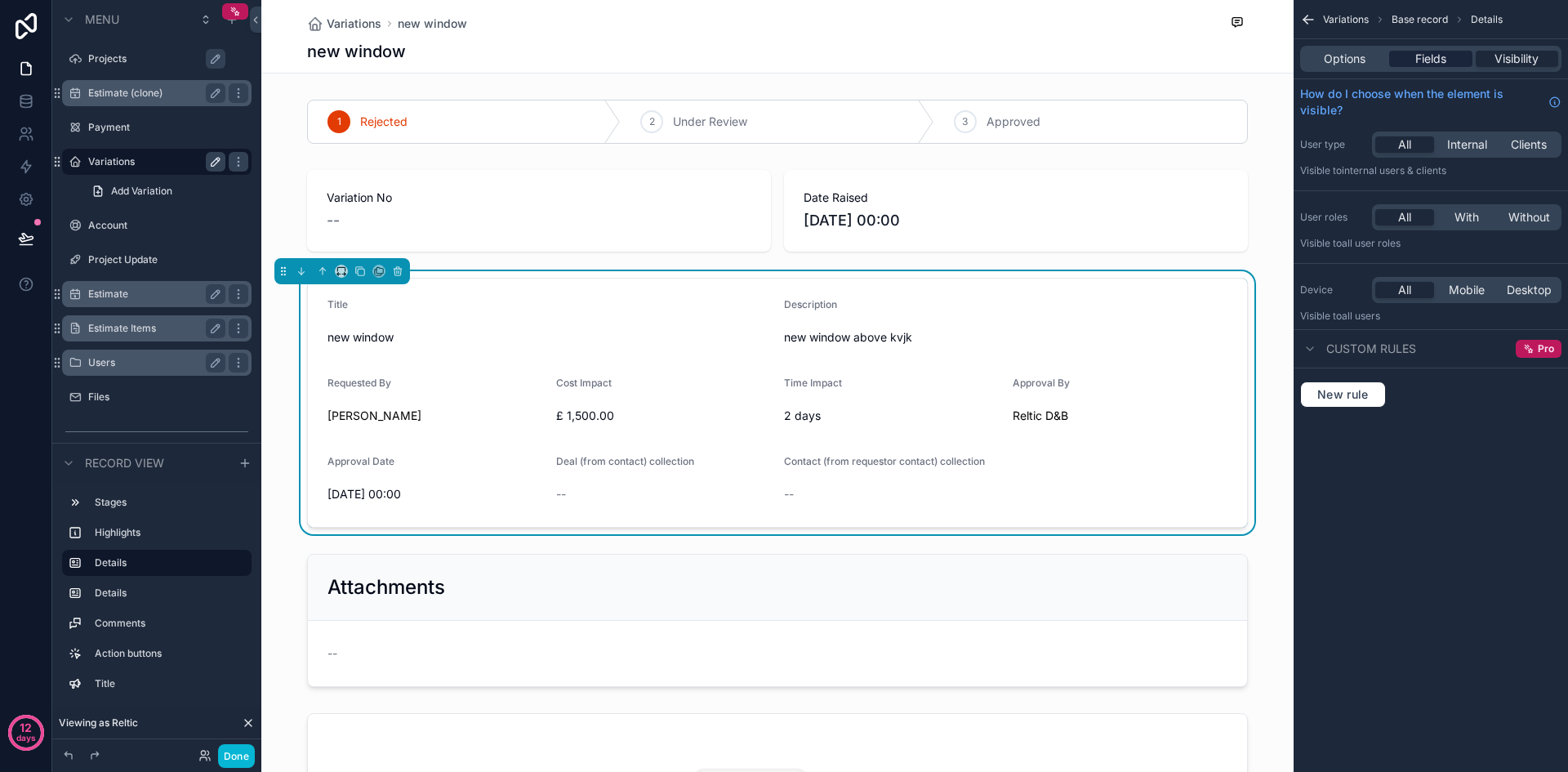
click at [1438, 59] on span "Fields" at bounding box center [1430, 58] width 31 height 16
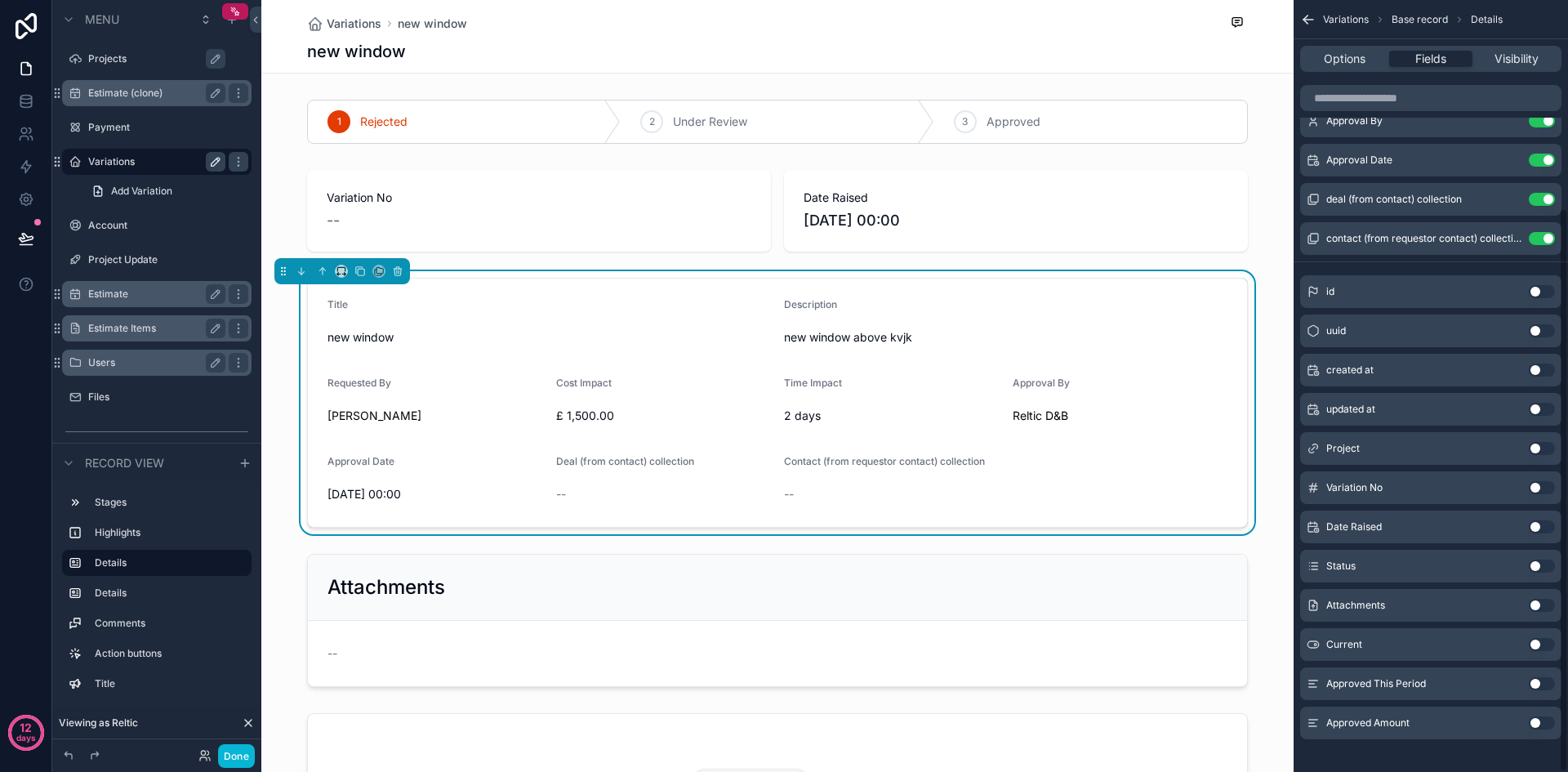
scroll to position [284, 0]
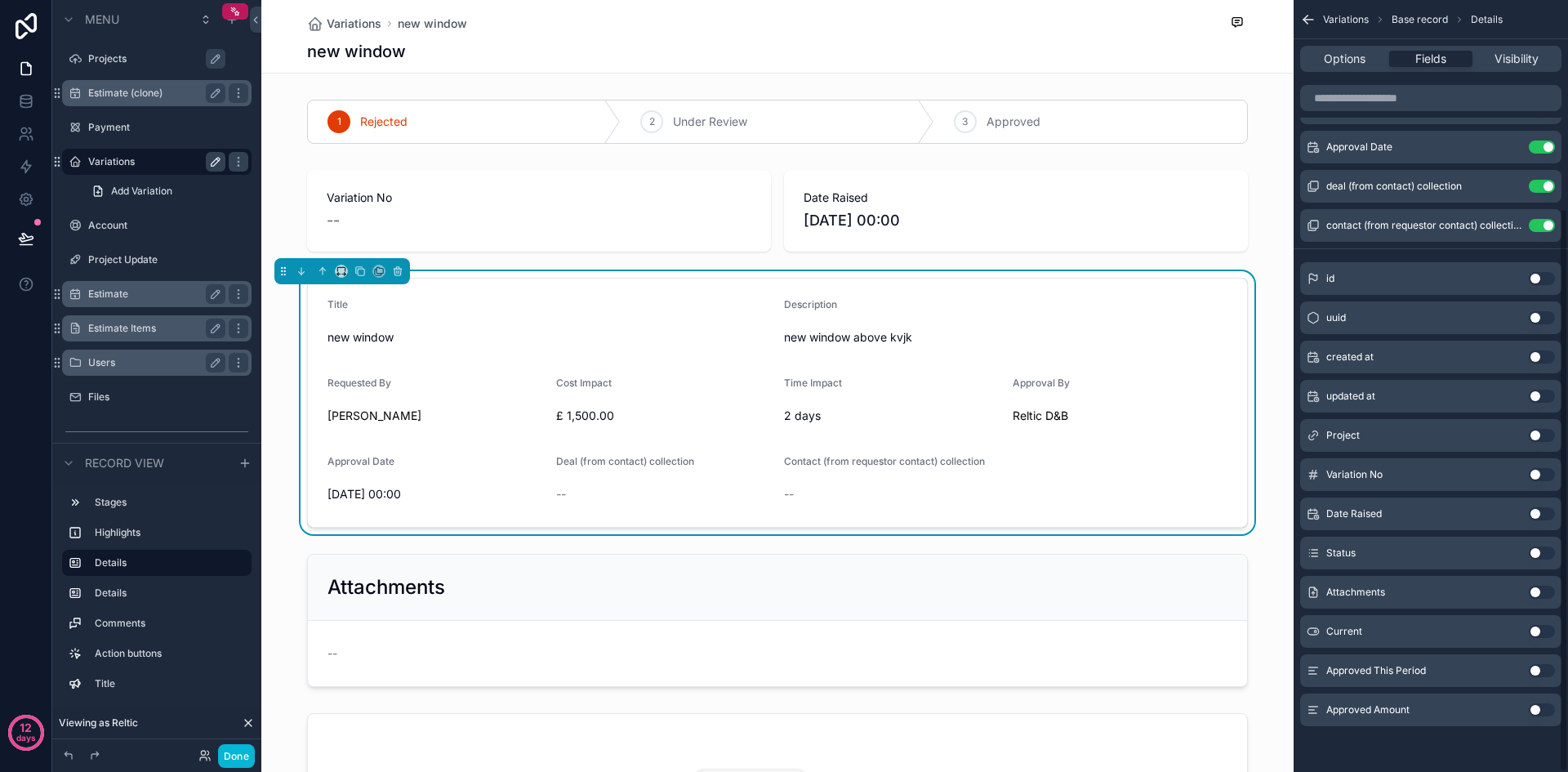
click at [1548, 436] on button "Use setting" at bounding box center [1541, 436] width 27 height 13
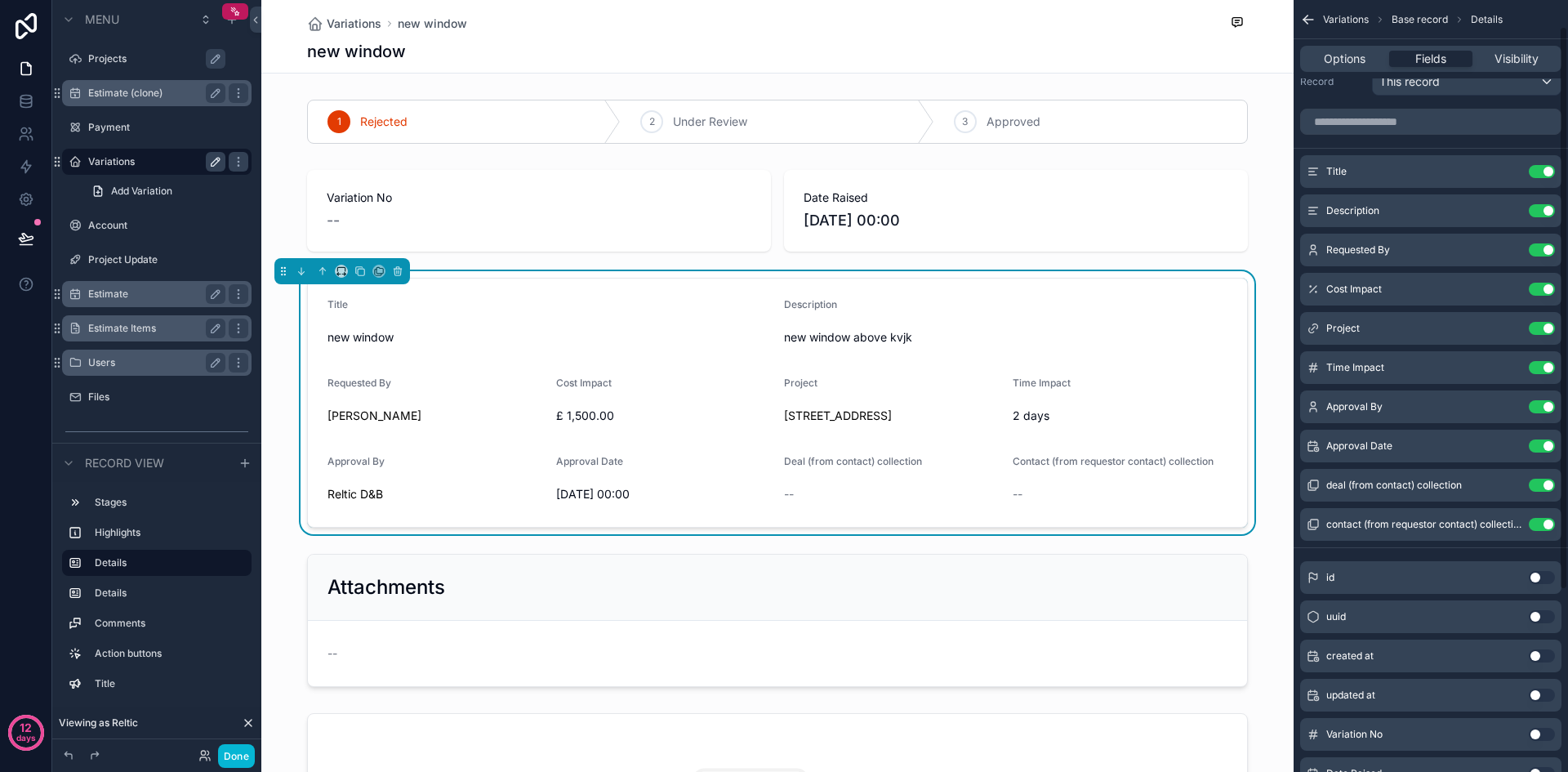
scroll to position [0, 0]
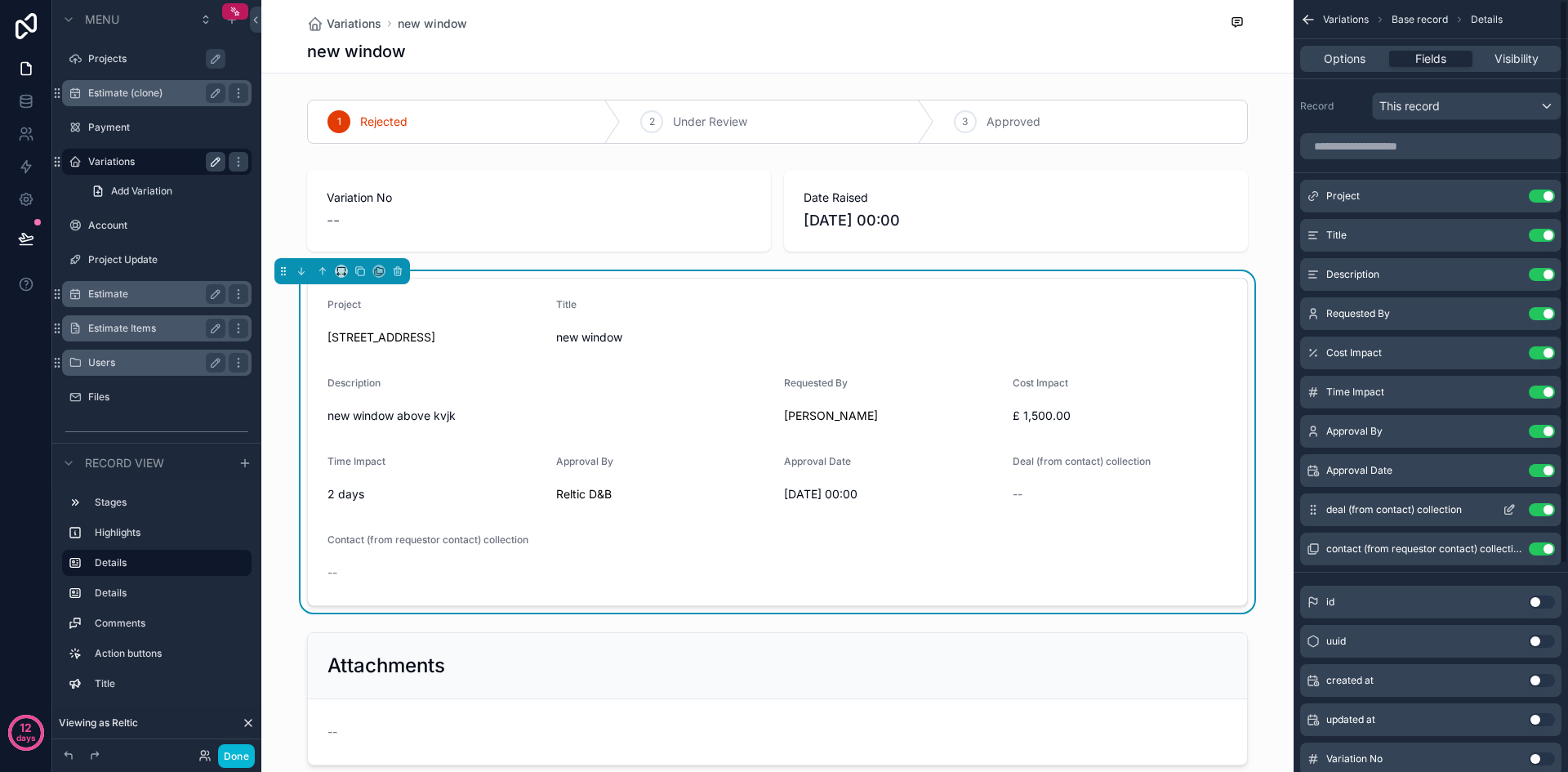
click at [1537, 509] on button "Use setting" at bounding box center [1541, 510] width 27 height 13
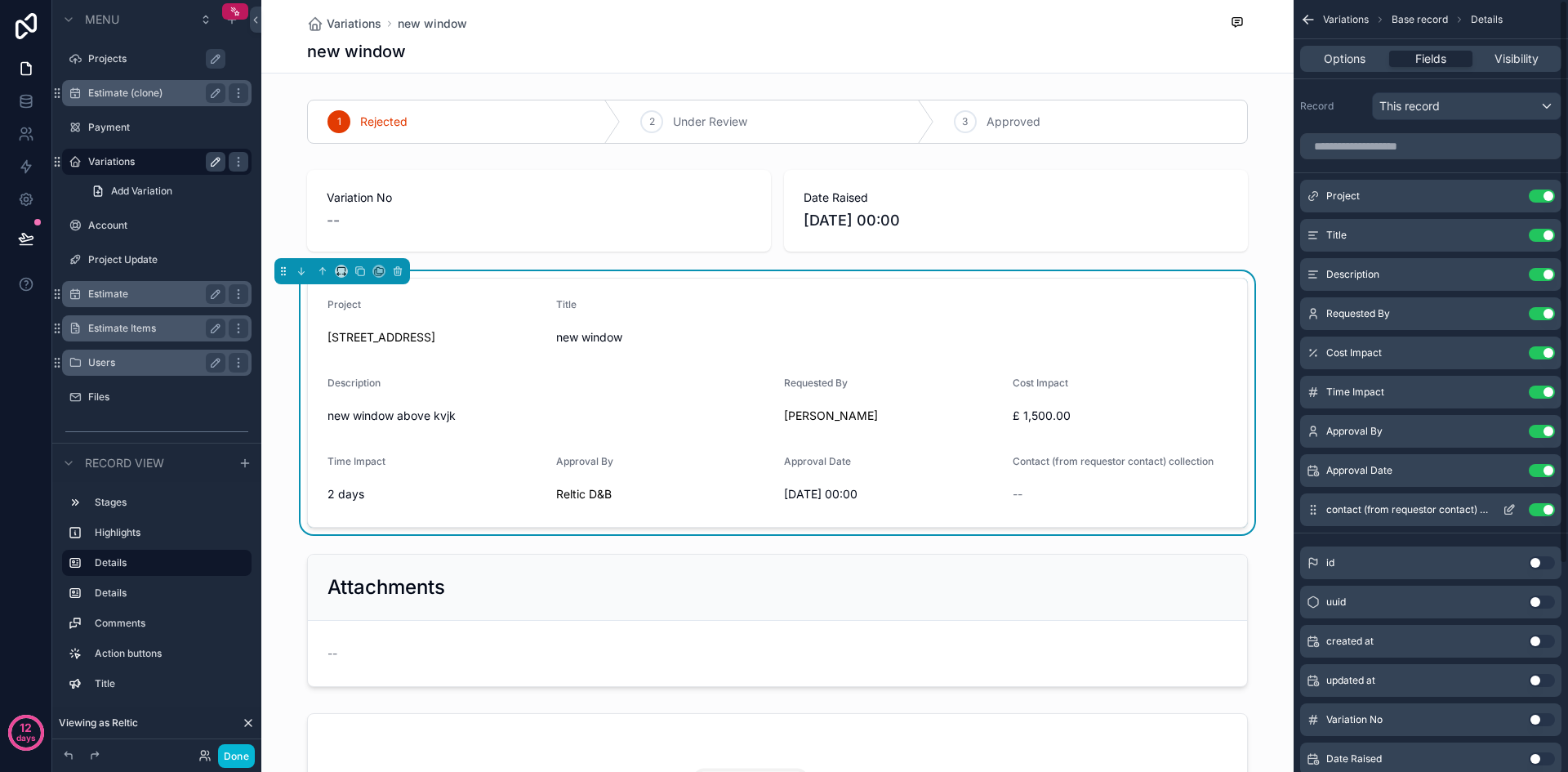
click at [1540, 506] on button "Use setting" at bounding box center [1541, 510] width 27 height 13
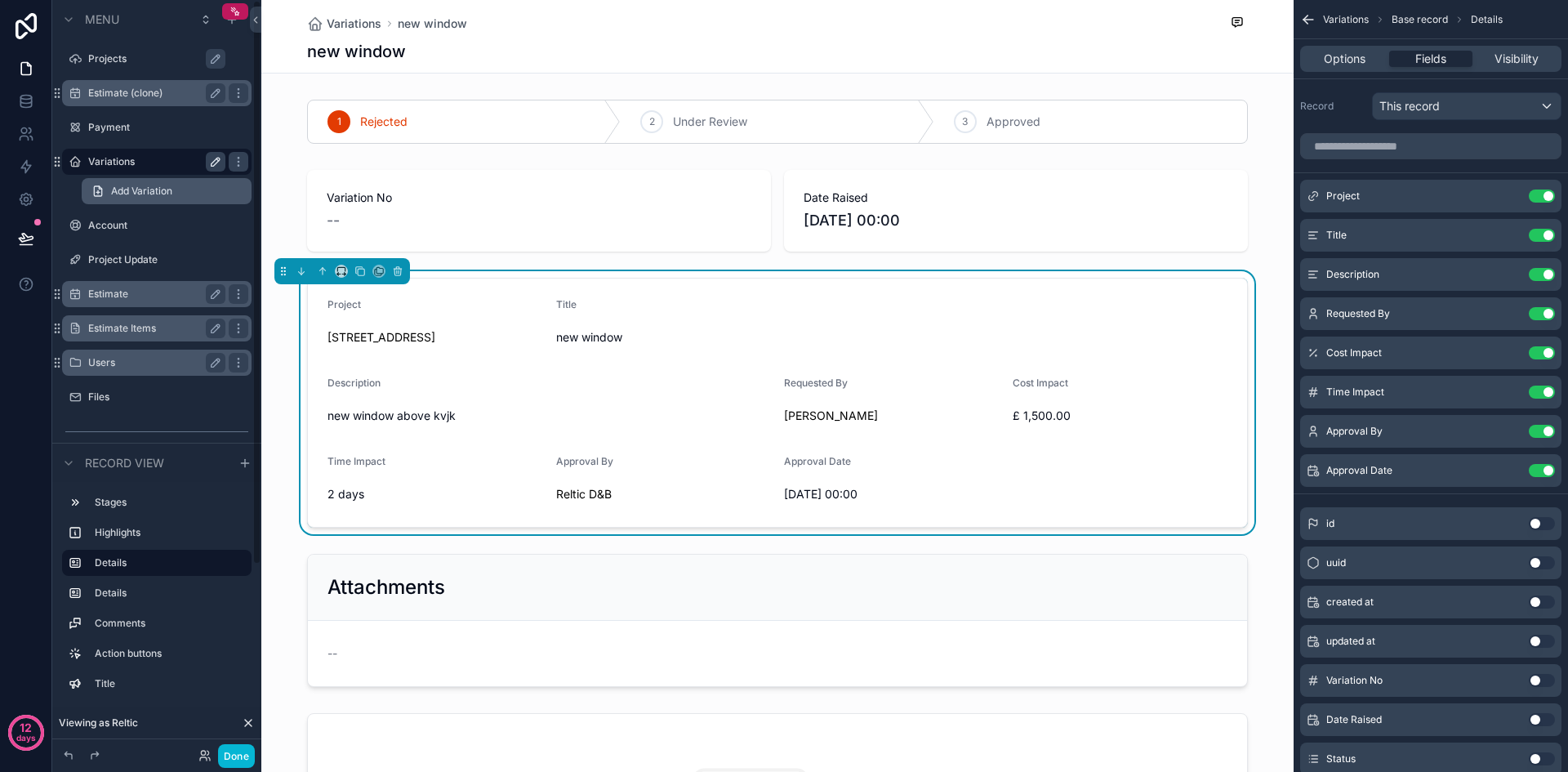
click at [139, 195] on span "Add Variation" at bounding box center [141, 191] width 62 height 13
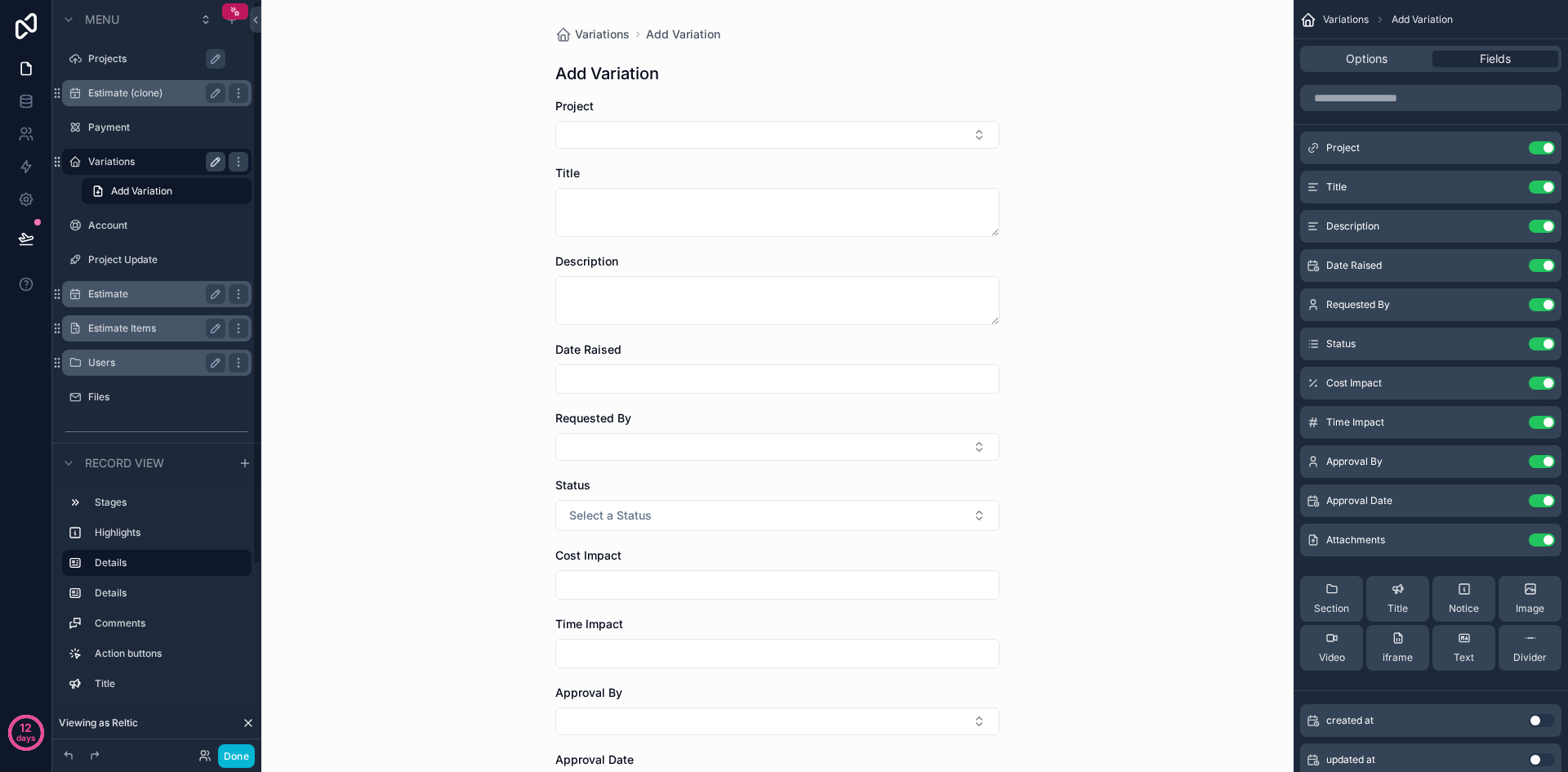
click at [119, 159] on label "Variations" at bounding box center [154, 161] width 131 height 13
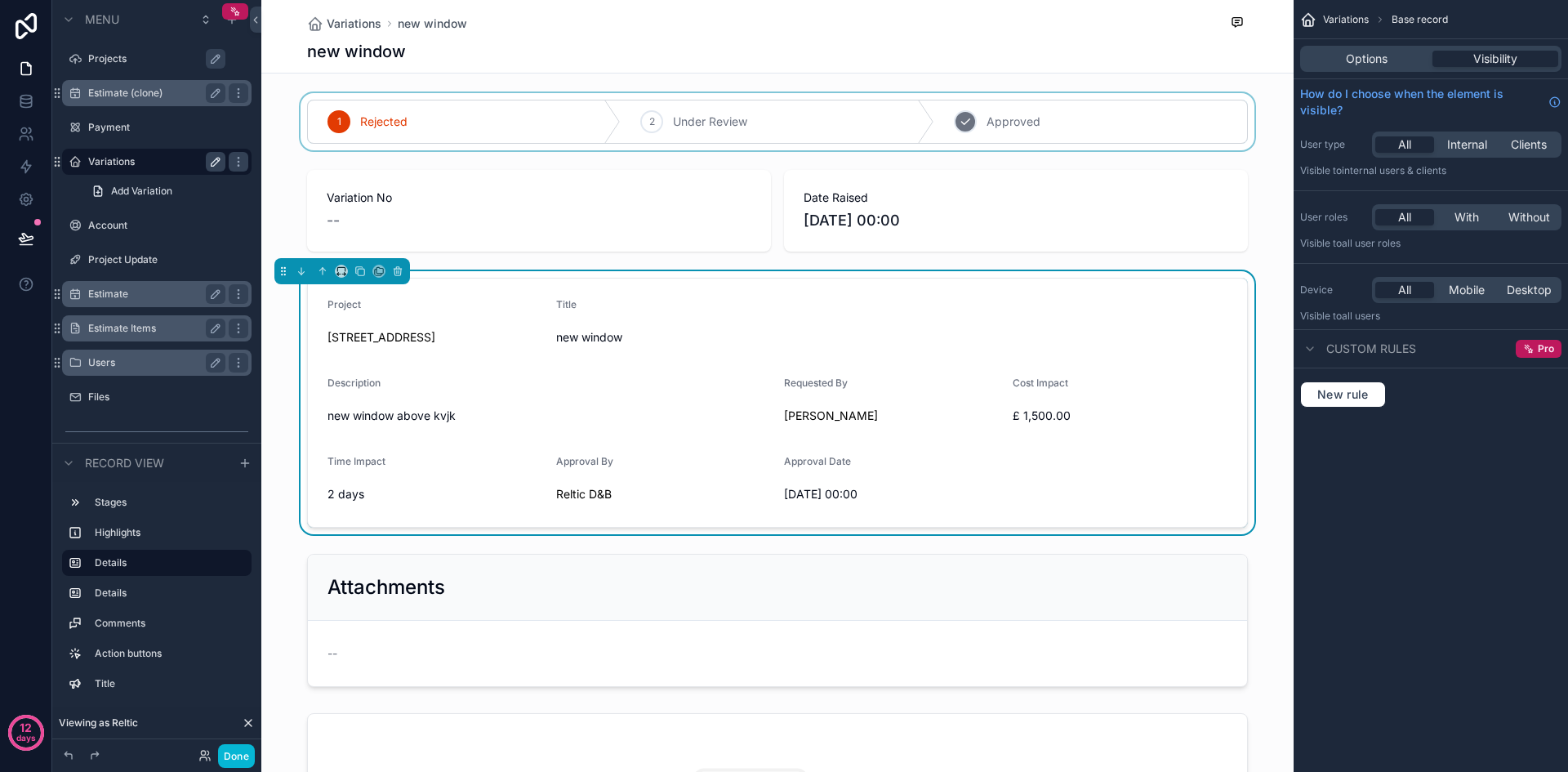
click at [1133, 103] on div "scrollable content" at bounding box center [776, 122] width 1032 height 57
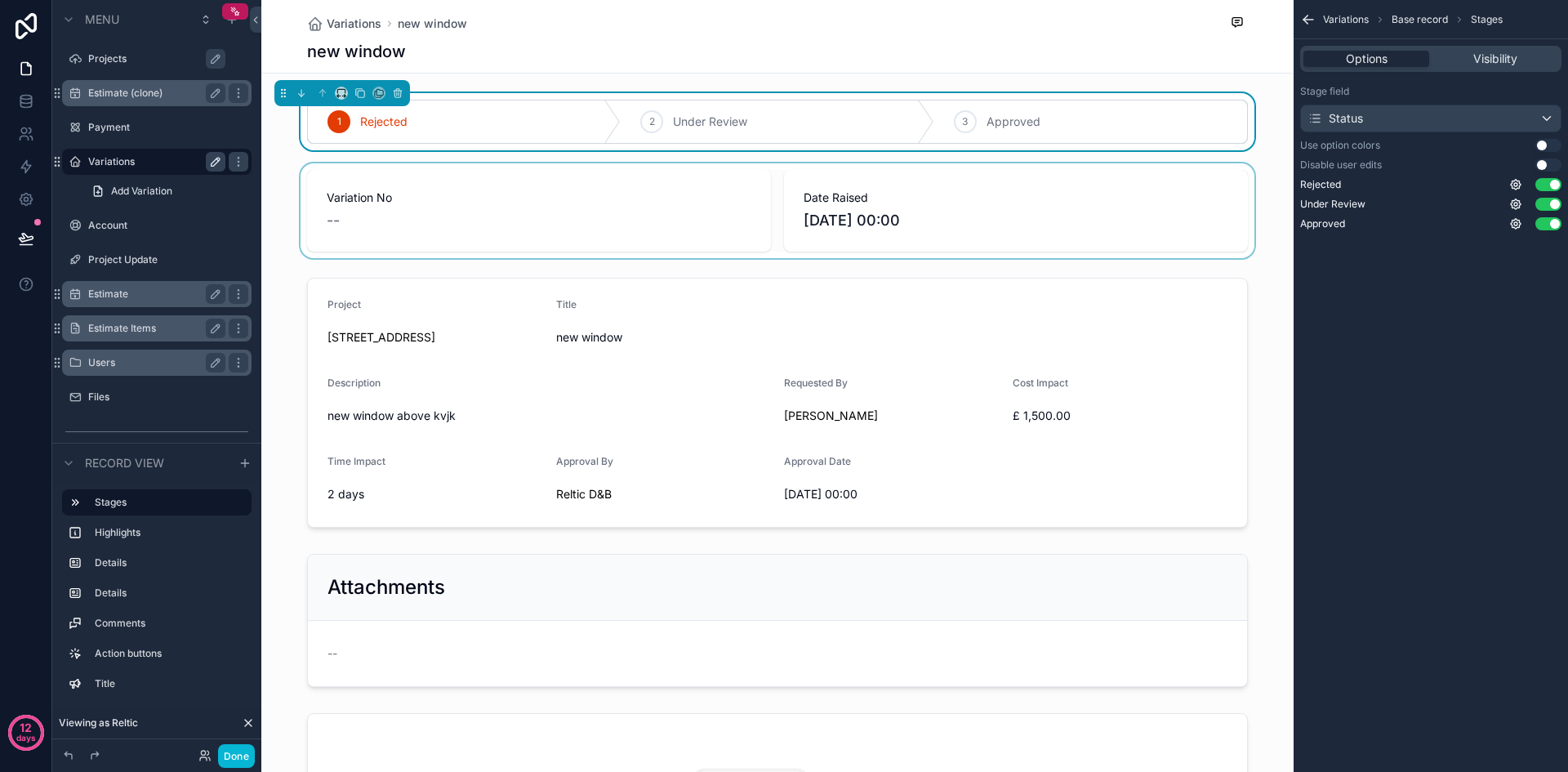
click at [1207, 200] on div "scrollable content" at bounding box center [776, 211] width 1032 height 95
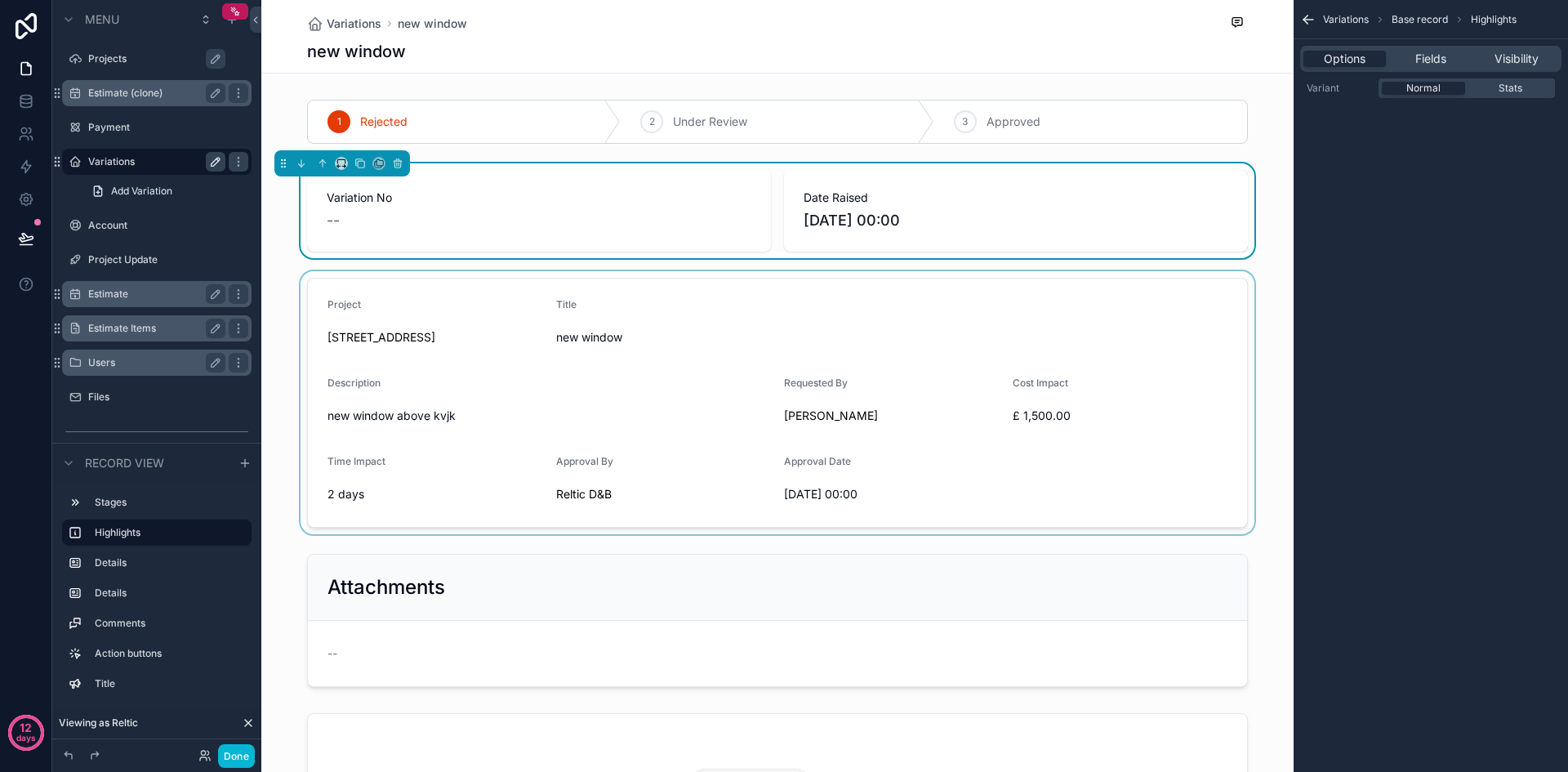
click at [1232, 336] on div "scrollable content" at bounding box center [776, 403] width 1032 height 263
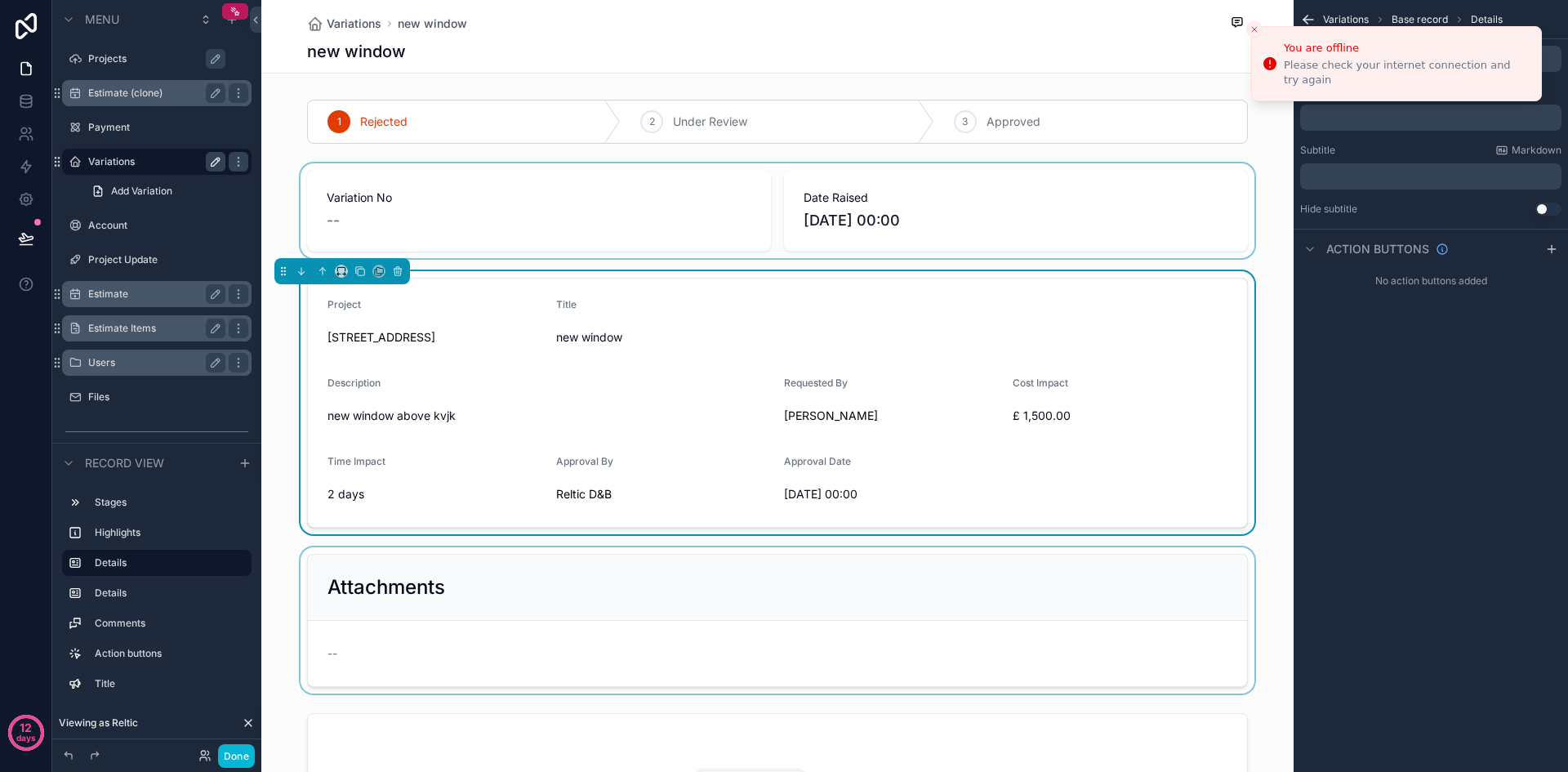
click at [1200, 628] on div "scrollable content" at bounding box center [776, 620] width 1032 height 146
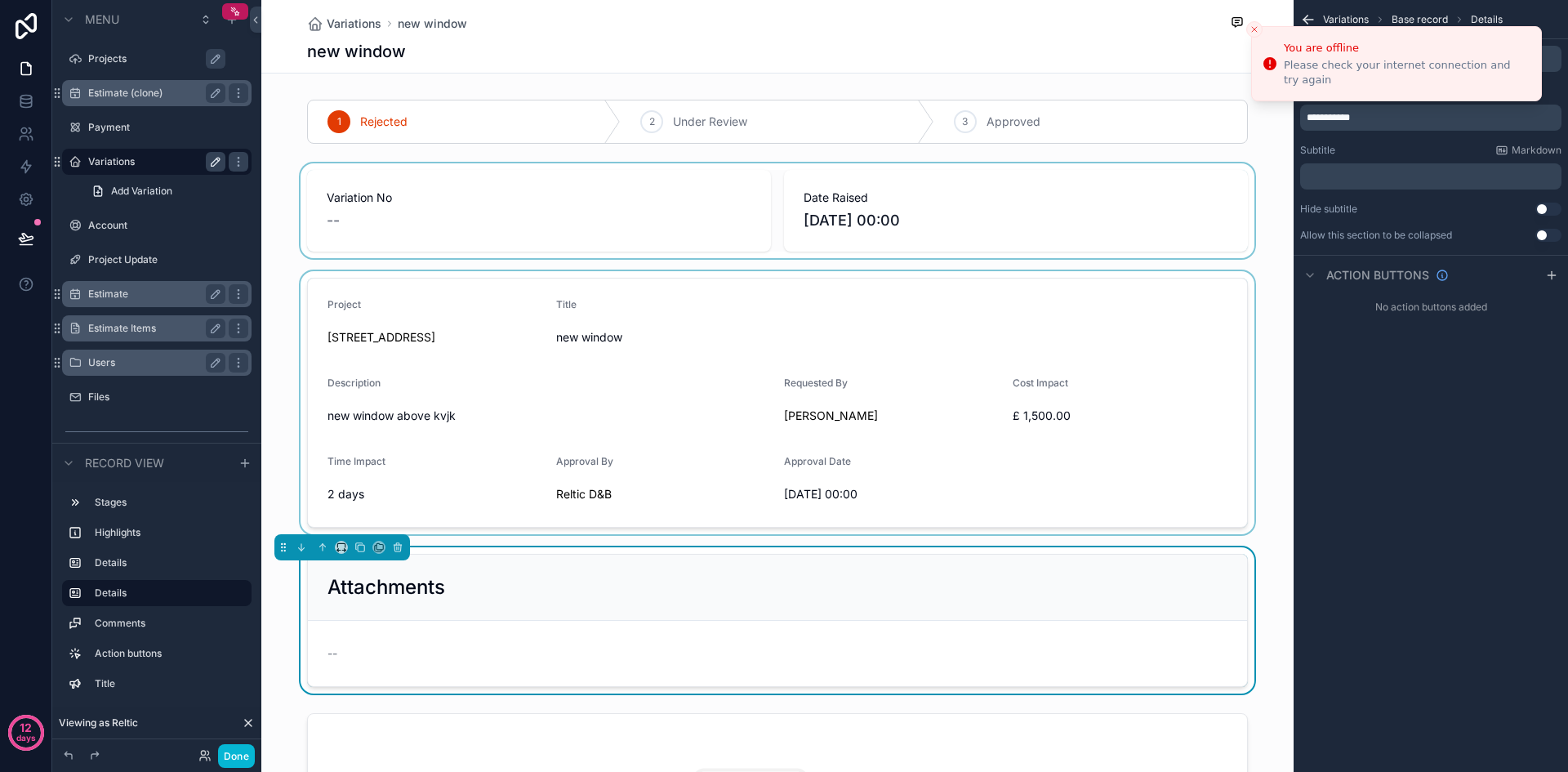
click at [984, 199] on div "scrollable content" at bounding box center [776, 211] width 1032 height 95
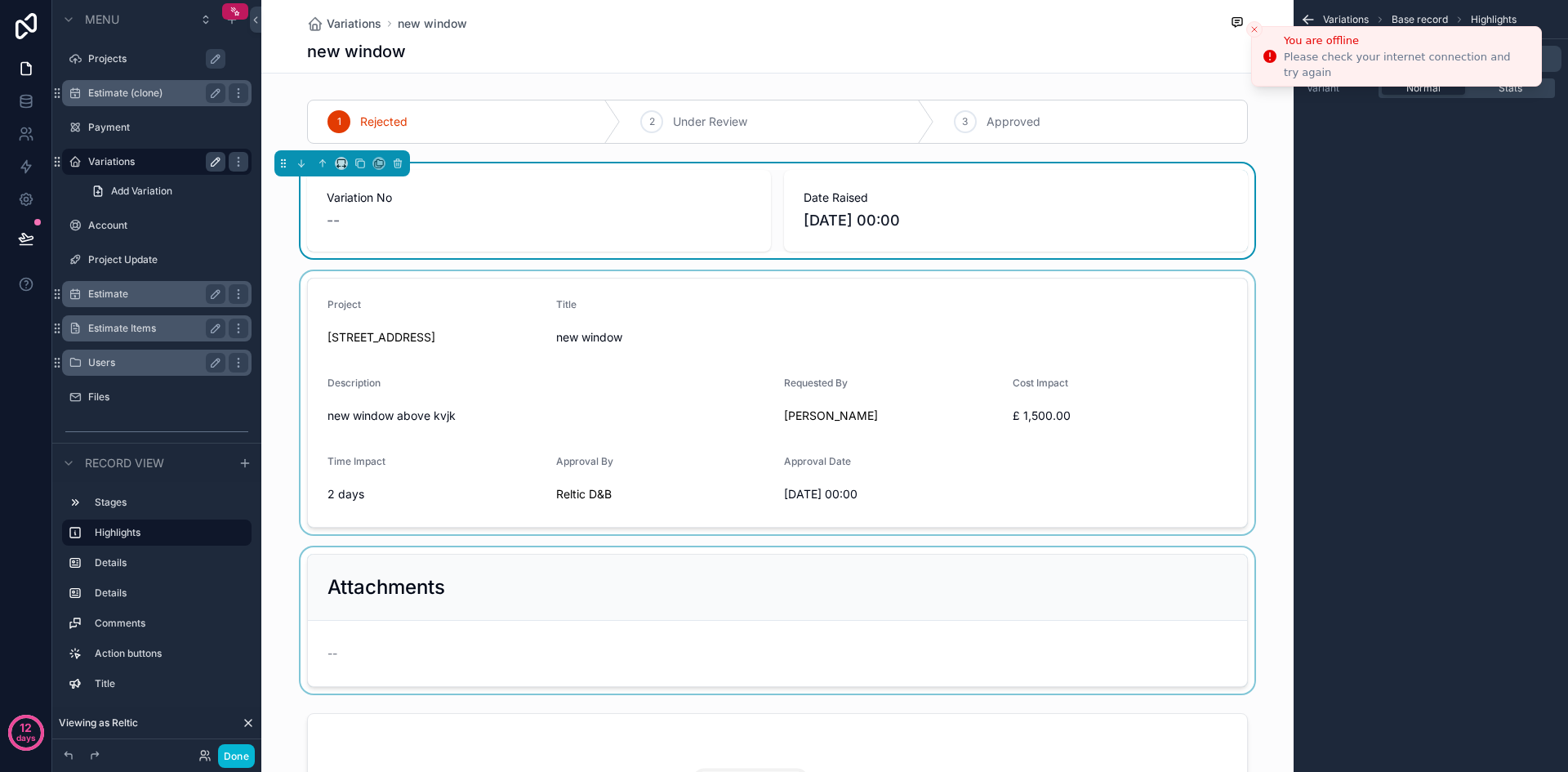
click at [1256, 30] on icon "Close toast" at bounding box center [1254, 29] width 9 height 9
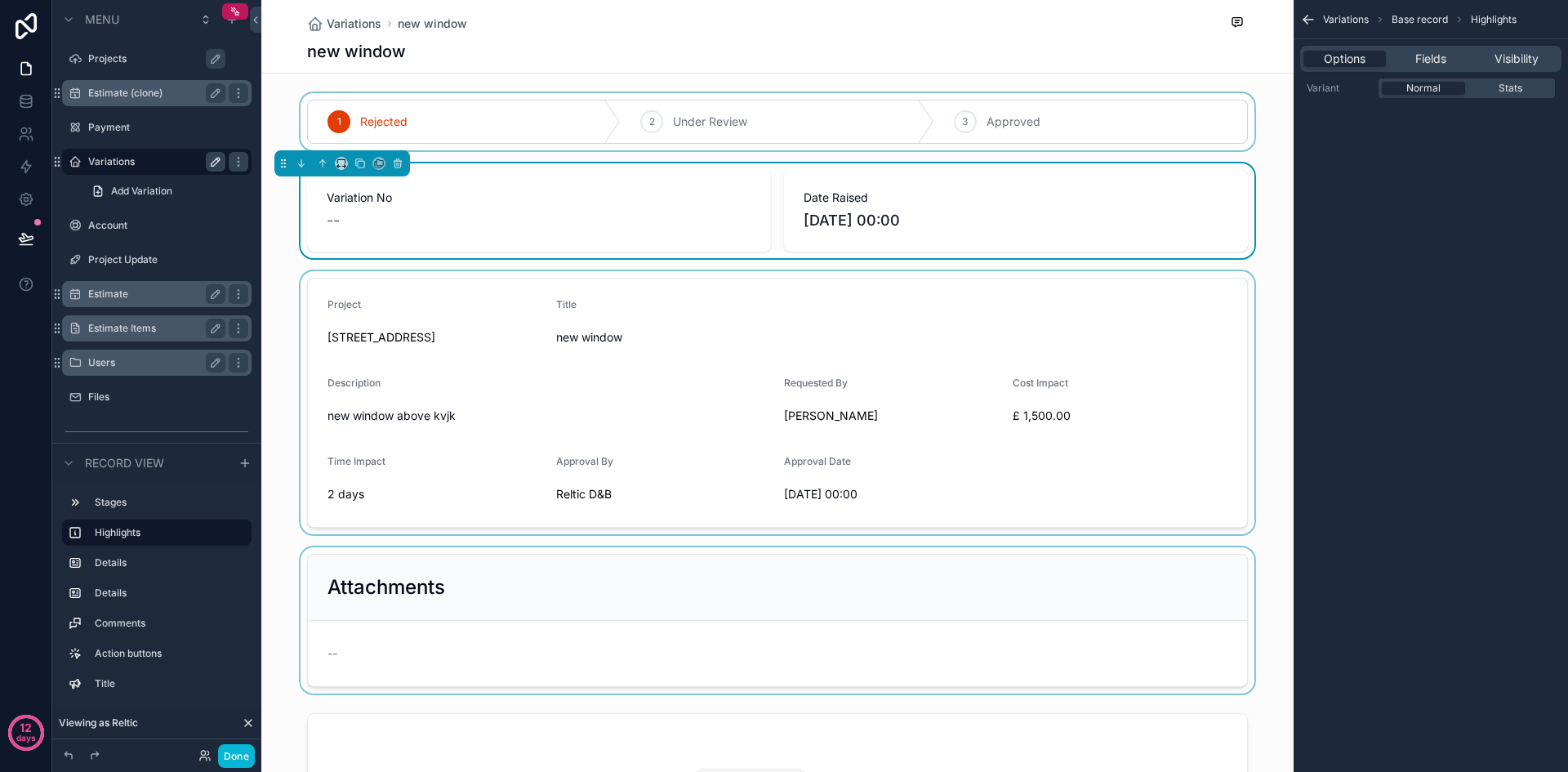
click at [1215, 124] on div "scrollable content" at bounding box center [776, 122] width 1032 height 57
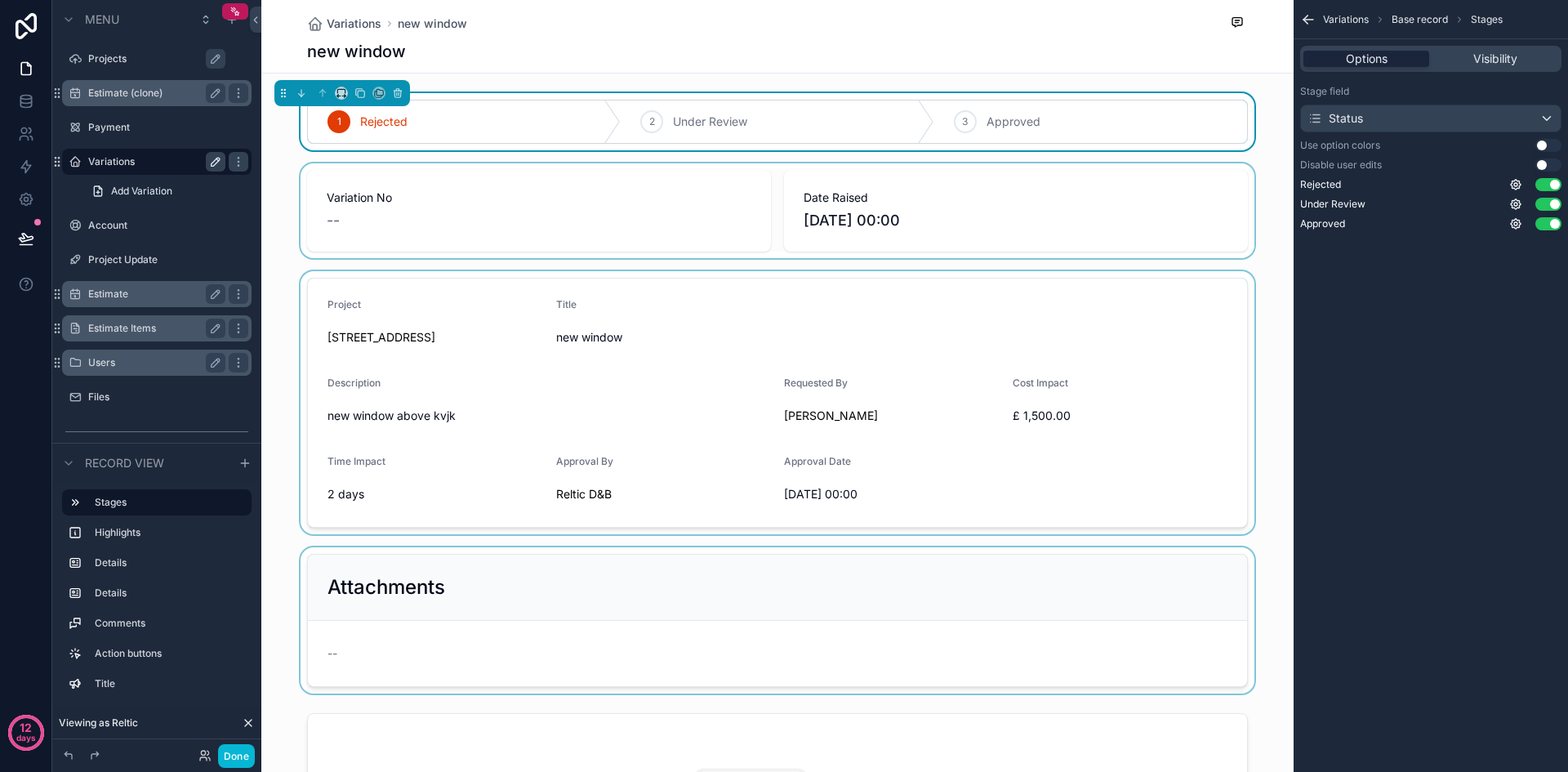
click at [1372, 56] on span "Options" at bounding box center [1367, 58] width 42 height 16
click at [282, 252] on div "scrollable content" at bounding box center [776, 211] width 1032 height 95
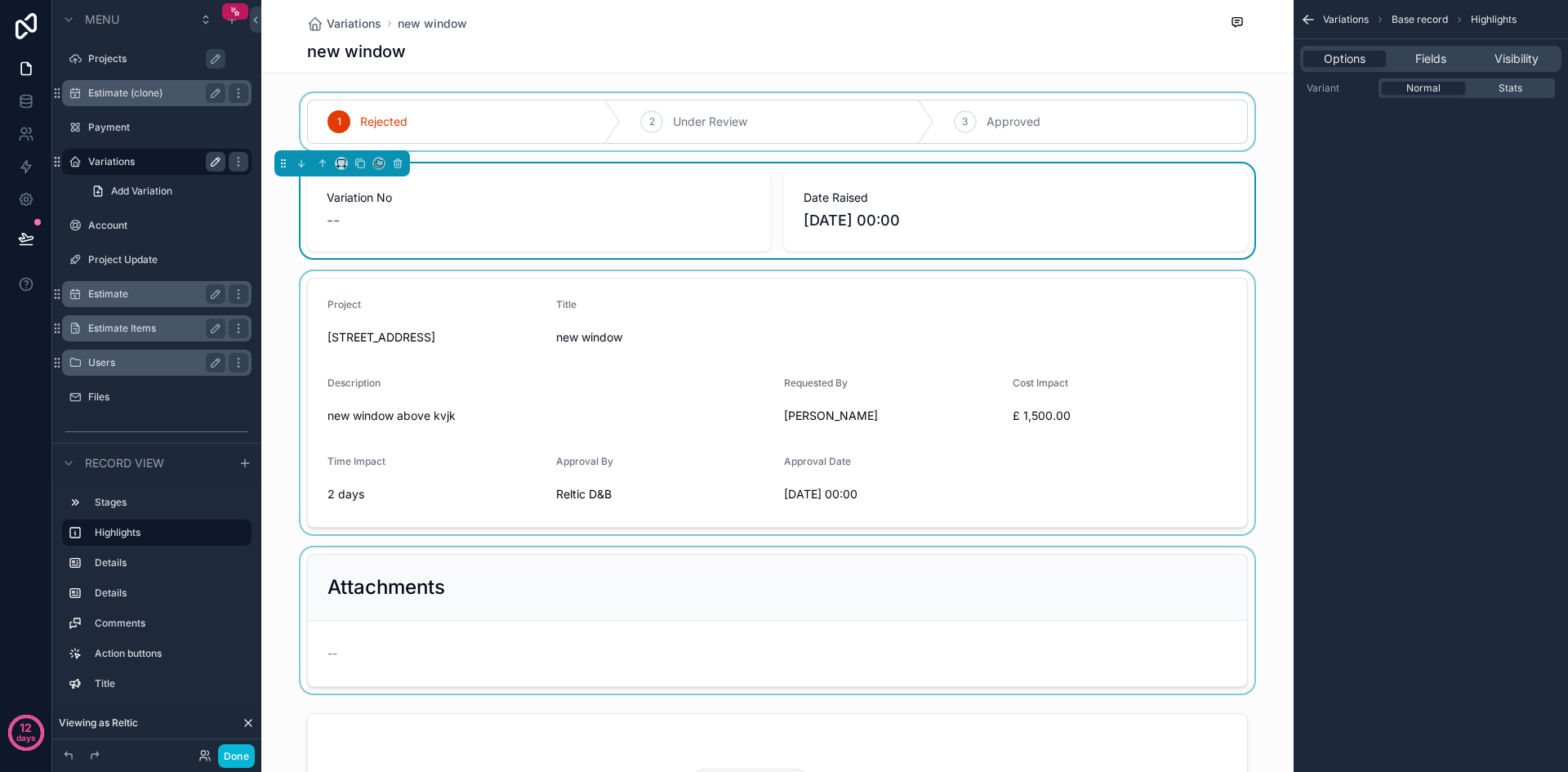
click at [1171, 124] on div "scrollable content" at bounding box center [776, 122] width 1032 height 57
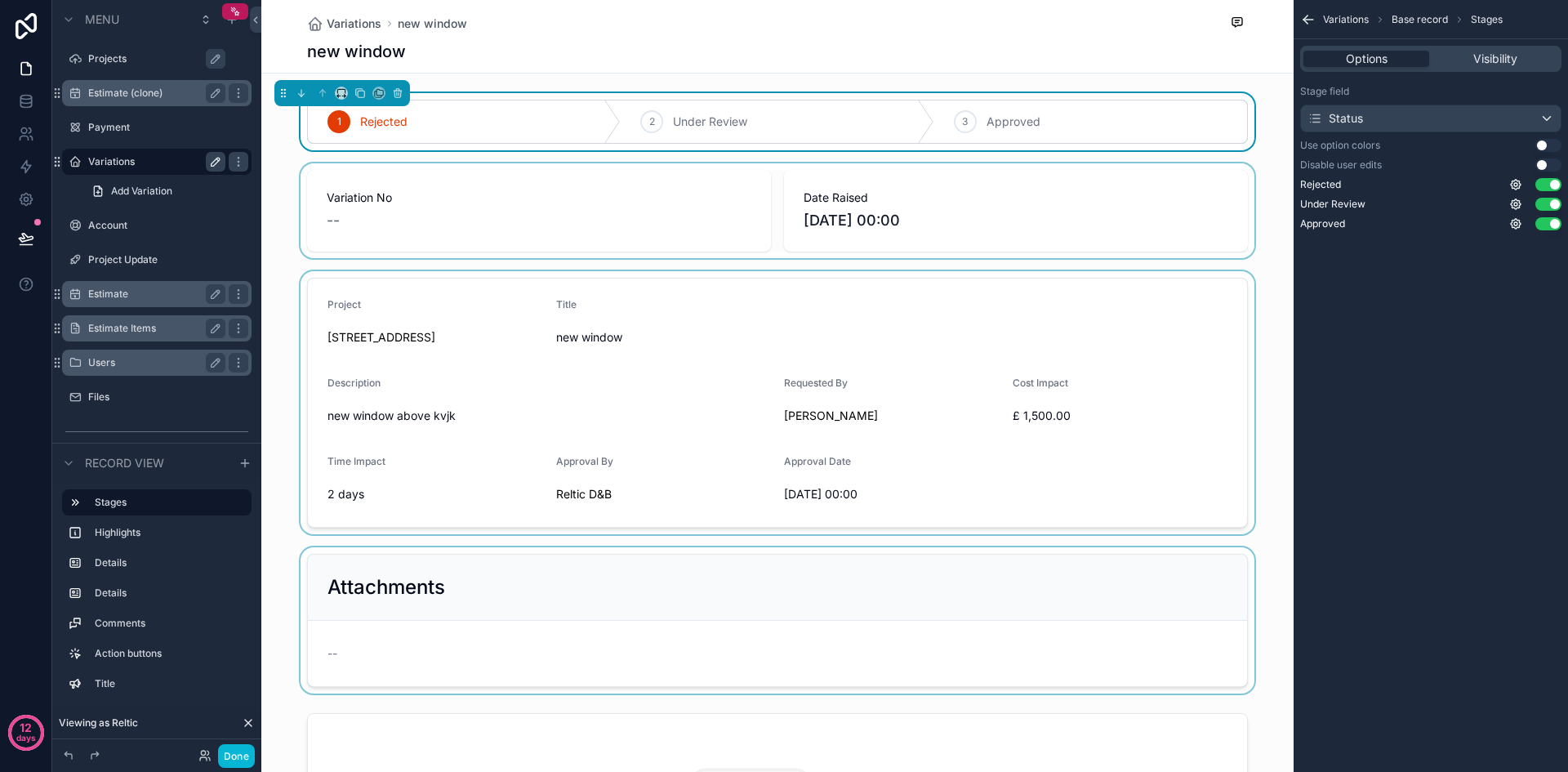
click at [1184, 190] on div "scrollable content" at bounding box center [776, 211] width 1032 height 95
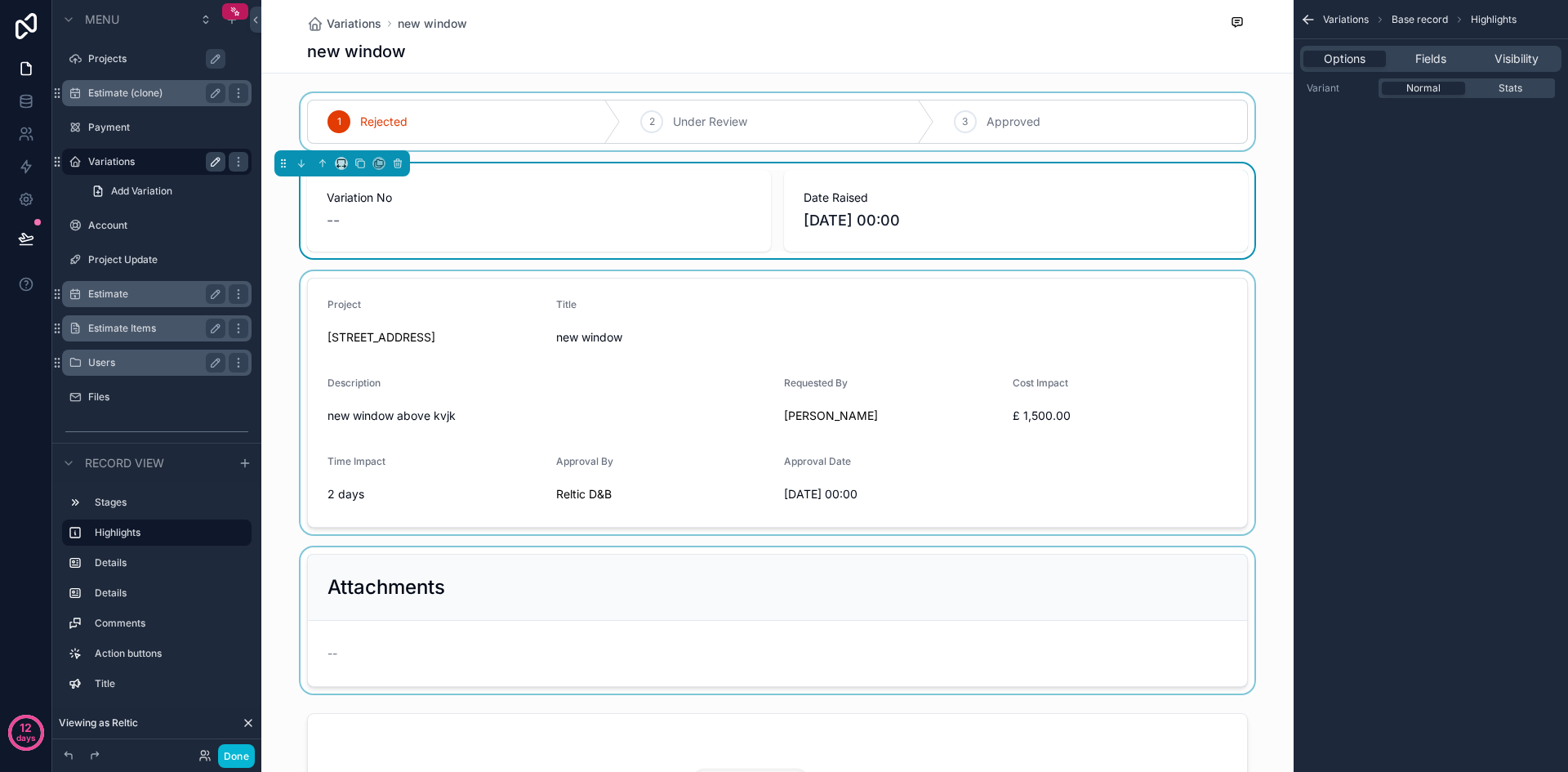
click at [1208, 328] on div "scrollable content" at bounding box center [776, 403] width 1032 height 263
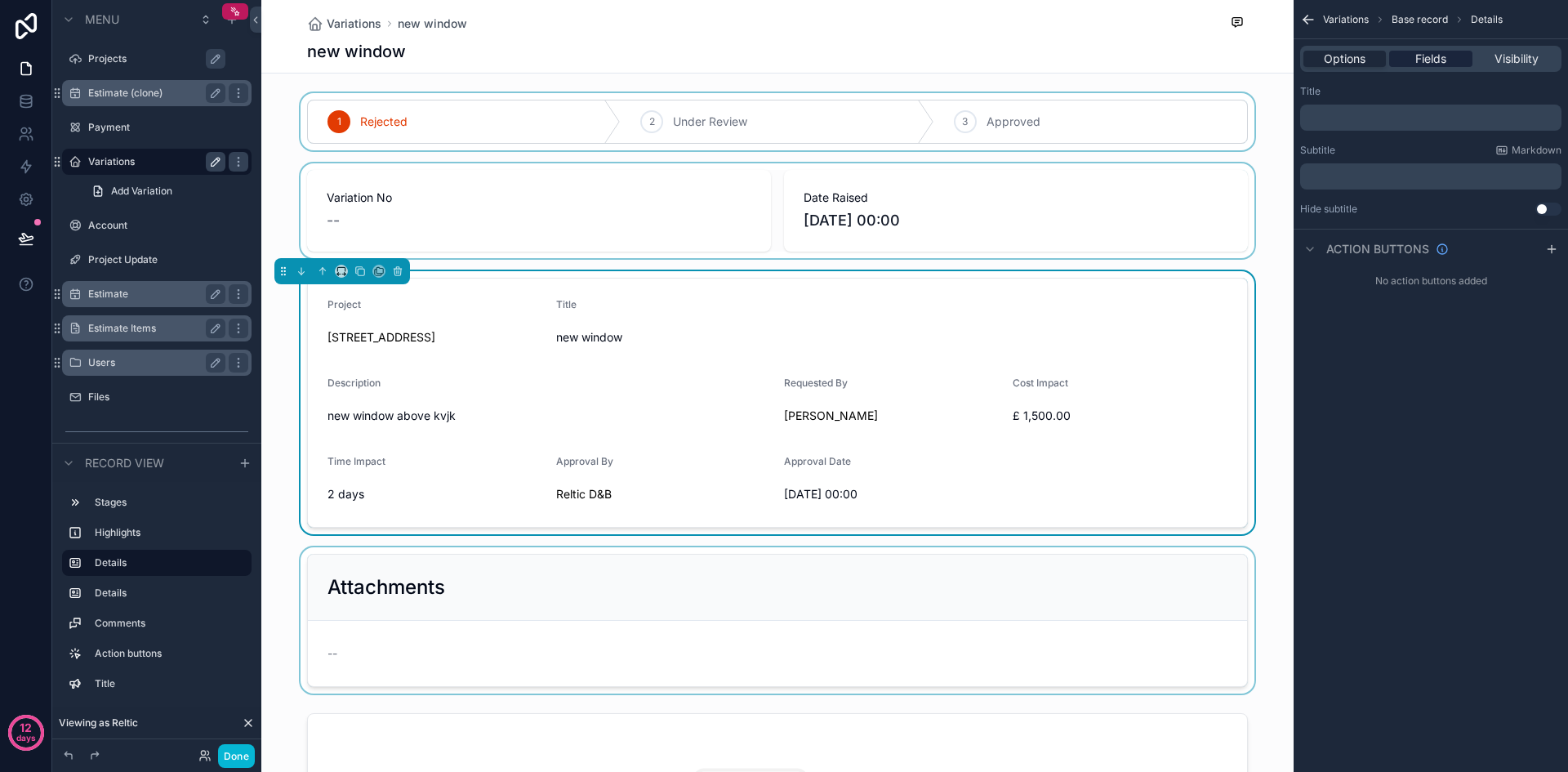
click at [1422, 55] on span "Fields" at bounding box center [1430, 58] width 31 height 16
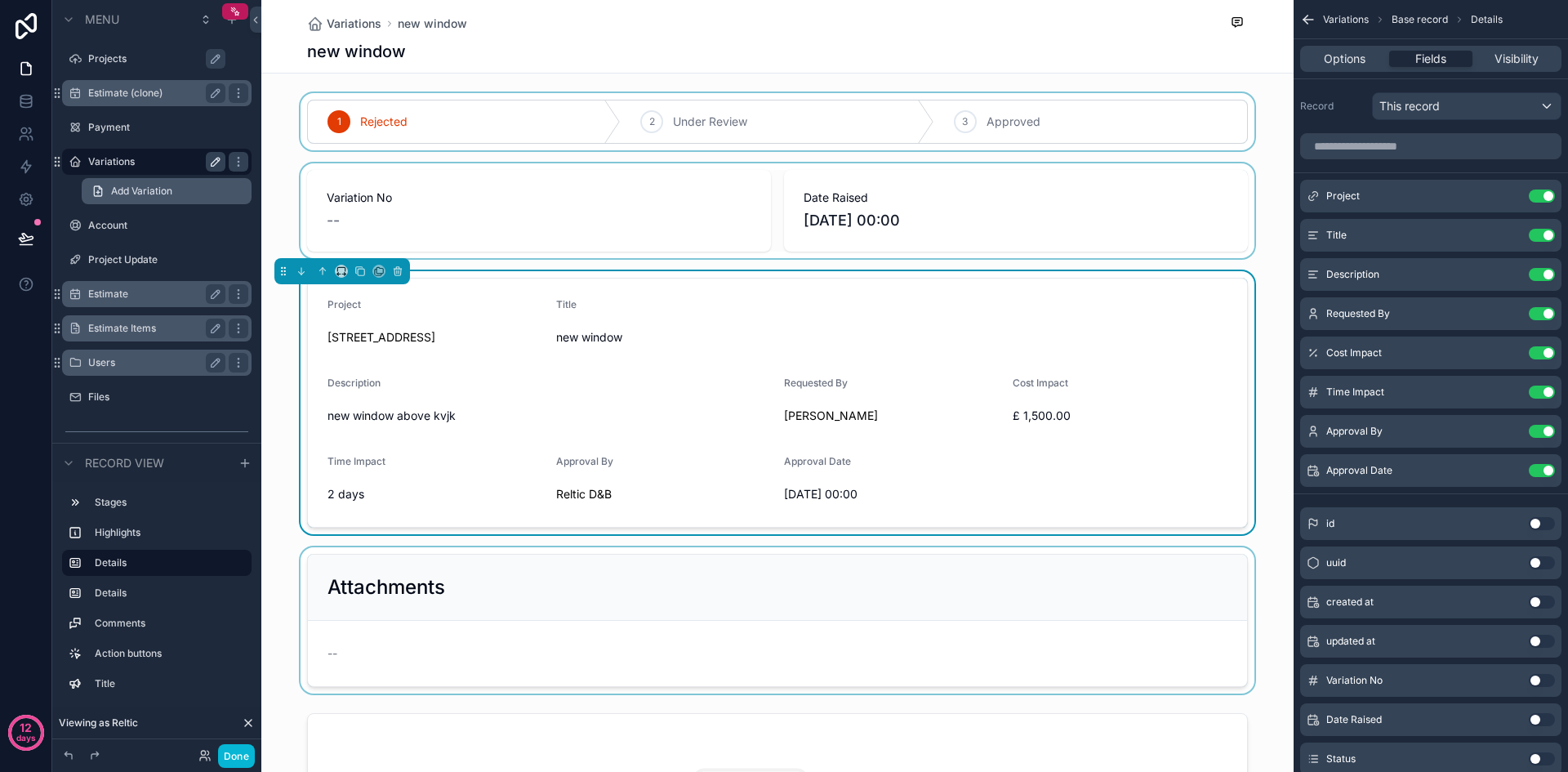
click at [126, 185] on span "Add Variation" at bounding box center [141, 191] width 62 height 13
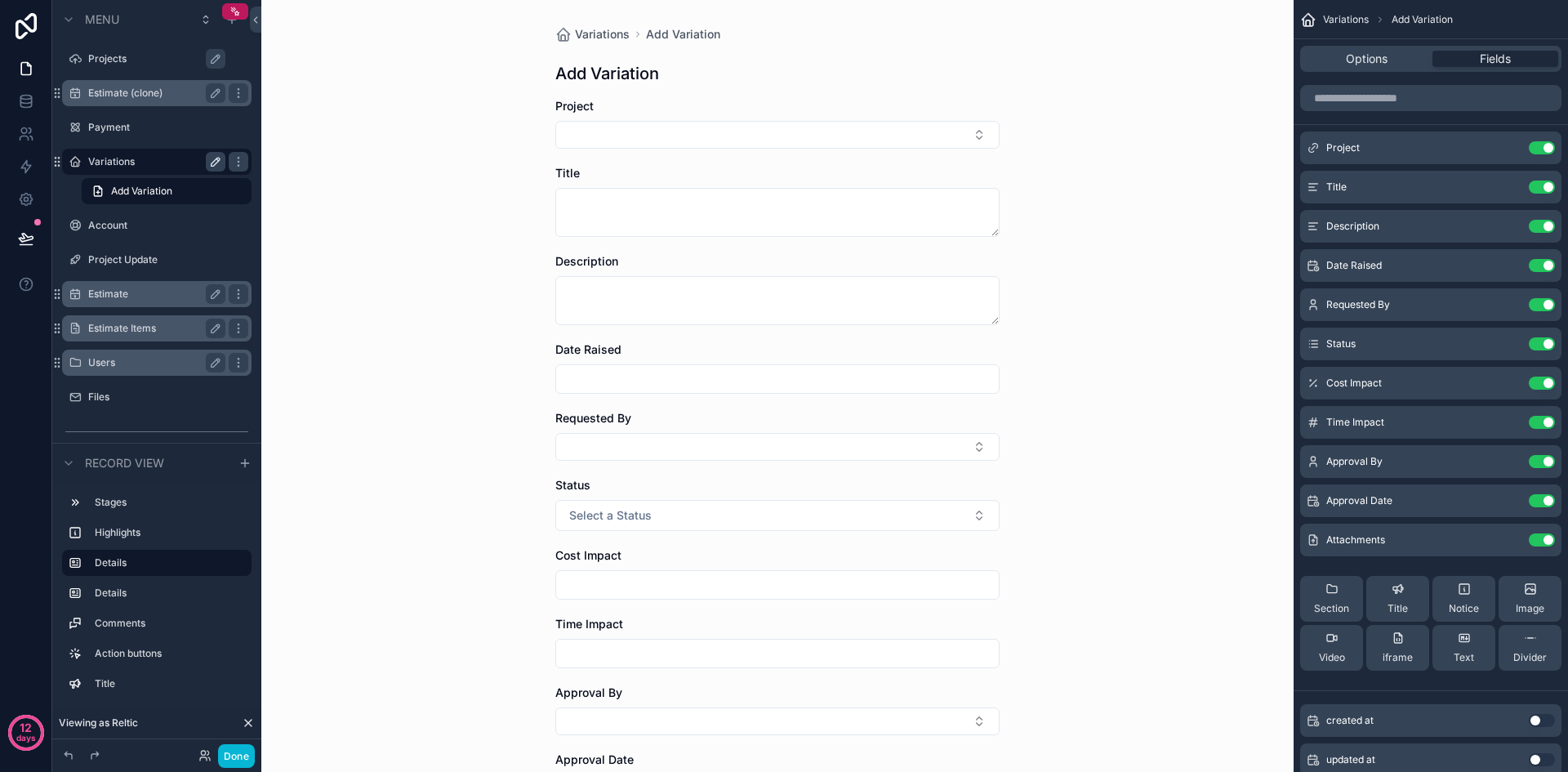
click at [119, 163] on label "Variations" at bounding box center [154, 161] width 131 height 13
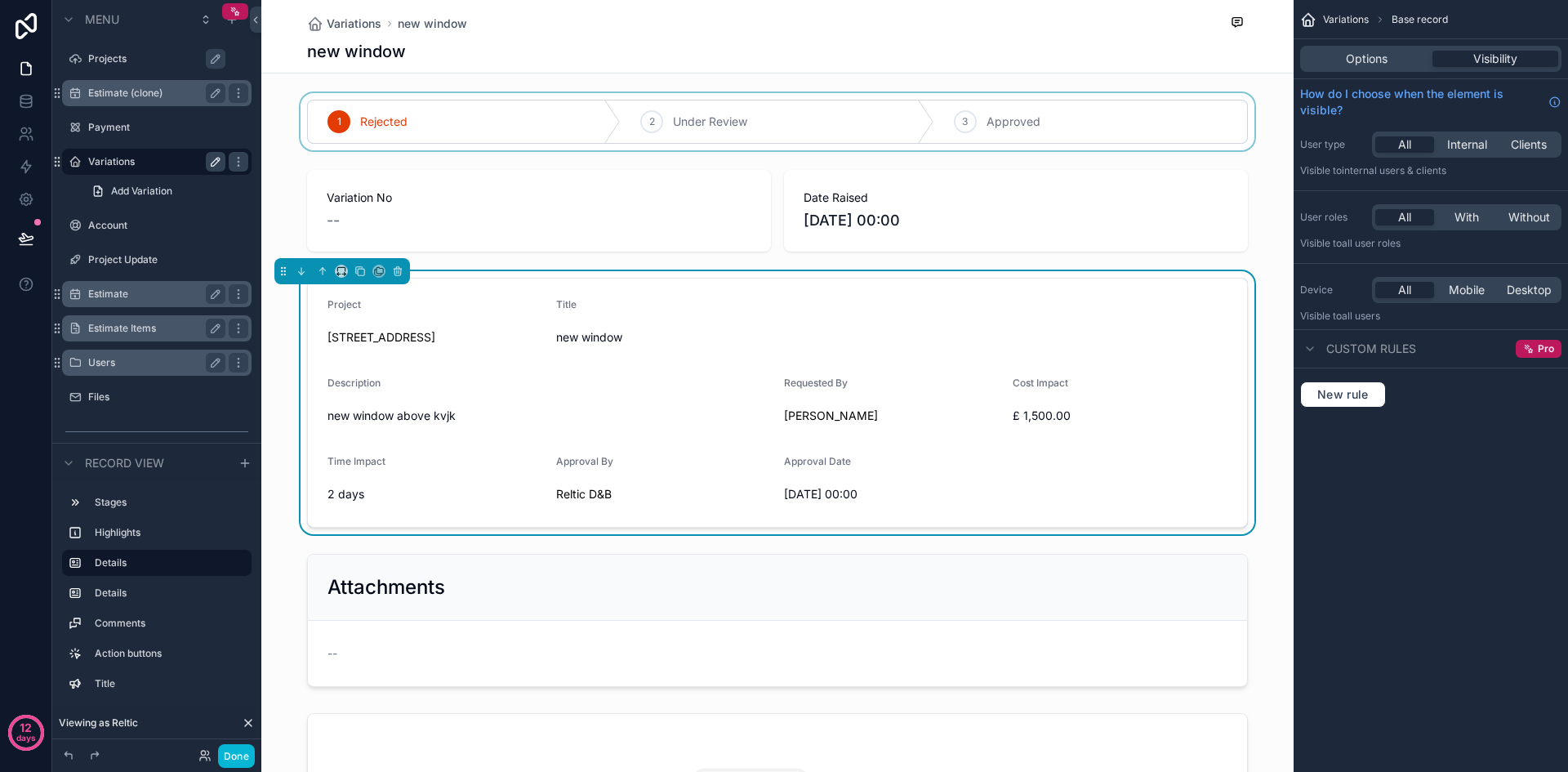
click at [1136, 141] on div "scrollable content" at bounding box center [776, 122] width 1032 height 57
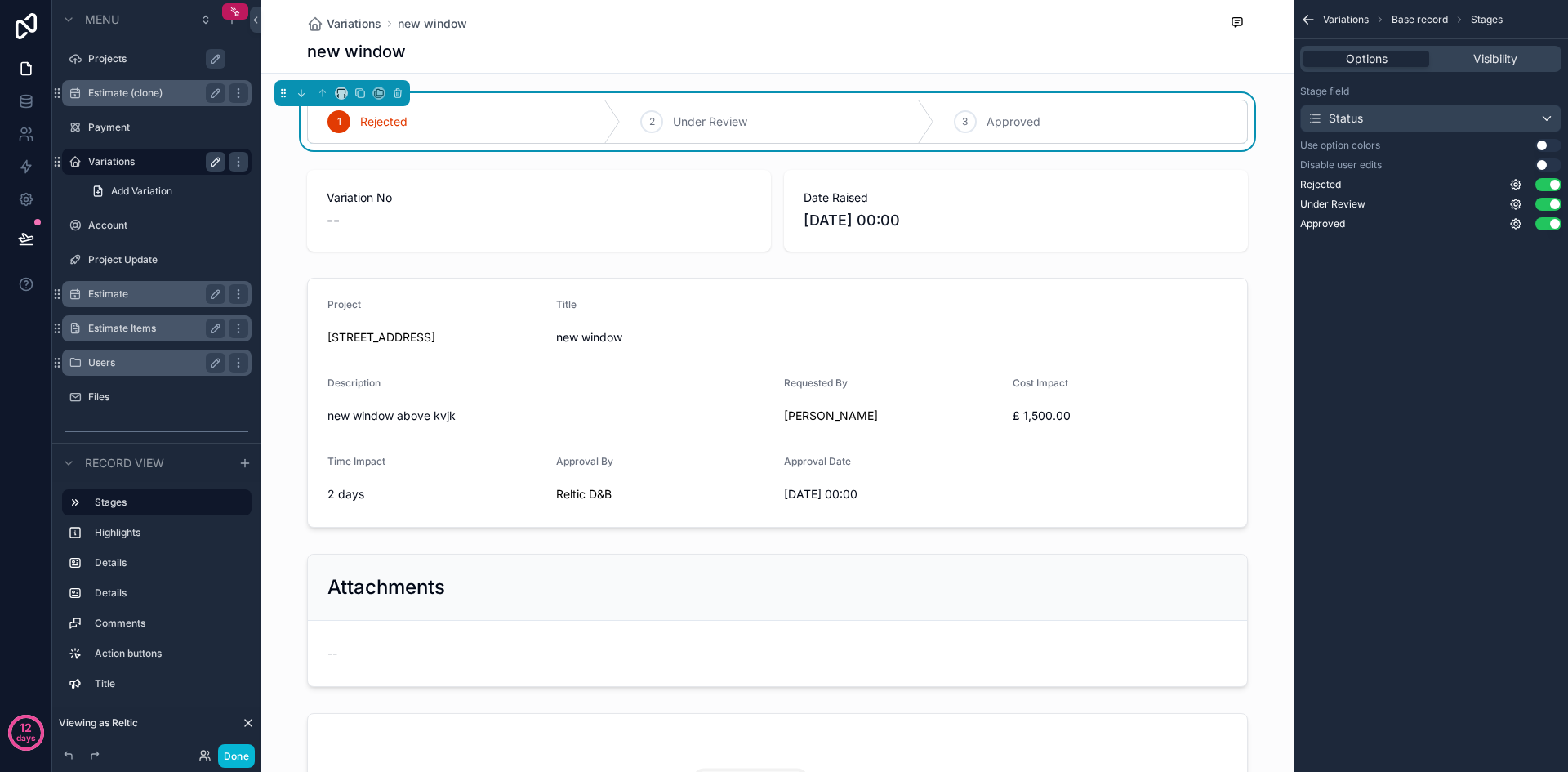
click at [1464, 340] on div "Variations Base record Stages Options Visibility Stage field Status Use option …" at bounding box center [1430, 386] width 274 height 772
click at [1558, 144] on button "Use setting" at bounding box center [1548, 145] width 27 height 13
click at [977, 127] on div "3 Approved" at bounding box center [1090, 122] width 312 height 43
click at [803, 131] on div "Under Review" at bounding box center [776, 122] width 312 height 43
click at [529, 122] on div "Rejected" at bounding box center [463, 122] width 312 height 43
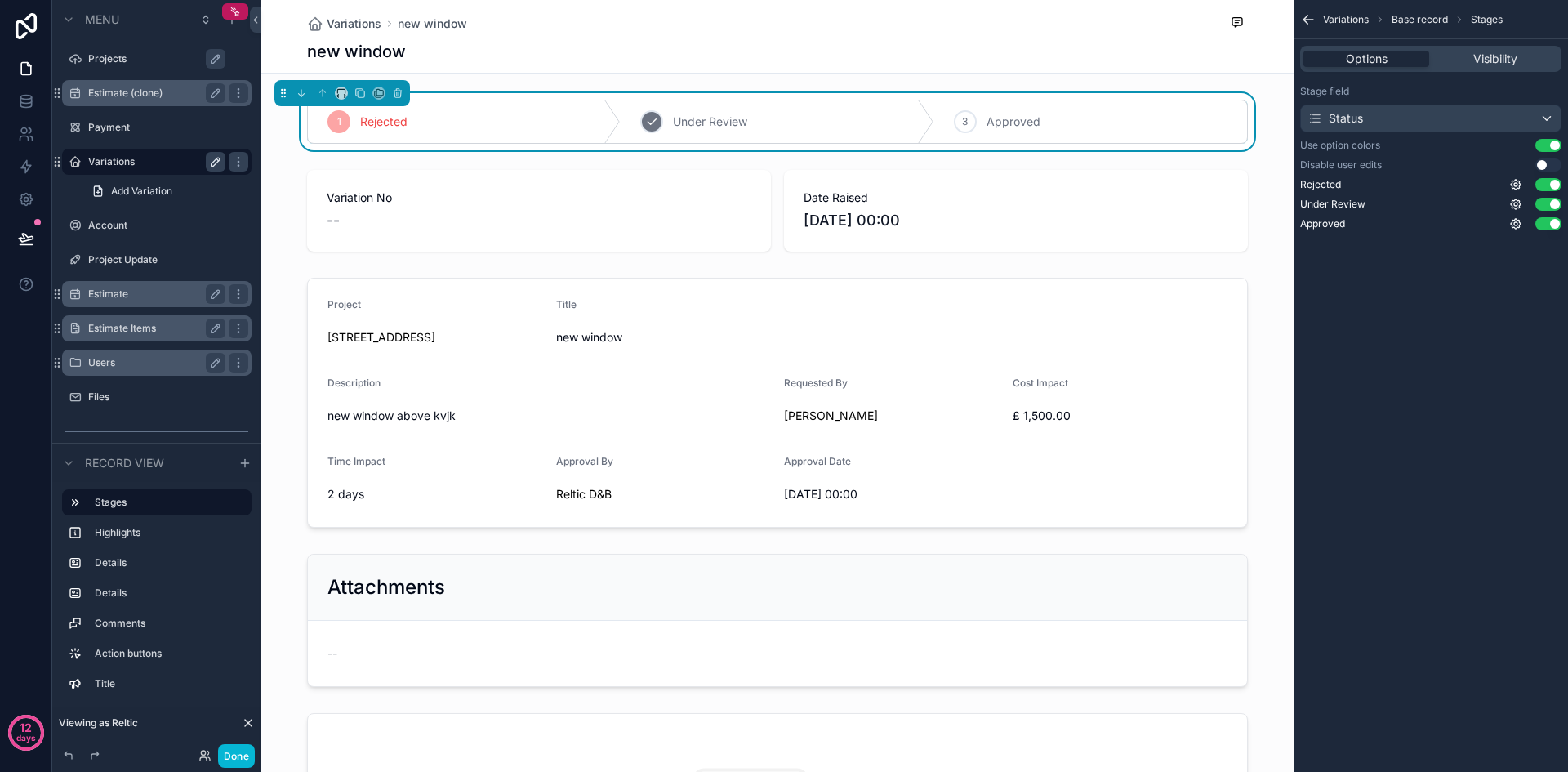
click at [725, 132] on div "2 Under Review" at bounding box center [776, 122] width 312 height 43
click at [1023, 129] on span "Approved" at bounding box center [1013, 122] width 54 height 16
click at [1558, 164] on button "Use setting" at bounding box center [1548, 165] width 27 height 13
click at [1541, 164] on button "Use setting" at bounding box center [1548, 165] width 27 height 13
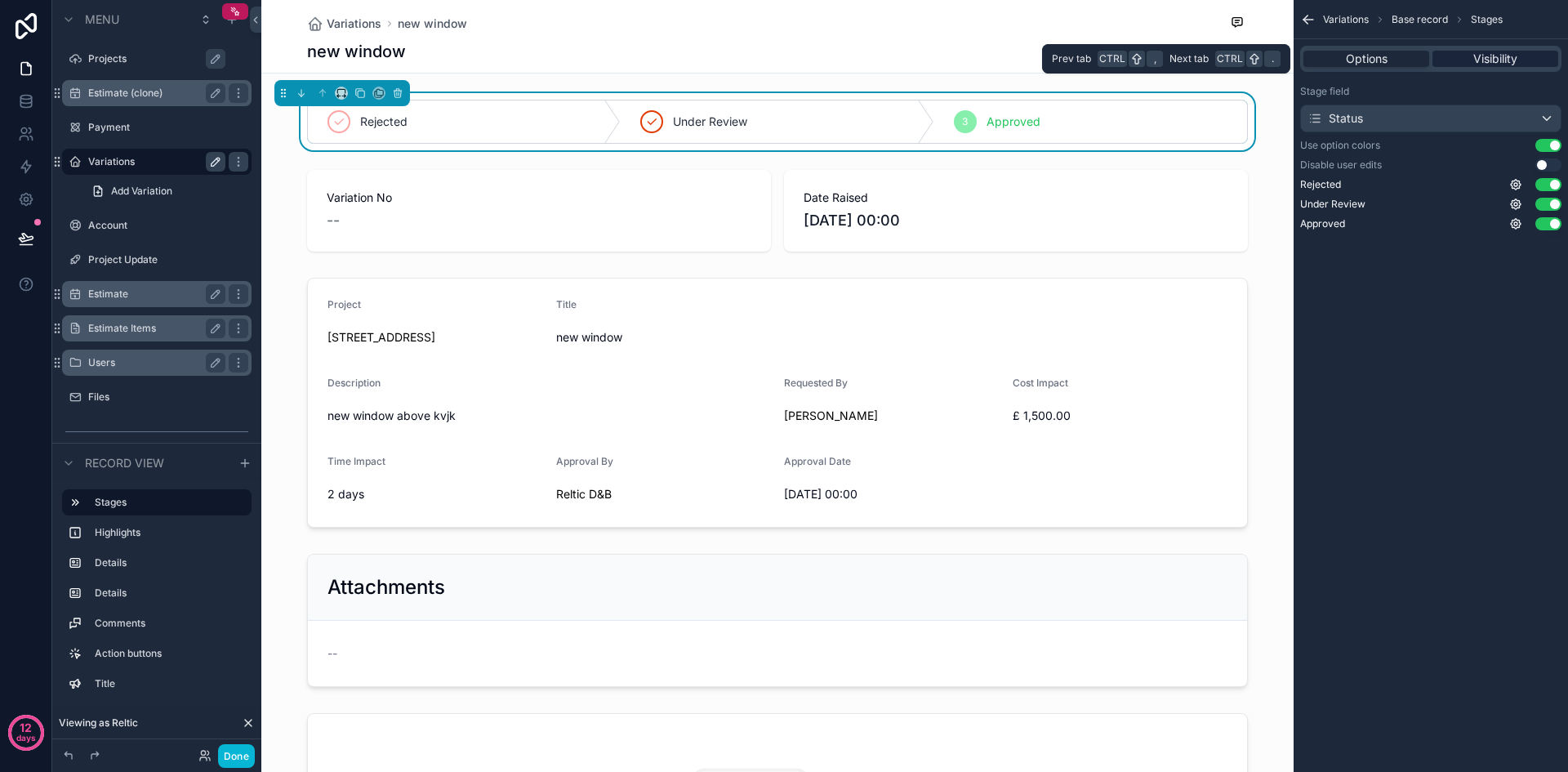
click at [1483, 50] on span "Visibility" at bounding box center [1495, 58] width 44 height 16
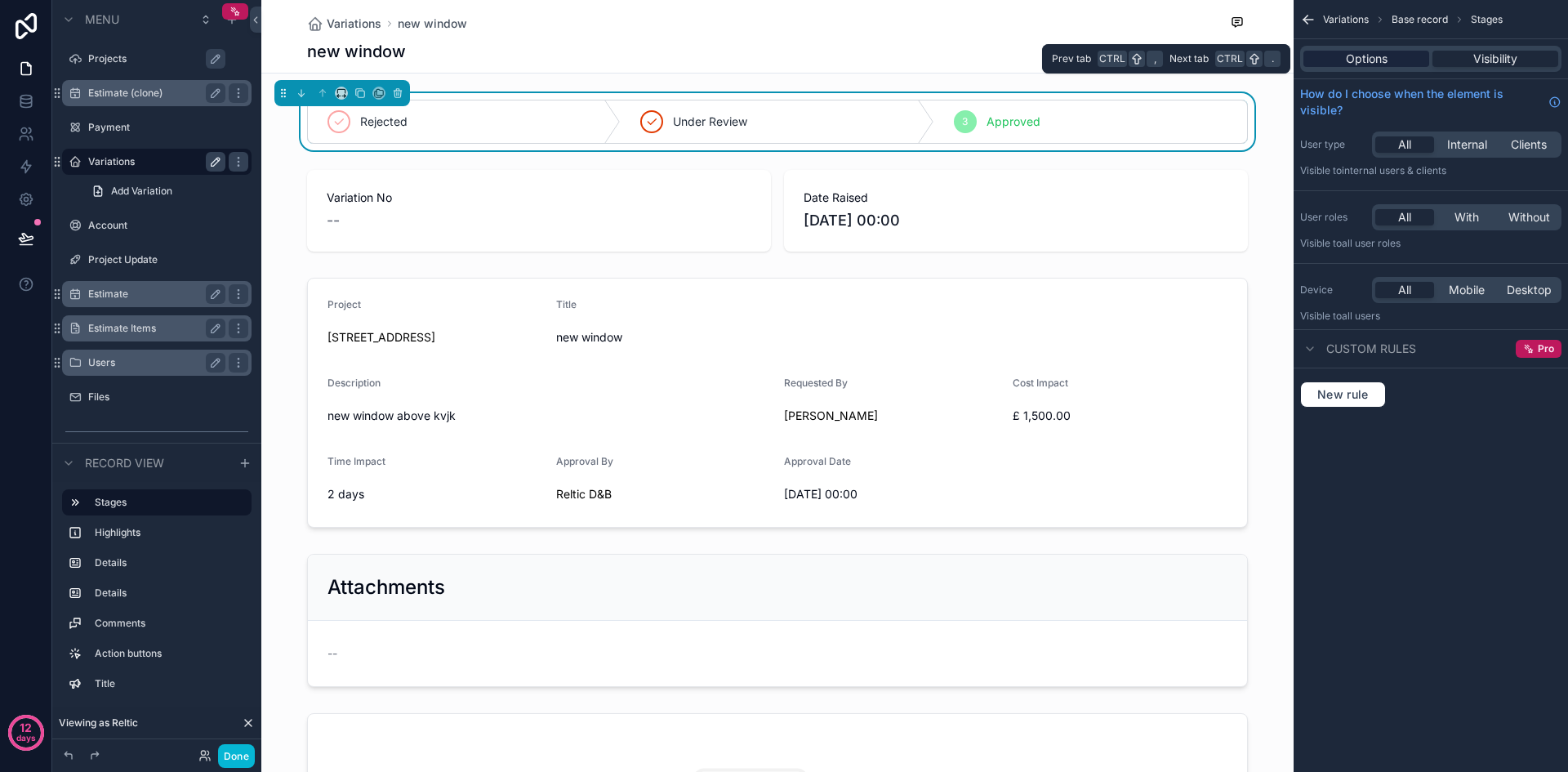
click at [1369, 56] on span "Options" at bounding box center [1367, 58] width 42 height 16
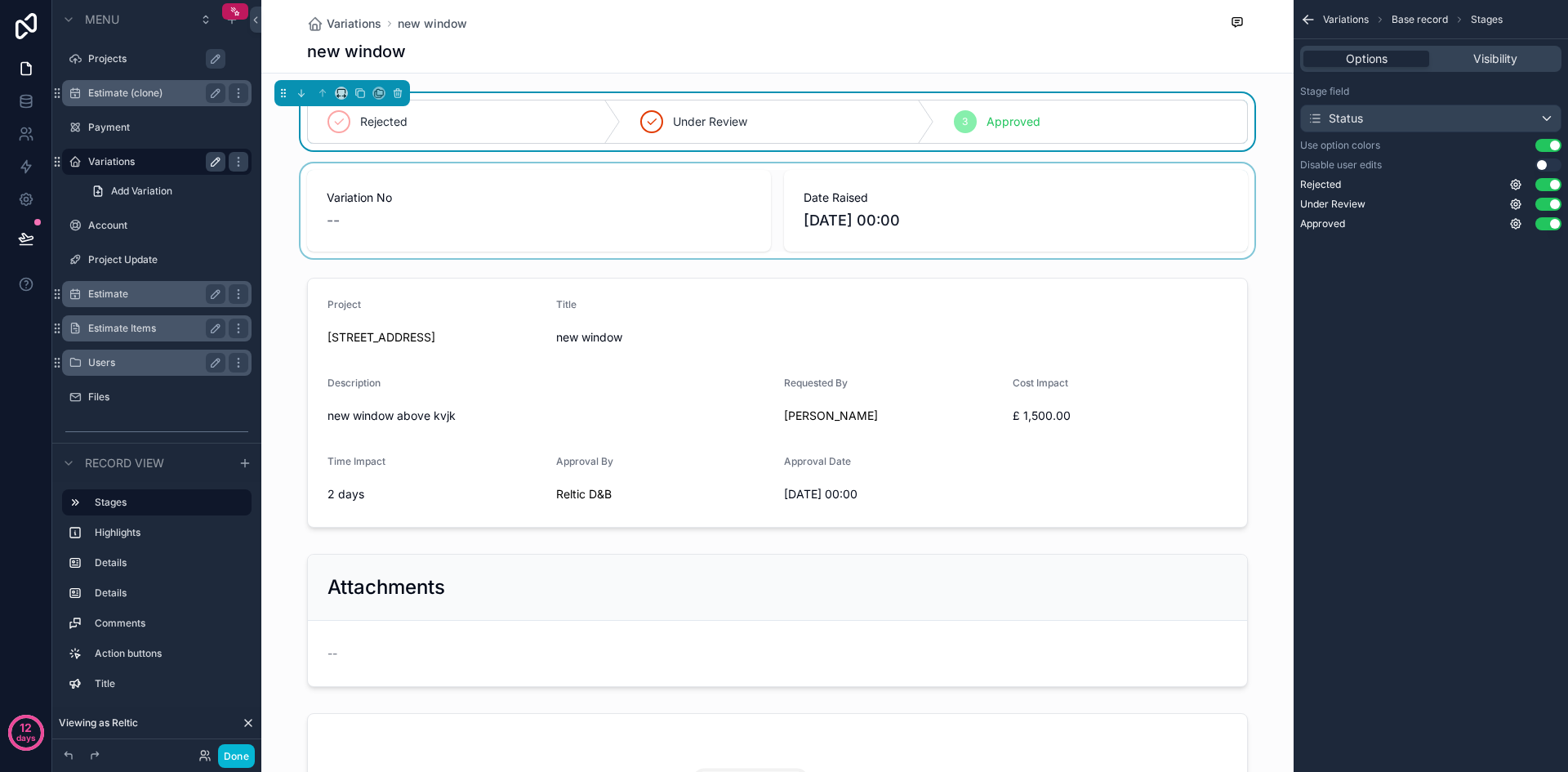
click at [992, 211] on div "scrollable content" at bounding box center [776, 211] width 1032 height 95
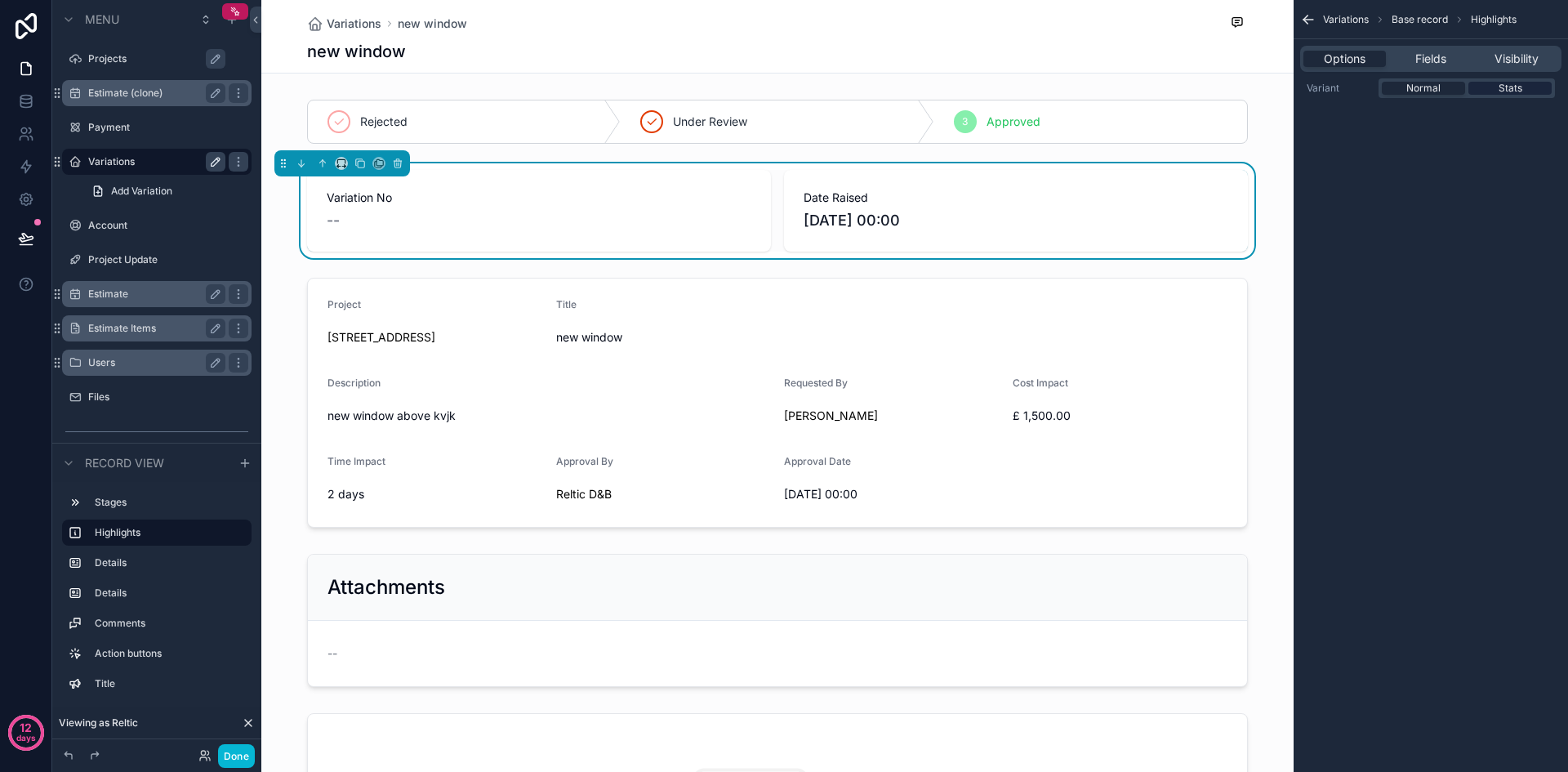
click at [1499, 91] on span "Stats" at bounding box center [1510, 88] width 24 height 13
click at [1319, 85] on label "Variant" at bounding box center [1338, 88] width 65 height 13
click at [1410, 85] on span "Normal" at bounding box center [1423, 88] width 34 height 13
click at [1504, 82] on span "Stats" at bounding box center [1510, 88] width 24 height 13
click at [1455, 88] on div "Normal" at bounding box center [1424, 88] width 84 height 13
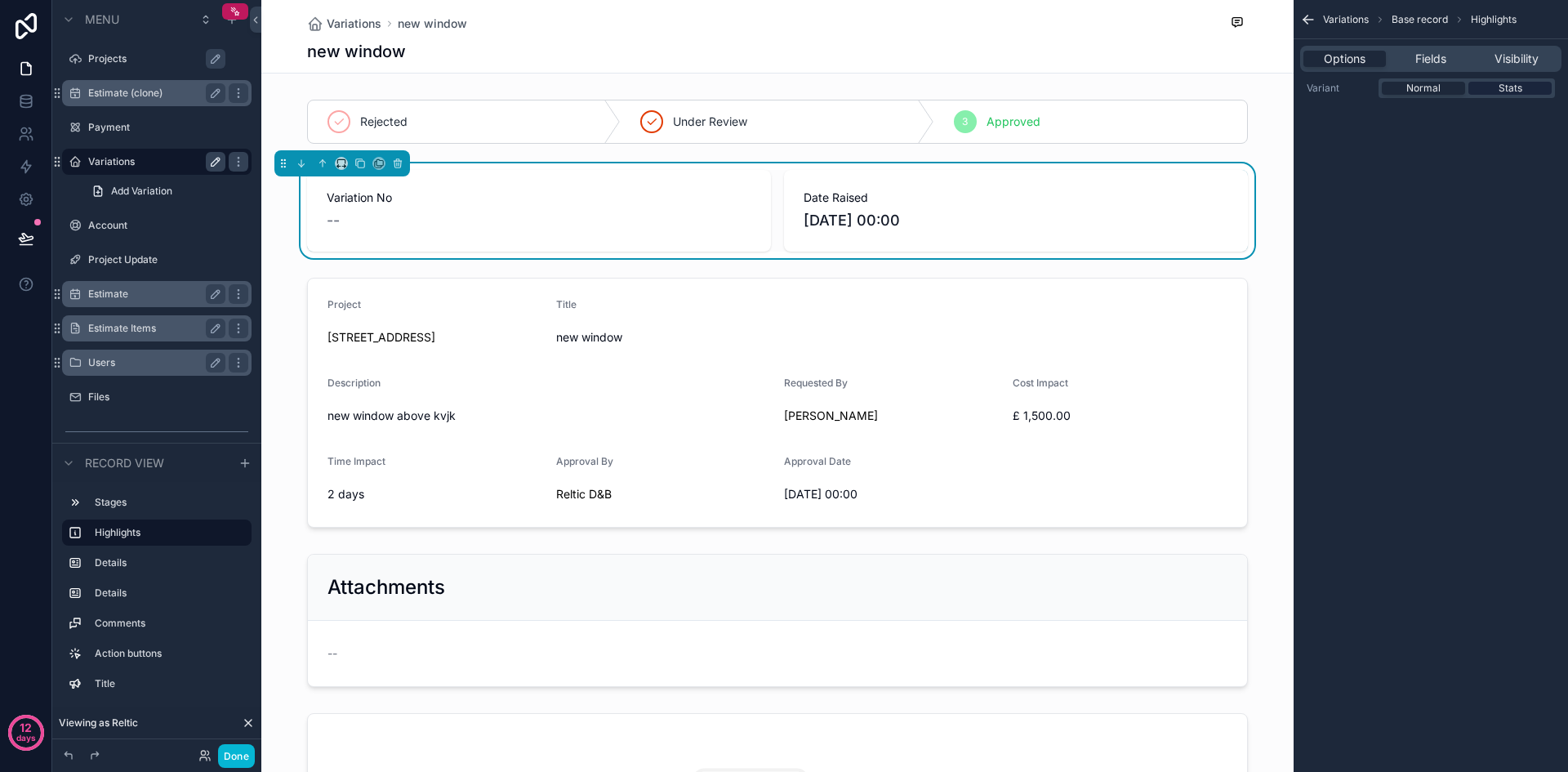
click at [1538, 93] on div "Stats" at bounding box center [1510, 88] width 84 height 13
click at [1480, 94] on div "Stats" at bounding box center [1510, 88] width 84 height 13
click at [1437, 92] on span "Normal" at bounding box center [1423, 88] width 34 height 13
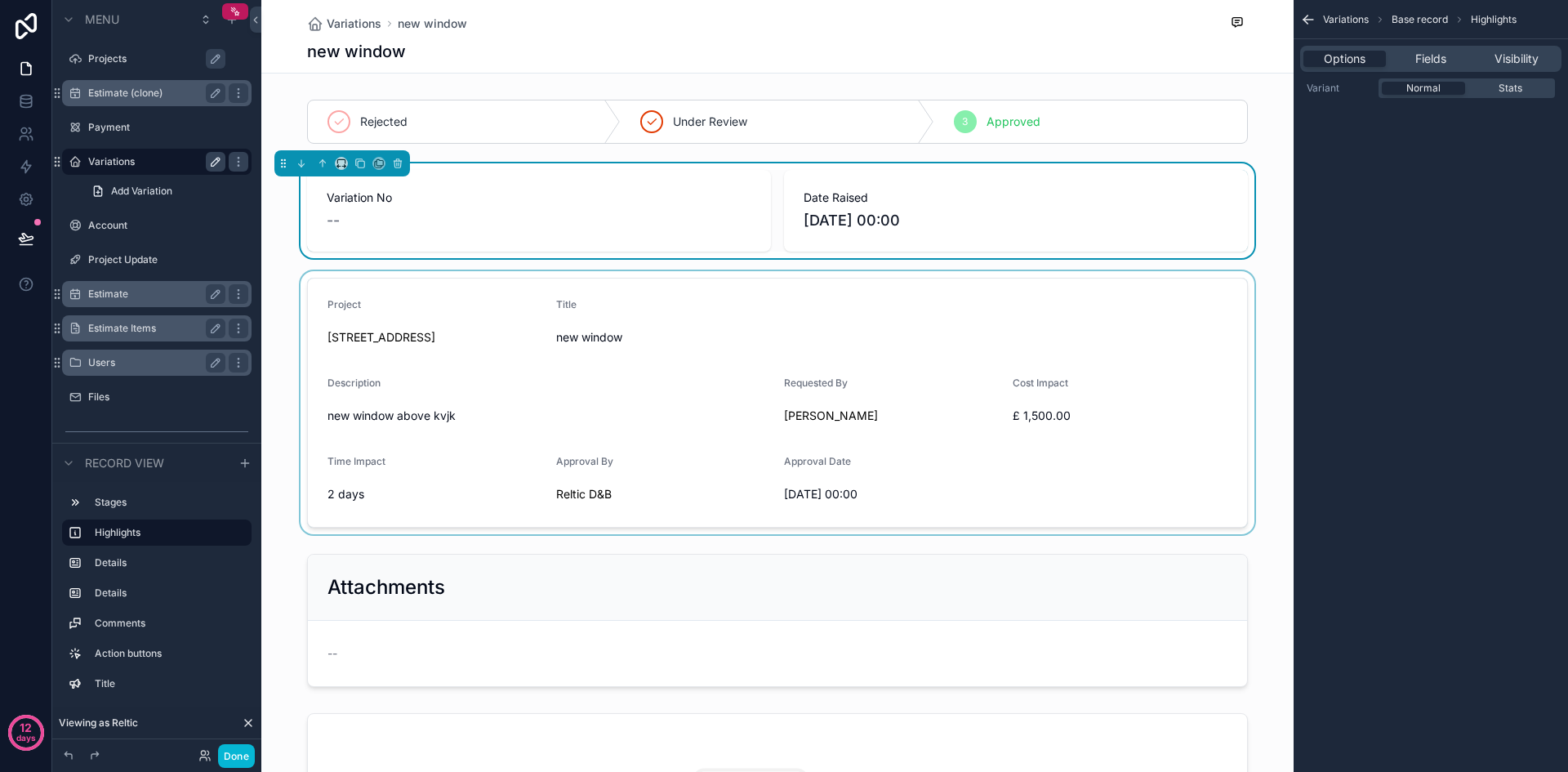
click at [1182, 334] on div "scrollable content" at bounding box center [776, 403] width 1032 height 263
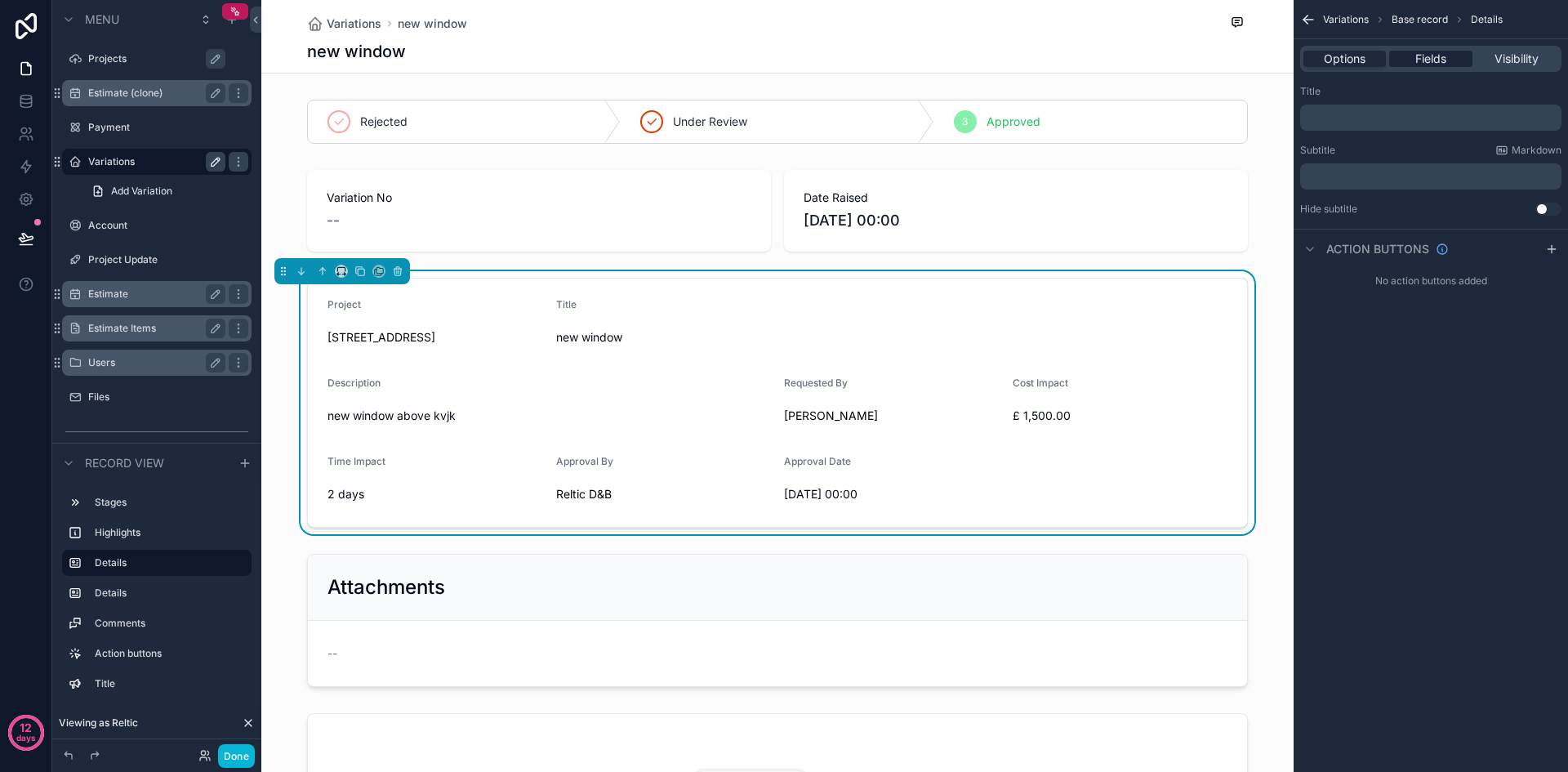
click at [1428, 58] on span "Fields" at bounding box center [1430, 58] width 31 height 16
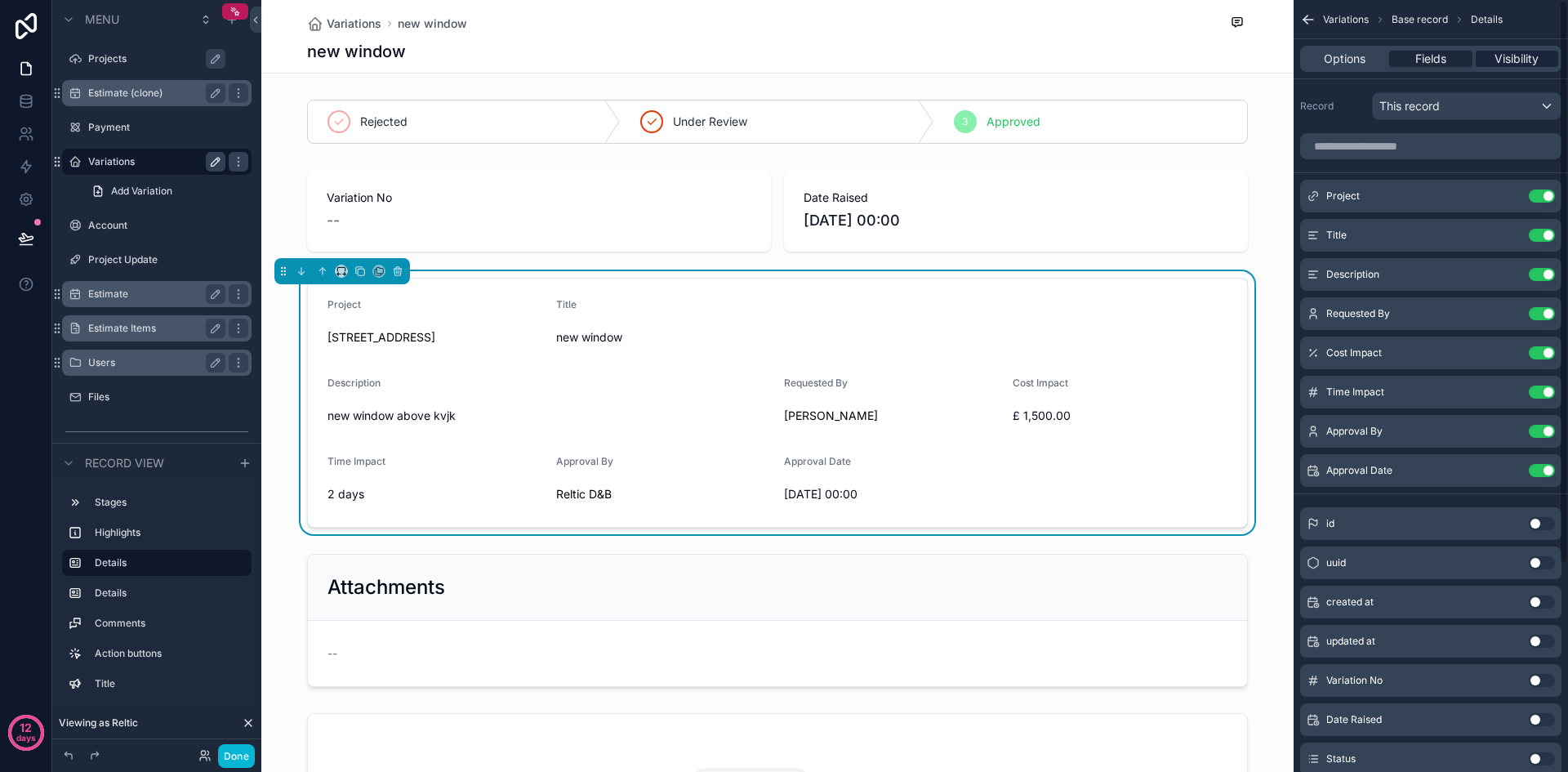
click at [1525, 60] on span "Visibility" at bounding box center [1516, 58] width 44 height 16
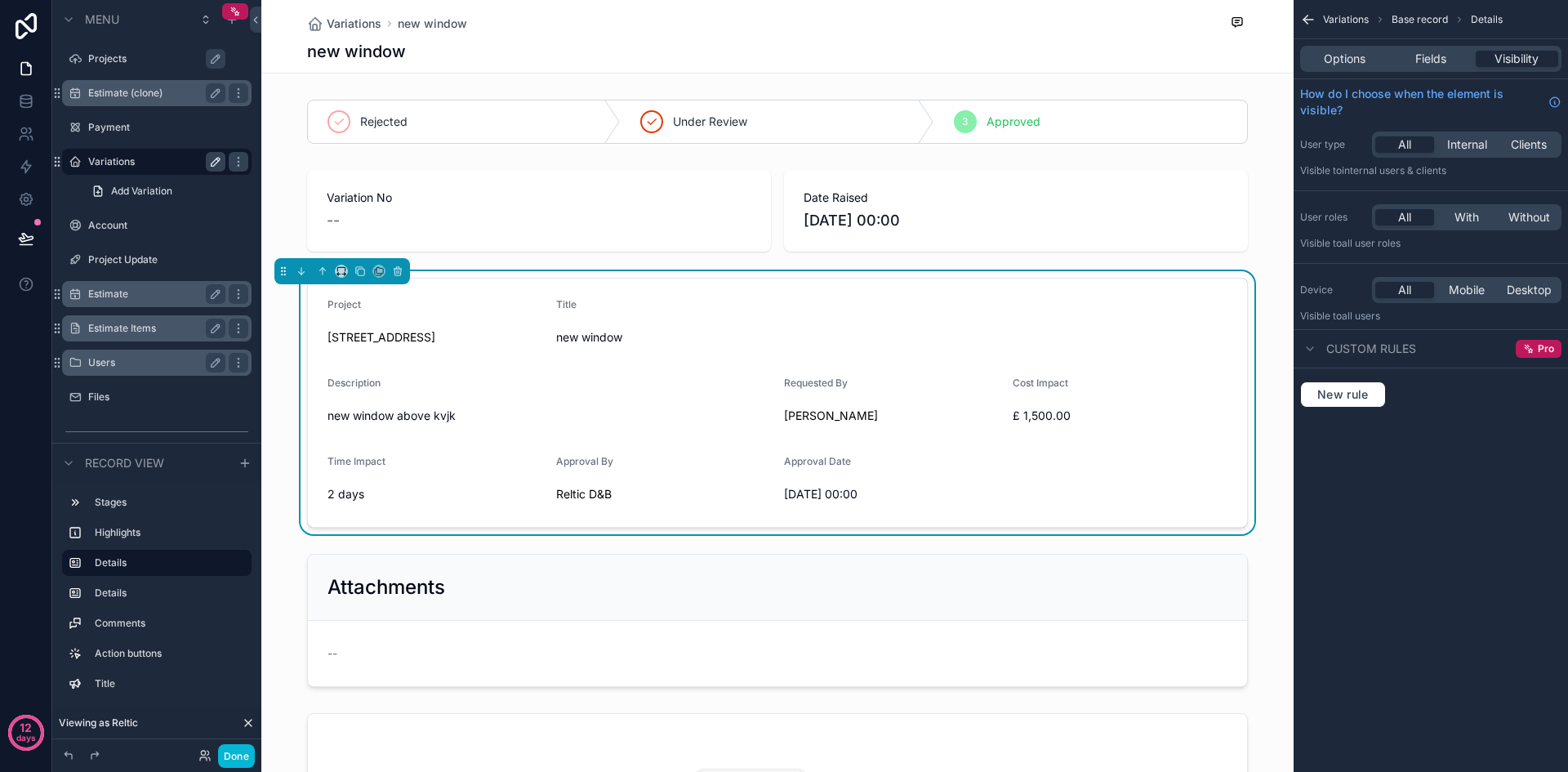
click at [122, 290] on label "Estimate" at bounding box center [154, 294] width 131 height 13
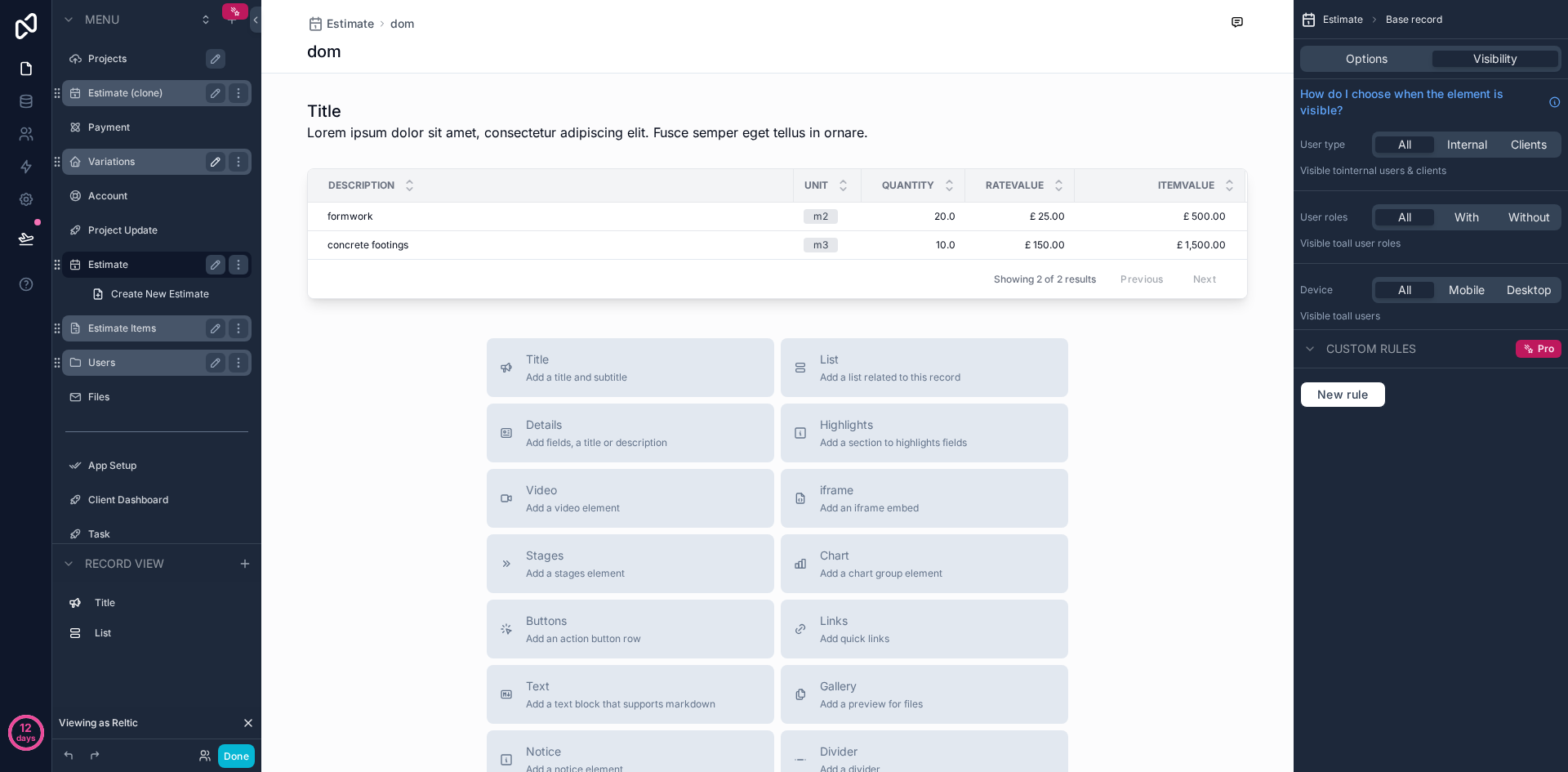
click at [103, 259] on label "Estimate" at bounding box center [154, 265] width 131 height 13
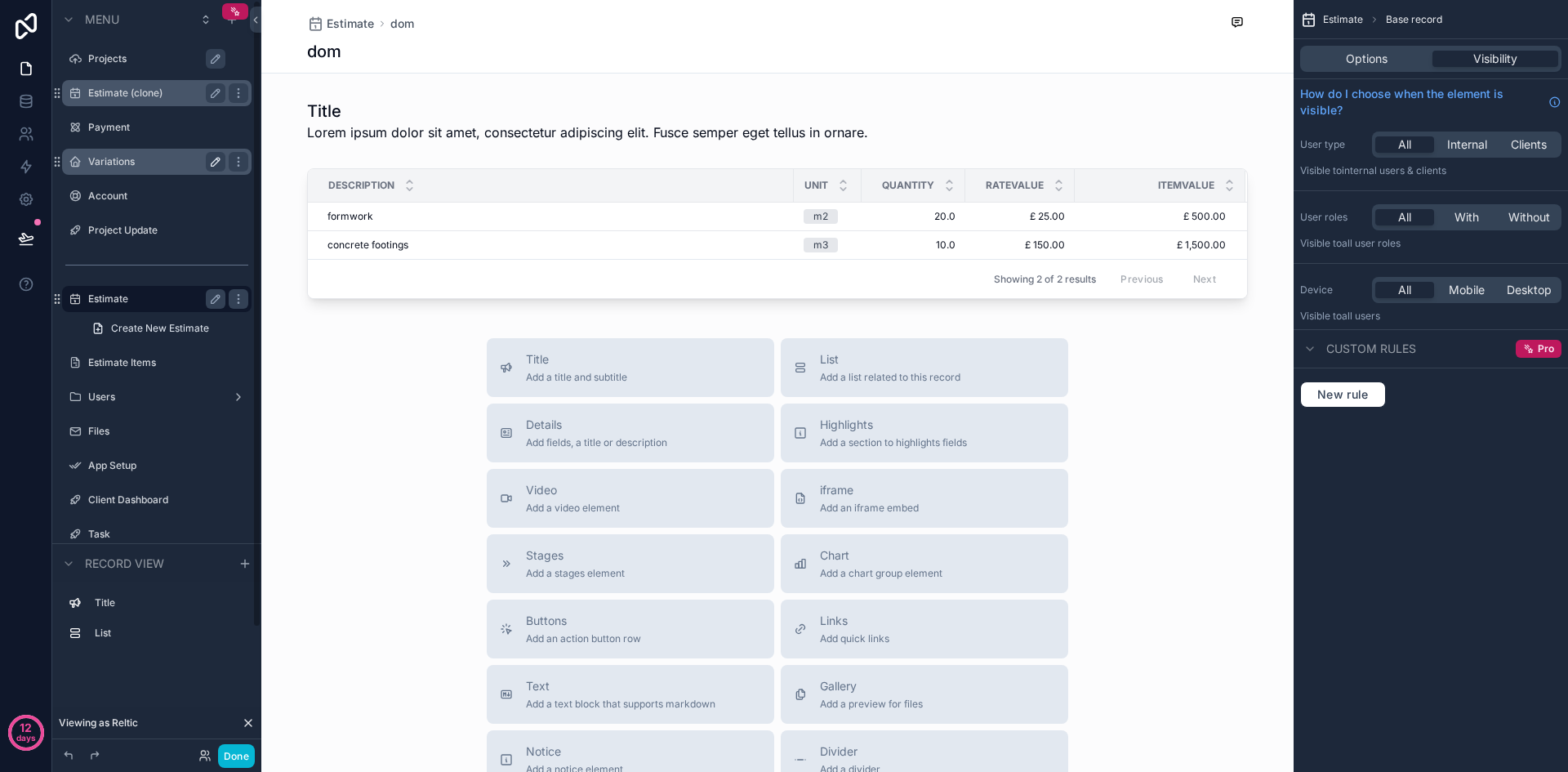
click at [115, 299] on label "Estimate" at bounding box center [154, 299] width 131 height 13
click at [115, 363] on label "Estimate Items" at bounding box center [154, 363] width 131 height 13
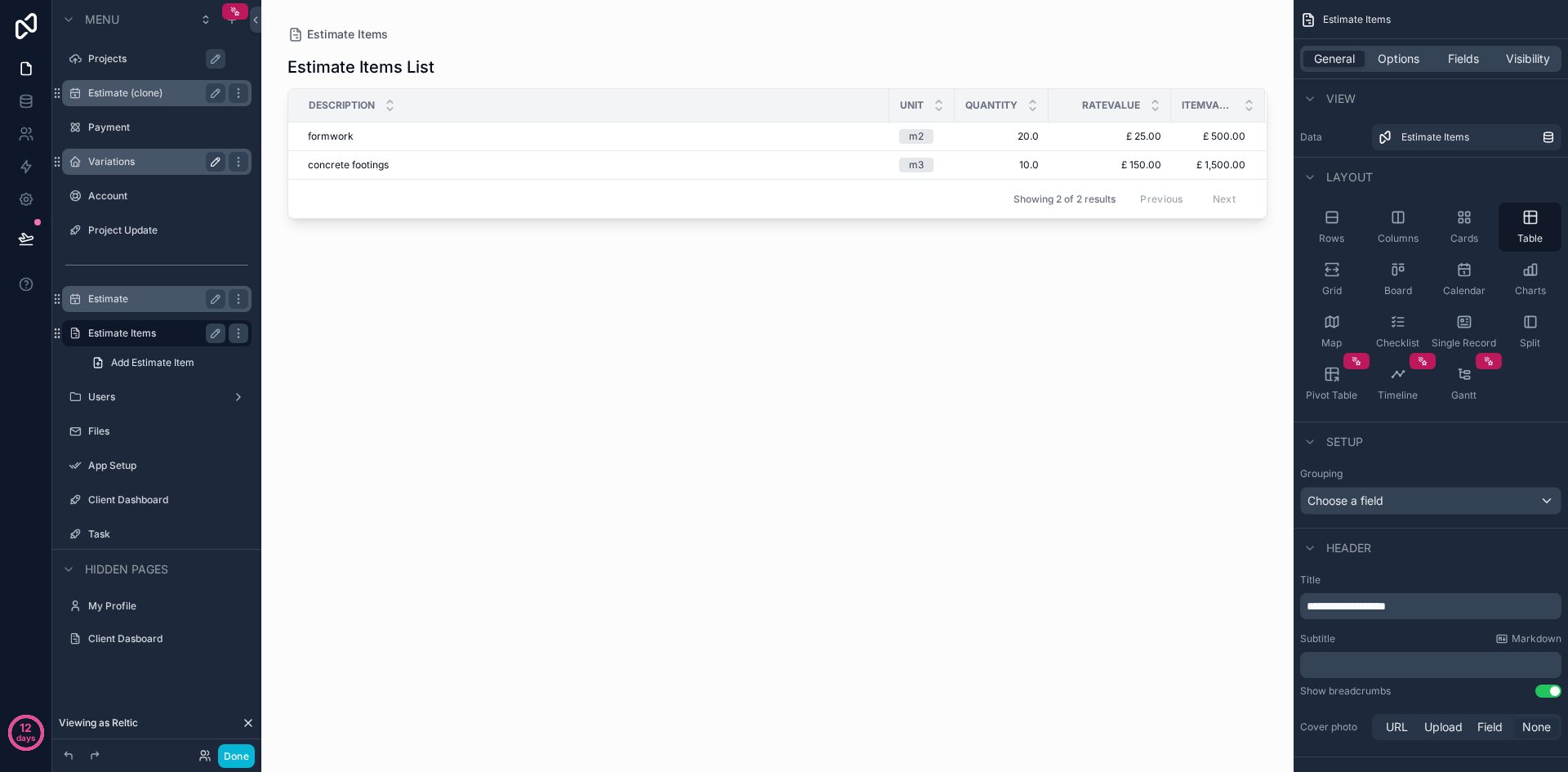
click at [97, 330] on label "Estimate Items" at bounding box center [154, 333] width 131 height 13
click at [112, 293] on label "Estimate" at bounding box center [154, 299] width 131 height 13
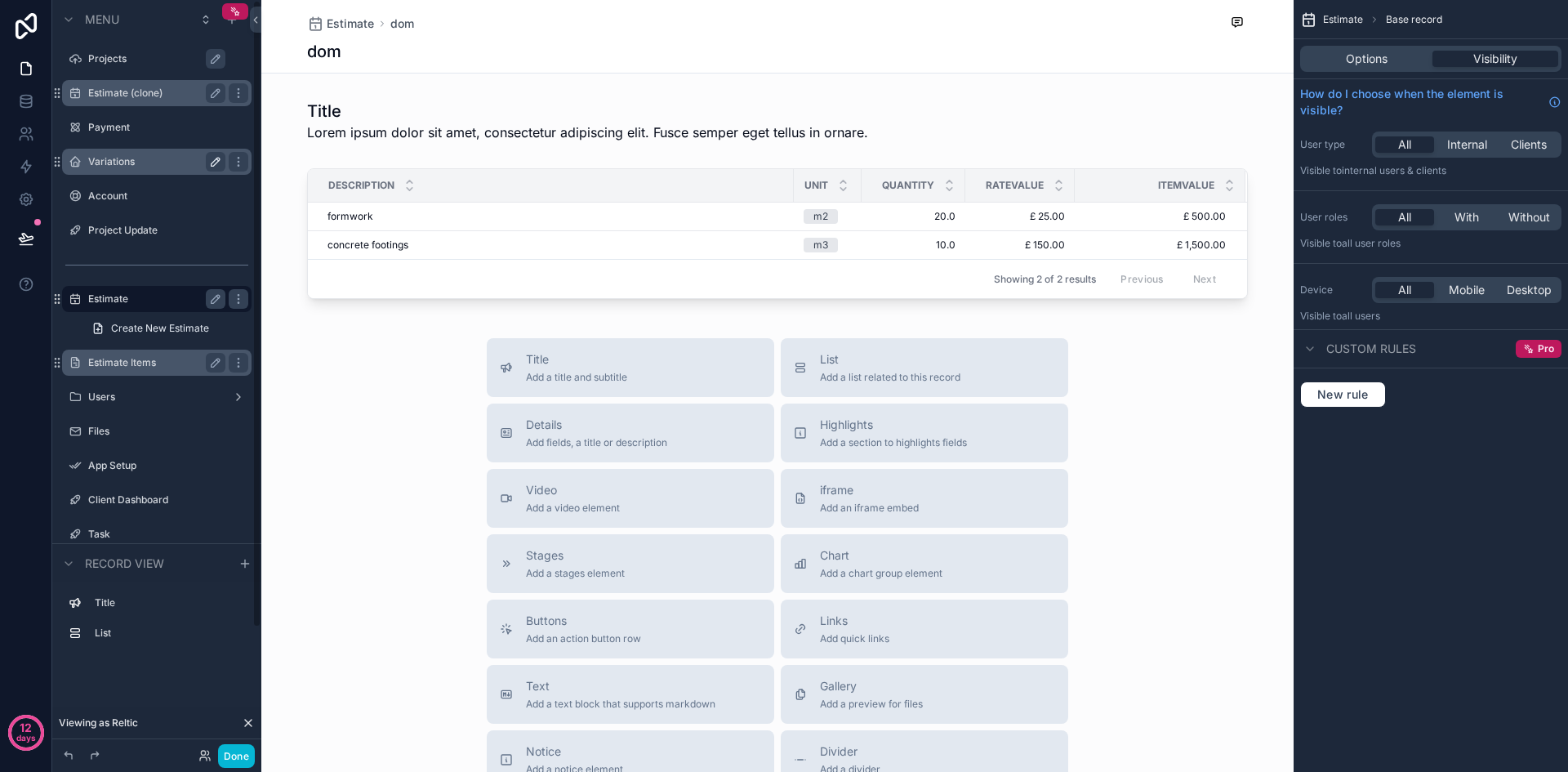
click at [141, 301] on label "Estimate" at bounding box center [154, 299] width 131 height 13
click at [149, 363] on label "Estimate Items" at bounding box center [154, 363] width 131 height 13
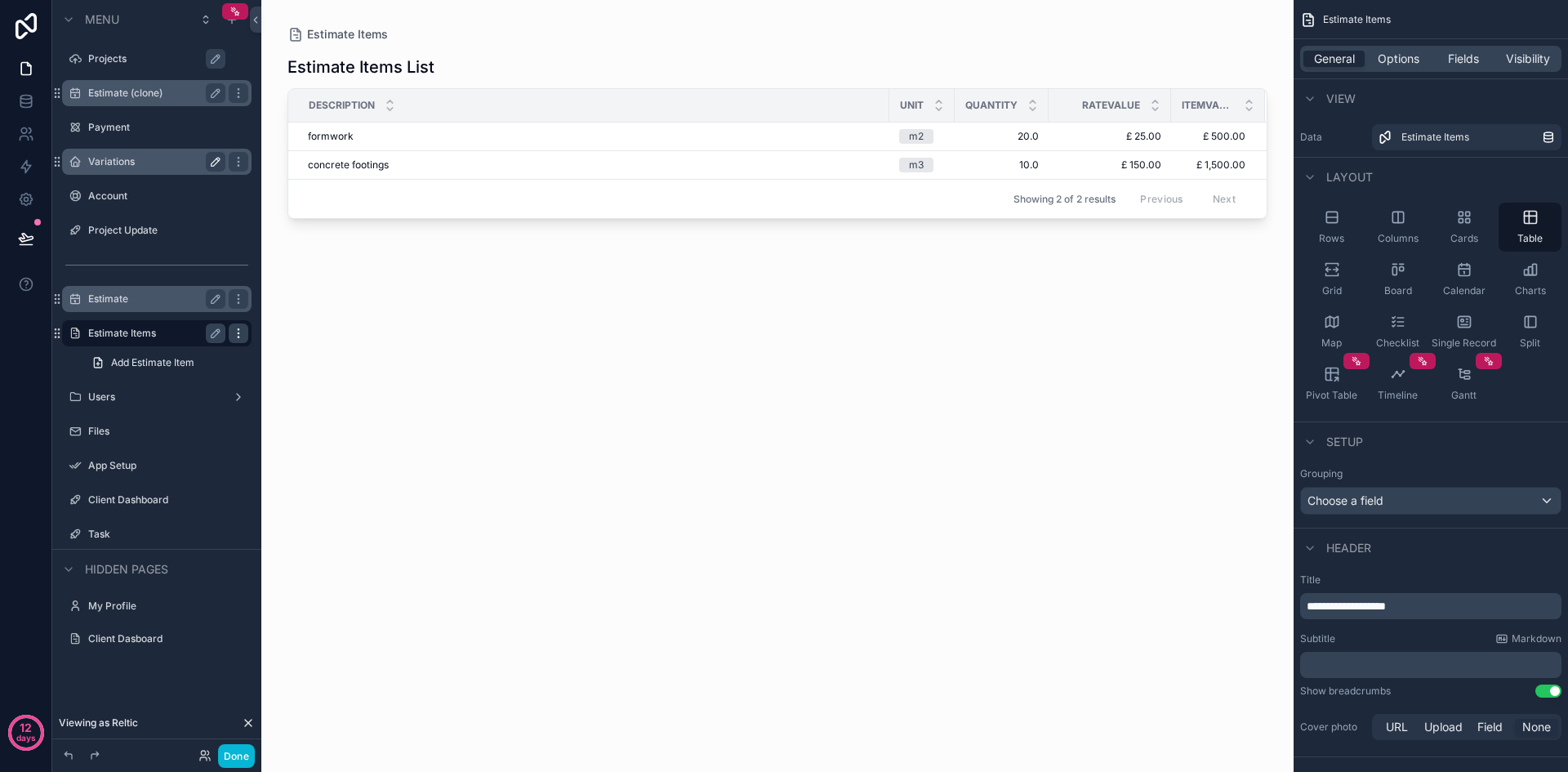
click at [238, 330] on icon "scrollable content" at bounding box center [237, 330] width 1 height 1
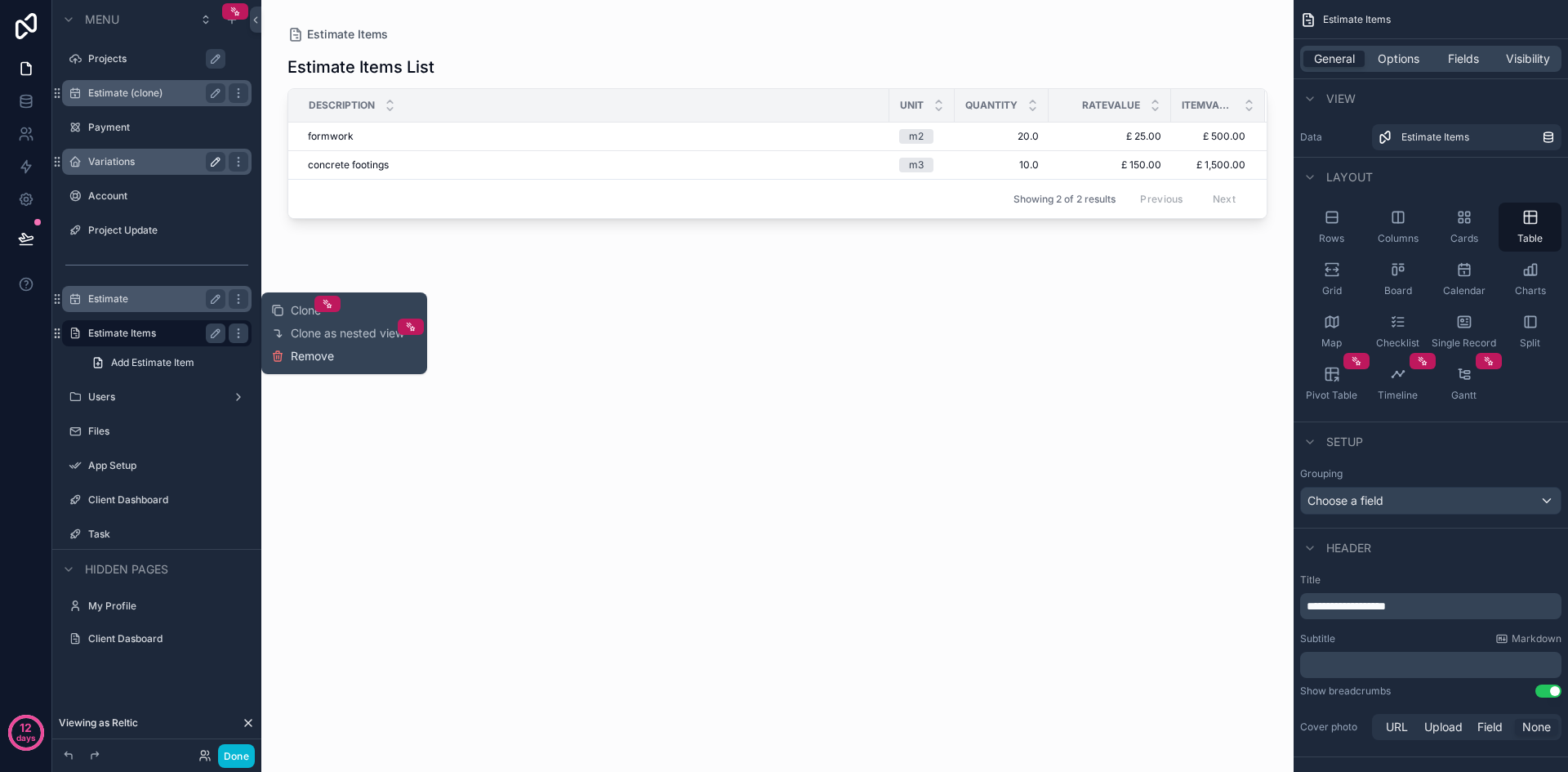
click at [320, 356] on span "Remove" at bounding box center [312, 355] width 44 height 16
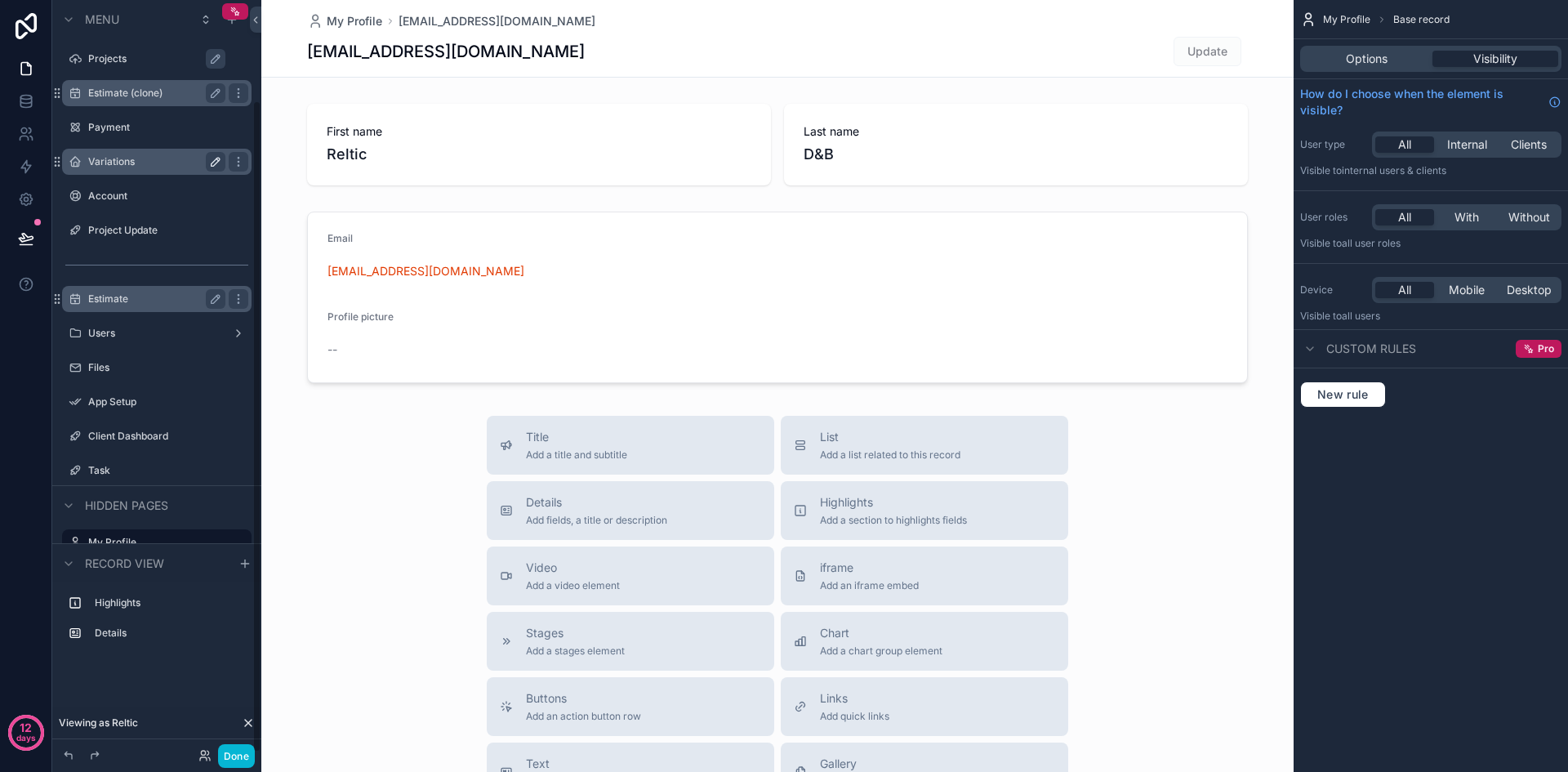
scroll to position [115, 0]
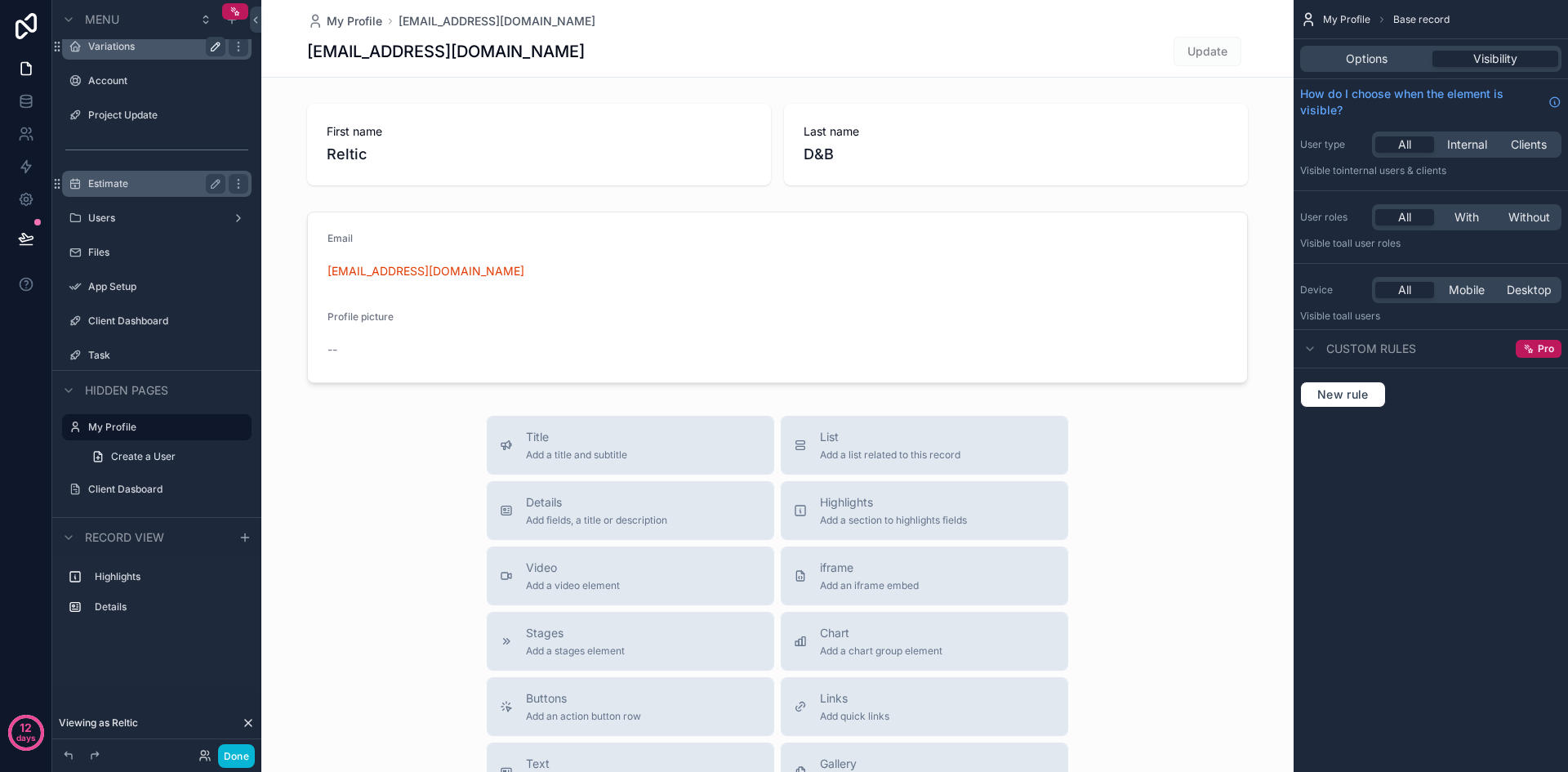
click at [117, 187] on label "Estimate" at bounding box center [154, 184] width 131 height 13
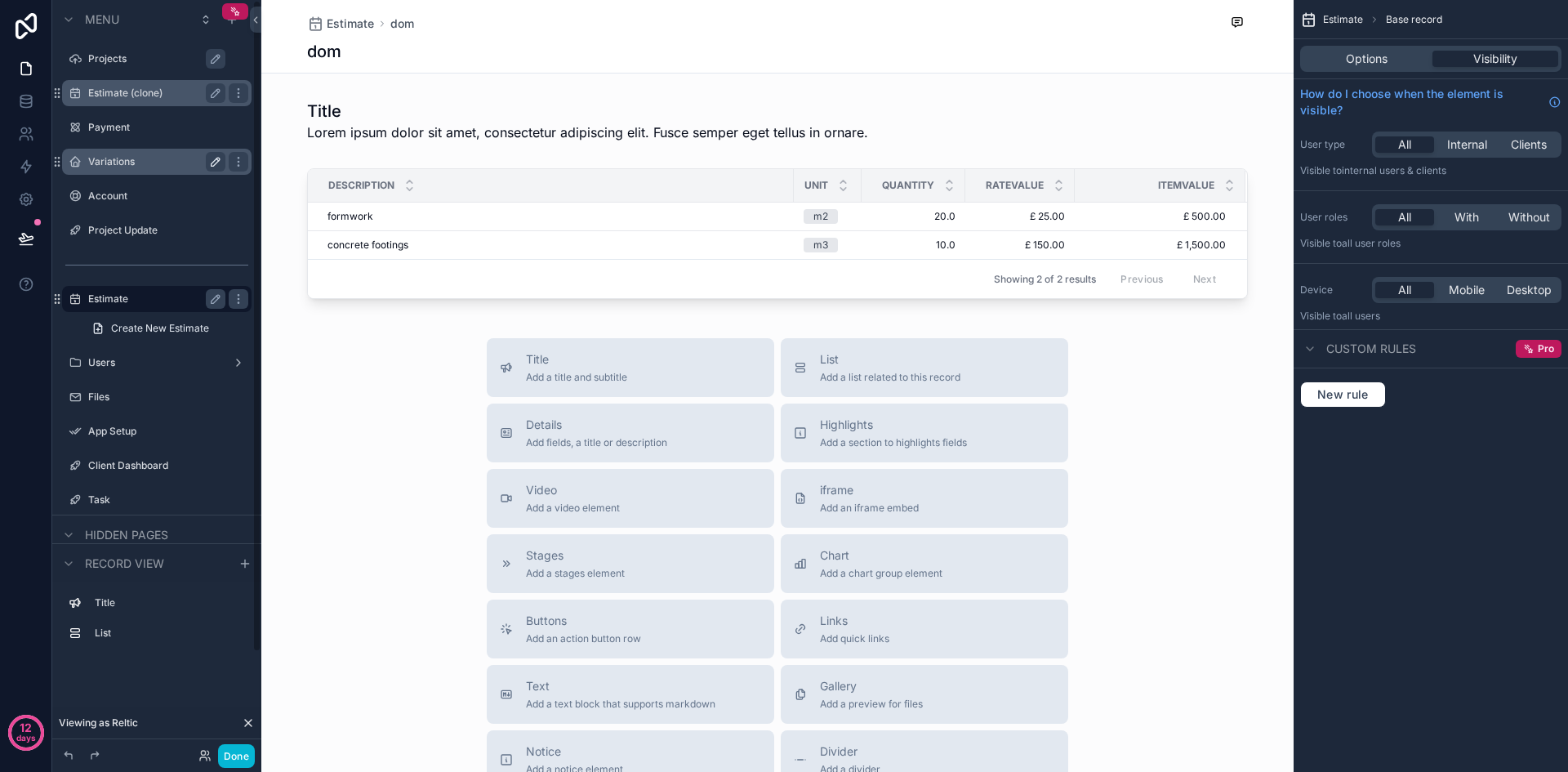
click at [120, 299] on label "Estimate" at bounding box center [154, 299] width 131 height 13
click at [109, 366] on label "Users" at bounding box center [154, 363] width 131 height 13
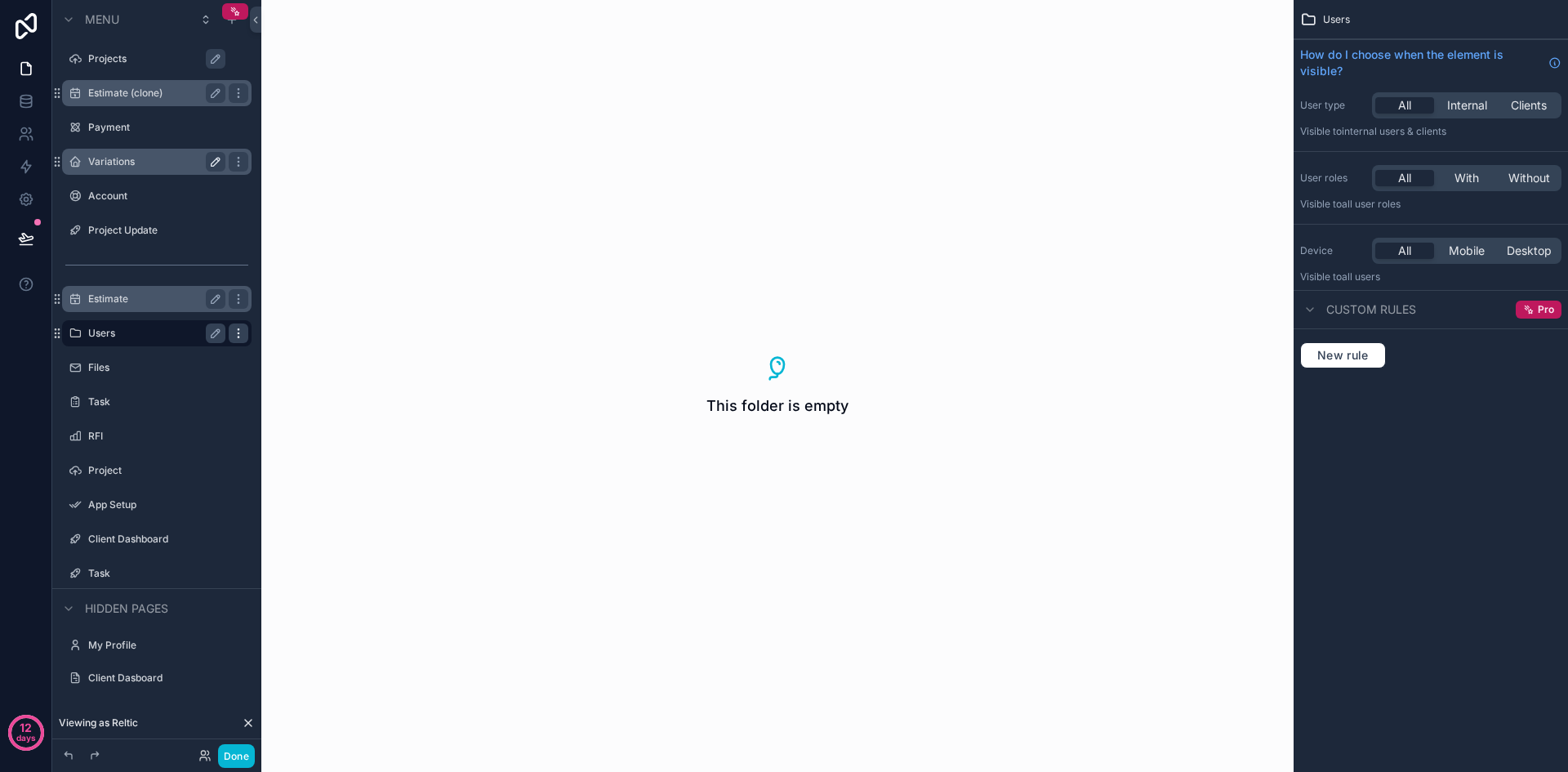
click at [236, 330] on icon "scrollable content" at bounding box center [238, 333] width 13 height 13
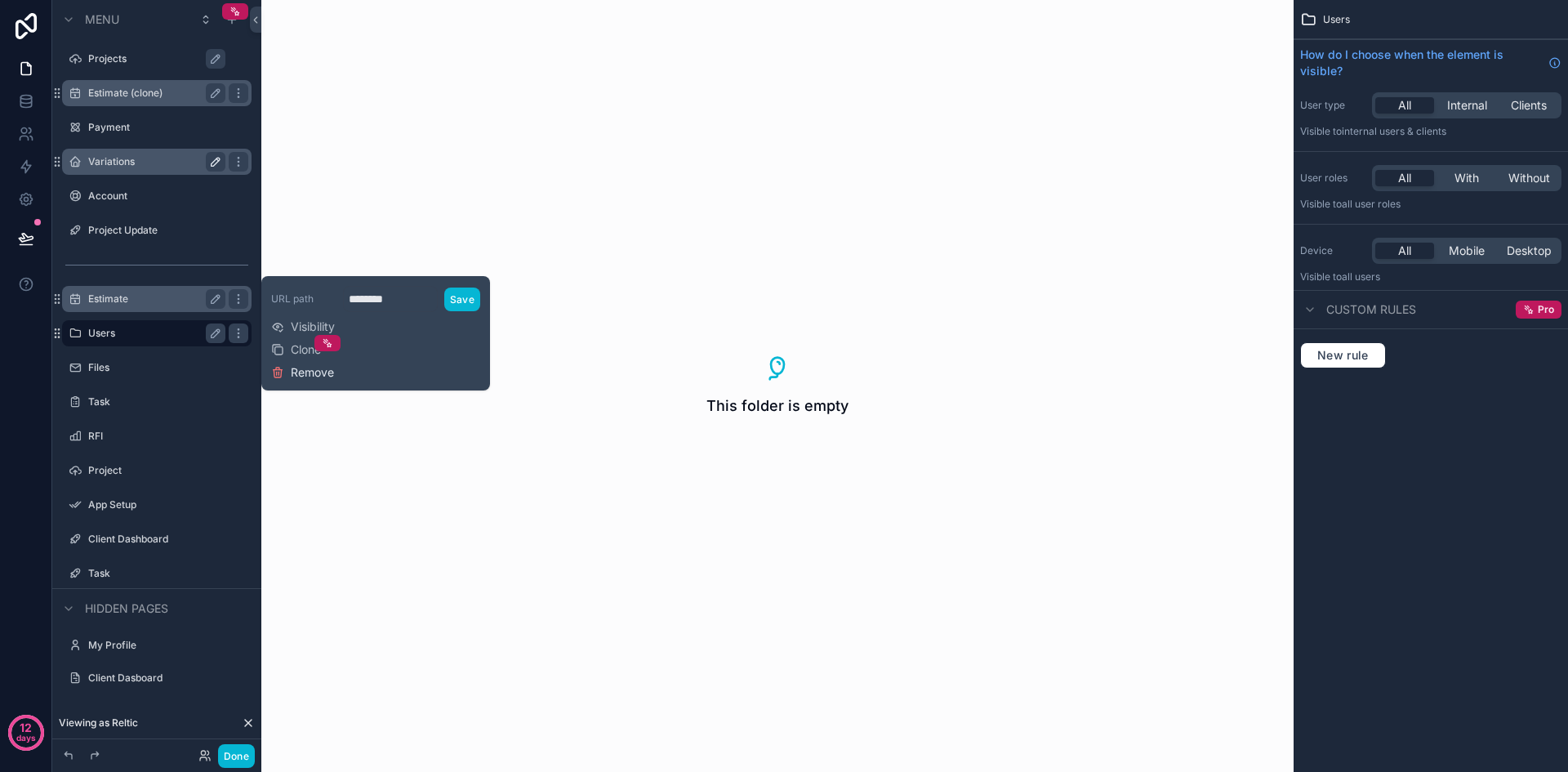
click at [307, 366] on span "Remove" at bounding box center [312, 372] width 44 height 16
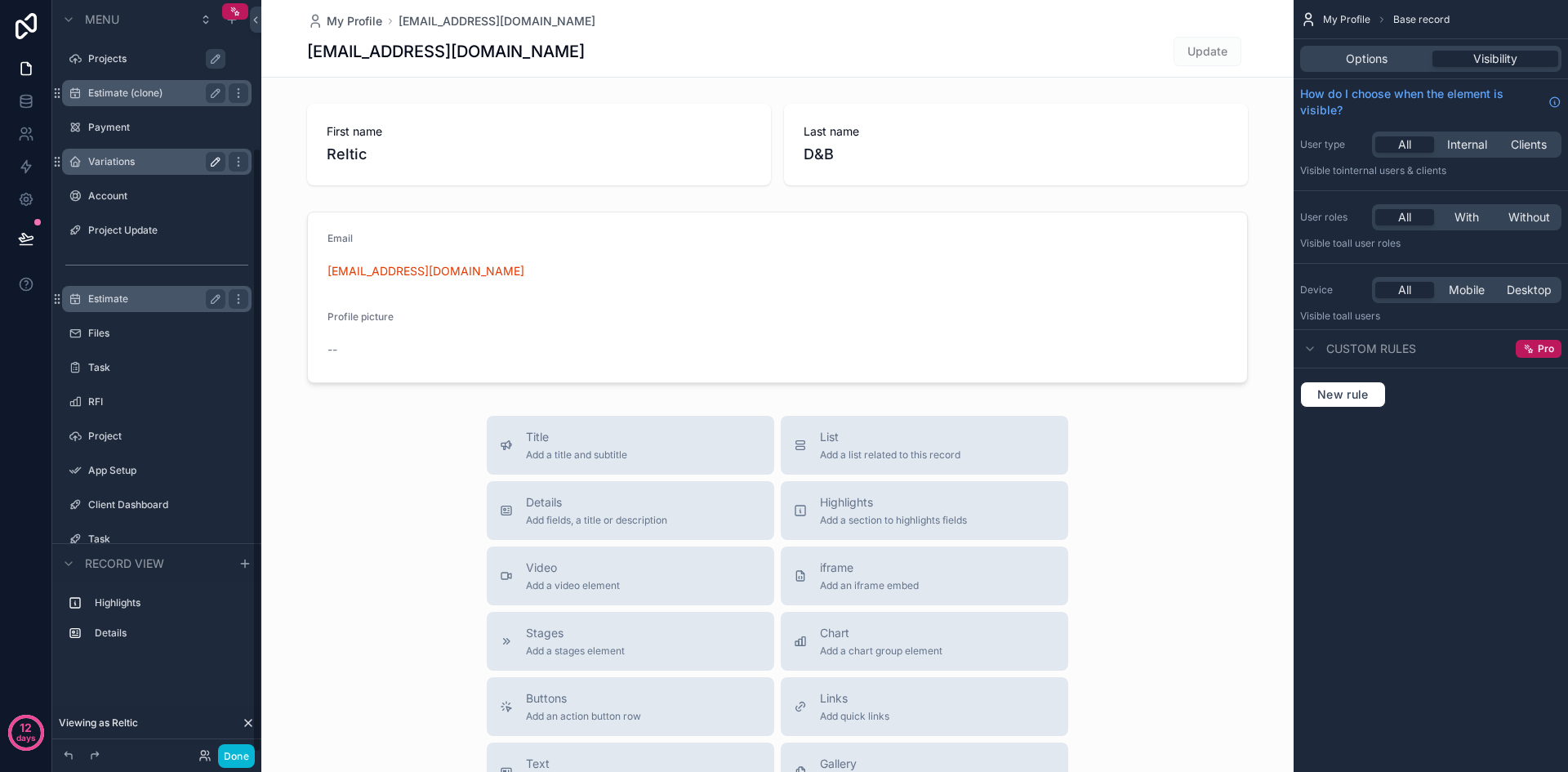
scroll to position [184, 0]
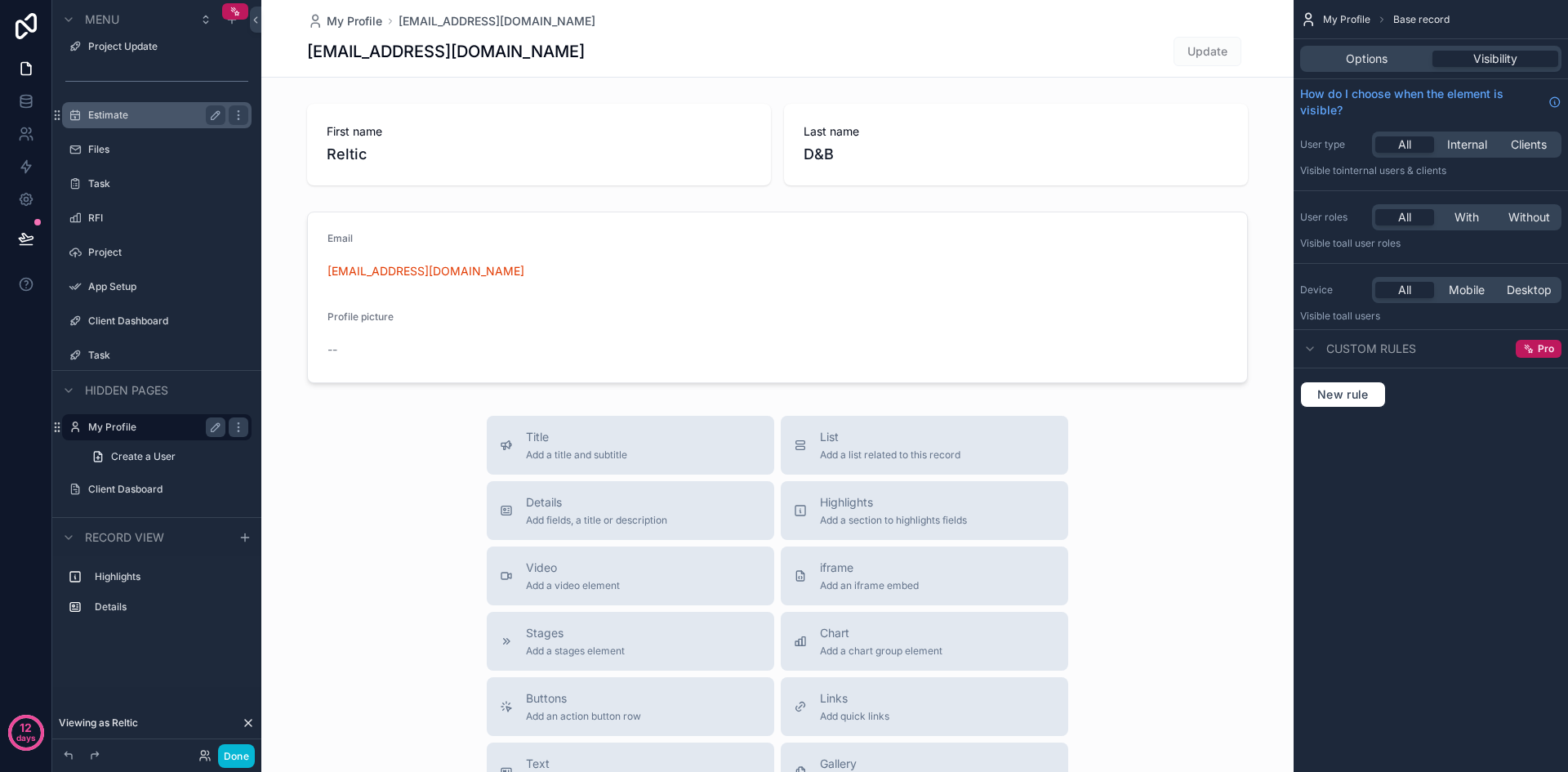
click at [114, 421] on label "My Profile" at bounding box center [154, 427] width 131 height 13
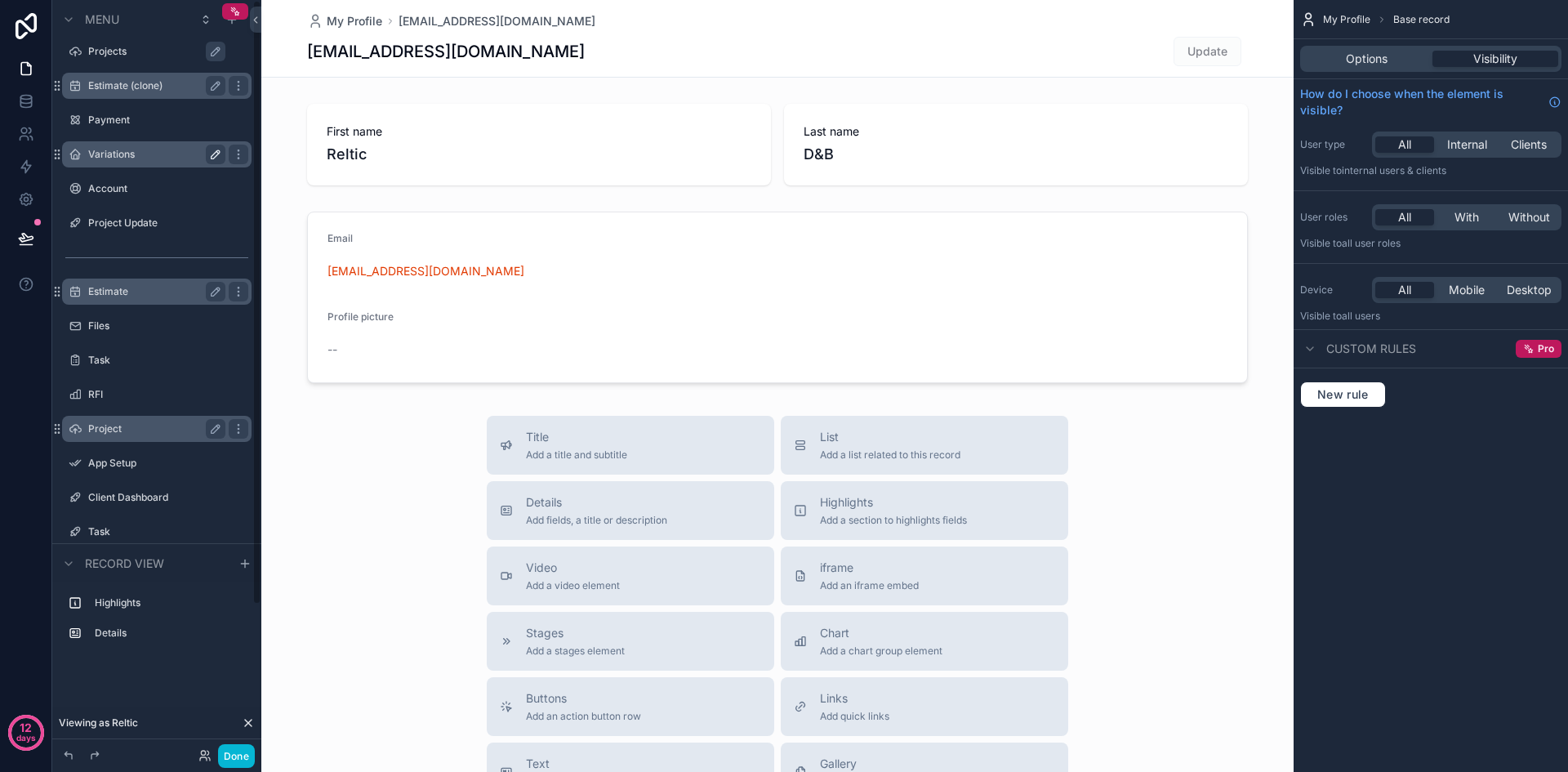
scroll to position [0, 0]
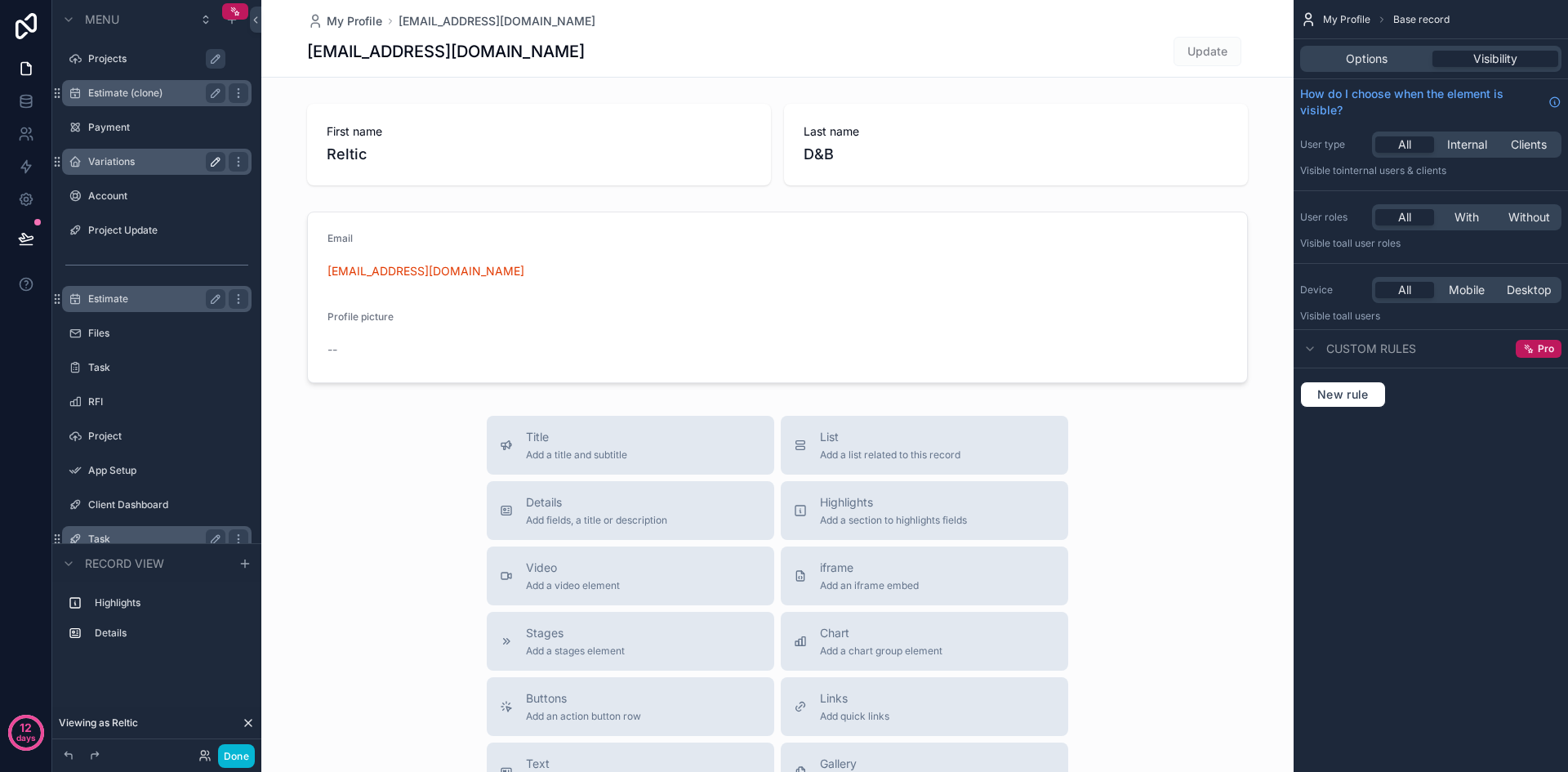
click at [112, 536] on label "Task" at bounding box center [154, 539] width 131 height 13
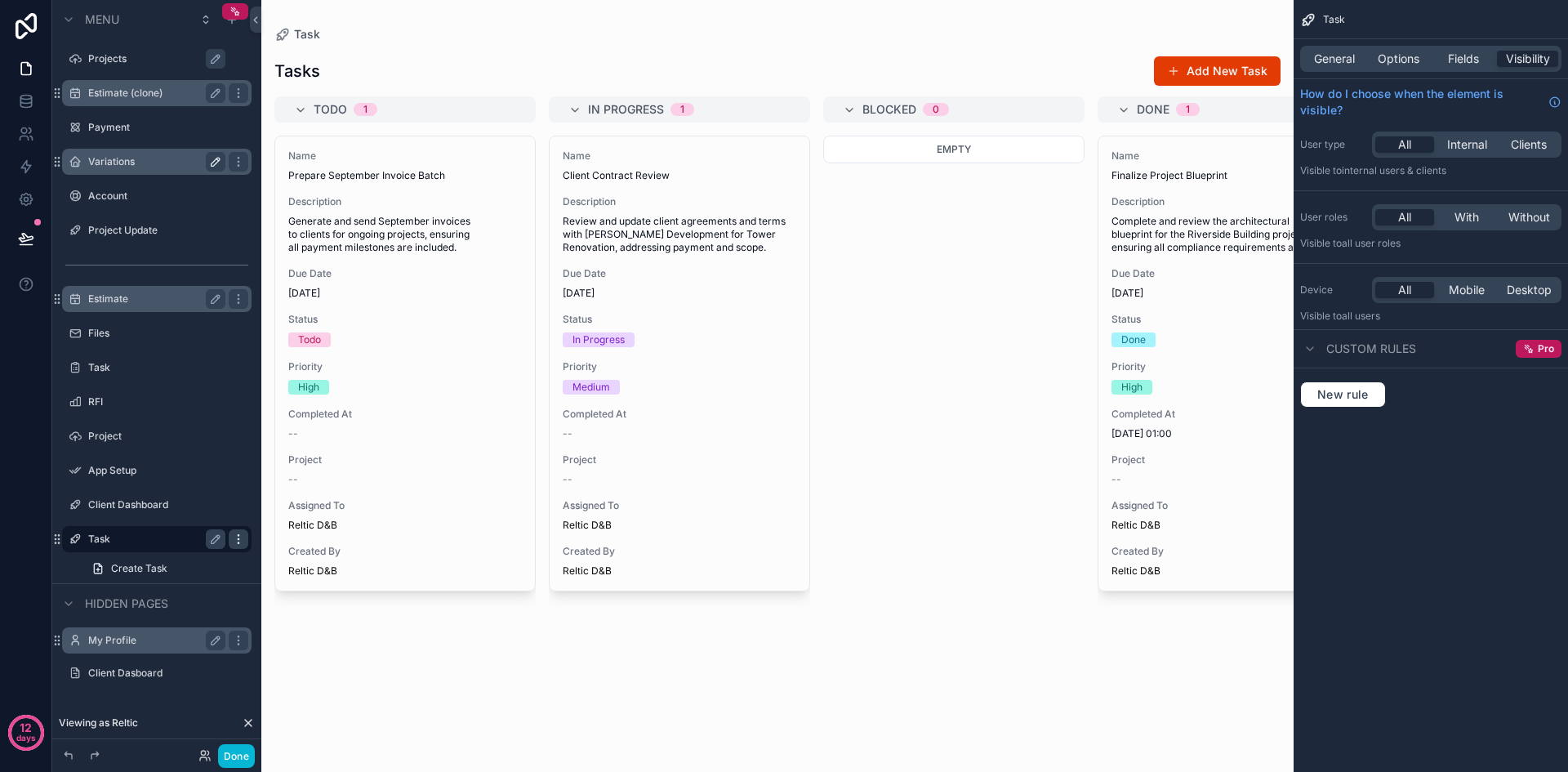
click at [238, 535] on icon "scrollable content" at bounding box center [237, 535] width 1 height 1
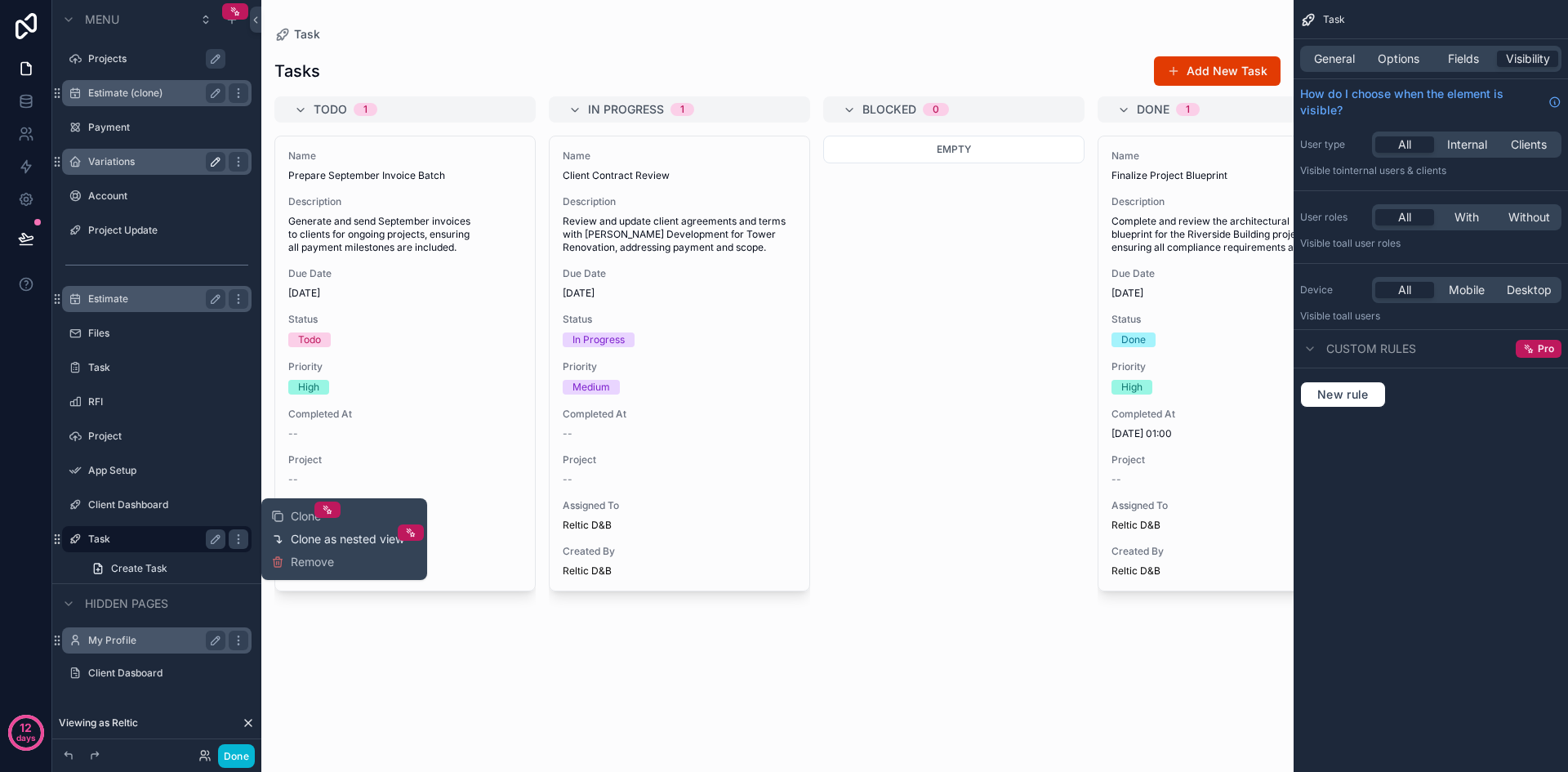
click at [308, 540] on span "Clone as nested view" at bounding box center [347, 538] width 114 height 16
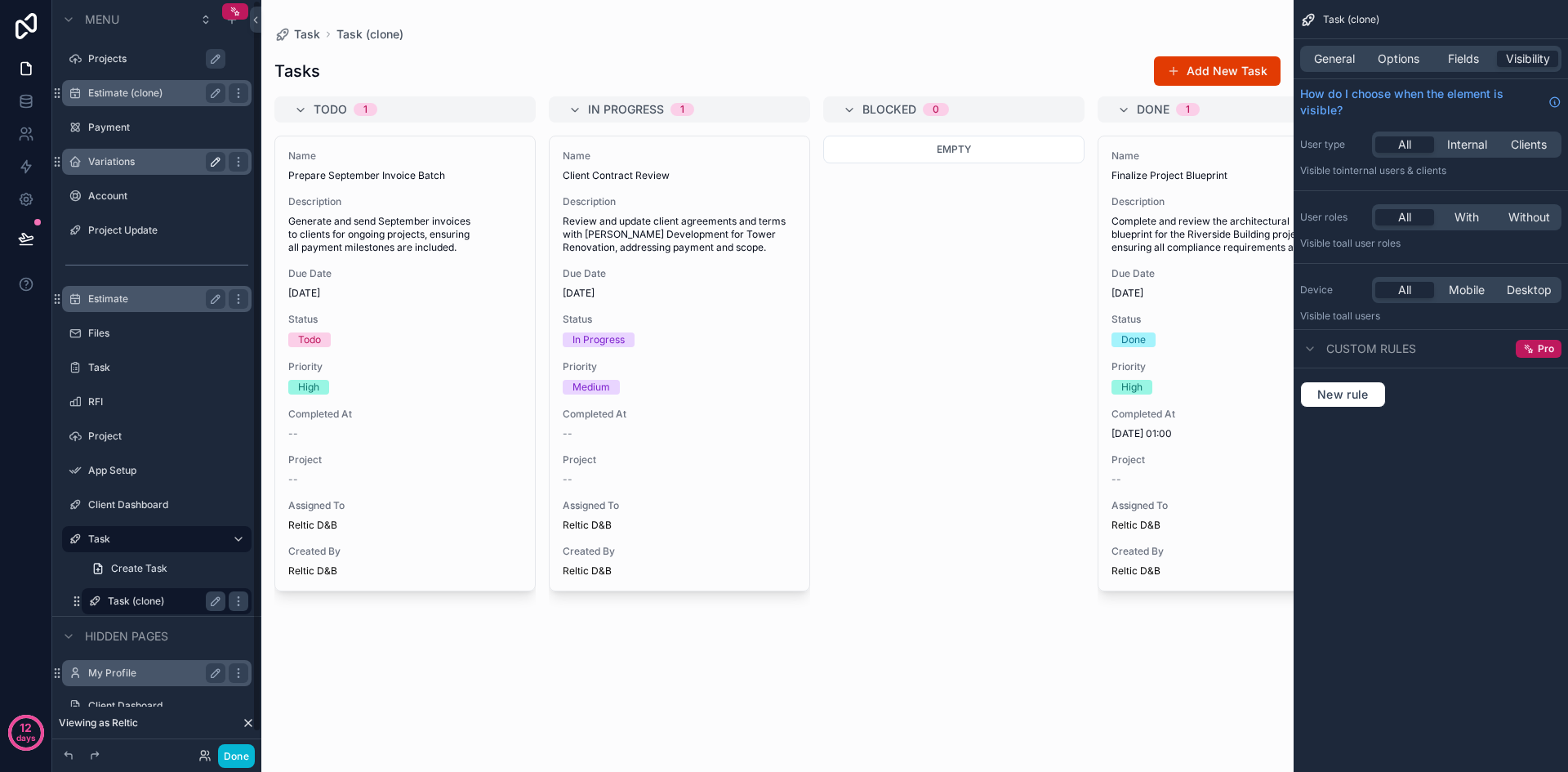
click at [120, 599] on label "Task (clone)" at bounding box center [163, 601] width 111 height 13
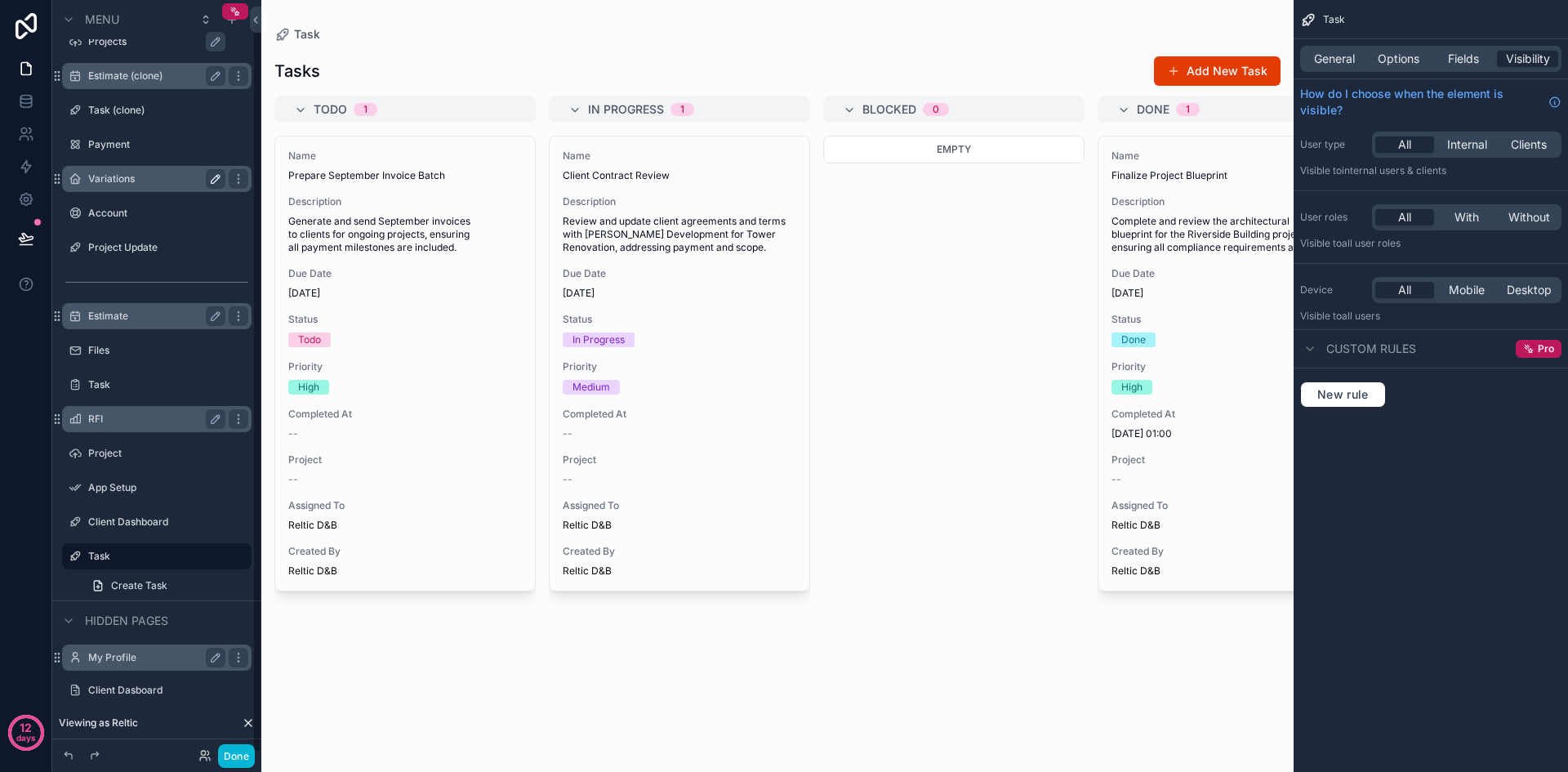
scroll to position [22, 0]
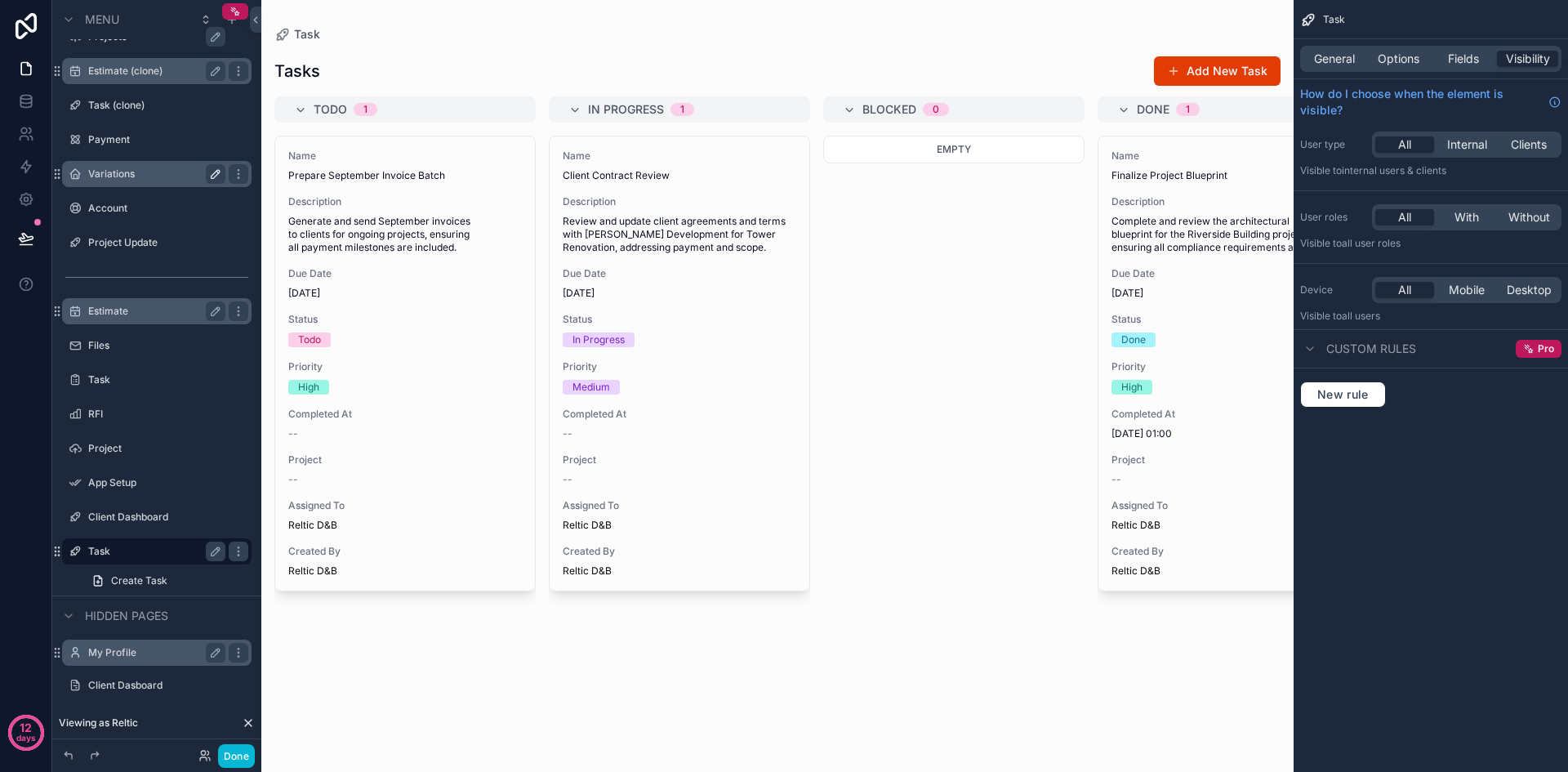
click at [108, 551] on label "Task" at bounding box center [154, 552] width 131 height 13
click at [143, 521] on label "Client Dashboard" at bounding box center [154, 518] width 131 height 13
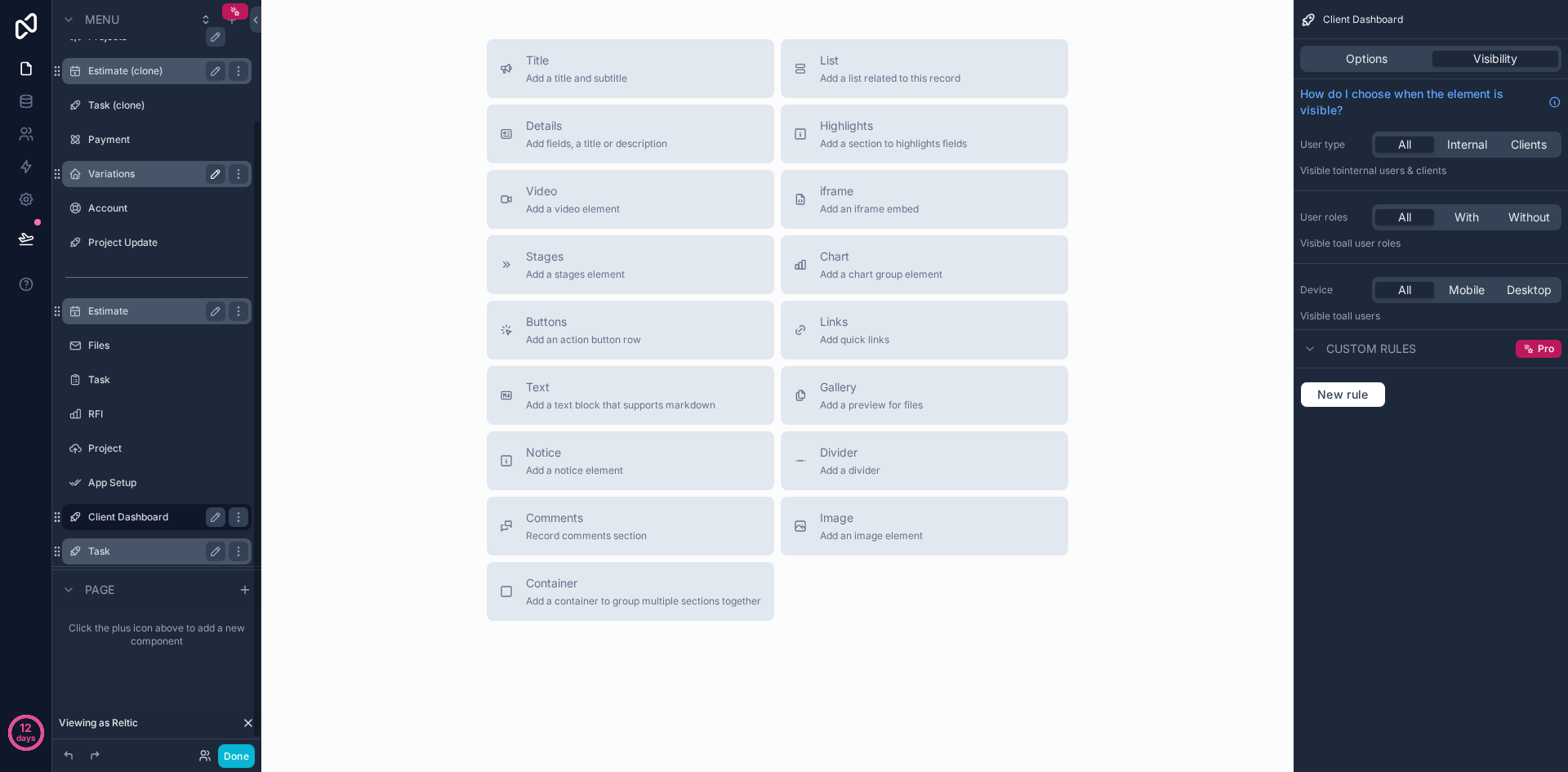
scroll to position [145, 0]
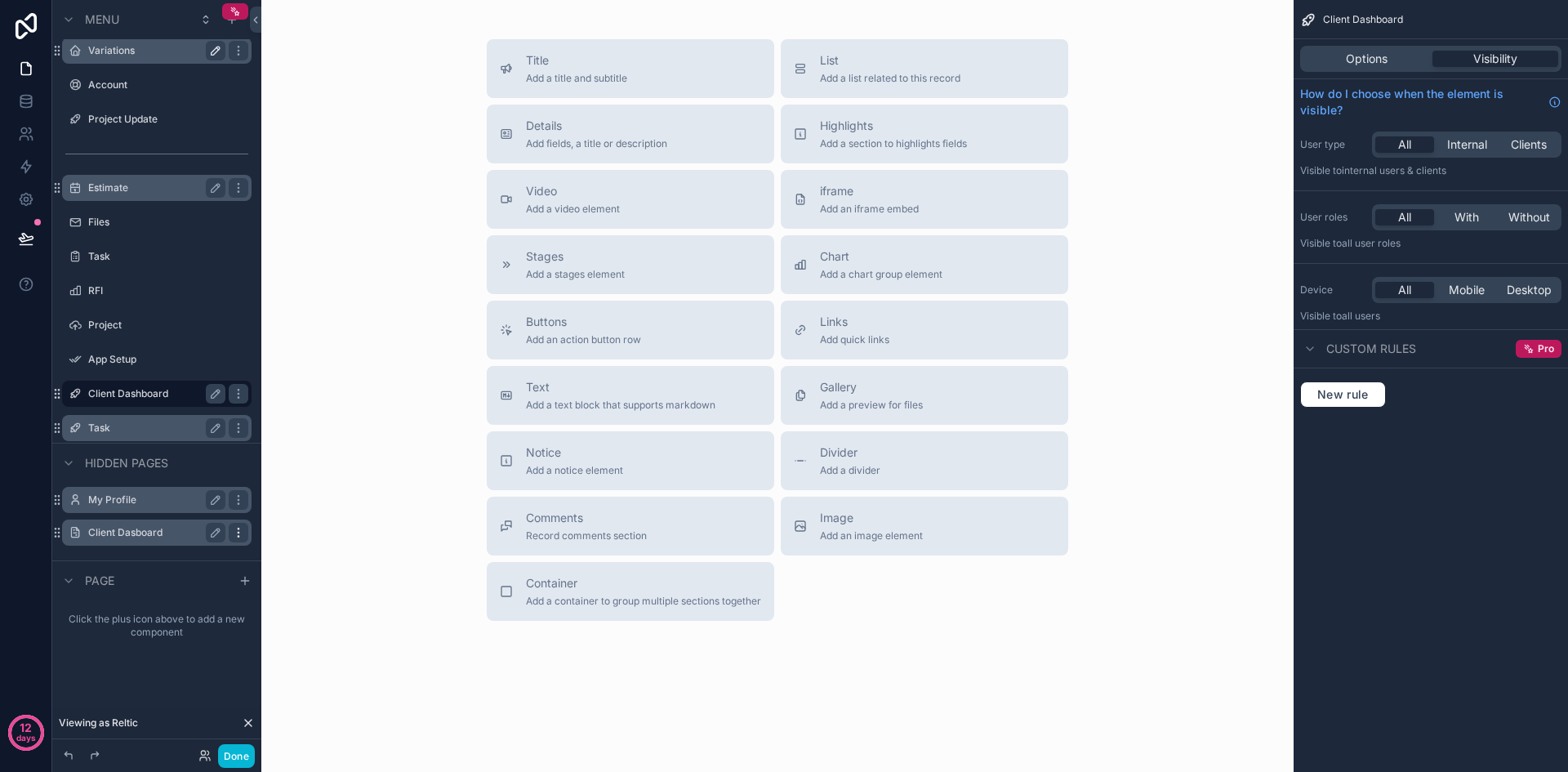
click at [236, 527] on icon "scrollable content" at bounding box center [238, 533] width 13 height 13
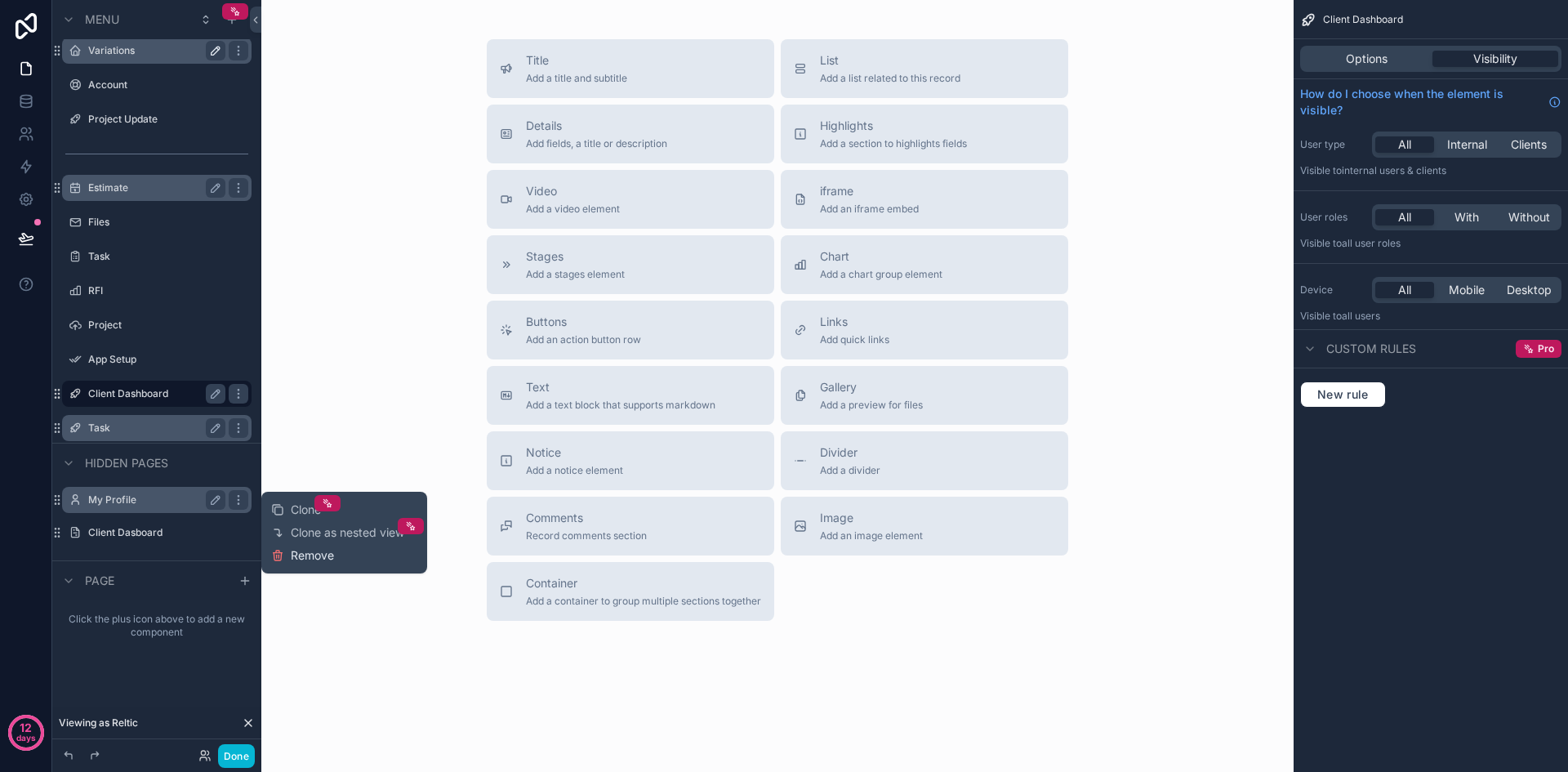
click at [319, 553] on span "Remove" at bounding box center [312, 555] width 44 height 16
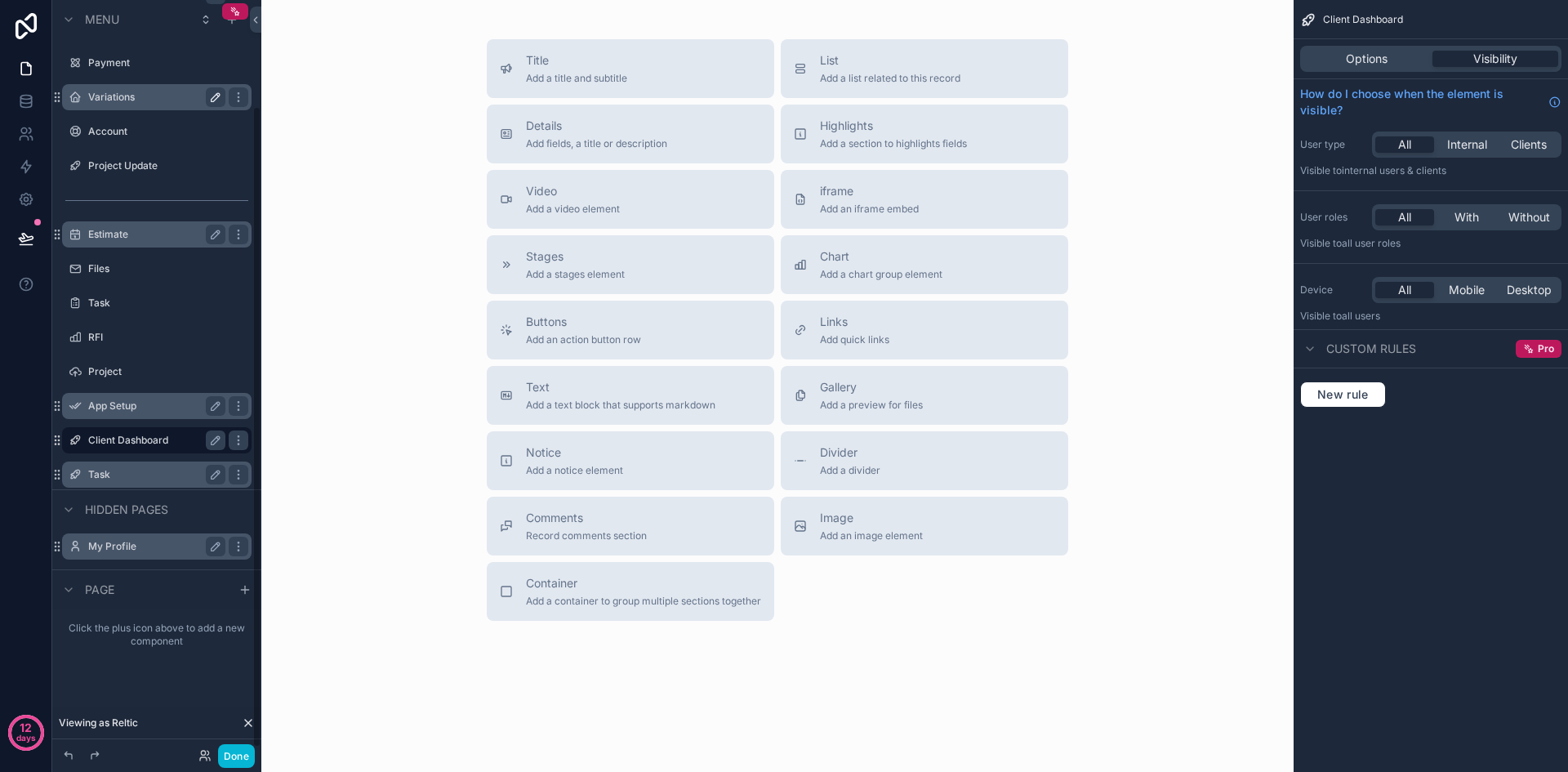
scroll to position [48, 0]
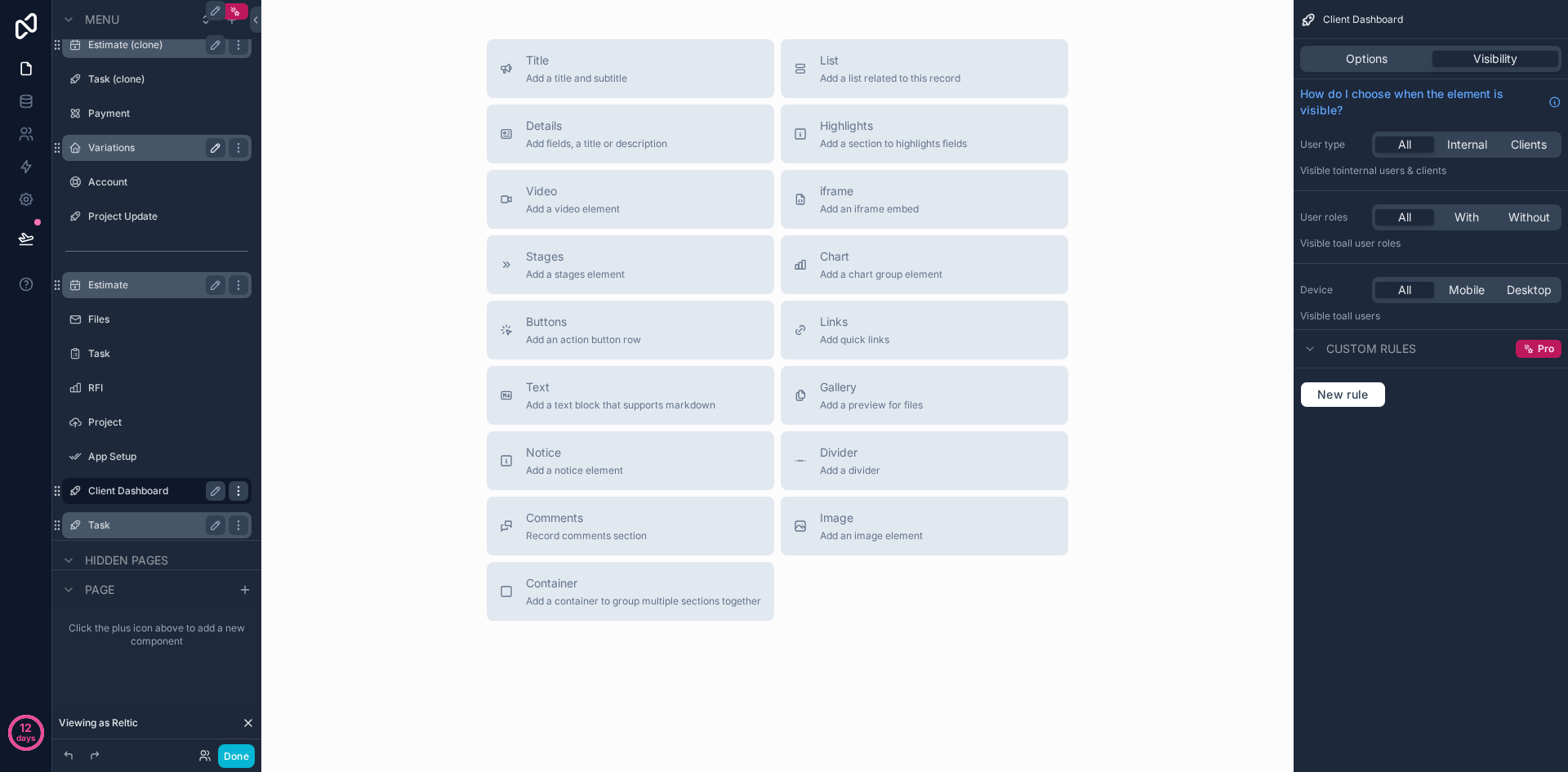
click at [236, 496] on icon "scrollable content" at bounding box center [238, 491] width 13 height 13
click at [301, 506] on span "Remove" at bounding box center [312, 501] width 44 height 16
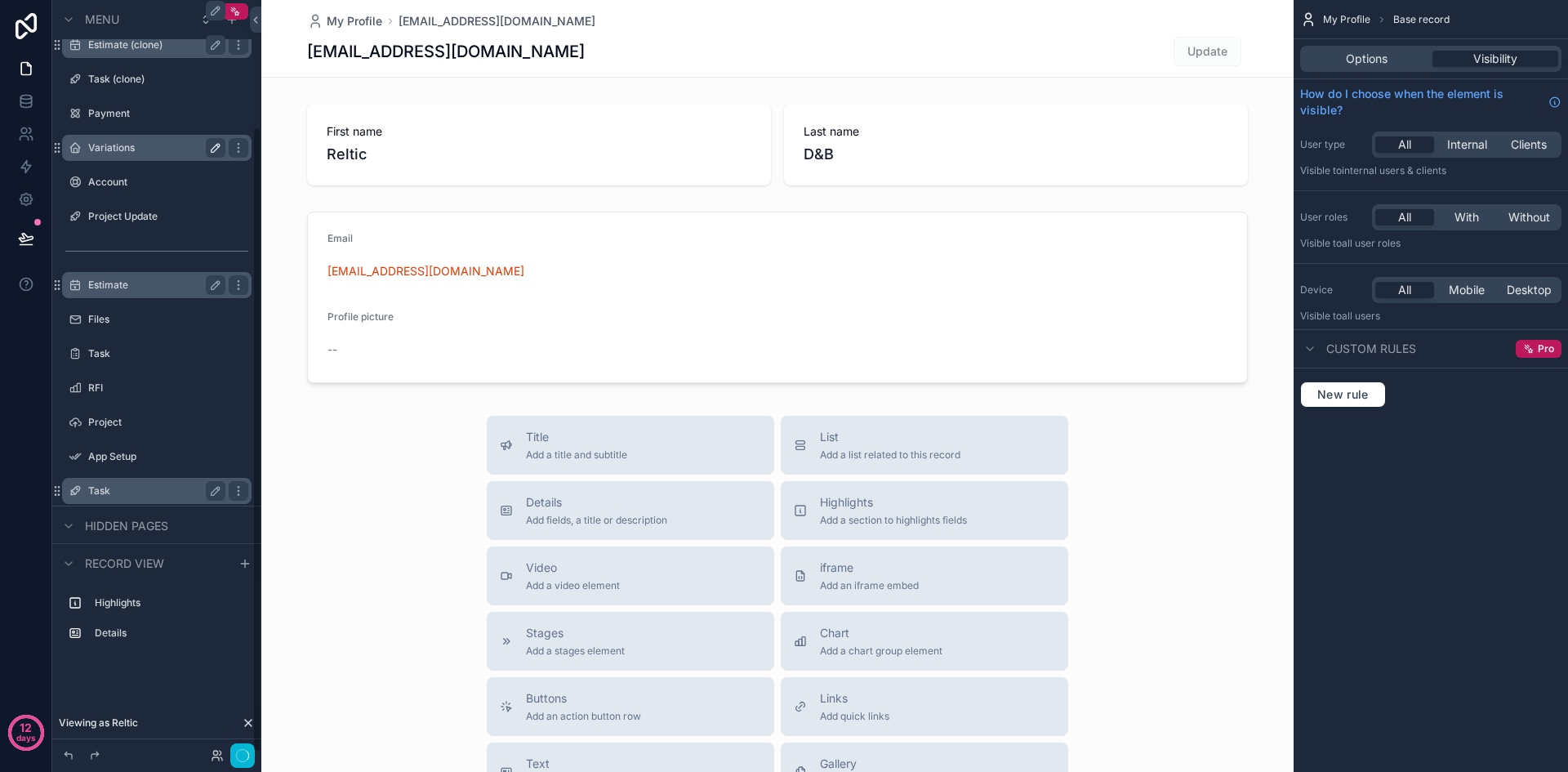
scroll to position [151, 0]
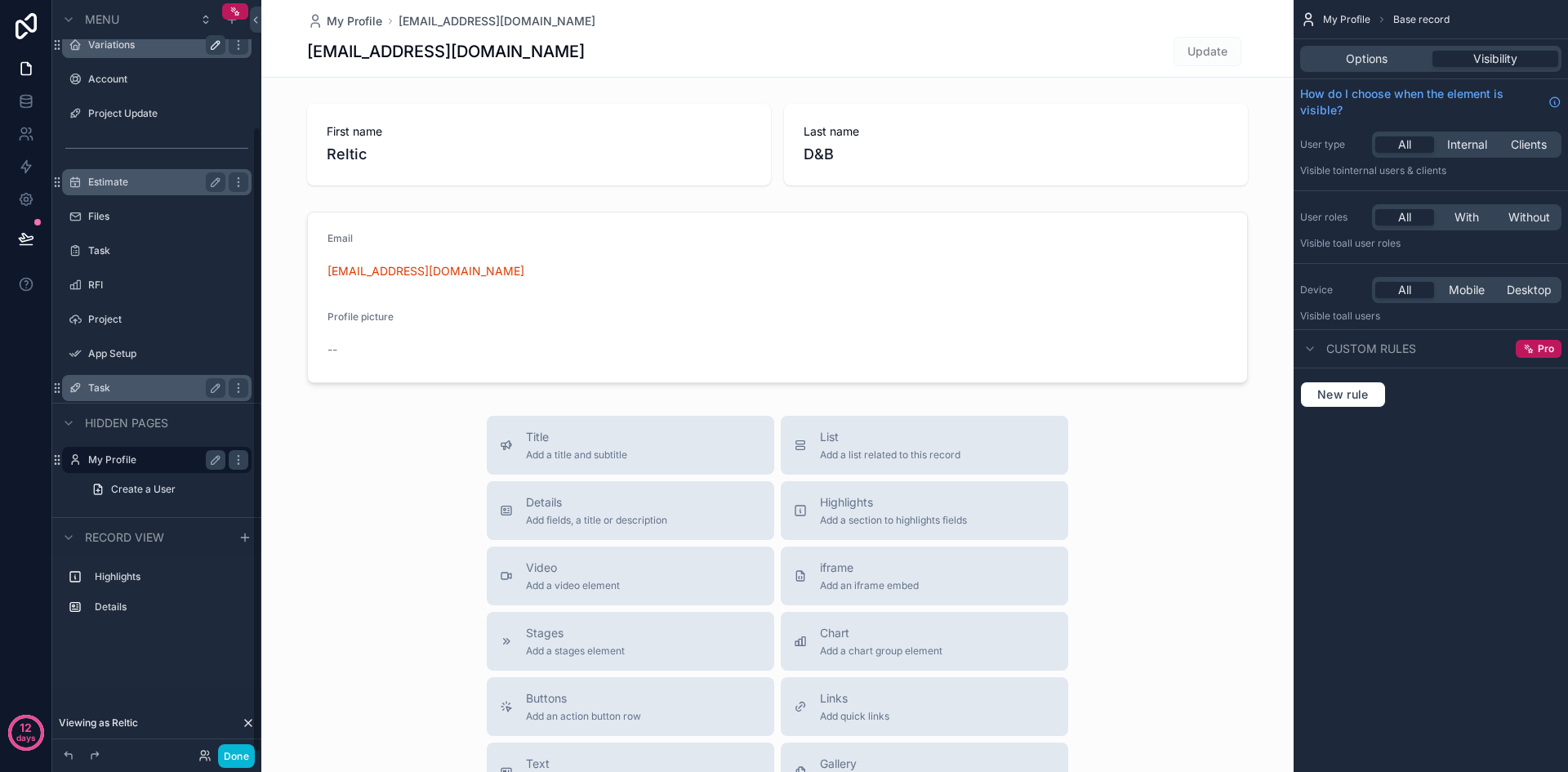
click at [106, 420] on span "Hidden pages" at bounding box center [126, 423] width 84 height 16
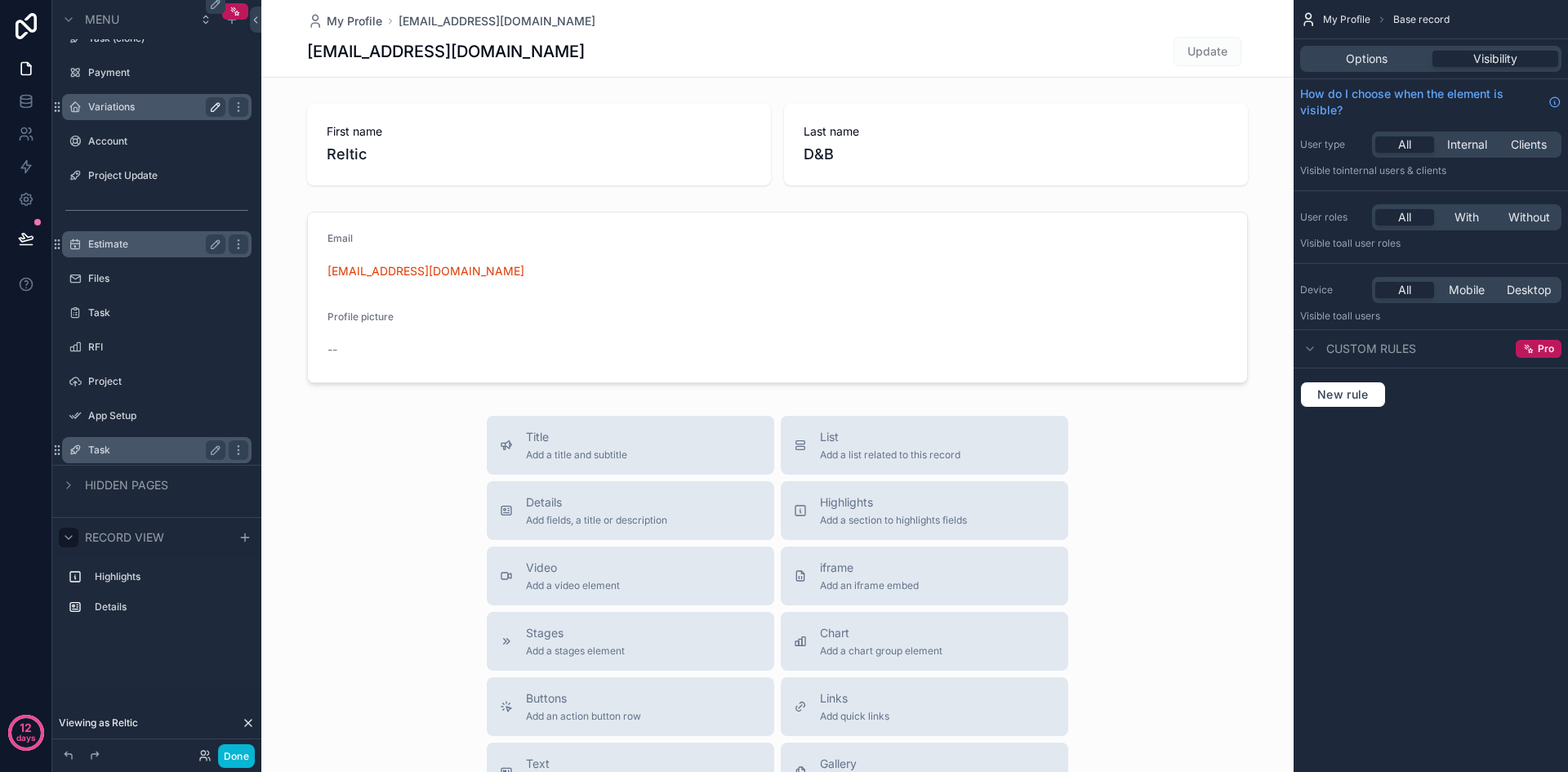
click at [69, 536] on icon "scrollable content" at bounding box center [68, 537] width 13 height 13
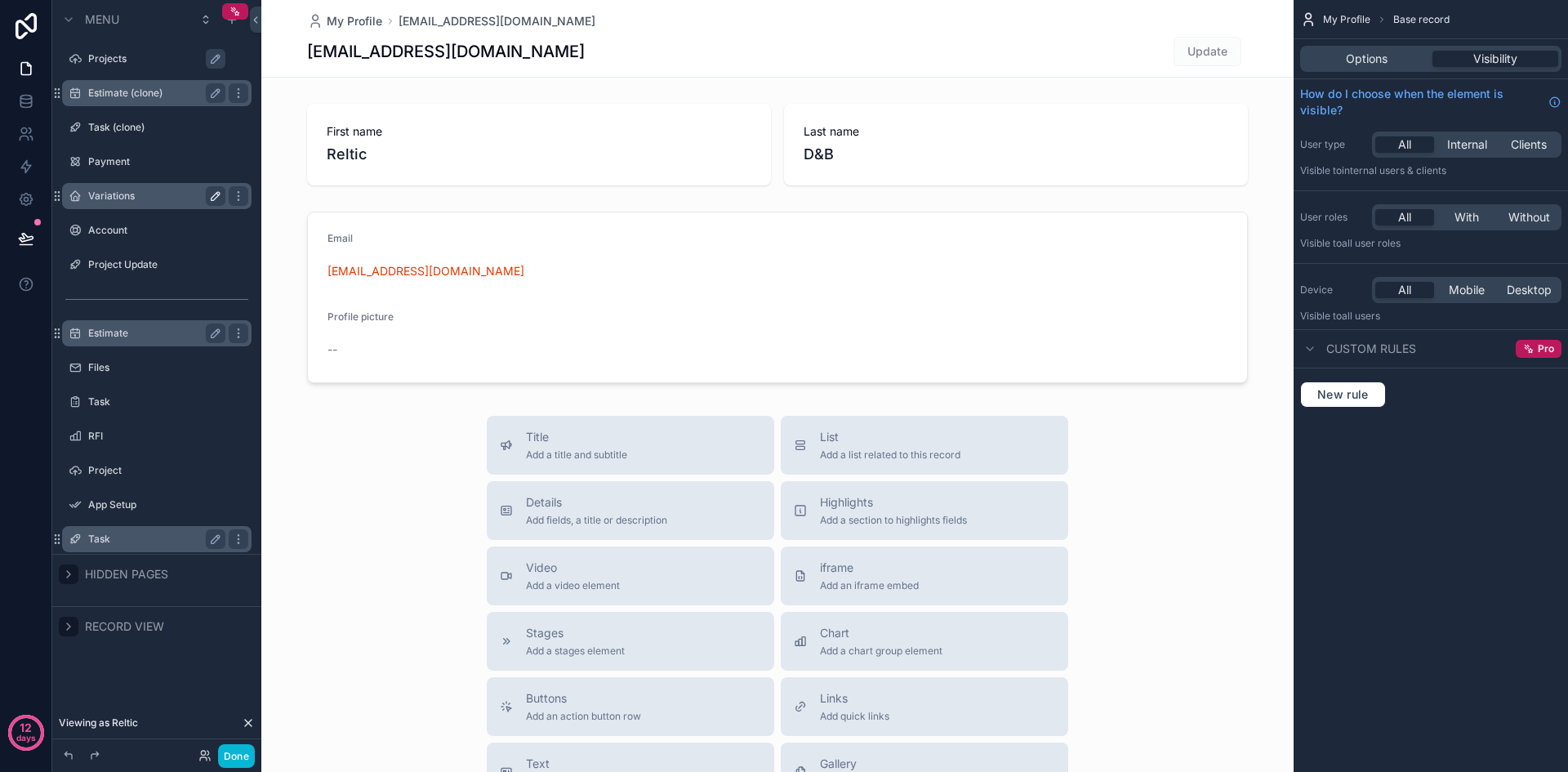
click at [76, 571] on div "scrollable content" at bounding box center [68, 574] width 20 height 20
click at [97, 611] on label "My Profile" at bounding box center [154, 612] width 131 height 13
click at [234, 758] on button "Done" at bounding box center [236, 756] width 37 height 24
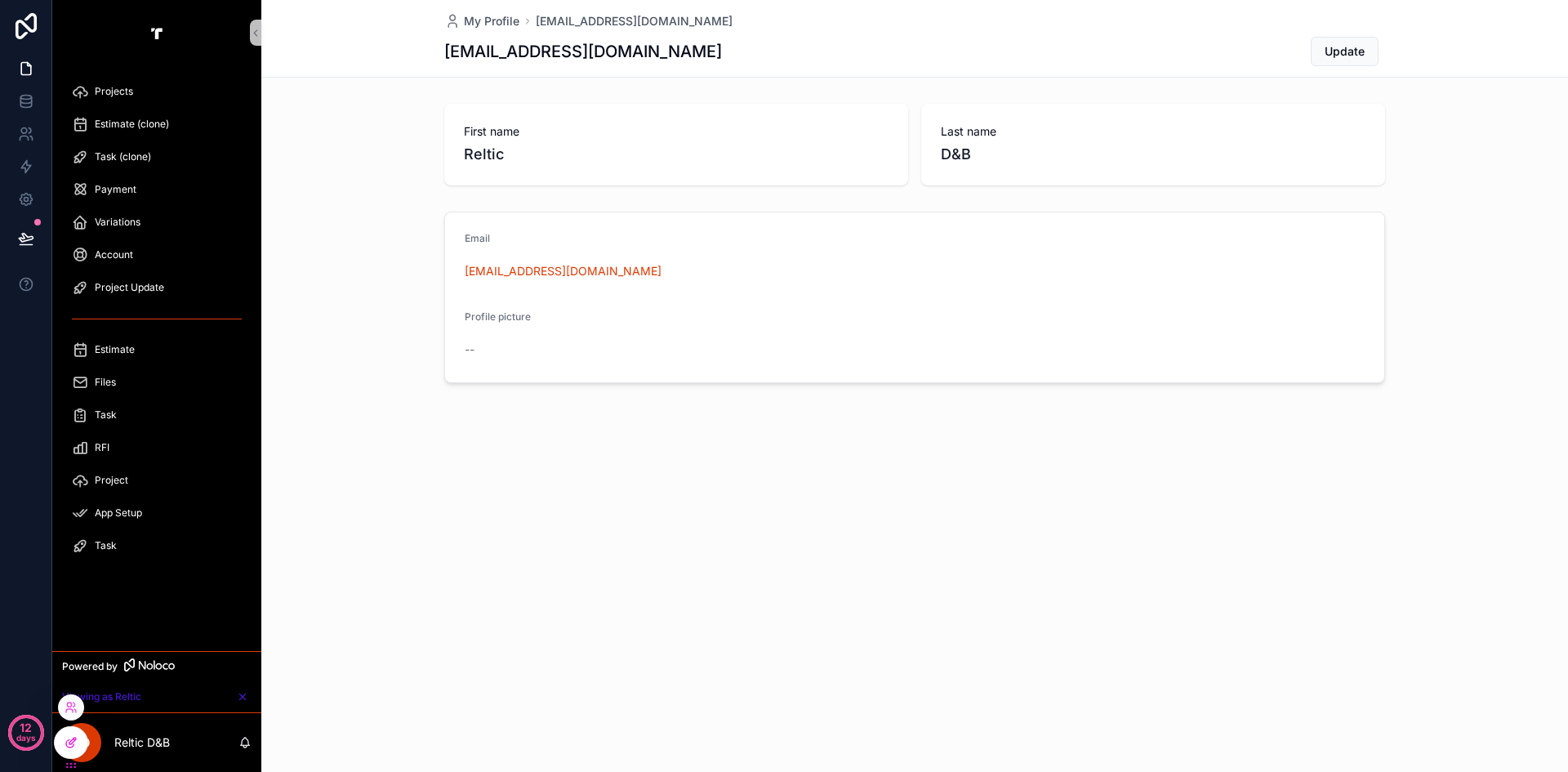
click at [69, 745] on icon at bounding box center [71, 743] width 13 height 13
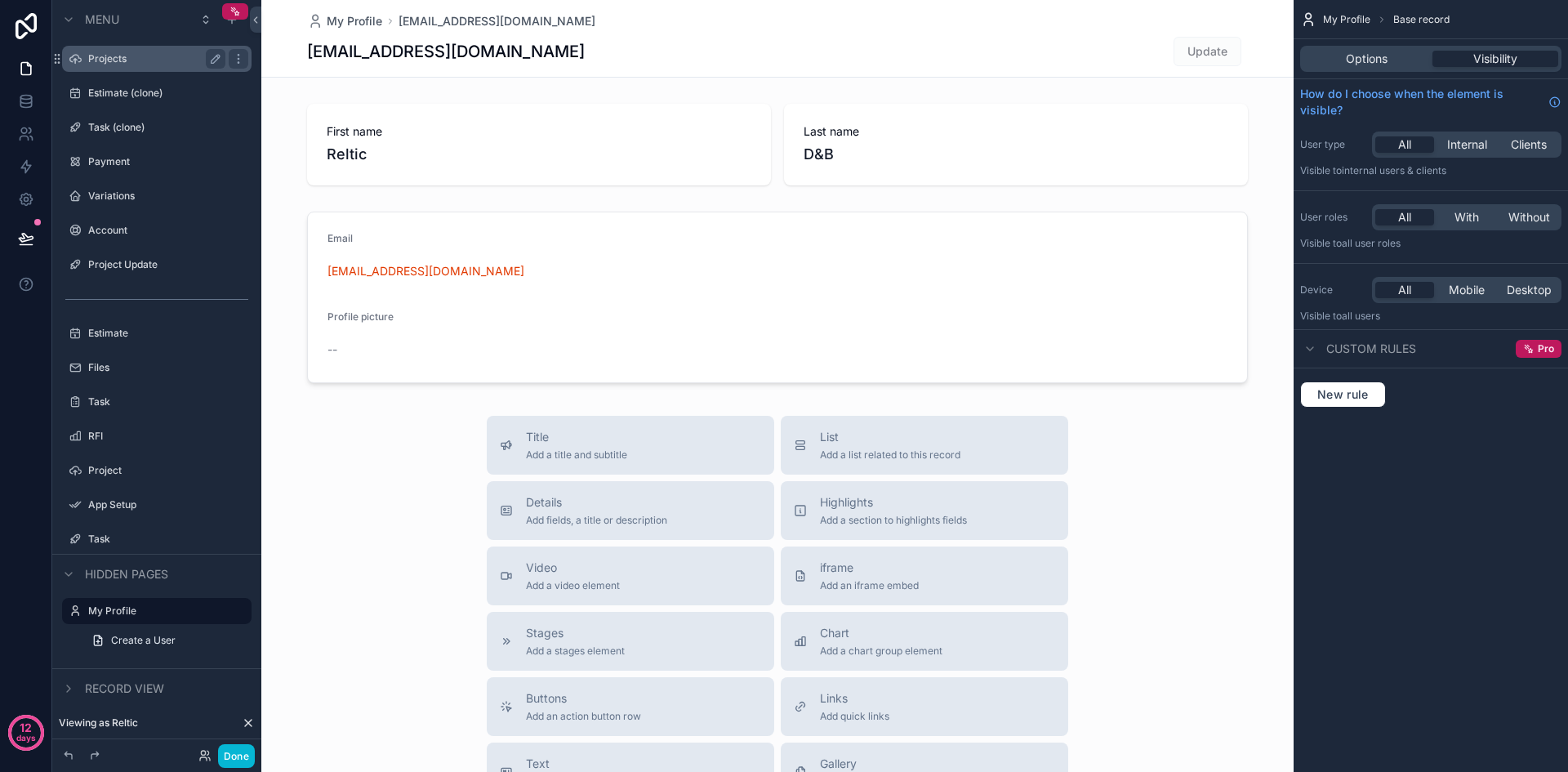
click at [106, 58] on label "Projects" at bounding box center [154, 59] width 131 height 13
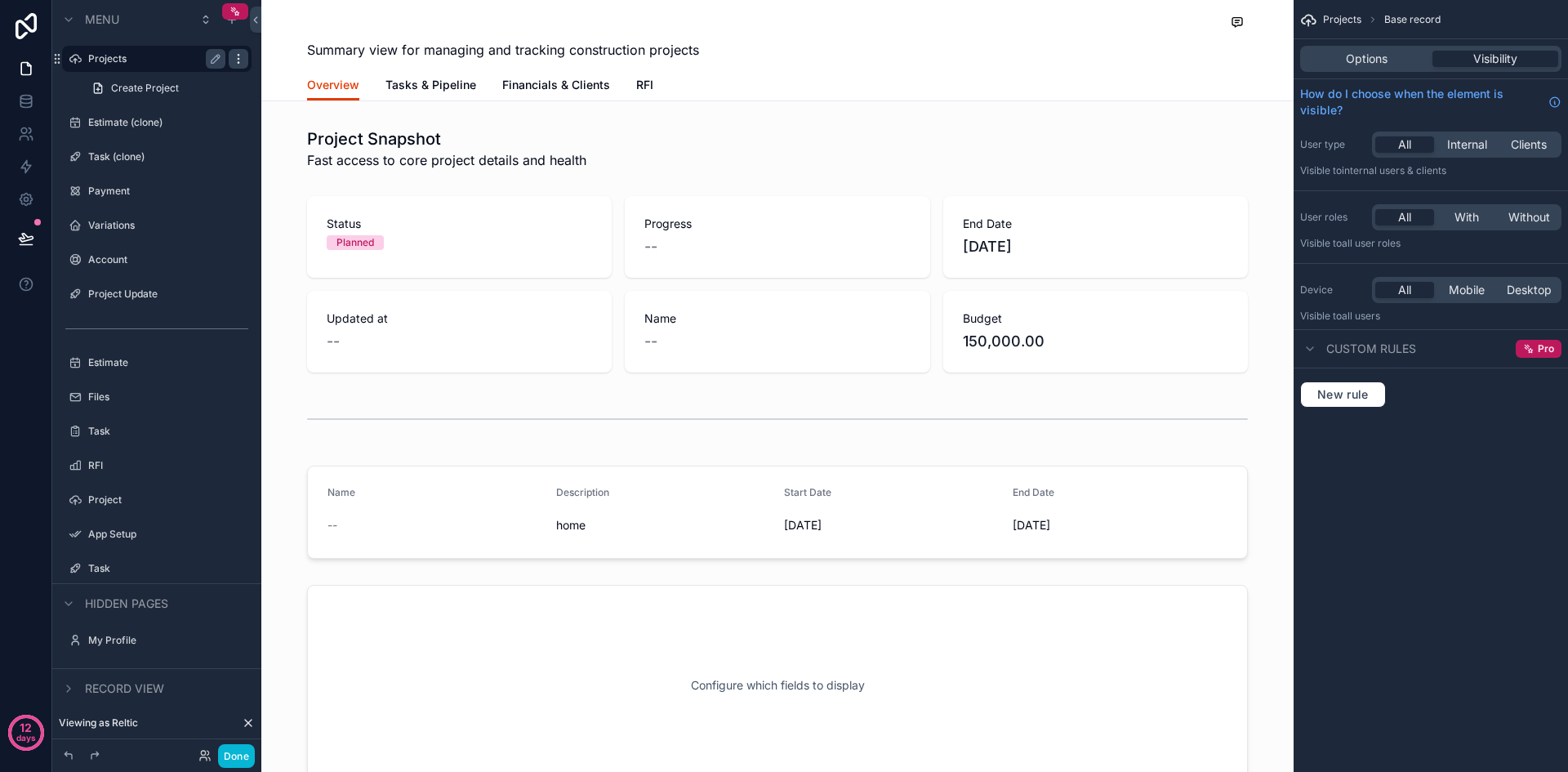
click at [238, 55] on icon "scrollable content" at bounding box center [237, 55] width 1 height 1
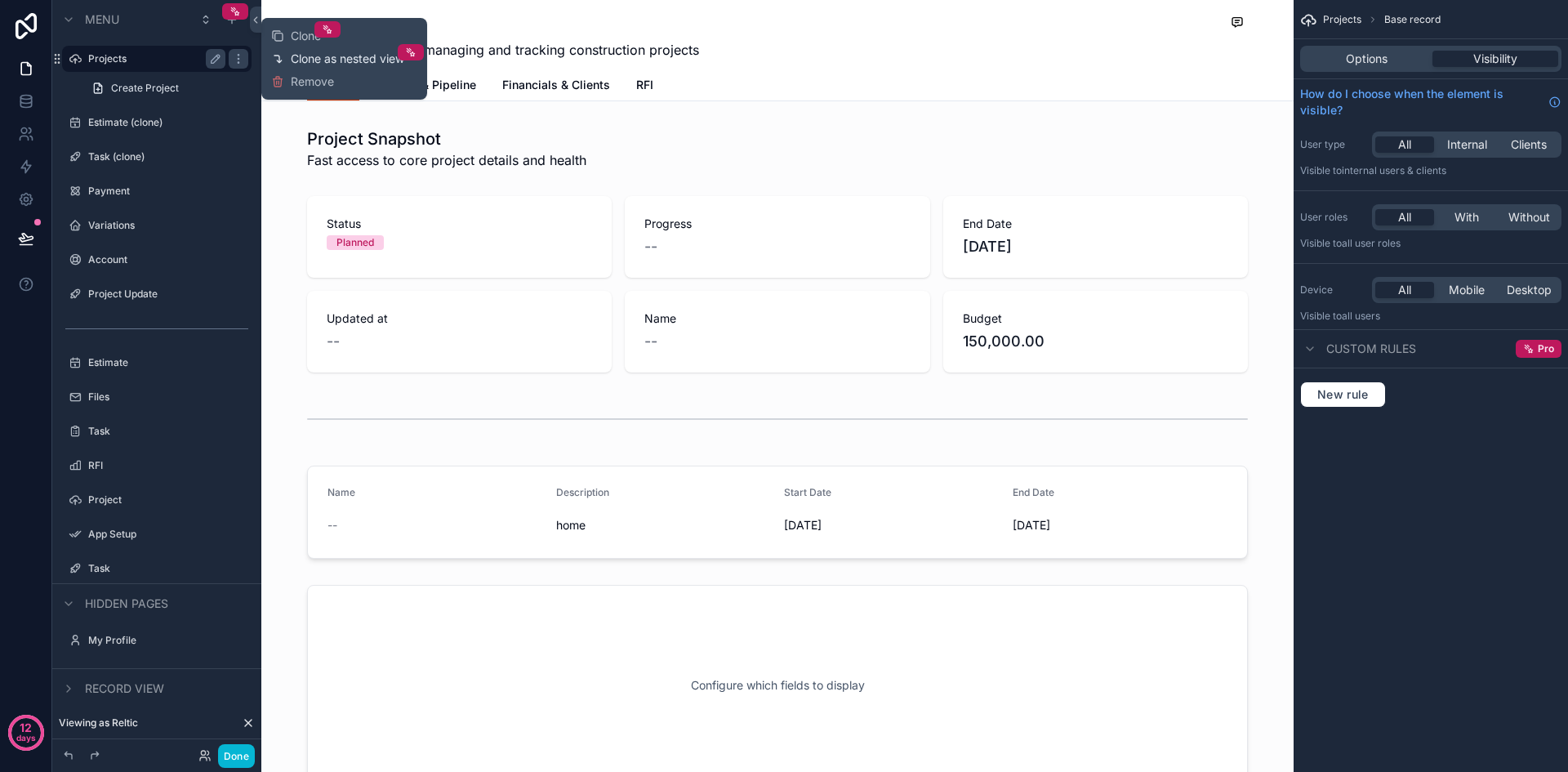
click at [297, 57] on span "Clone as nested view" at bounding box center [347, 58] width 114 height 16
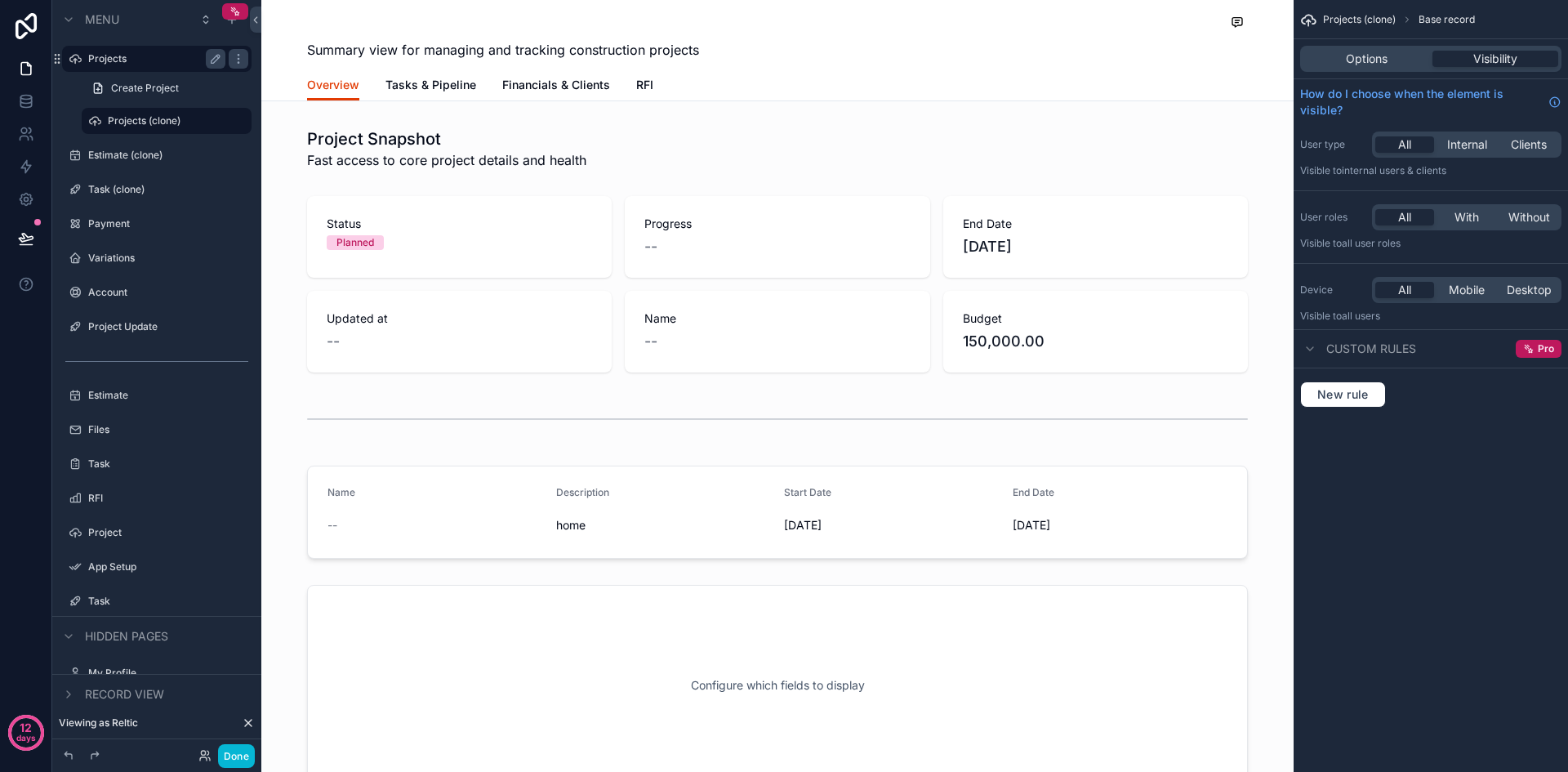
click at [134, 58] on label "Projects" at bounding box center [154, 59] width 131 height 13
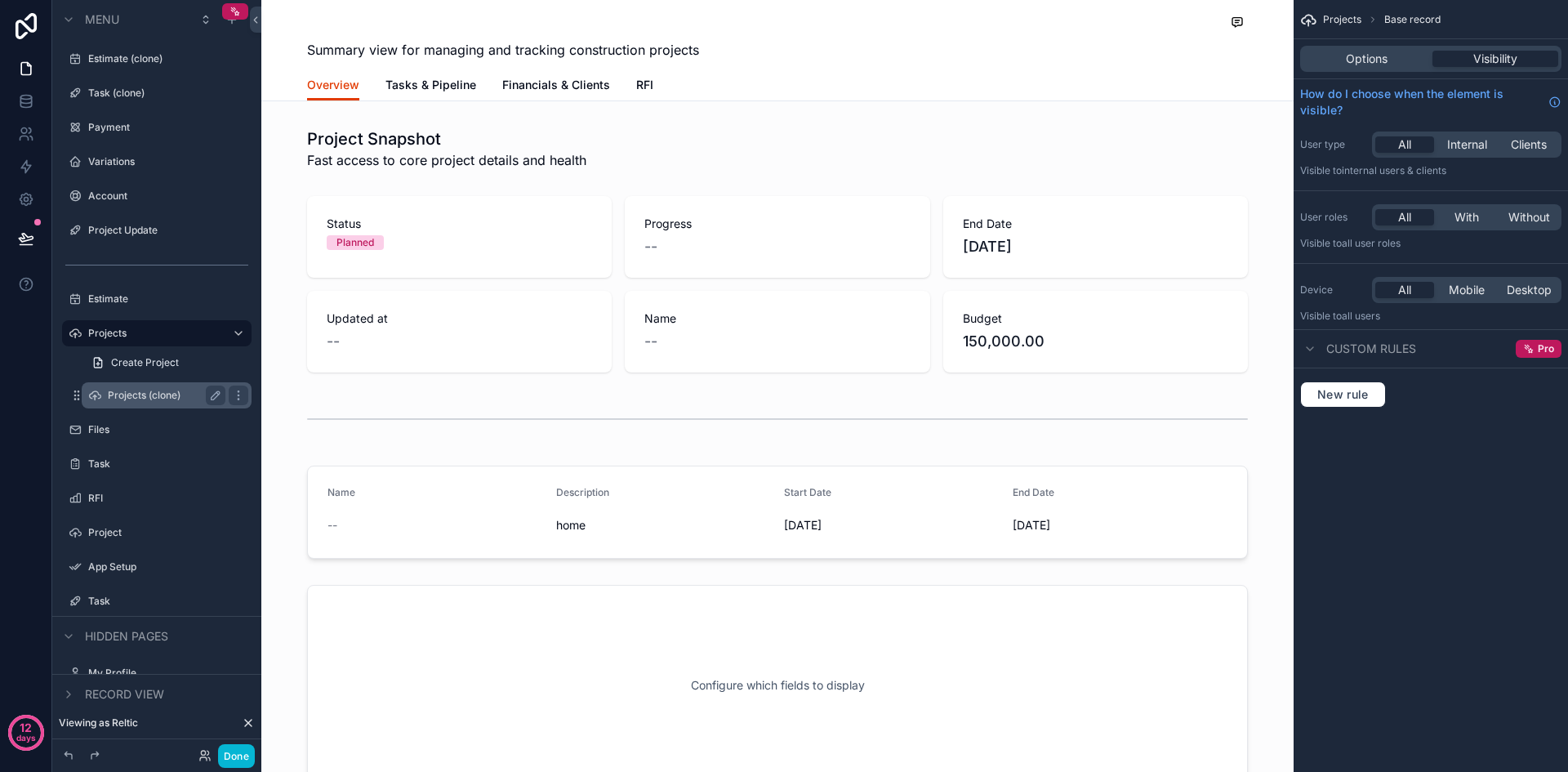
click at [126, 396] on label "Projects (clone)" at bounding box center [163, 395] width 111 height 13
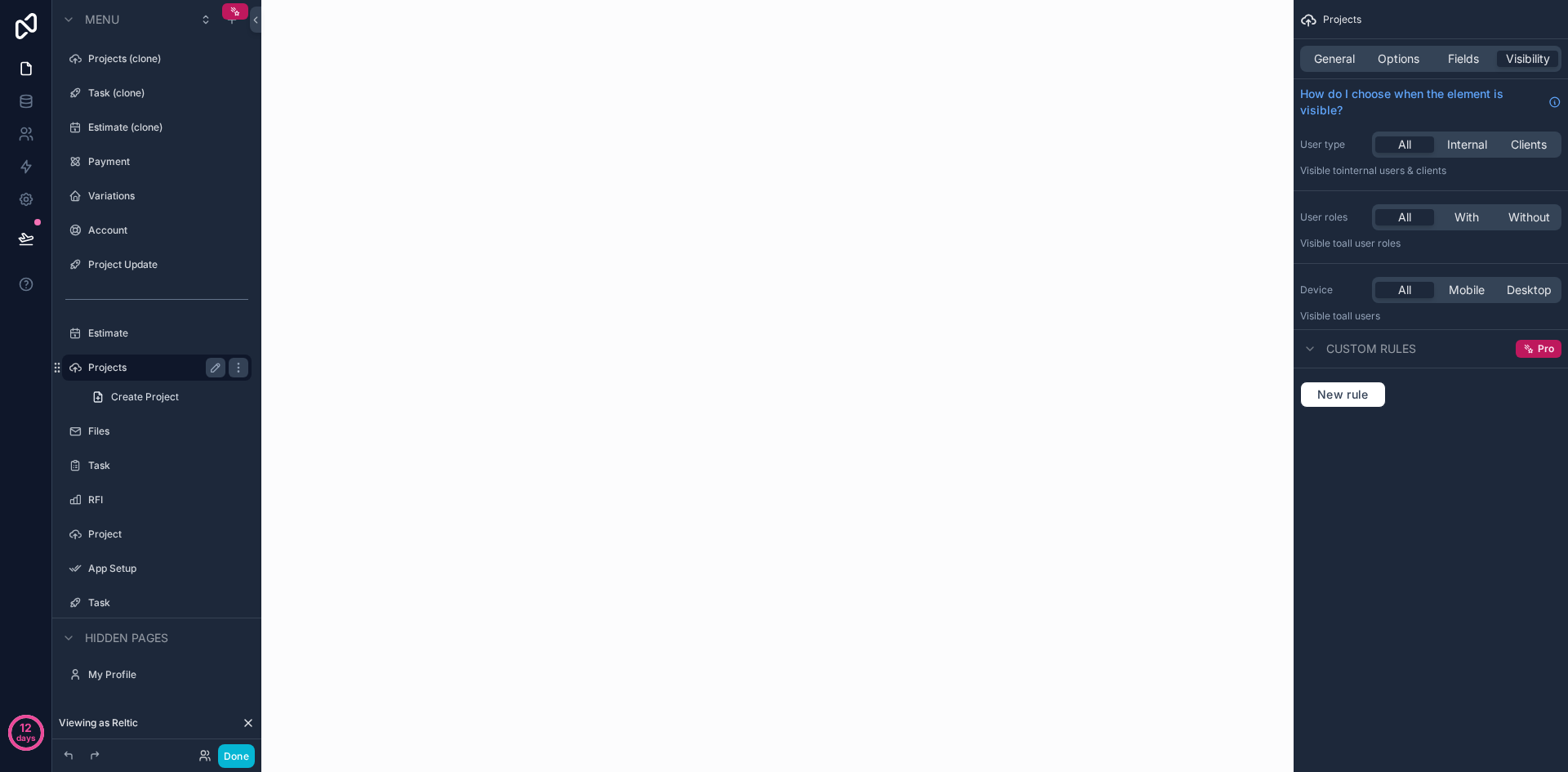
click at [104, 367] on label "Projects" at bounding box center [154, 367] width 131 height 13
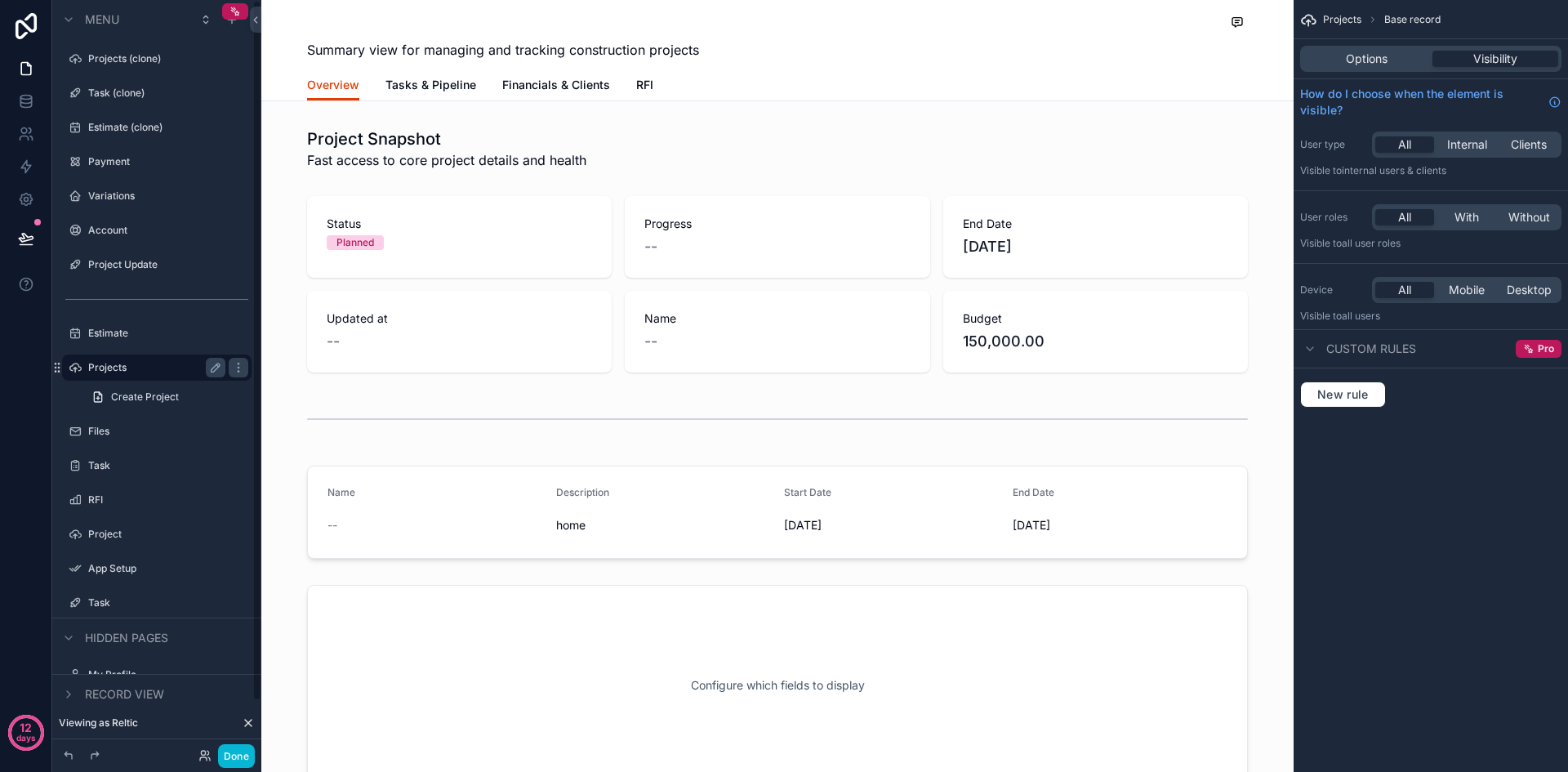
click at [103, 364] on label "Projects" at bounding box center [154, 367] width 131 height 13
click at [105, 330] on label "Estimate" at bounding box center [154, 333] width 131 height 13
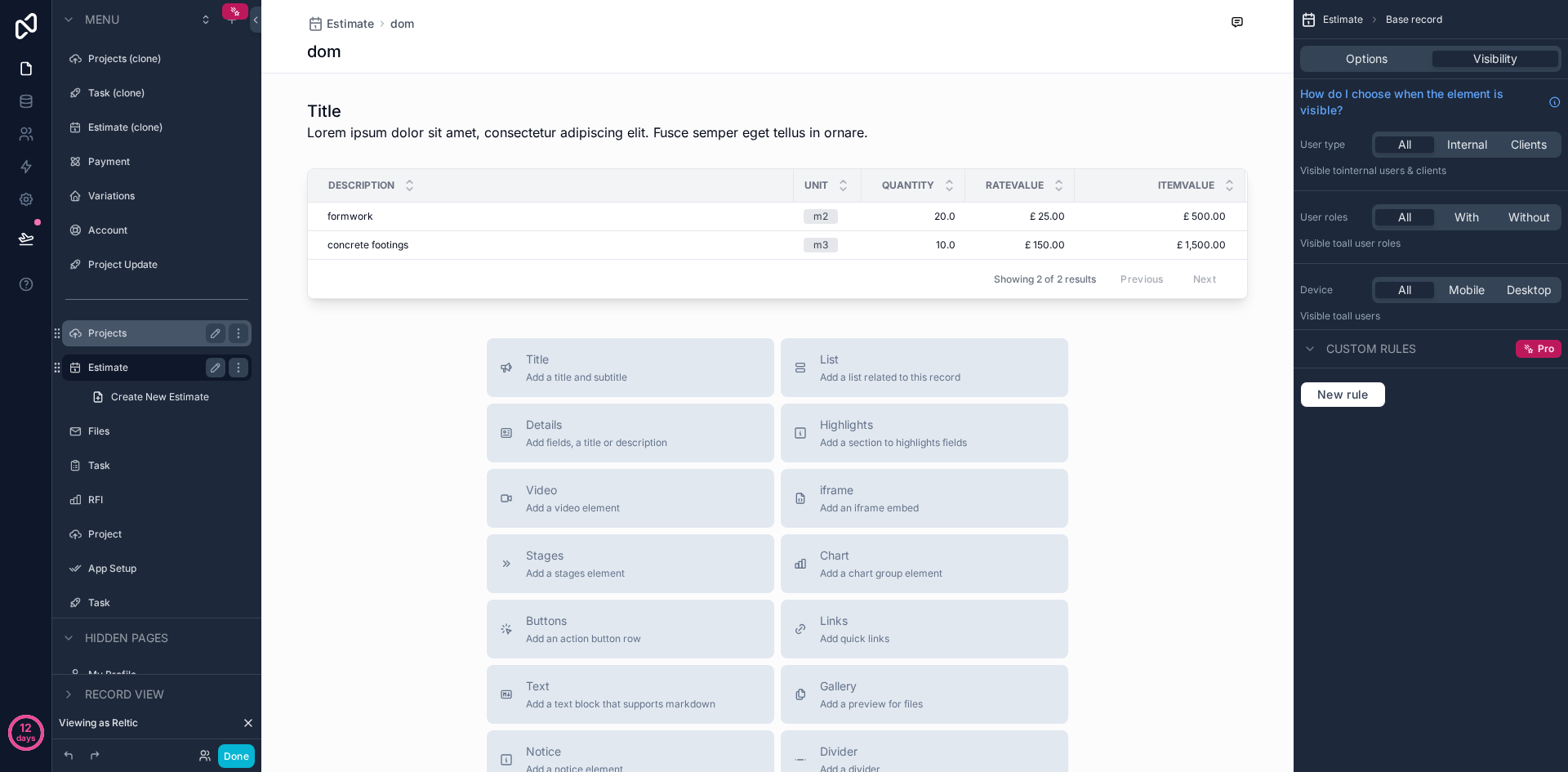
click at [103, 360] on div "Estimate" at bounding box center [157, 367] width 138 height 20
click at [103, 366] on label "Estimate" at bounding box center [154, 367] width 131 height 13
click at [155, 332] on label "Projects" at bounding box center [154, 333] width 131 height 13
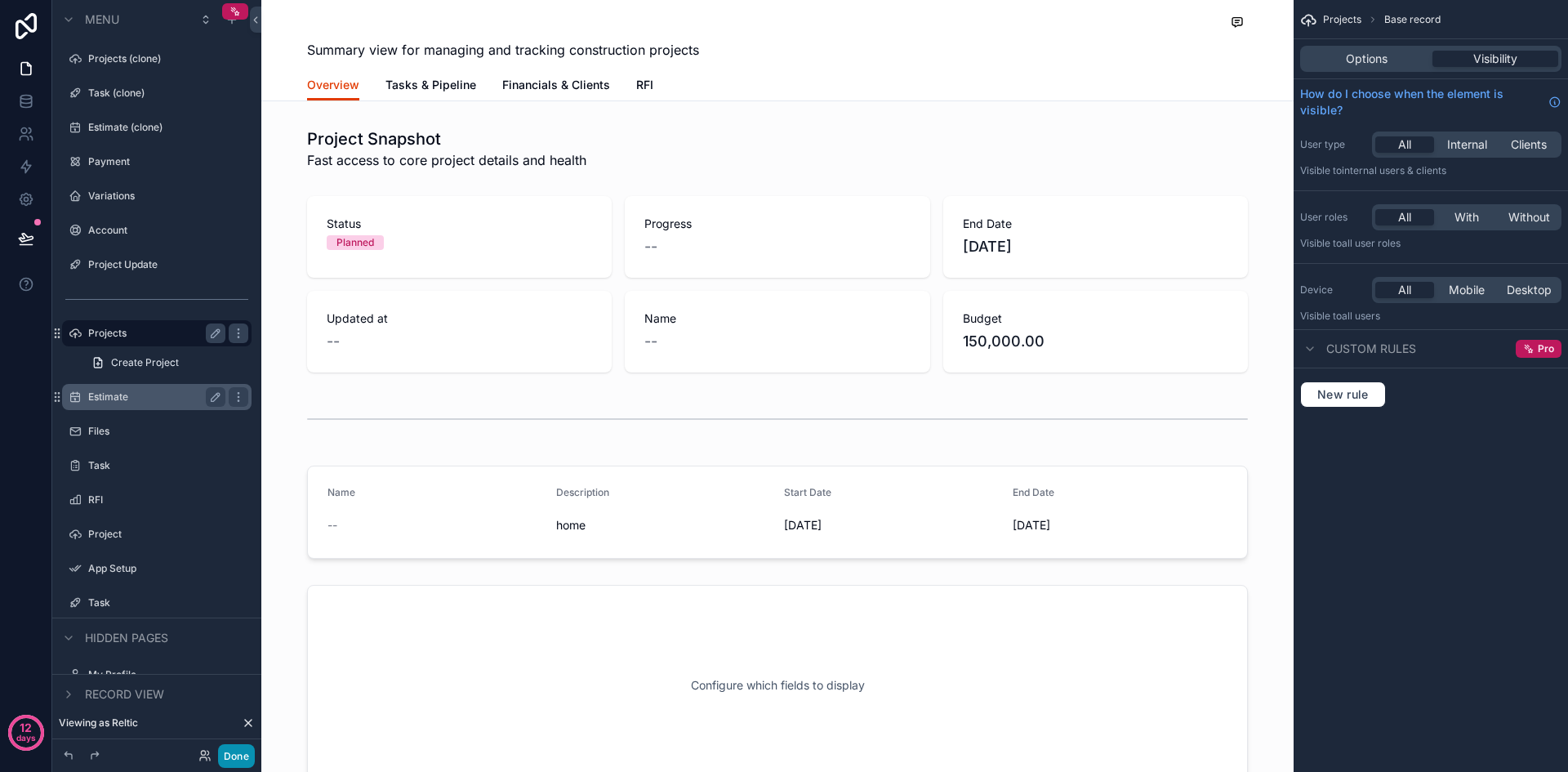
click at [231, 754] on button "Done" at bounding box center [236, 756] width 37 height 24
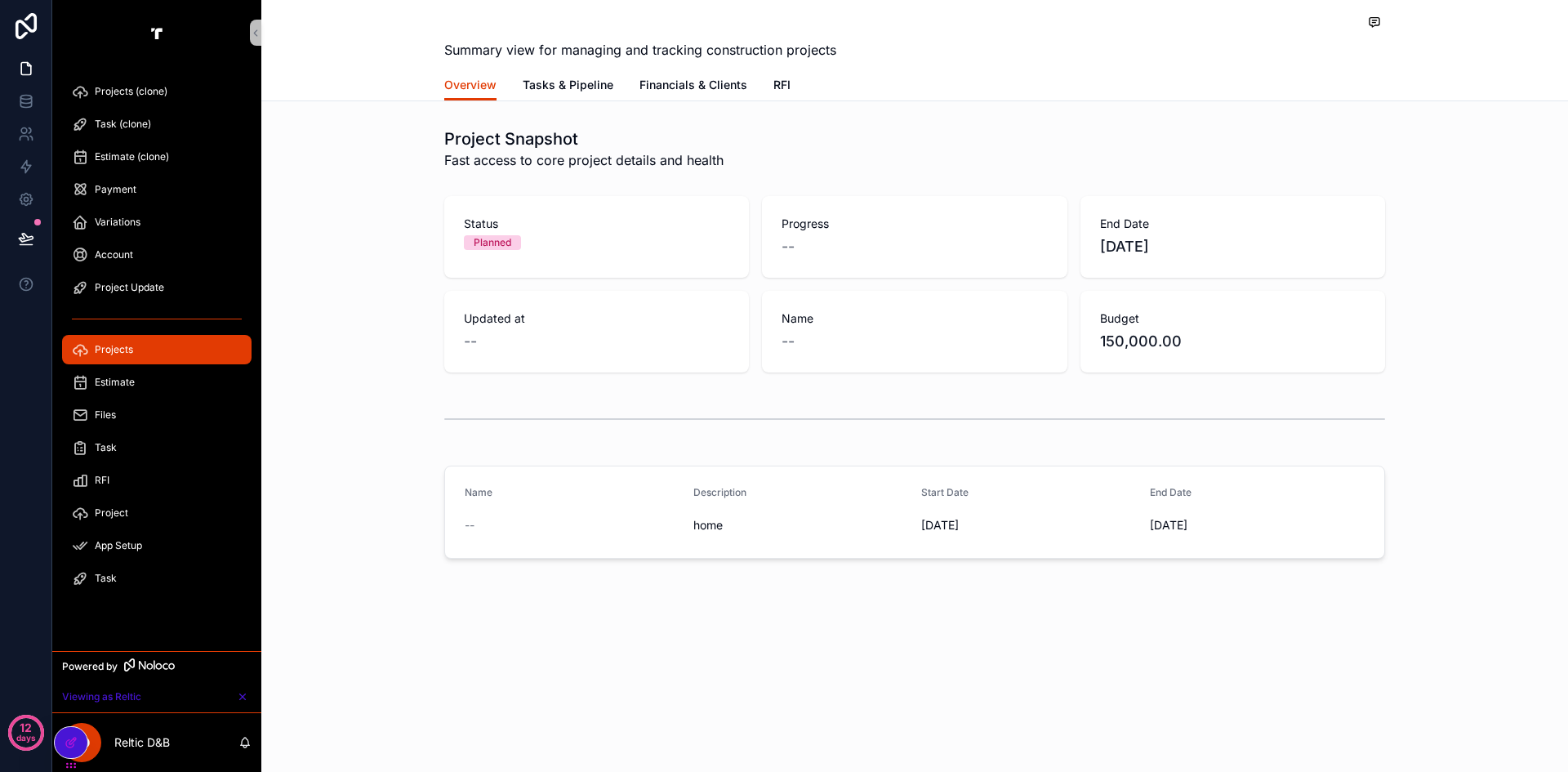
click at [143, 91] on span "Projects (clone)" at bounding box center [131, 91] width 73 height 13
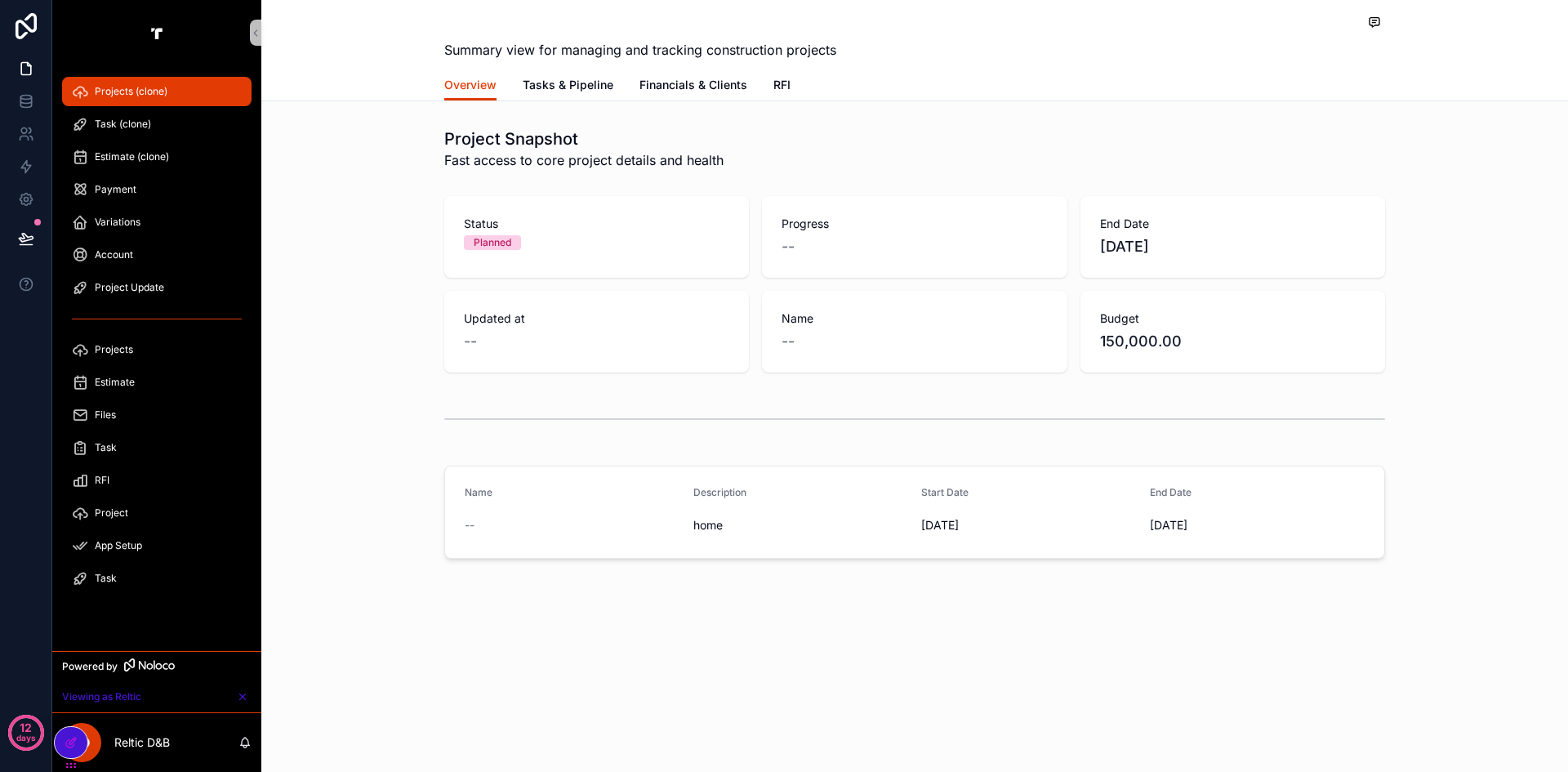
click at [121, 349] on span "Projects" at bounding box center [114, 349] width 38 height 13
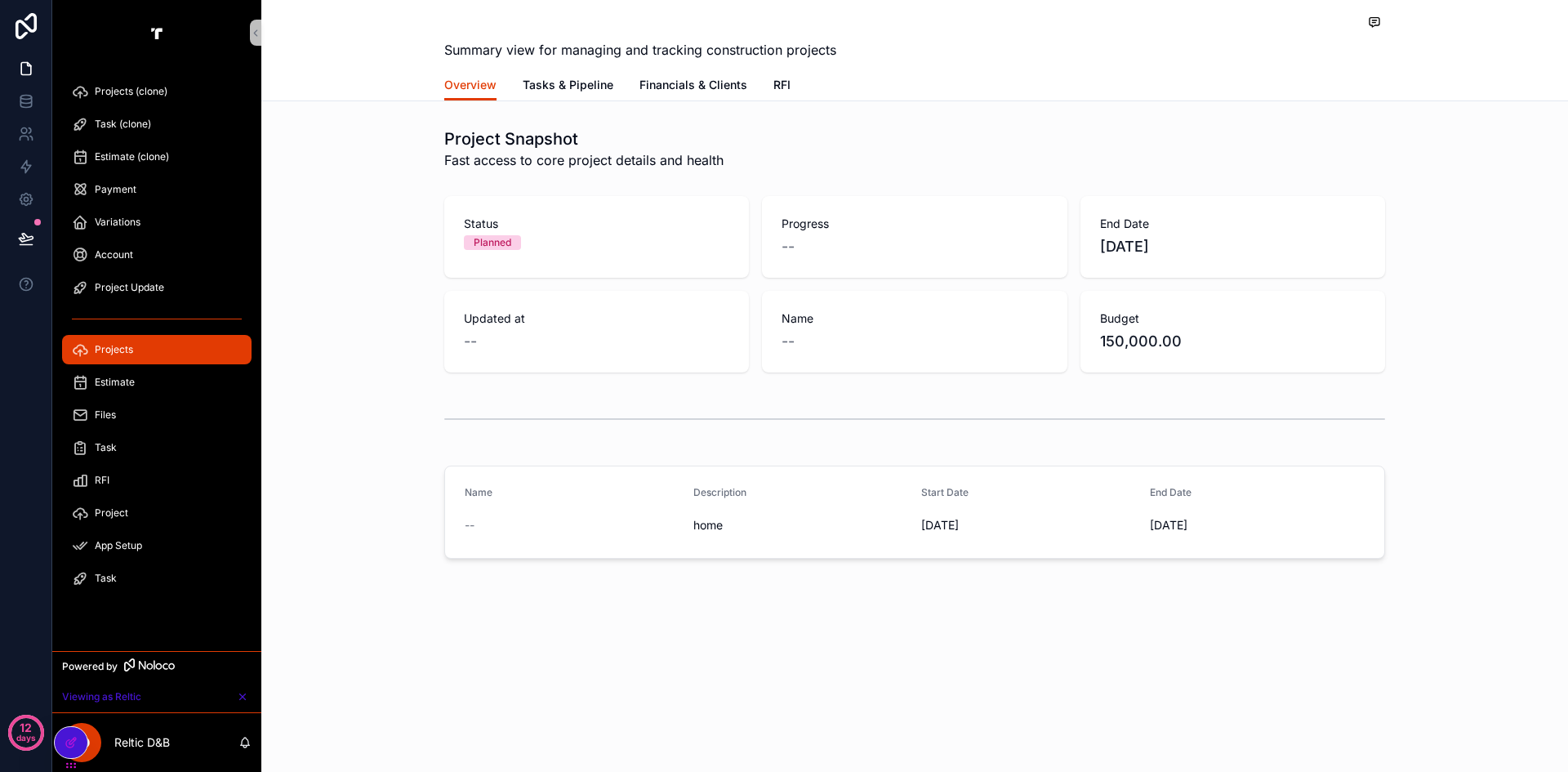
click at [112, 371] on div "Estimate" at bounding box center [157, 383] width 170 height 27
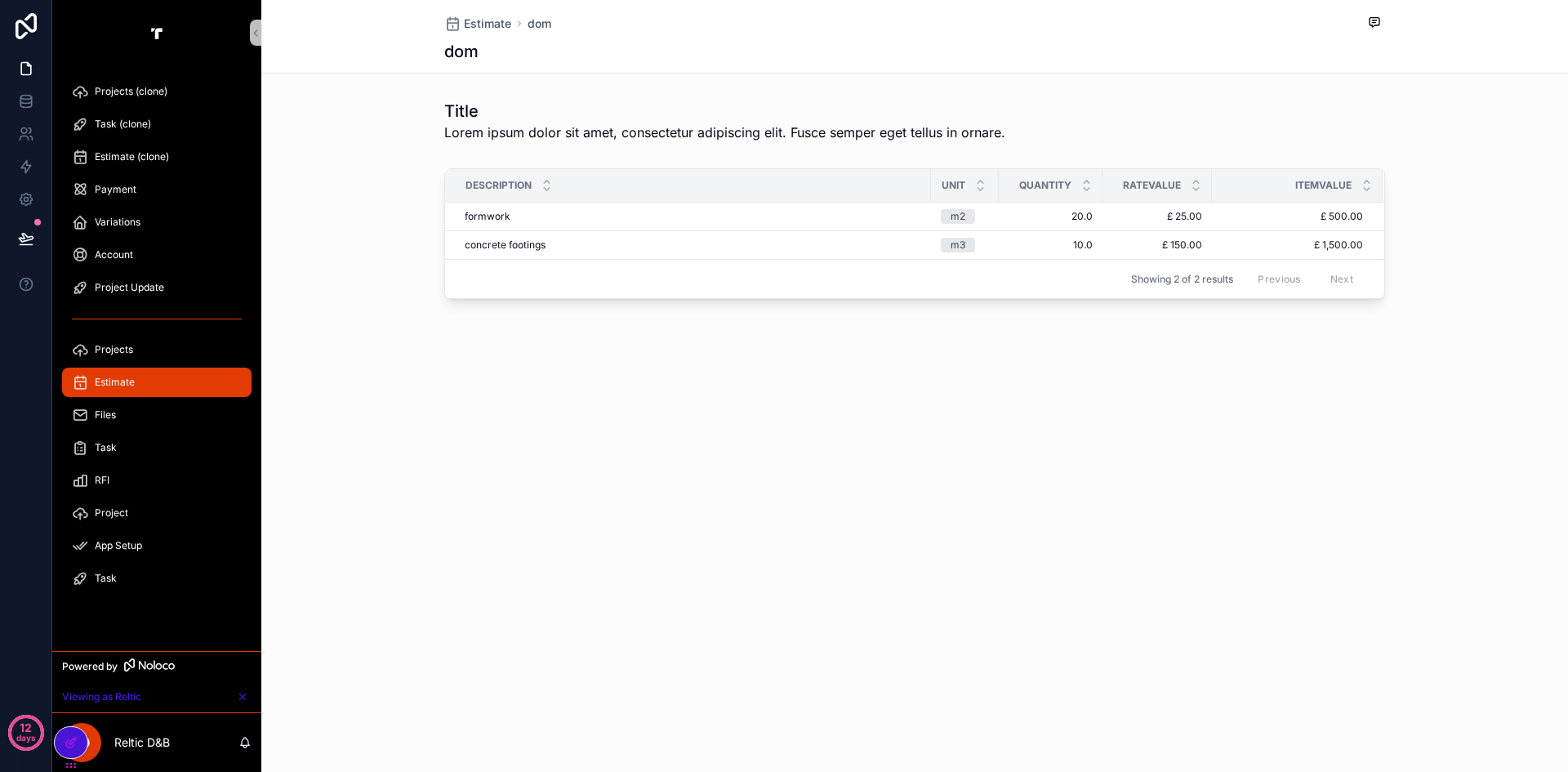
click at [112, 406] on div "Files" at bounding box center [157, 415] width 170 height 27
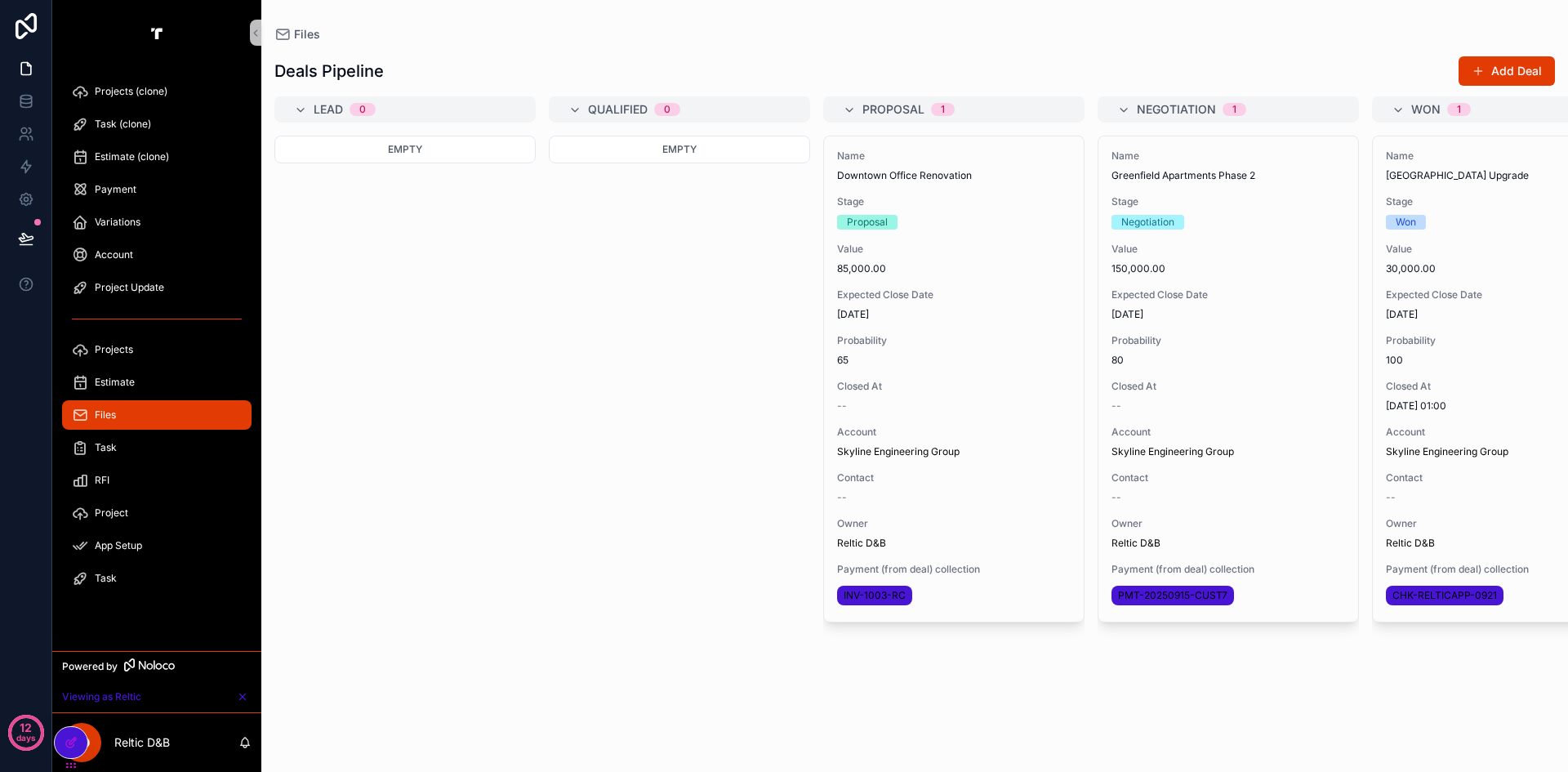
click at [118, 443] on div "Task" at bounding box center [157, 448] width 170 height 27
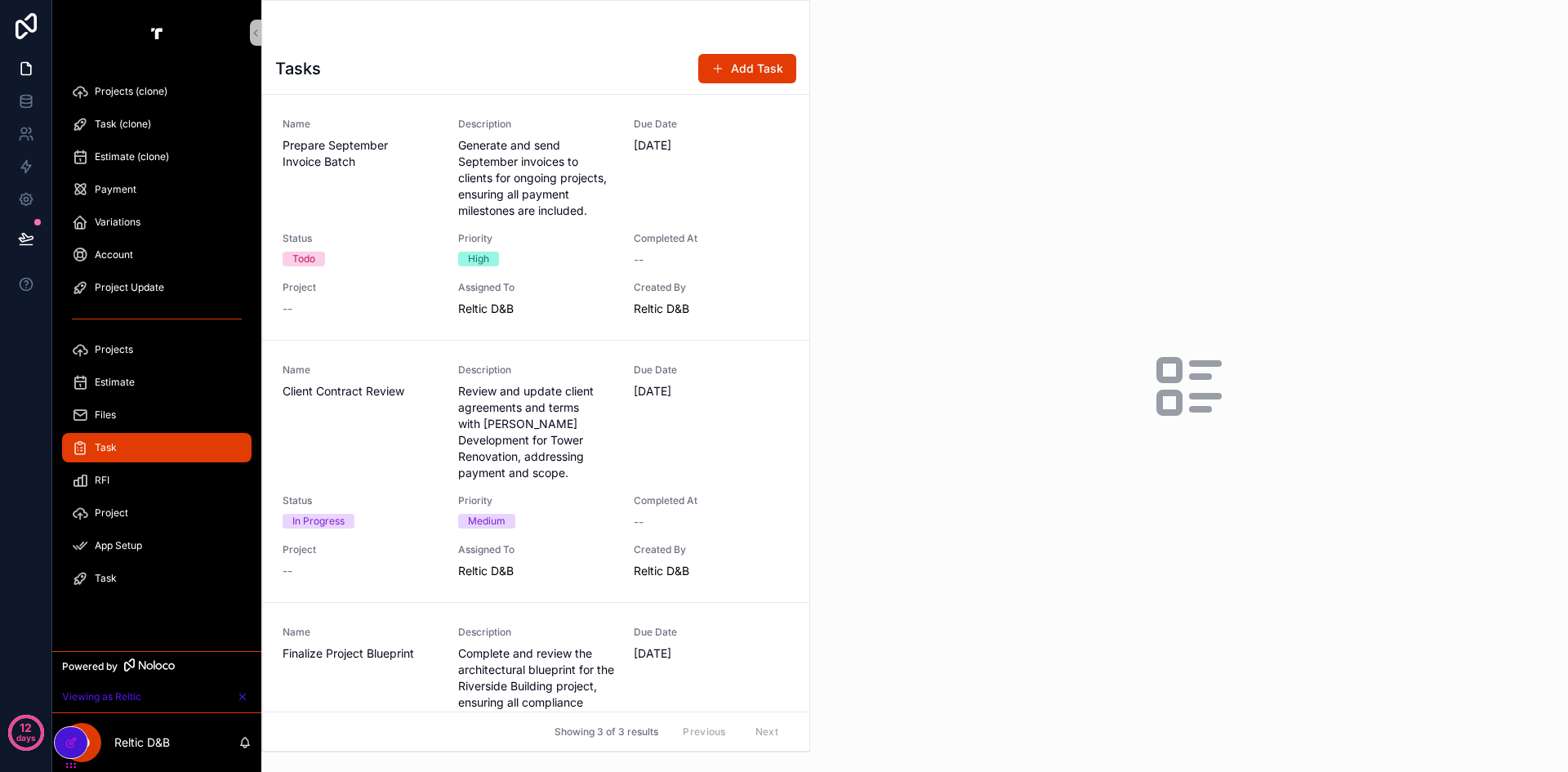
click at [121, 478] on div "RFI" at bounding box center [157, 480] width 170 height 27
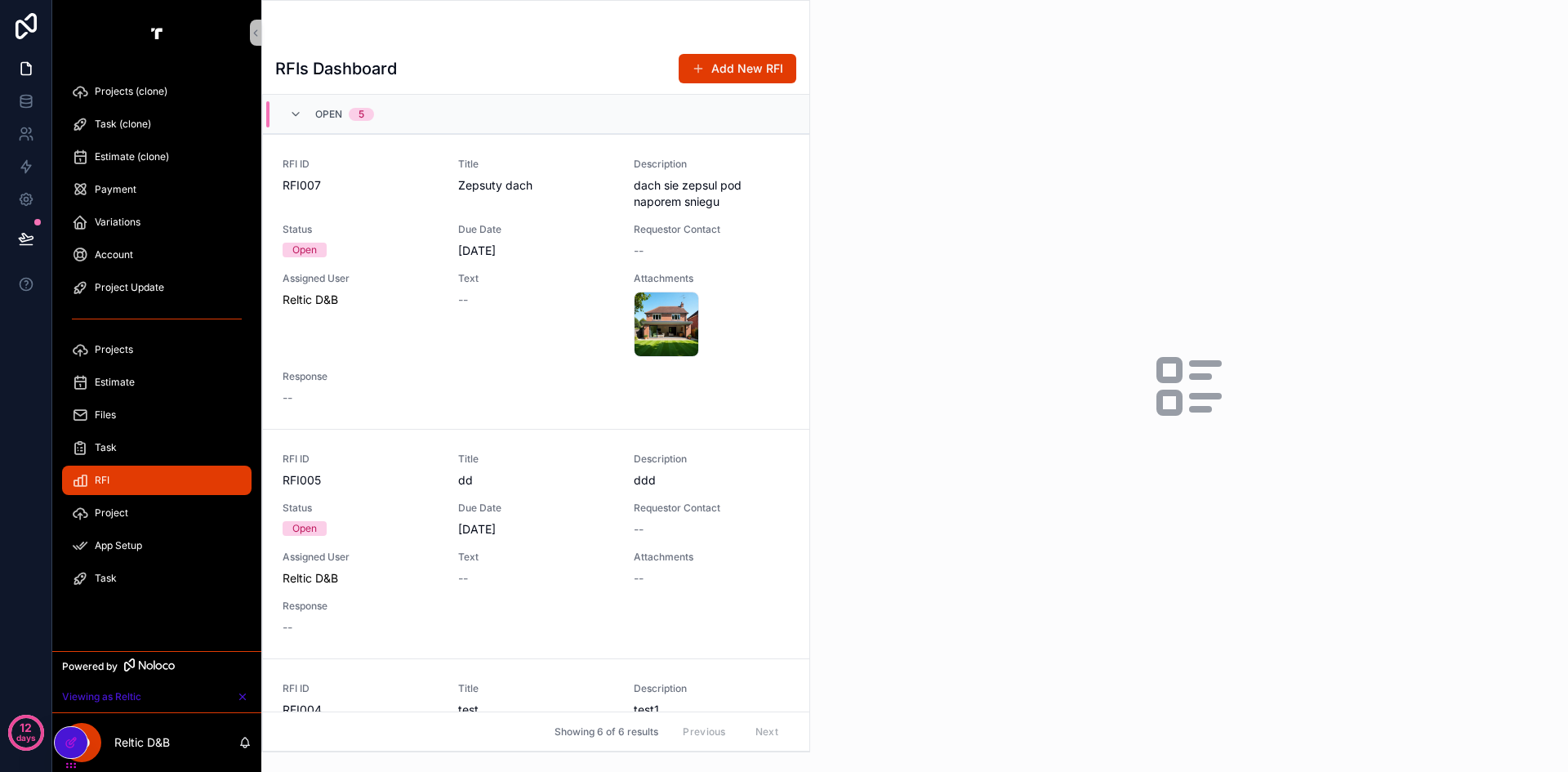
click at [123, 518] on span "Project" at bounding box center [111, 513] width 33 height 13
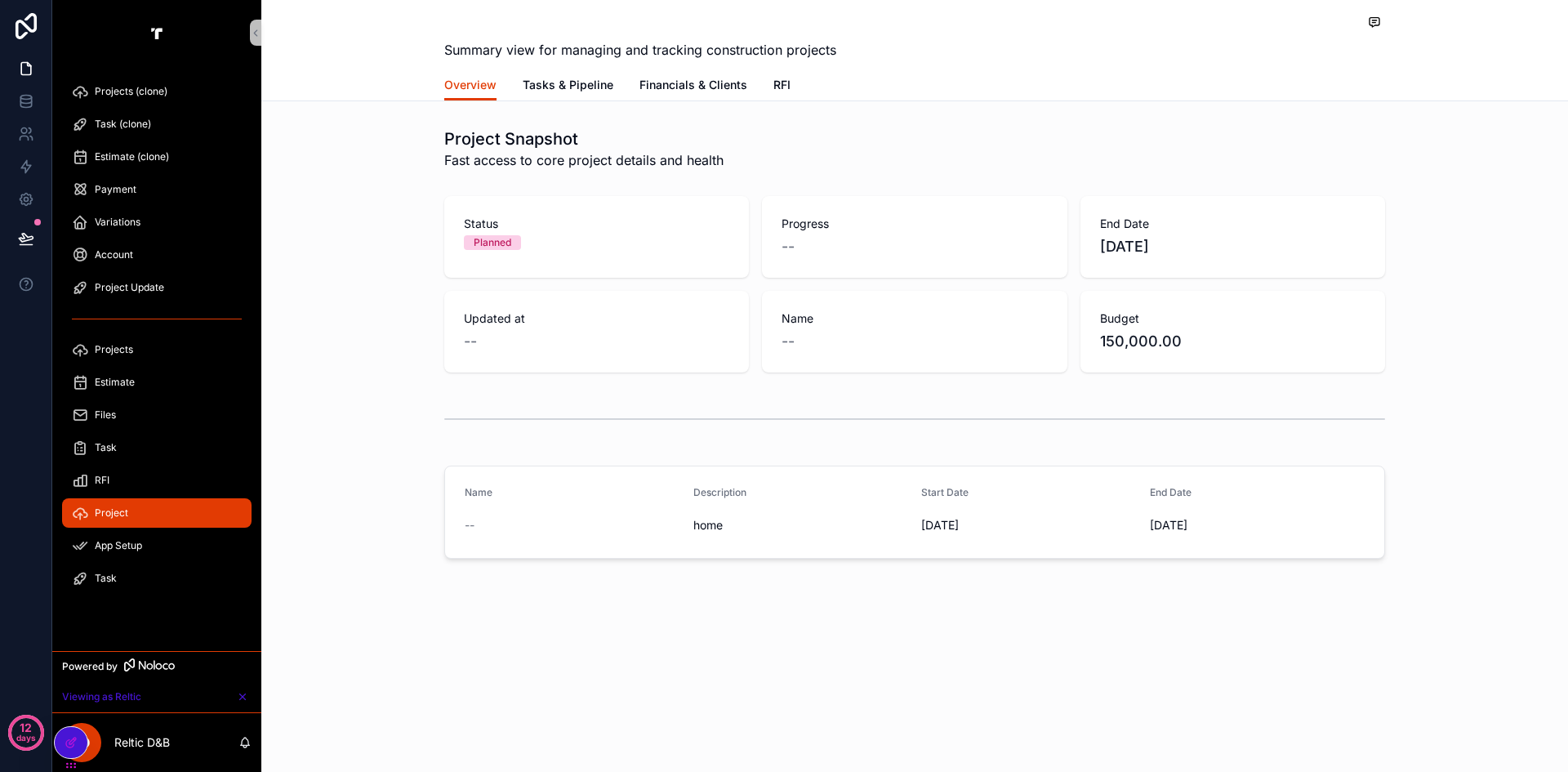
click at [128, 545] on span "App Setup" at bounding box center [119, 546] width 47 height 13
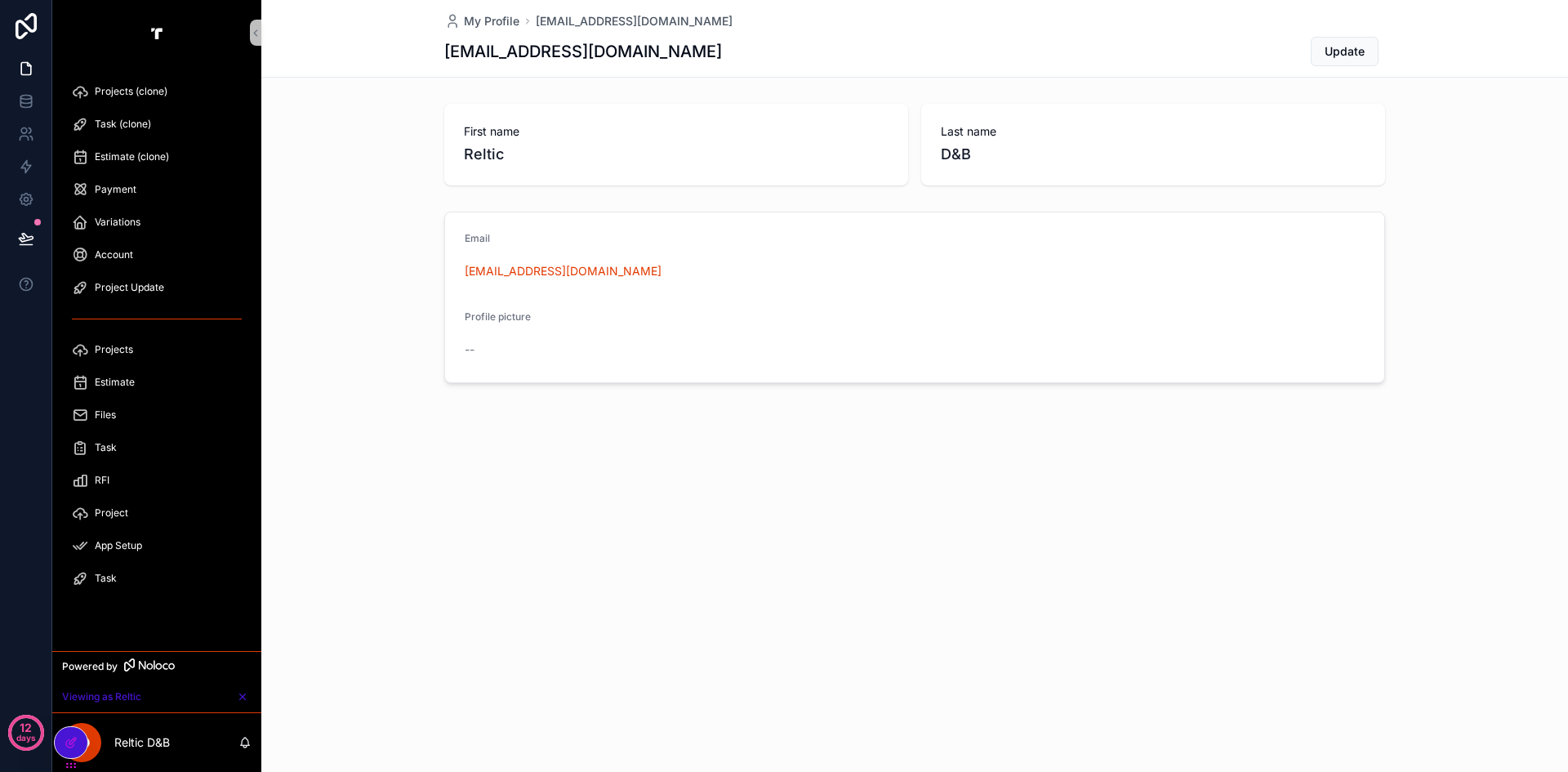
click at [121, 569] on div "Task" at bounding box center [157, 578] width 170 height 27
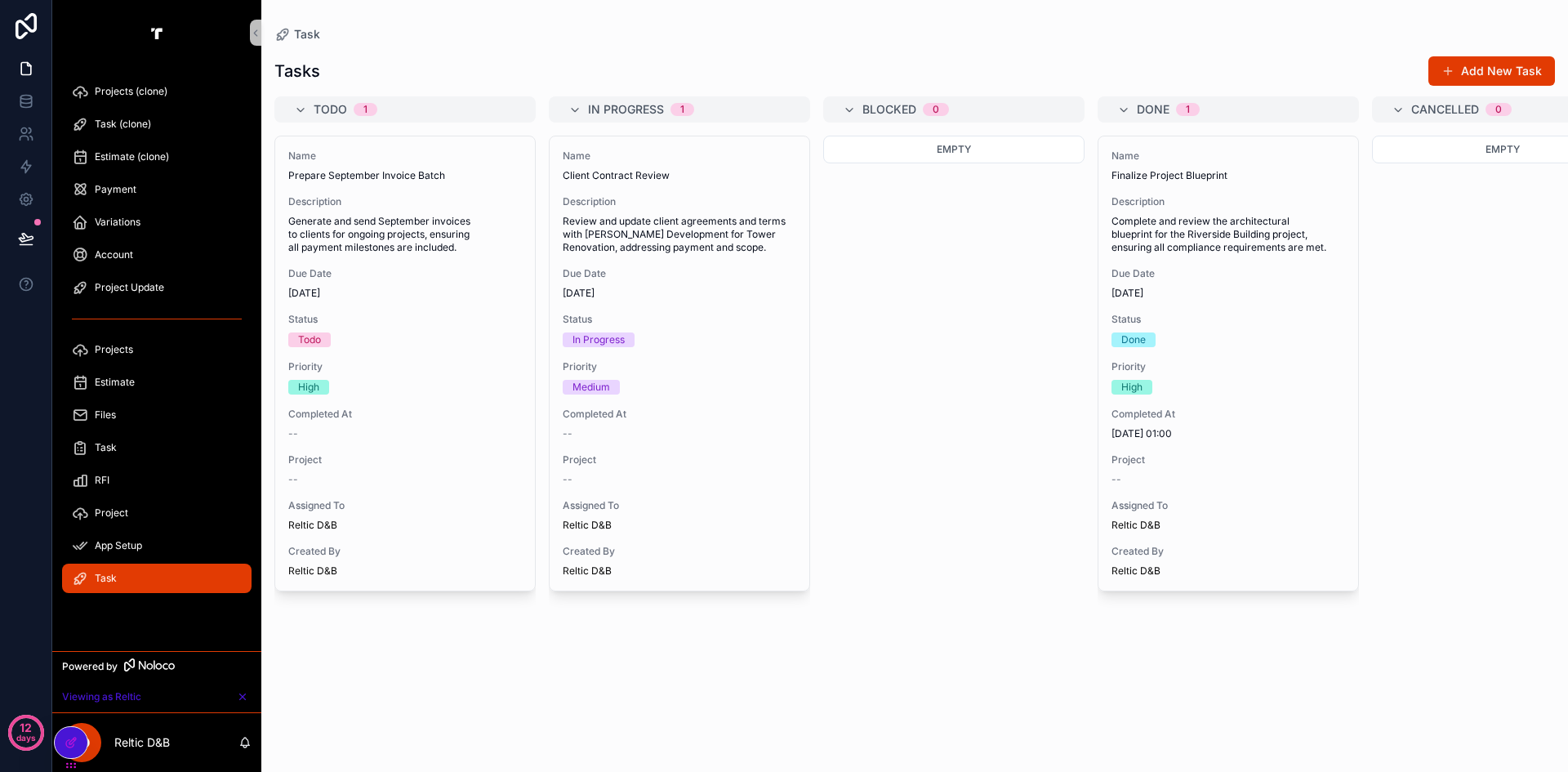
click at [119, 381] on span "Estimate" at bounding box center [115, 383] width 40 height 13
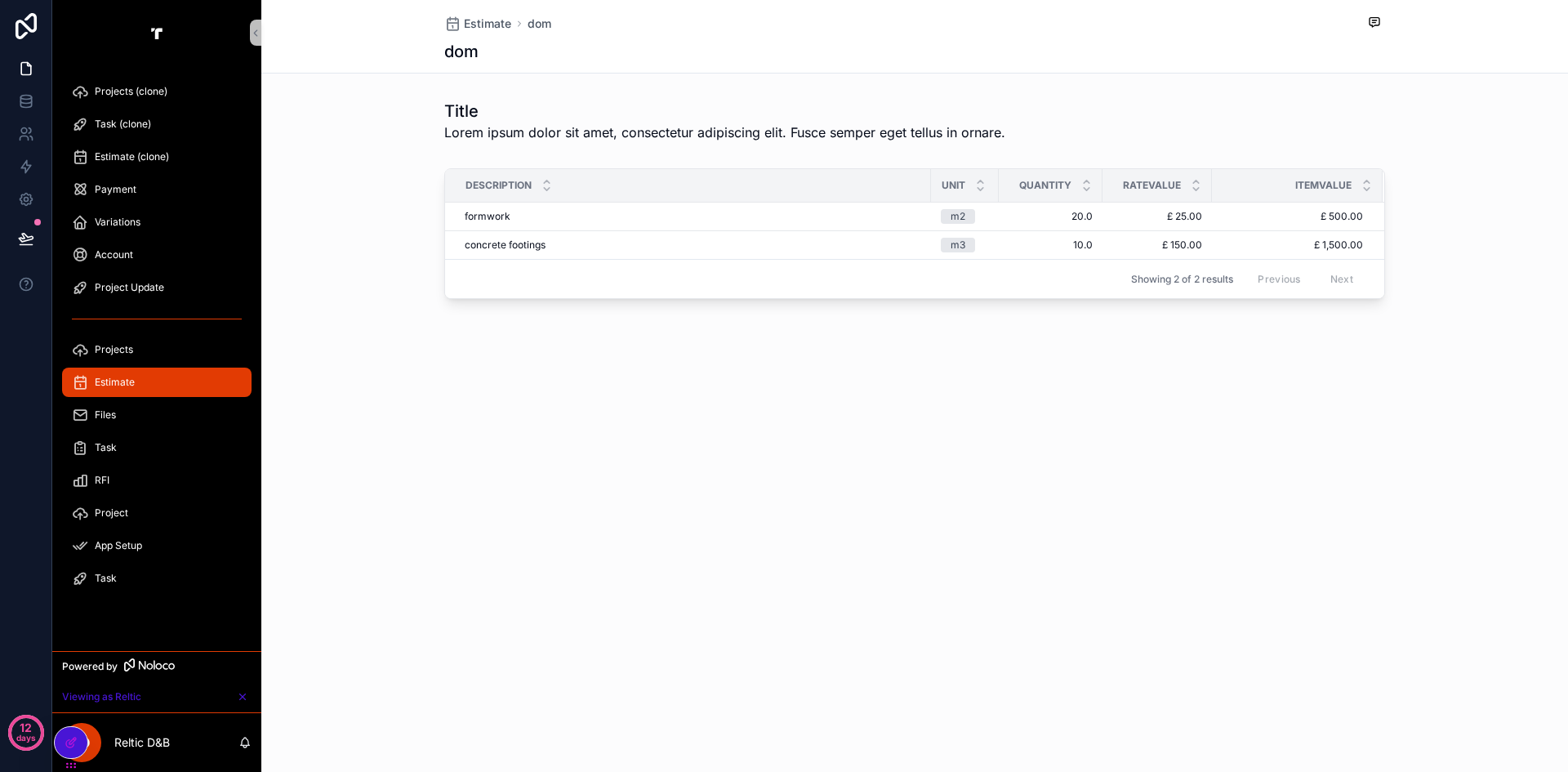
click at [134, 91] on span "Projects (clone)" at bounding box center [131, 91] width 73 height 13
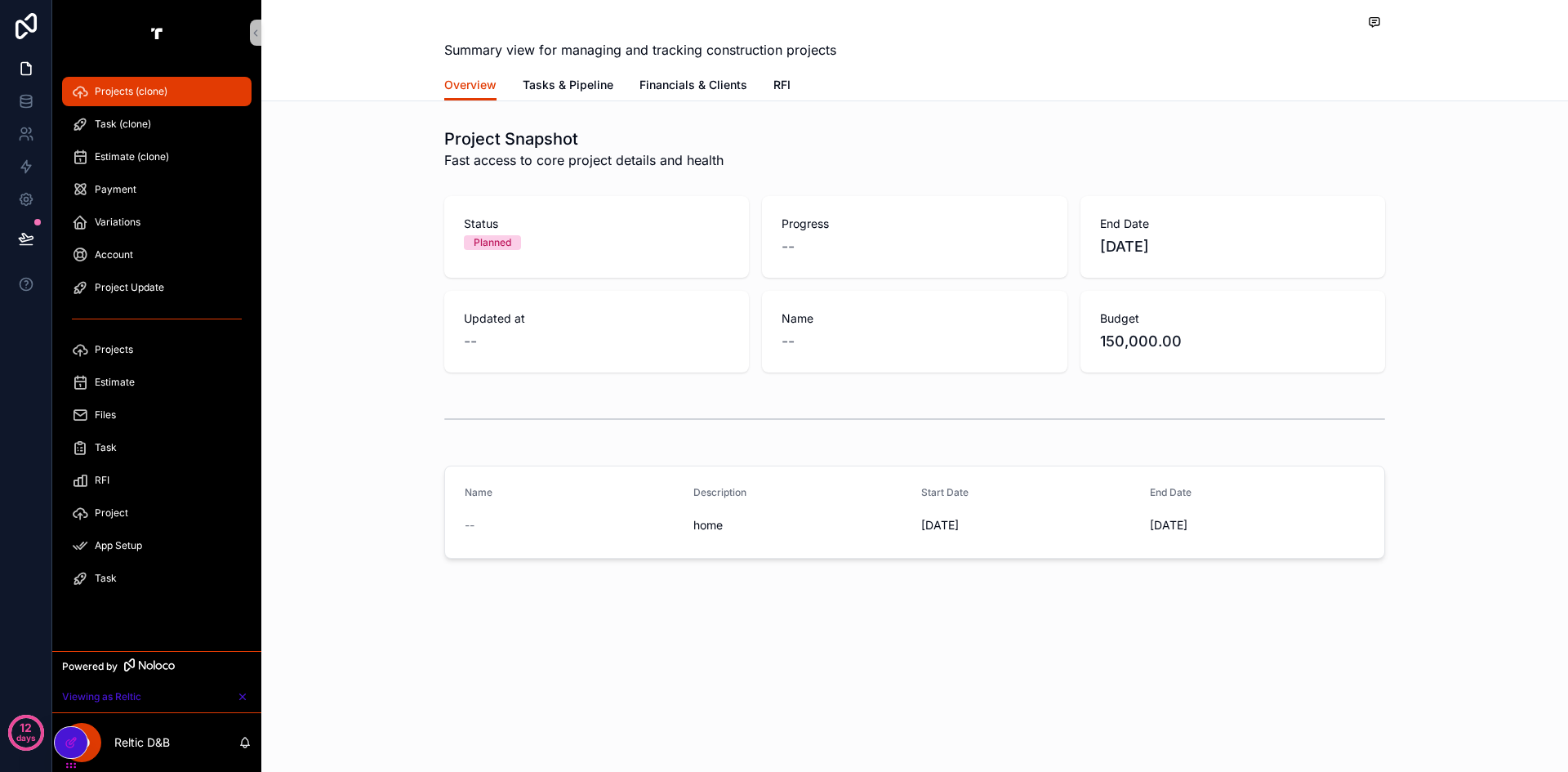
click at [159, 512] on div "Project" at bounding box center [157, 513] width 170 height 27
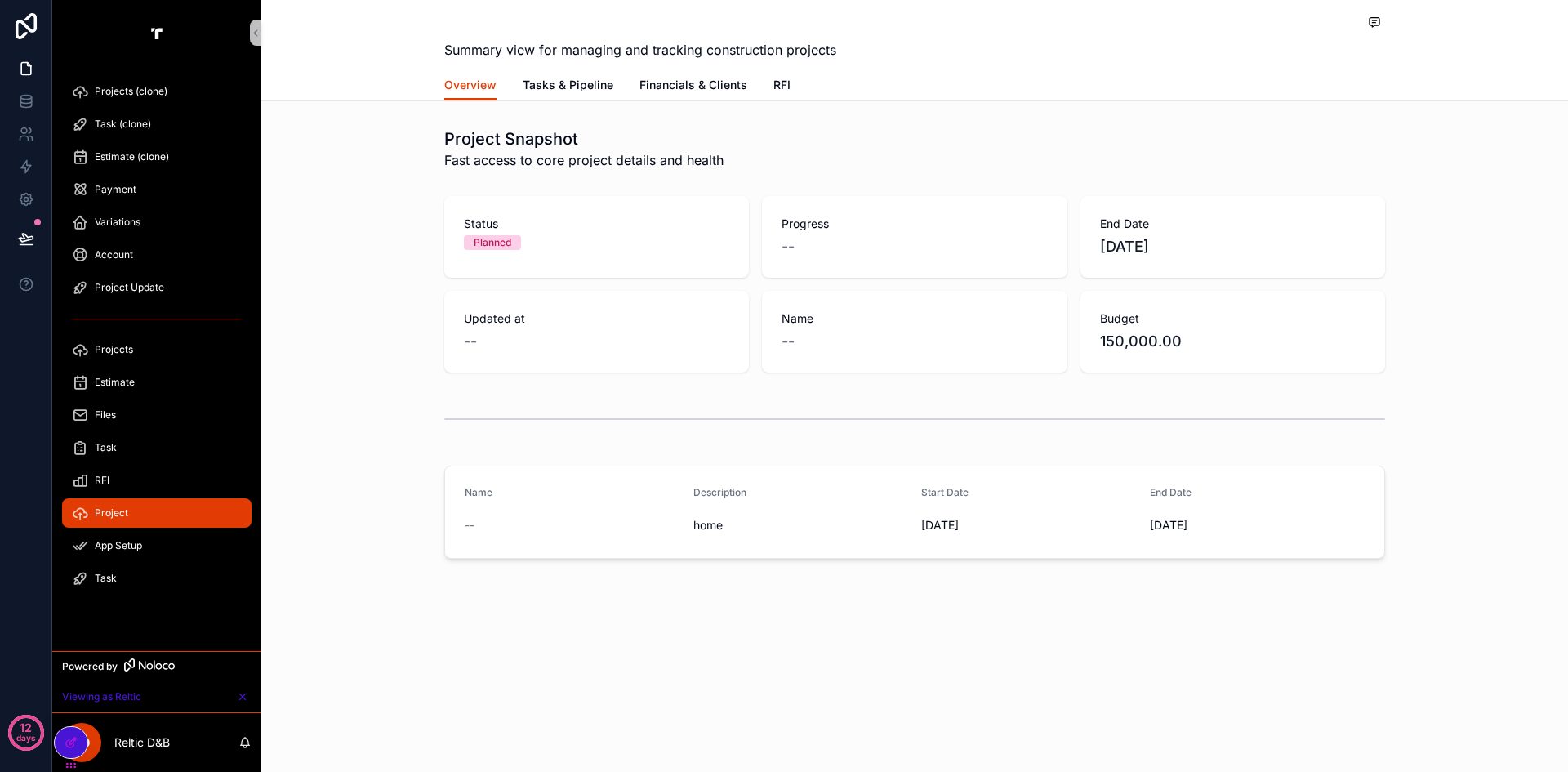
click at [147, 346] on div "Projects" at bounding box center [157, 349] width 170 height 27
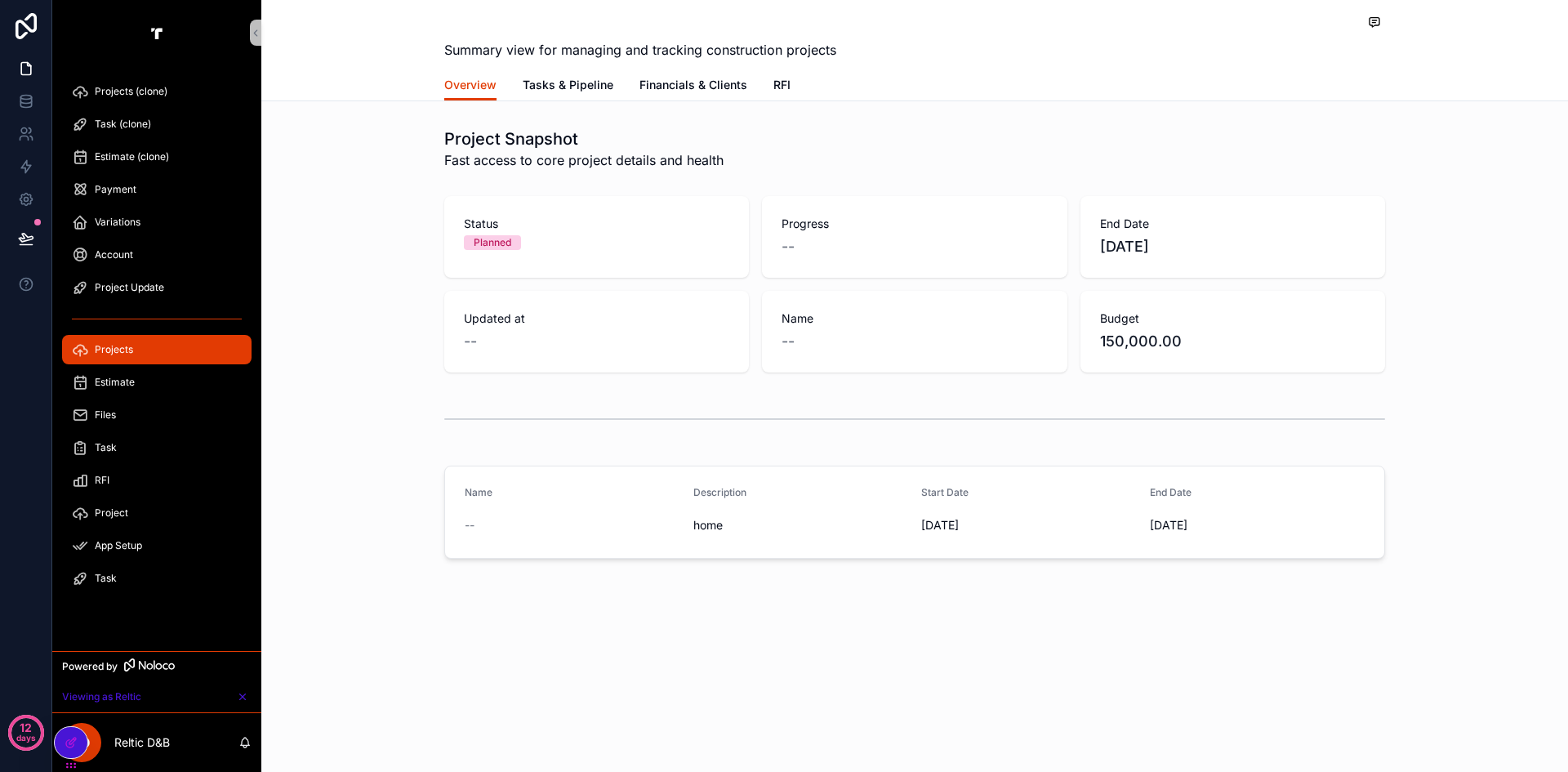
click at [149, 513] on div "Project" at bounding box center [157, 513] width 170 height 27
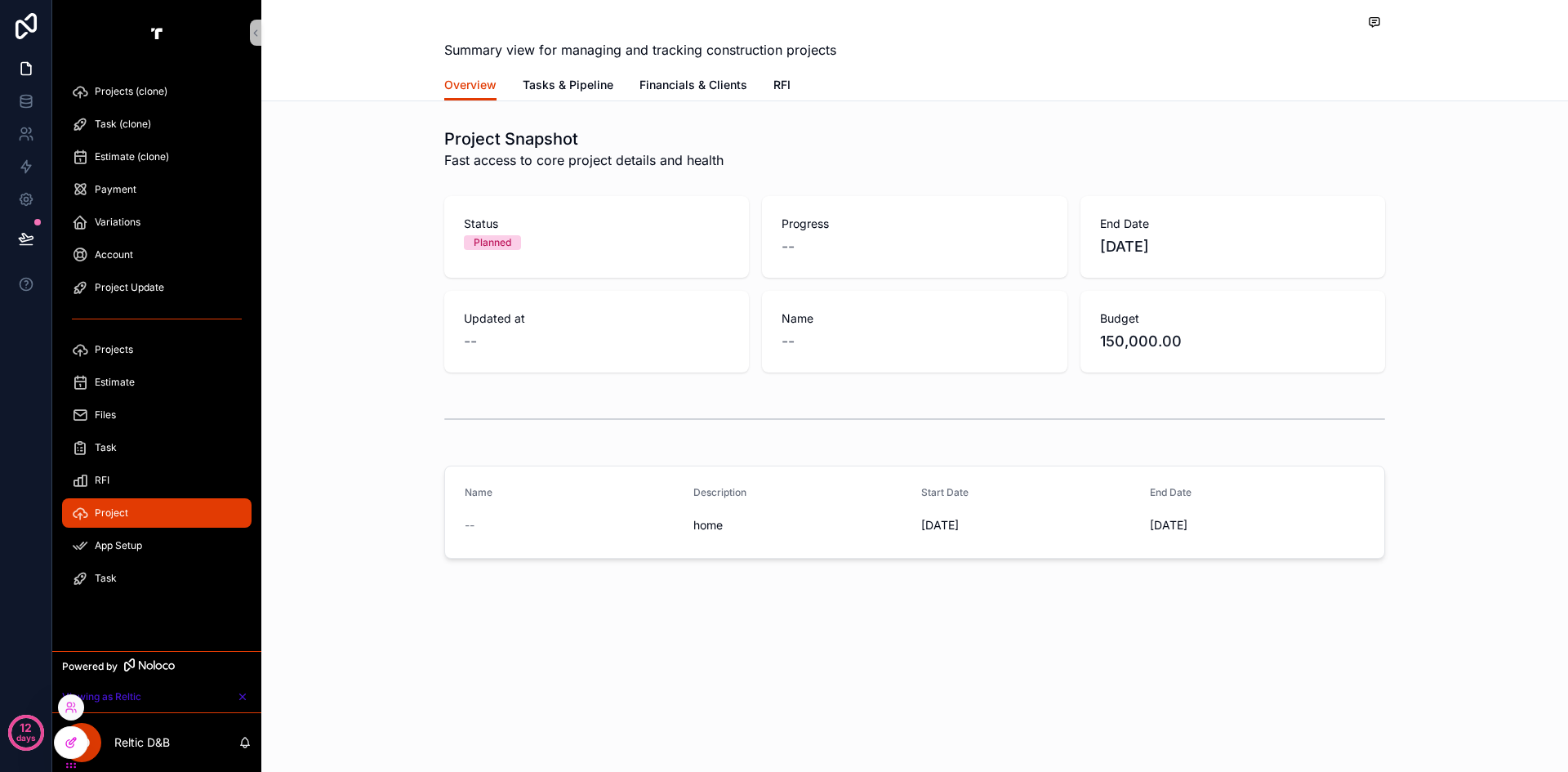
click at [67, 744] on icon at bounding box center [71, 743] width 13 height 13
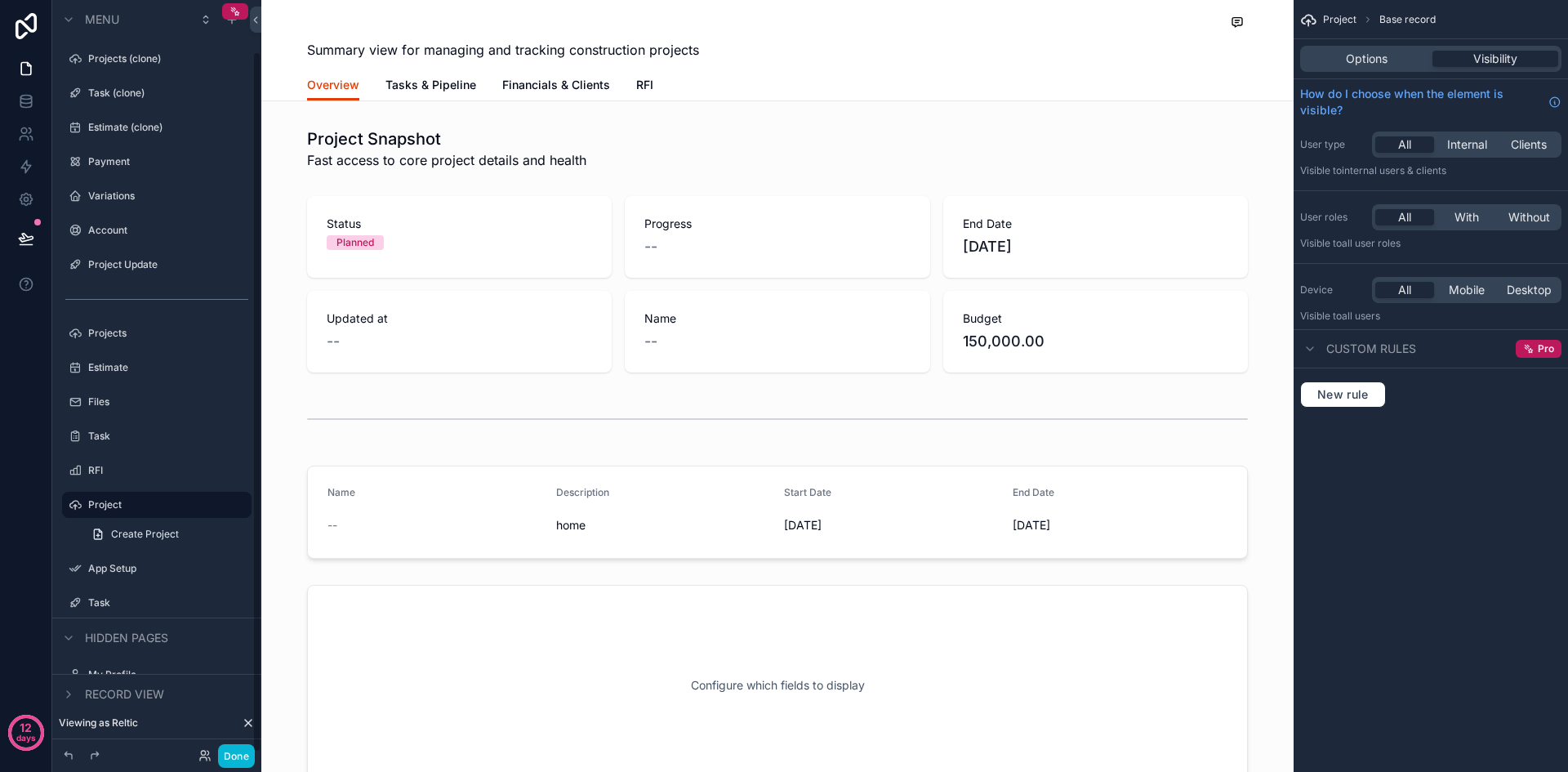
scroll to position [55, 0]
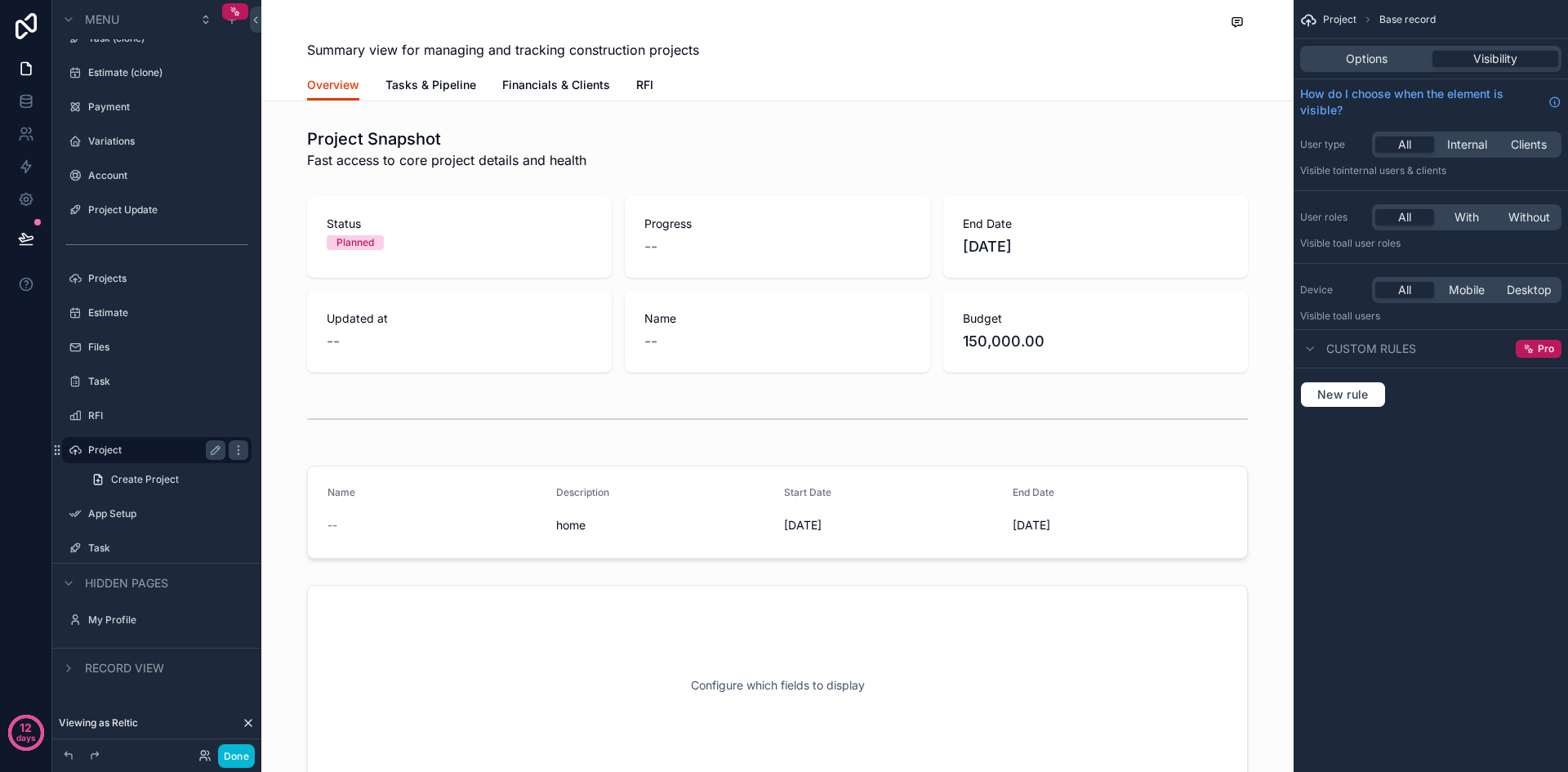
click at [128, 447] on label "Project" at bounding box center [154, 450] width 131 height 13
click at [241, 447] on icon "scrollable content" at bounding box center [238, 450] width 13 height 13
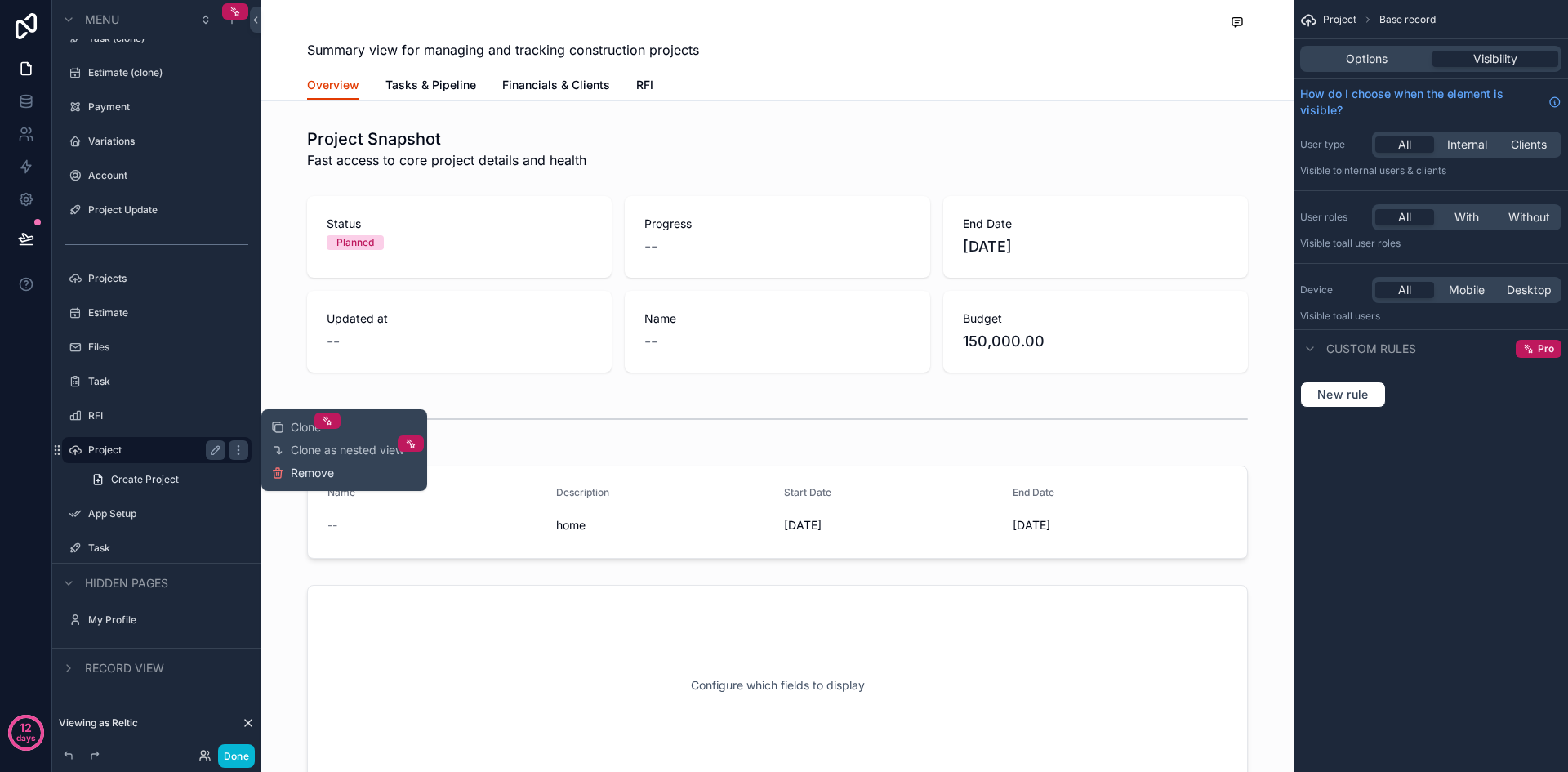
click at [325, 472] on span "Remove" at bounding box center [312, 472] width 44 height 16
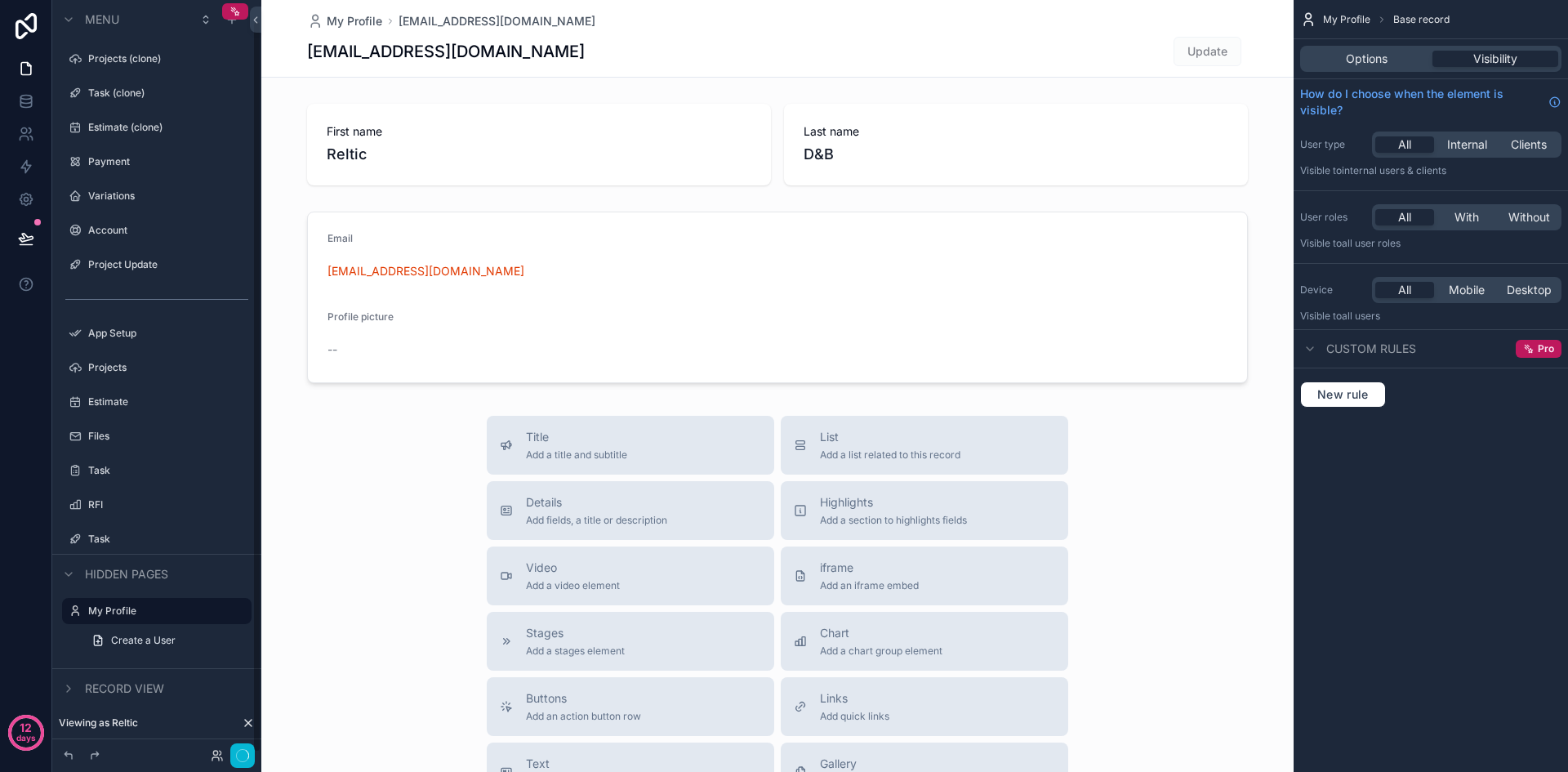
scroll to position [21, 0]
